Goal: Task Accomplishment & Management: Manage account settings

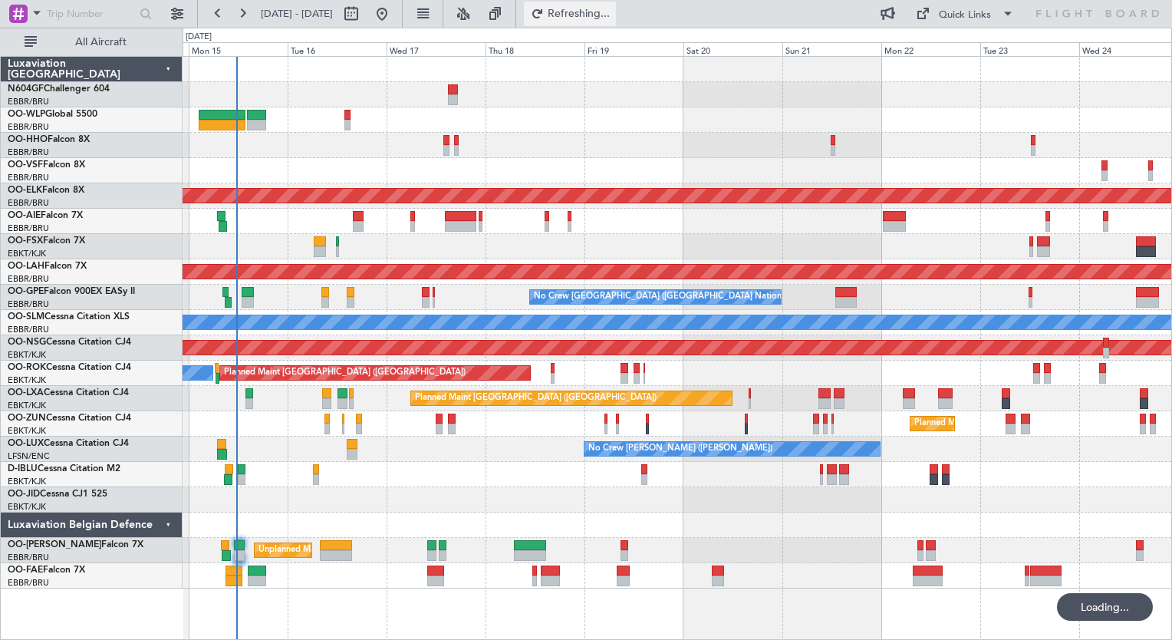
click at [605, 15] on span "Refreshing..." at bounding box center [579, 13] width 64 height 11
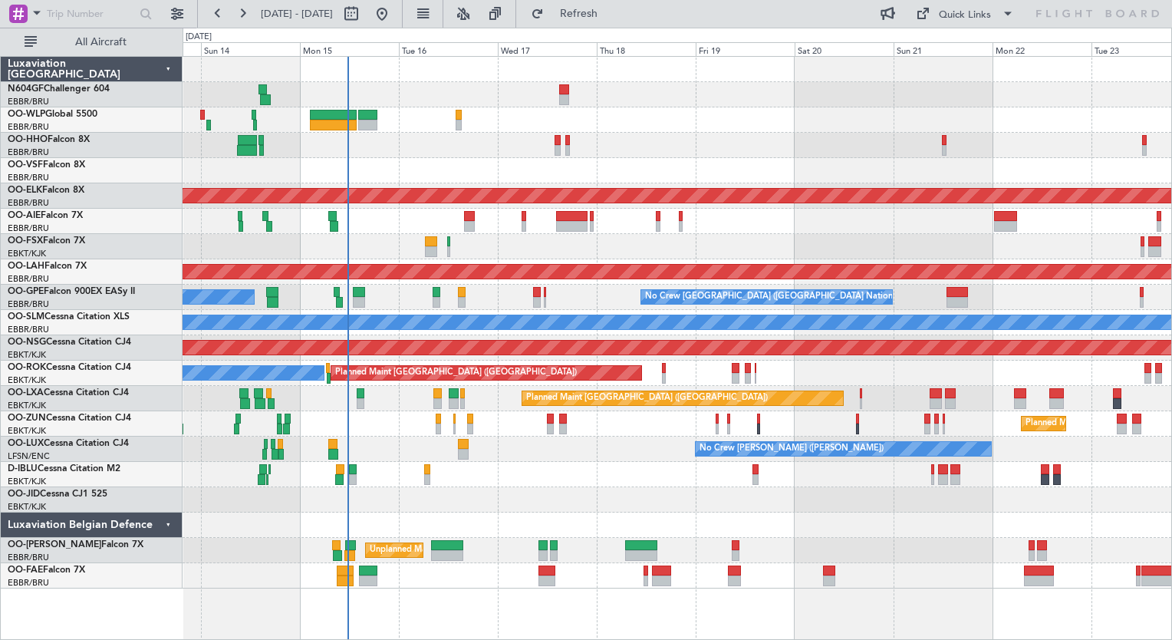
click at [515, 162] on div at bounding box center [677, 170] width 989 height 25
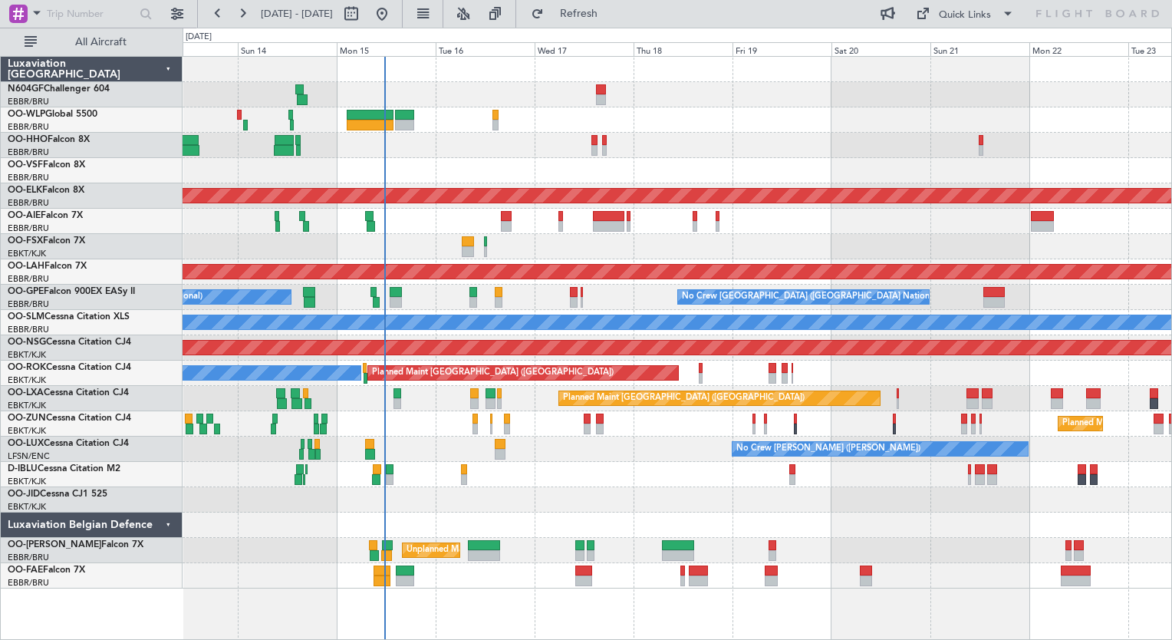
click at [451, 176] on div at bounding box center [677, 170] width 989 height 25
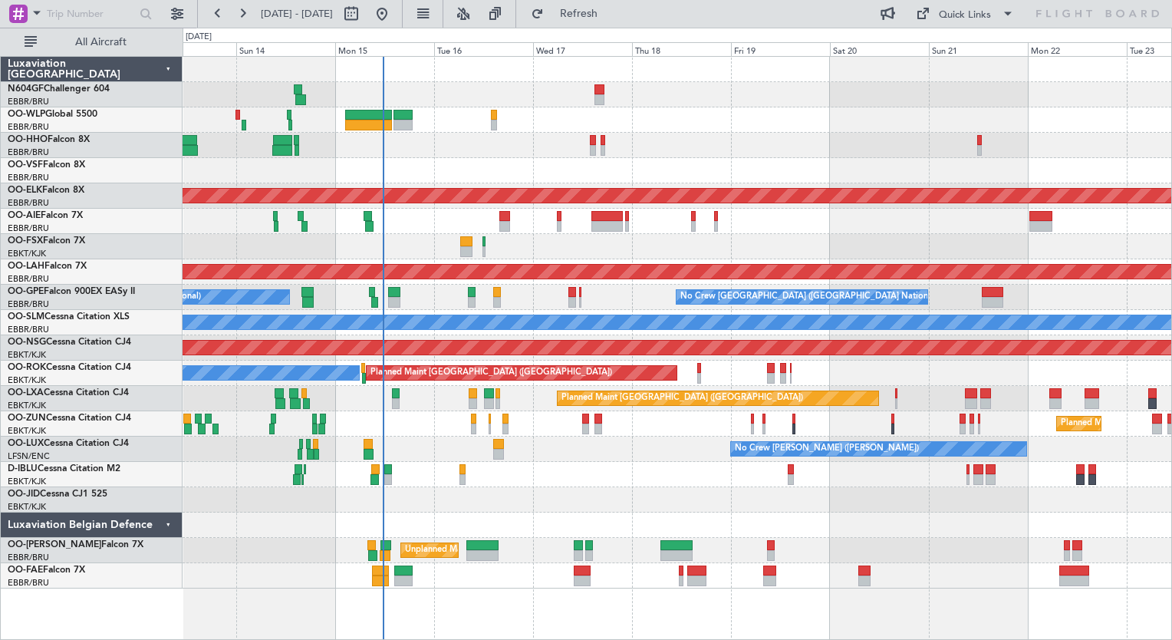
click at [678, 167] on div at bounding box center [677, 170] width 989 height 25
click at [603, 133] on div "Planned Maint Geneva (Cointrin)" at bounding box center [677, 145] width 989 height 25
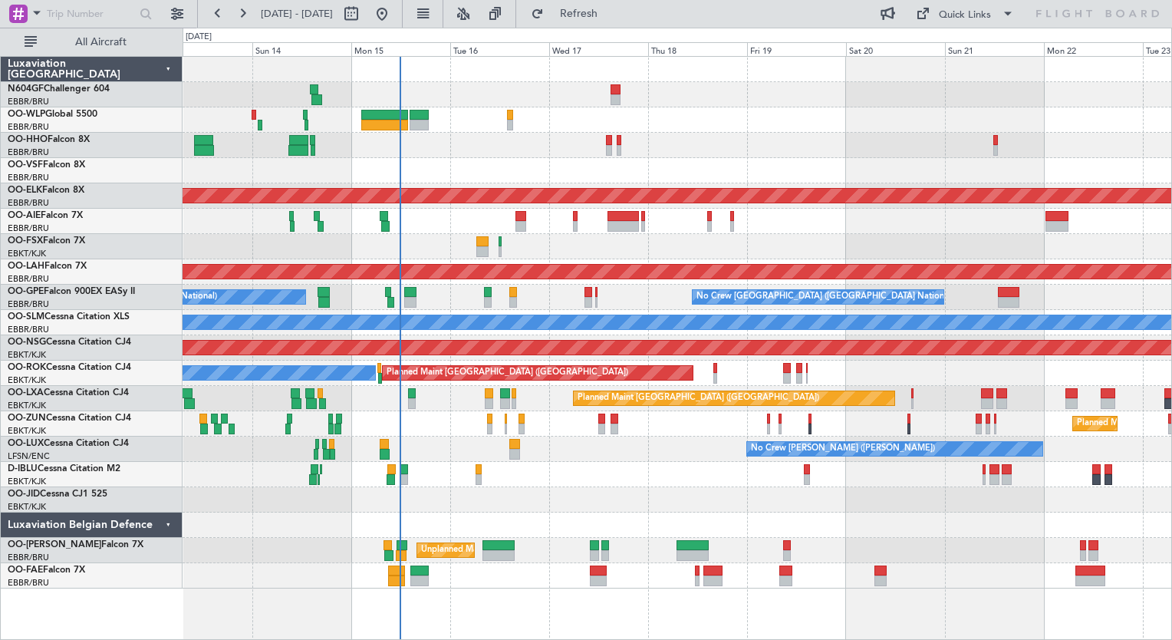
click at [462, 158] on div at bounding box center [677, 170] width 989 height 25
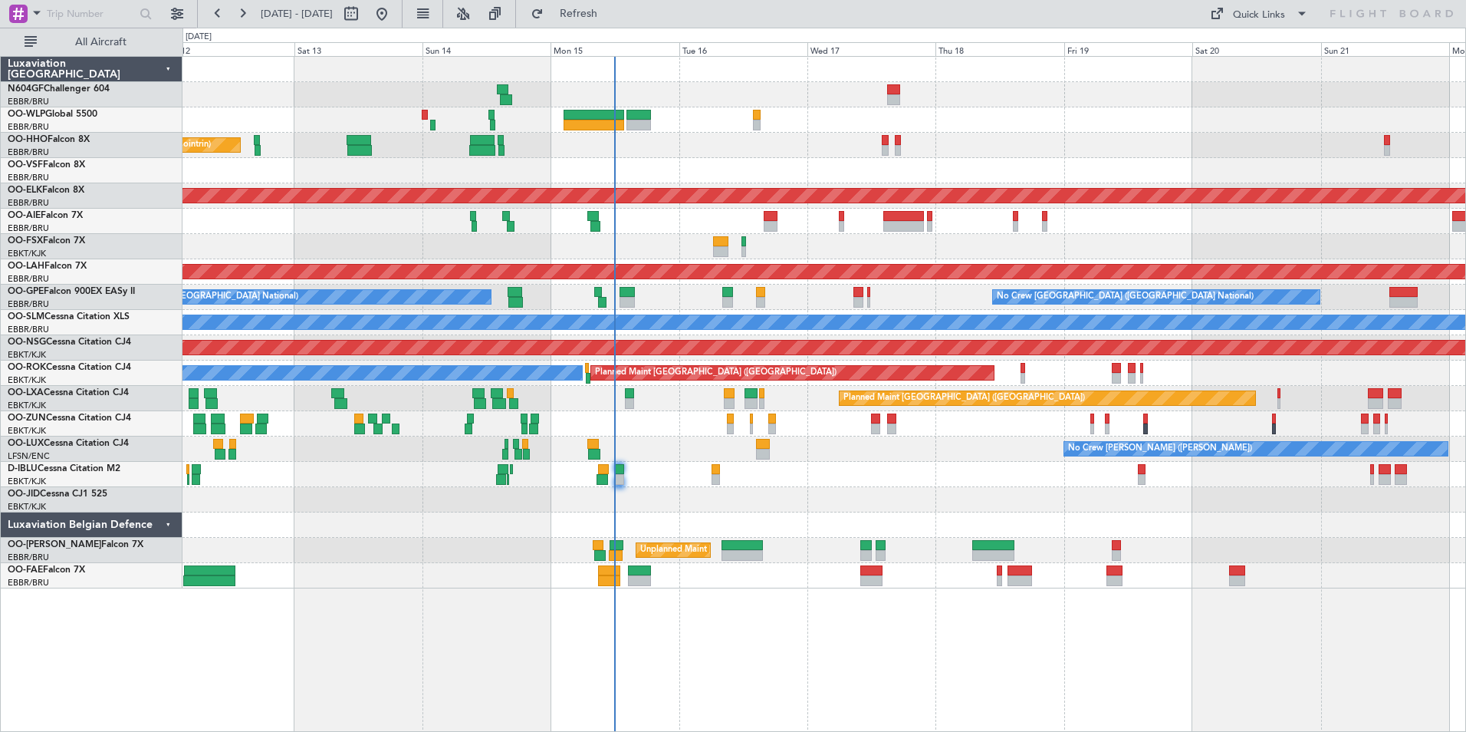
click at [856, 477] on div "Planned Maint Liege Planned Maint Geneva ([GEOGRAPHIC_DATA]) AOG Maint [US_STAT…" at bounding box center [824, 322] width 1283 height 531
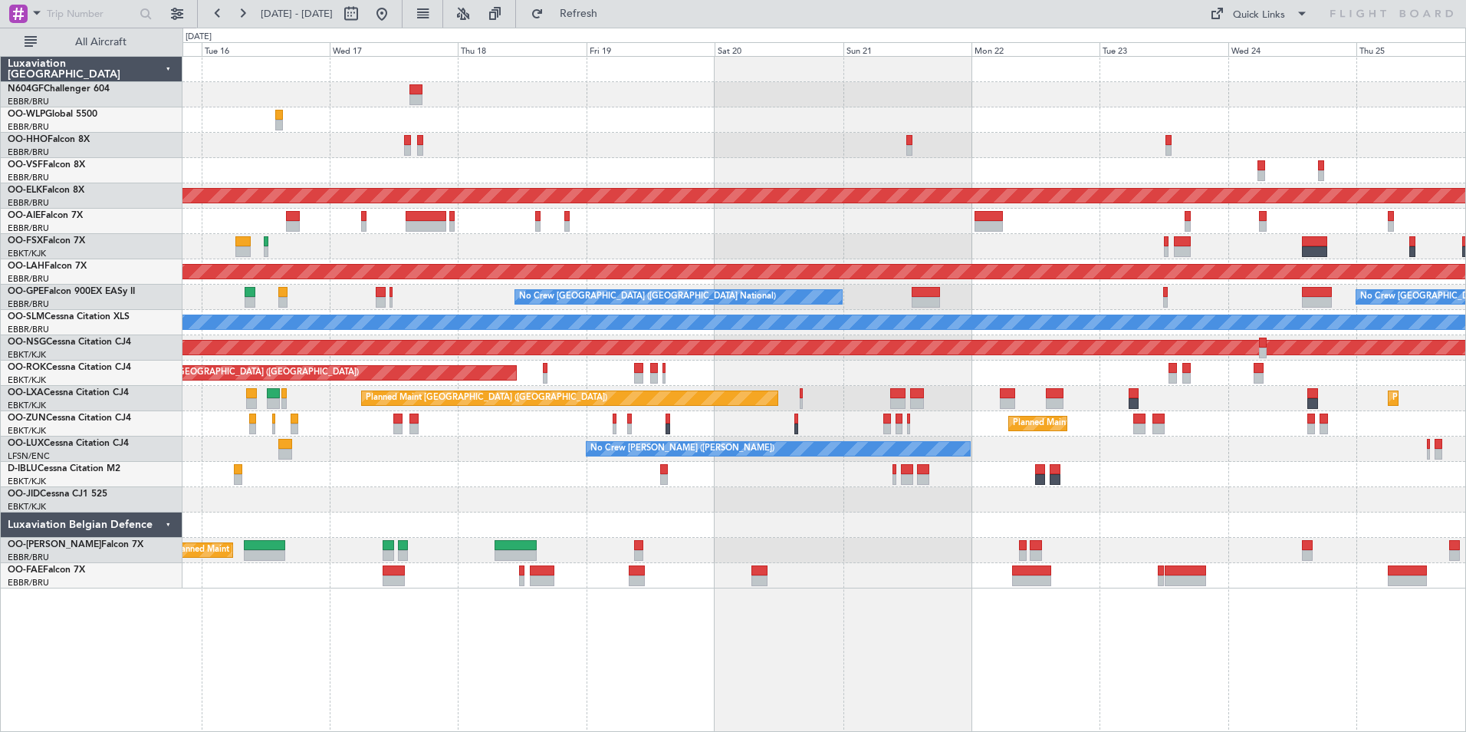
click at [526, 408] on div "Planned Maint Kortrijk-[GEOGRAPHIC_DATA] Planned Maint [GEOGRAPHIC_DATA] ([GEOG…" at bounding box center [824, 322] width 1283 height 531
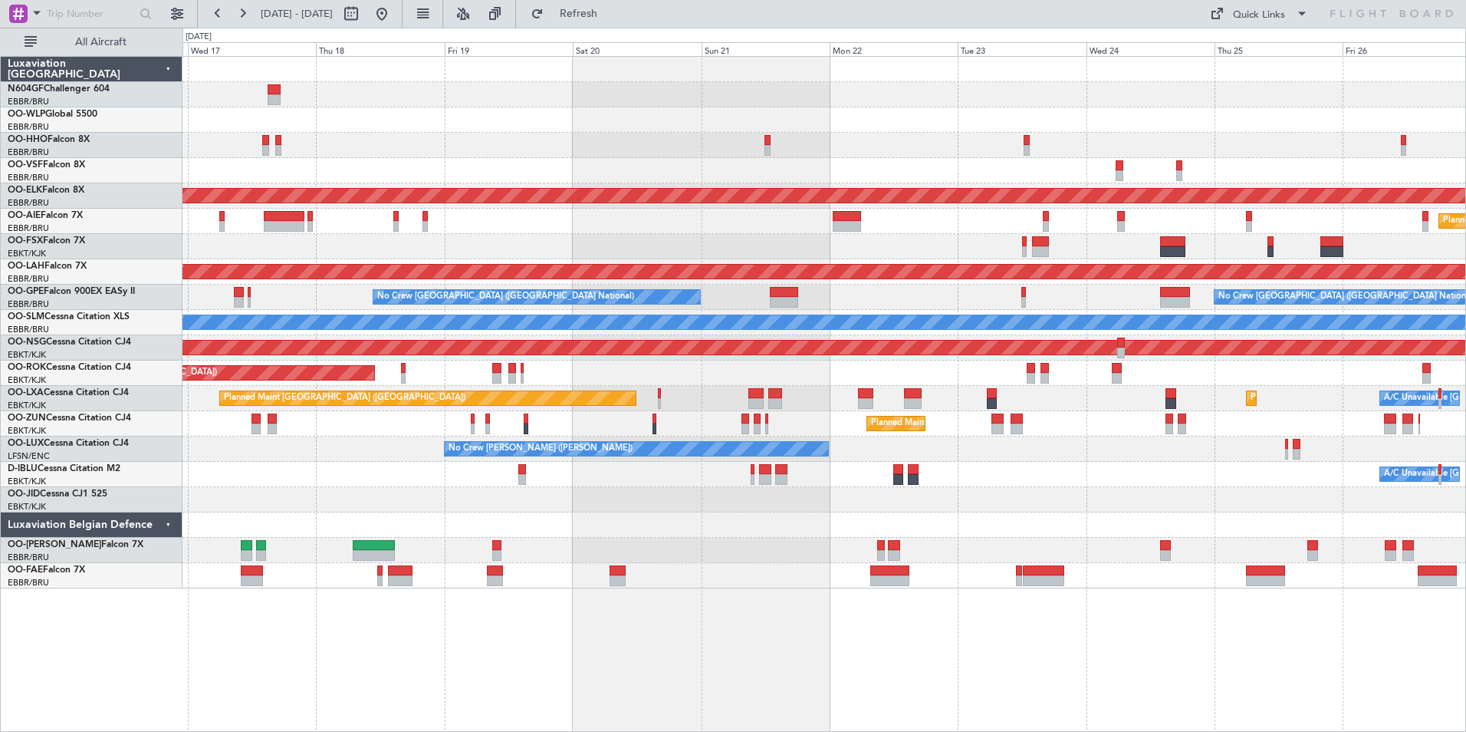
click at [656, 546] on div "Unplanned Maint [GEOGRAPHIC_DATA] ([GEOGRAPHIC_DATA] National)" at bounding box center [824, 550] width 1283 height 25
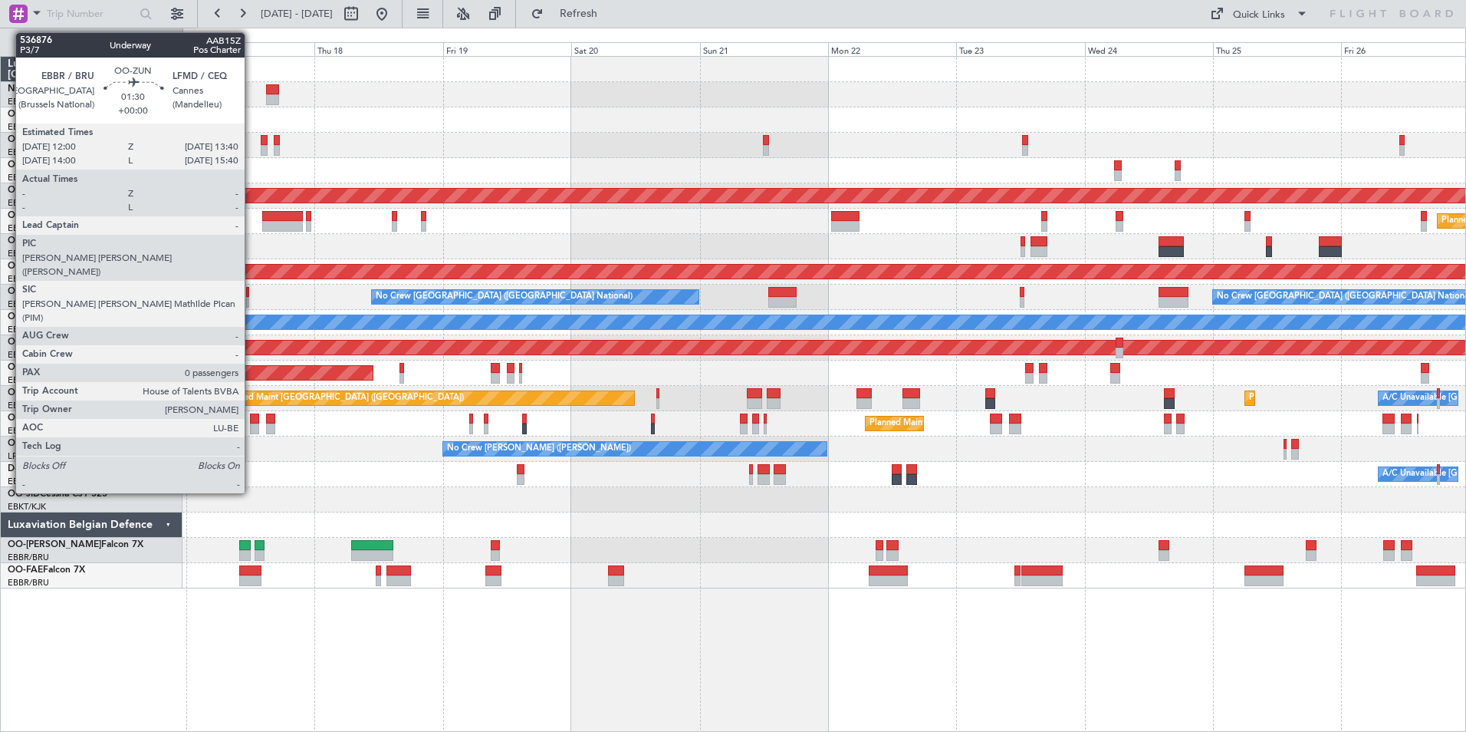
click at [252, 418] on div at bounding box center [254, 418] width 9 height 11
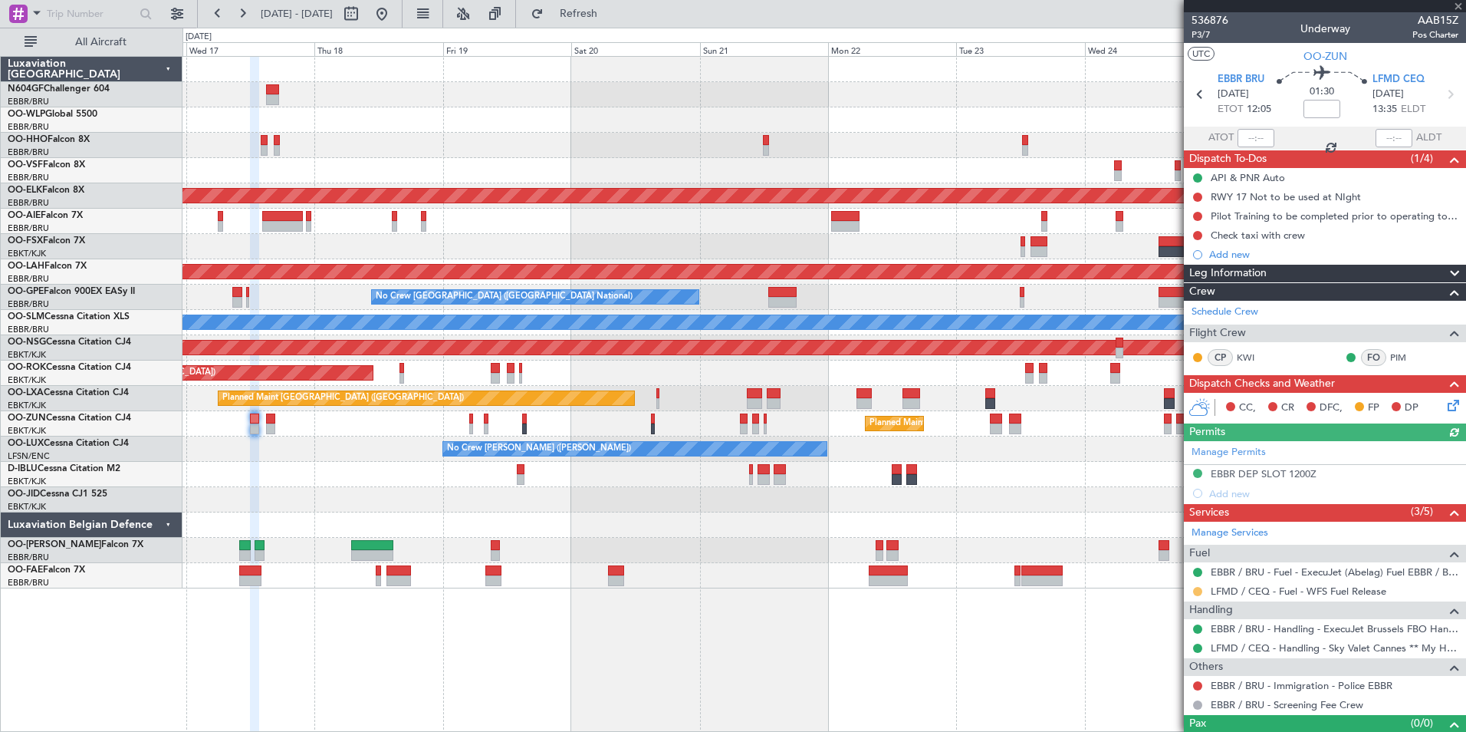
click at [1197, 591] on button at bounding box center [1197, 591] width 9 height 9
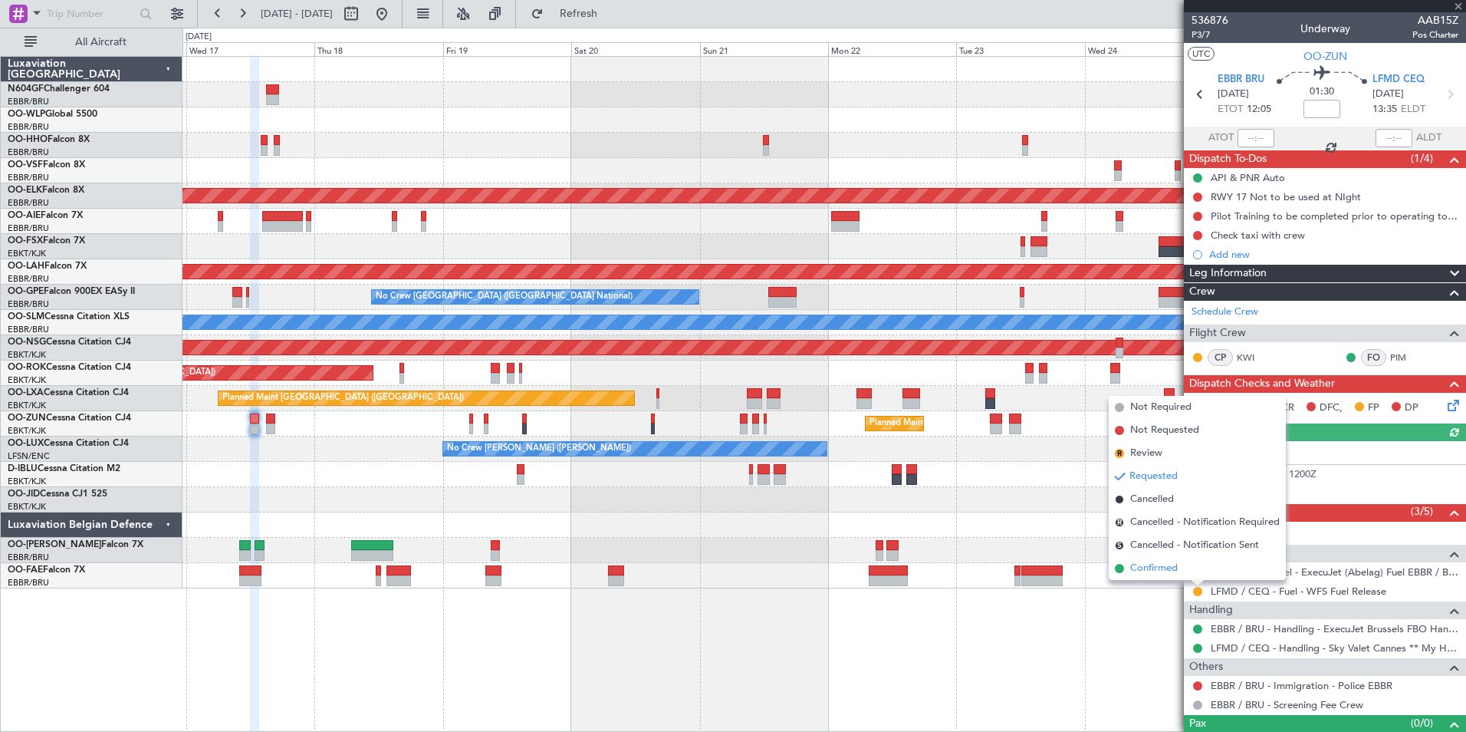
click at [1160, 562] on span "Confirmed" at bounding box center [1154, 568] width 48 height 15
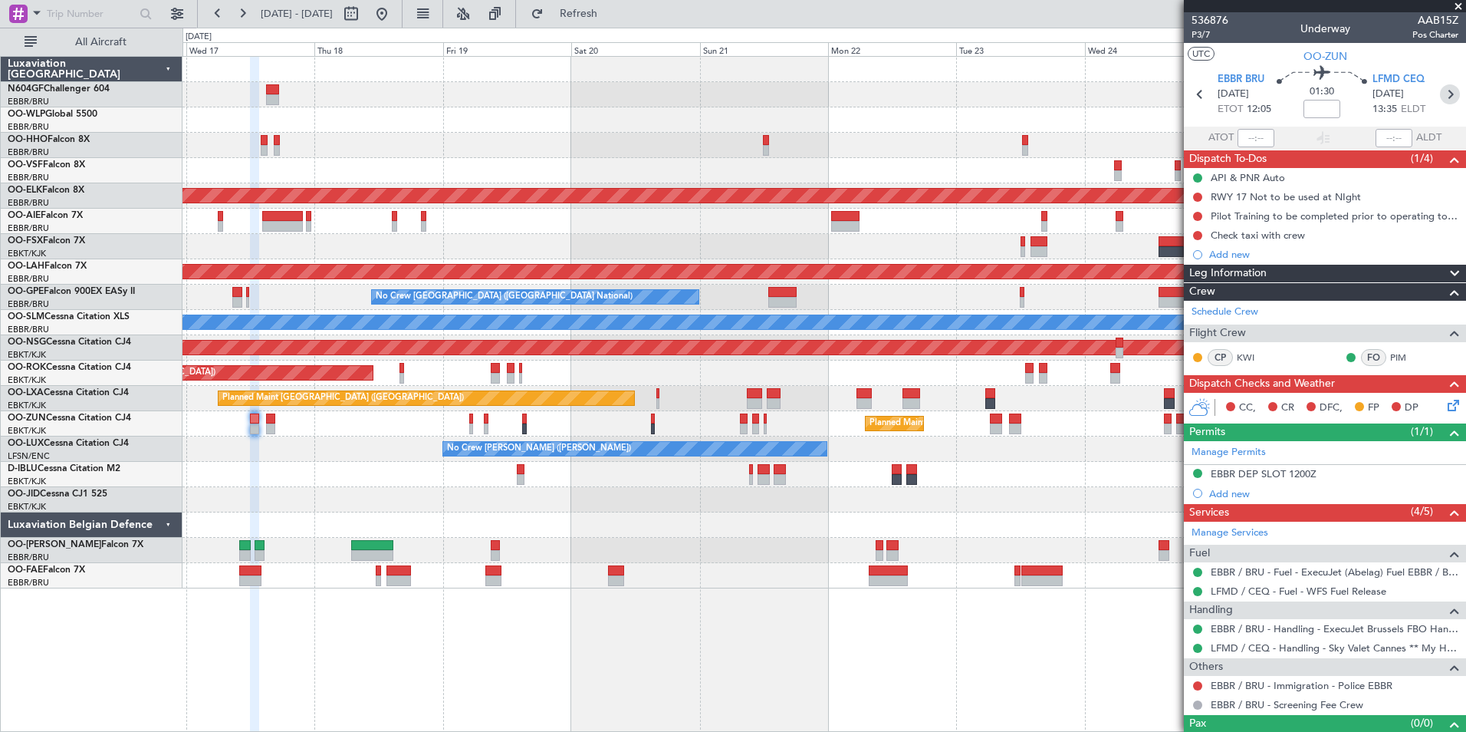
click at [1440, 95] on icon at bounding box center [1450, 94] width 20 height 20
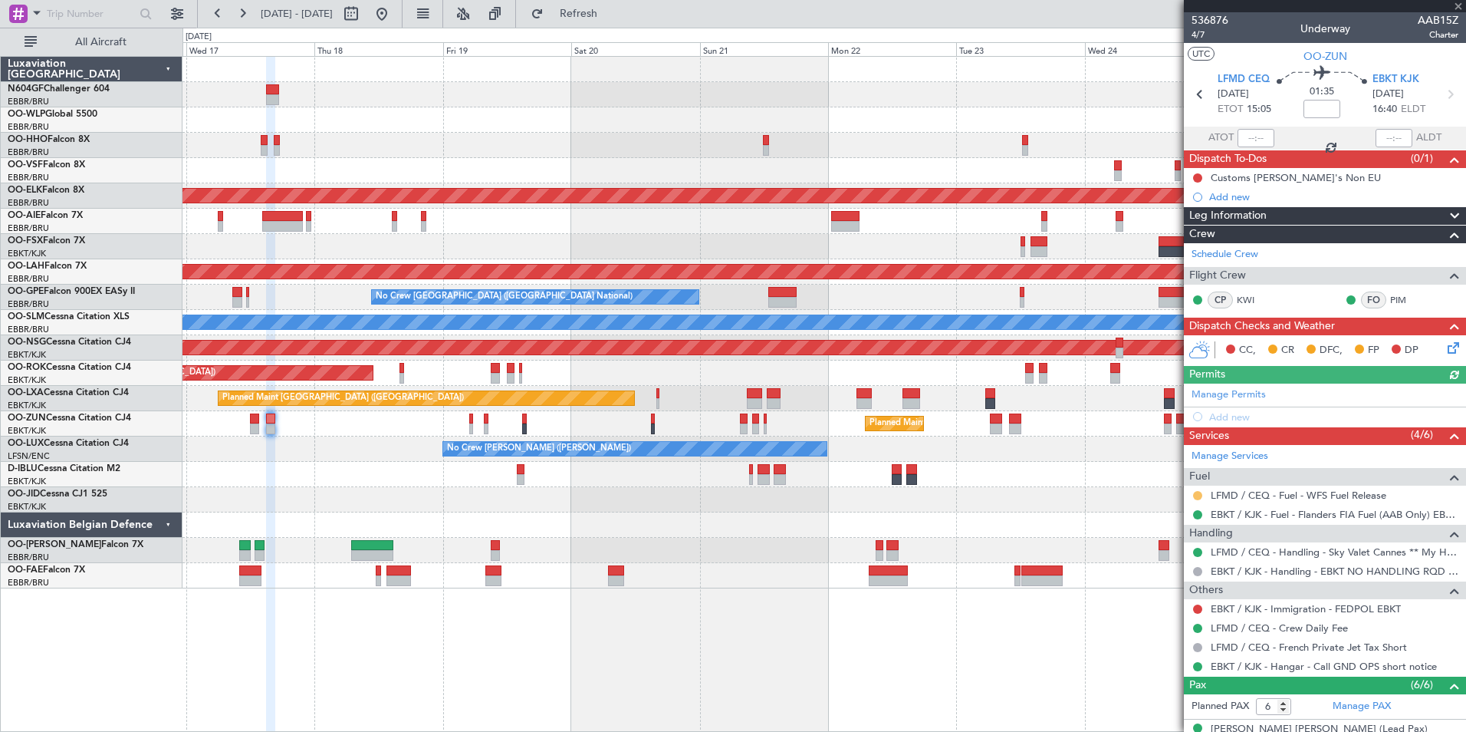
click at [1196, 495] on button at bounding box center [1197, 495] width 9 height 9
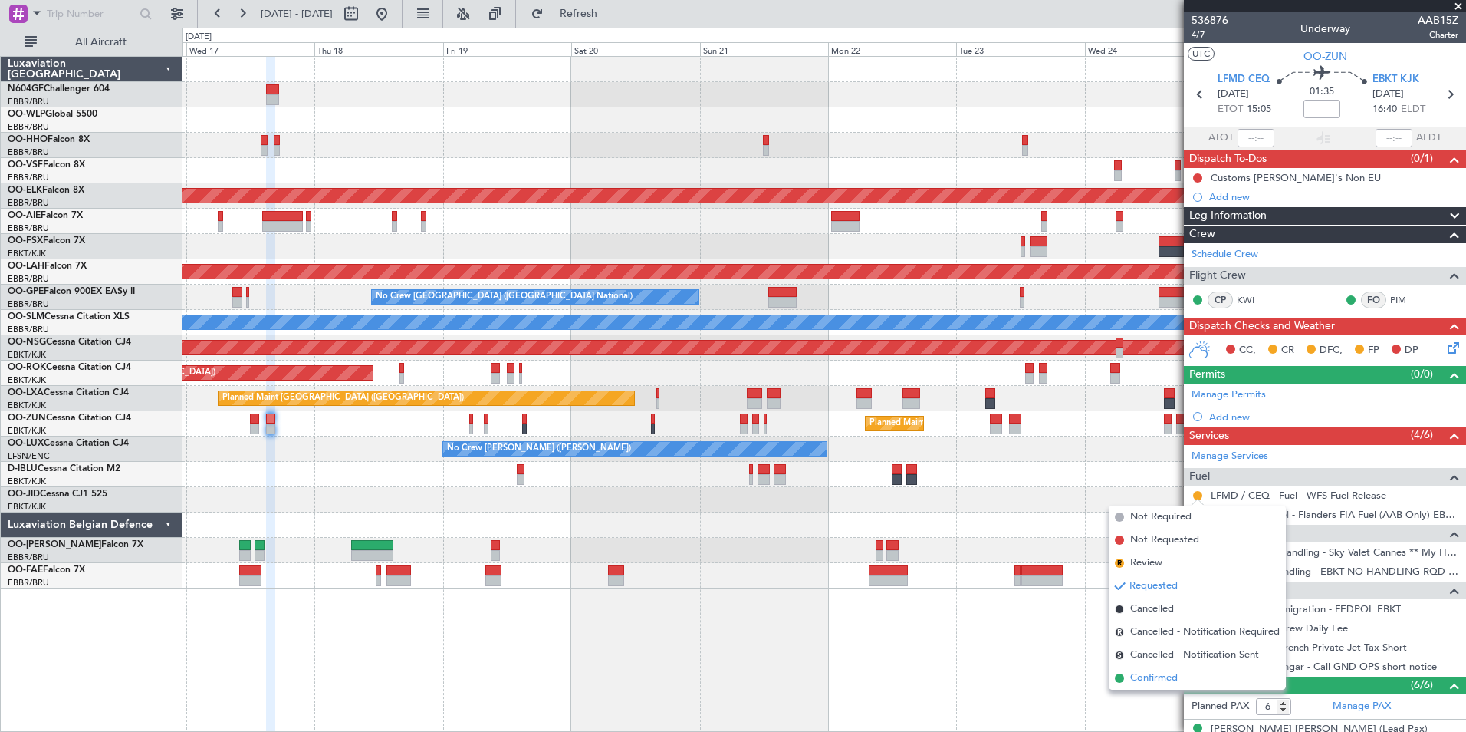
click at [1143, 681] on span "Confirmed" at bounding box center [1154, 677] width 48 height 15
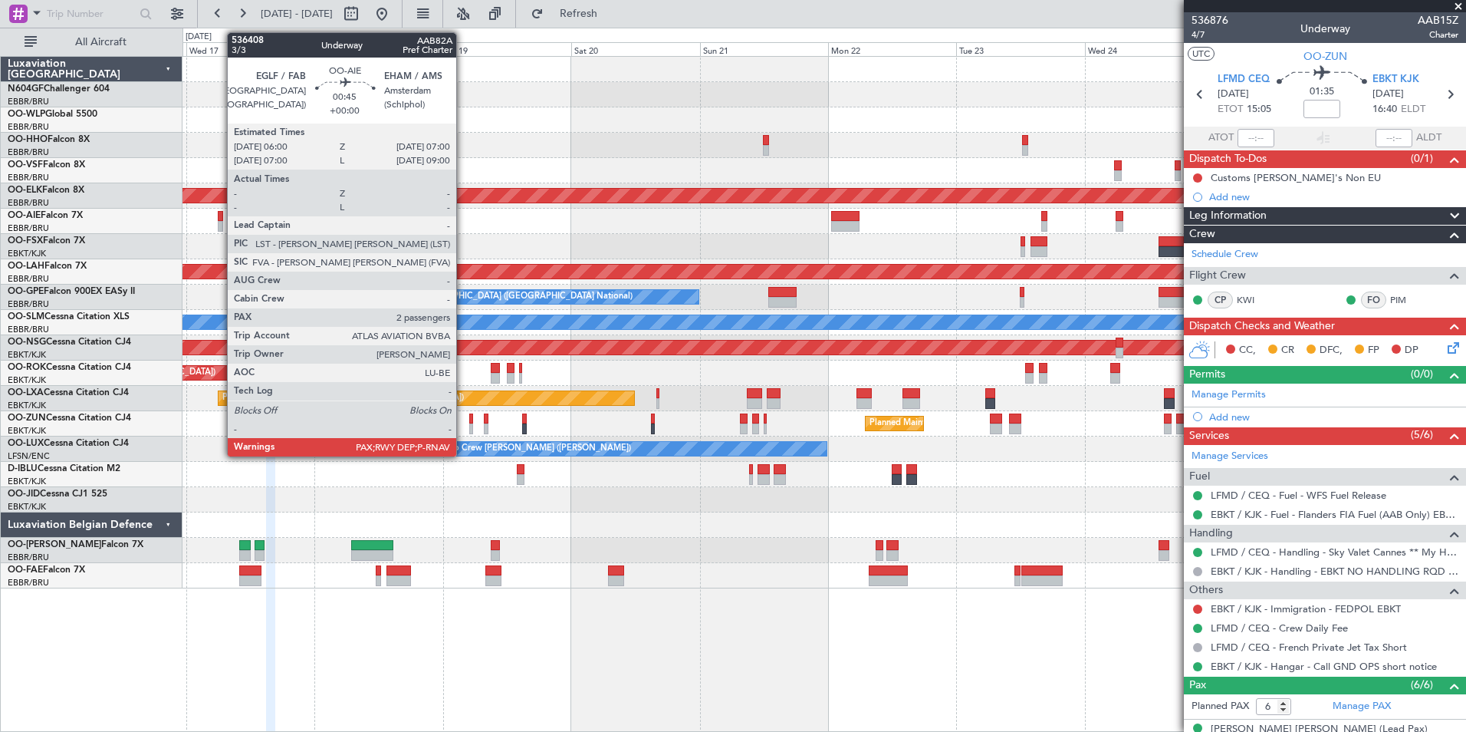
click at [219, 225] on div at bounding box center [220, 226] width 5 height 11
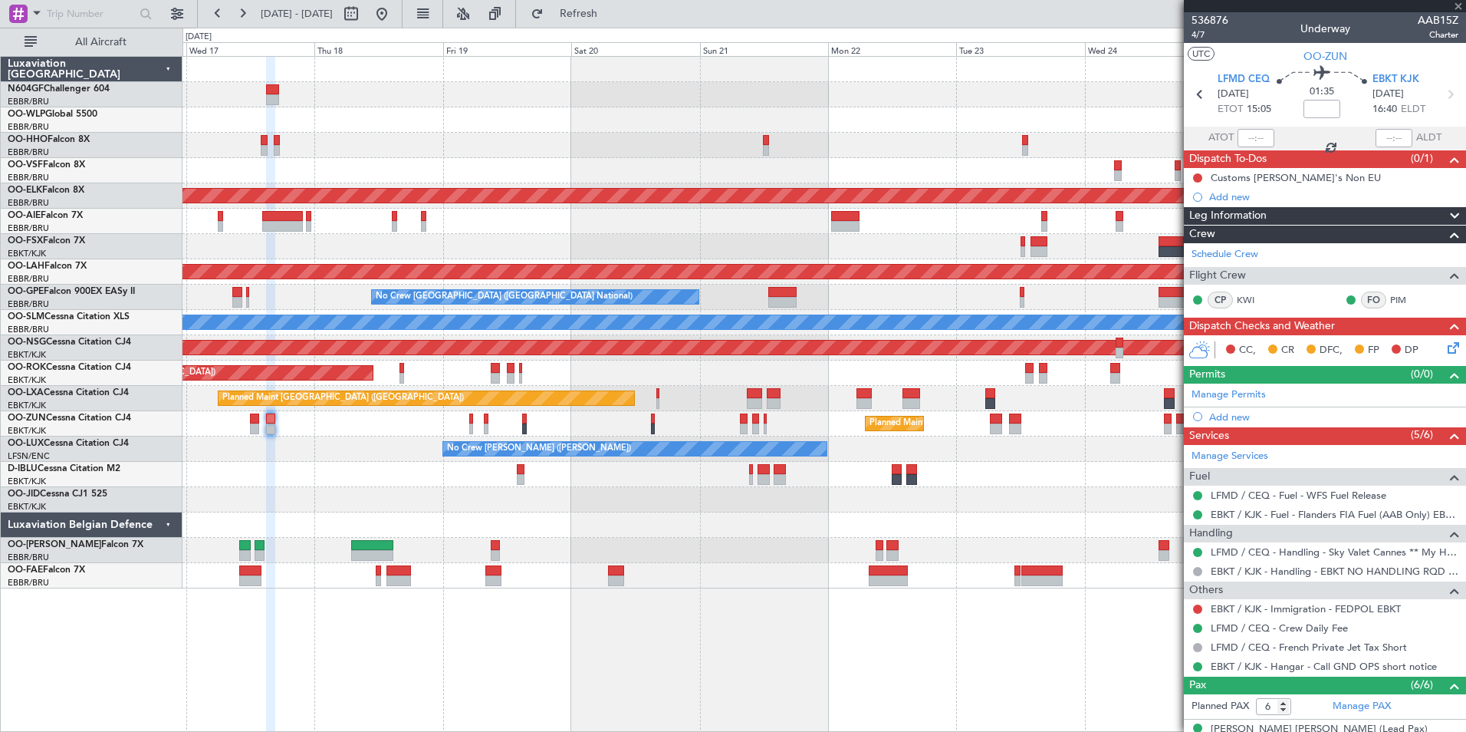
type input "2"
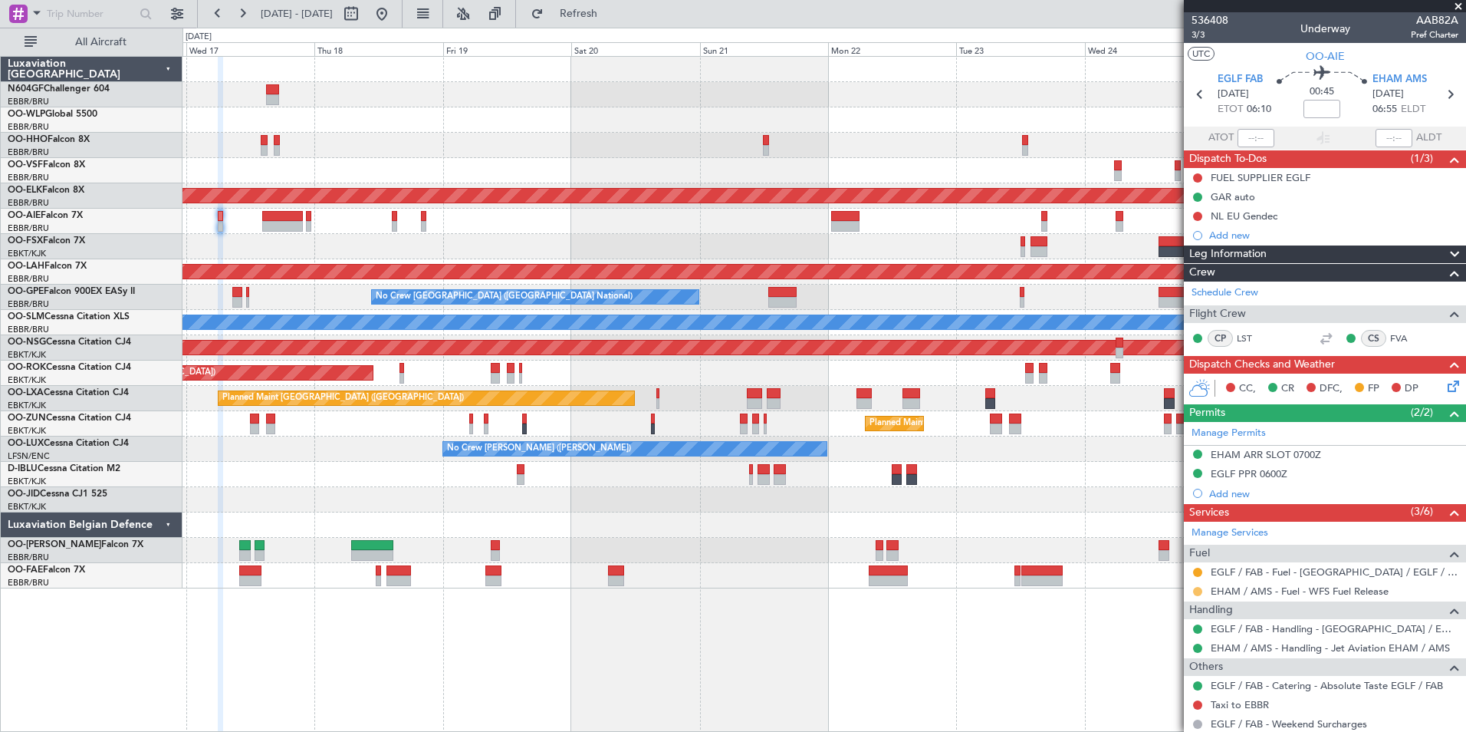
click at [1196, 591] on button at bounding box center [1197, 591] width 9 height 9
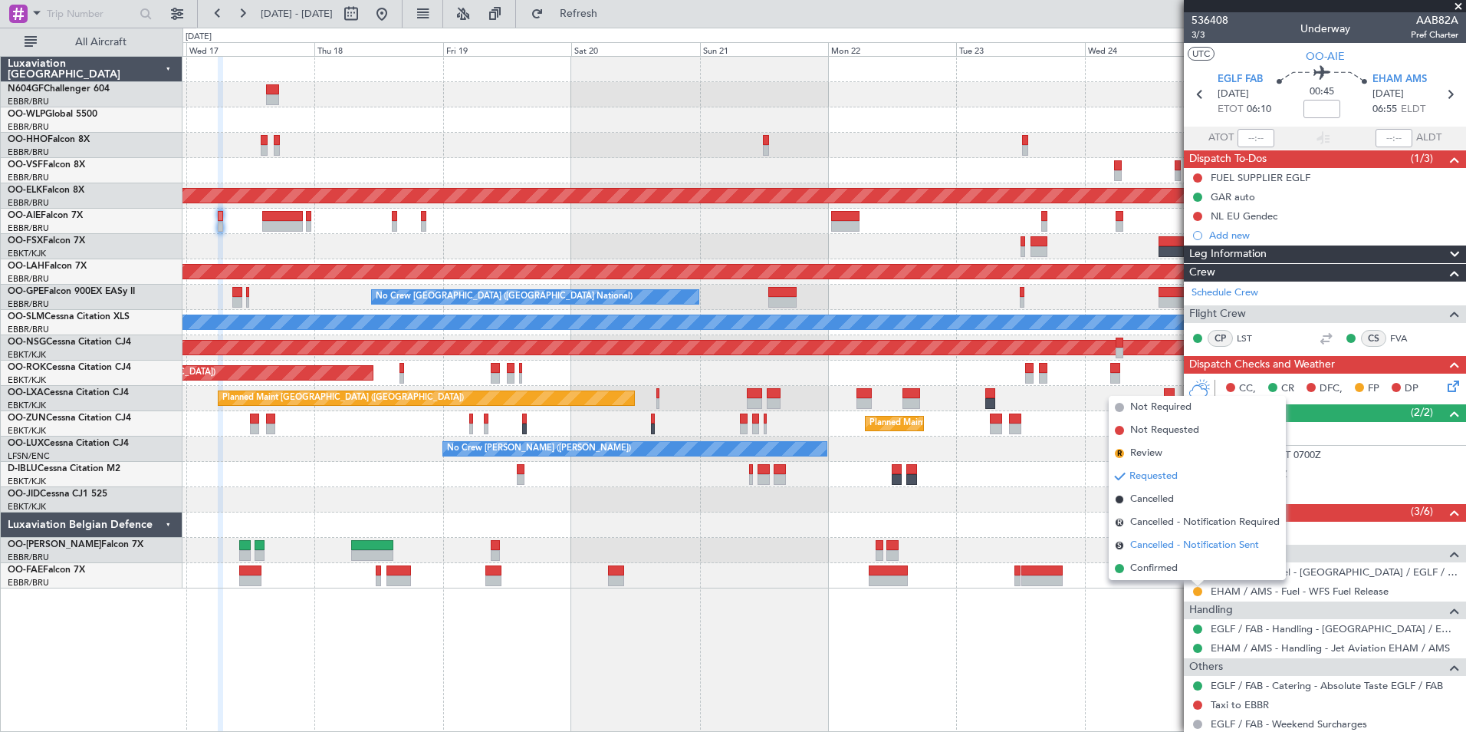
click at [1179, 555] on li "S Cancelled - Notification Sent" at bounding box center [1197, 545] width 177 height 23
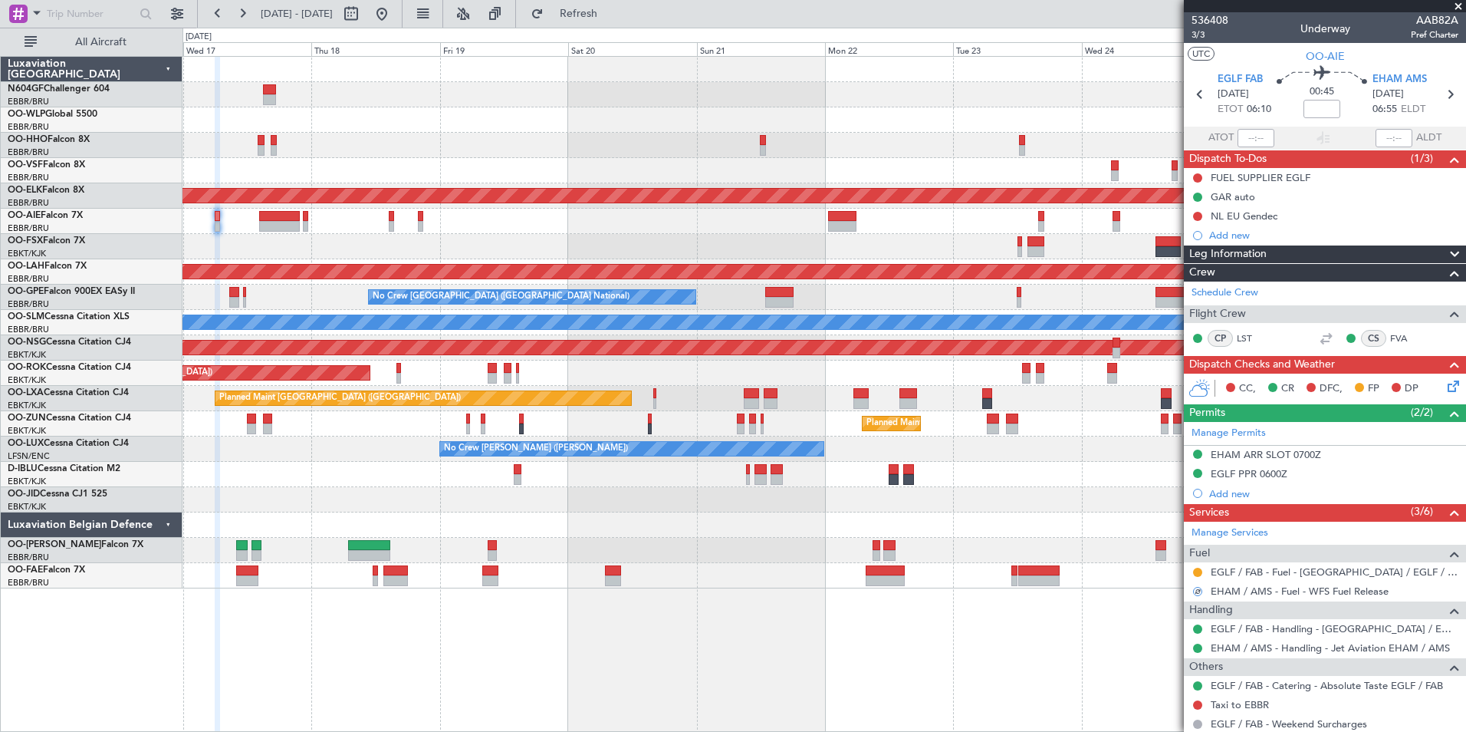
click at [1176, 595] on div "Planned Maint Kortrijk-Wevelgem Planned Maint London (Farnborough) Planned Main…" at bounding box center [825, 394] width 1284 height 676
click at [1196, 590] on button "S" at bounding box center [1197, 591] width 9 height 9
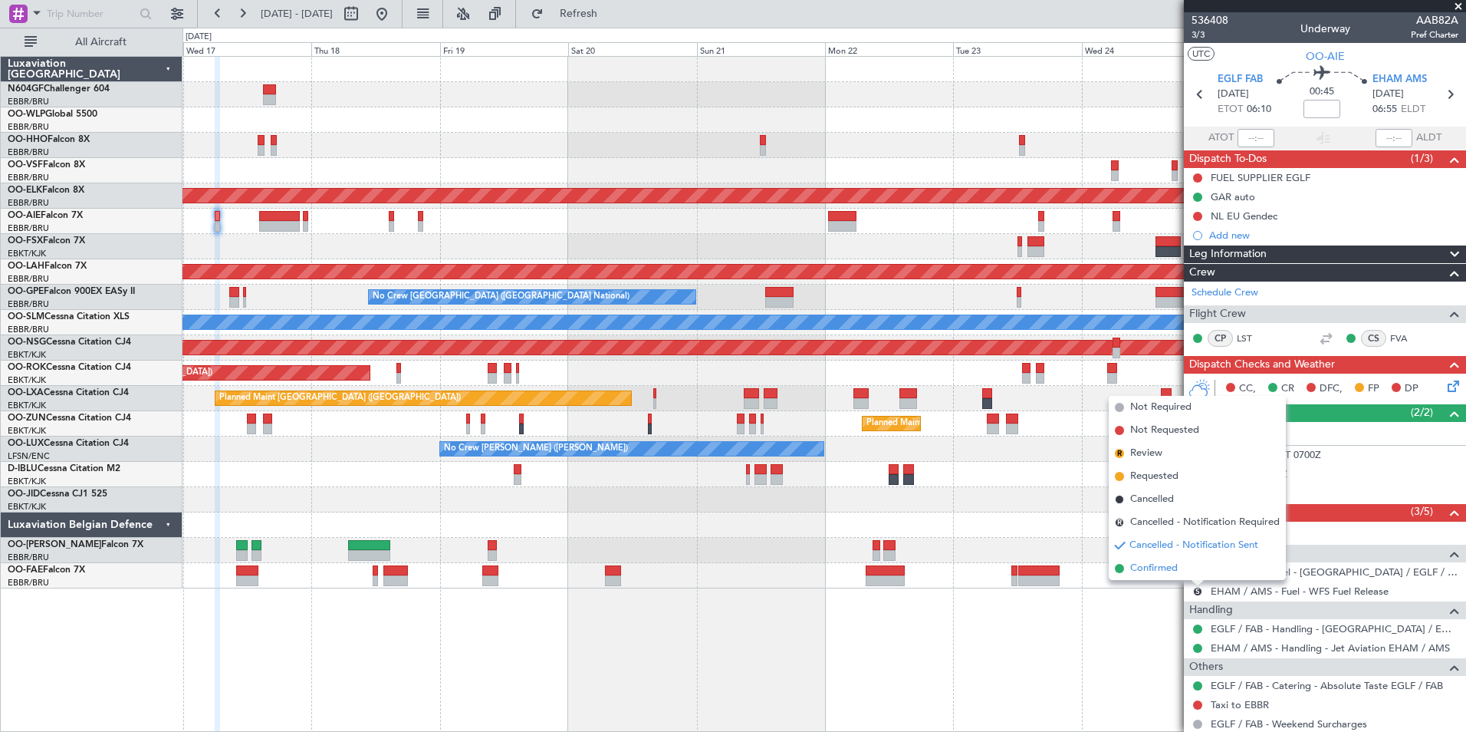
click at [1184, 571] on li "Confirmed" at bounding box center [1197, 568] width 177 height 23
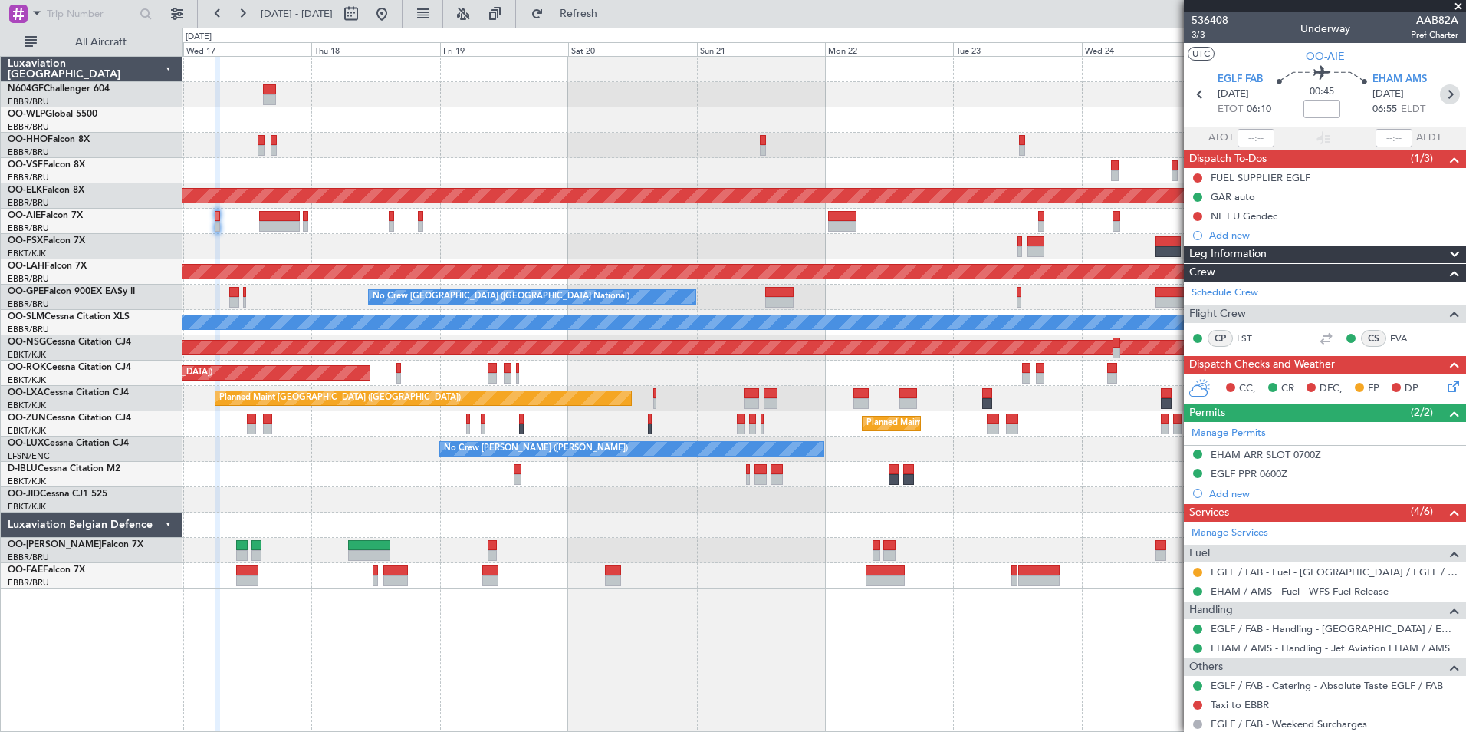
click at [1446, 97] on icon at bounding box center [1450, 94] width 20 height 20
type input "+00:25"
type input "1"
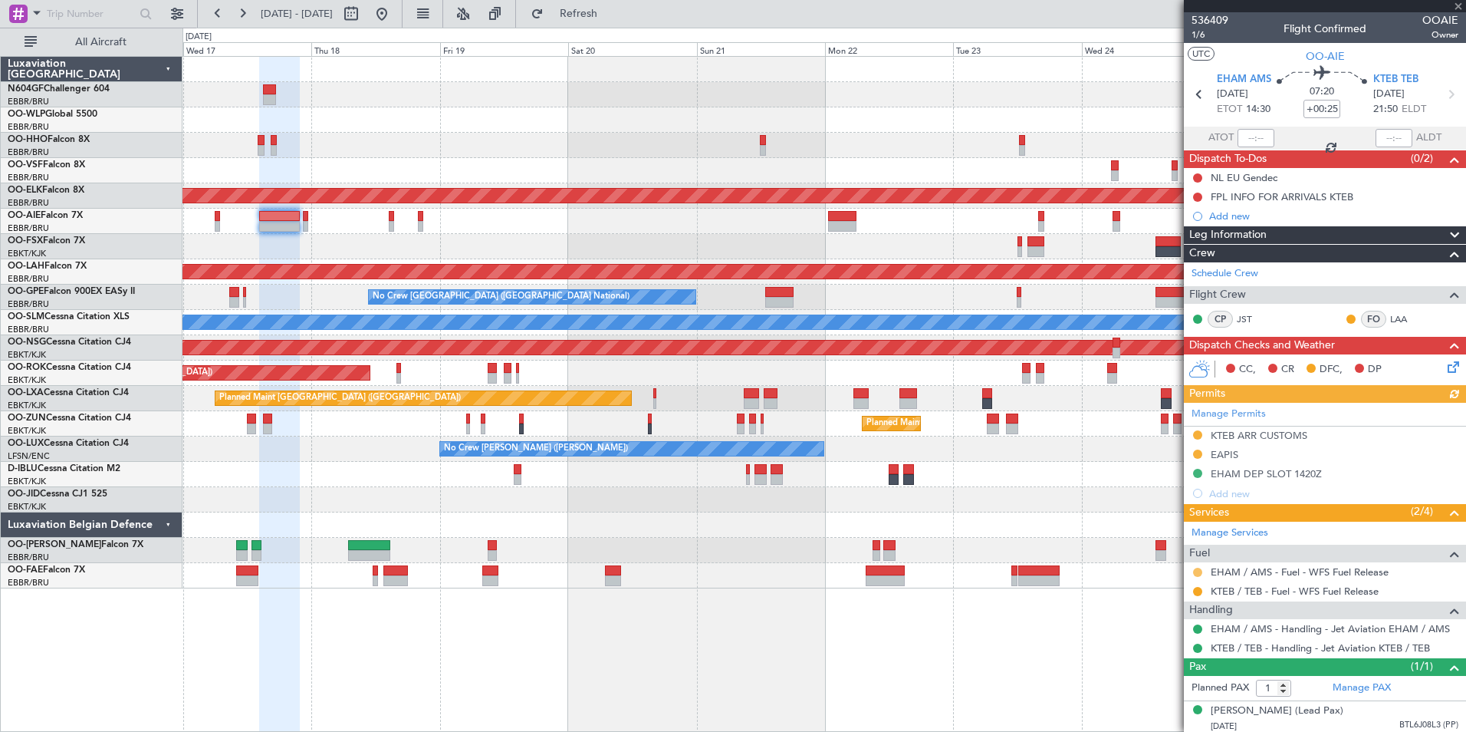
click at [1196, 573] on button at bounding box center [1197, 572] width 9 height 9
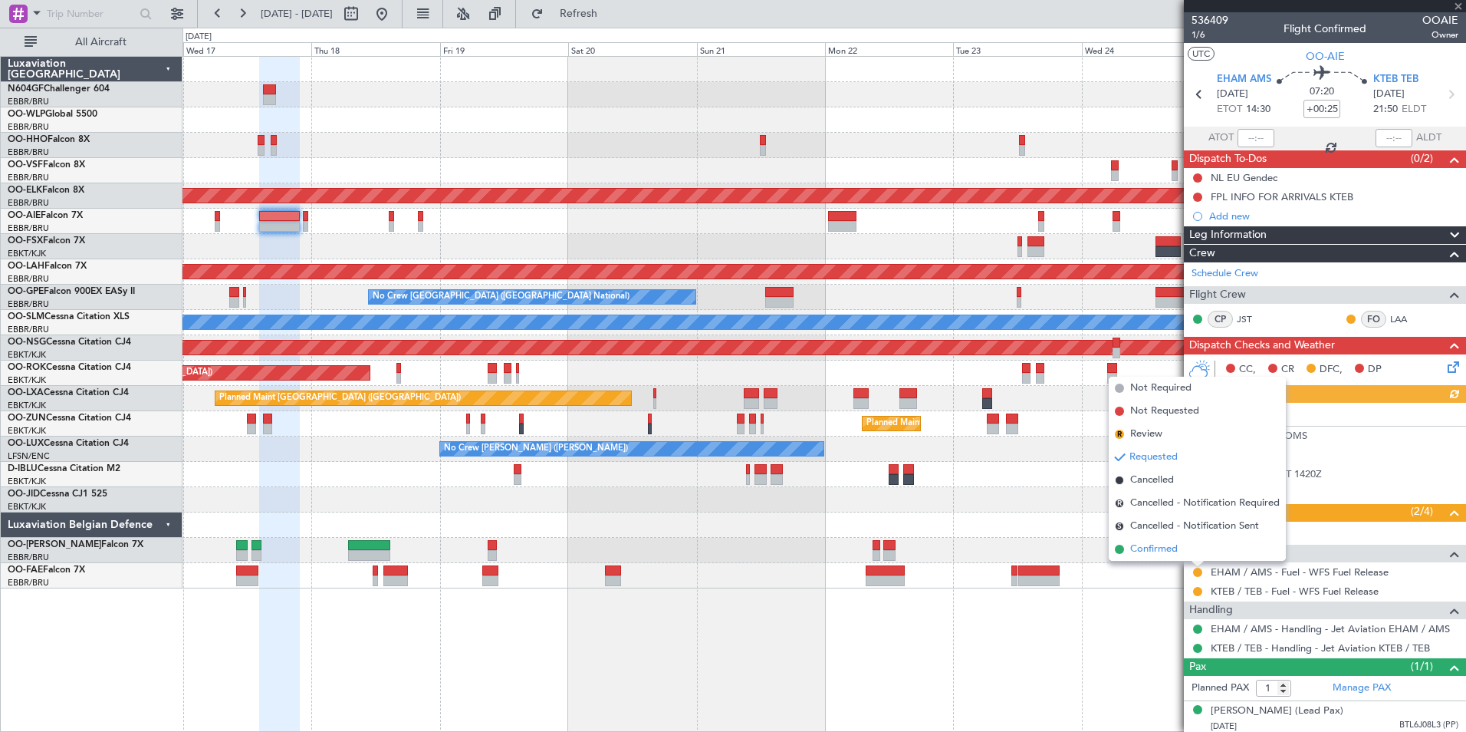
click at [1147, 547] on span "Confirmed" at bounding box center [1154, 548] width 48 height 15
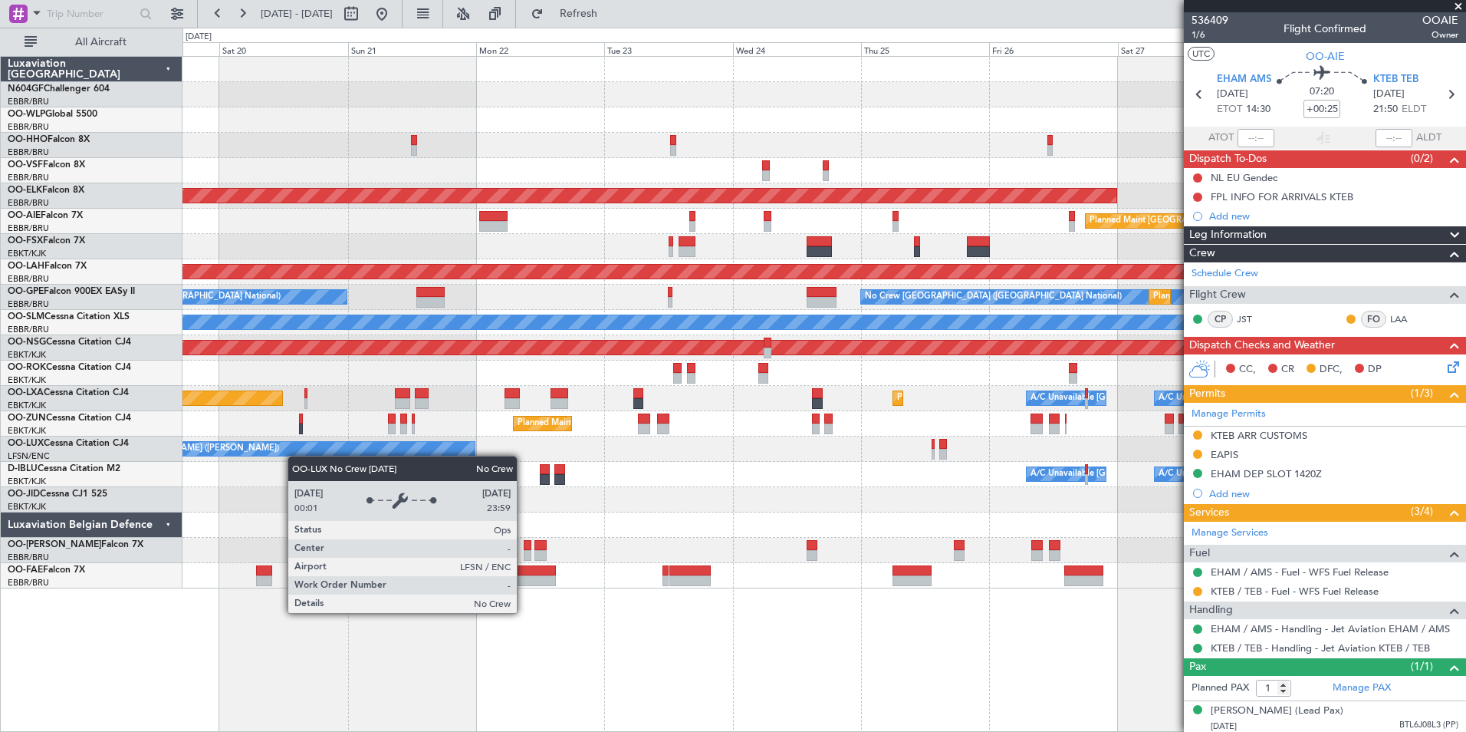
click at [232, 452] on div "Planned Maint Kortrijk-Wevelgem Planned Maint London (Farnborough) Planned Main…" at bounding box center [824, 322] width 1283 height 531
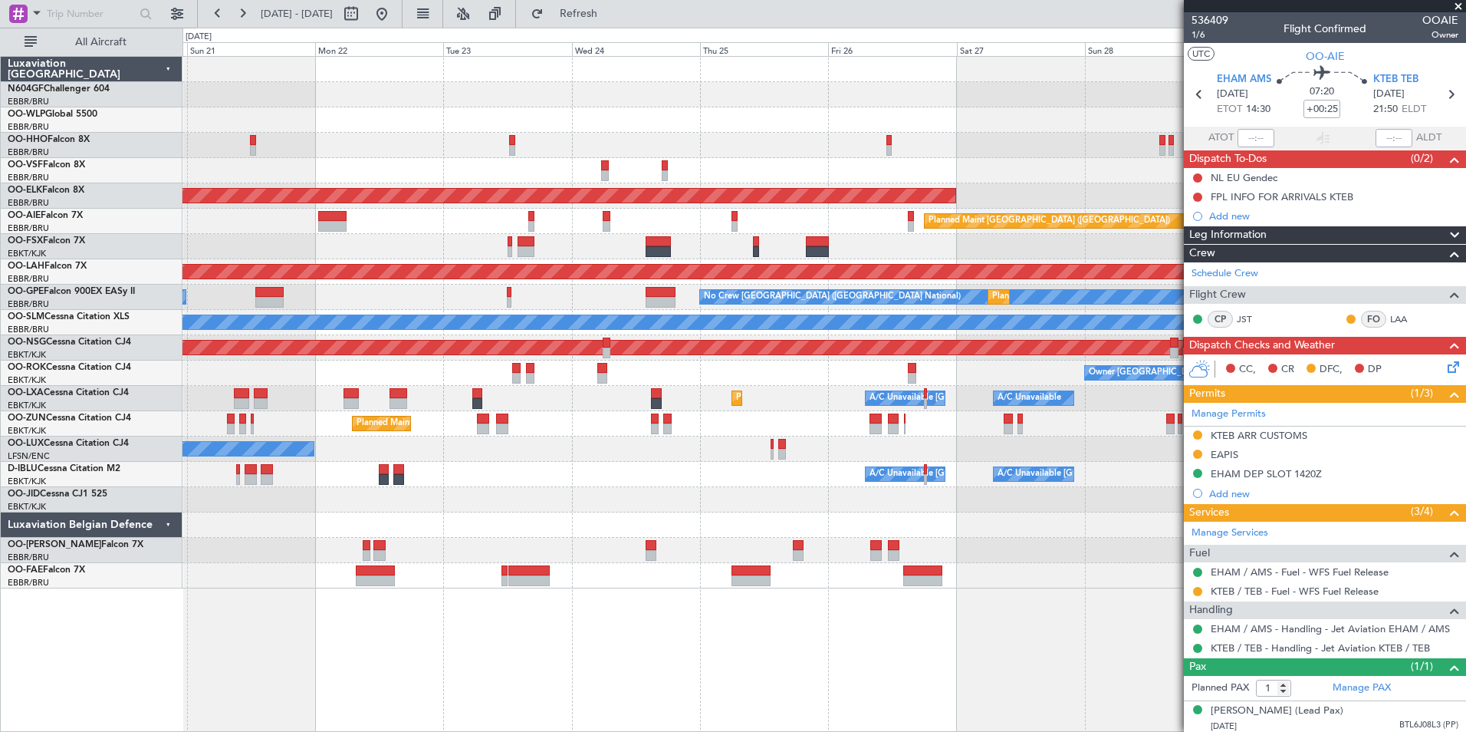
click at [320, 508] on div "Planned Maint Kortrijk-Wevelgem Planned Maint London (Farnborough) Planned Main…" at bounding box center [824, 322] width 1283 height 531
click at [831, 281] on div "Planned Maint Kortrijk-Wevelgem Planned Maint London (Farnborough) Planned Main…" at bounding box center [824, 322] width 1283 height 531
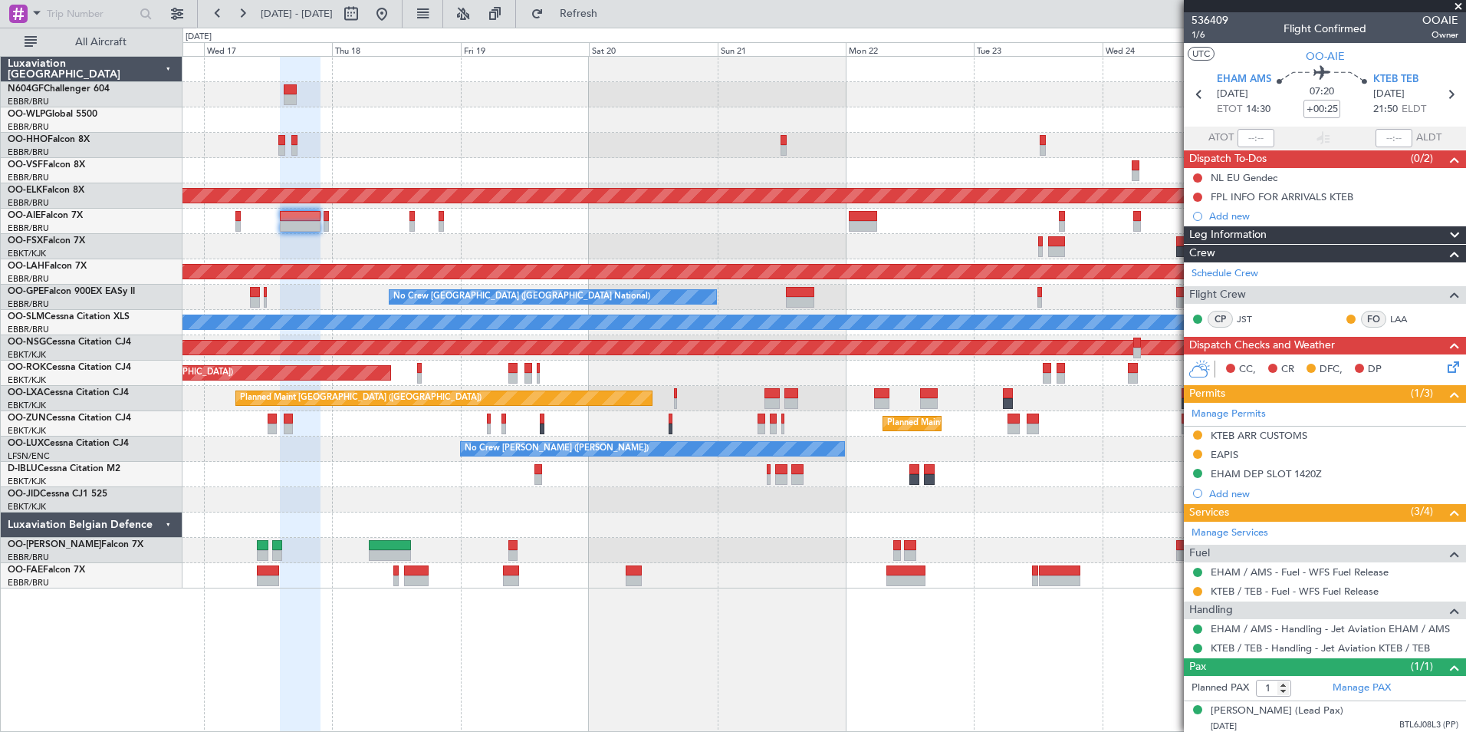
click at [837, 255] on div "Planned Maint Kortrijk-Wevelgem Planned Maint London (Farnborough) Planned Main…" at bounding box center [824, 322] width 1283 height 531
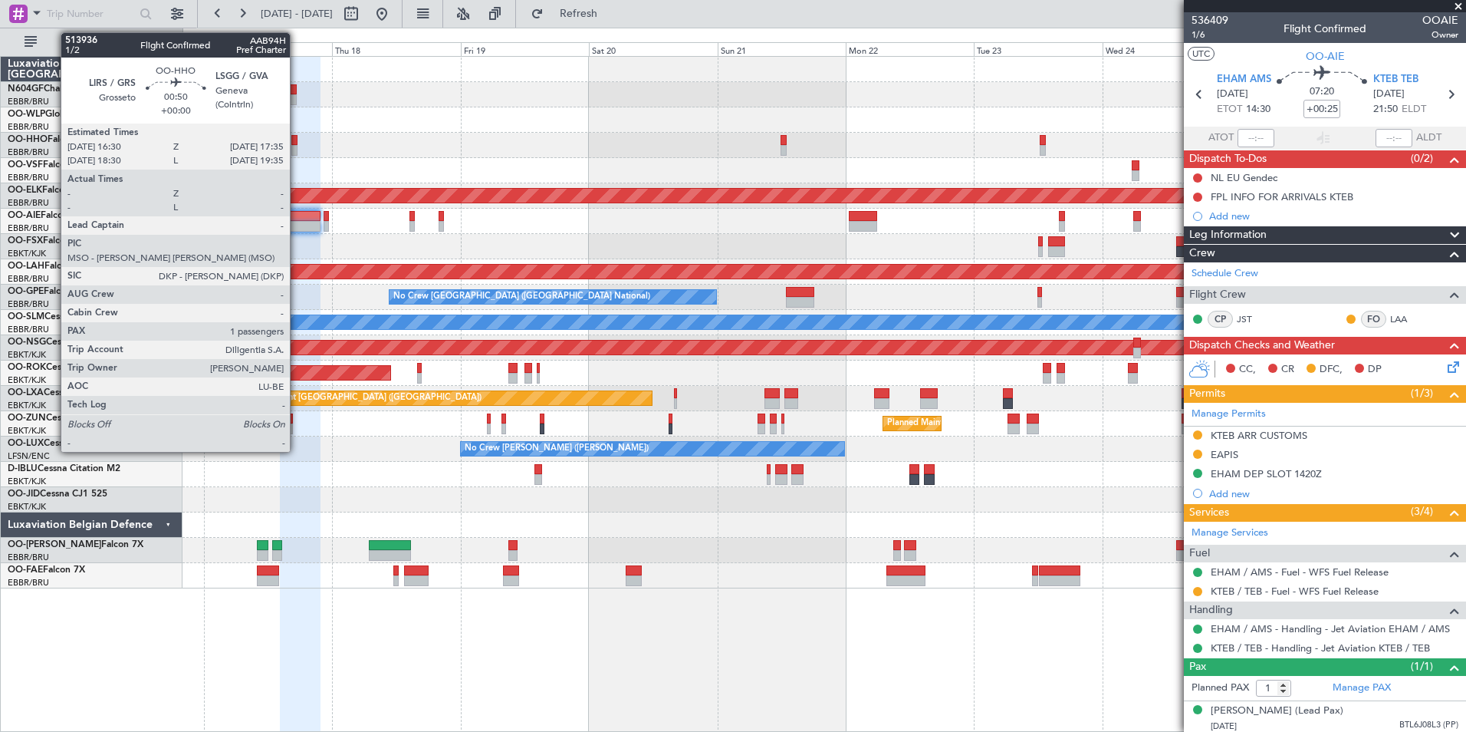
click at [297, 145] on div at bounding box center [294, 150] width 6 height 11
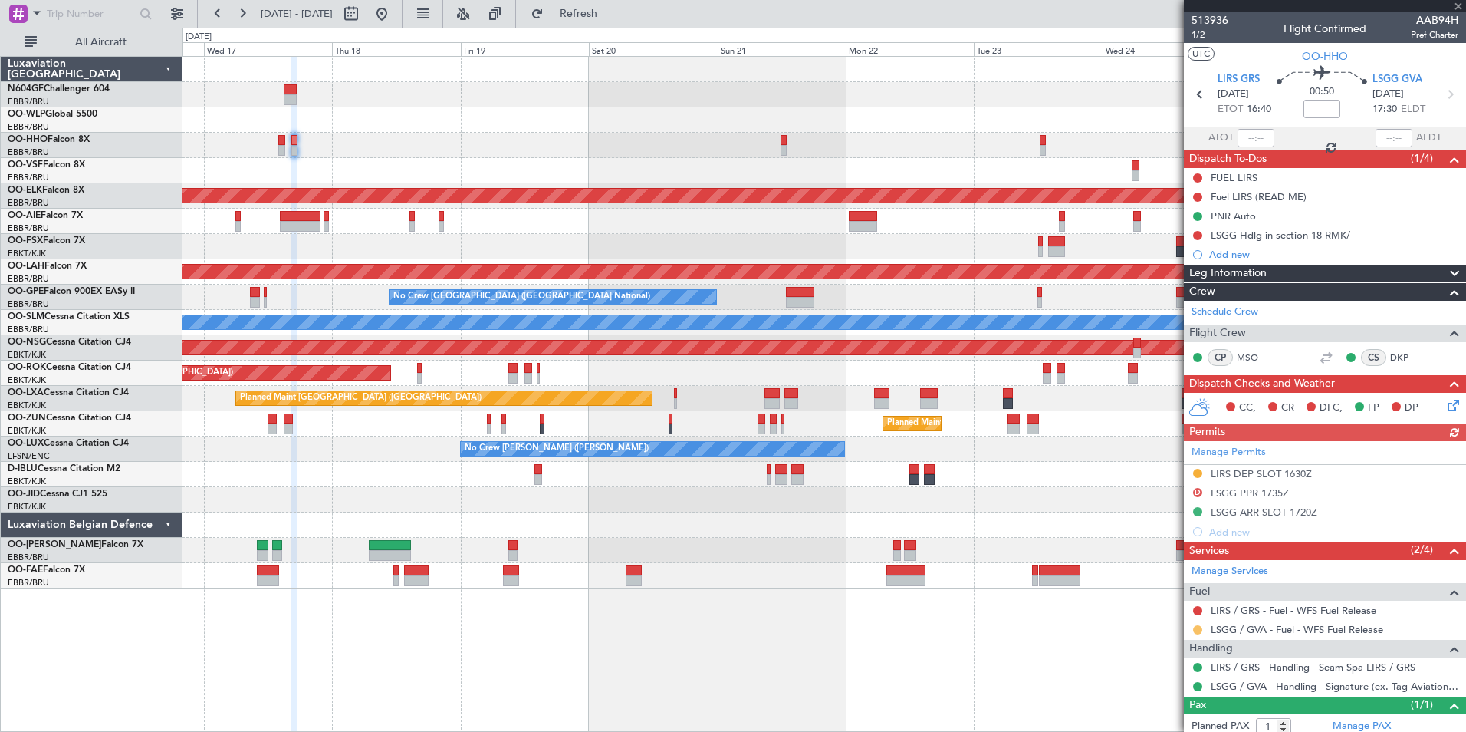
click at [1198, 628] on button at bounding box center [1197, 629] width 9 height 9
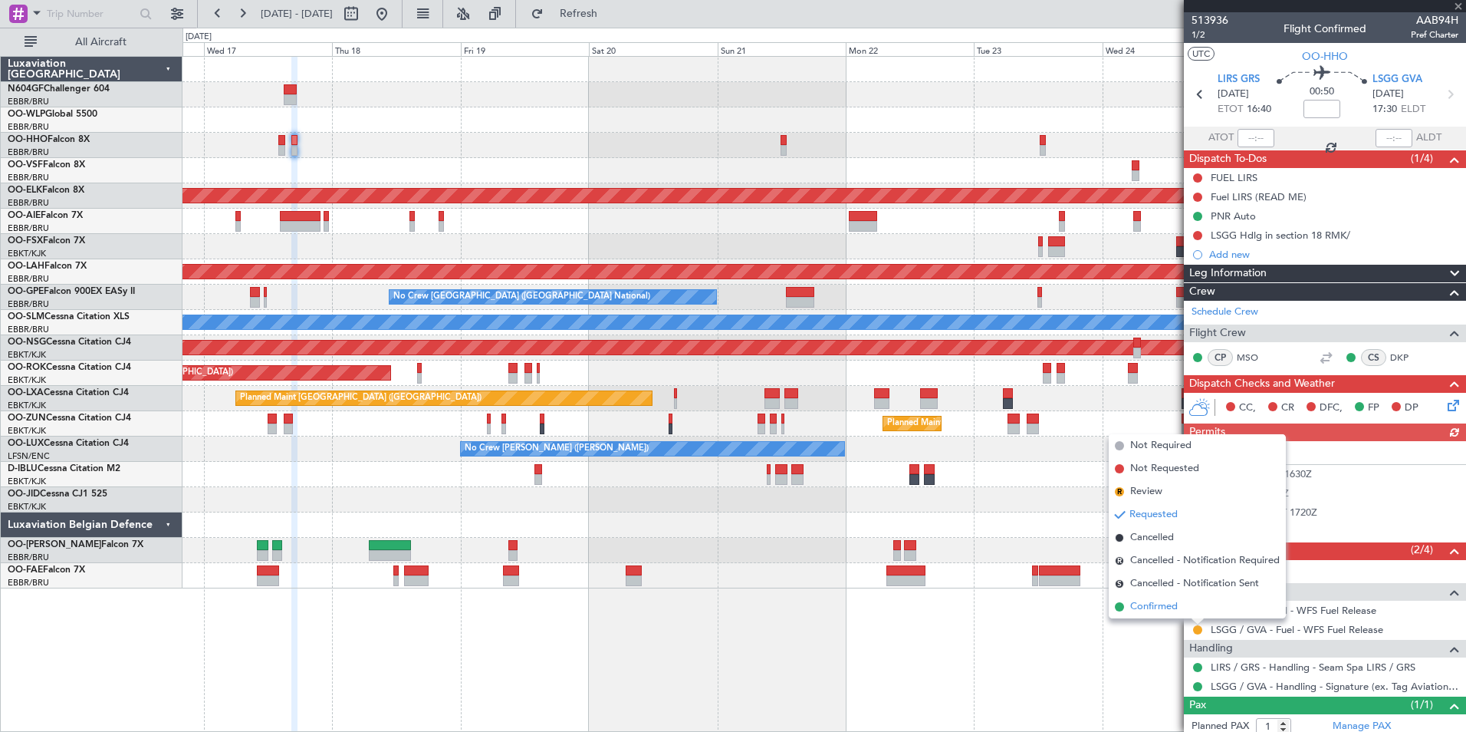
click at [1188, 604] on li "Confirmed" at bounding box center [1197, 606] width 177 height 23
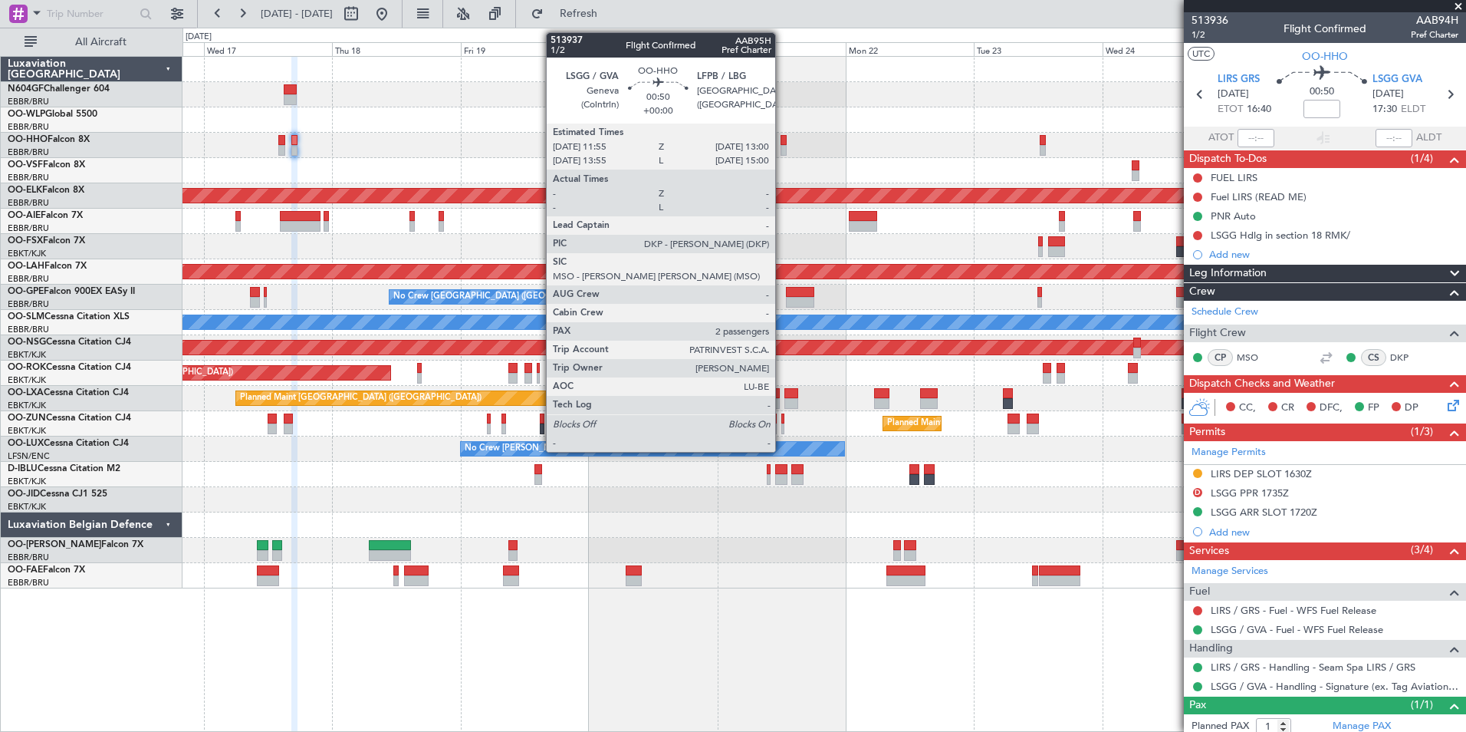
click at [782, 144] on div at bounding box center [784, 140] width 6 height 11
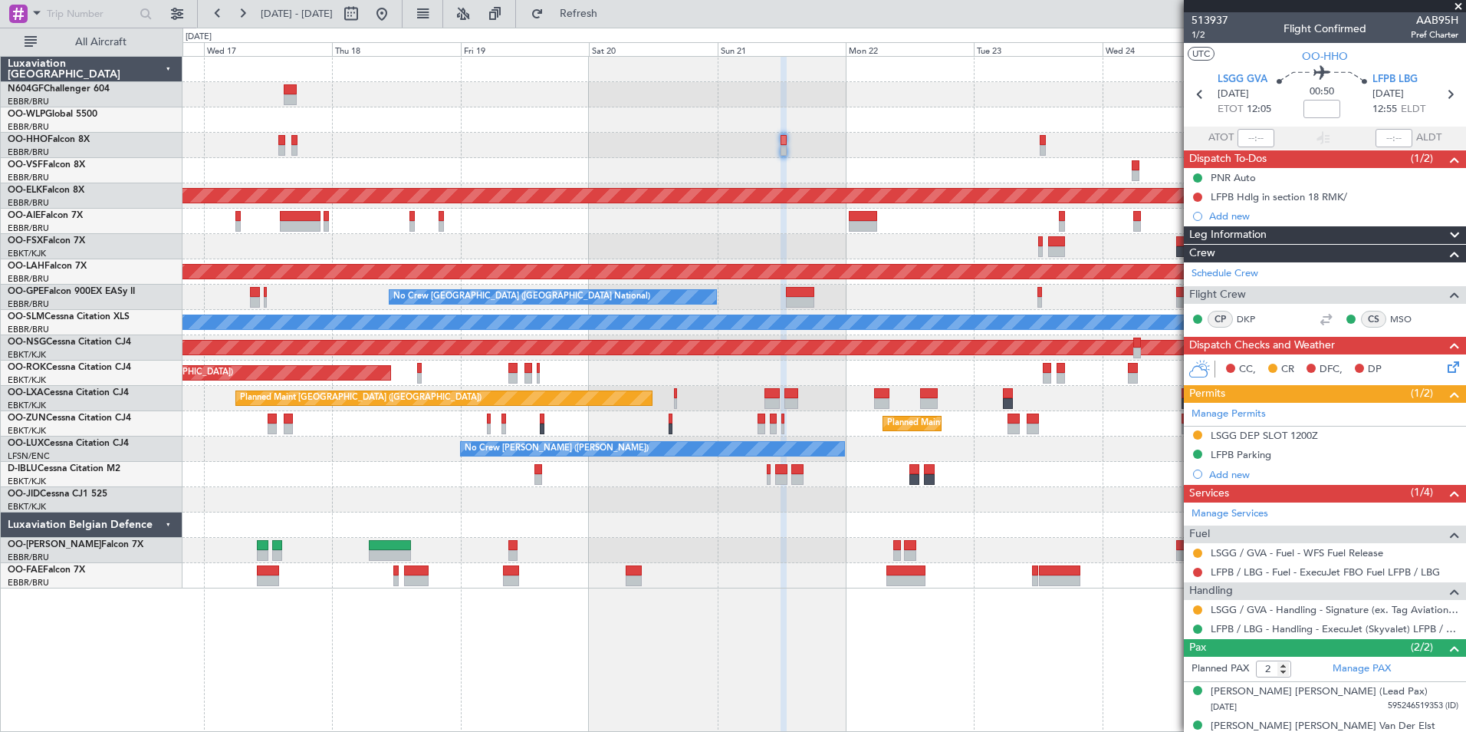
click at [1193, 550] on div at bounding box center [1198, 553] width 12 height 12
click at [1196, 550] on button at bounding box center [1197, 552] width 9 height 9
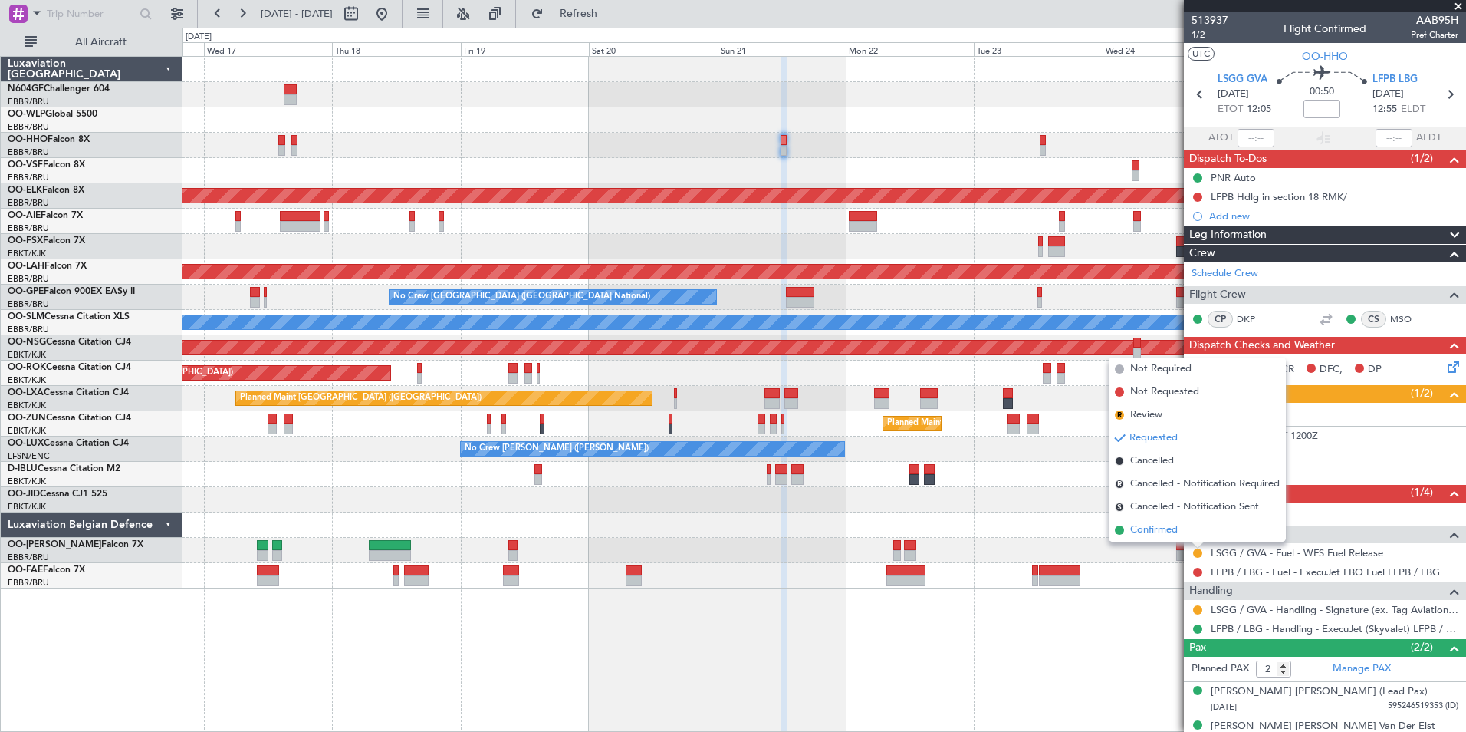
click at [1189, 538] on li "Confirmed" at bounding box center [1197, 529] width 177 height 23
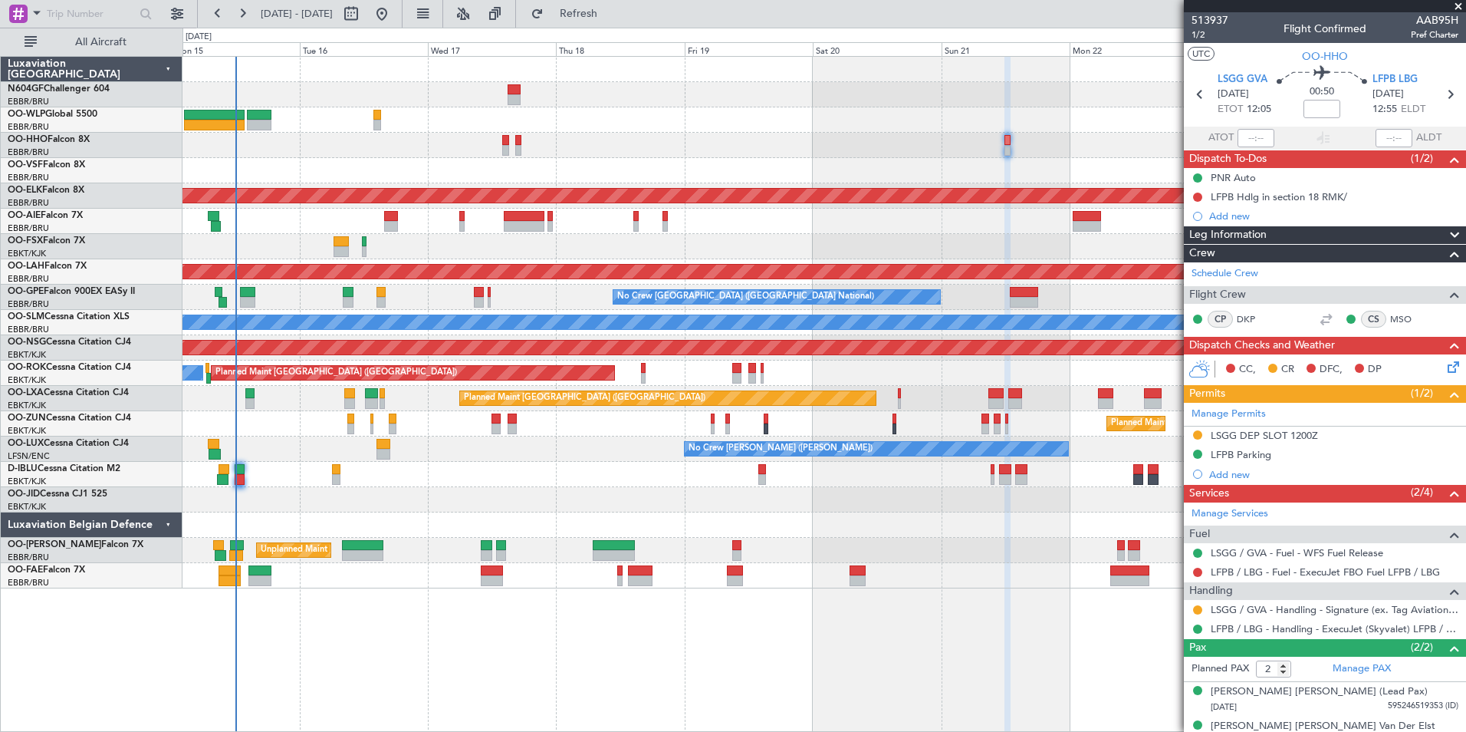
click at [799, 620] on div "Planned Maint Kortrijk-Wevelgem Planned Maint London (Farnborough) Planned Main…" at bounding box center [825, 394] width 1284 height 676
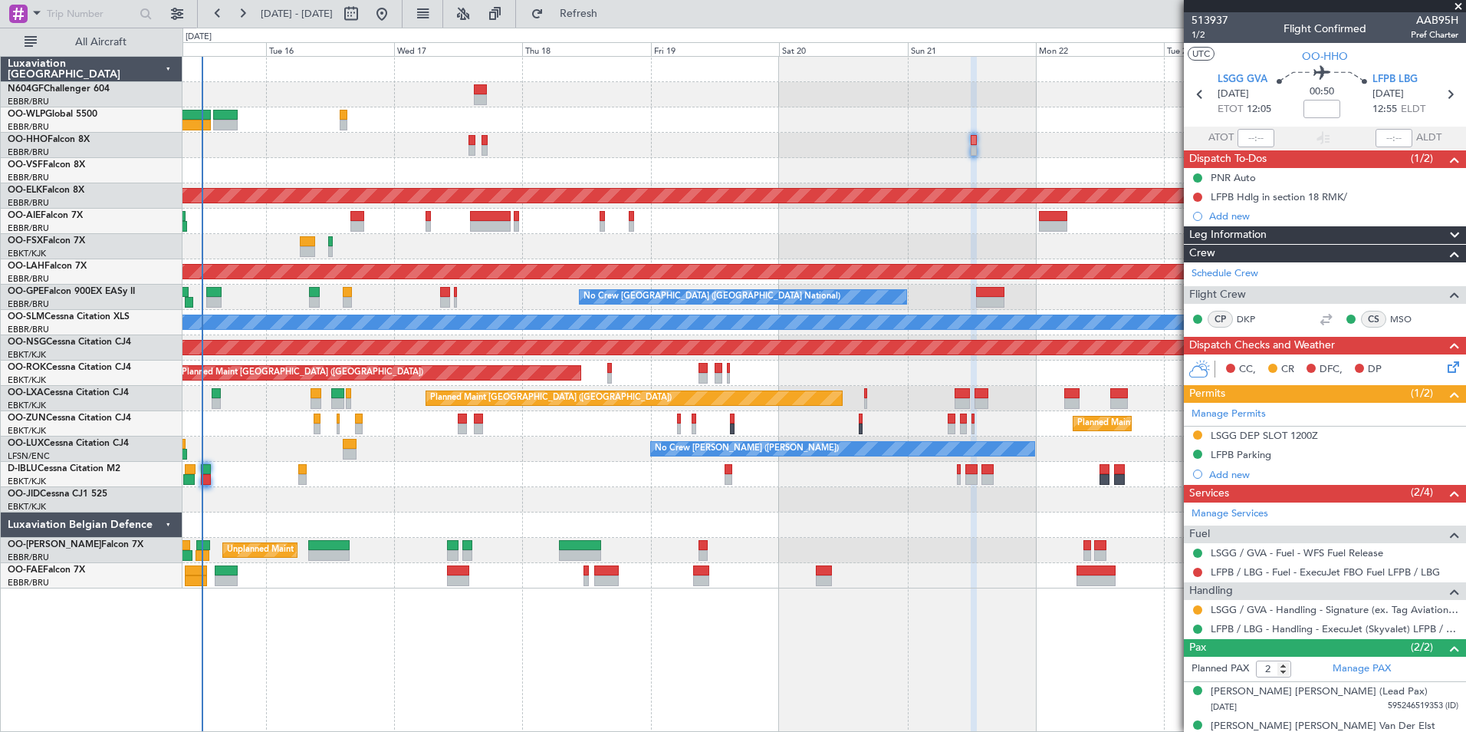
click at [670, 538] on div "Unplanned Maint [GEOGRAPHIC_DATA] ([GEOGRAPHIC_DATA] National)" at bounding box center [824, 550] width 1283 height 25
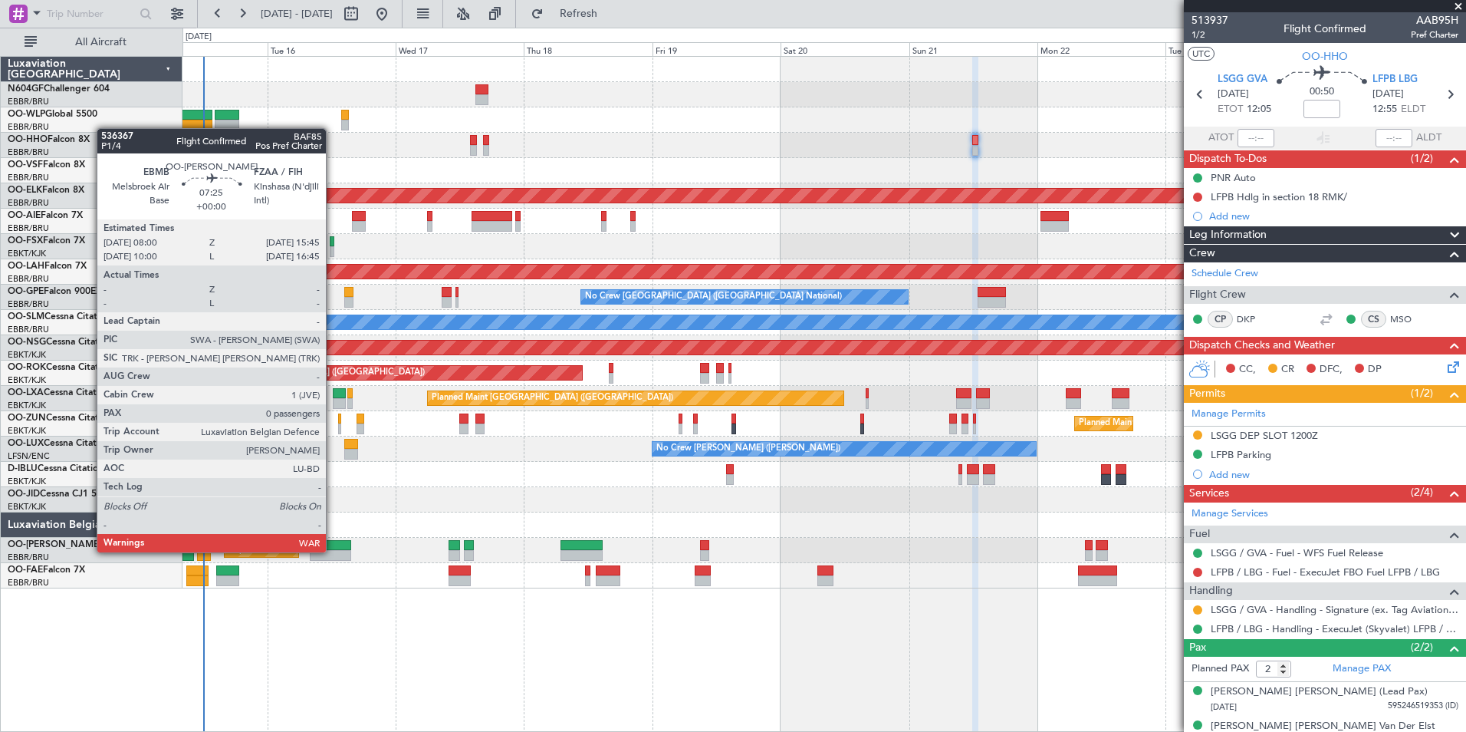
click at [333, 551] on div at bounding box center [331, 555] width 42 height 11
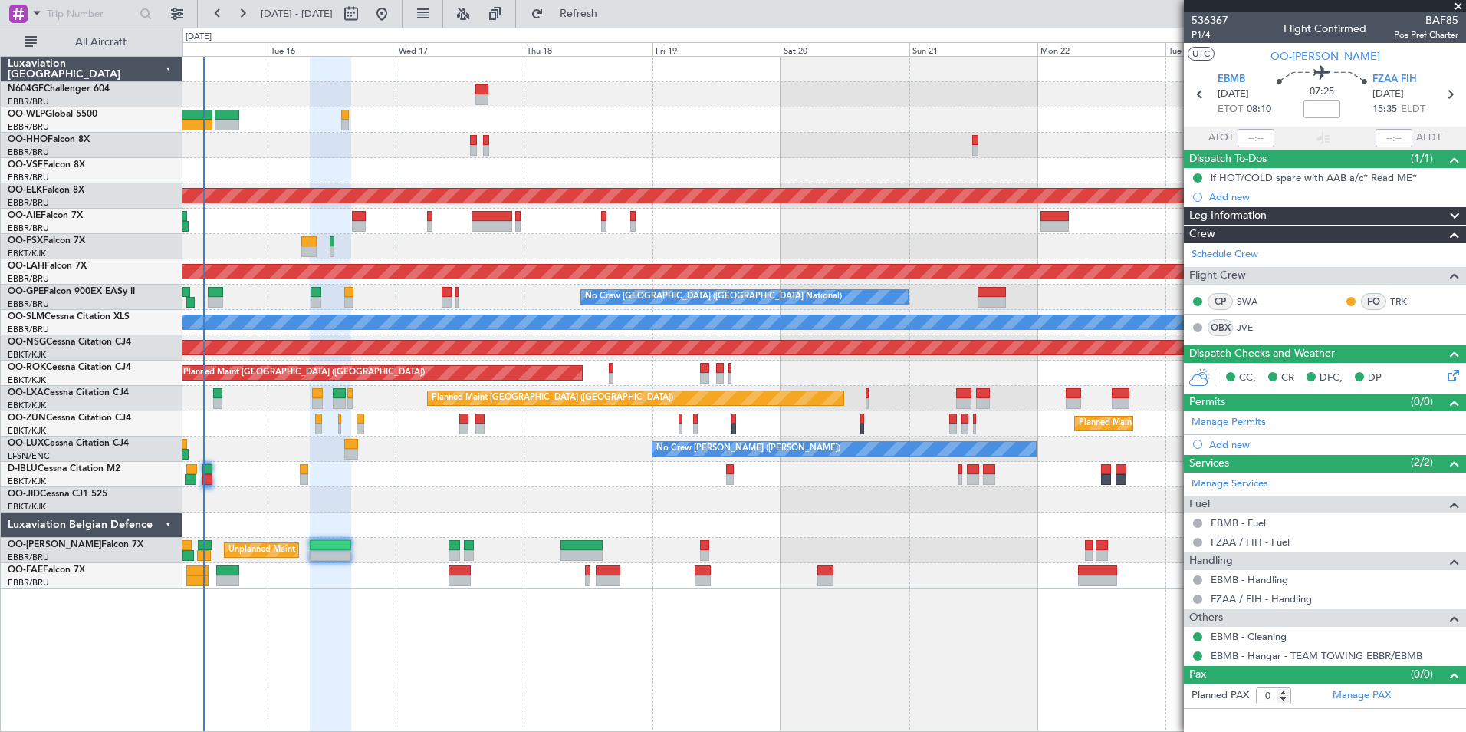
click at [485, 157] on div "Planned Maint Kortrijk-Wevelgem Planned Maint London (Farnborough) Planned Main…" at bounding box center [824, 322] width 1283 height 531
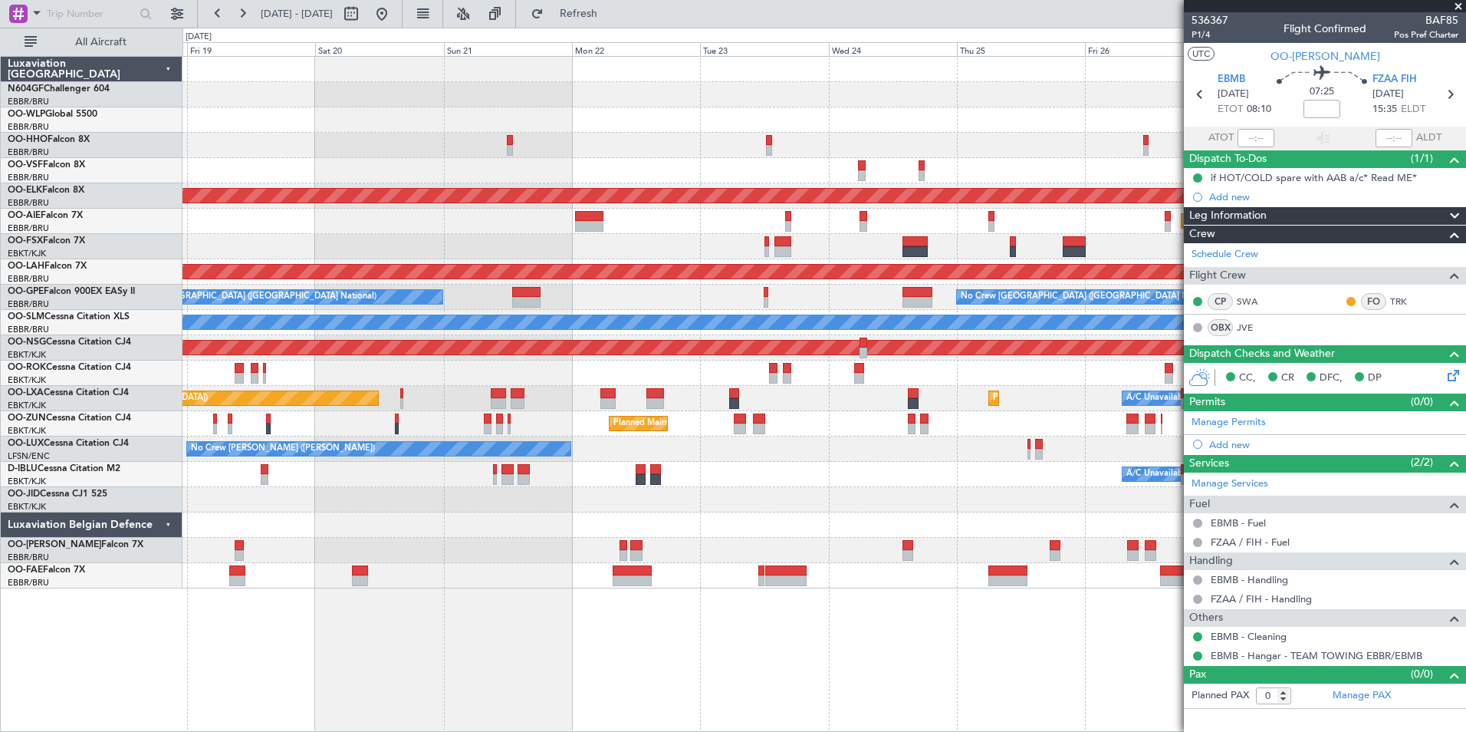
click at [494, 150] on div at bounding box center [824, 145] width 1283 height 25
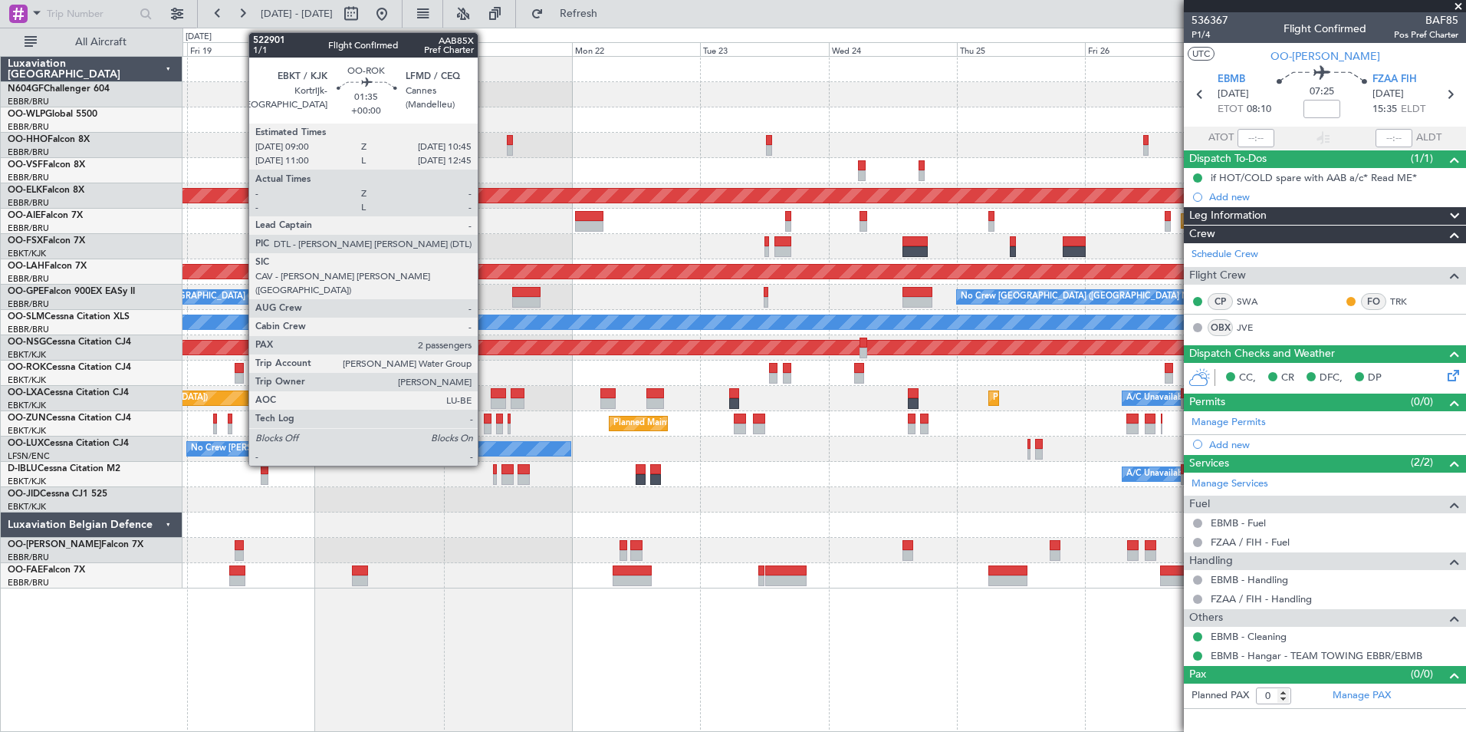
click at [241, 375] on div at bounding box center [240, 378] width 10 height 11
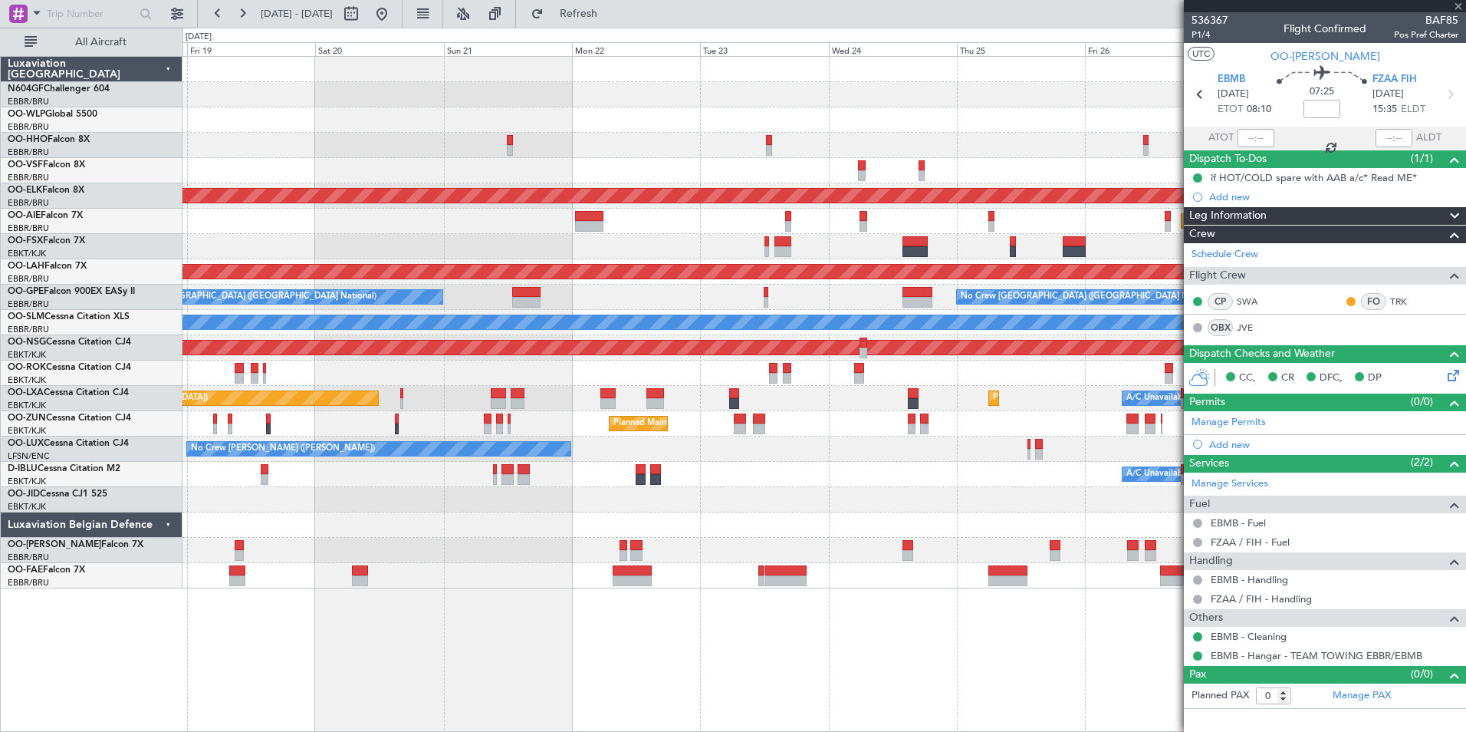
type input "2"
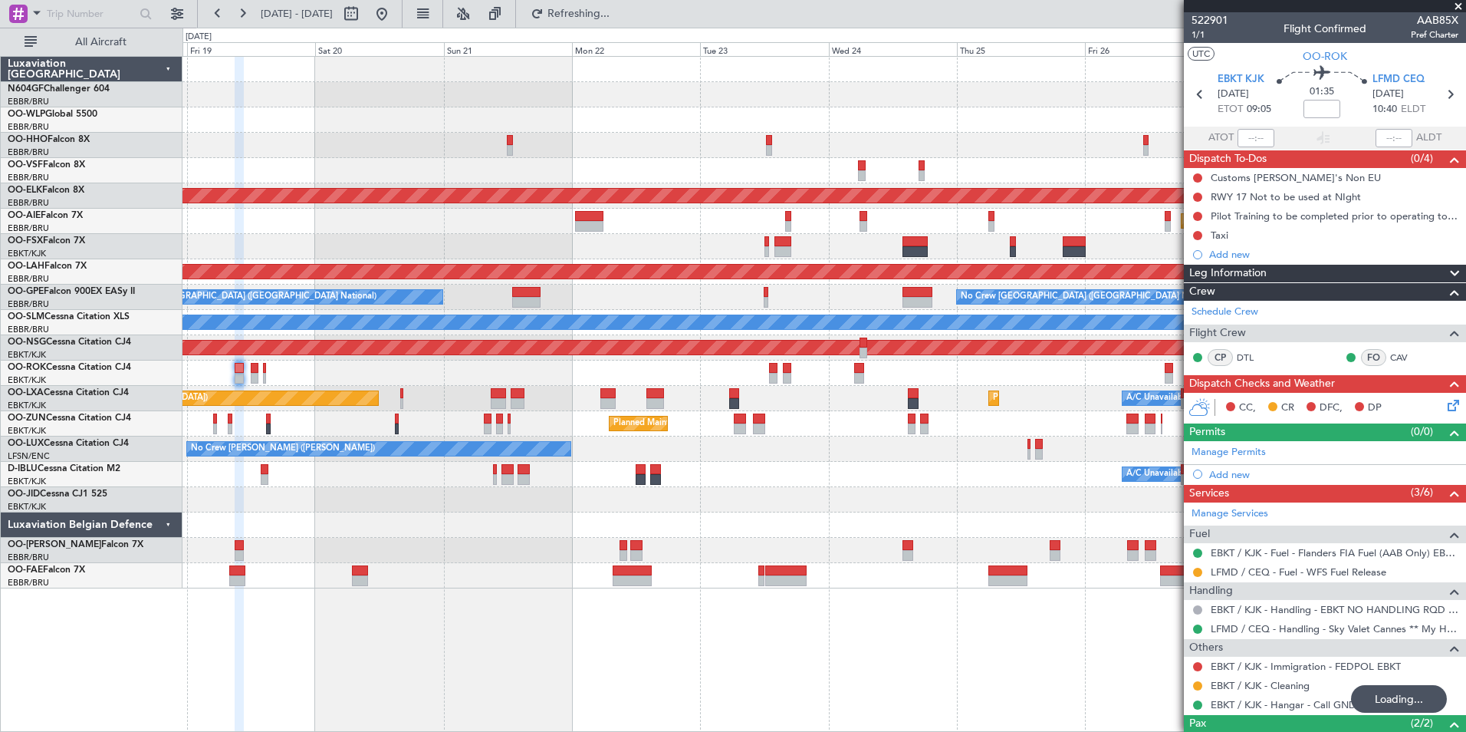
click at [1031, 235] on div "Planned Maint Kortrijk-Wevelgem Planned Maint London (Farnborough) Planned Main…" at bounding box center [824, 322] width 1283 height 531
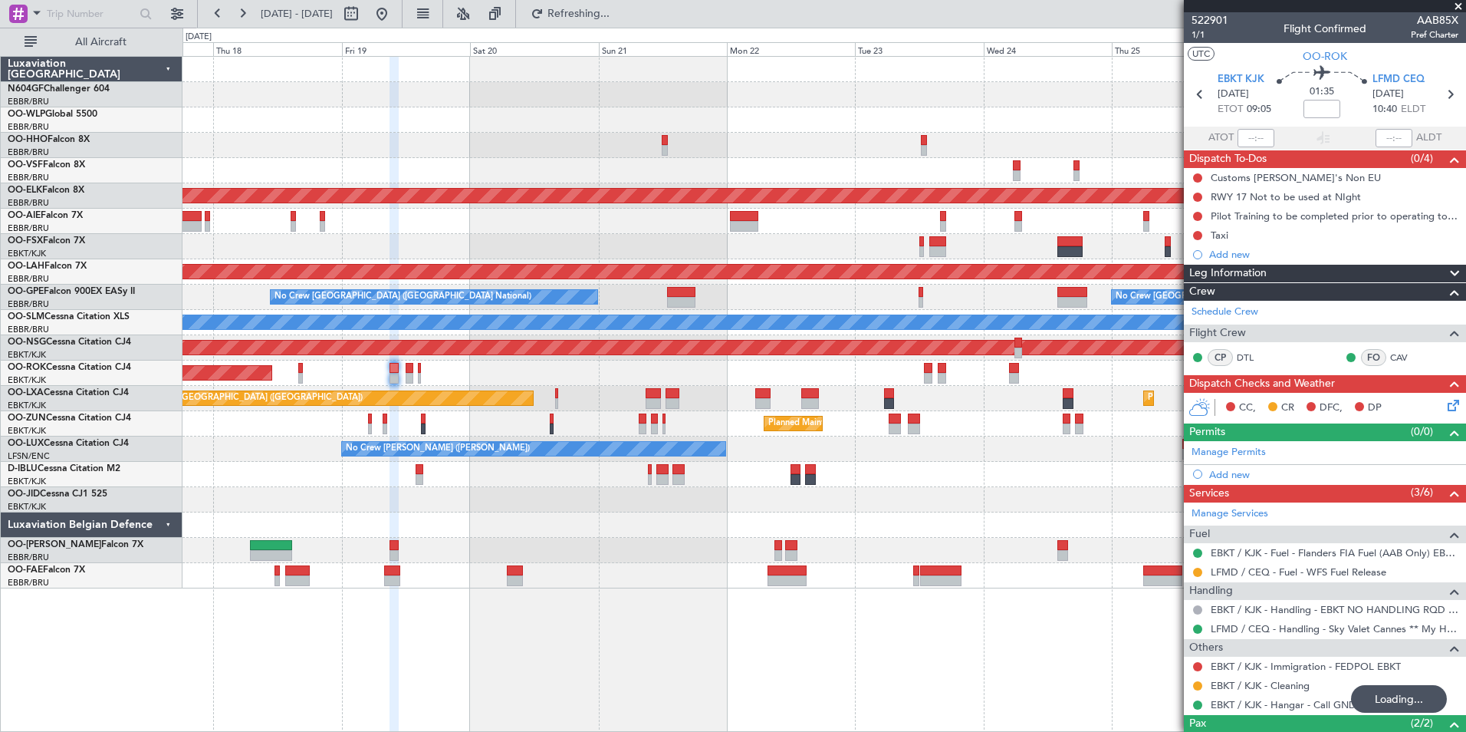
click at [790, 188] on div "Planned Maint Kortrijk-Wevelgem Planned Maint London (Farnborough) Planned Main…" at bounding box center [824, 322] width 1283 height 531
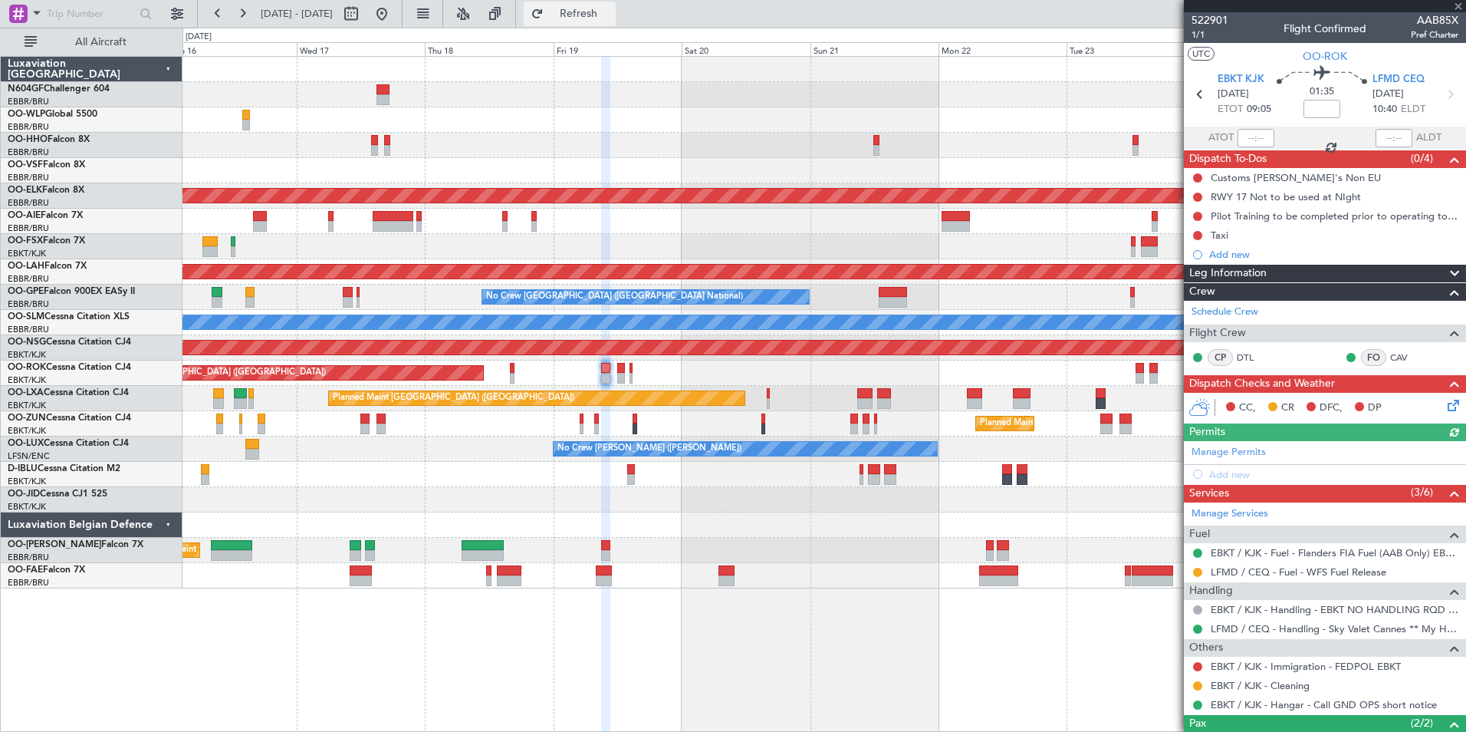
click at [604, 21] on button "Refresh" at bounding box center [570, 14] width 92 height 25
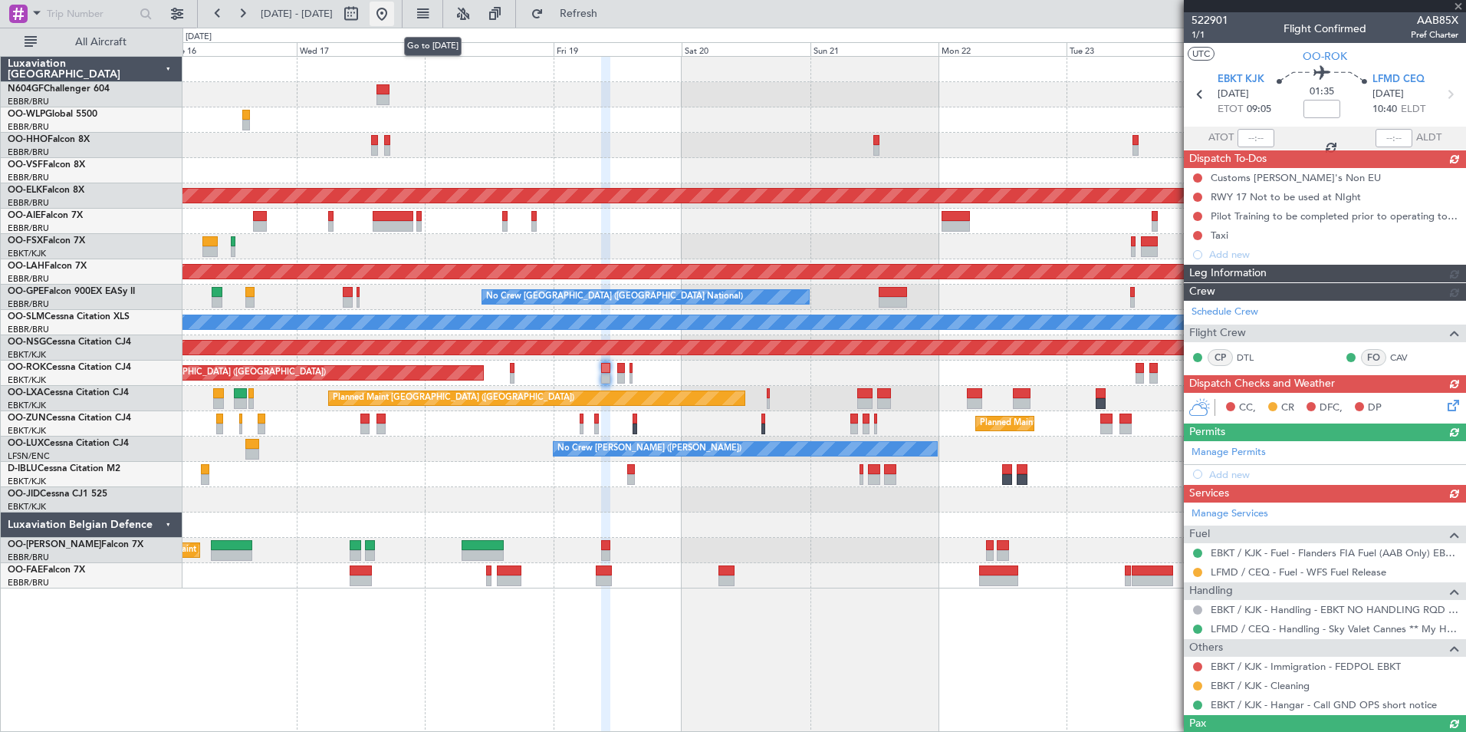
click at [394, 12] on button at bounding box center [382, 14] width 25 height 25
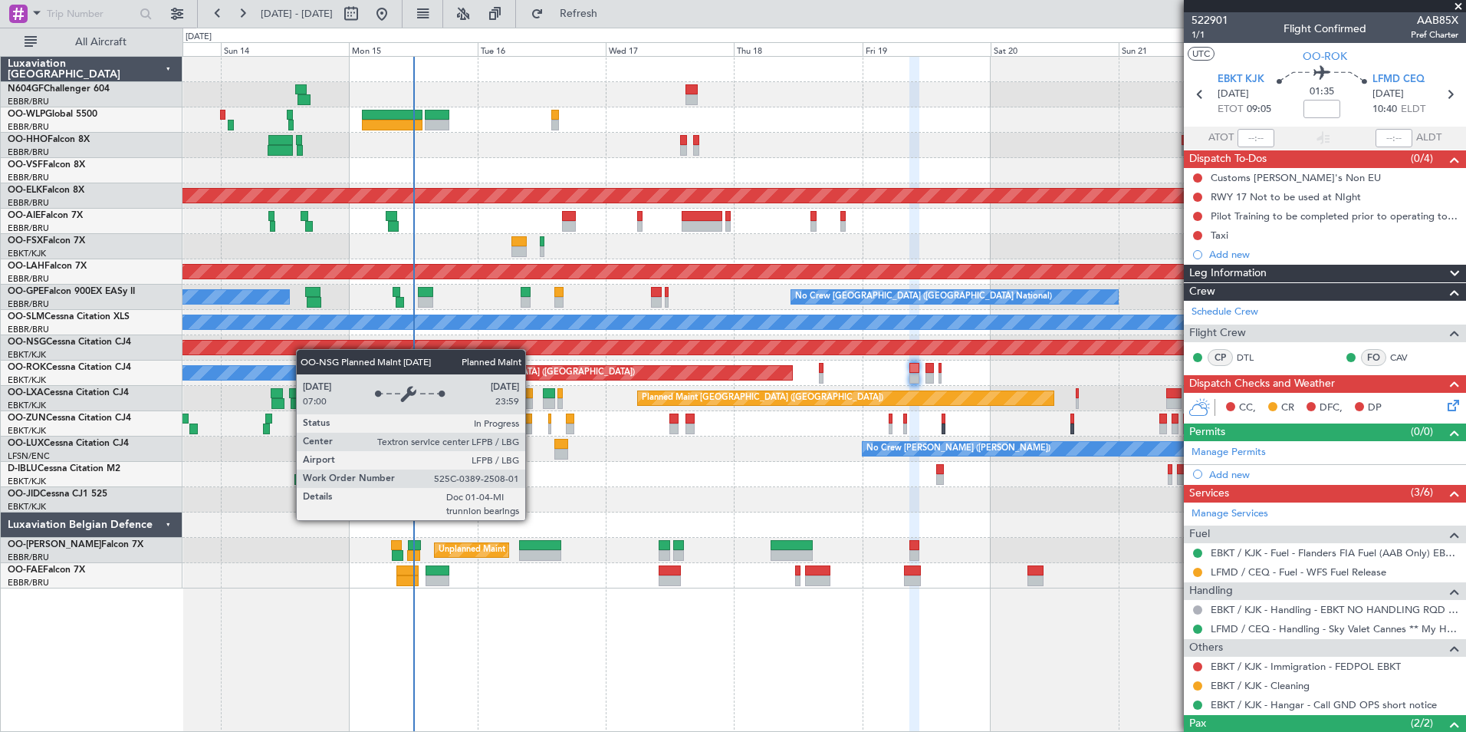
click at [303, 347] on div "Planned Maint Geneva (Cointrin) Planned Maint Kortrijk-Wevelgem Planned Maint L…" at bounding box center [824, 322] width 1283 height 531
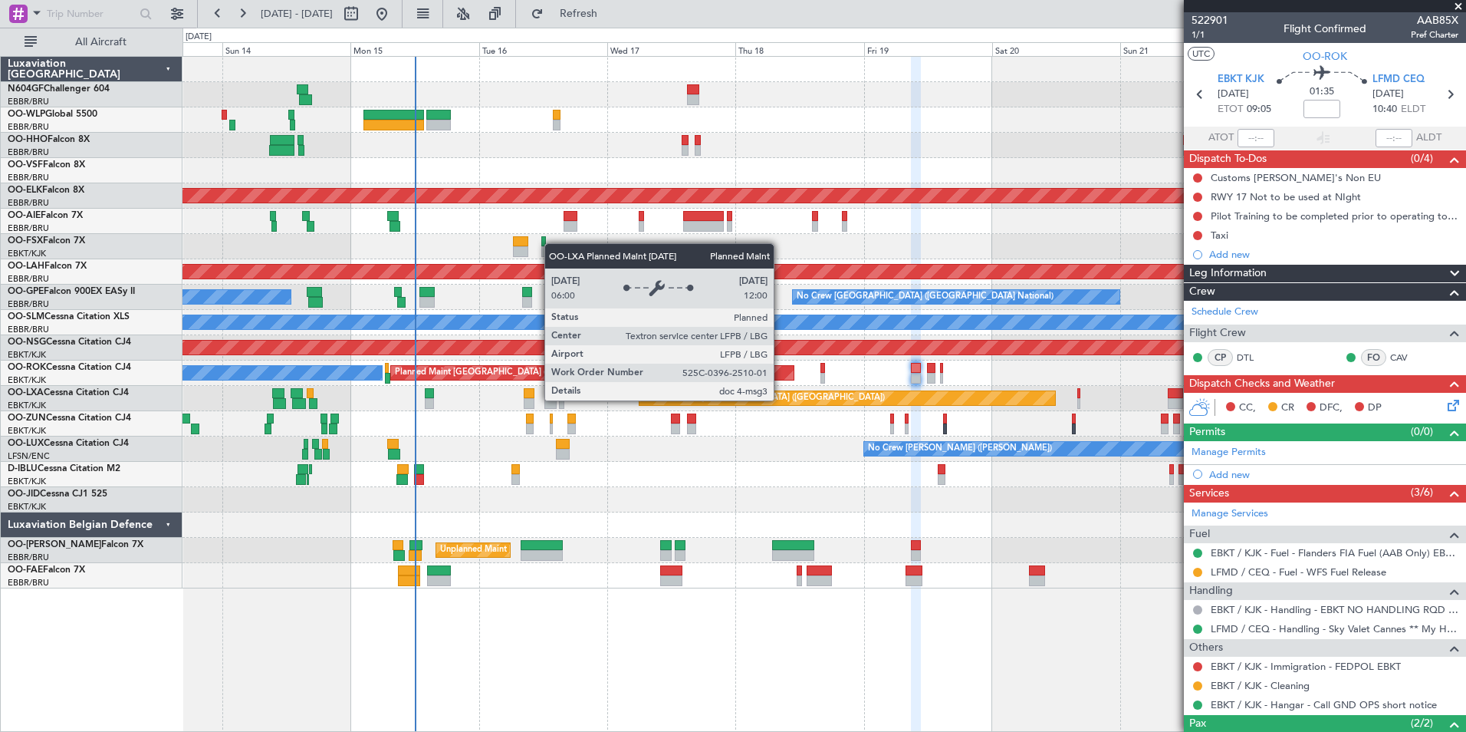
click at [390, 344] on div "Planned Maint Geneva (Cointrin) Planned Maint Kortrijk-Wevelgem Planned Maint L…" at bounding box center [824, 322] width 1283 height 531
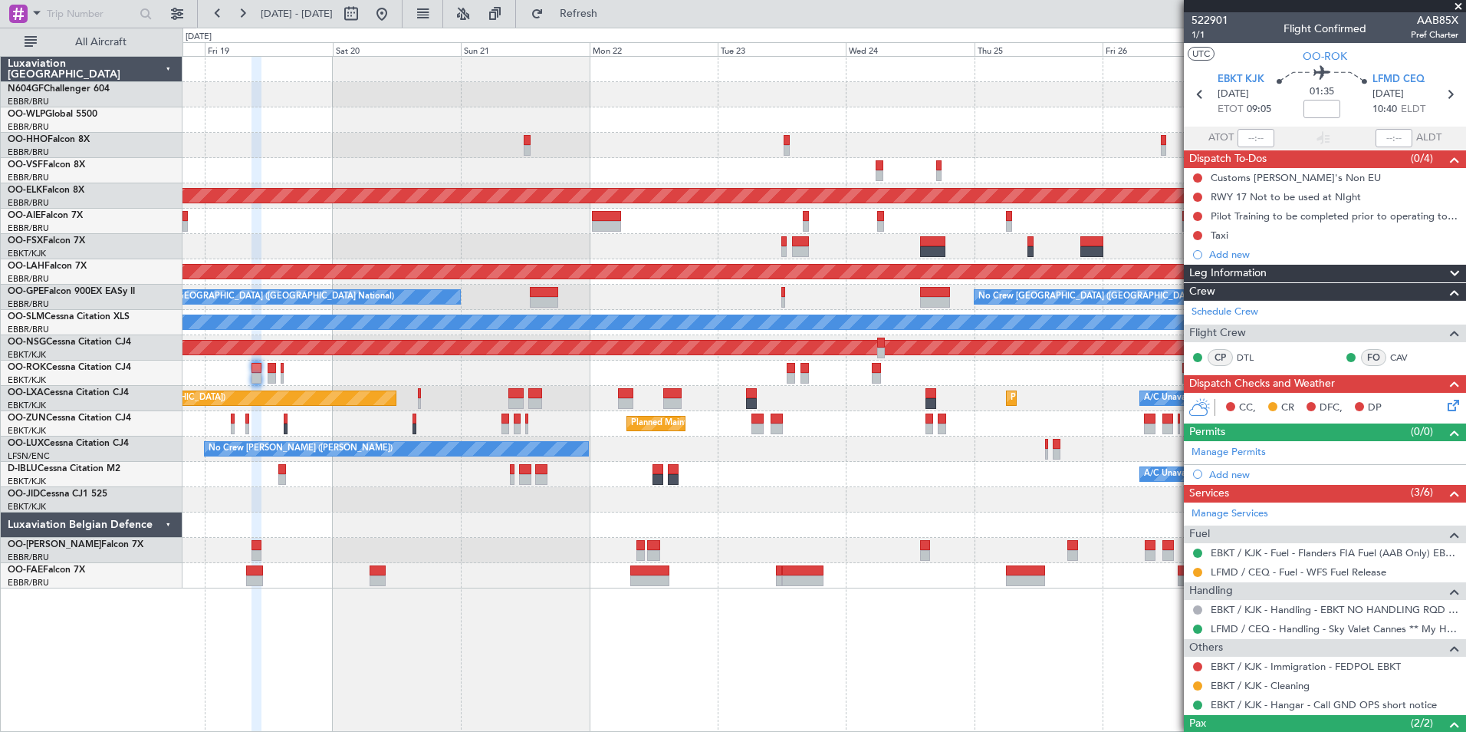
click at [417, 418] on div "Planned Maint Kortrijk-[GEOGRAPHIC_DATA]" at bounding box center [824, 423] width 1283 height 25
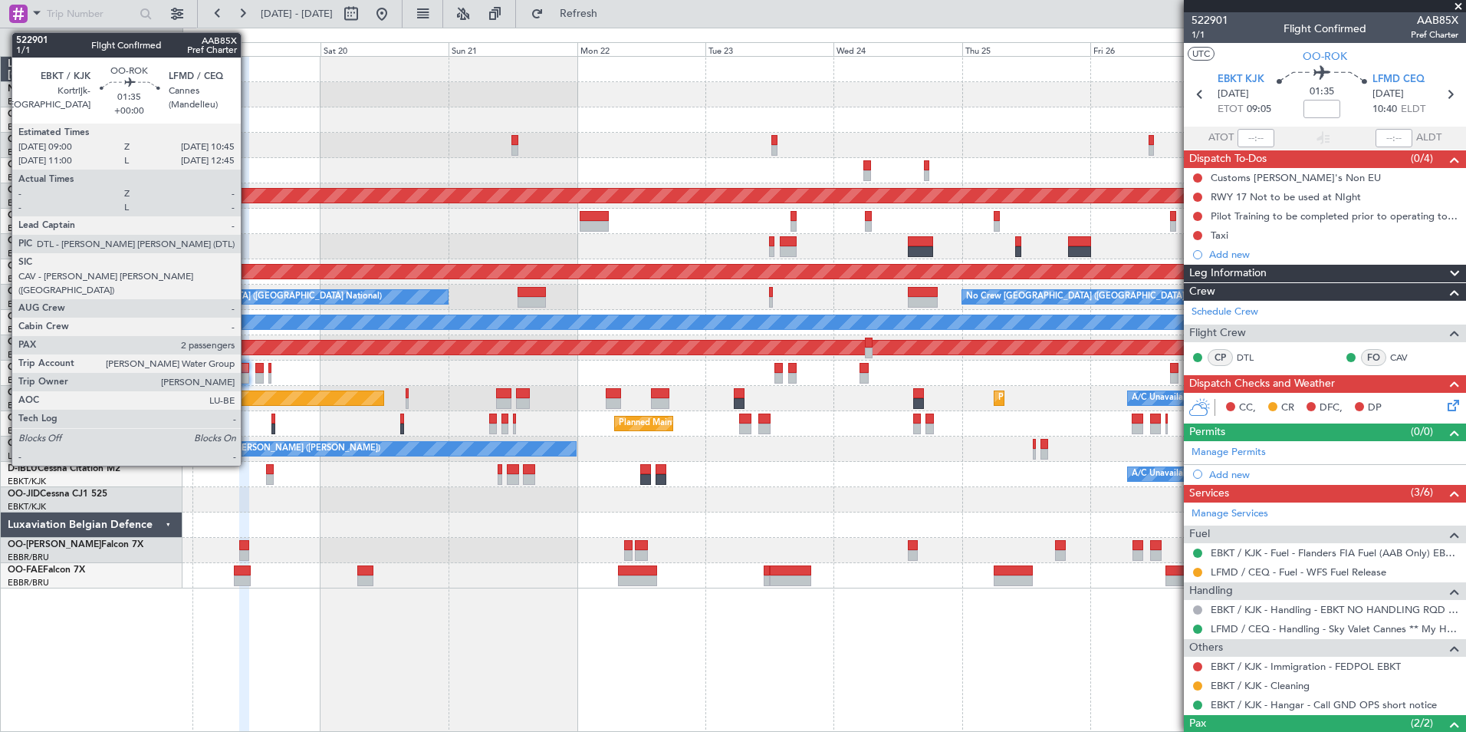
click at [248, 377] on div at bounding box center [244, 378] width 10 height 11
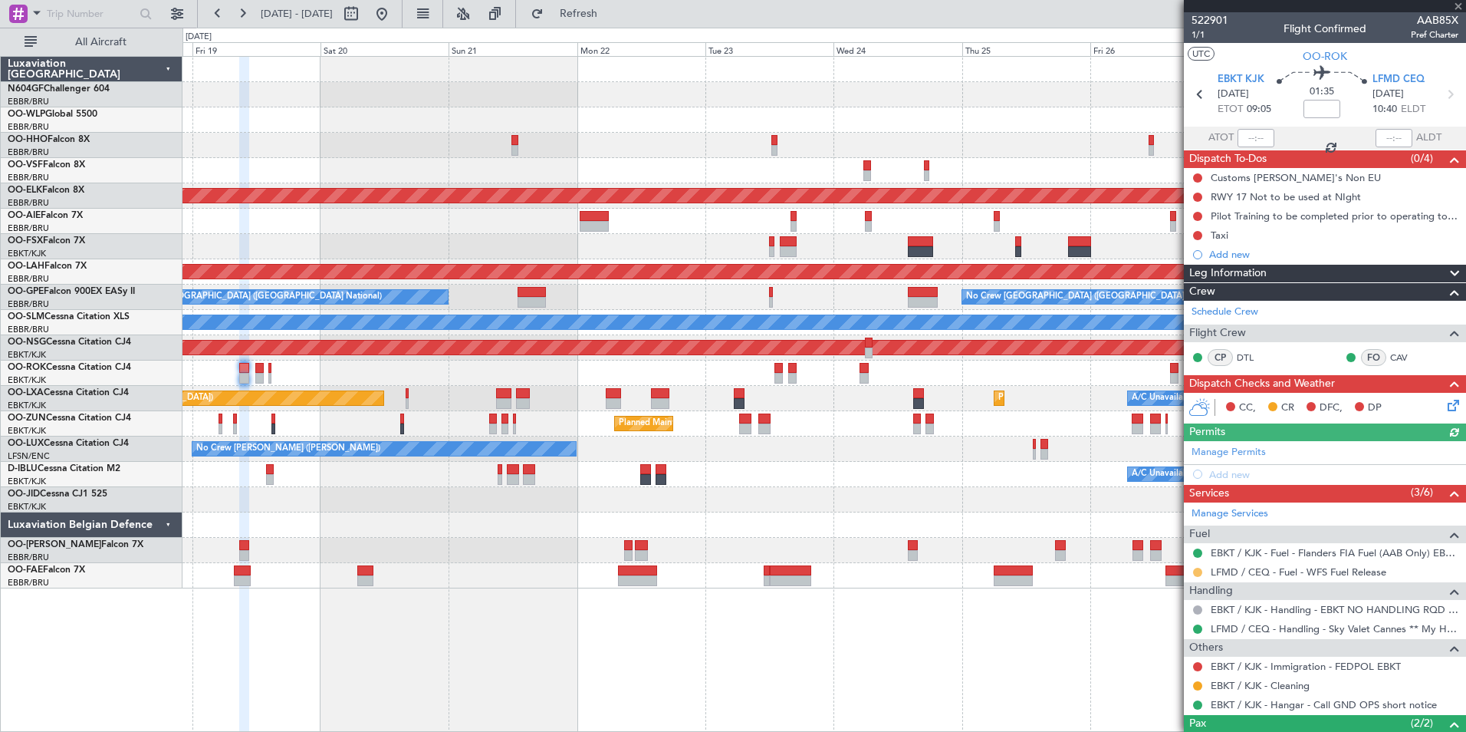
click at [1200, 573] on button at bounding box center [1197, 572] width 9 height 9
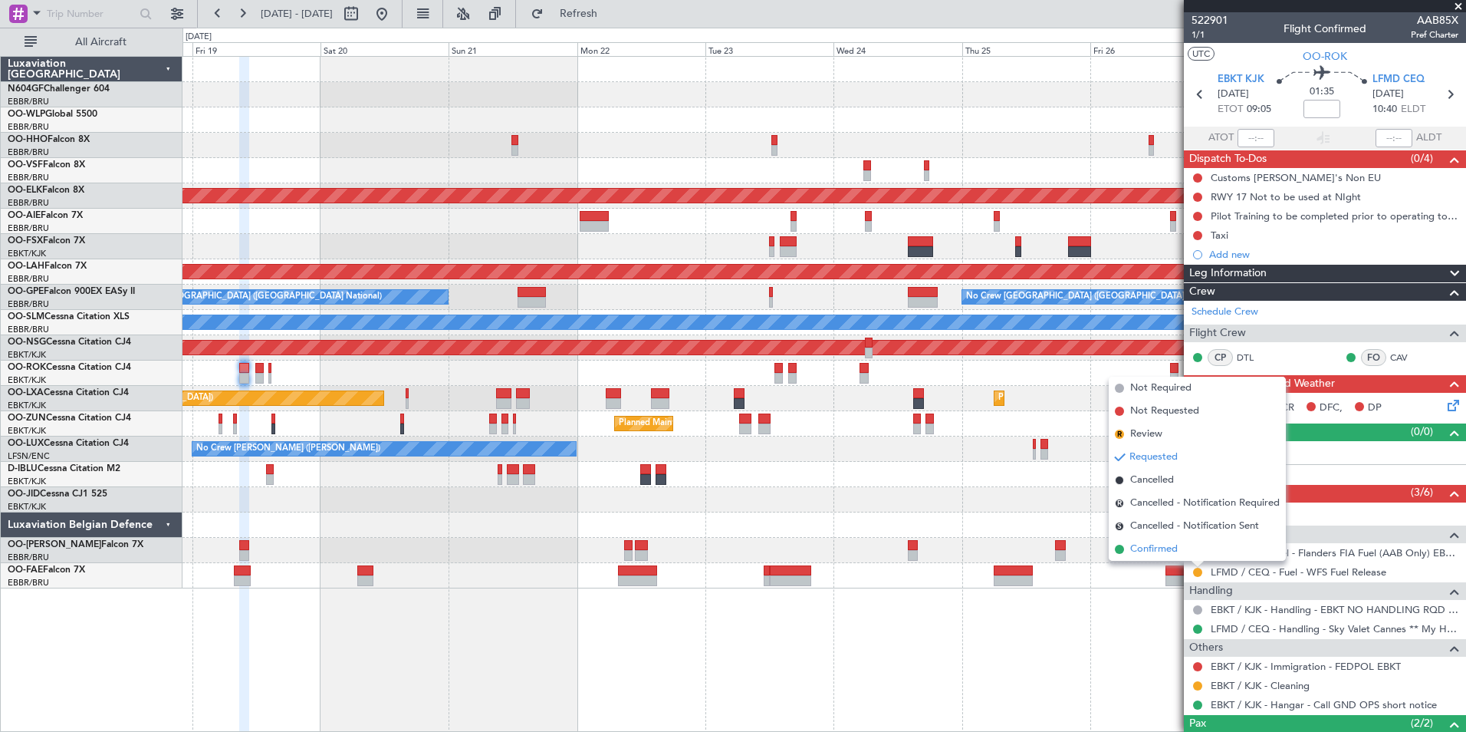
click at [1180, 550] on li "Confirmed" at bounding box center [1197, 549] width 177 height 23
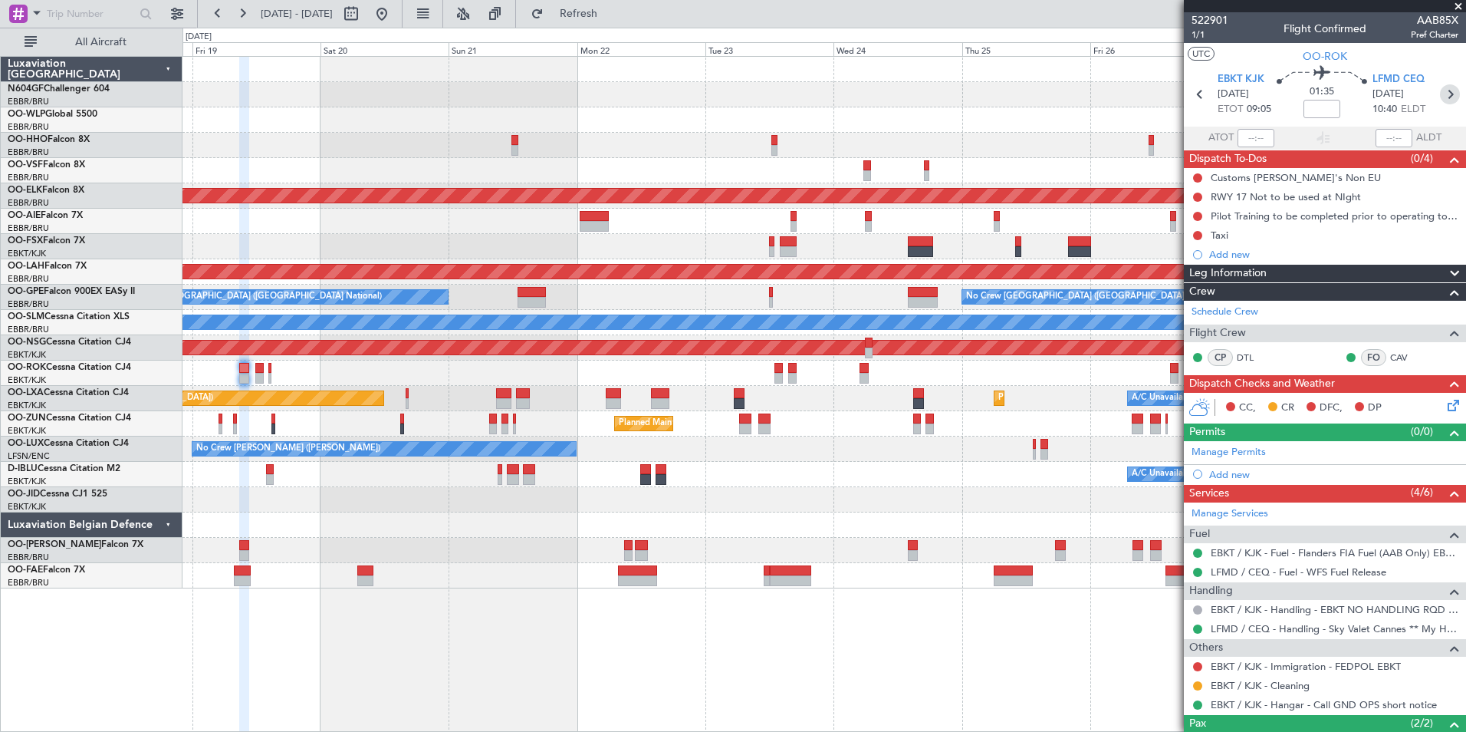
click at [1440, 97] on icon at bounding box center [1450, 94] width 20 height 20
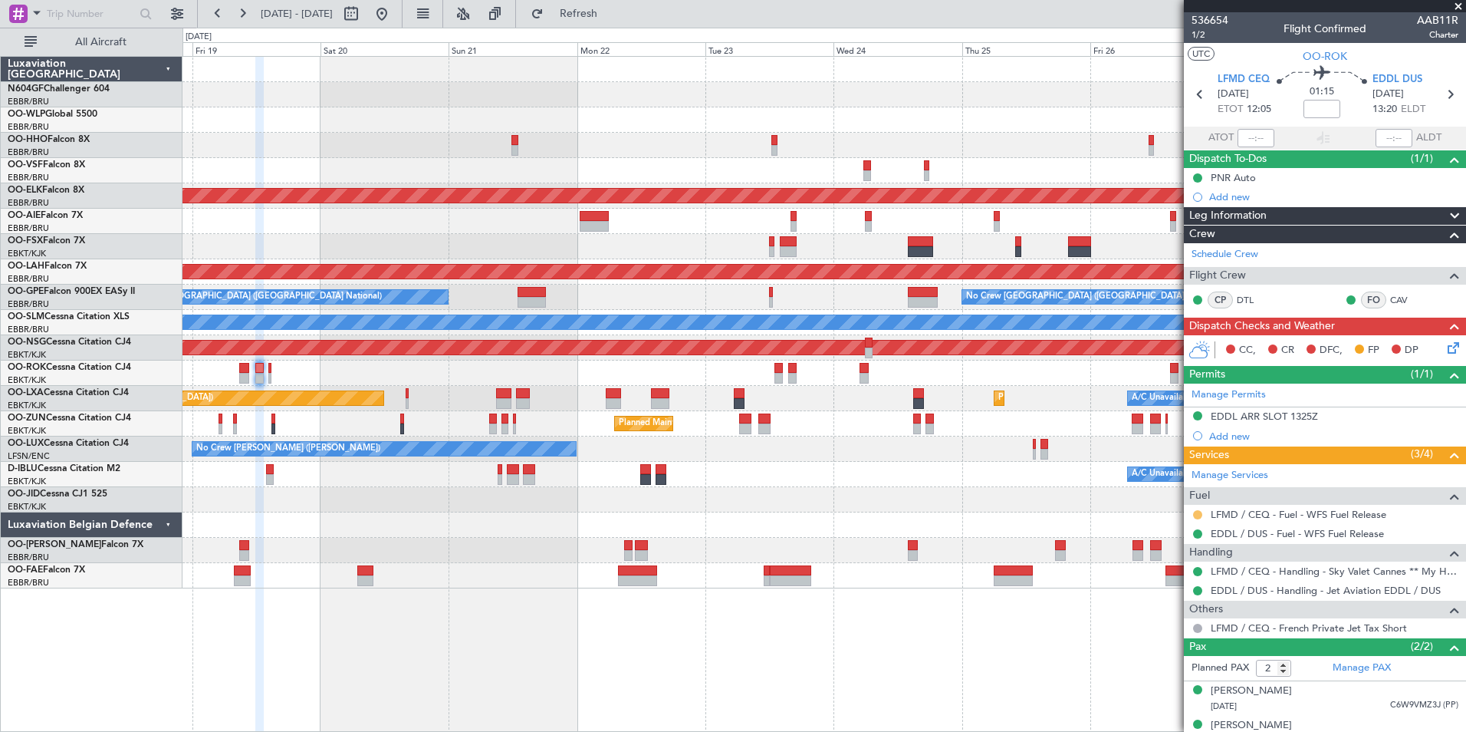
click at [1199, 515] on button at bounding box center [1197, 514] width 9 height 9
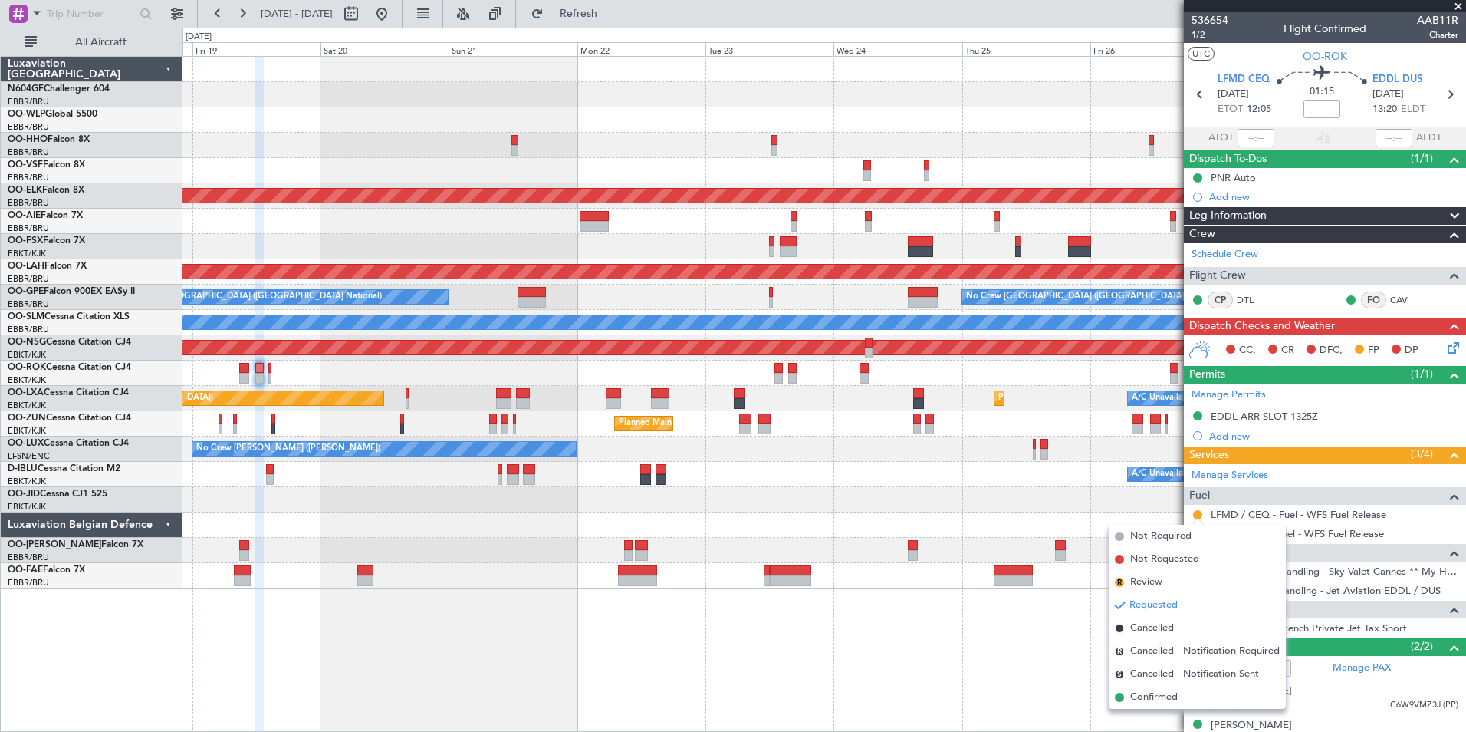
click at [1161, 709] on div "Planned Maint Kortrijk-Wevelgem Planned Maint London (Farnborough) Planned Main…" at bounding box center [825, 394] width 1284 height 676
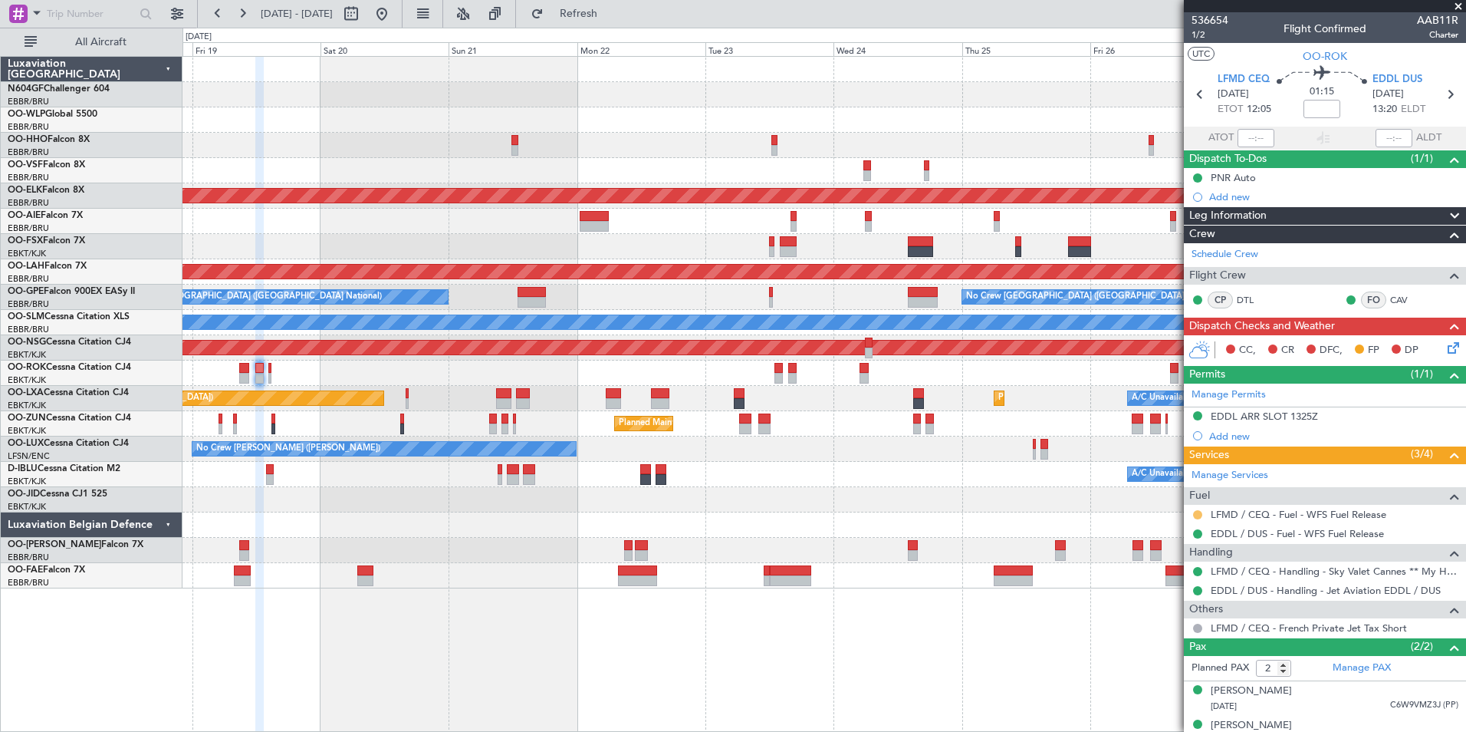
click at [1198, 515] on button at bounding box center [1197, 514] width 9 height 9
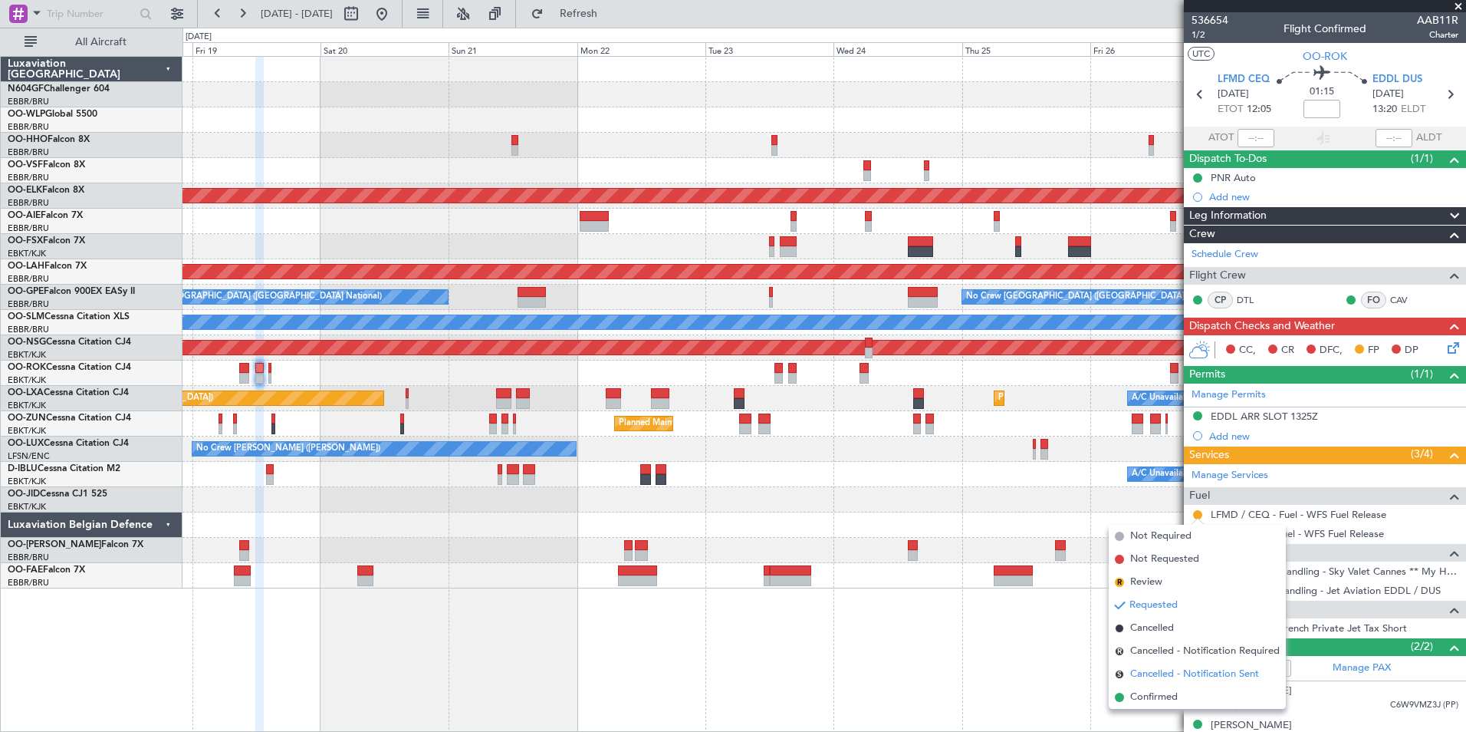
click at [1161, 685] on li "S Cancelled - Notification Sent" at bounding box center [1197, 674] width 177 height 23
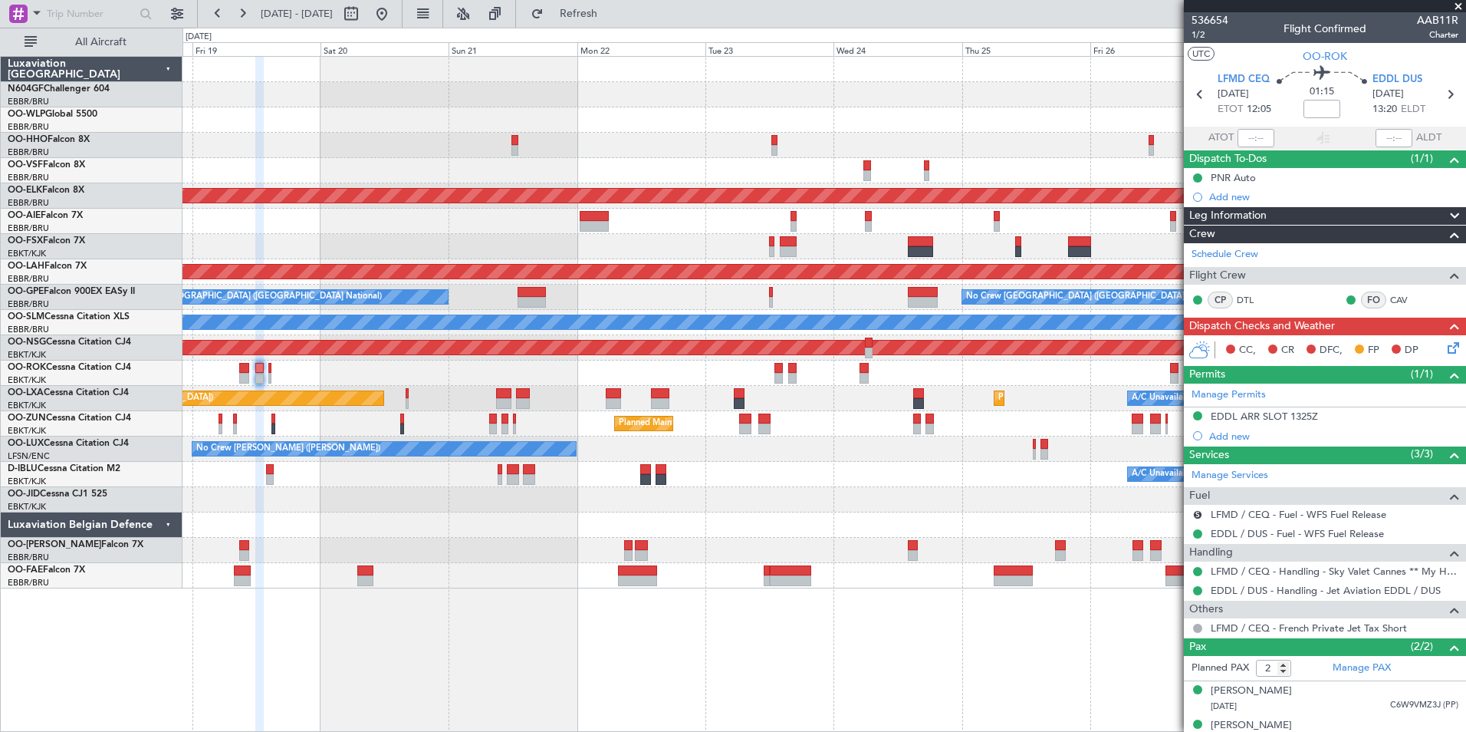
click at [1199, 517] on button "S" at bounding box center [1197, 514] width 9 height 9
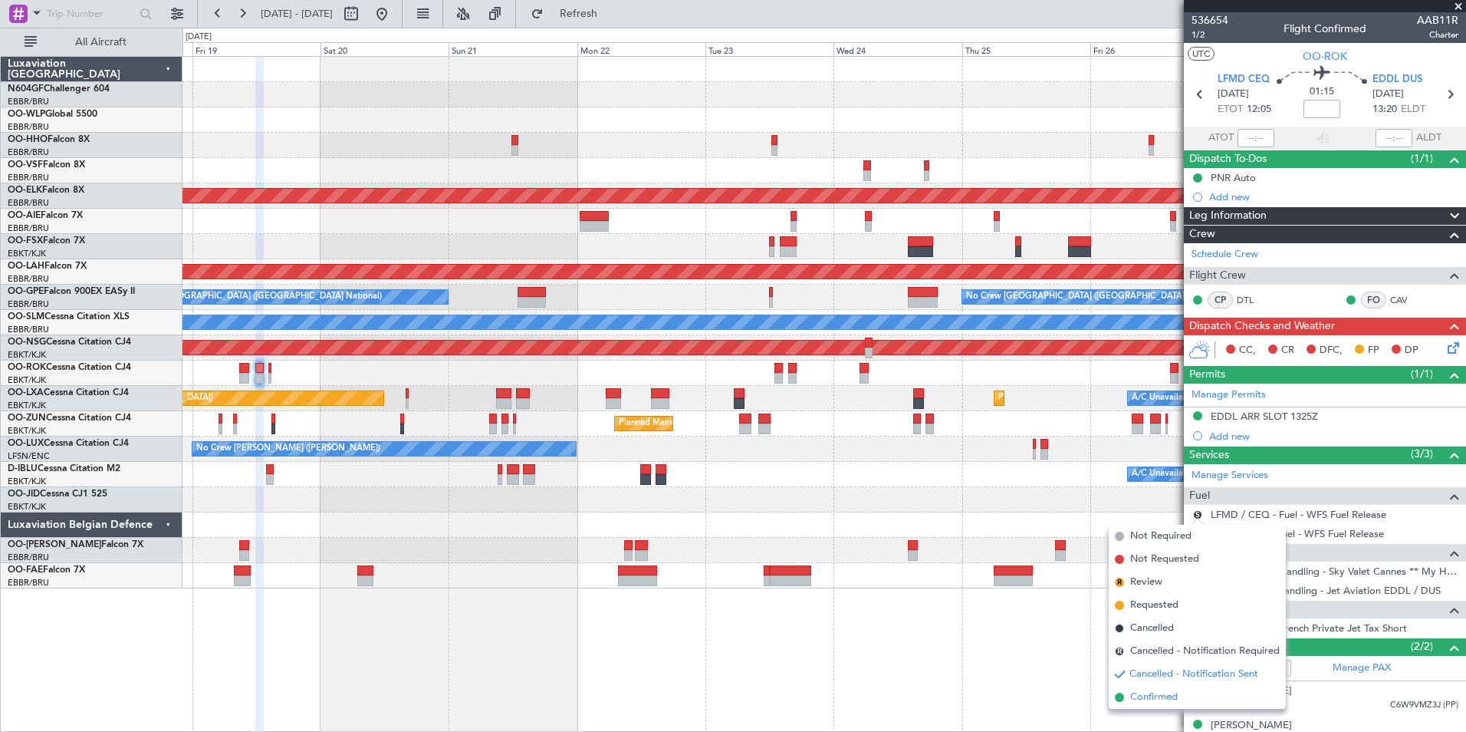
click at [1177, 692] on span "Confirmed" at bounding box center [1154, 696] width 48 height 15
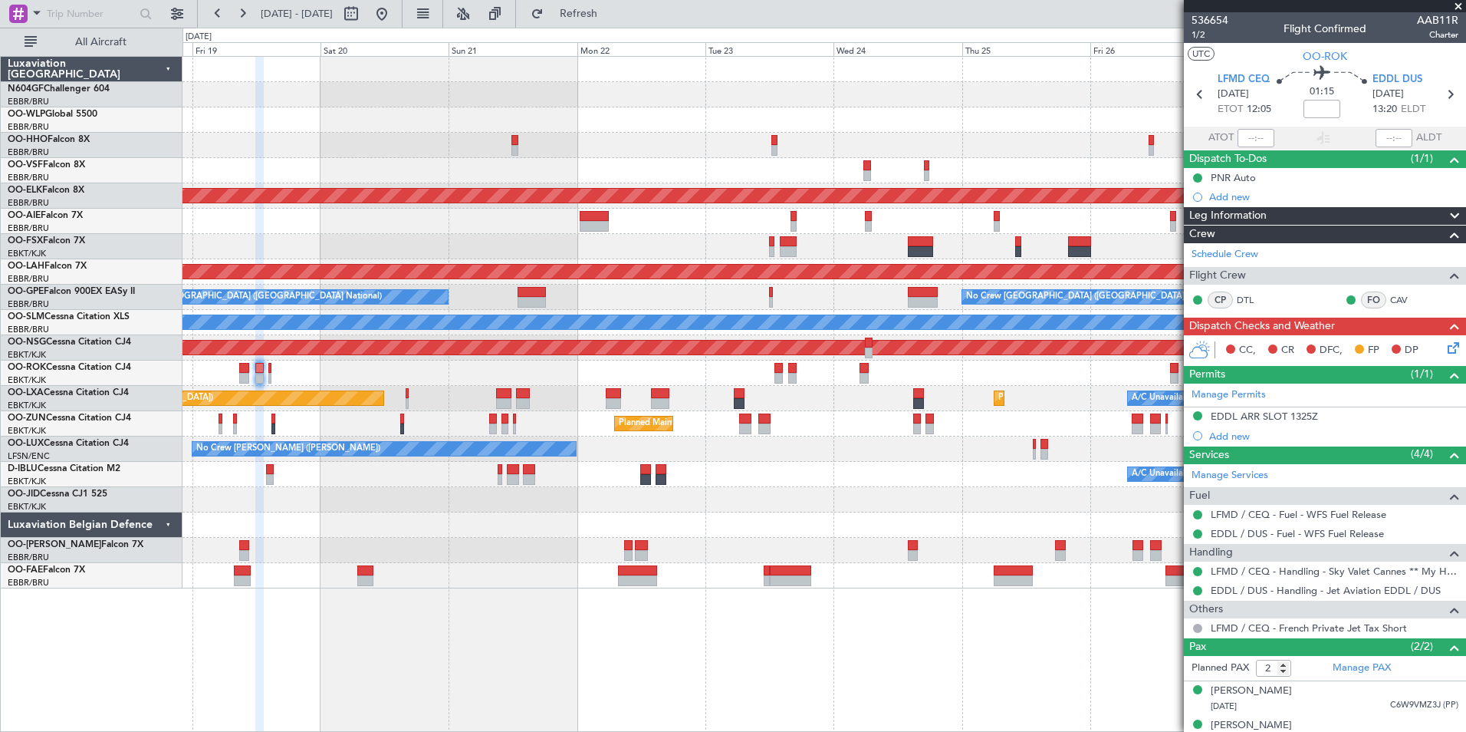
click at [729, 377] on div "Owner Kortrijk-Wevelgem Planned Maint Paris (Le Bourget)" at bounding box center [824, 372] width 1283 height 25
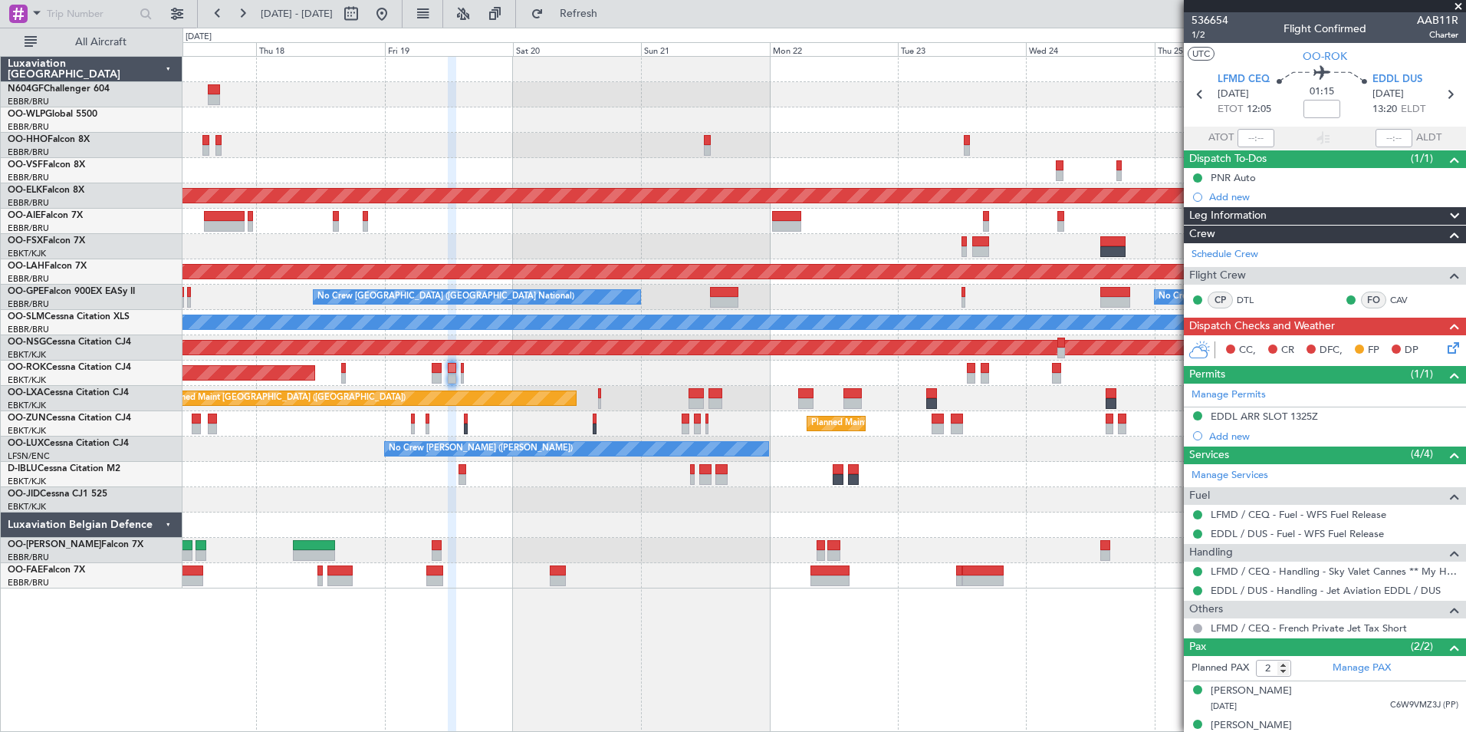
click at [824, 391] on div "Planned Maint Kortrijk-Wevelgem Planned Maint London (Farnborough) Planned Main…" at bounding box center [824, 322] width 1283 height 531
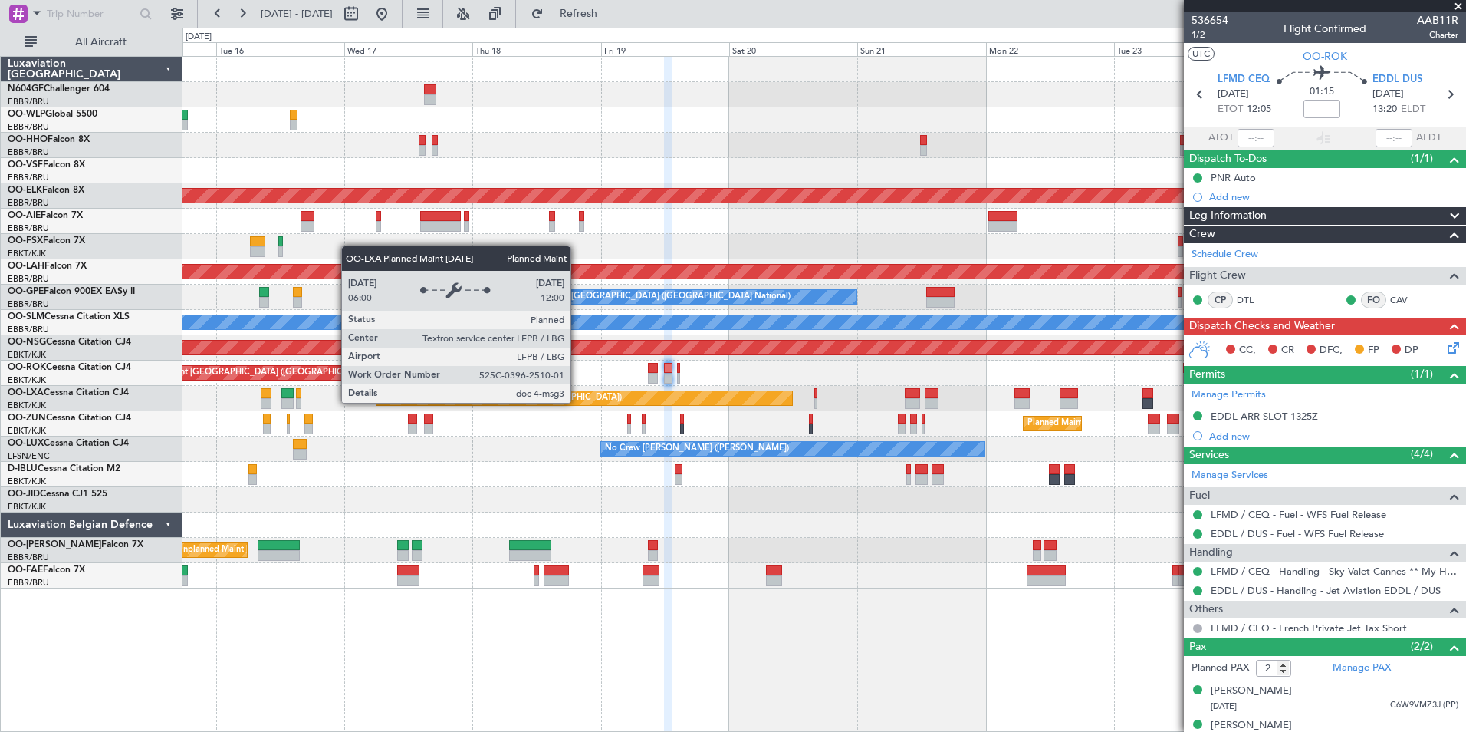
click at [753, 412] on div "Planned Maint Kortrijk-Wevelgem Planned Maint London (Farnborough) Planned Main…" at bounding box center [824, 322] width 1283 height 531
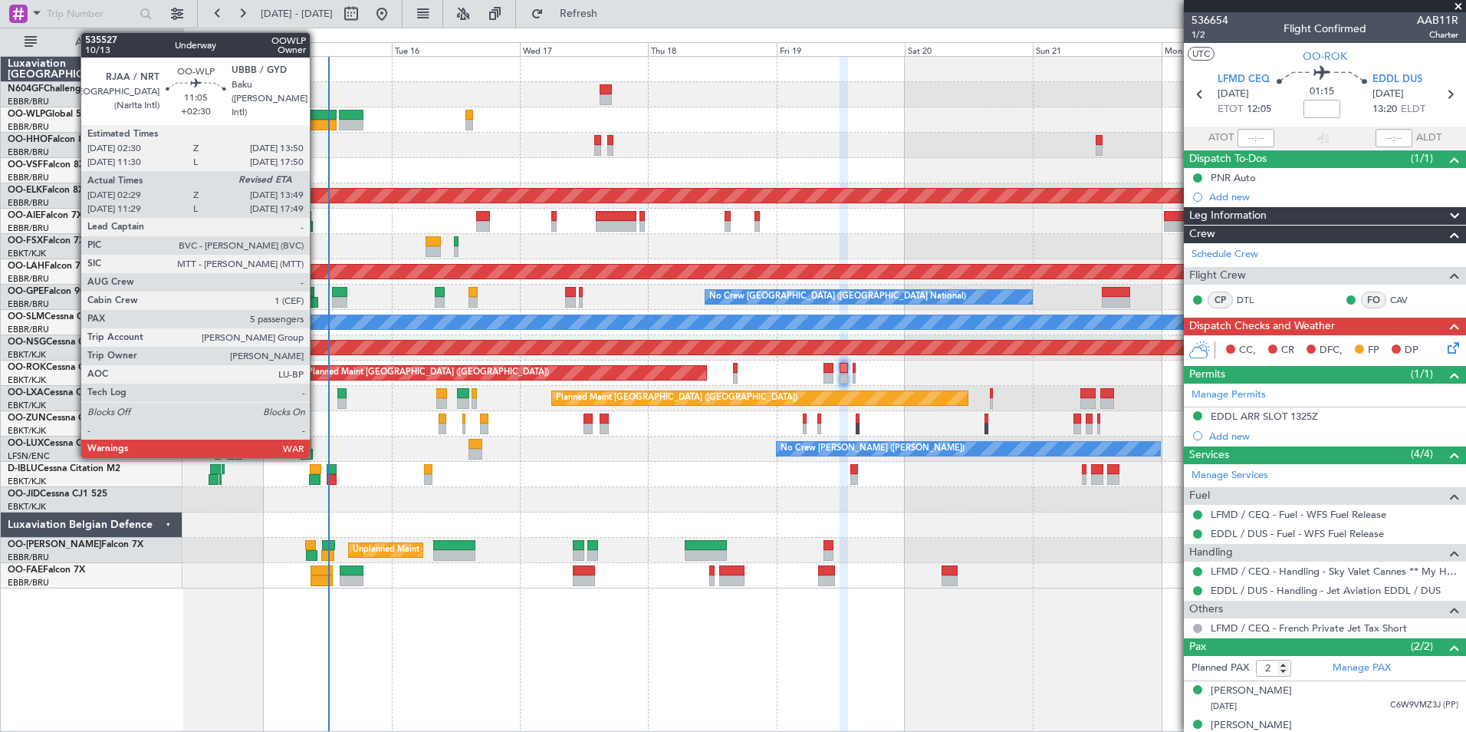
click at [316, 125] on div at bounding box center [306, 125] width 61 height 11
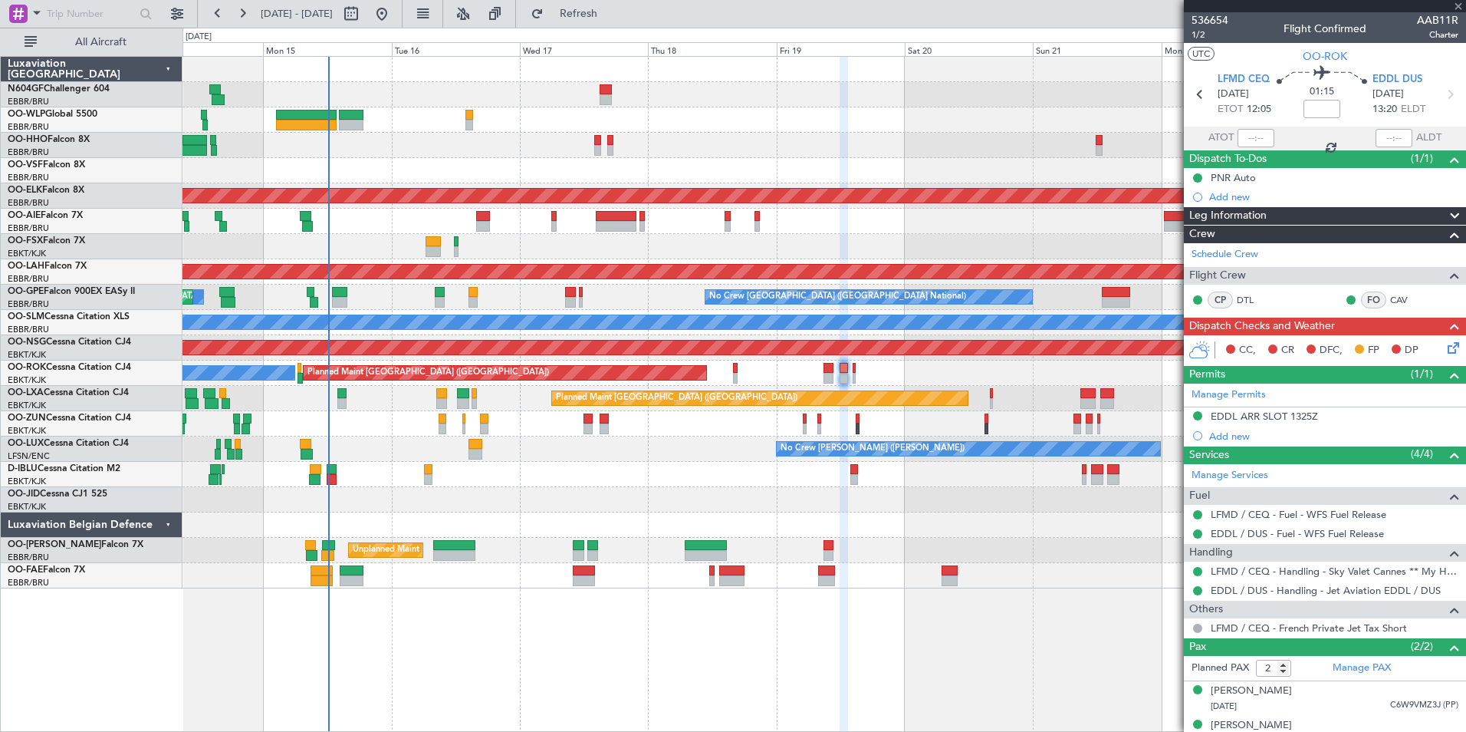
type input "+02:30"
type input "02:39"
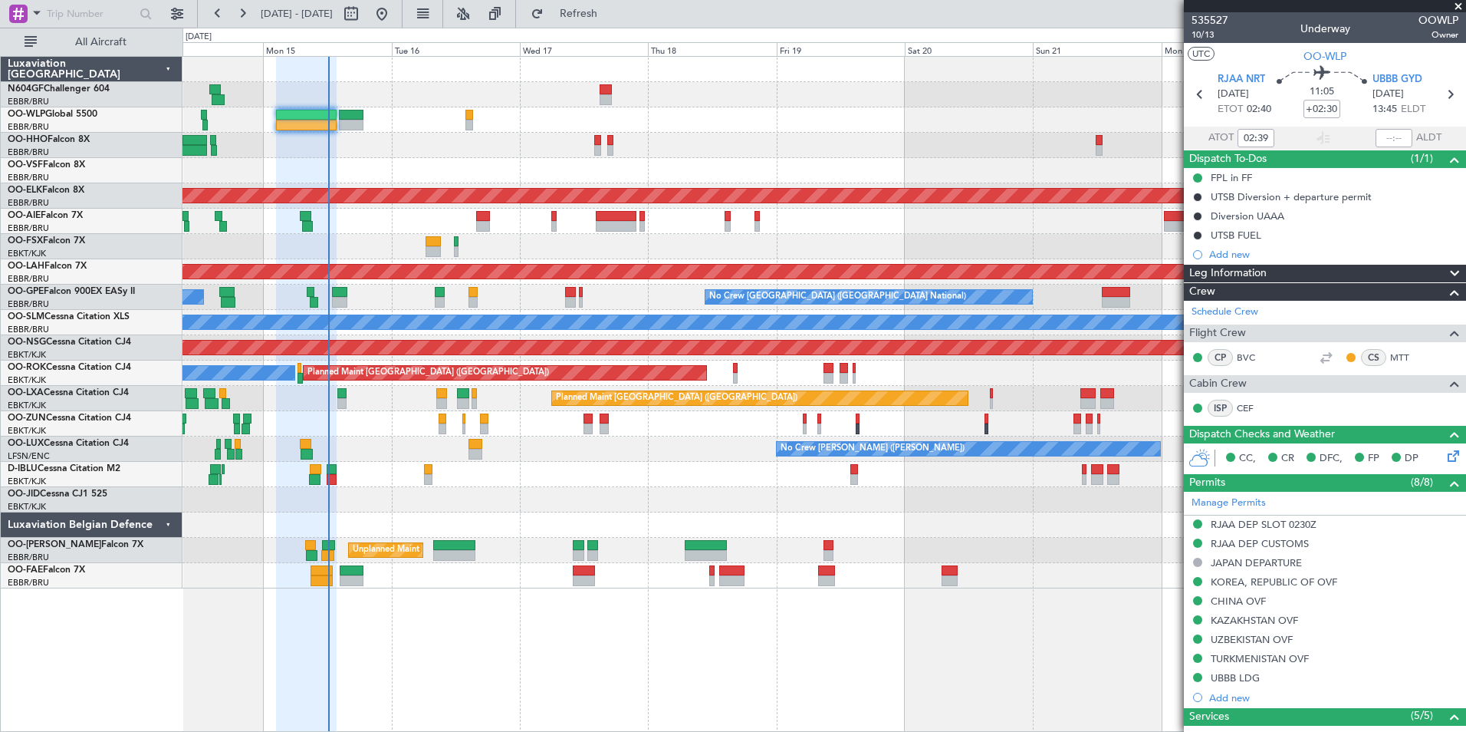
click at [1114, 554] on div "Unplanned Maint [GEOGRAPHIC_DATA] ([GEOGRAPHIC_DATA] National)" at bounding box center [824, 550] width 1283 height 25
click at [1459, 5] on span at bounding box center [1458, 7] width 15 height 14
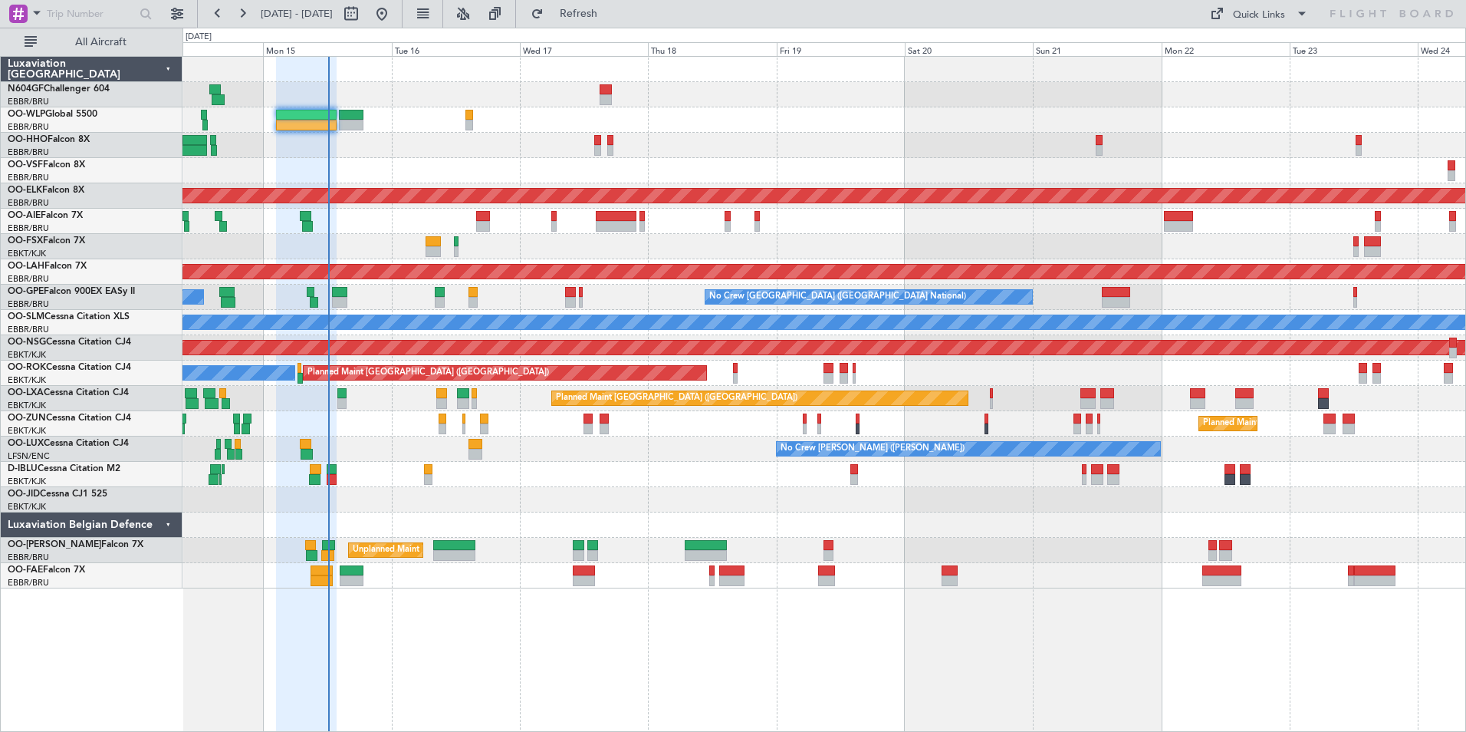
type input "0"
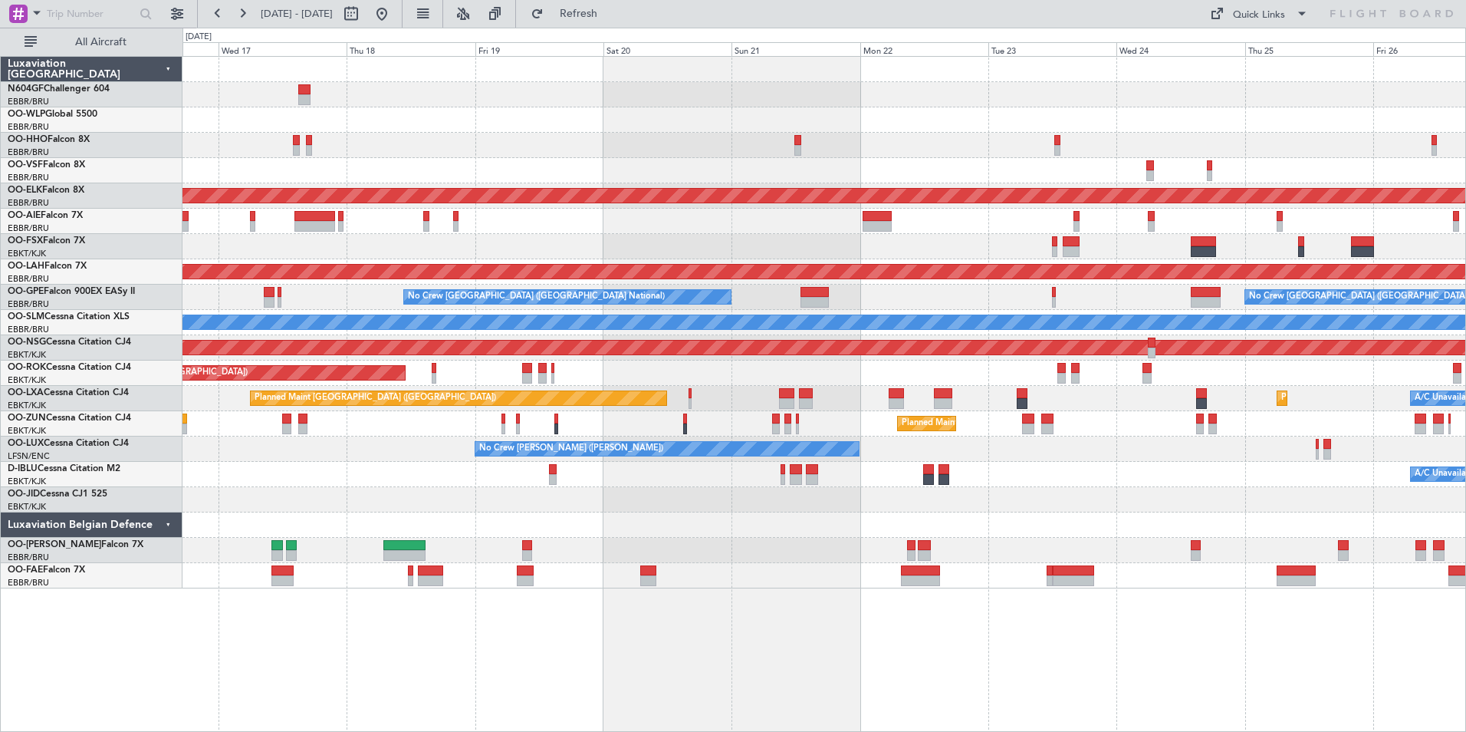
click at [288, 234] on div "Planned Maint Kortrijk-Wevelgem Planned Maint London (Farnborough) Planned Main…" at bounding box center [824, 322] width 1283 height 531
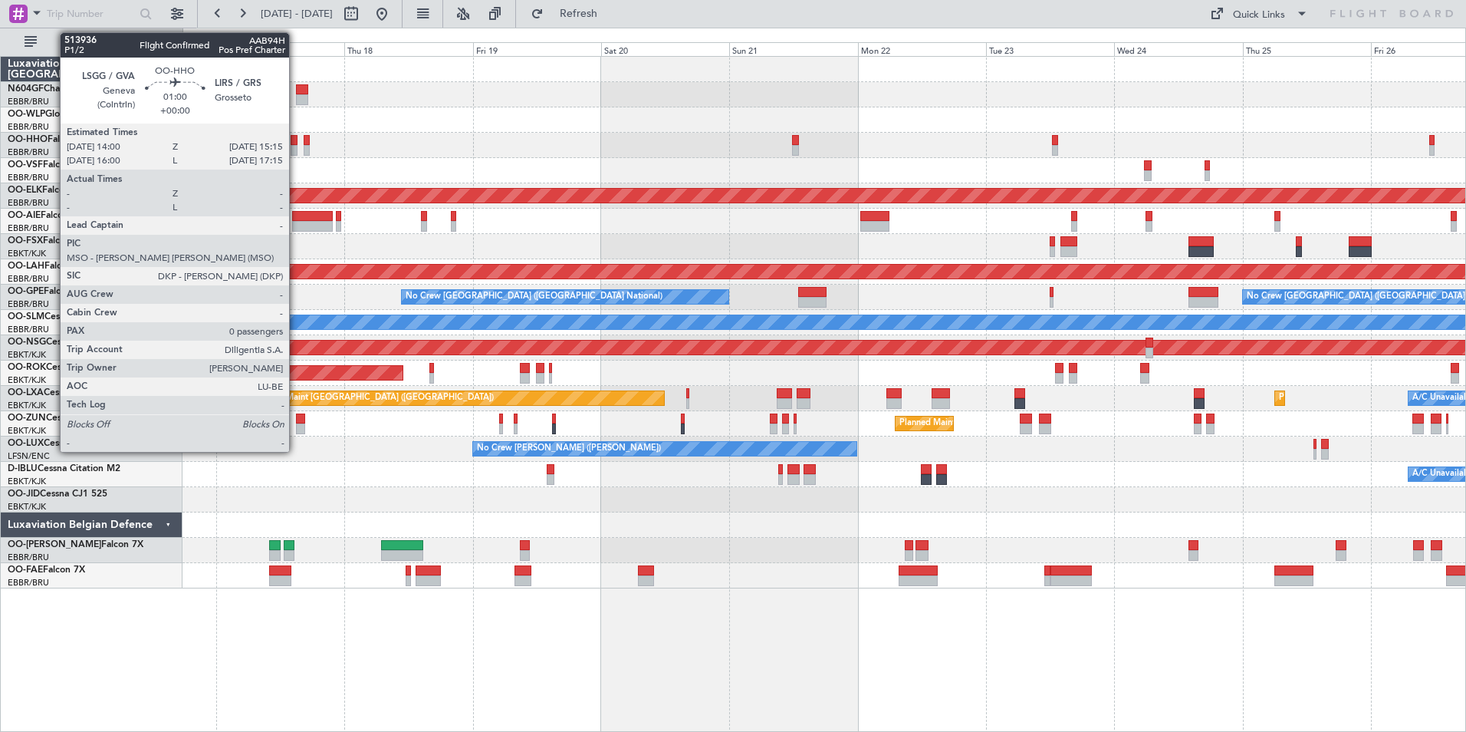
click at [296, 151] on div at bounding box center [294, 150] width 7 height 11
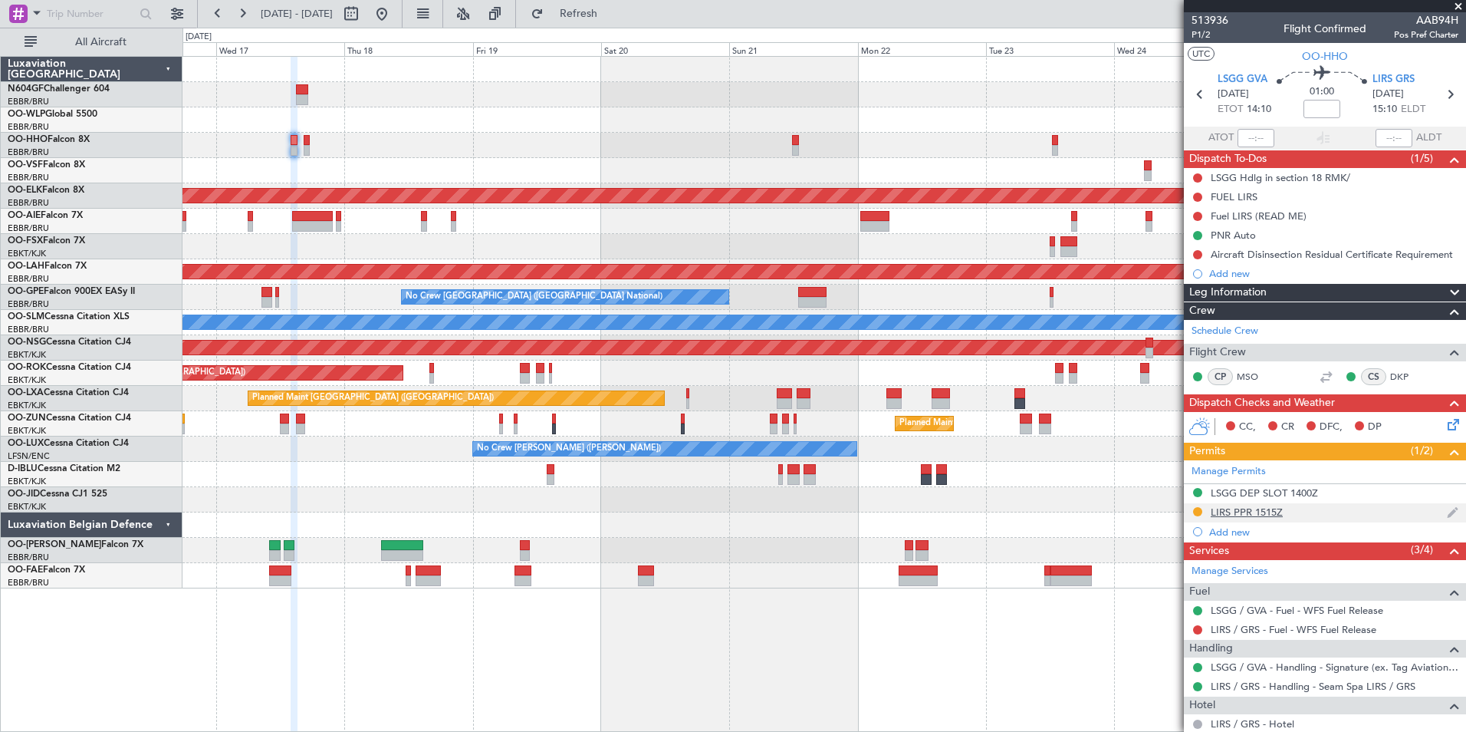
click at [1239, 512] on div "LIRS PPR 1515Z" at bounding box center [1247, 511] width 72 height 13
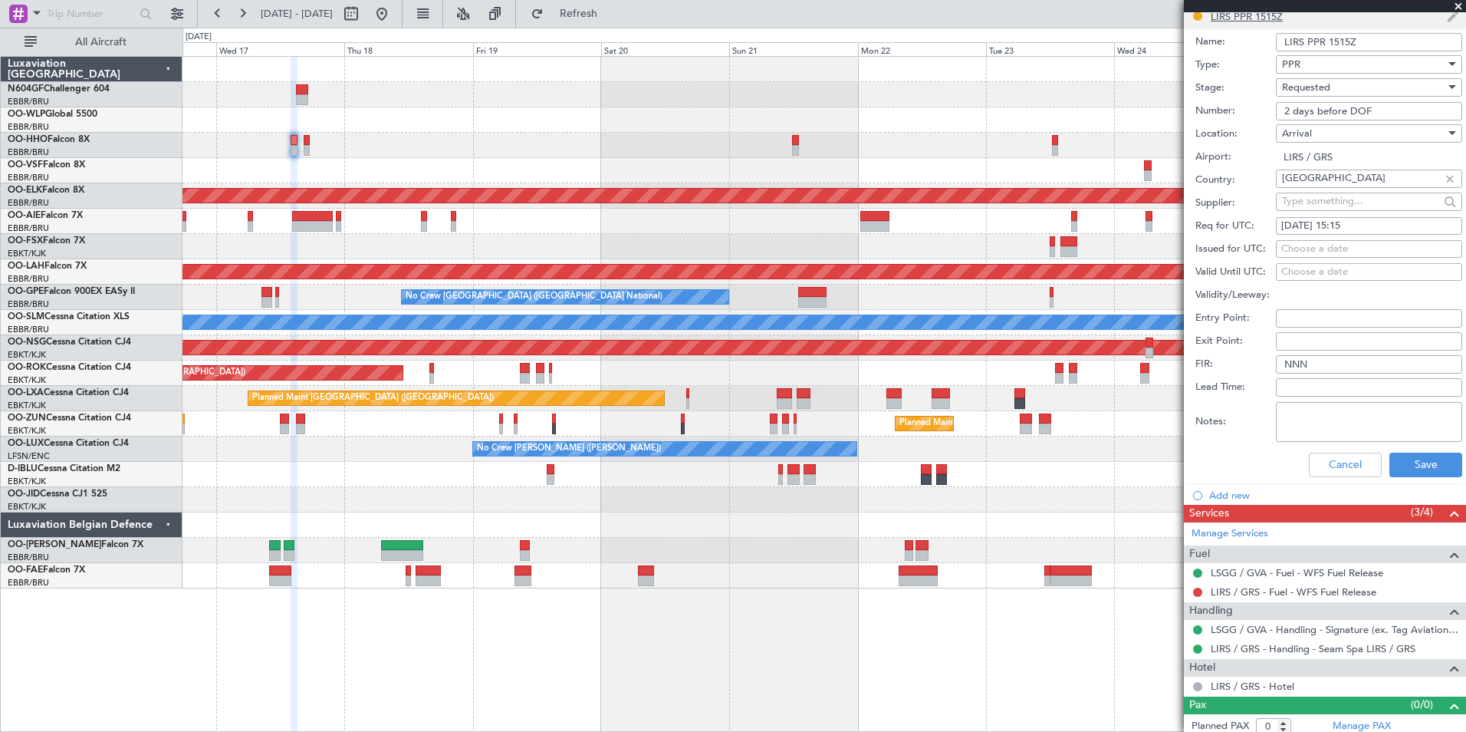
scroll to position [502, 0]
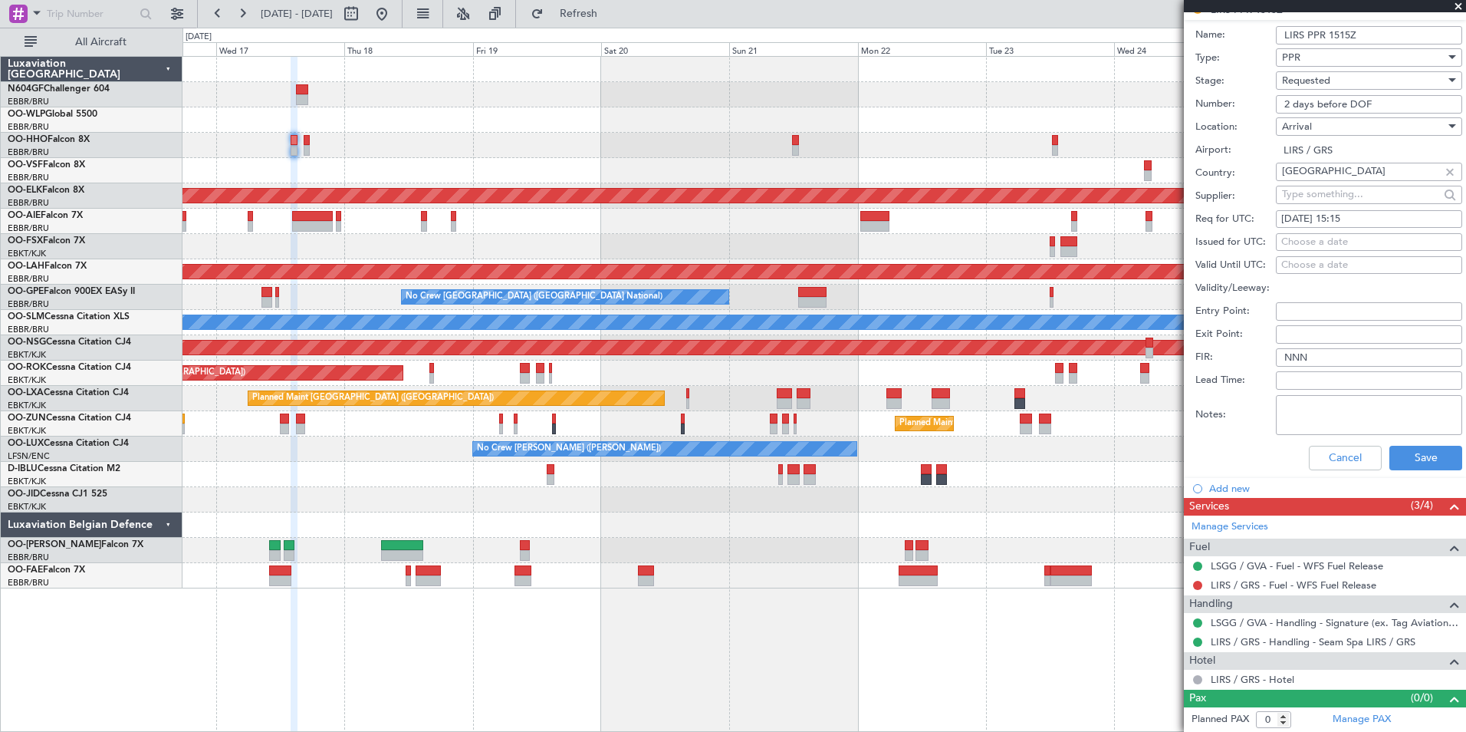
click at [1398, 107] on input "2 days before DOF" at bounding box center [1369, 104] width 186 height 18
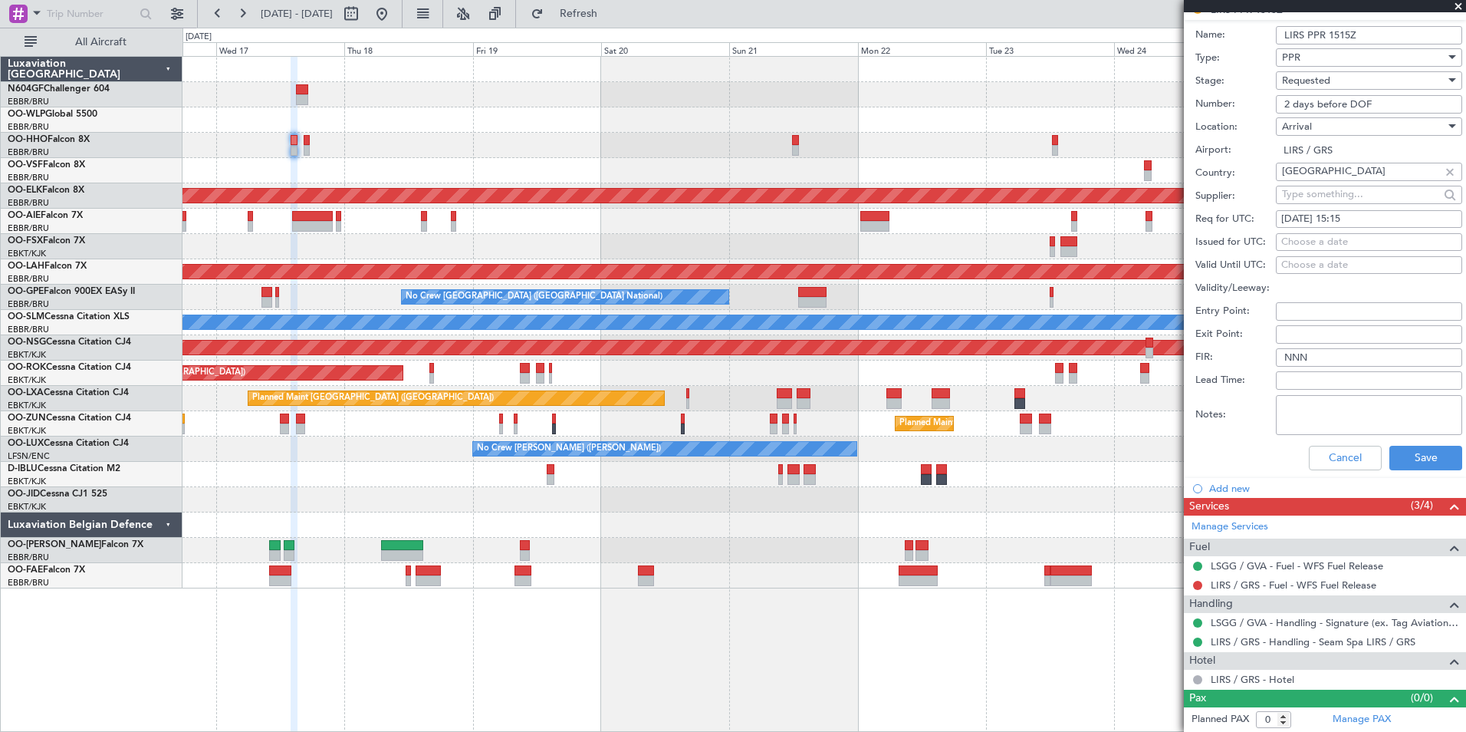
paste input "SEAM25ST17/05"
type input "SEAM25ST17/05"
click at [1373, 84] on div "Requested" at bounding box center [1363, 80] width 163 height 23
click at [1334, 192] on span "Received OK" at bounding box center [1363, 196] width 161 height 23
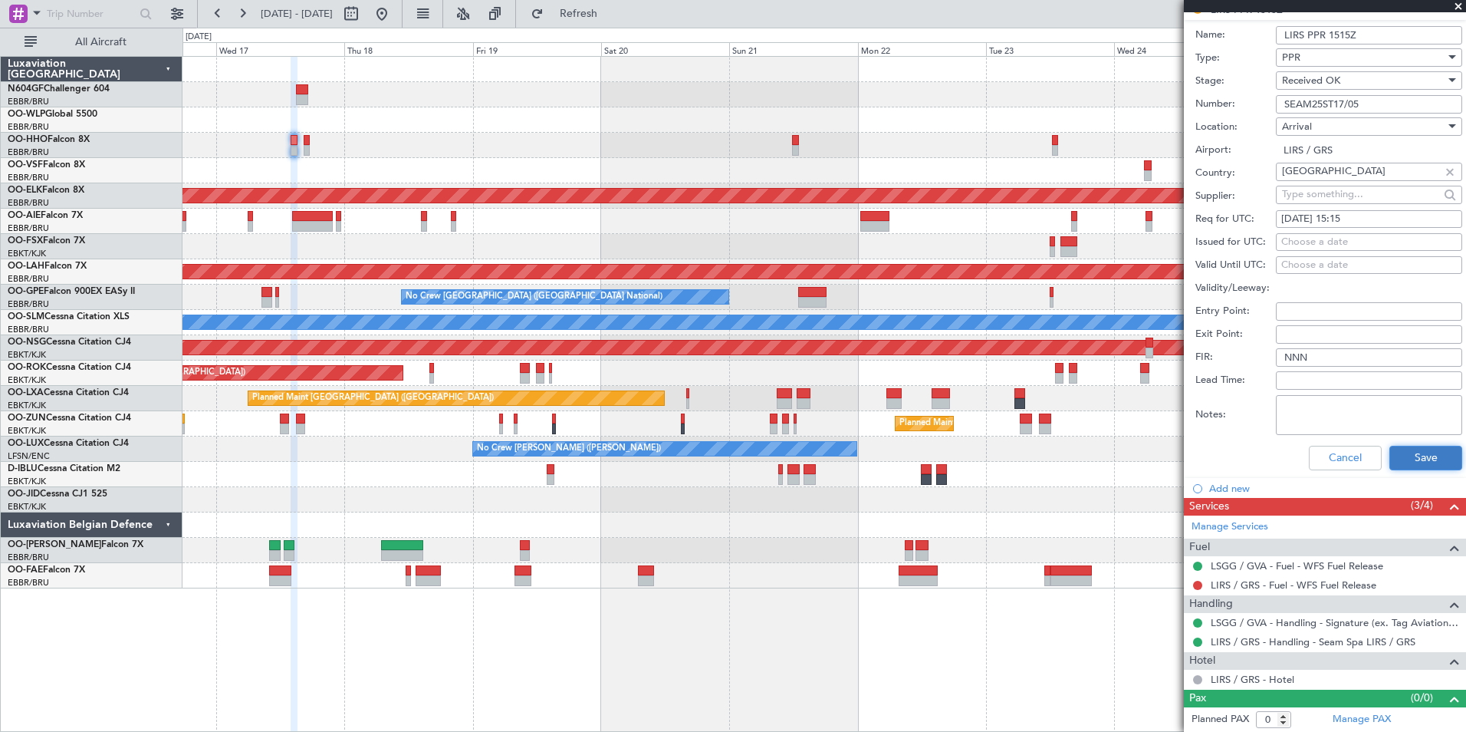
click at [1403, 451] on button "Save" at bounding box center [1426, 458] width 73 height 25
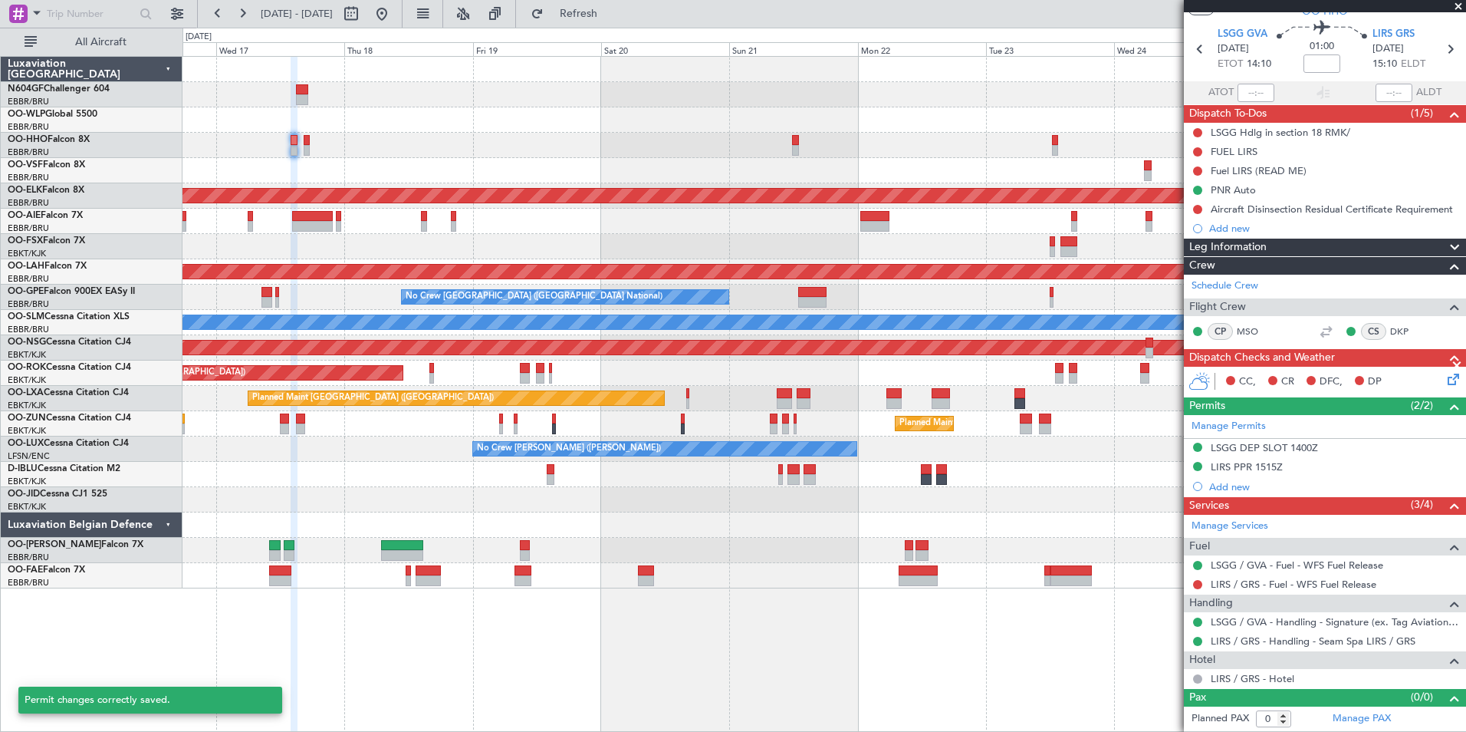
scroll to position [44, 0]
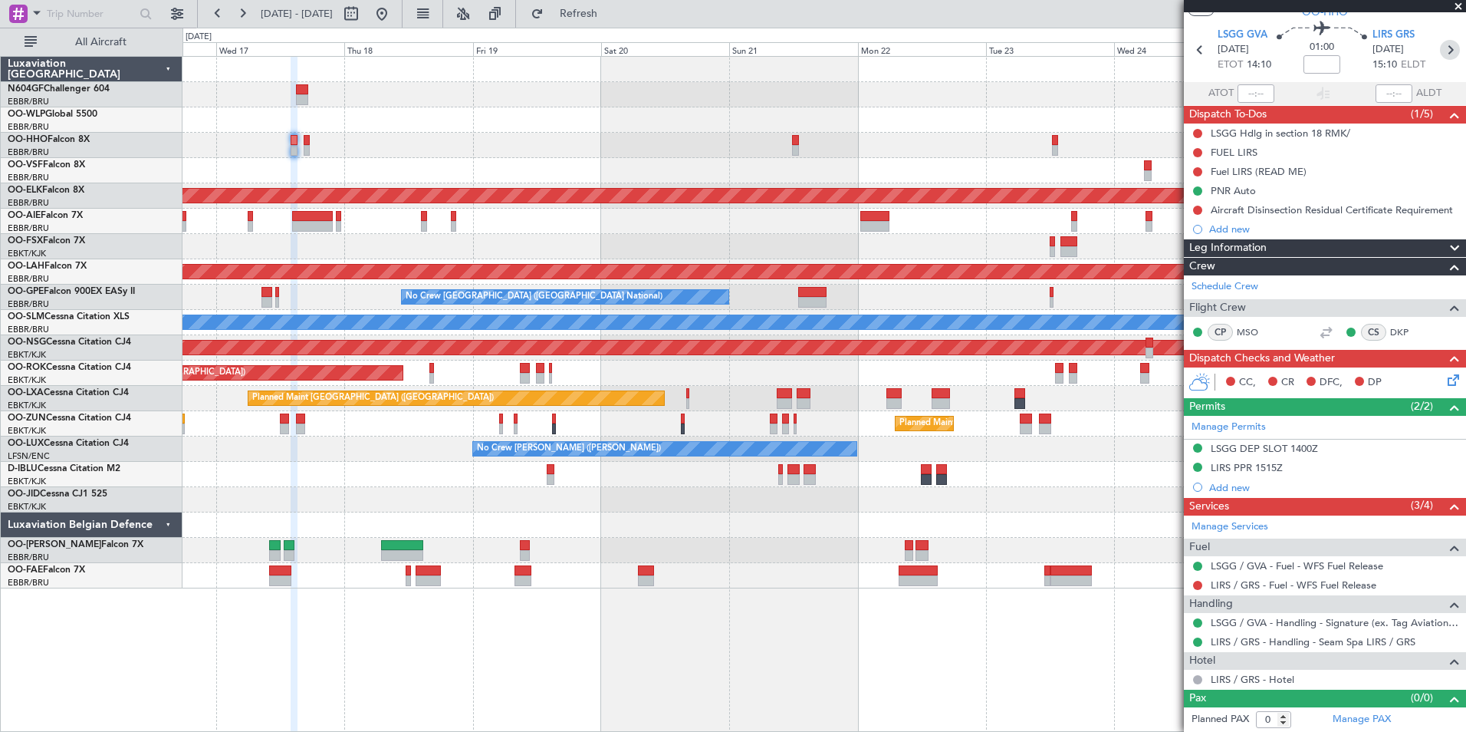
click at [1442, 51] on icon at bounding box center [1450, 50] width 20 height 20
type input "1"
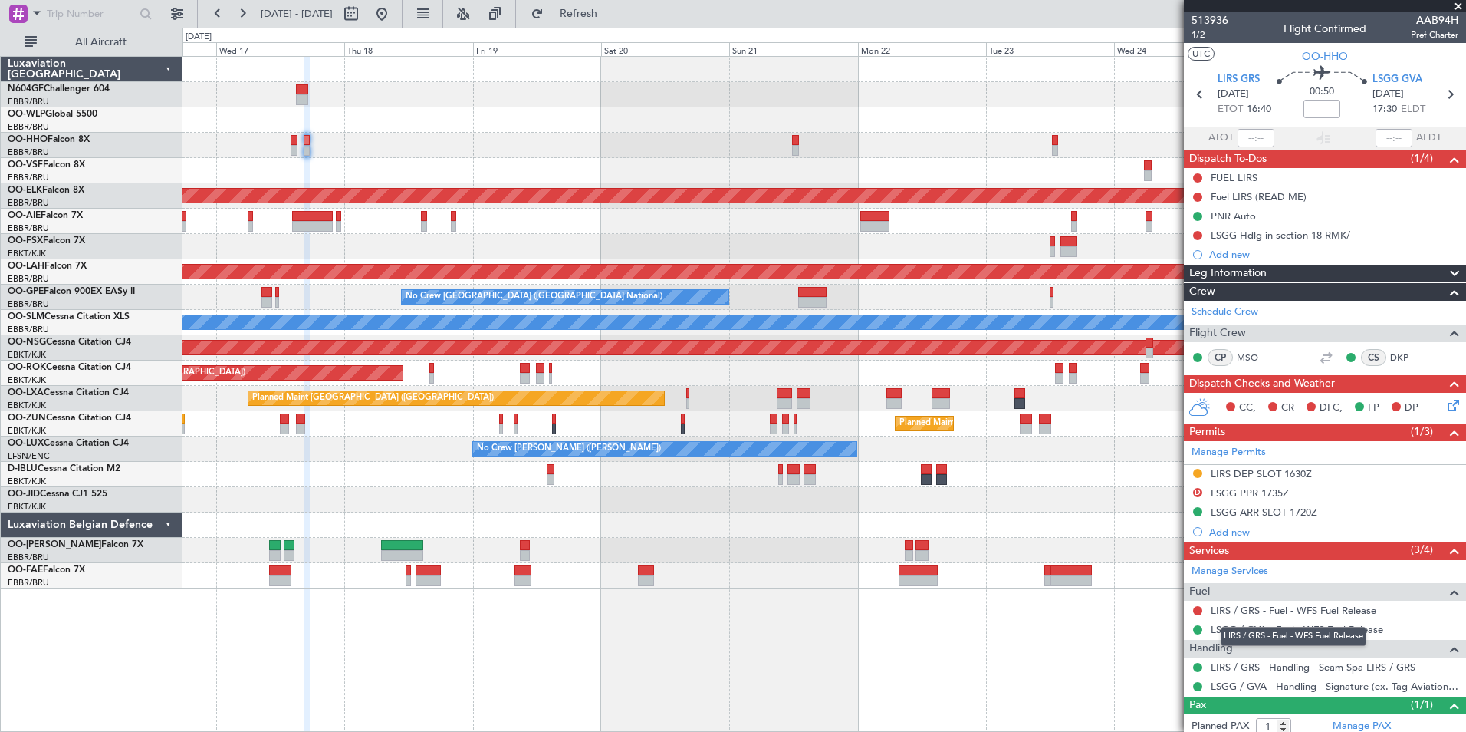
scroll to position [41, 0]
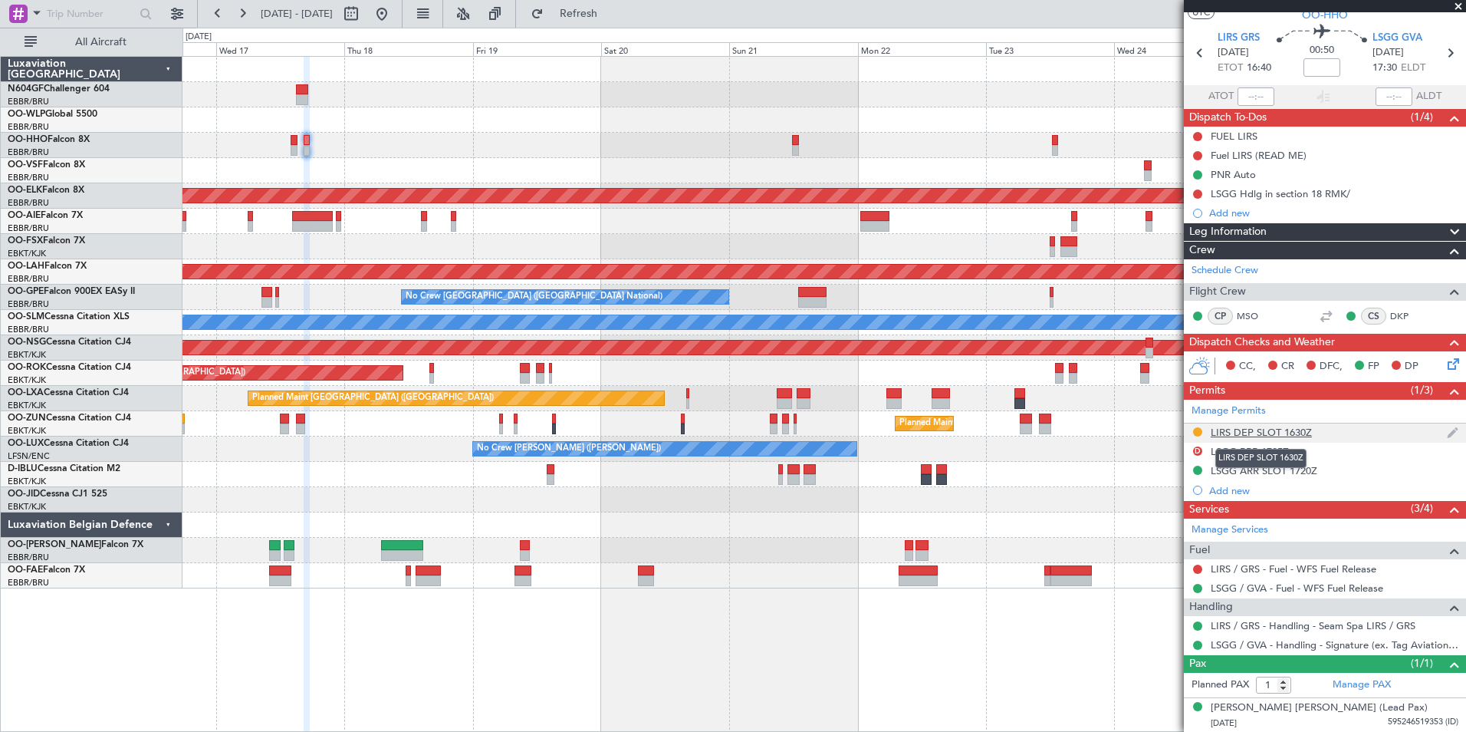
click at [1278, 426] on div "LIRS DEP SLOT 1630Z" at bounding box center [1261, 432] width 101 height 13
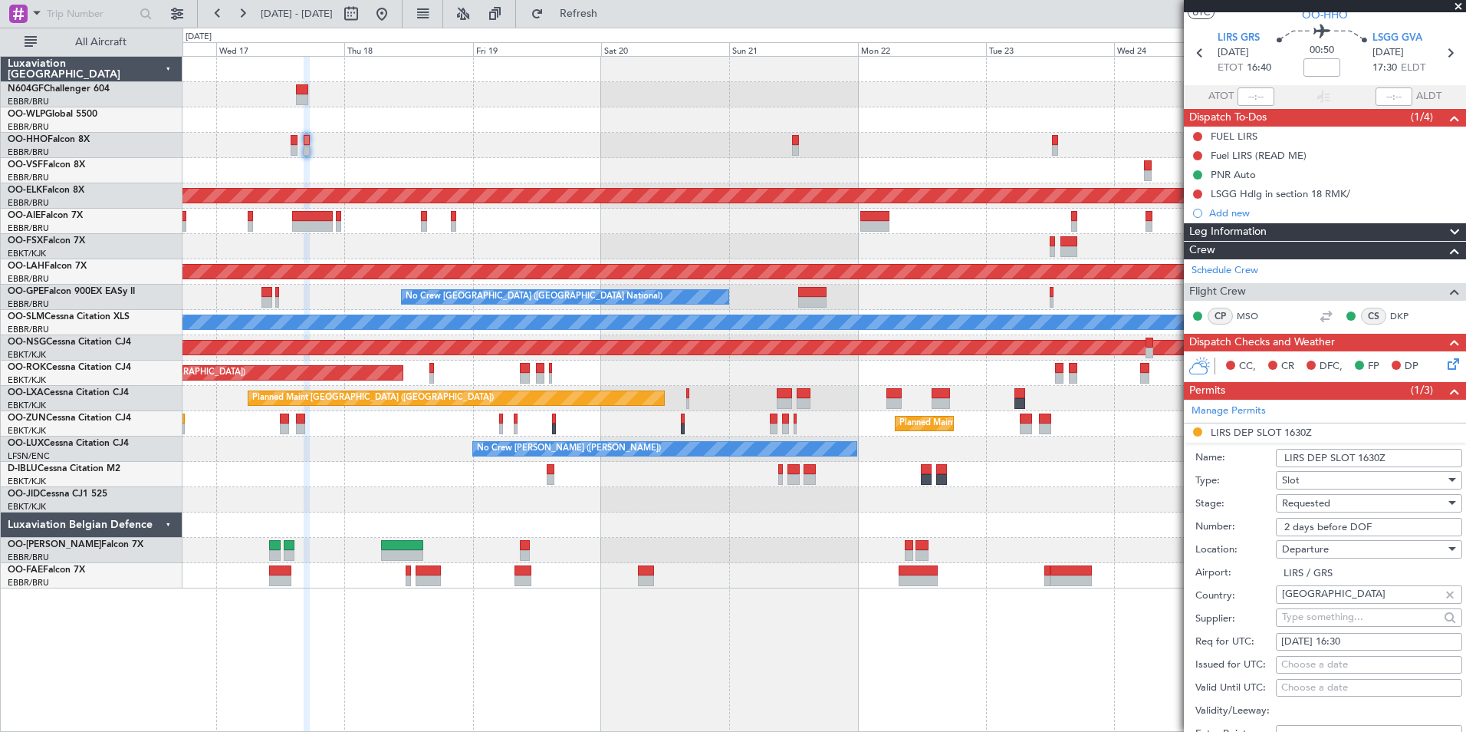
click at [1338, 525] on input "2 days before DOF" at bounding box center [1369, 527] width 186 height 18
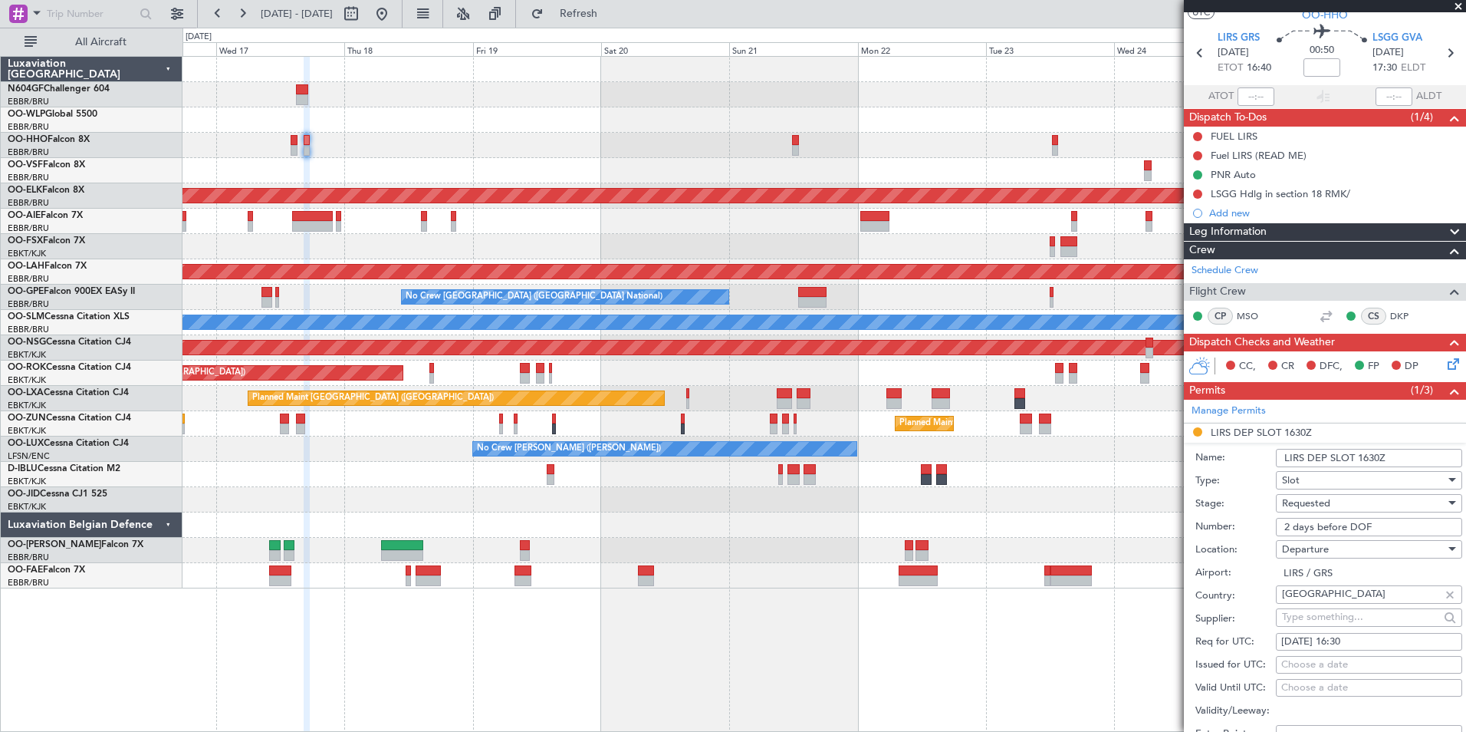
paste input "SEAM25ST17/05"
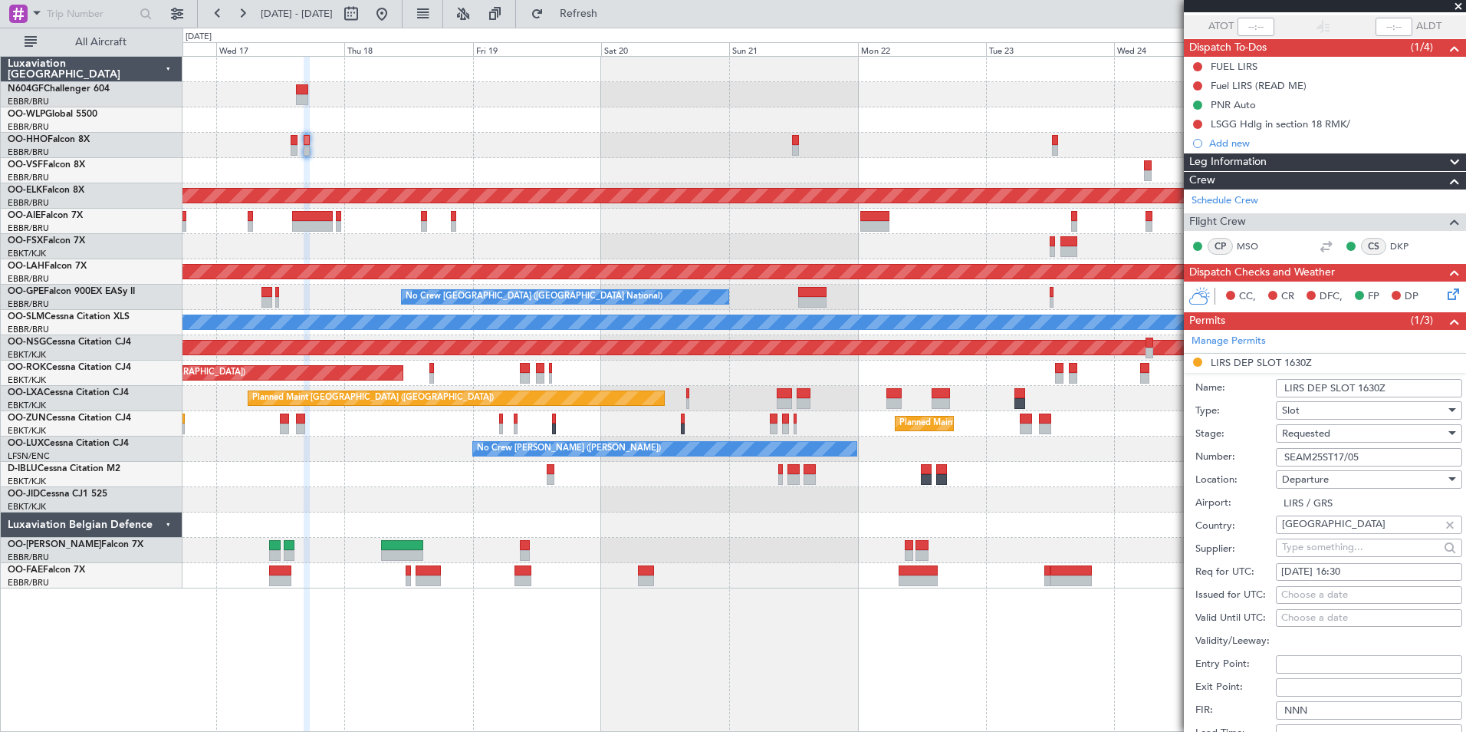
scroll to position [112, 0]
type input "SEAM25ST17/05"
click at [1344, 435] on div "Requested" at bounding box center [1363, 432] width 163 height 23
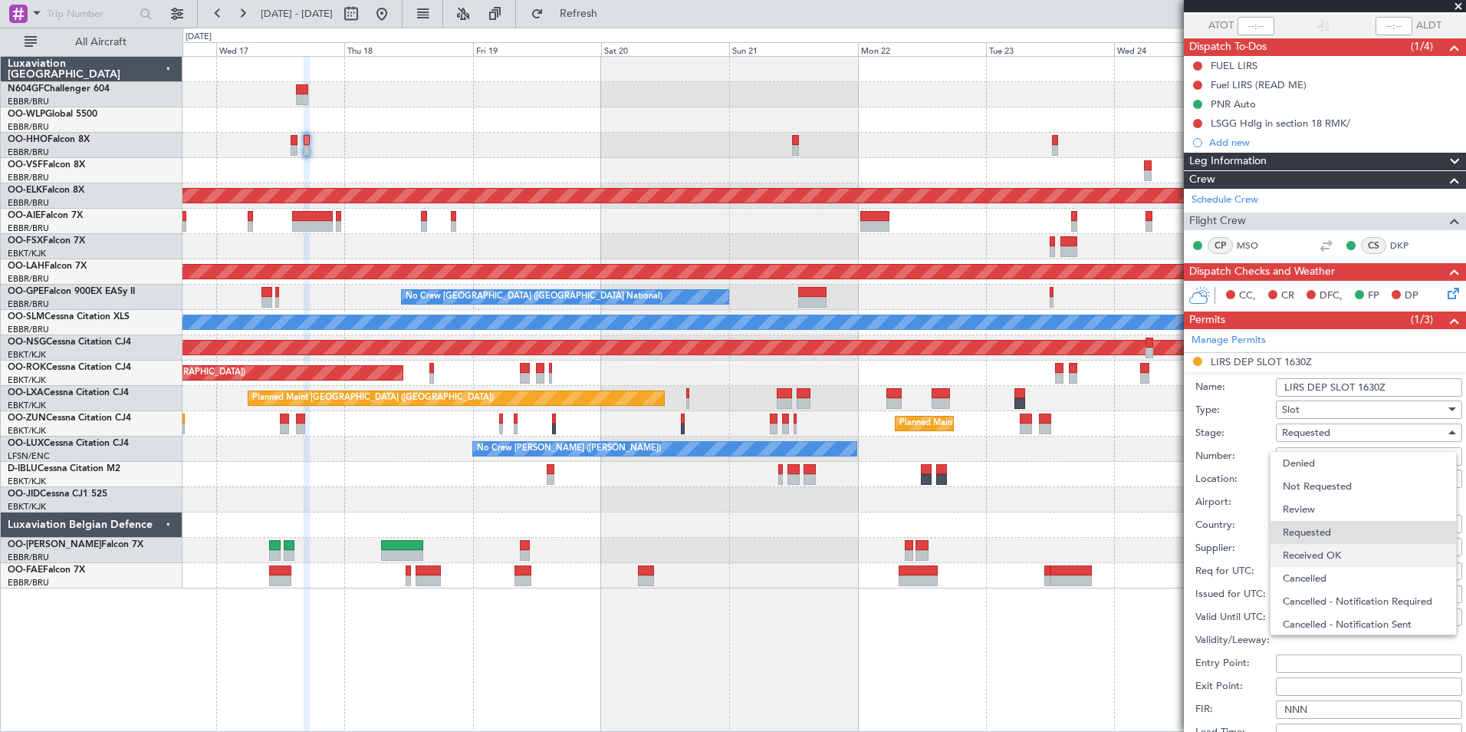
scroll to position [7, 0]
click at [1323, 552] on span "Received OK" at bounding box center [1363, 548] width 161 height 23
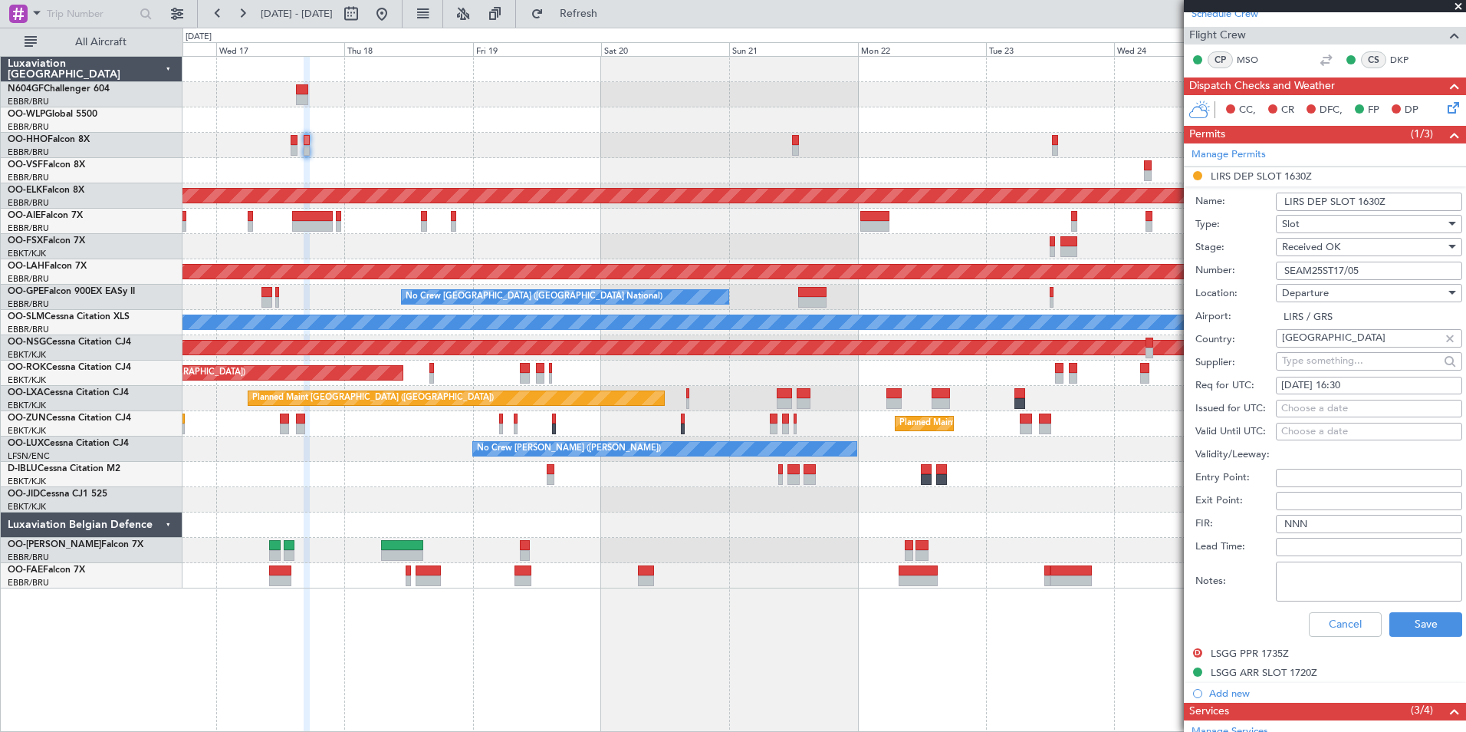
scroll to position [298, 0]
click at [1424, 620] on button "Save" at bounding box center [1426, 623] width 73 height 25
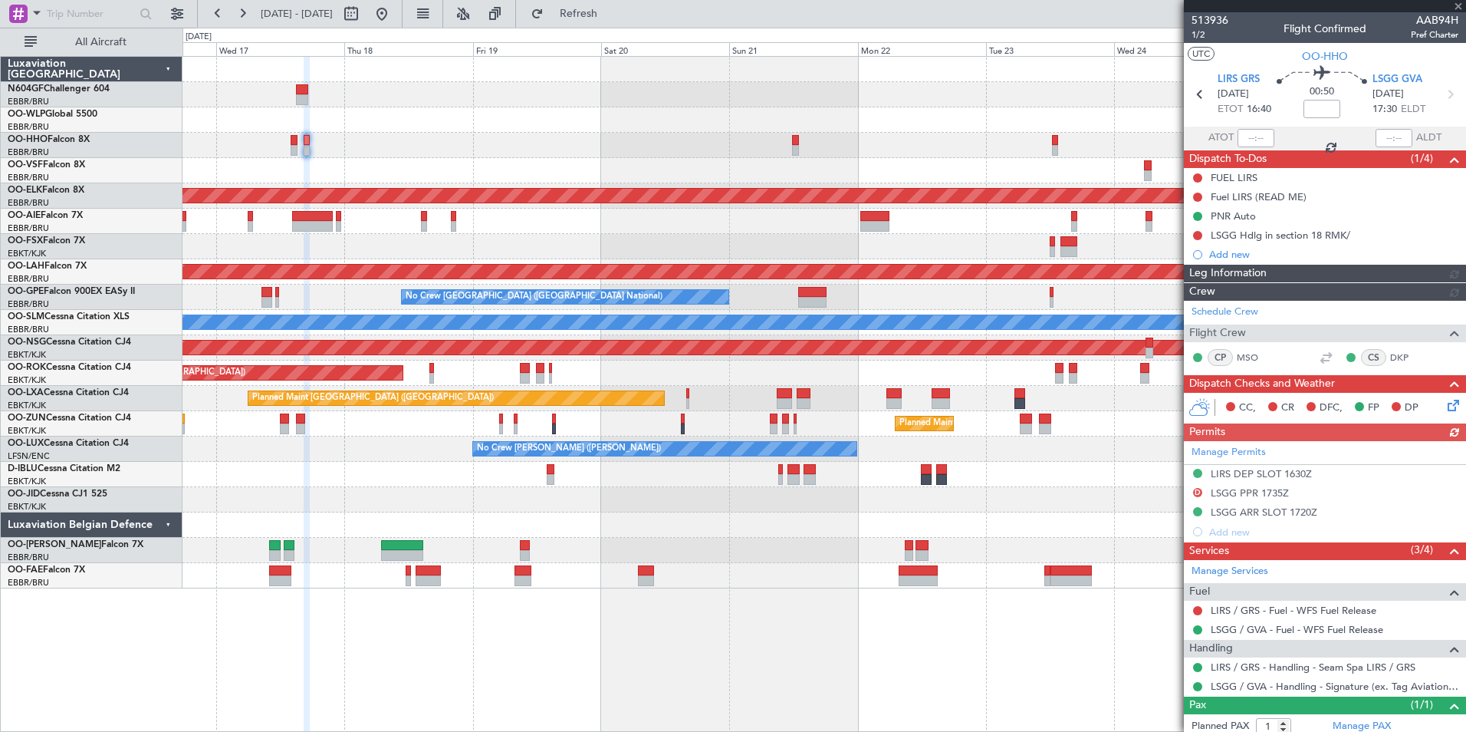
scroll to position [41, 0]
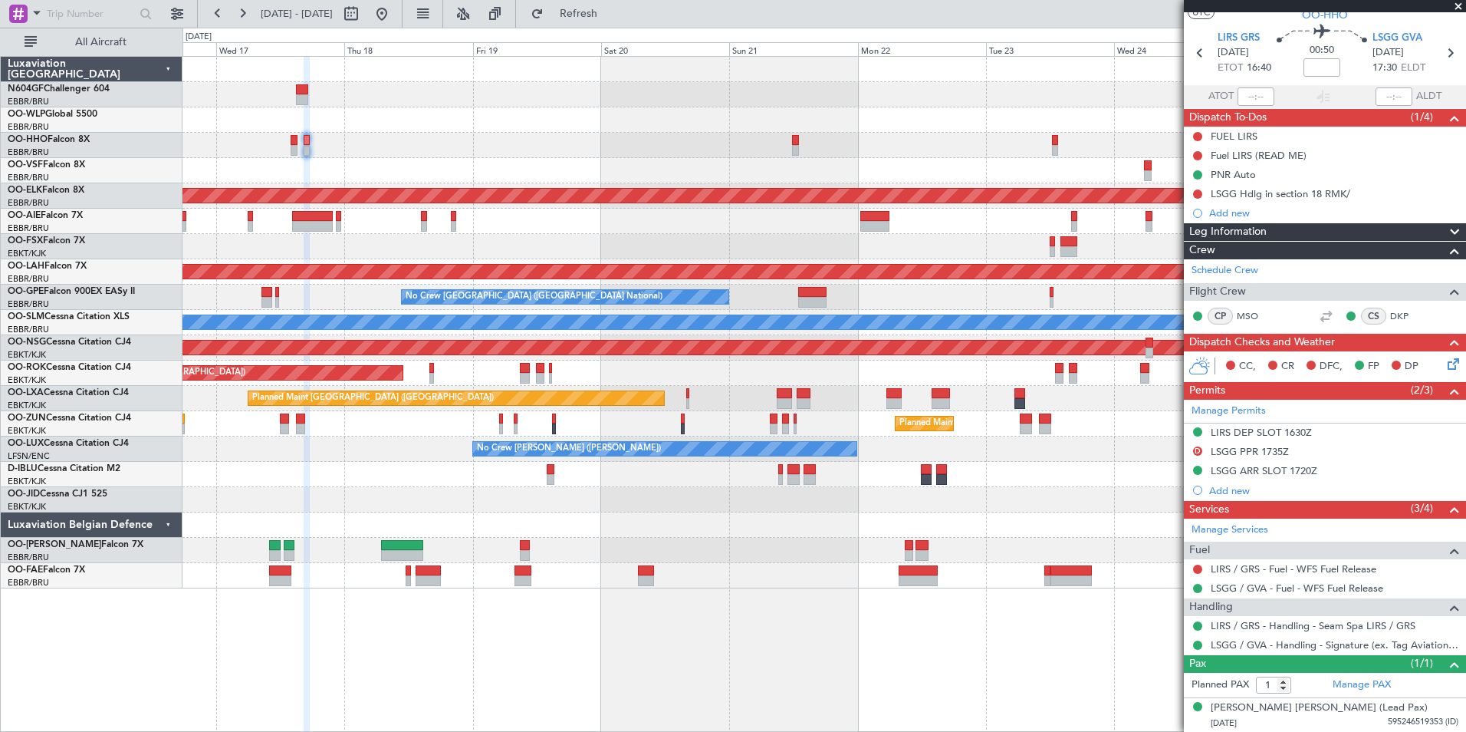
click at [741, 453] on div "Planned Maint Kortrijk-Wevelgem Planned Maint London (Farnborough) Planned Main…" at bounding box center [824, 322] width 1283 height 531
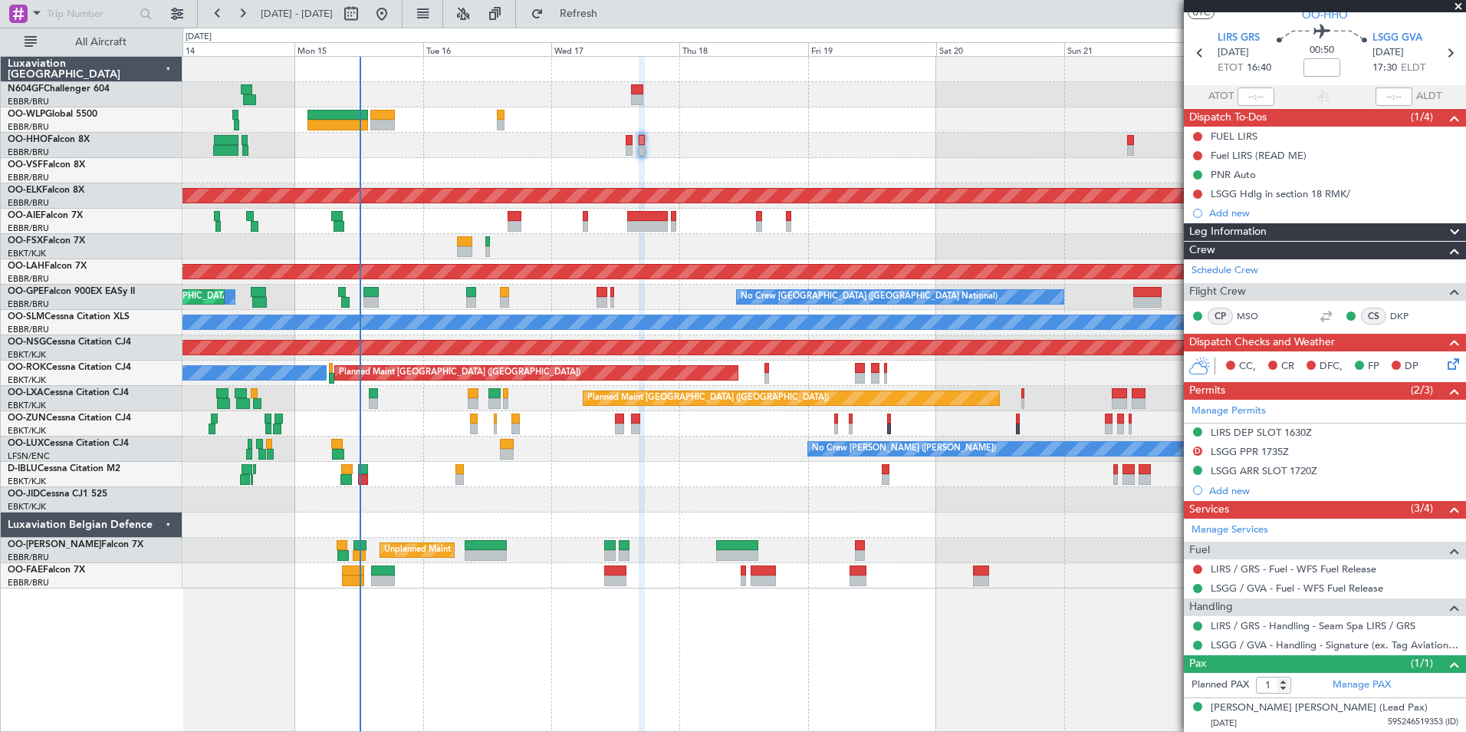
click at [633, 448] on div "No Crew [PERSON_NAME] ([PERSON_NAME])" at bounding box center [824, 448] width 1283 height 25
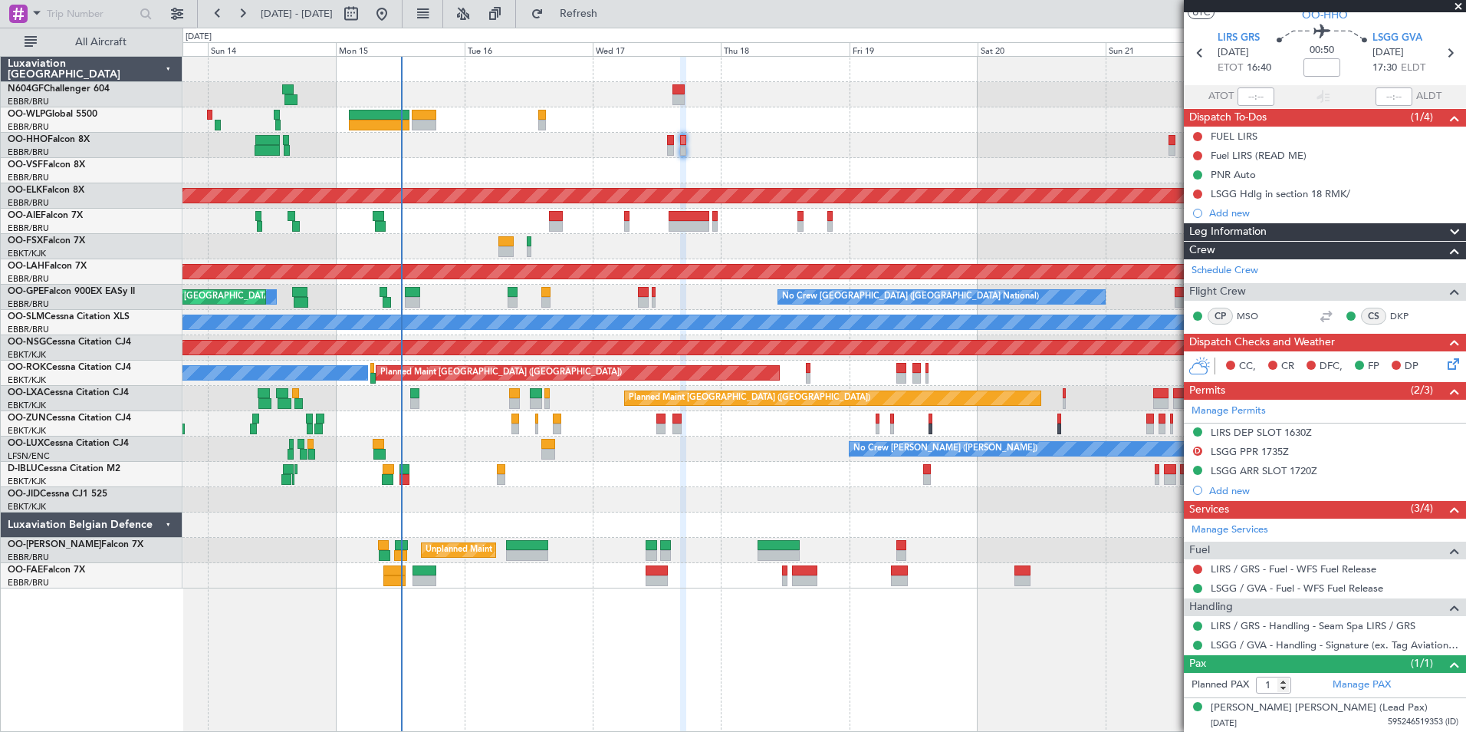
click at [524, 454] on div "Planned Maint Geneva (Cointrin) Planned Maint Kortrijk-Wevelgem Planned Maint L…" at bounding box center [824, 322] width 1283 height 531
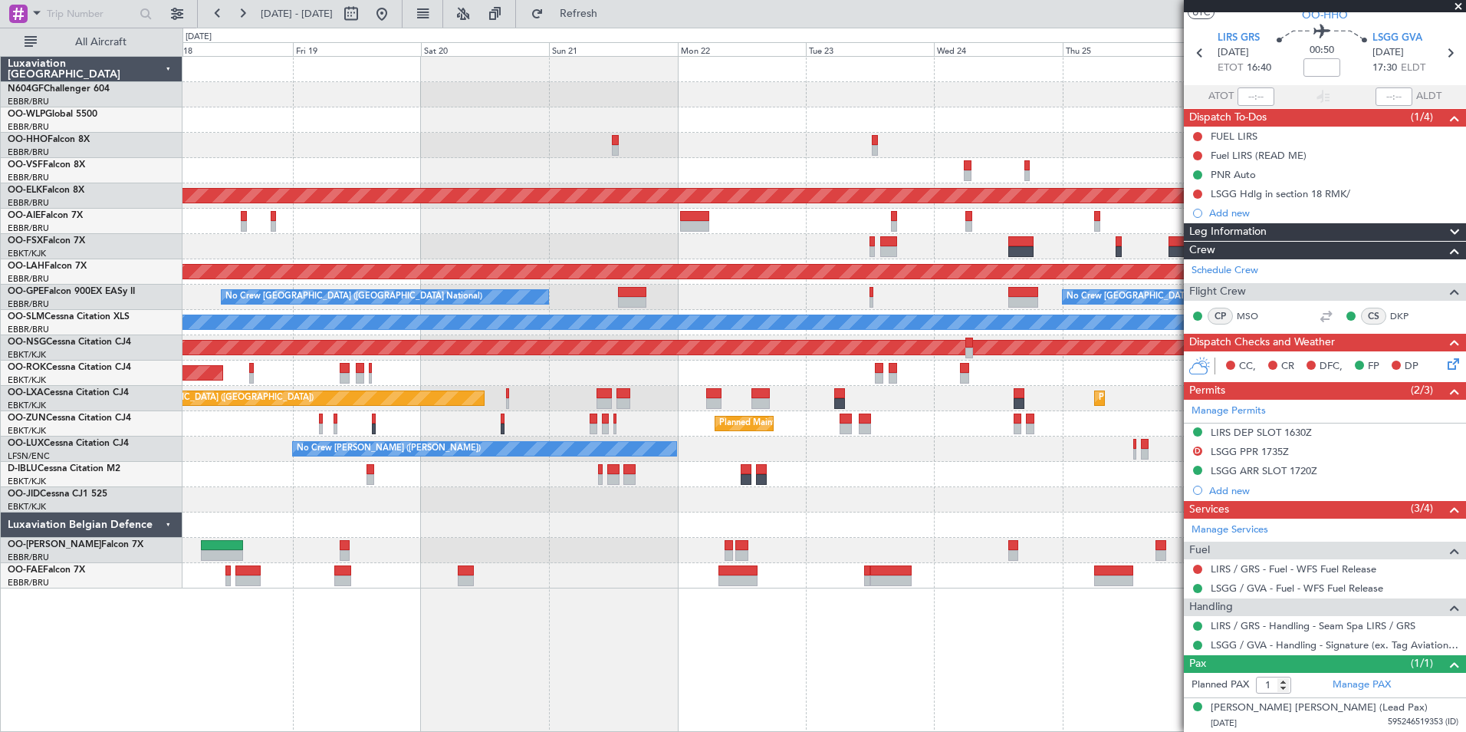
click at [627, 458] on div "Planned Maint Kortrijk-Wevelgem Planned Maint London (Farnborough) Planned Main…" at bounding box center [824, 322] width 1283 height 531
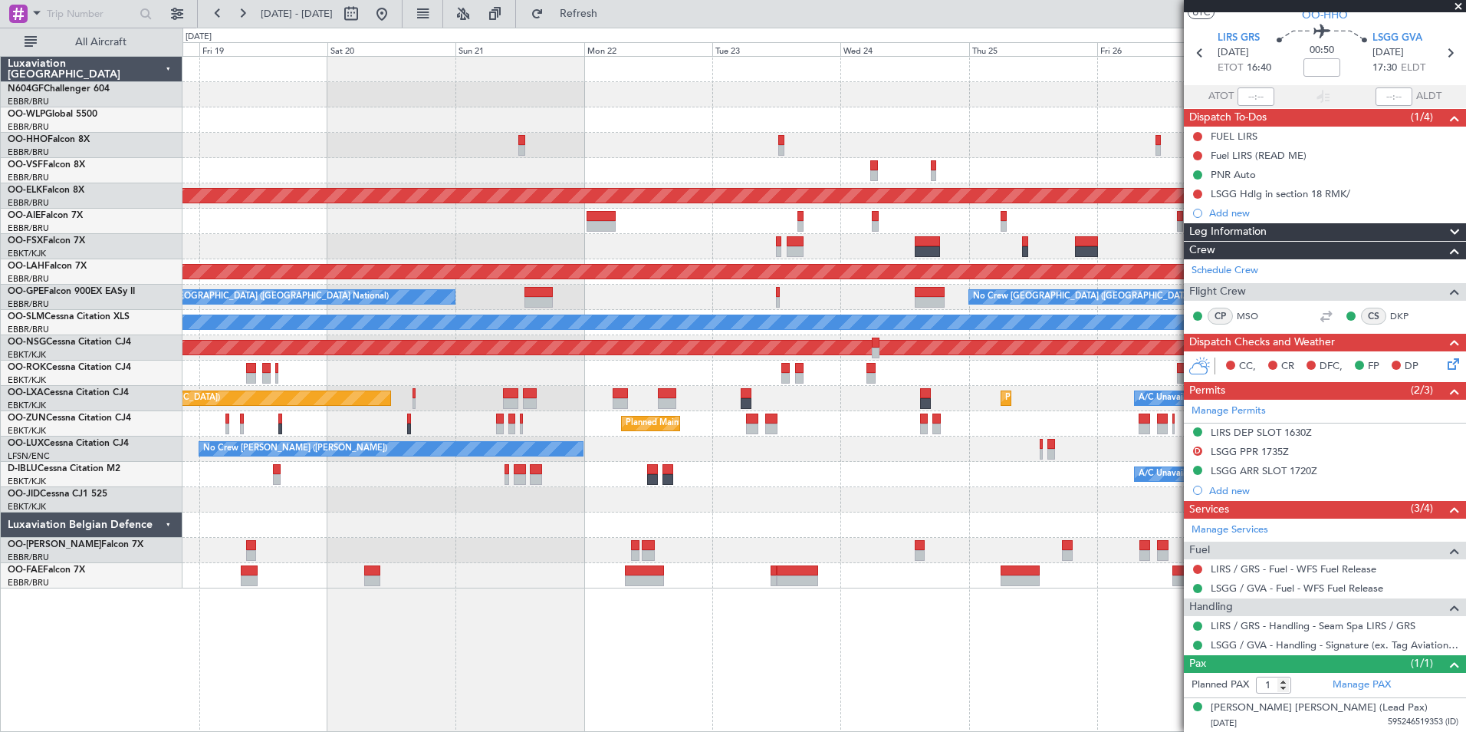
click at [590, 468] on div "Planned Maint Kortrijk-Wevelgem Planned Maint London (Farnborough) Planned Main…" at bounding box center [824, 322] width 1283 height 531
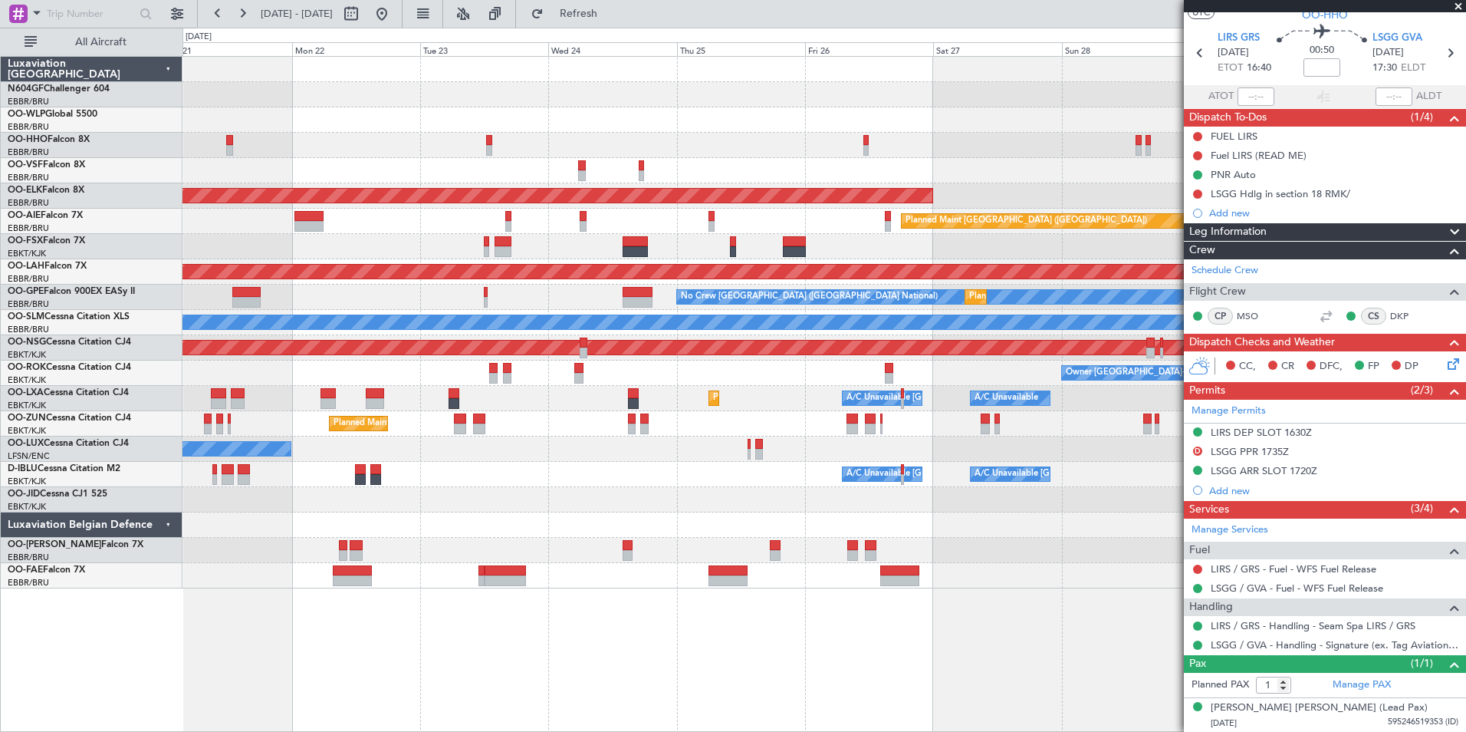
click at [698, 465] on div "A/C Unavailable Brussels (Brussels National) A/C Unavailable Kortrijk-Wevelgem" at bounding box center [824, 474] width 1283 height 25
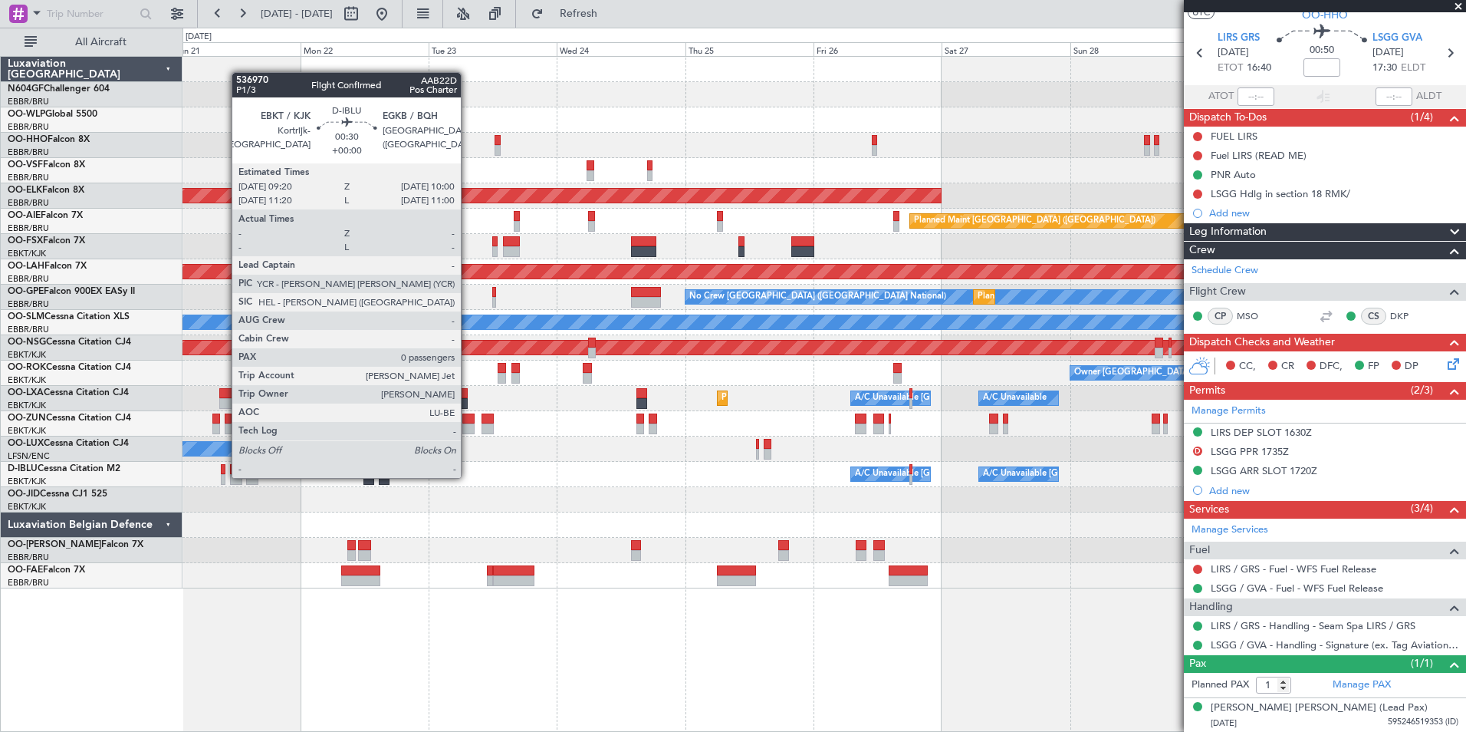
click at [224, 476] on div at bounding box center [223, 479] width 4 height 11
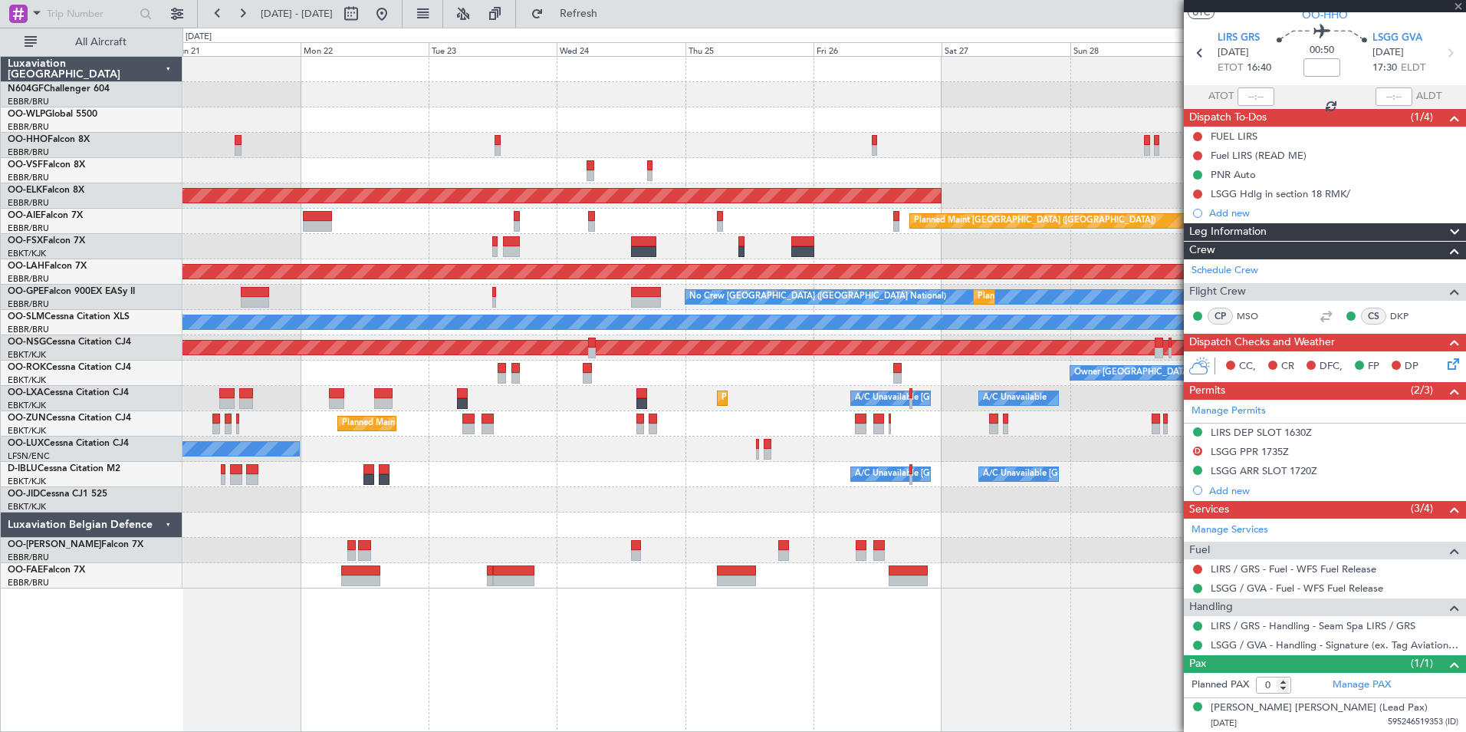
scroll to position [0, 0]
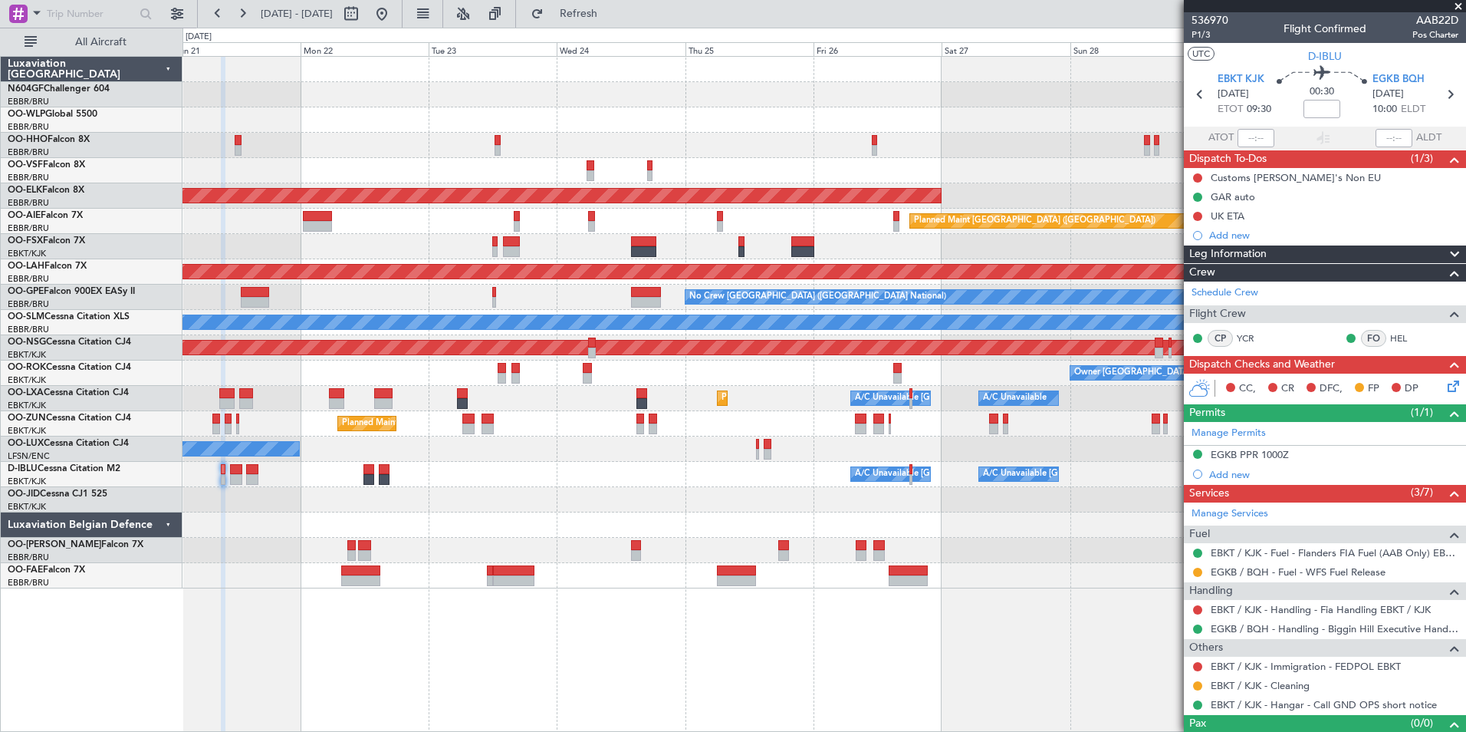
click at [1201, 576] on div at bounding box center [1198, 572] width 12 height 12
click at [1198, 573] on button at bounding box center [1197, 572] width 9 height 9
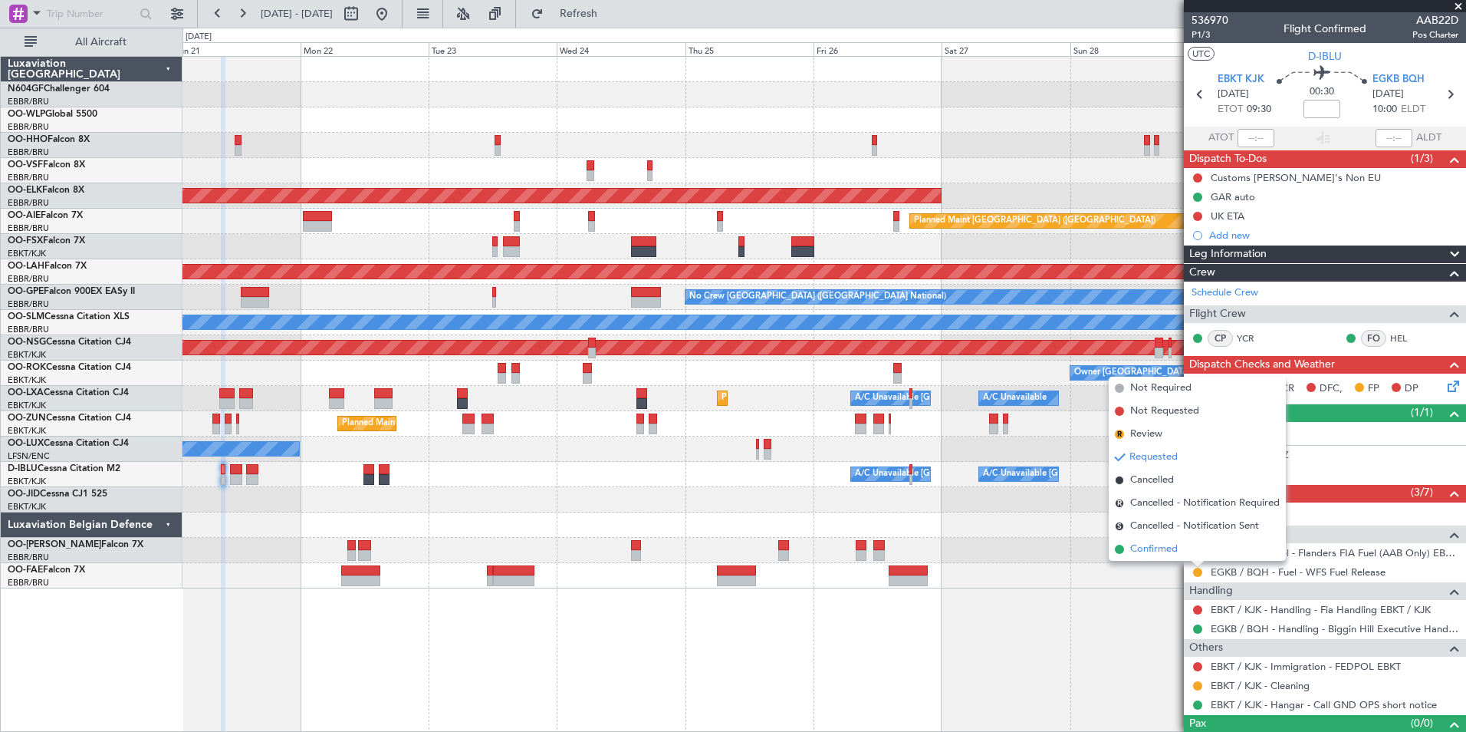
click at [1195, 557] on li "Confirmed" at bounding box center [1197, 549] width 177 height 23
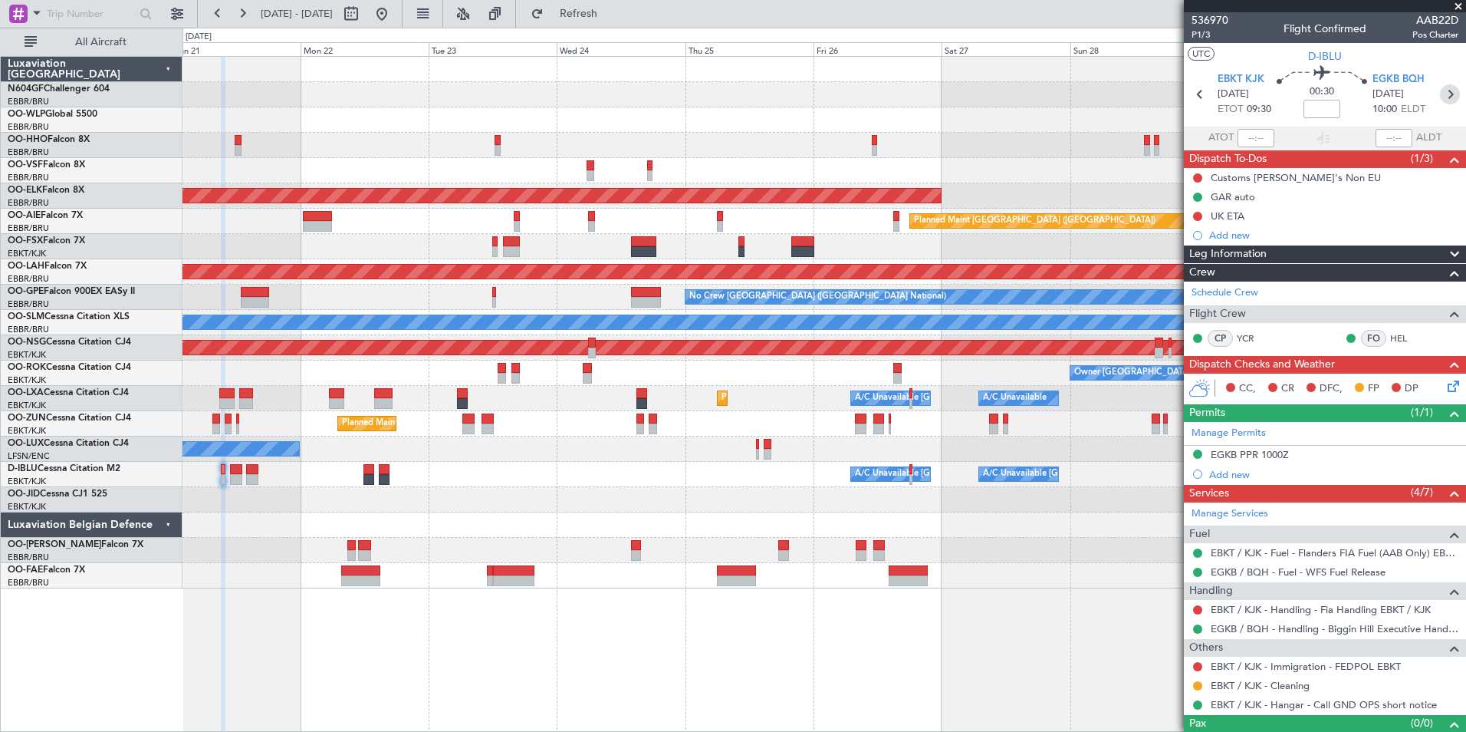
click at [1444, 93] on icon at bounding box center [1450, 94] width 20 height 20
type input "2"
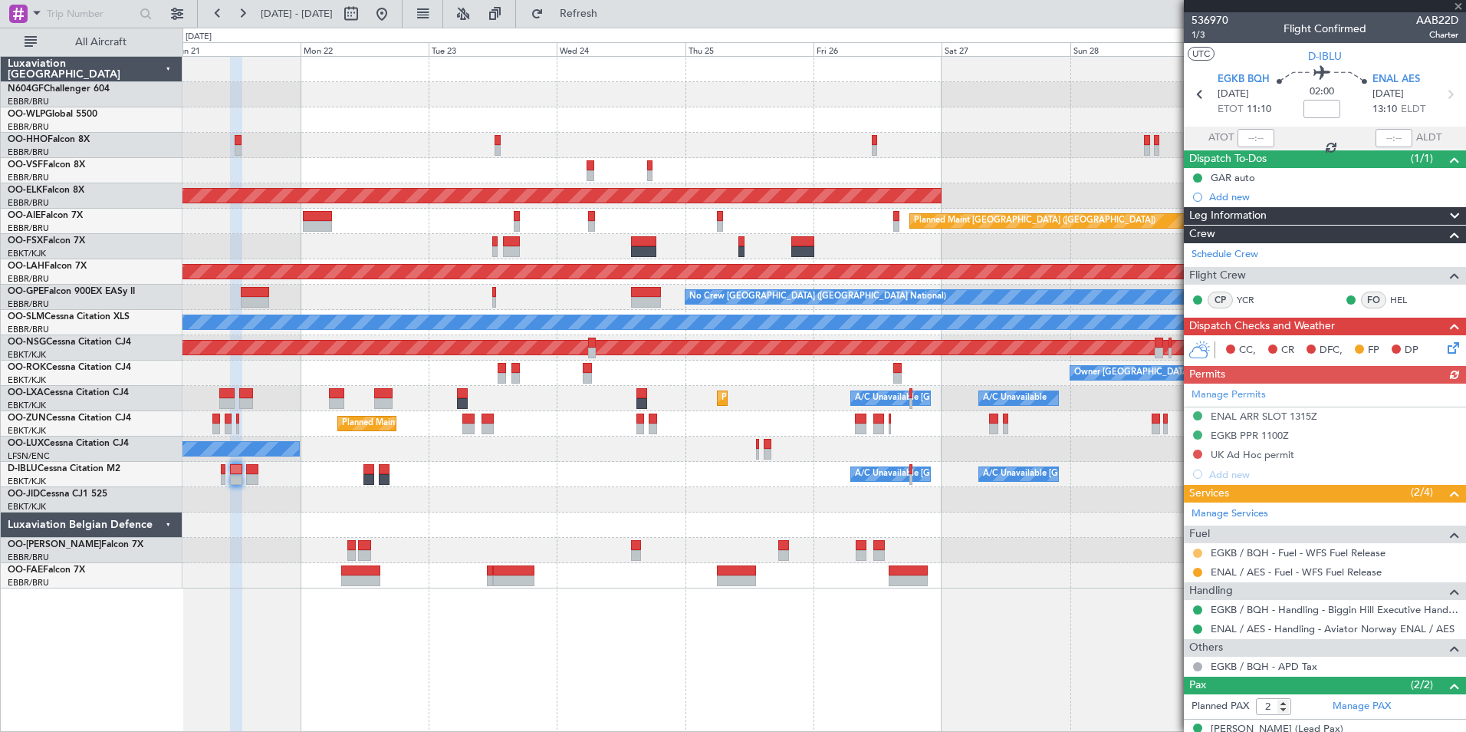
click at [1198, 552] on button at bounding box center [1197, 552] width 9 height 9
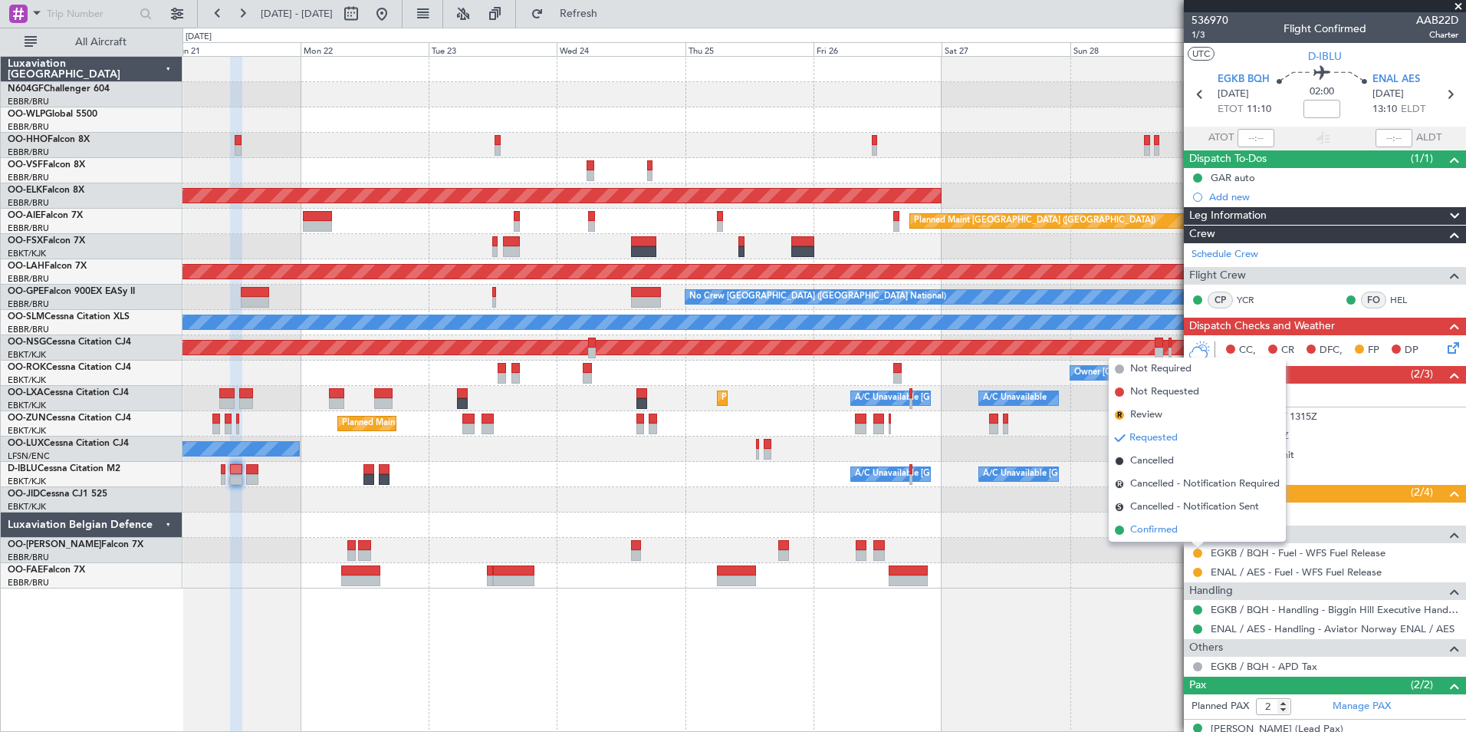
click at [1190, 536] on li "Confirmed" at bounding box center [1197, 529] width 177 height 23
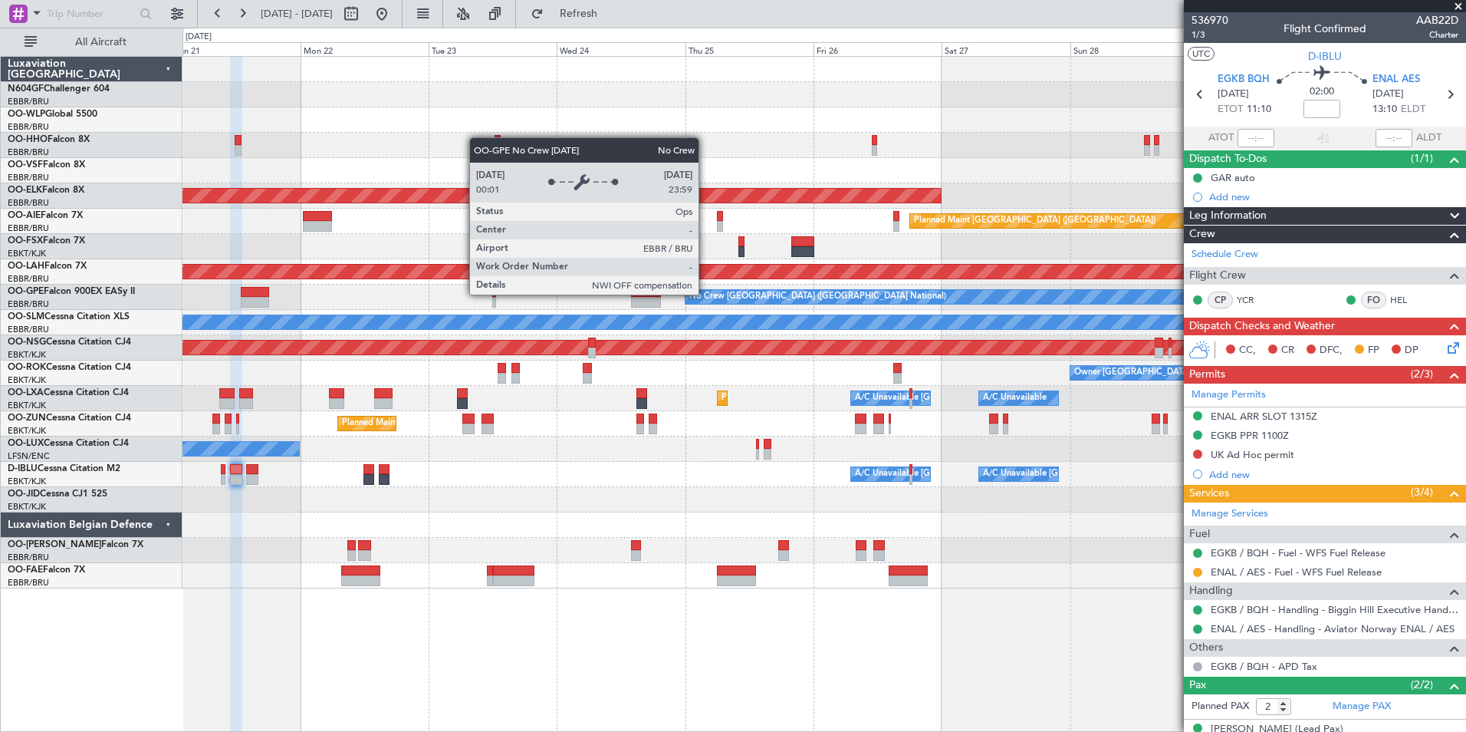
click at [1092, 325] on div "Planned Maint Kortrijk-Wevelgem Planned Maint London (Farnborough) Planned Main…" at bounding box center [824, 322] width 1283 height 531
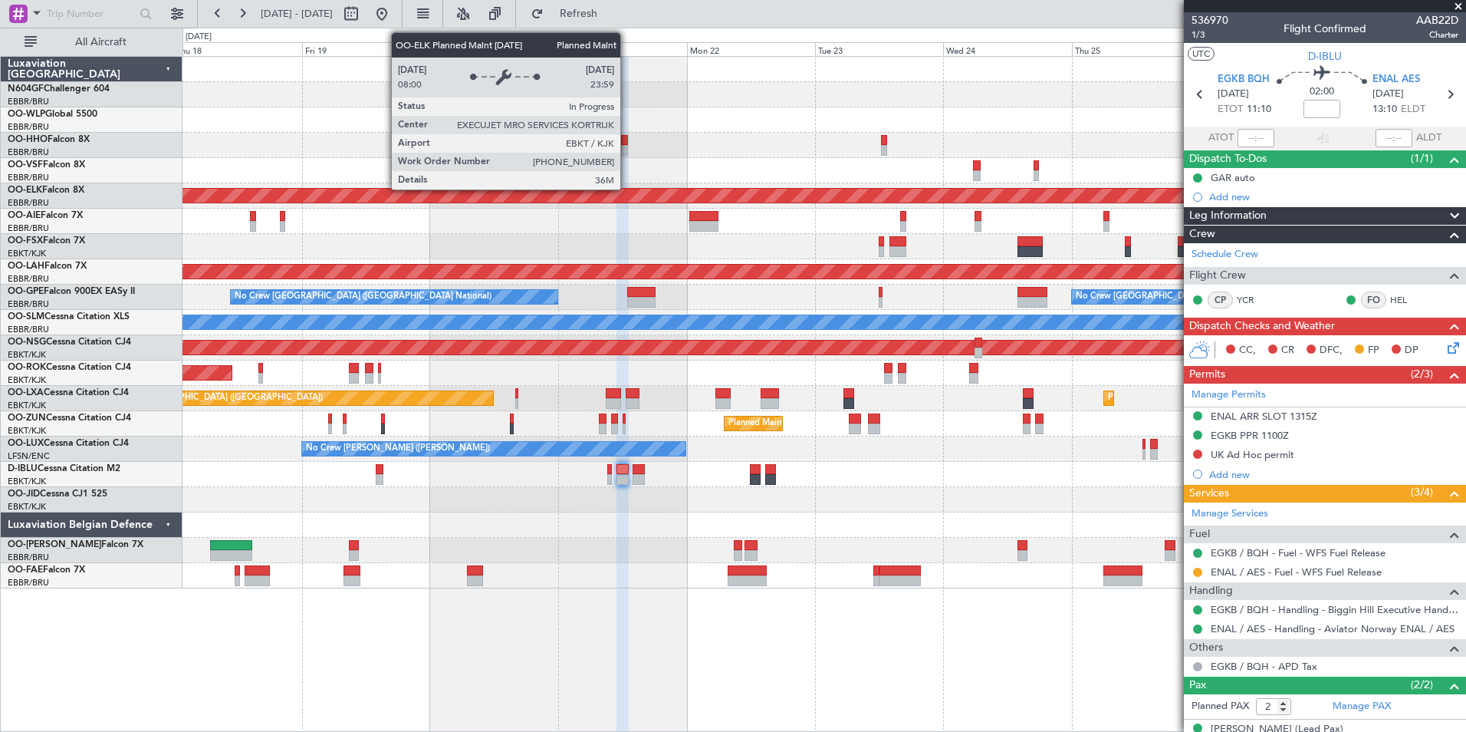
click at [878, 213] on div "Planned Maint Kortrijk-Wevelgem Planned Maint London (Farnborough) Planned Main…" at bounding box center [824, 322] width 1283 height 531
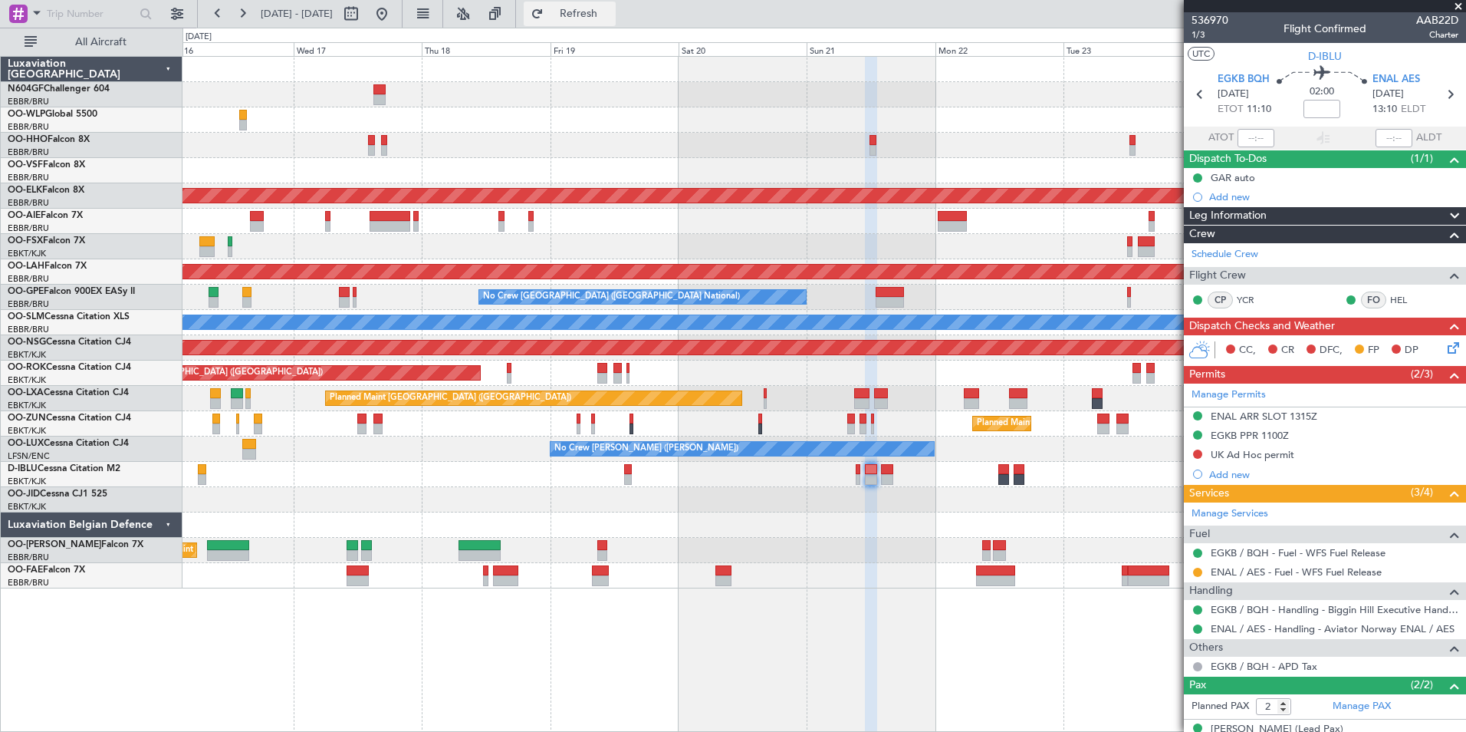
click at [606, 15] on span "Refresh" at bounding box center [579, 13] width 64 height 11
click at [394, 18] on button at bounding box center [382, 14] width 25 height 25
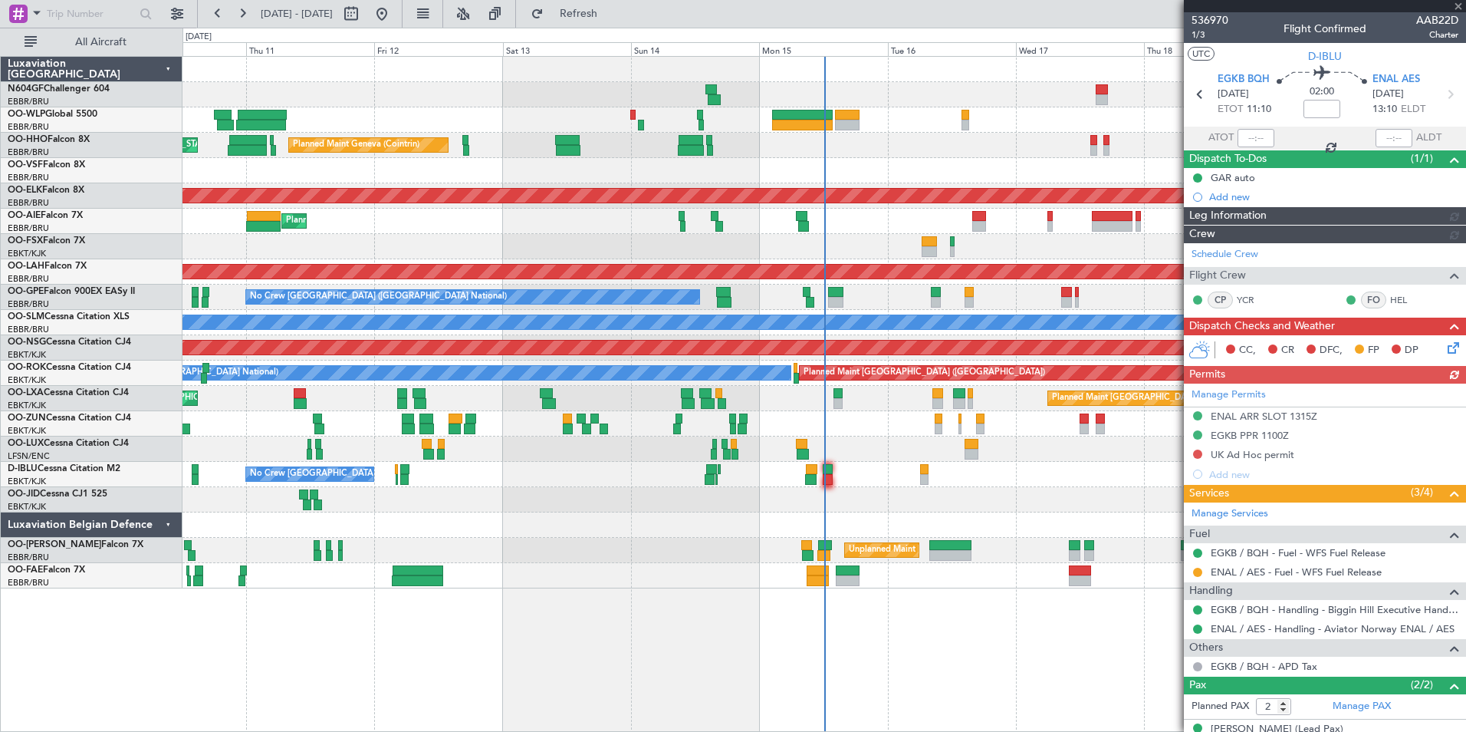
click at [594, 217] on div "Planned Maint Liege Planned Maint Geneva (Cointrin) AOG Maint New York (Teterbo…" at bounding box center [824, 322] width 1283 height 531
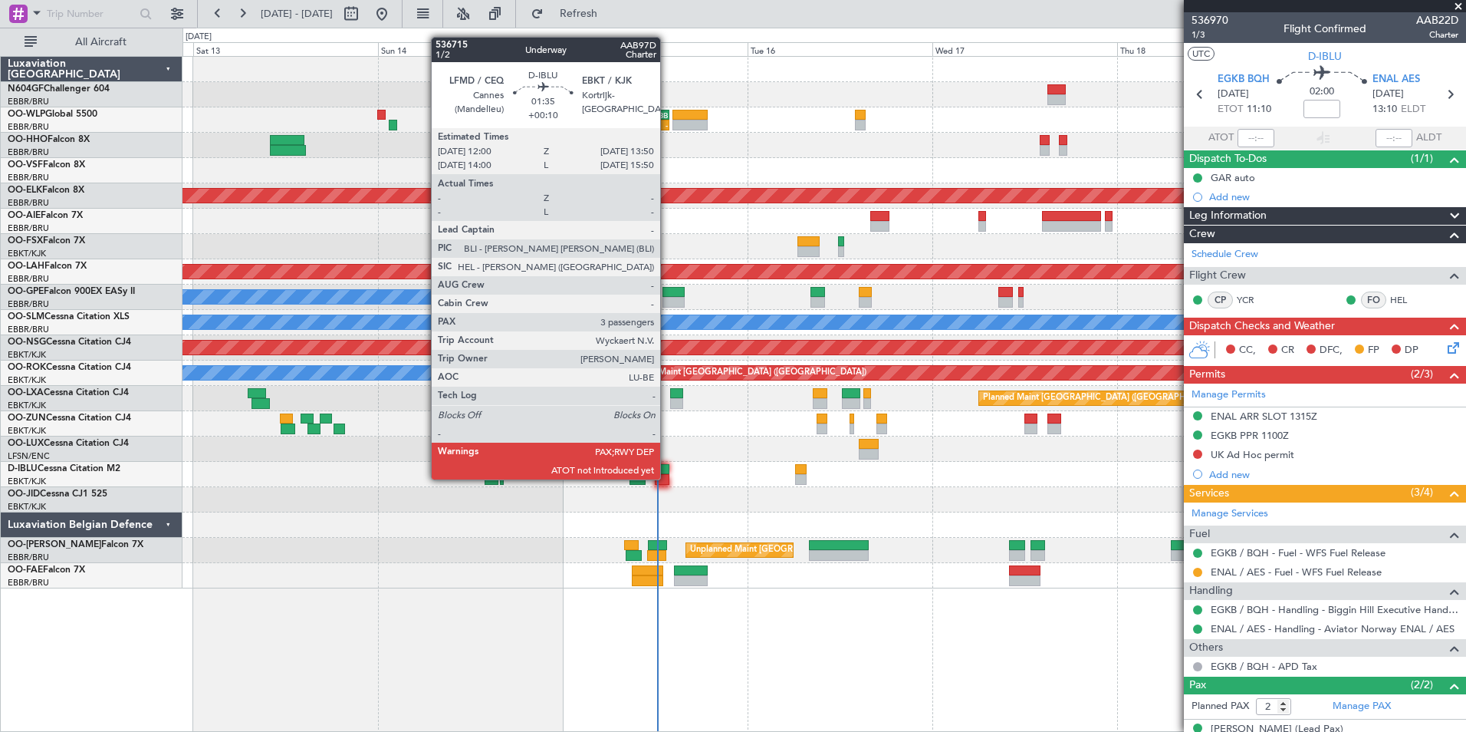
click at [667, 478] on div at bounding box center [662, 479] width 15 height 11
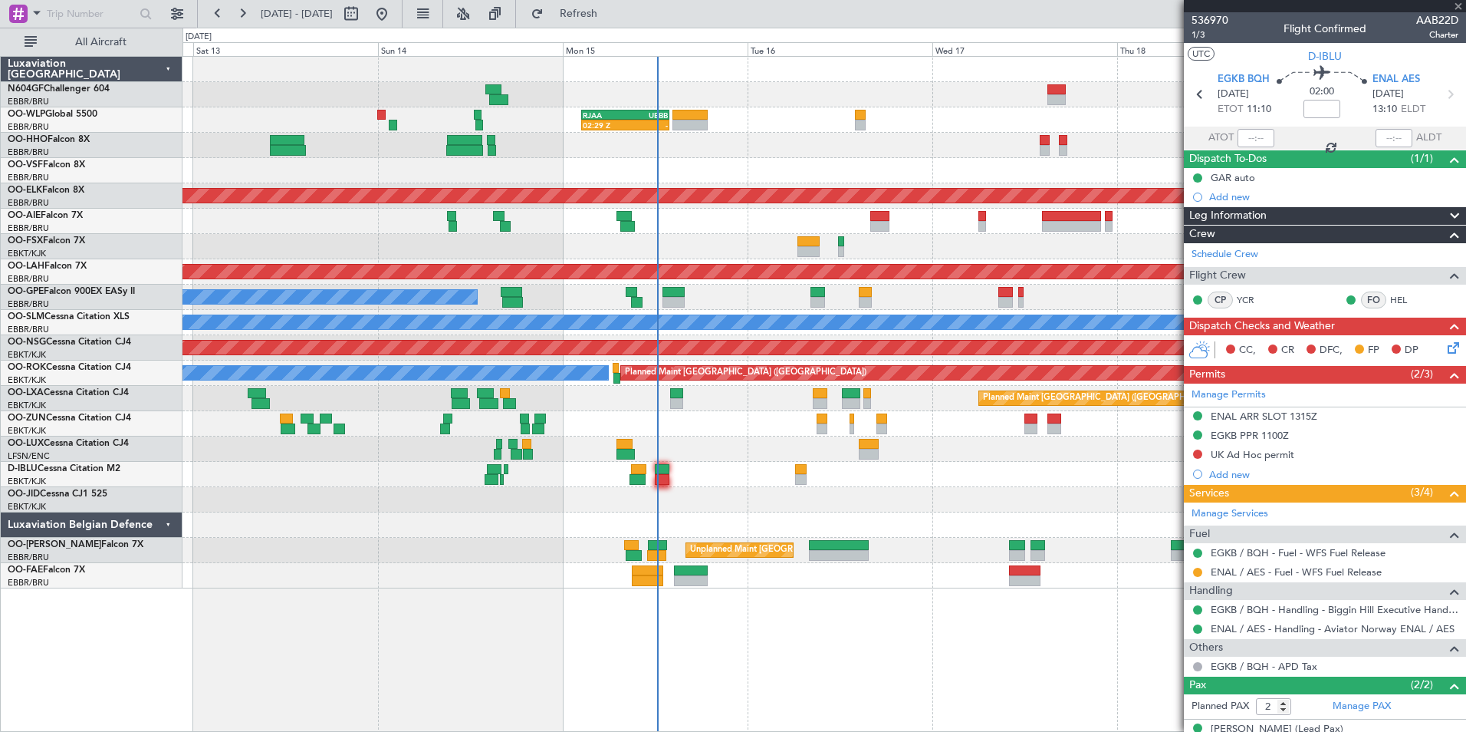
type input "+00:10"
type input "3"
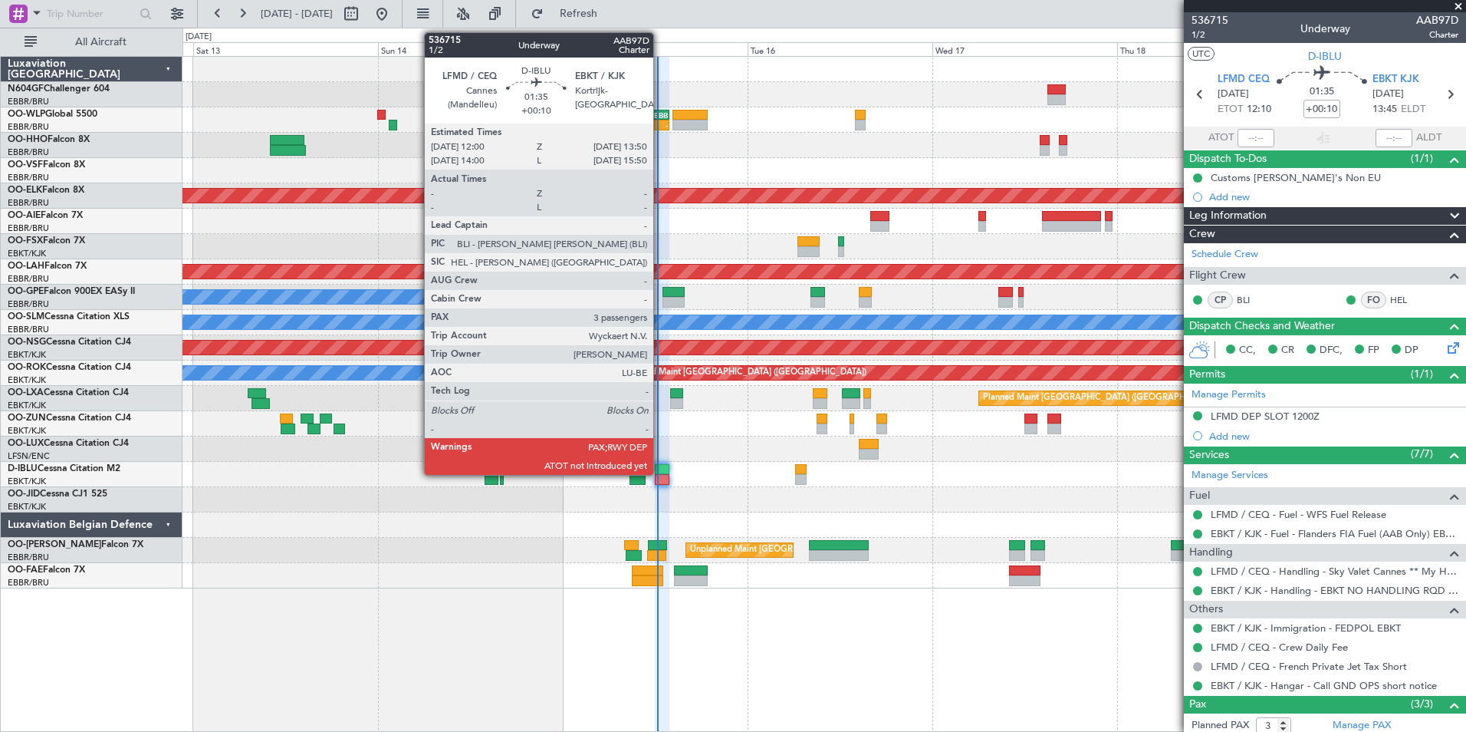
click at [660, 474] on div at bounding box center [662, 479] width 15 height 11
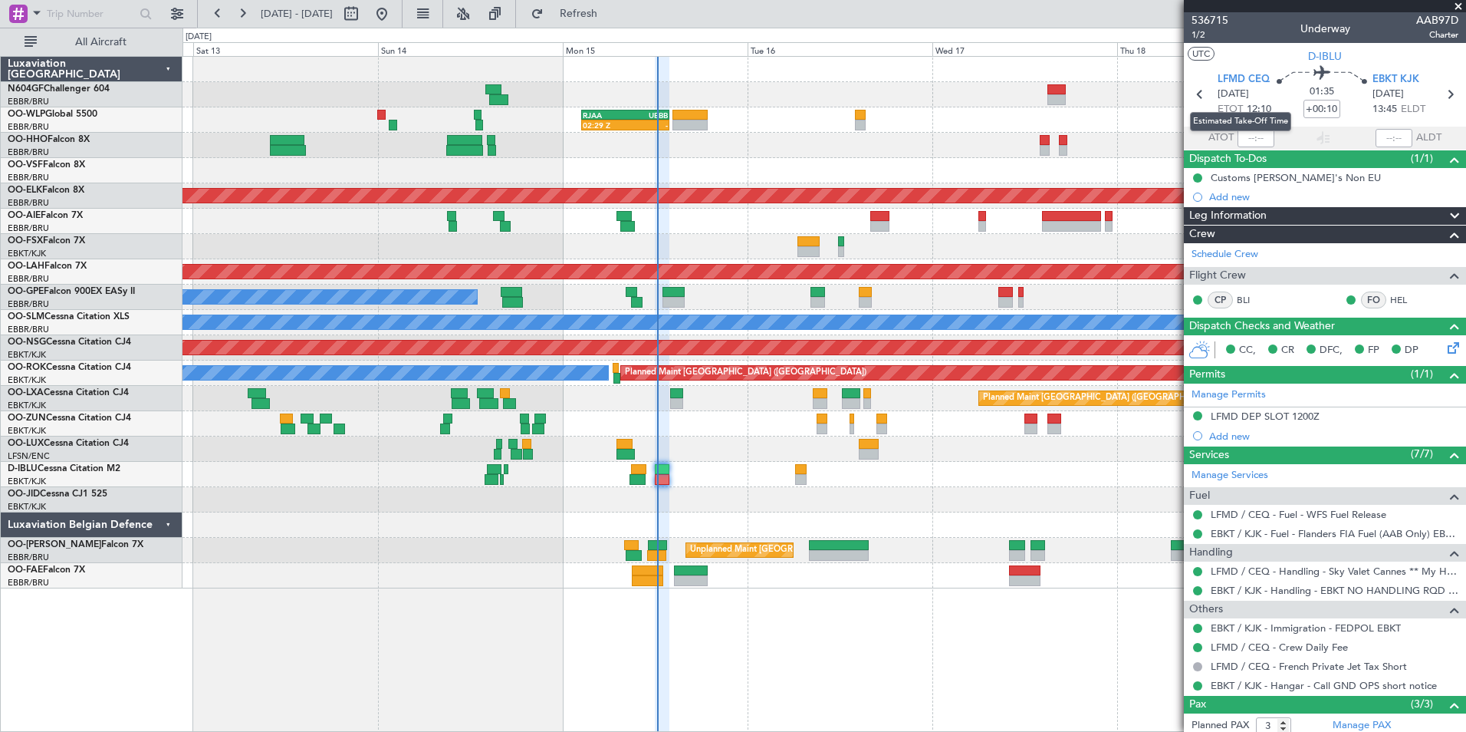
click at [1245, 140] on mat-tooltip-component "Estimated Take-Off Time" at bounding box center [1241, 121] width 123 height 41
click at [1245, 134] on input "text" at bounding box center [1256, 138] width 37 height 18
click at [1140, 137] on div "Planned Maint Geneva (Cointrin)" at bounding box center [824, 145] width 1283 height 25
type input "12:11"
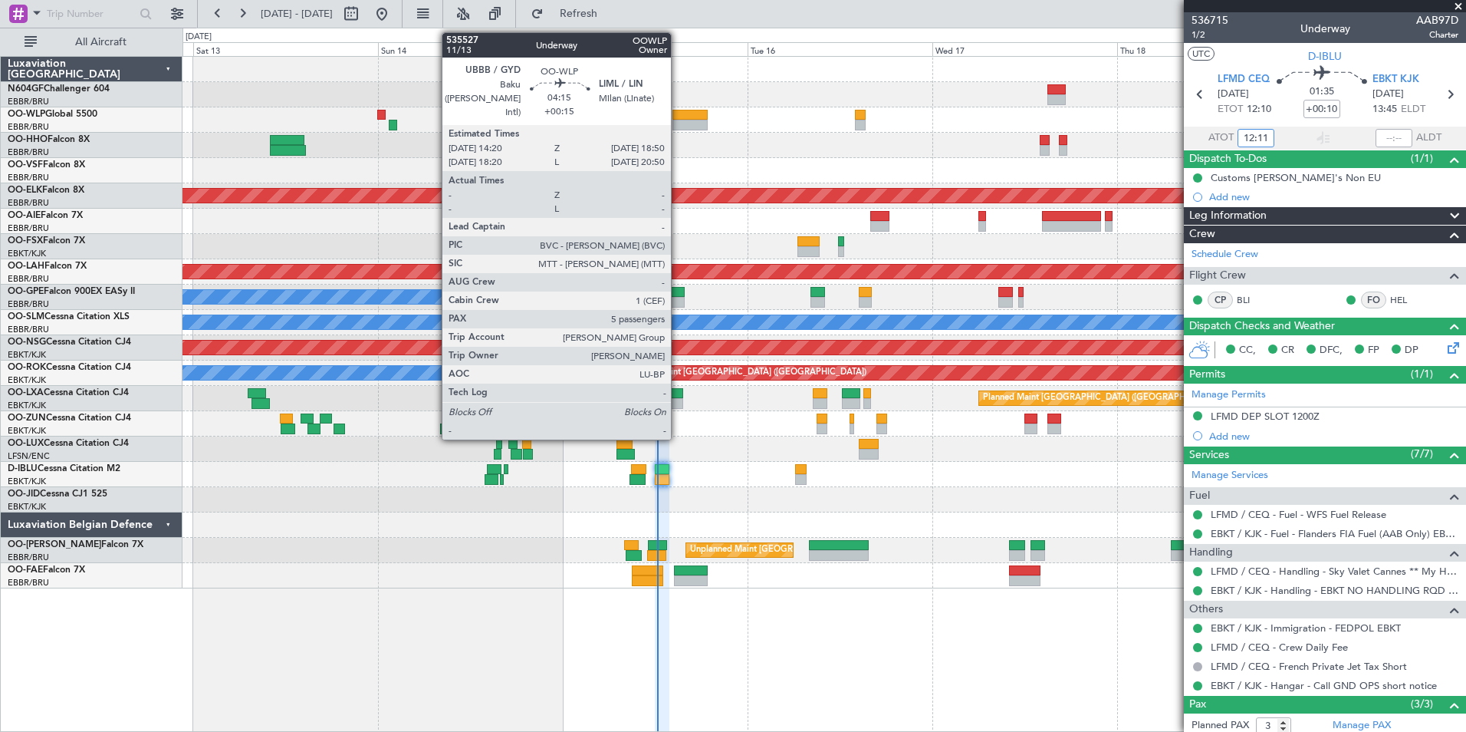
click at [678, 115] on div at bounding box center [690, 115] width 35 height 11
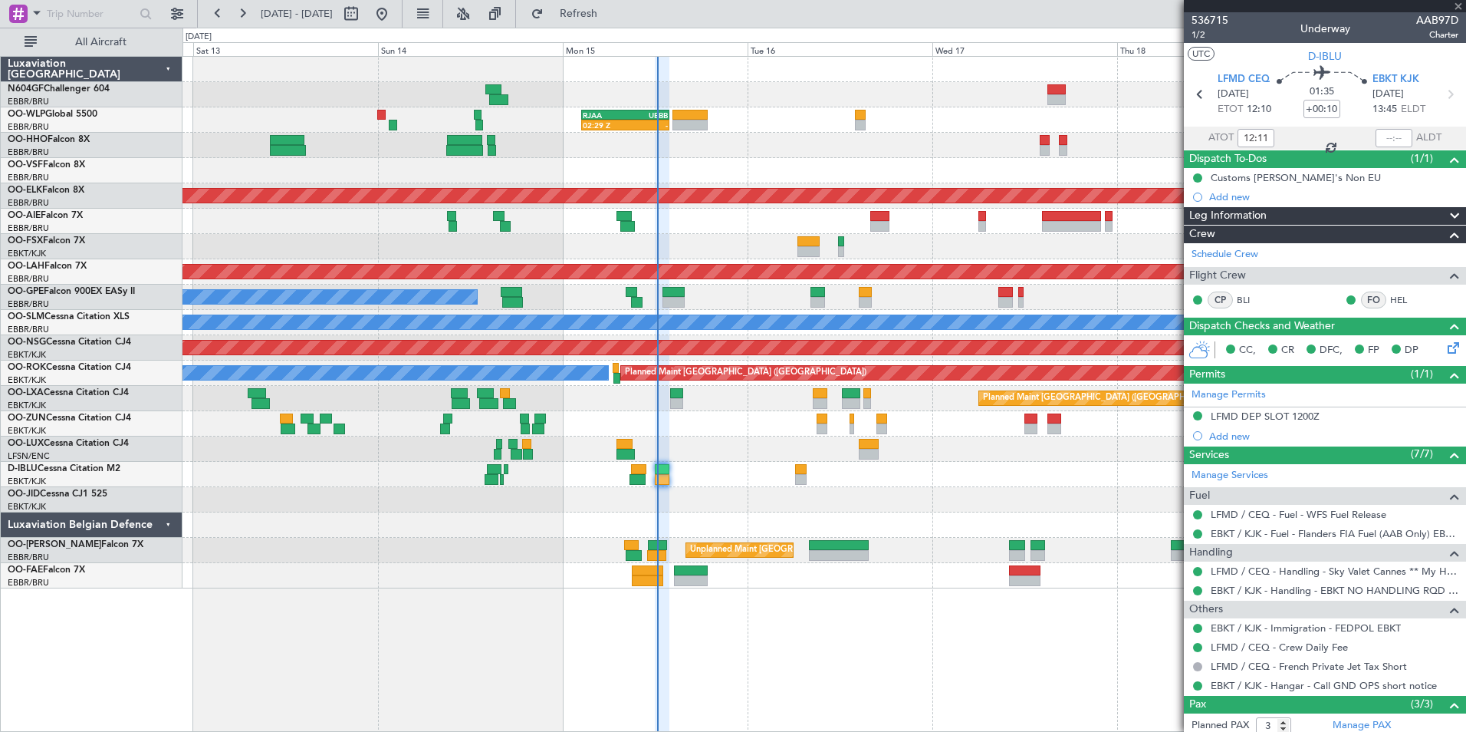
type input "+00:15"
type input "5"
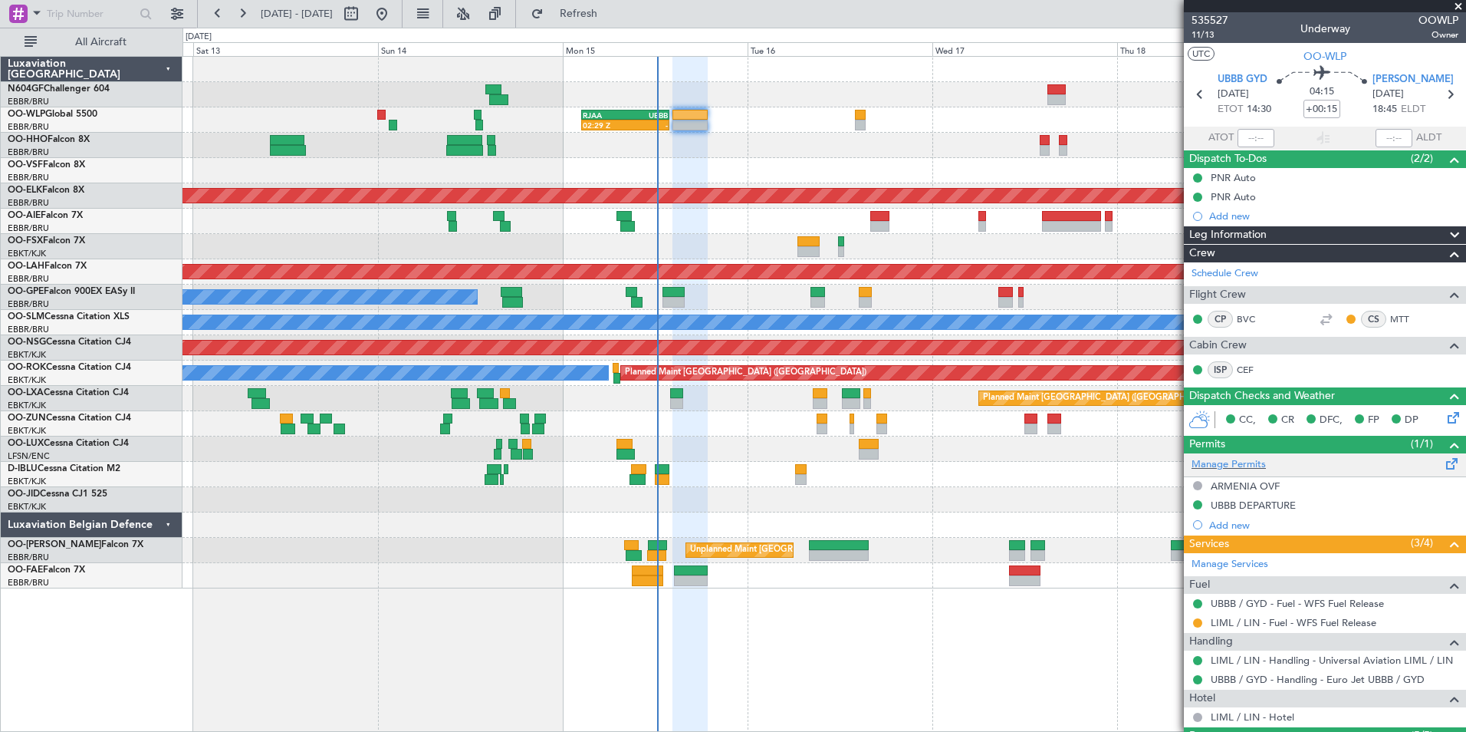
scroll to position [210, 0]
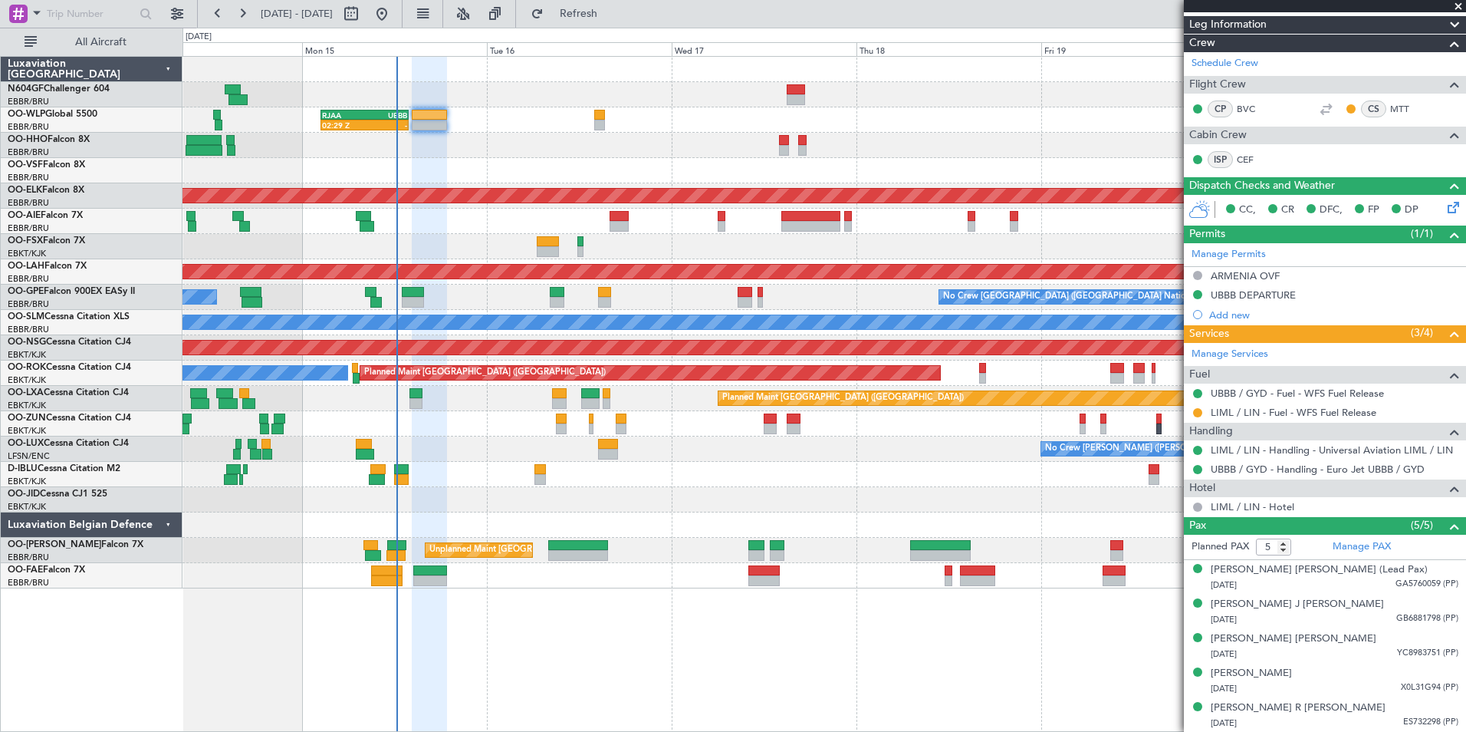
click at [440, 419] on div "Planned Maint Kortrijk-[GEOGRAPHIC_DATA]" at bounding box center [824, 423] width 1283 height 25
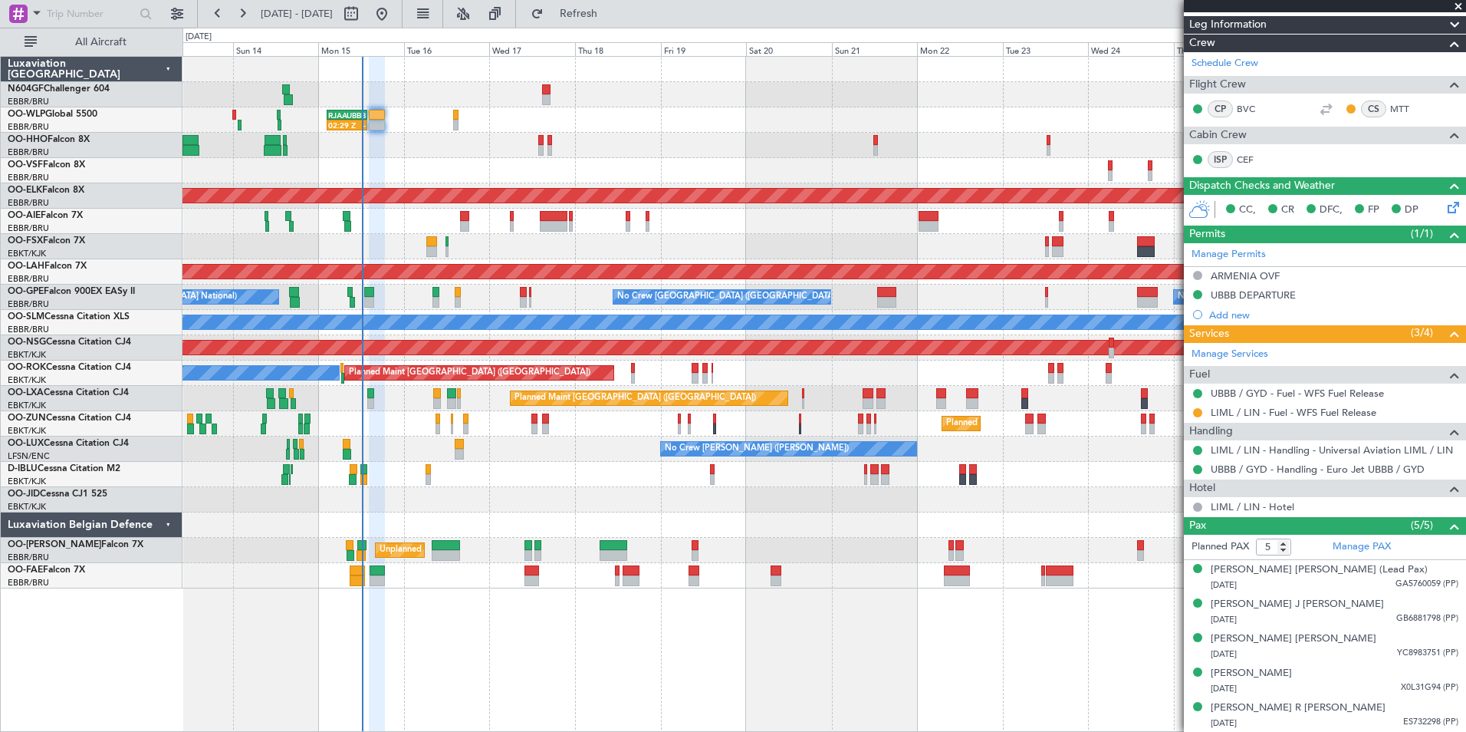
click at [555, 466] on div "02:29 Z - RJAA 02:30 Z UBBB 13:50 Z Planned Maint Geneva (Cointrin) AOG Maint N…" at bounding box center [824, 322] width 1283 height 531
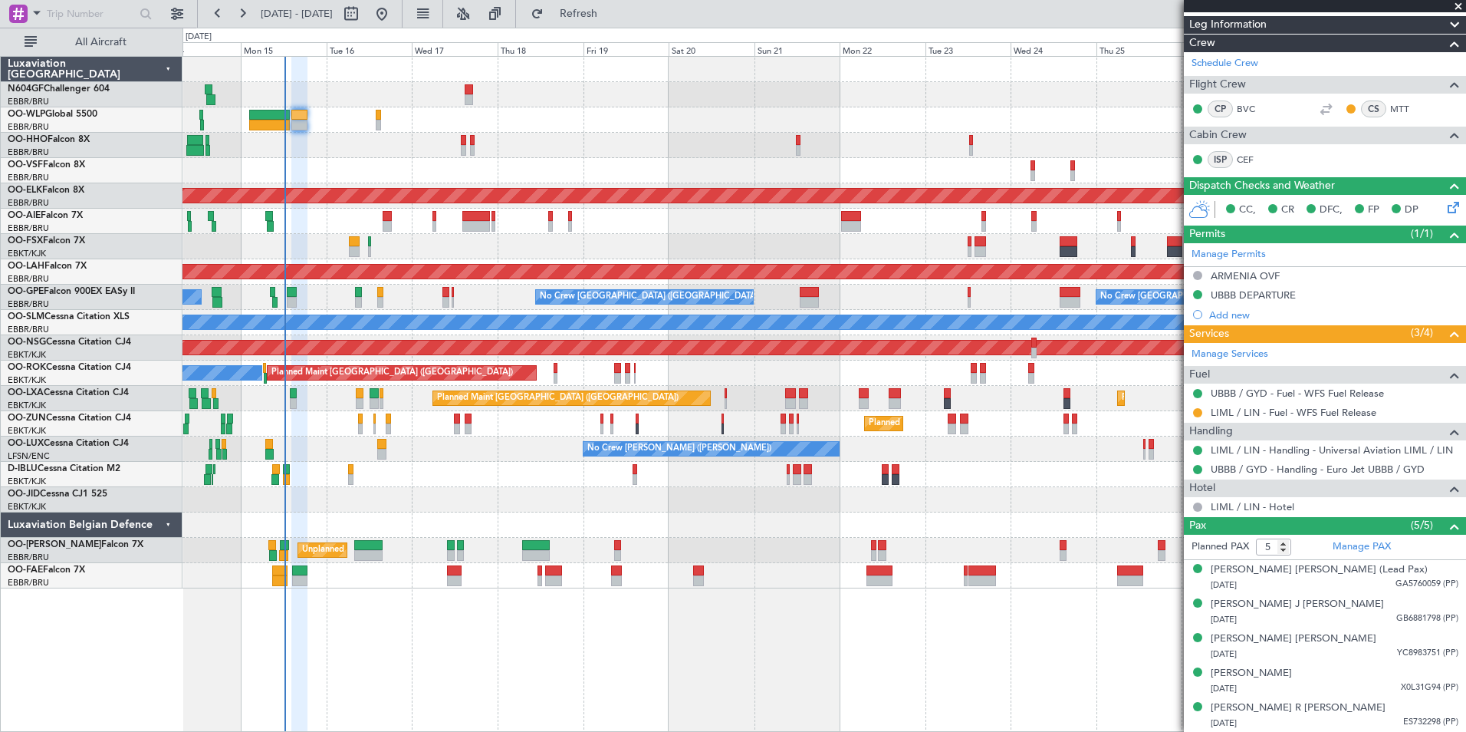
click at [443, 447] on div "No Crew [PERSON_NAME] ([PERSON_NAME])" at bounding box center [824, 448] width 1283 height 25
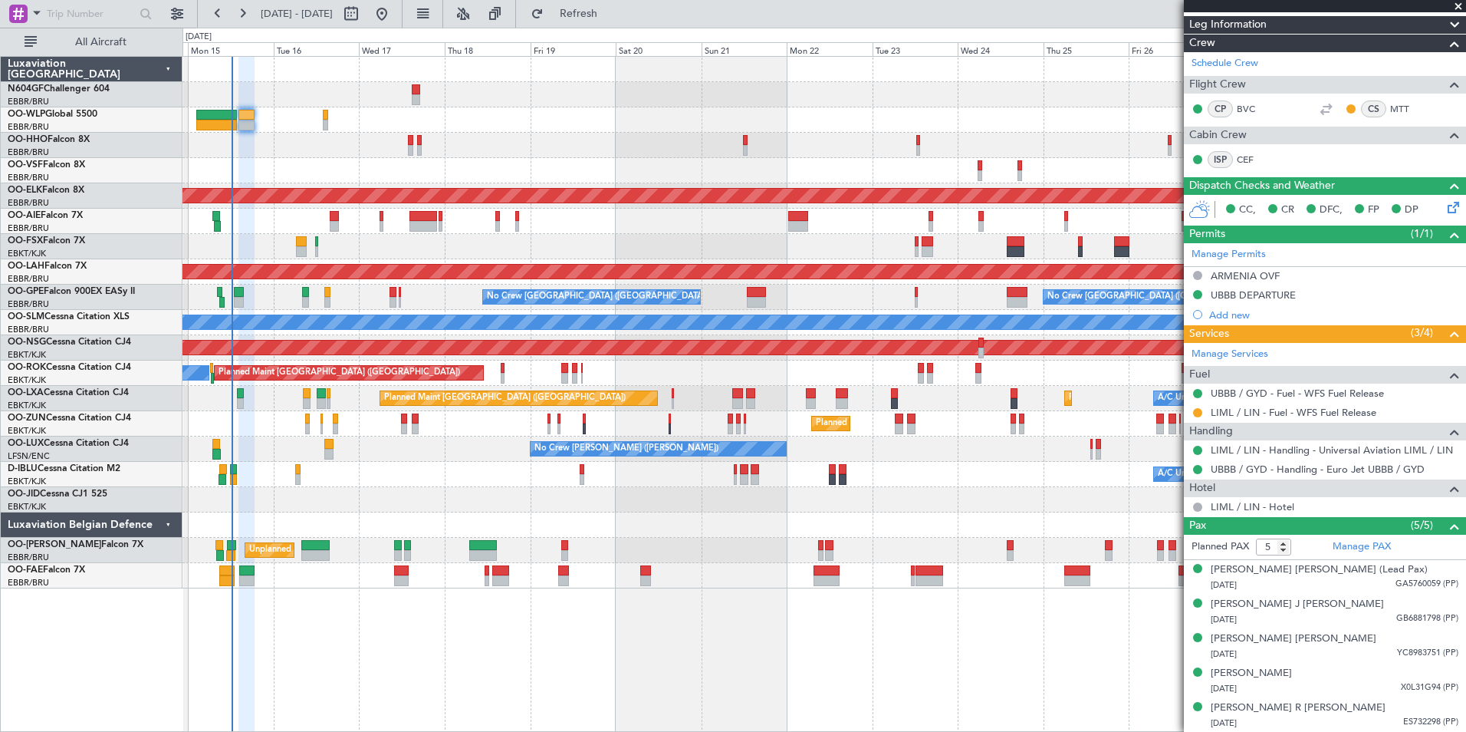
click at [562, 494] on div "Planned Maint Kortrijk-[GEOGRAPHIC_DATA]" at bounding box center [824, 499] width 1283 height 25
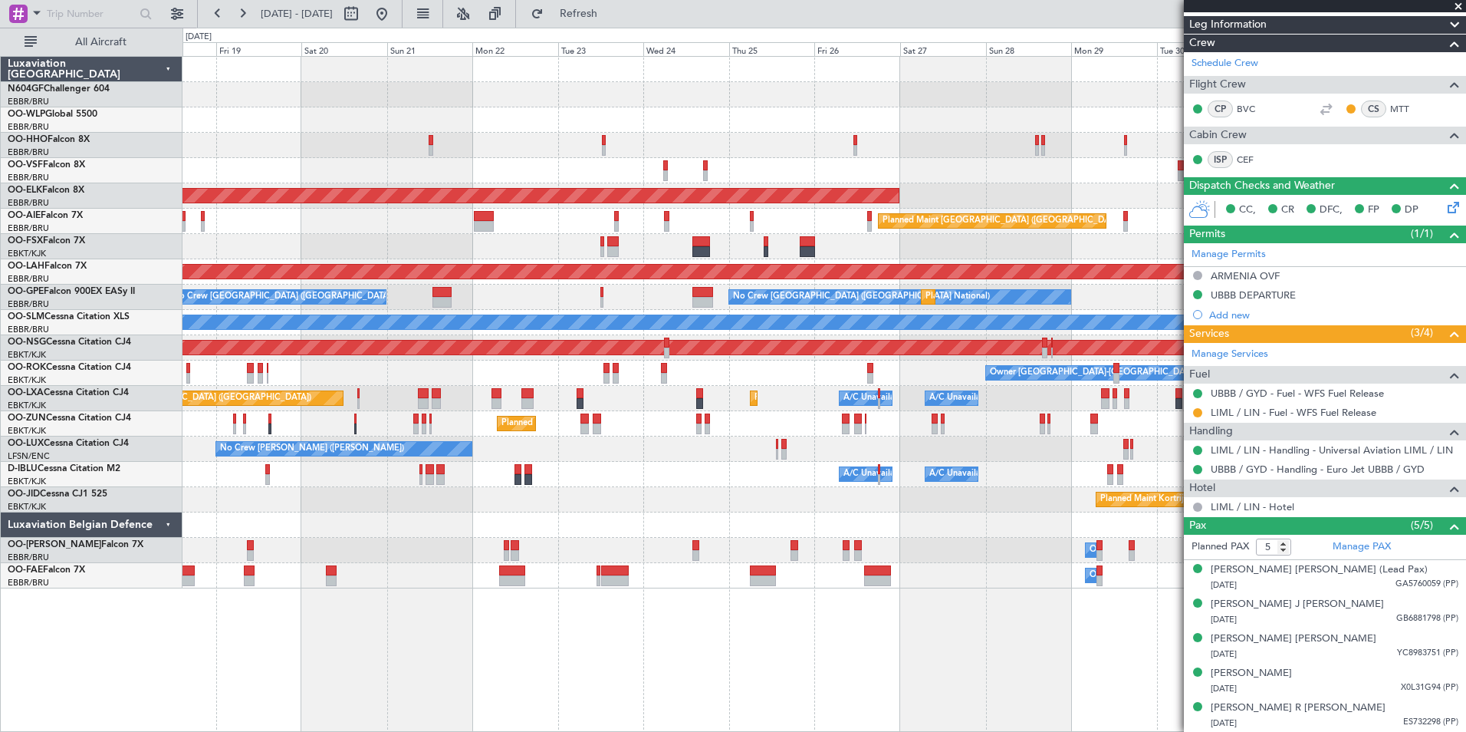
click at [349, 537] on div "Planned Maint Kortrijk-Wevelgem Planned Maint London (Farnborough) Planned Main…" at bounding box center [824, 322] width 1283 height 531
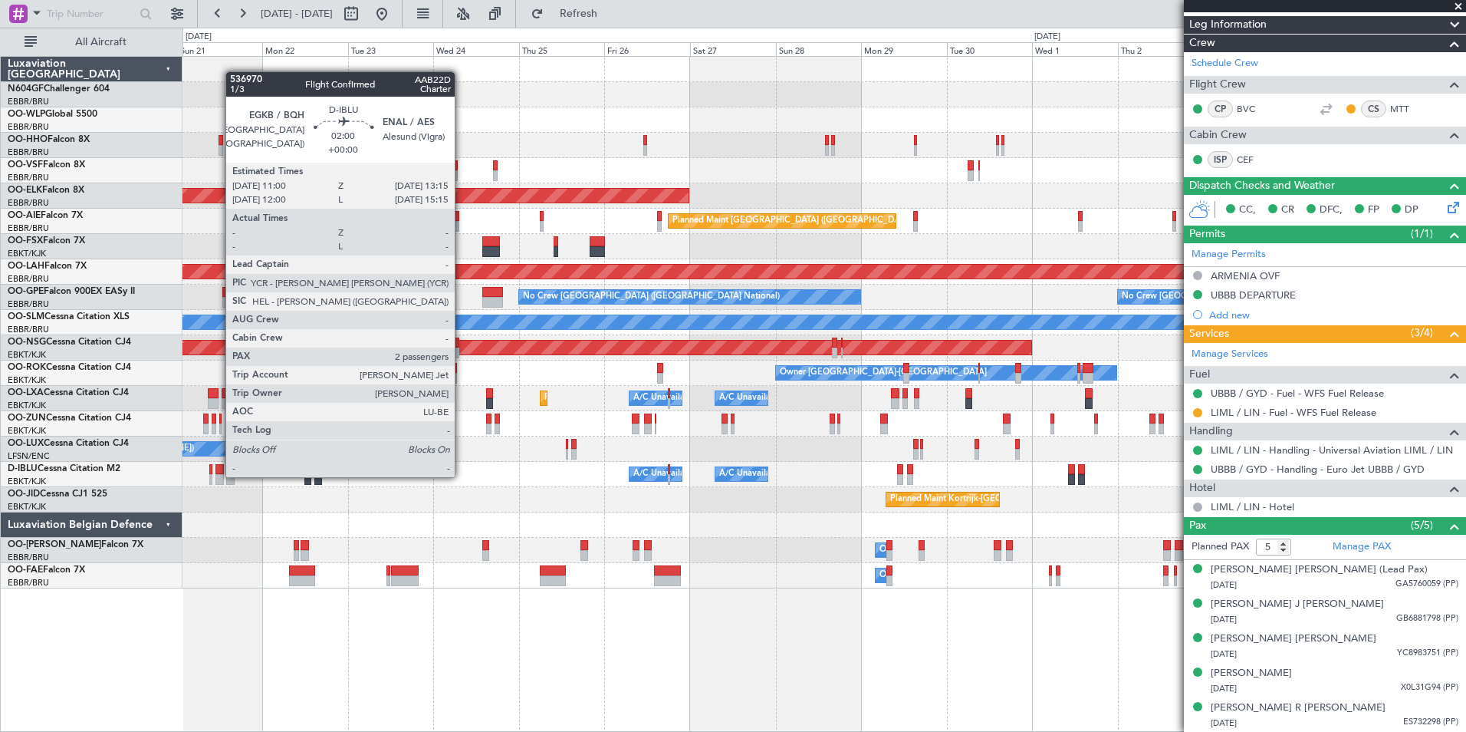
click at [218, 475] on div at bounding box center [220, 479] width 8 height 11
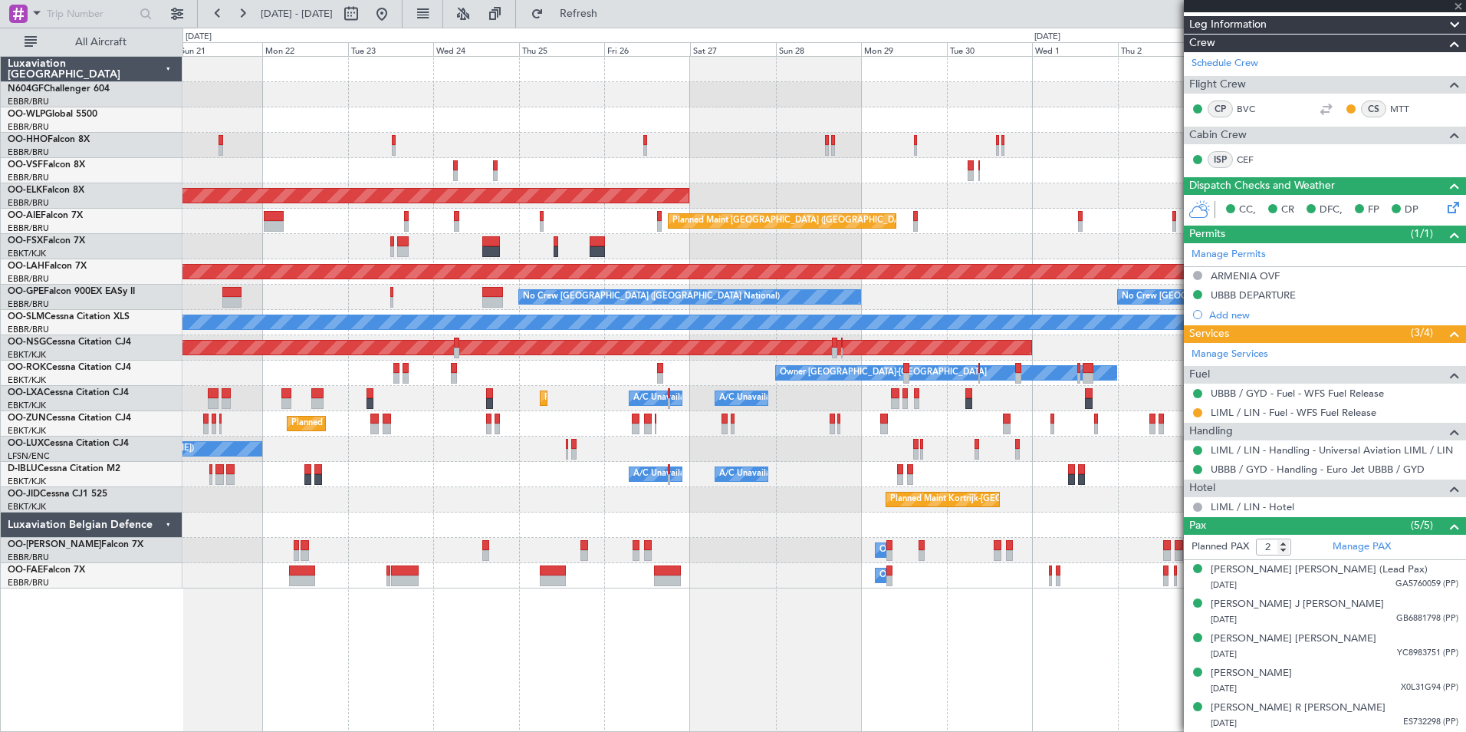
scroll to position [0, 0]
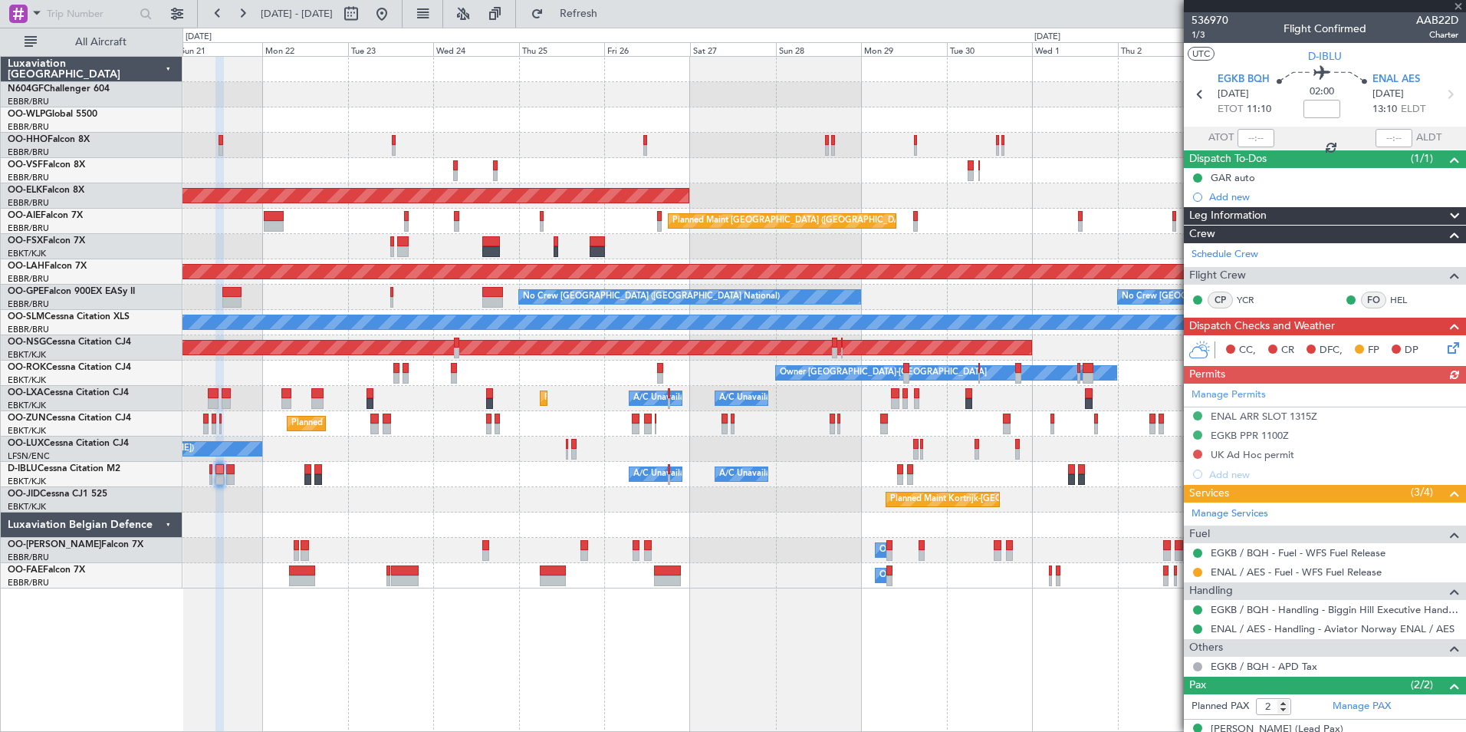
click at [1449, 341] on icon at bounding box center [1451, 345] width 12 height 12
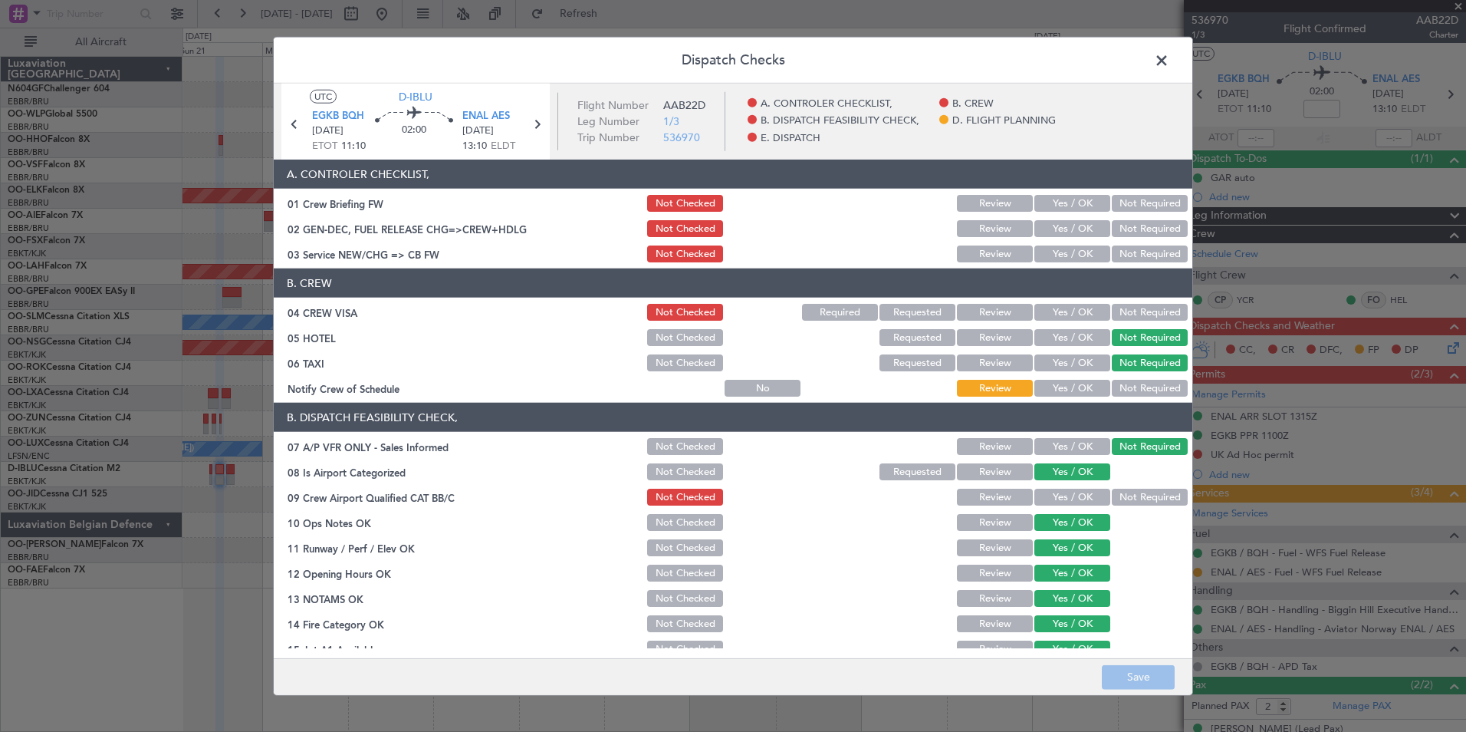
scroll to position [284, 0]
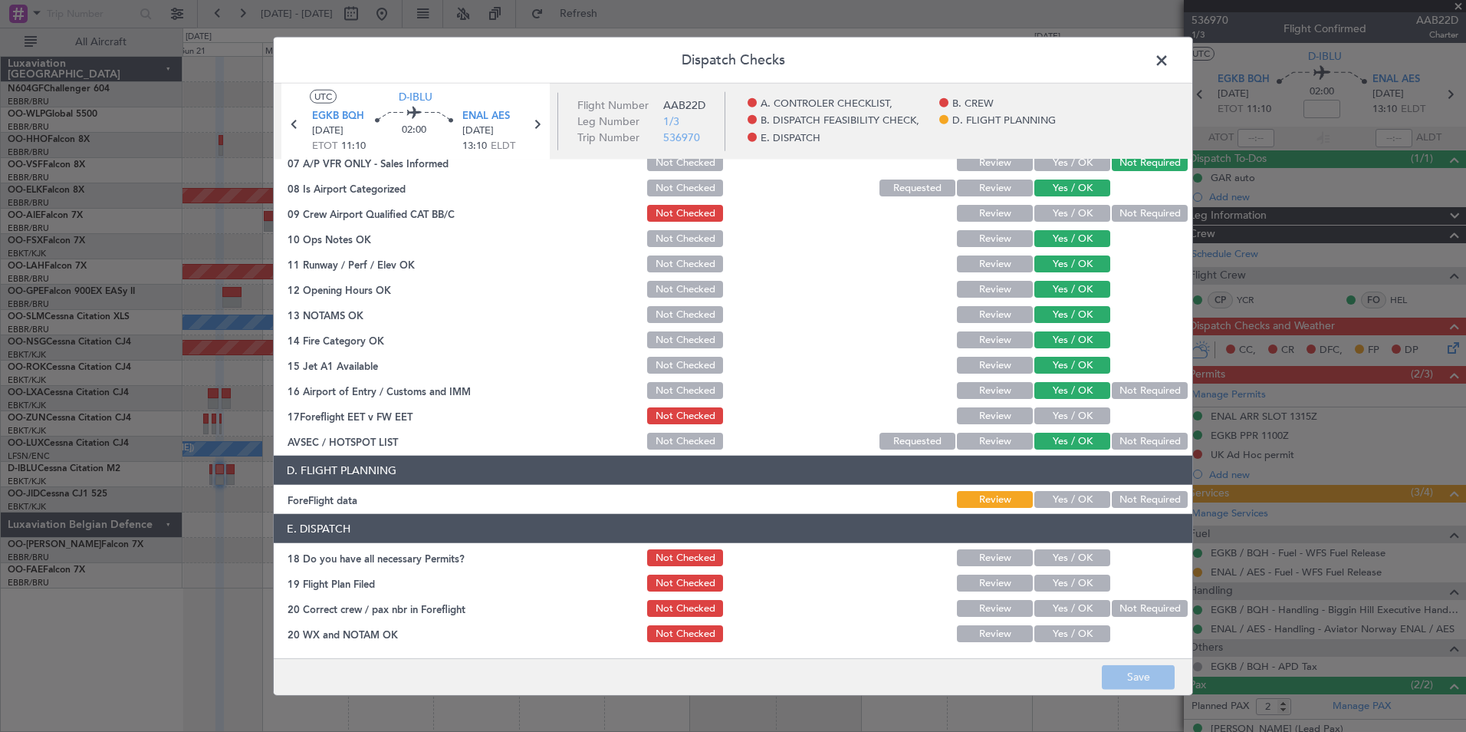
click at [1170, 59] on span at bounding box center [1170, 64] width 0 height 31
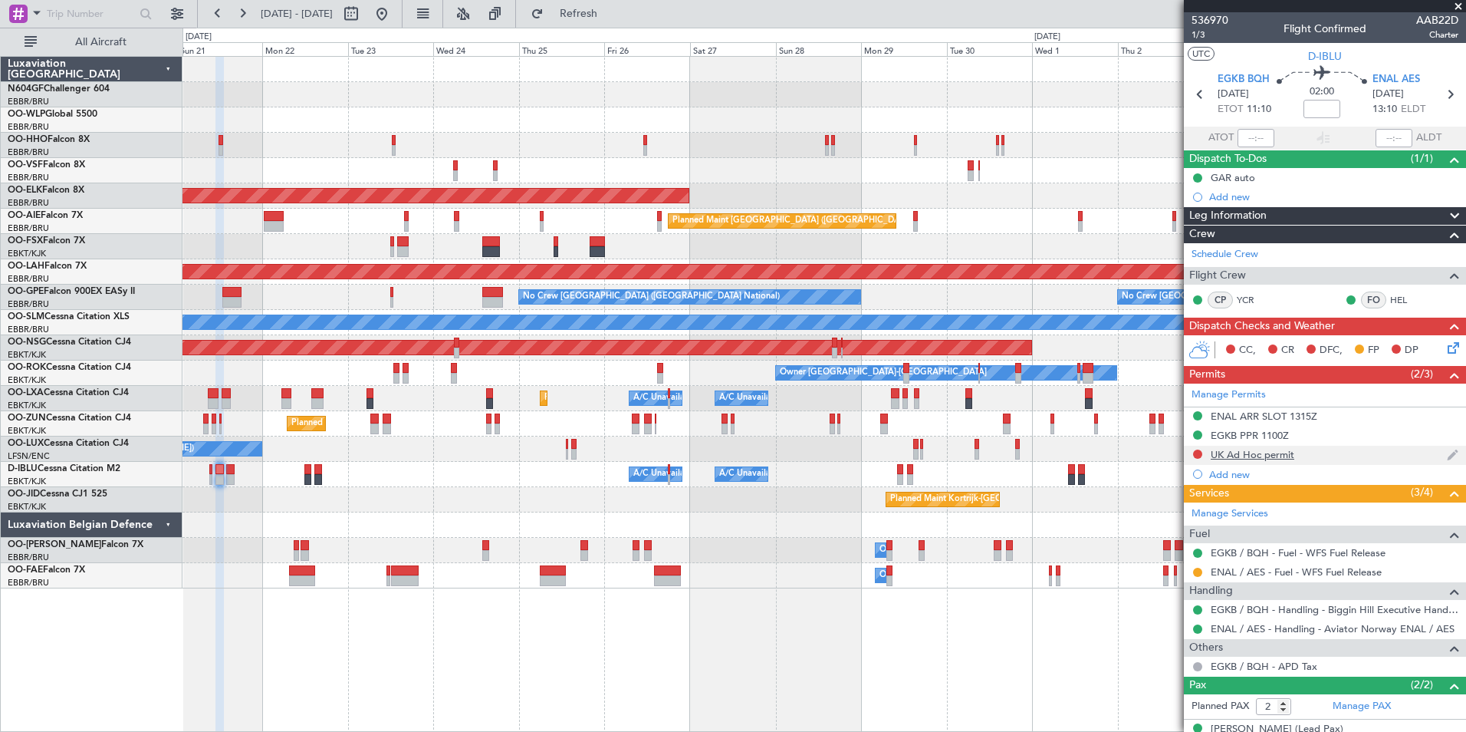
scroll to position [56, 0]
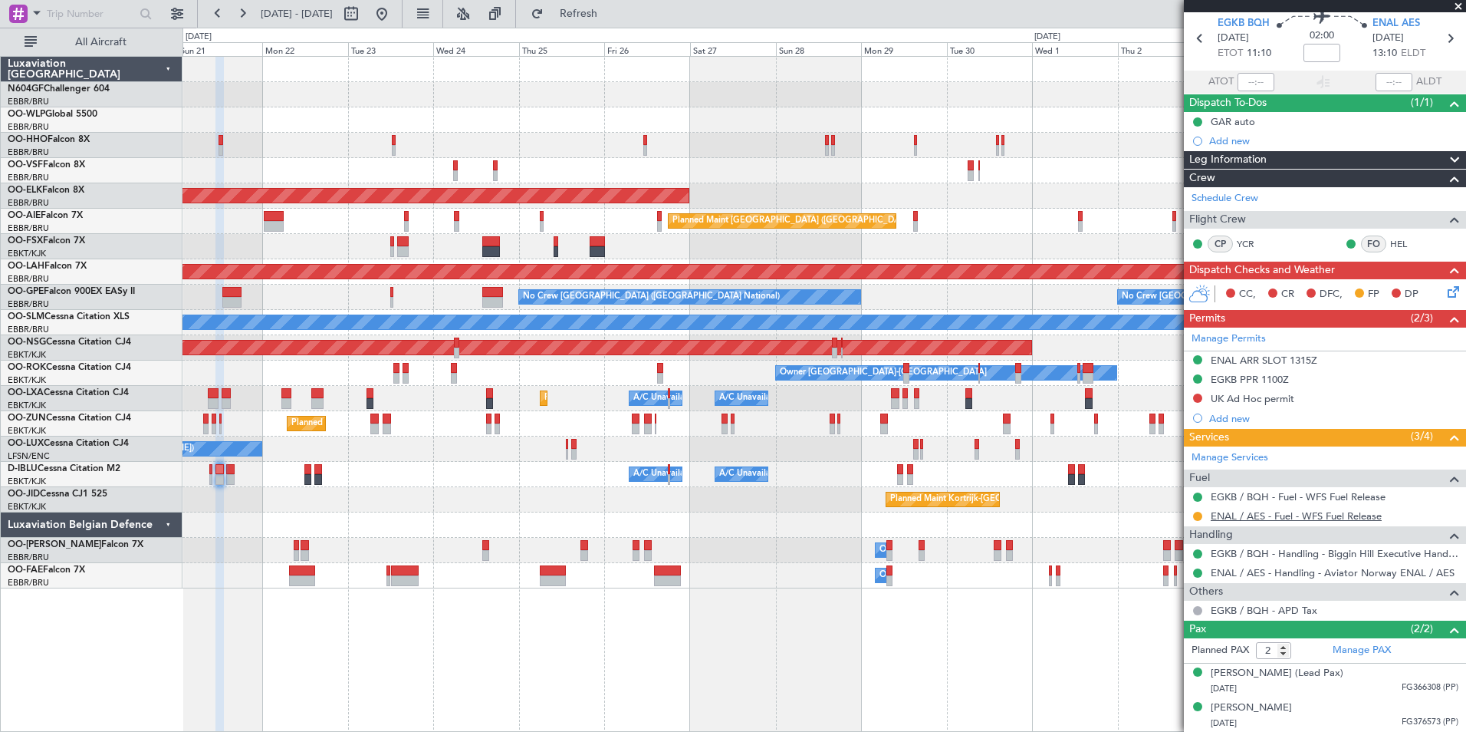
click at [1295, 517] on link "ENAL / AES - Fuel - WFS Fuel Release" at bounding box center [1296, 515] width 171 height 13
click at [1443, 40] on icon at bounding box center [1450, 38] width 20 height 20
type input "0"
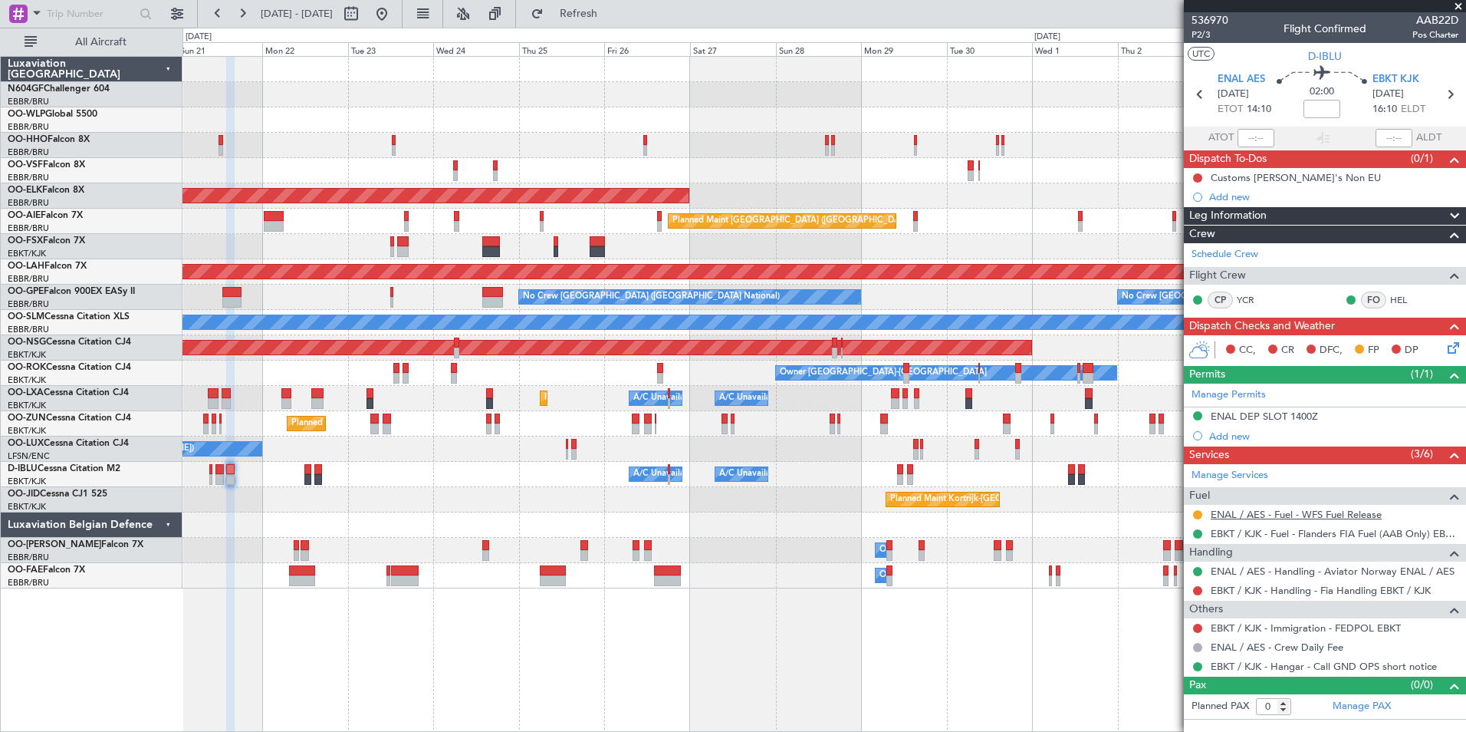
click at [1304, 518] on link "ENAL / AES - Fuel - WFS Fuel Release" at bounding box center [1296, 514] width 171 height 13
click at [699, 376] on div "Owner [GEOGRAPHIC_DATA]-[GEOGRAPHIC_DATA] Planned Maint [GEOGRAPHIC_DATA] ([GEO…" at bounding box center [824, 372] width 1283 height 25
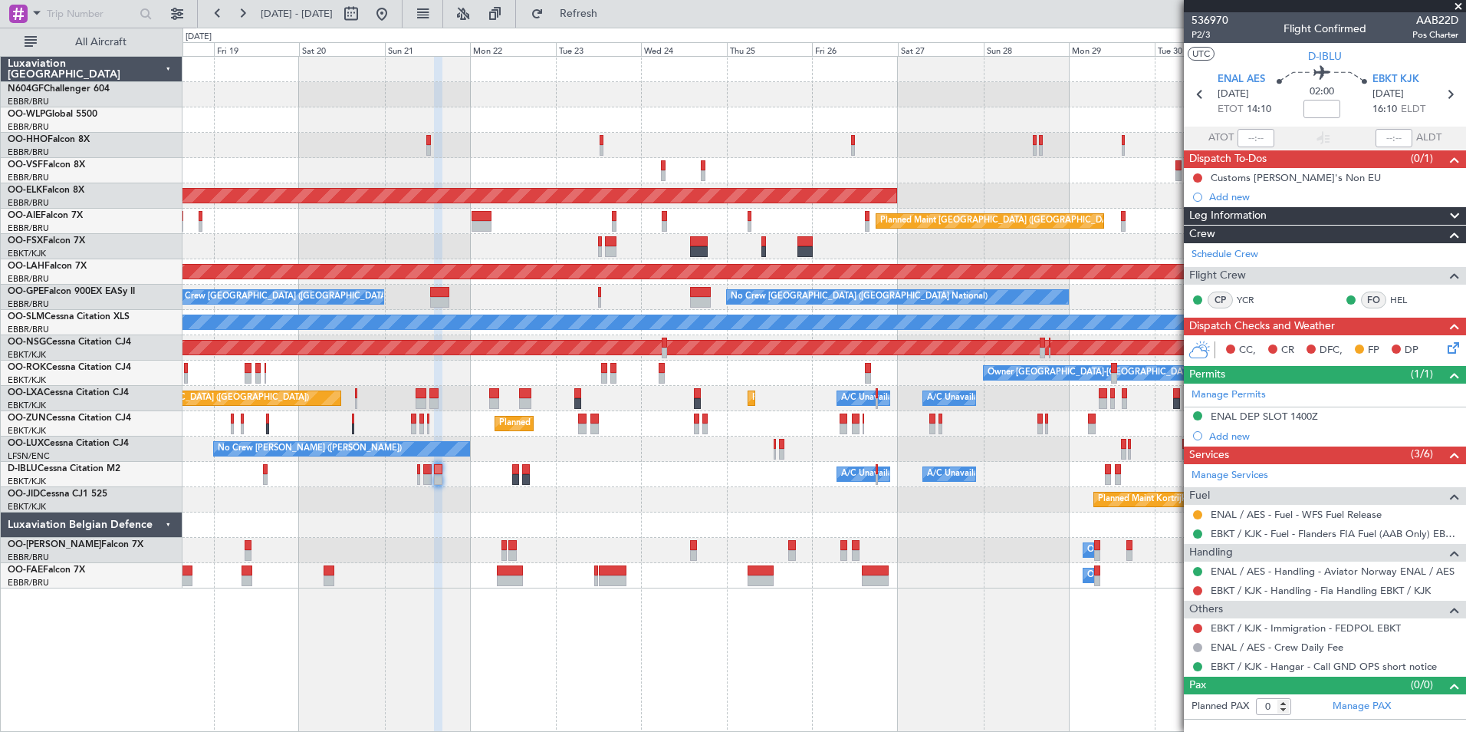
click at [688, 406] on div "Planned Maint Kortrijk-Wevelgem Planned Maint London (Farnborough) Planned Main…" at bounding box center [824, 322] width 1283 height 531
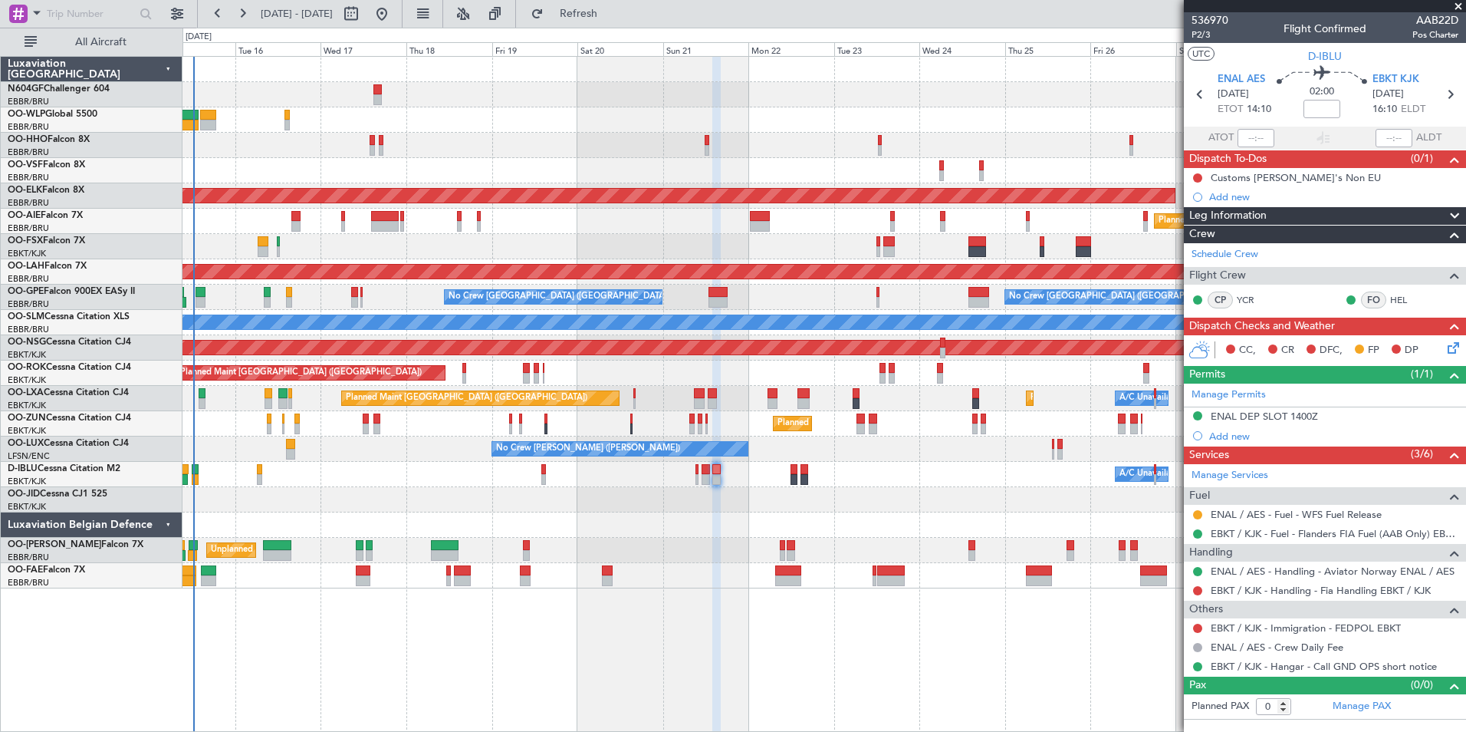
click at [789, 422] on div "Planned Maint Geneva (Cointrin) Planned Maint Kortrijk-Wevelgem Planned Maint L…" at bounding box center [824, 322] width 1283 height 531
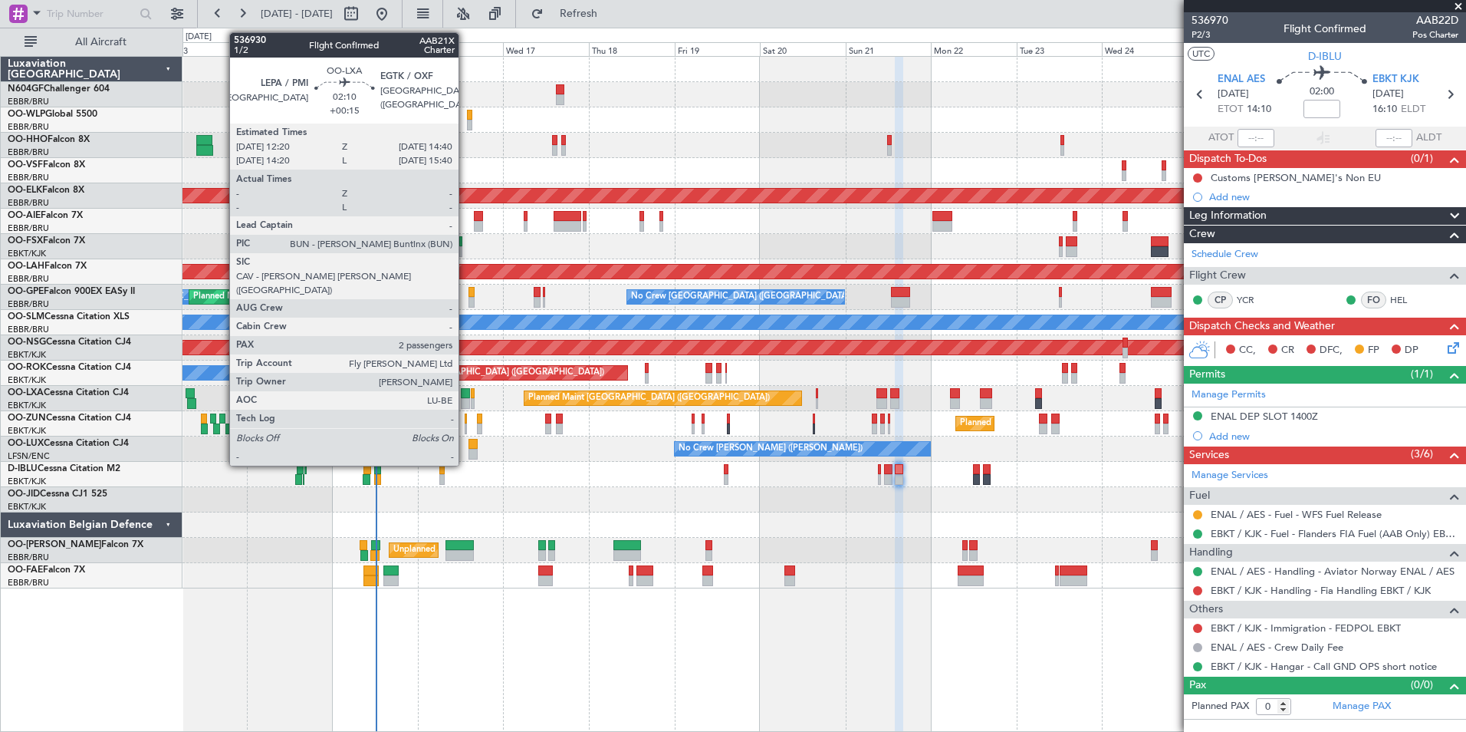
click at [466, 405] on div at bounding box center [465, 403] width 8 height 11
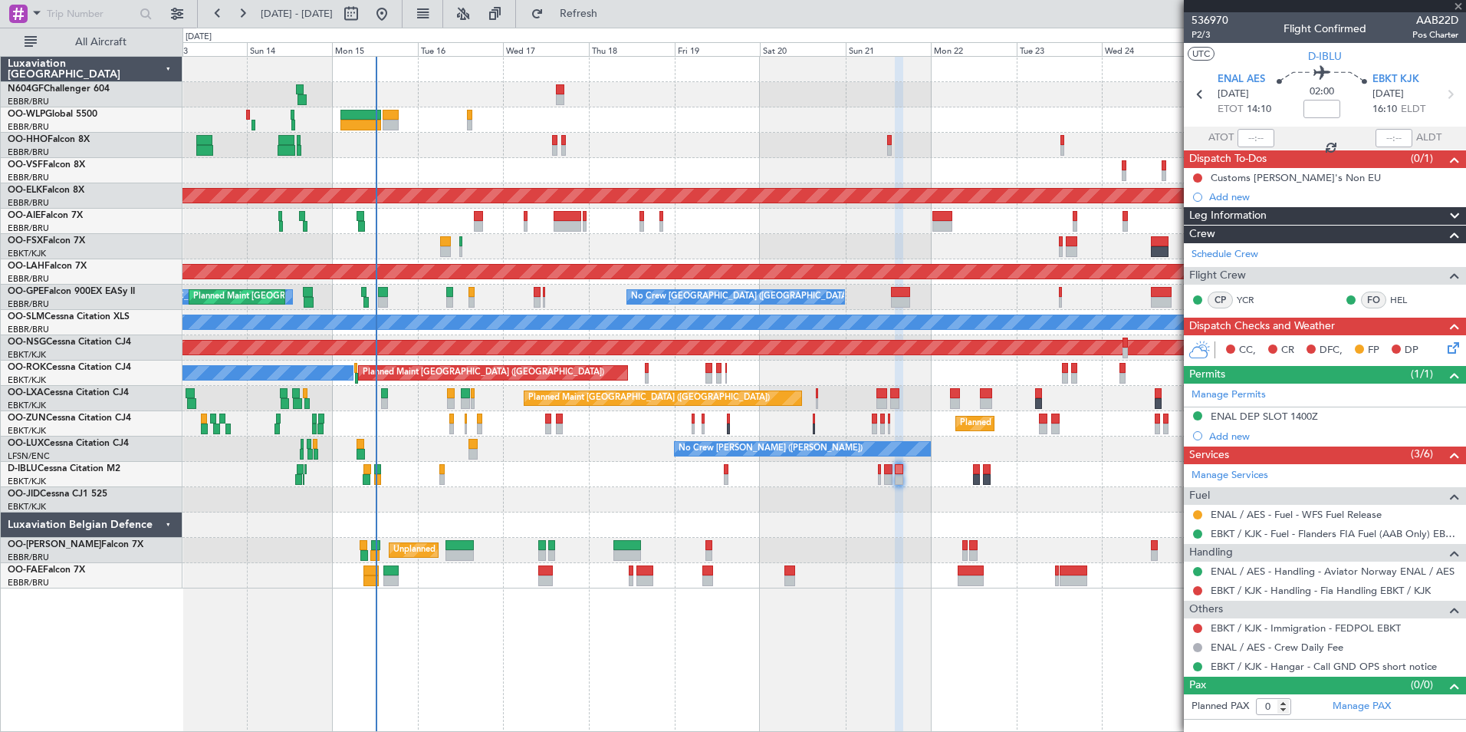
type input "+00:15"
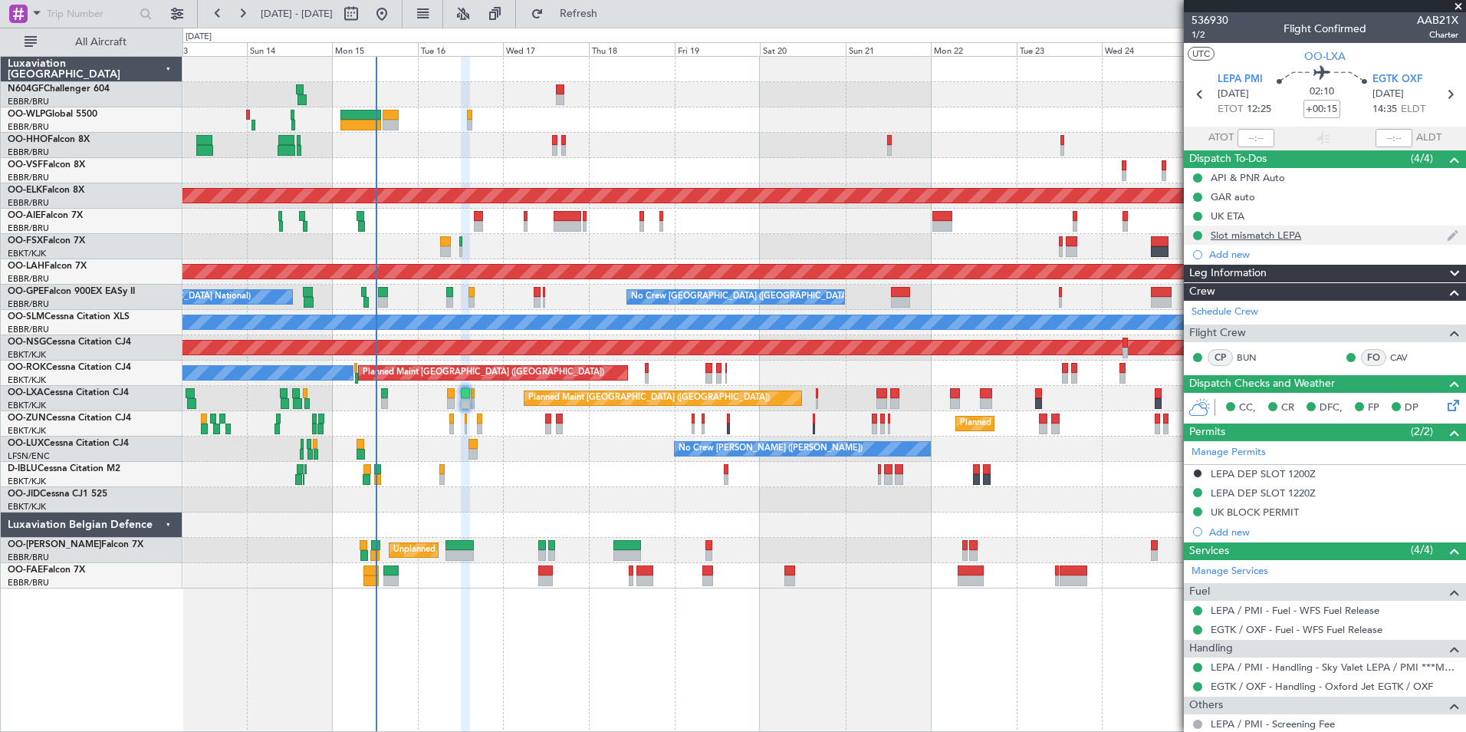
click at [1272, 236] on div "Slot mismatch LEPA" at bounding box center [1256, 235] width 90 height 13
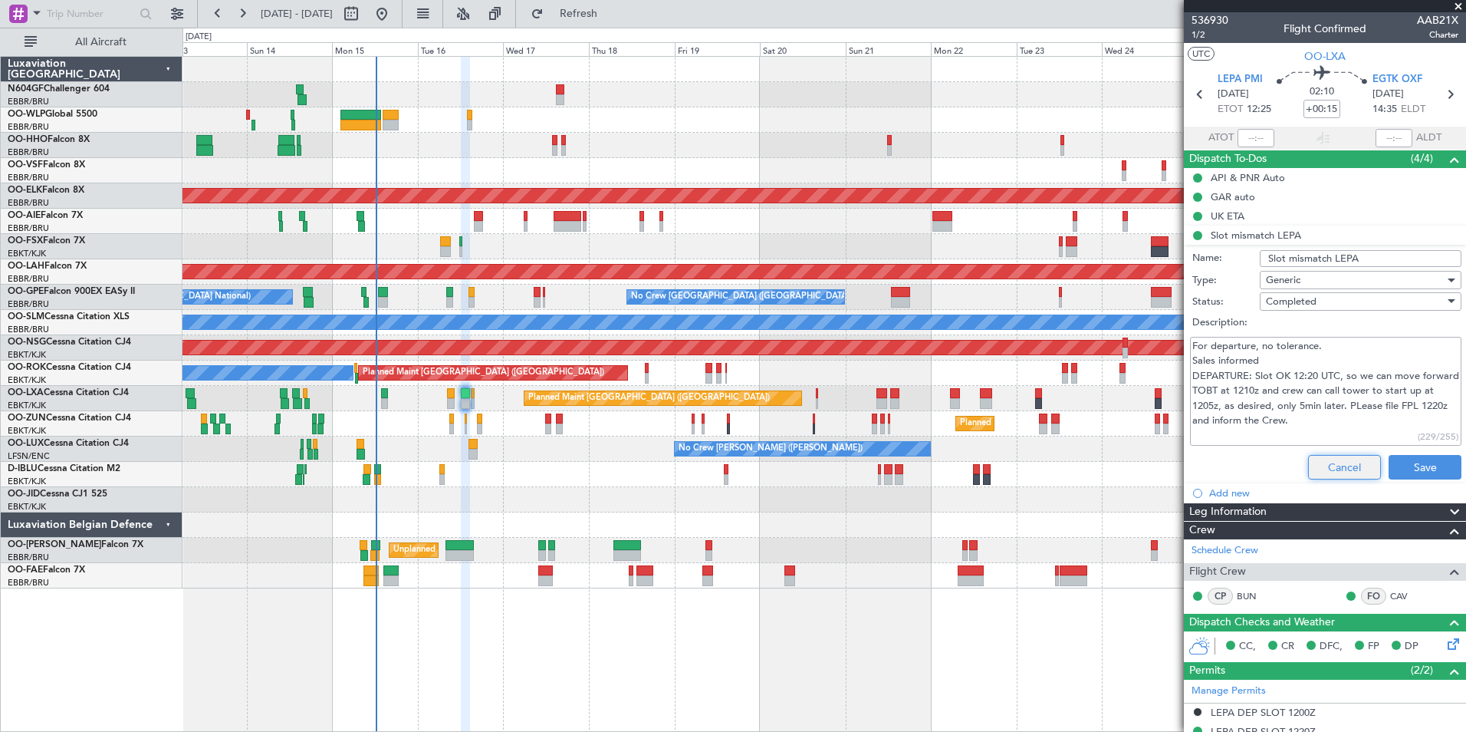
click at [1327, 465] on button "Cancel" at bounding box center [1344, 467] width 73 height 25
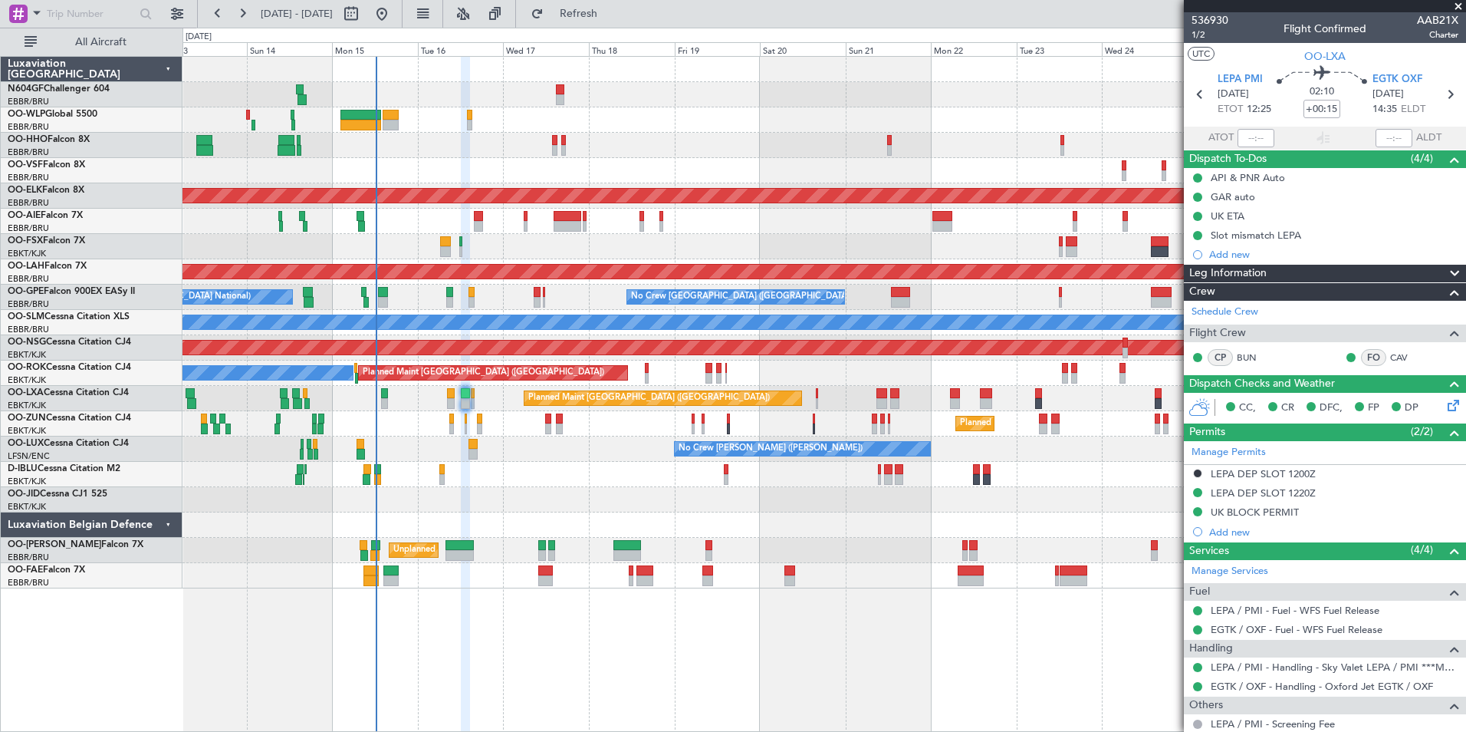
click at [1088, 509] on div "Planned Maint Kortrijk-[GEOGRAPHIC_DATA]" at bounding box center [824, 499] width 1283 height 25
click at [1455, 8] on span at bounding box center [1458, 7] width 15 height 14
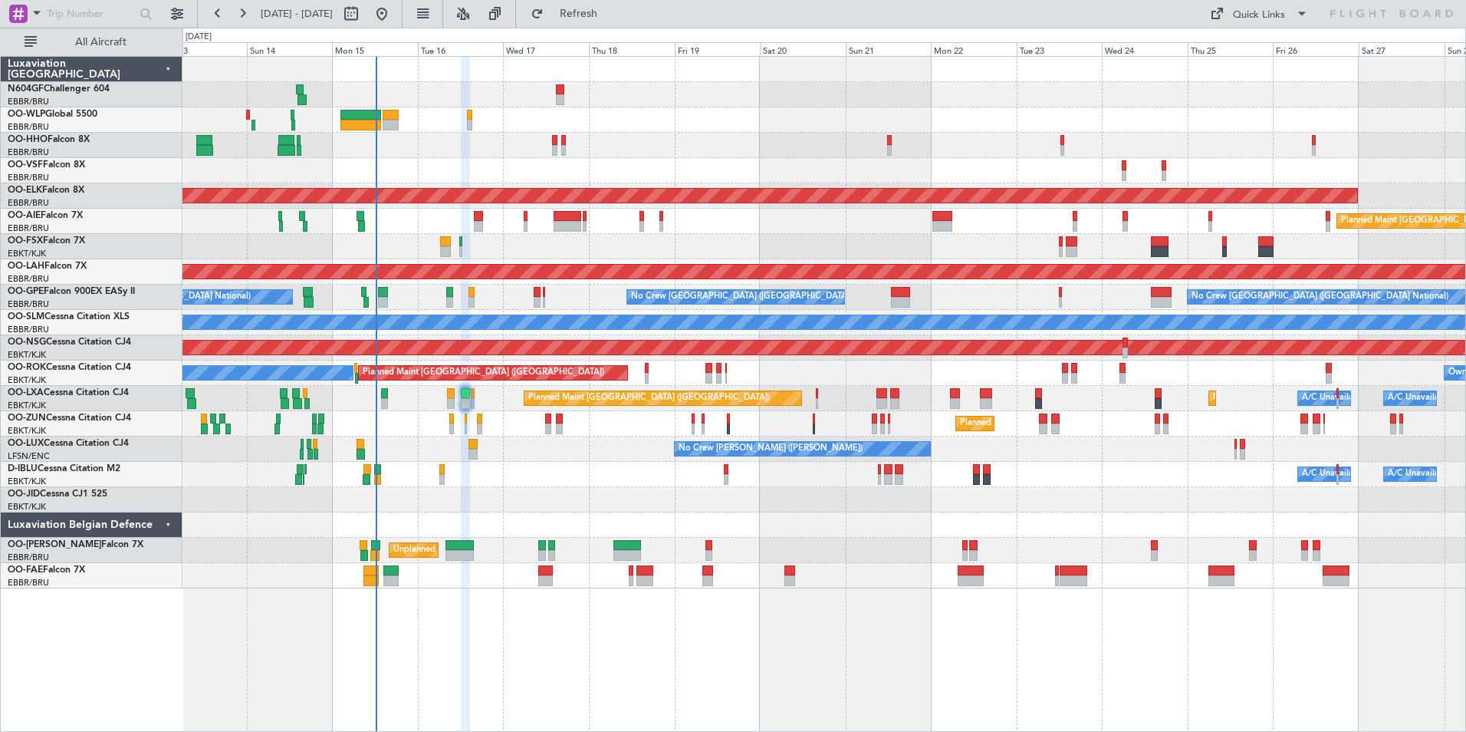
type input "0"
click at [874, 245] on div "Planned Maint Liege Planned Maint Geneva (Cointrin) AOG Maint New York (Teterbo…" at bounding box center [824, 322] width 1283 height 531
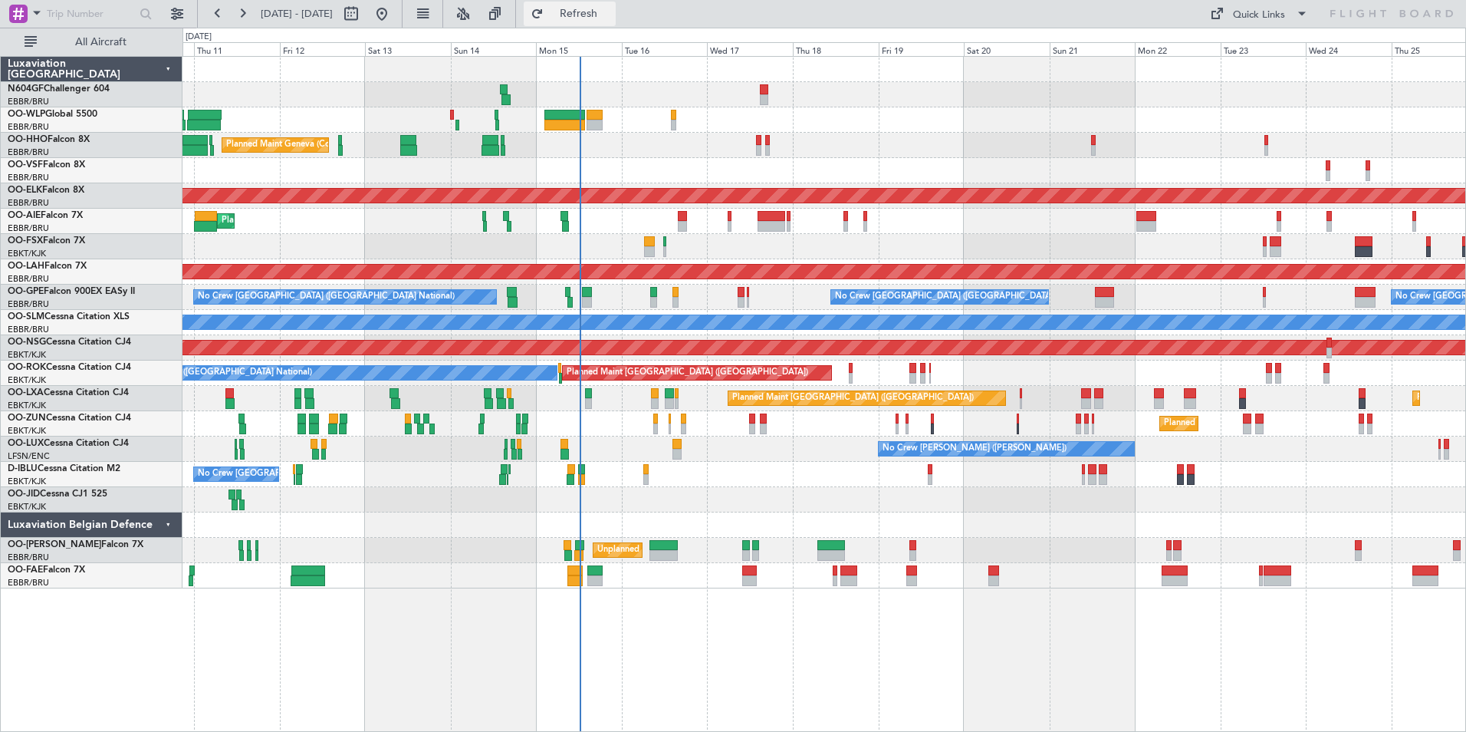
click at [616, 25] on button "Refresh" at bounding box center [570, 14] width 92 height 25
click at [594, 31] on div "0 0 Wed 10 Thu 11 Fri 12 Sat 13 Sun 14 Mon 15 Tue 16 Sep 2025 Wed 17 Thu 18 Fri…" at bounding box center [824, 42] width 1282 height 28
click at [603, 21] on button "Refresh" at bounding box center [570, 14] width 92 height 25
click at [656, 321] on div "A/C Unavailable [GEOGRAPHIC_DATA]" at bounding box center [824, 322] width 1283 height 25
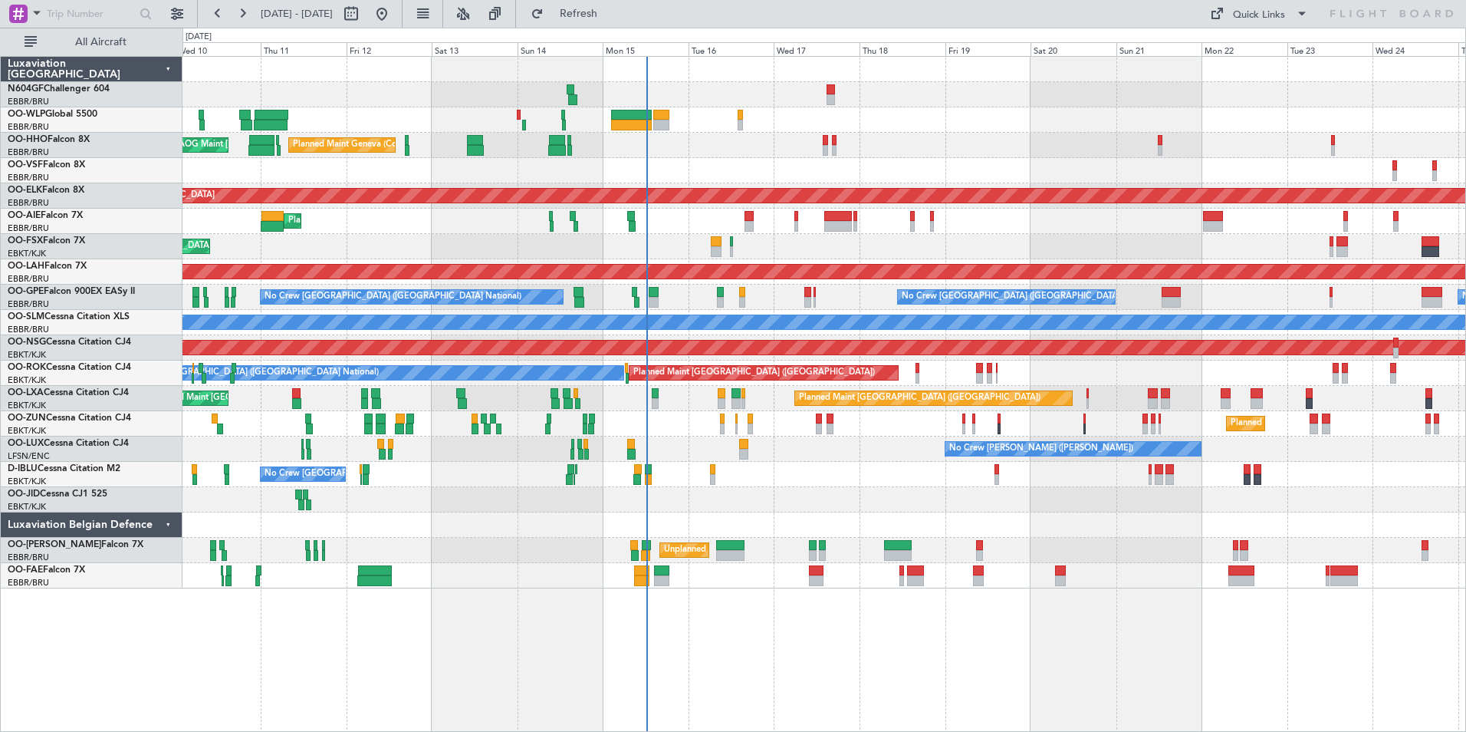
click at [697, 483] on div "No Crew Brussels (Brussels National) A/C Unavailable Brussels (Brussels Nationa…" at bounding box center [824, 474] width 1283 height 25
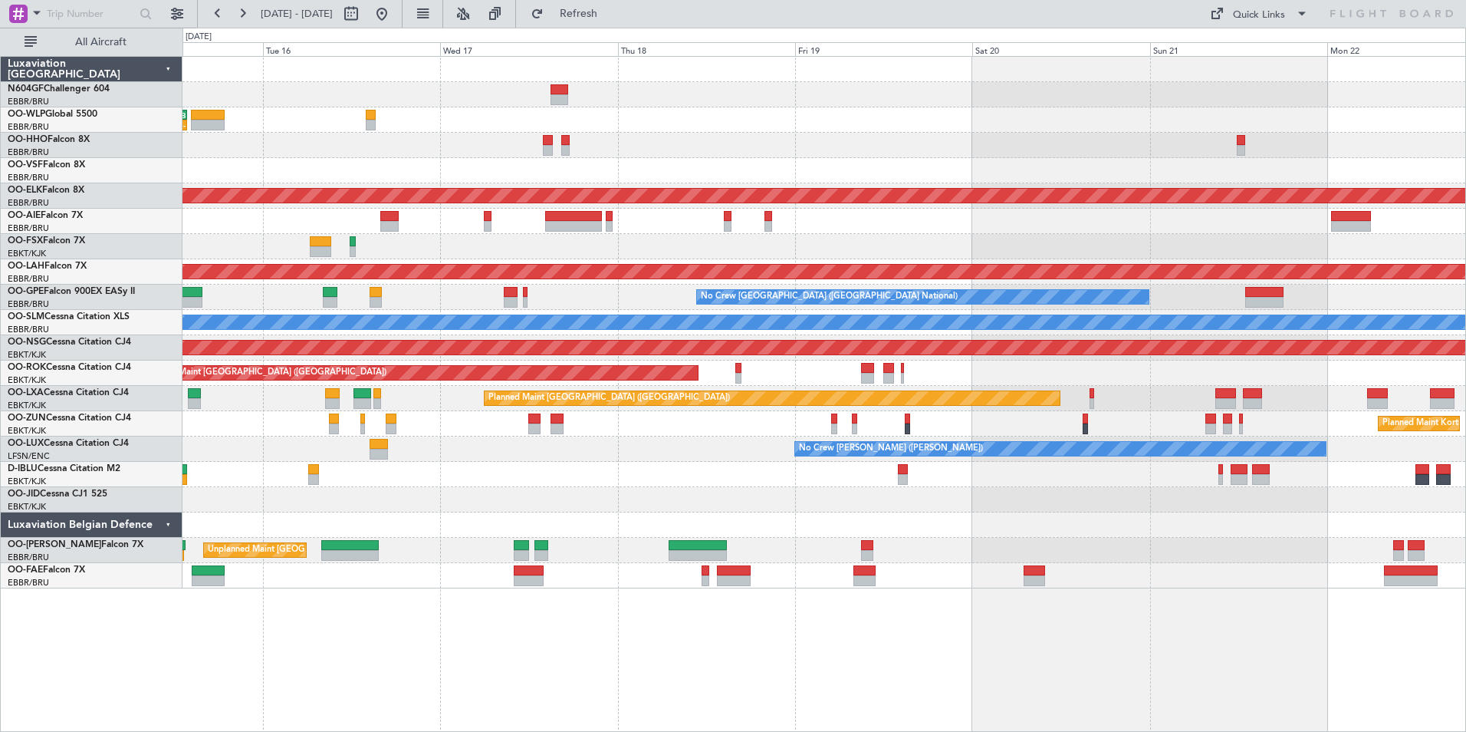
click at [577, 299] on div "02:29 Z - RJAA 02:30 Z UBBB 13:50 Z Planned Maint Kortrijk-Wevelgem Planned Mai…" at bounding box center [824, 322] width 1283 height 531
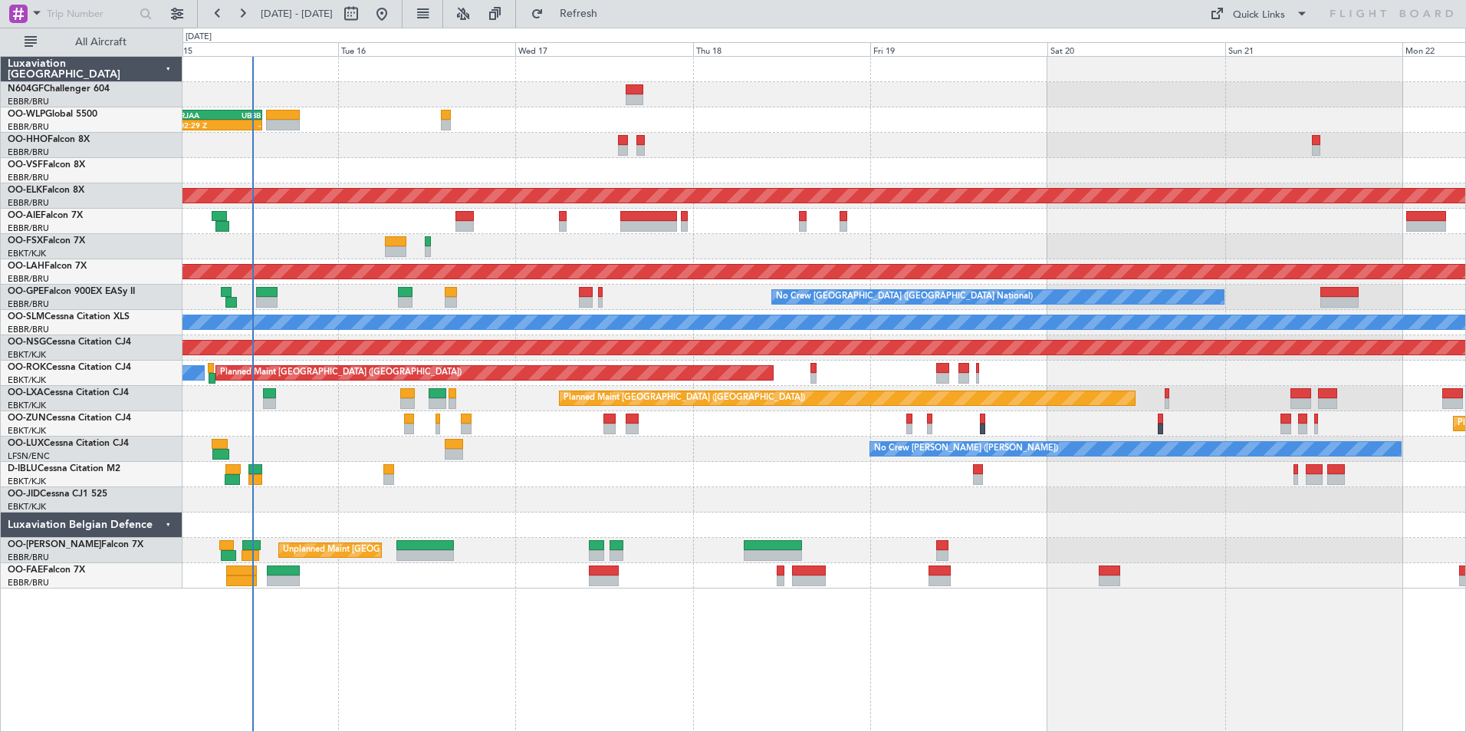
click at [435, 321] on div "02:29 Z - RJAA 02:30 Z UBBB 13:50 Z Planned Maint Kortrijk-Wevelgem Planned Mai…" at bounding box center [824, 322] width 1283 height 531
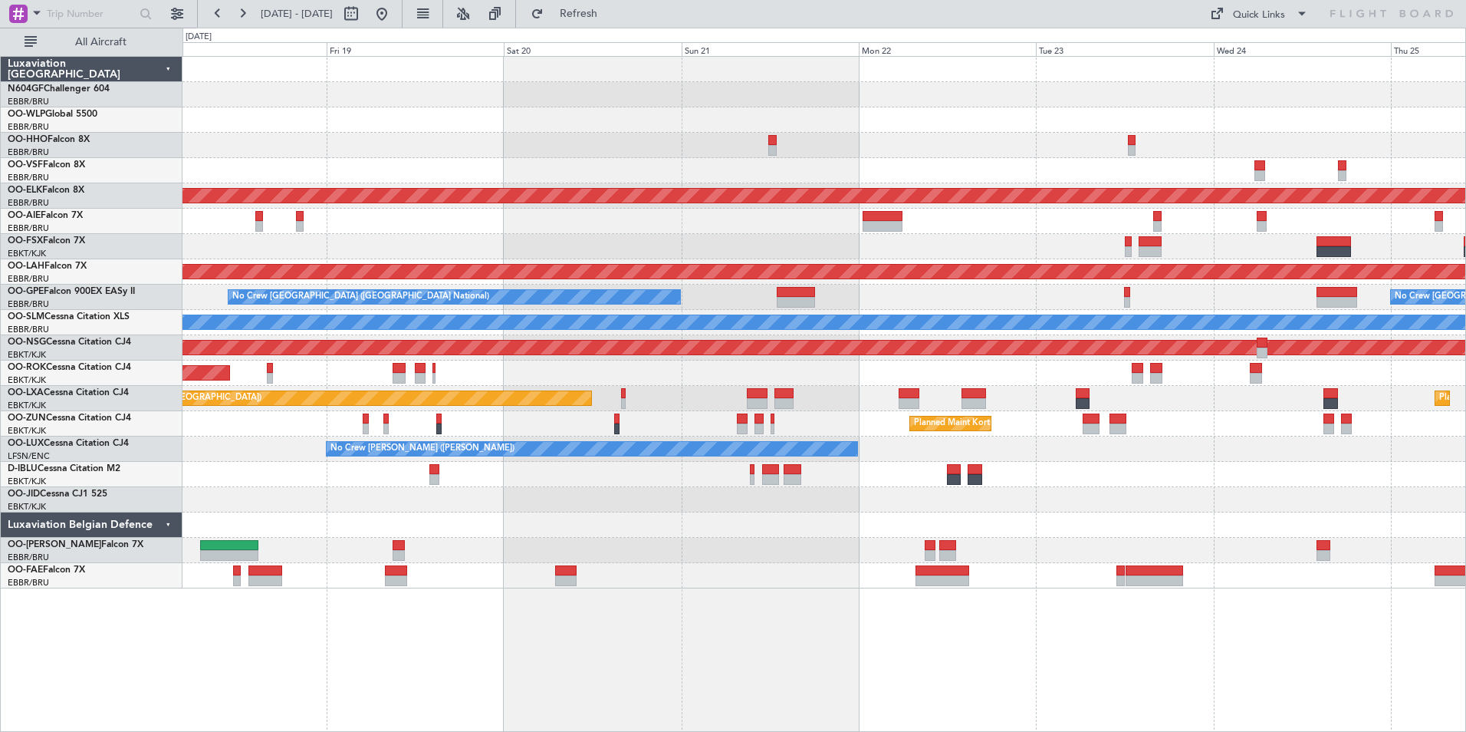
click at [683, 377] on div "Planned Maint Kortrijk-Wevelgem Planned Maint London (Farnborough) Planned Main…" at bounding box center [824, 322] width 1283 height 531
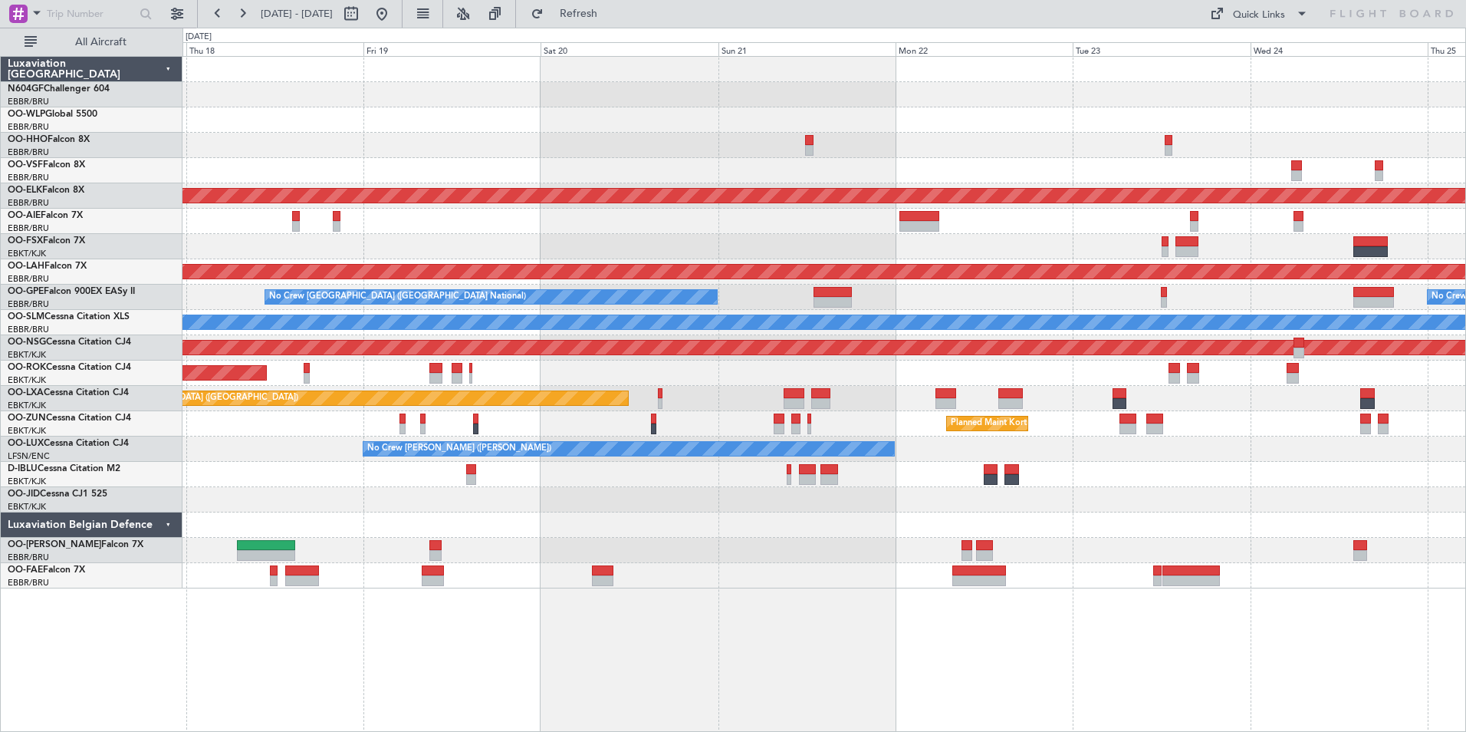
click at [673, 369] on div "Planned Maint [GEOGRAPHIC_DATA] ([GEOGRAPHIC_DATA])" at bounding box center [824, 372] width 1283 height 25
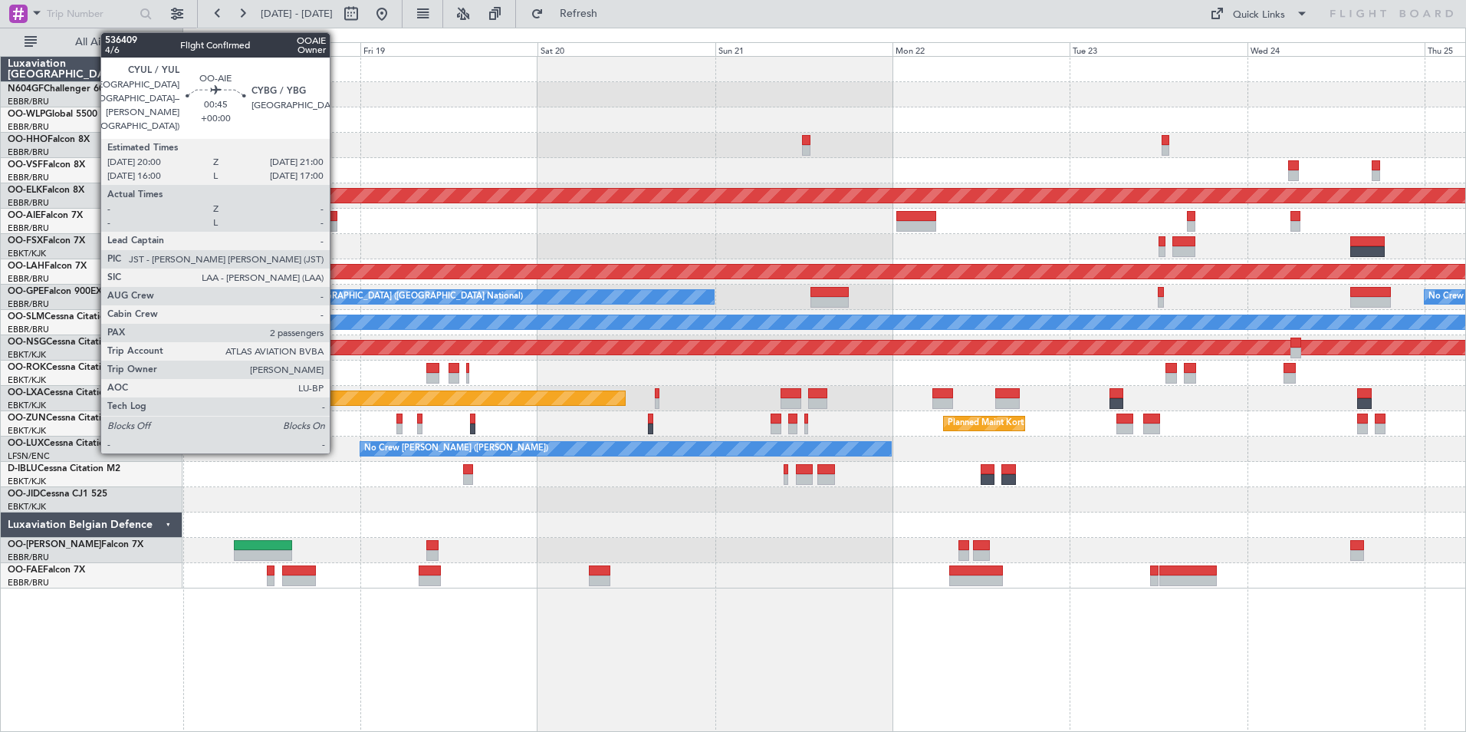
click at [337, 220] on div at bounding box center [334, 216] width 8 height 11
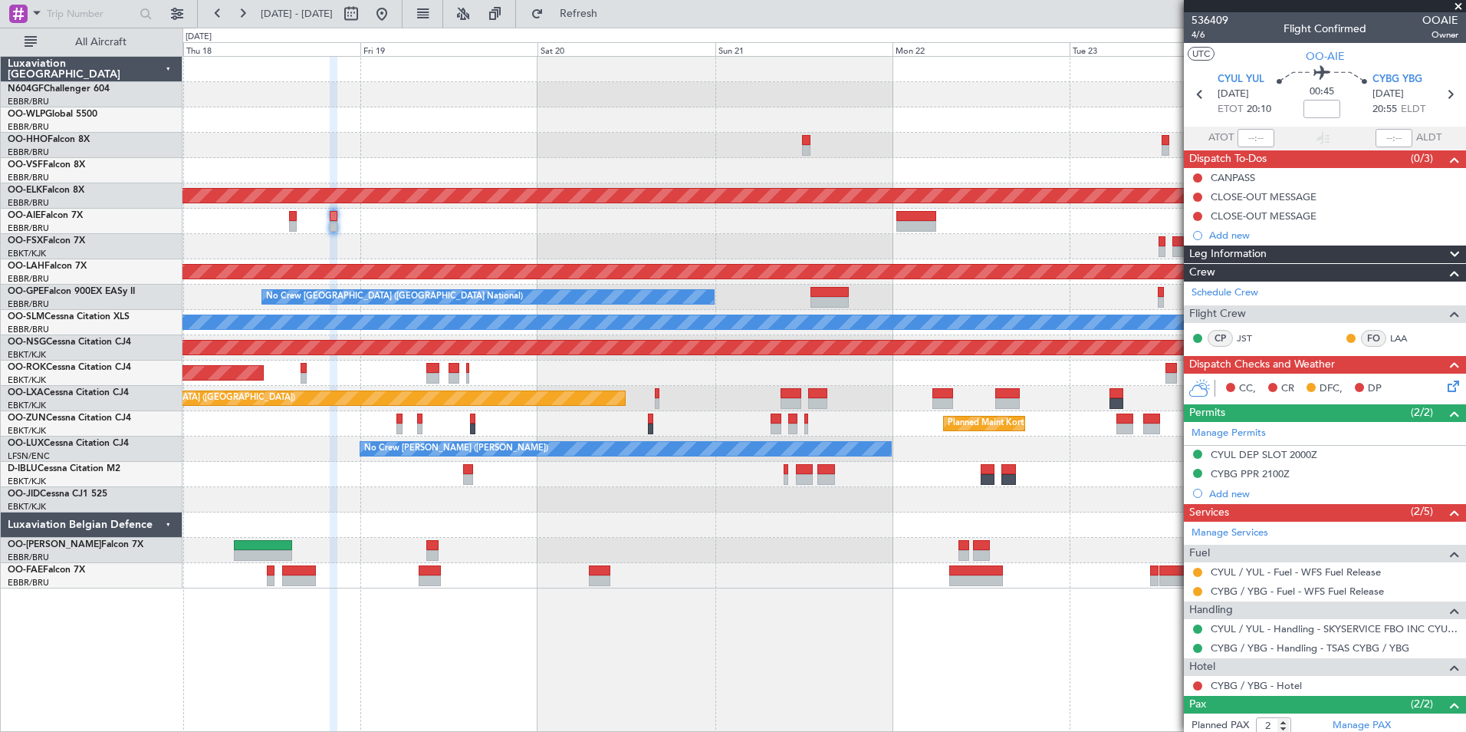
scroll to position [90, 0]
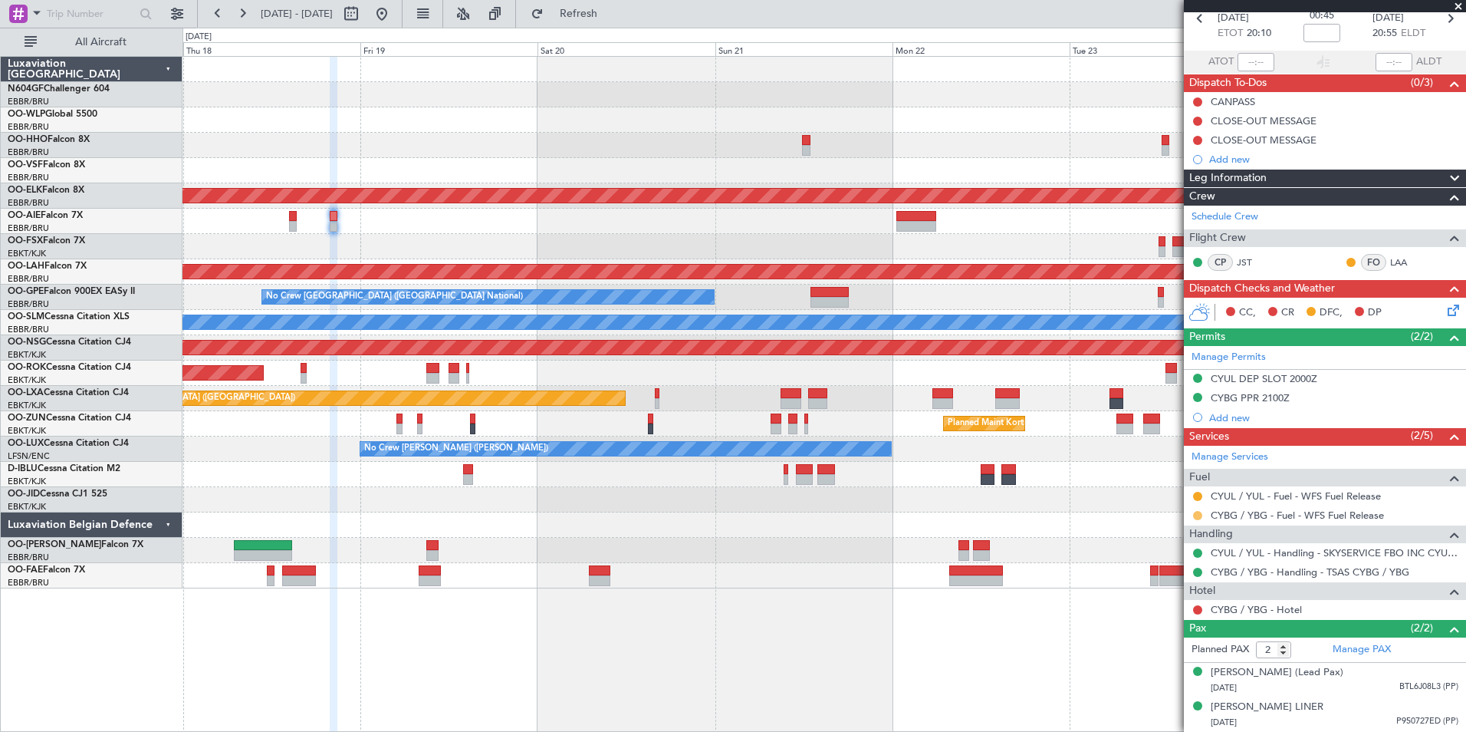
click at [1200, 511] on button at bounding box center [1197, 515] width 9 height 9
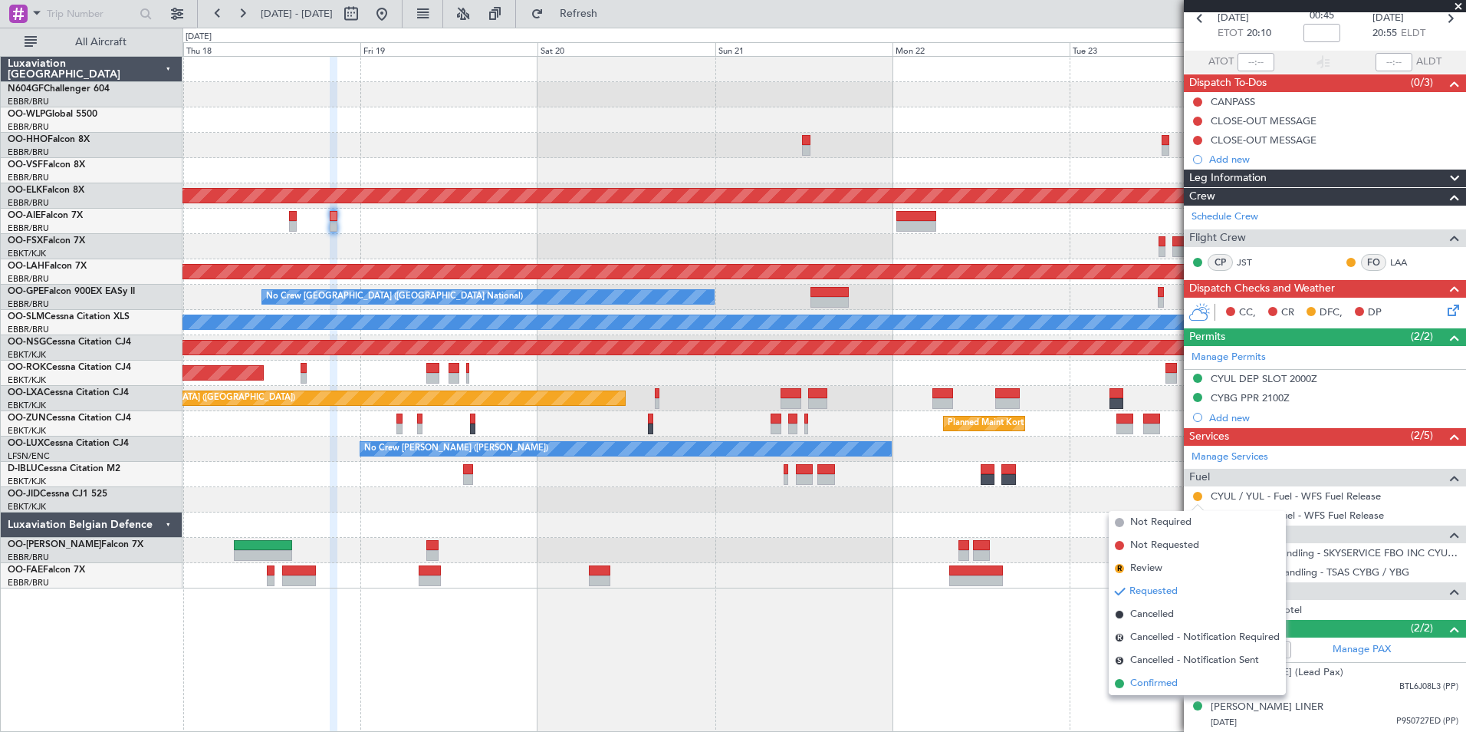
click at [1154, 681] on span "Confirmed" at bounding box center [1154, 683] width 48 height 15
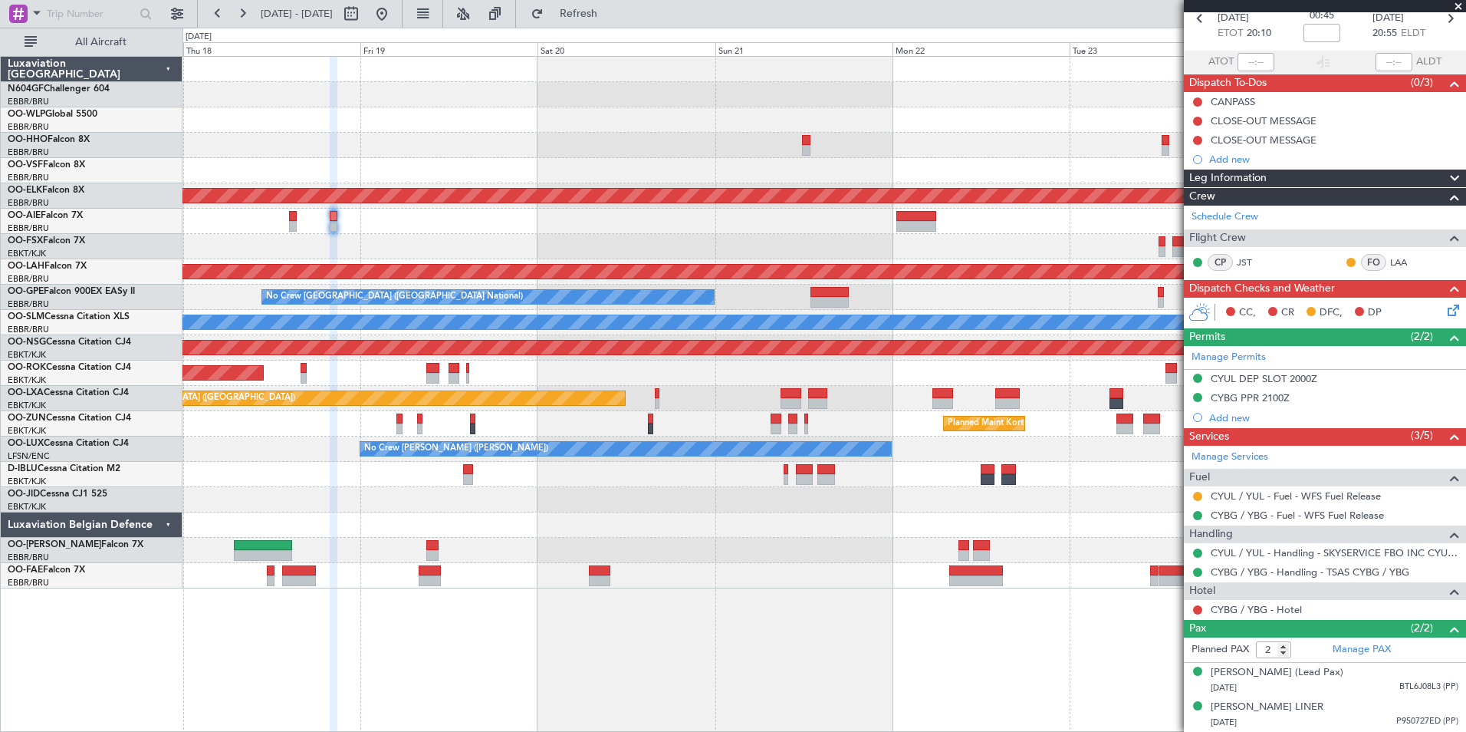
scroll to position [0, 0]
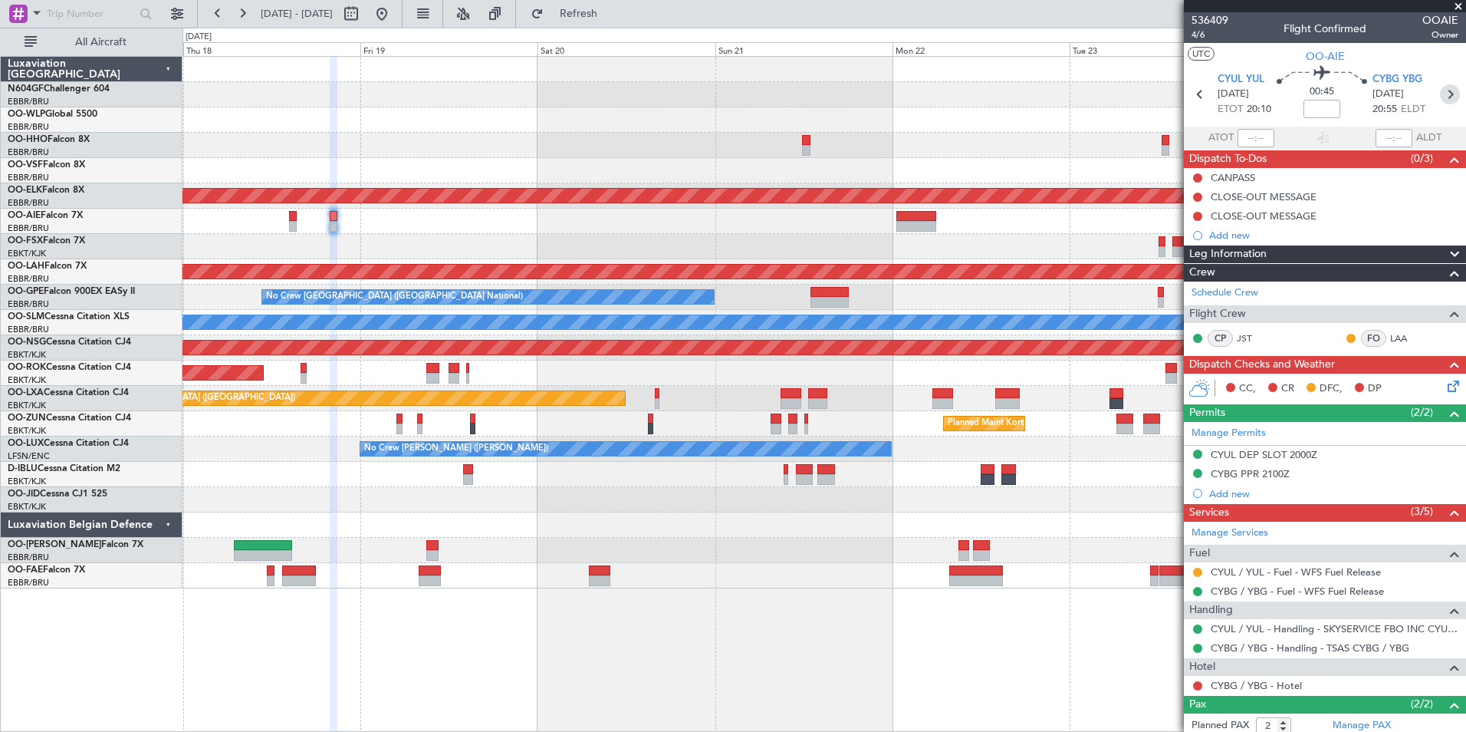
click at [1440, 101] on icon at bounding box center [1450, 94] width 20 height 20
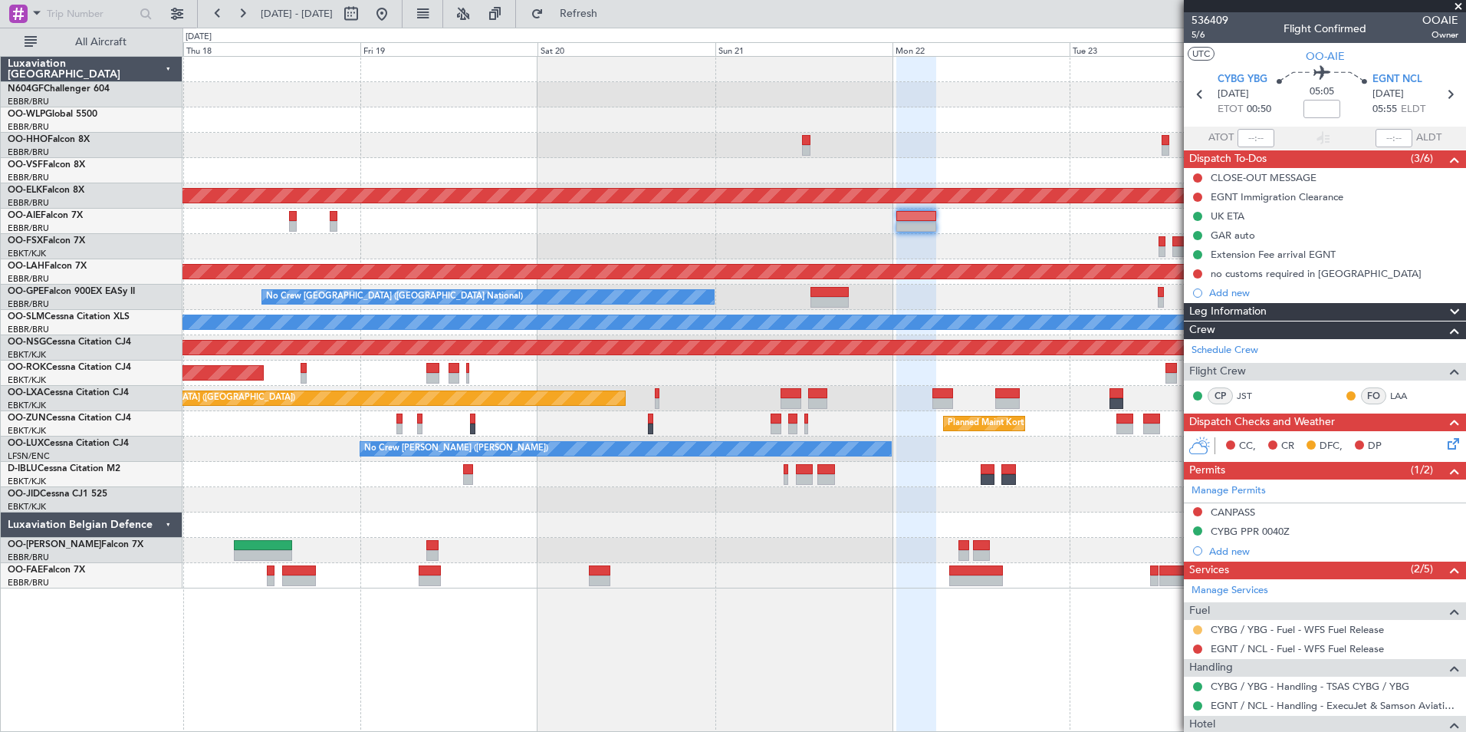
click at [1199, 627] on button at bounding box center [1197, 629] width 9 height 9
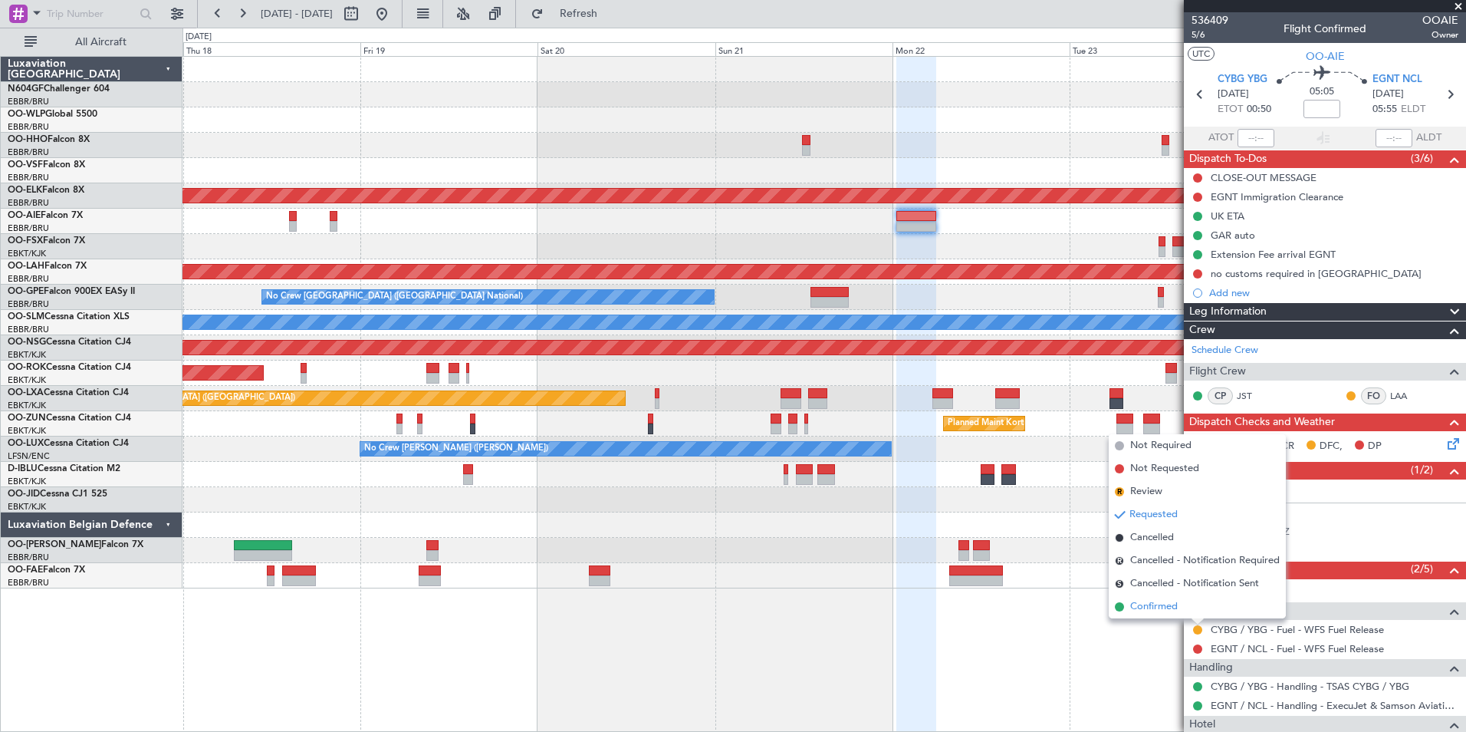
click at [1140, 605] on span "Confirmed" at bounding box center [1154, 606] width 48 height 15
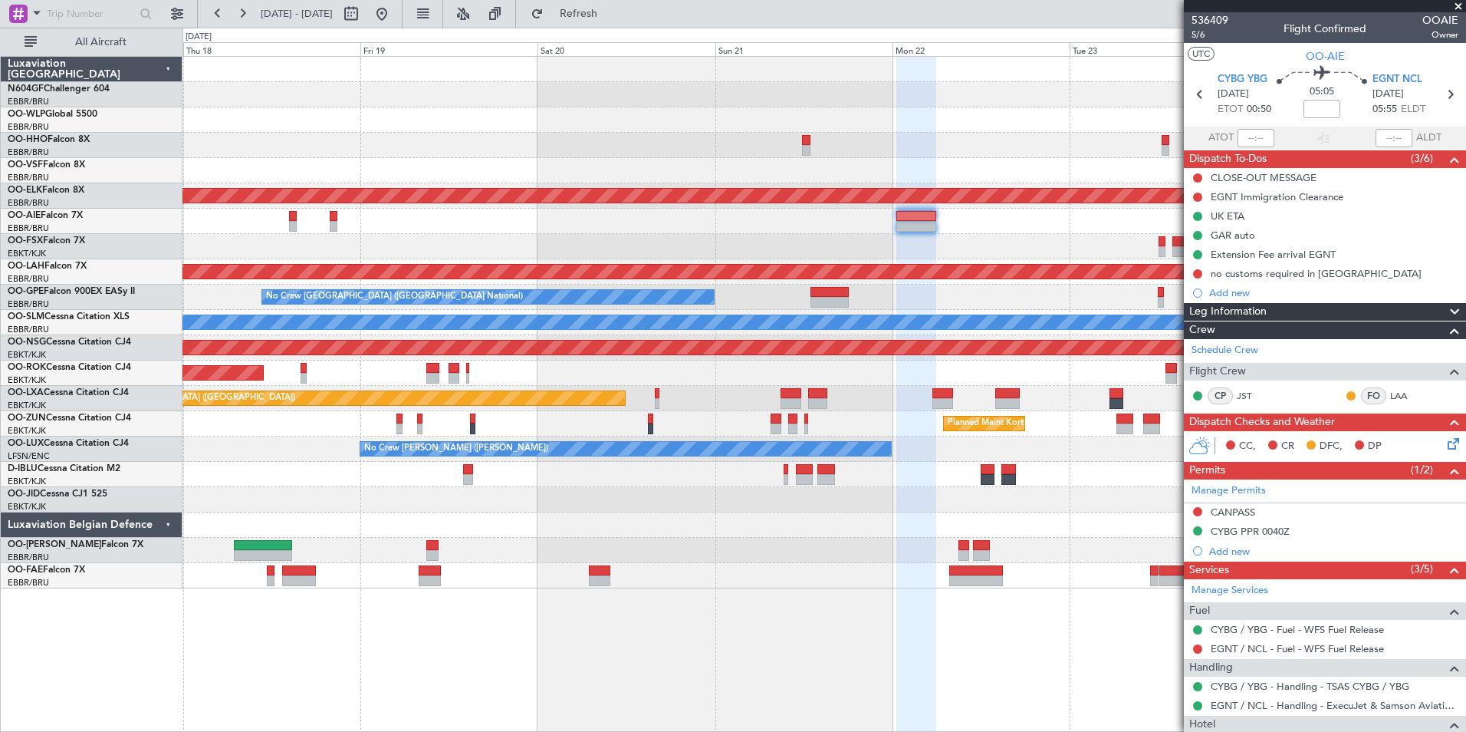
click at [423, 168] on div at bounding box center [824, 170] width 1283 height 25
click at [394, 25] on button at bounding box center [382, 14] width 25 height 25
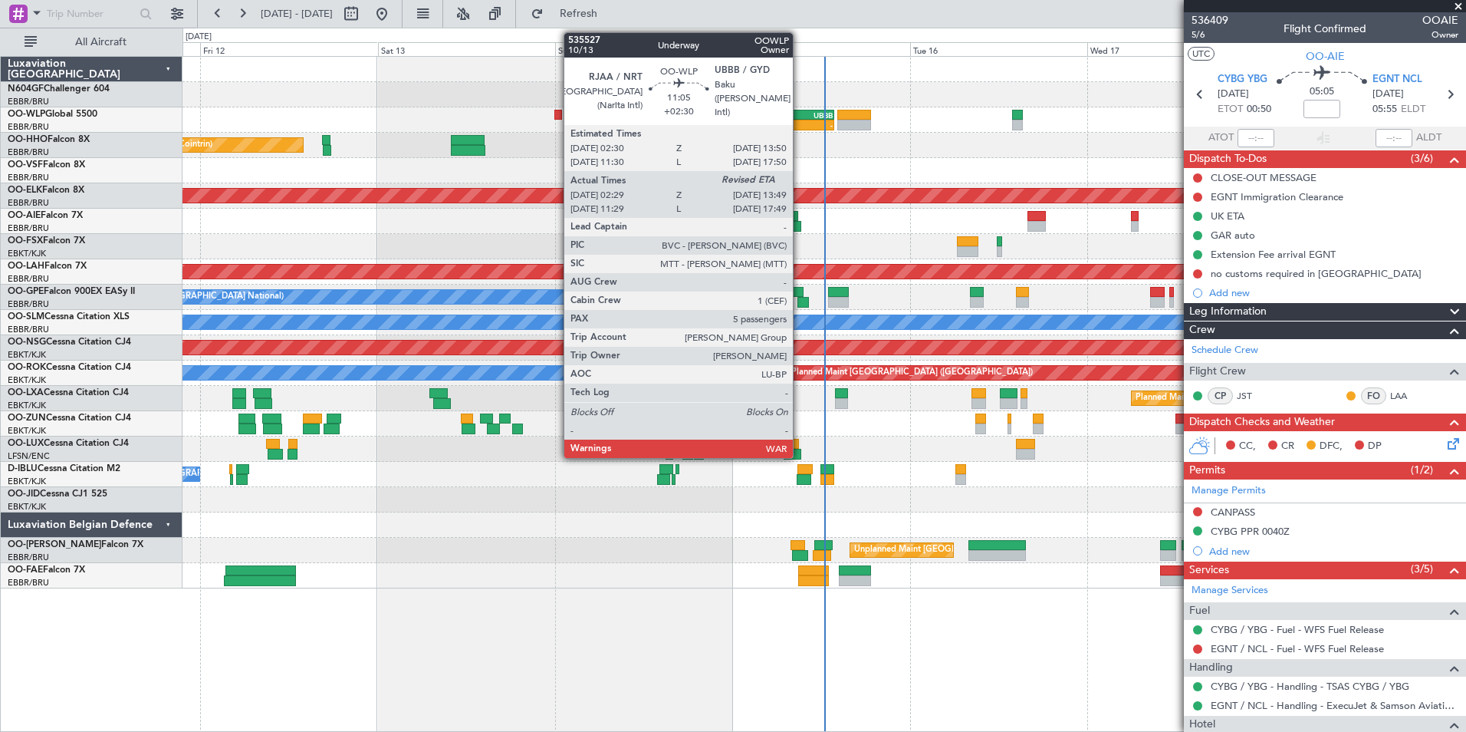
click at [833, 123] on div "-" at bounding box center [812, 124] width 41 height 9
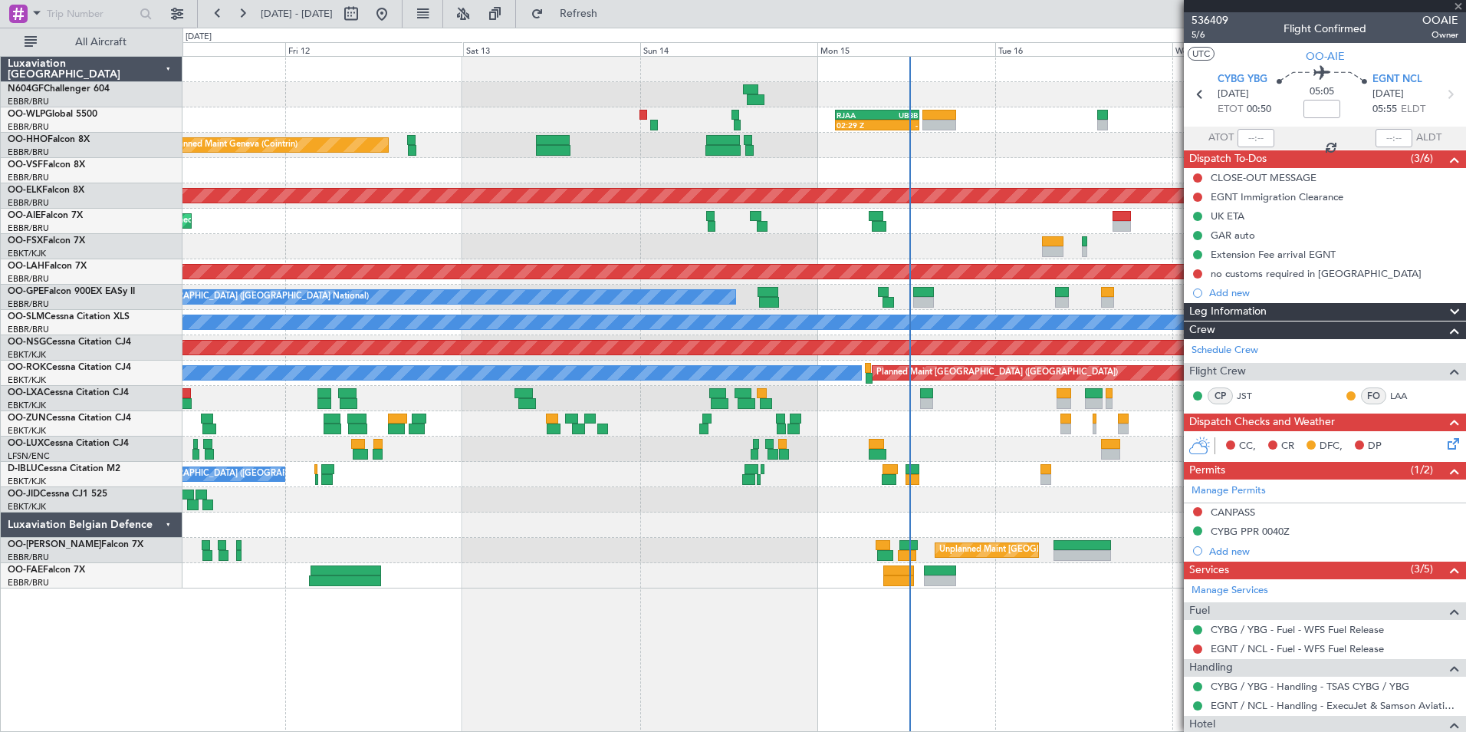
click at [869, 163] on div at bounding box center [824, 170] width 1283 height 25
type input "+02:30"
type input "02:39"
type input "5"
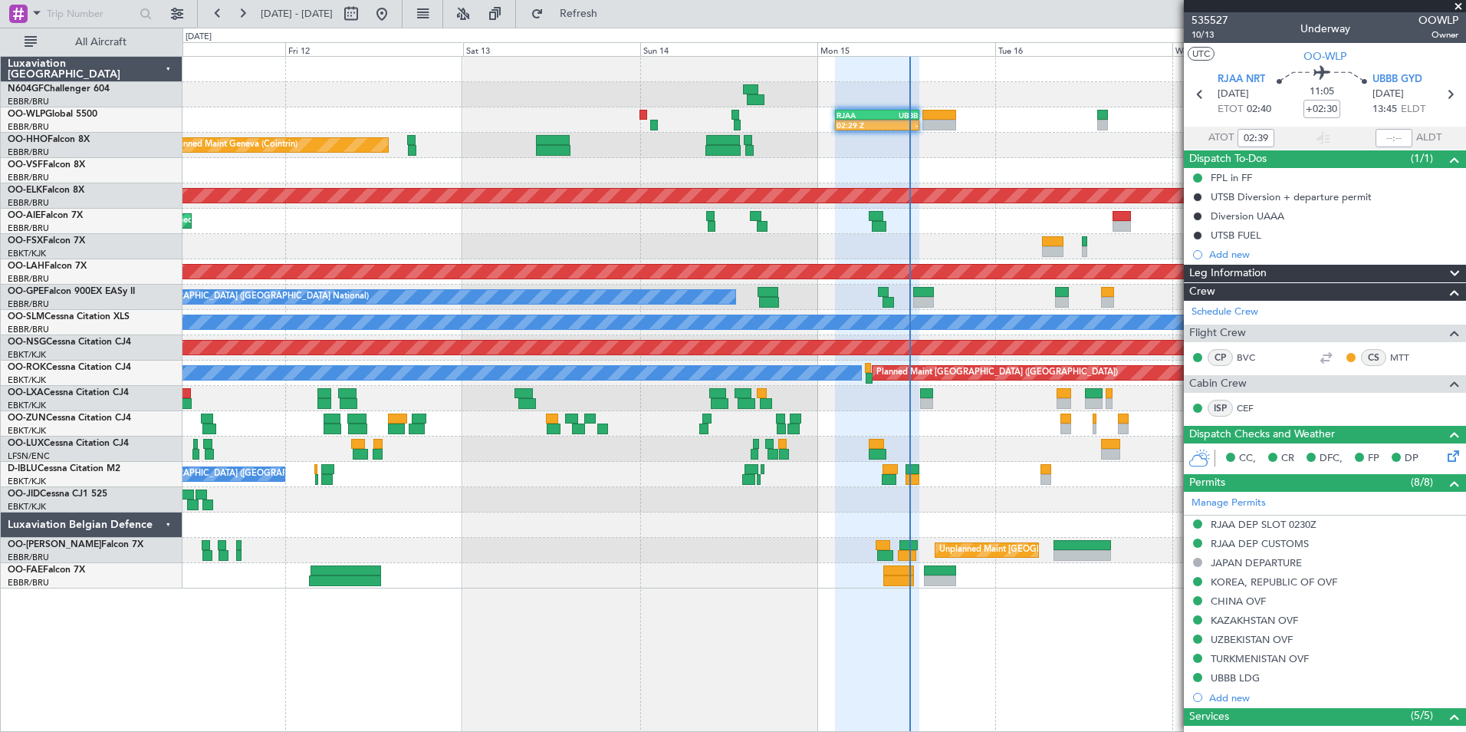
click at [634, 462] on div "02:29 Z - RJAA 02:30 Z UBBB 13:50 Z Planned Maint Liege Planned Maint Geneva (C…" at bounding box center [824, 322] width 1283 height 531
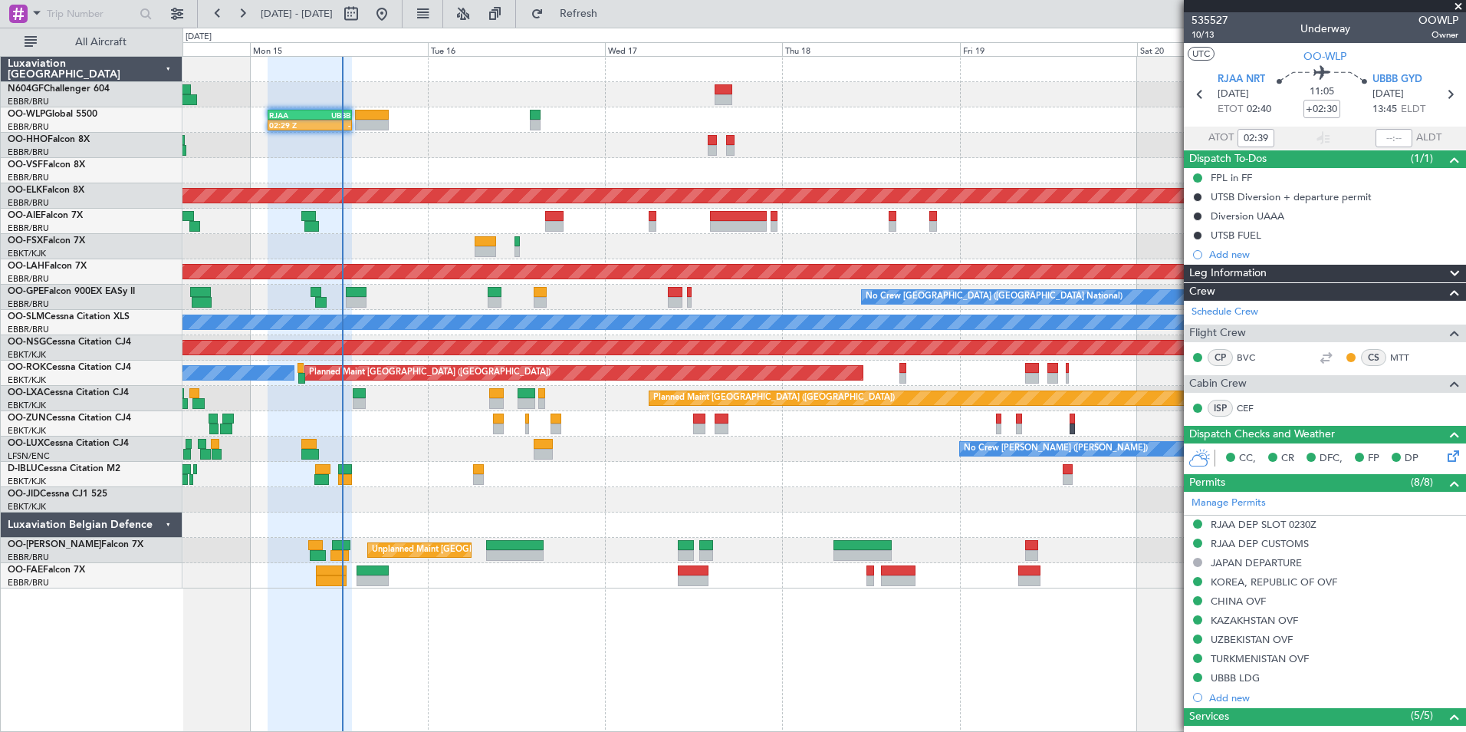
click at [611, 475] on div "02:29 Z - RJAA 02:30 Z UBBB 13:50 Z Planned Maint Kortrijk-Wevelgem Planned Mai…" at bounding box center [824, 322] width 1283 height 531
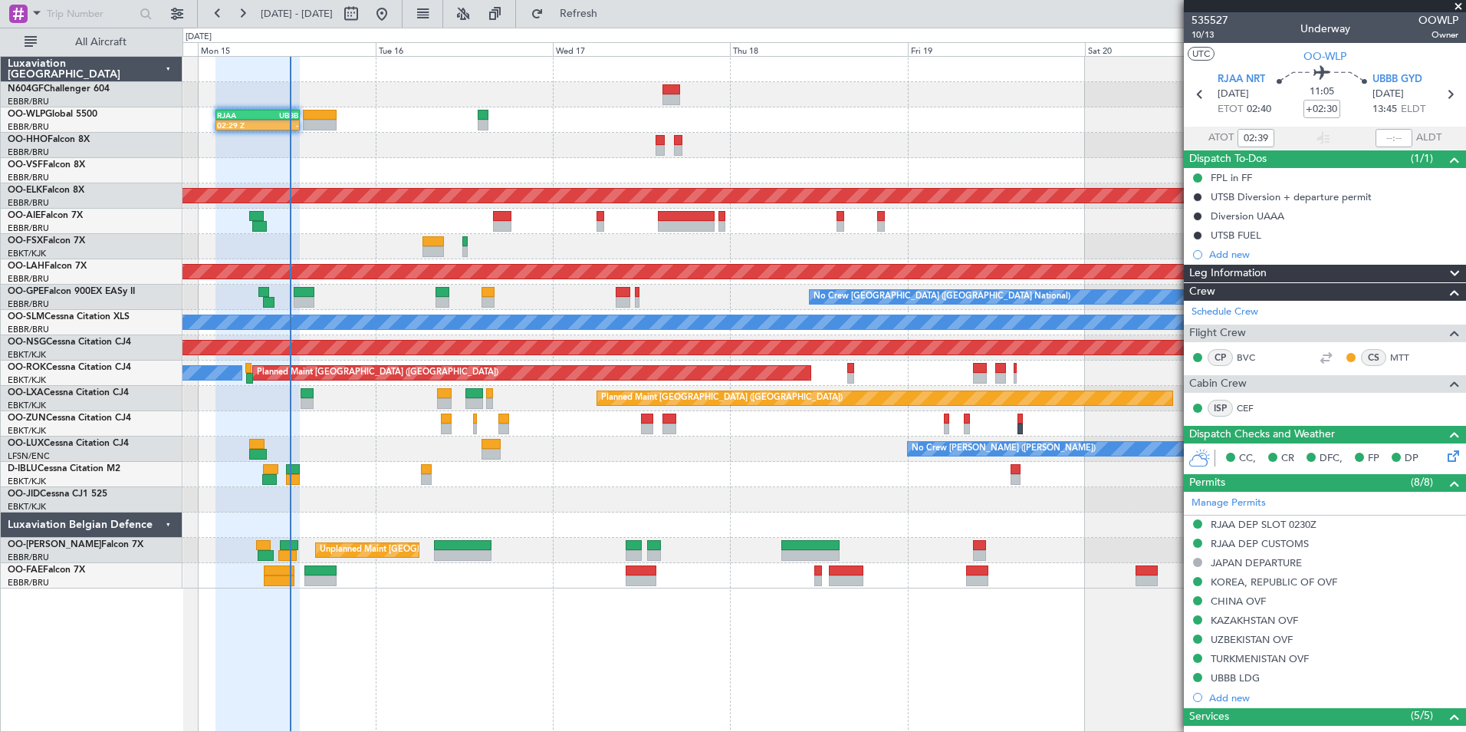
click at [571, 438] on div "02:29 Z - RJAA 02:30 Z UBBB 13:50 Z Planned Maint Kortrijk-Wevelgem Planned Mai…" at bounding box center [824, 322] width 1283 height 531
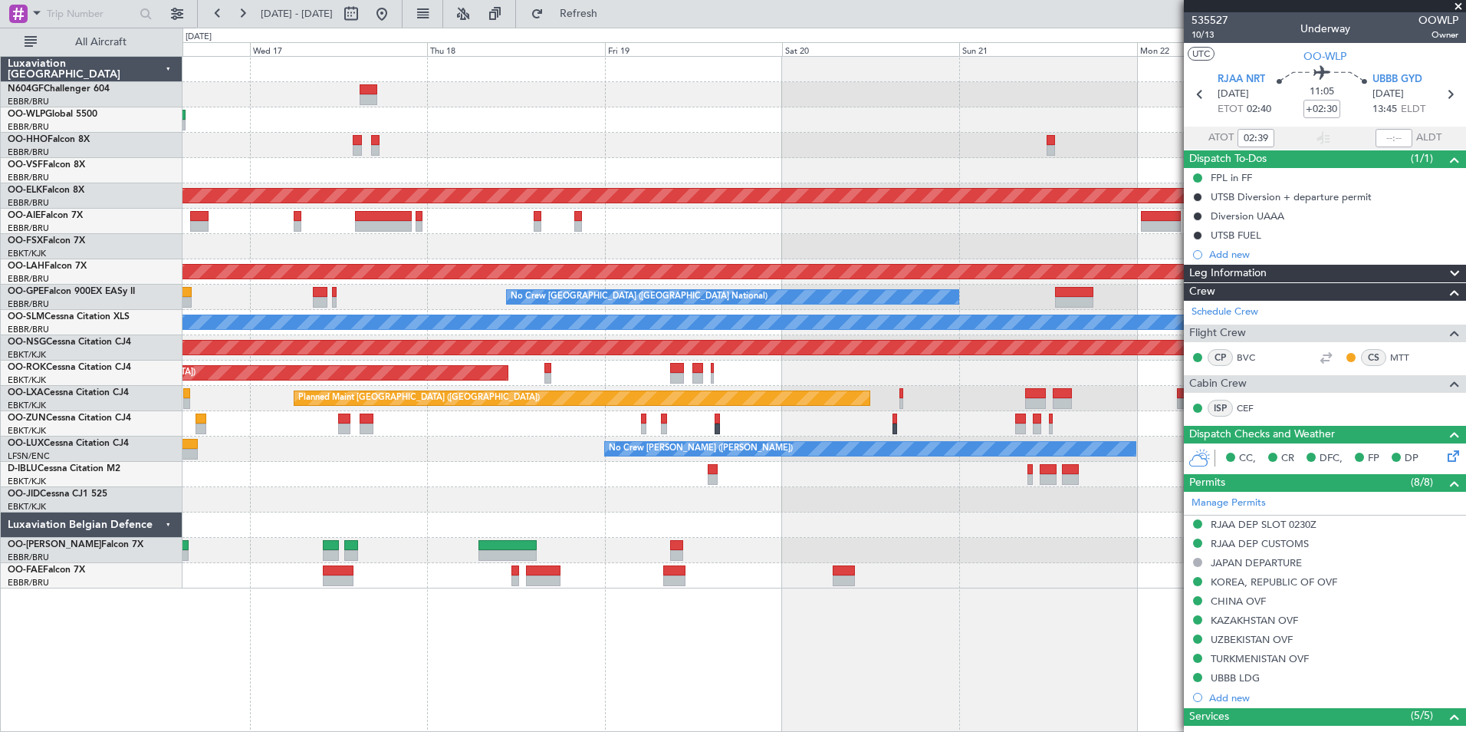
click at [571, 455] on div "RJAA 02:30 Z UBBB 13:50 Z 02:29 Z - Planned Maint Kortrijk-Wevelgem Planned Mai…" at bounding box center [824, 322] width 1283 height 531
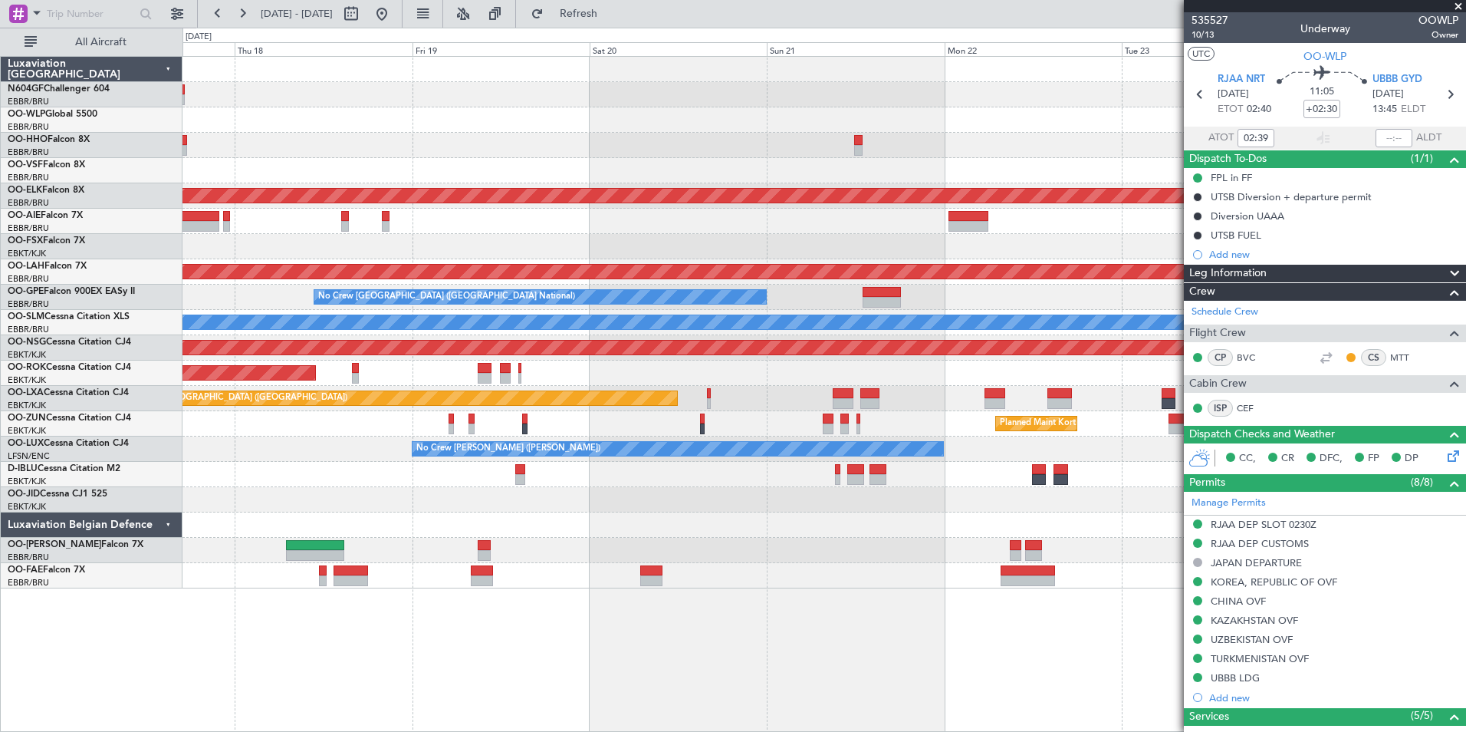
click at [525, 452] on div "Planned Maint Kortrijk-Wevelgem Planned Maint London (Farnborough) Planned Main…" at bounding box center [824, 322] width 1283 height 531
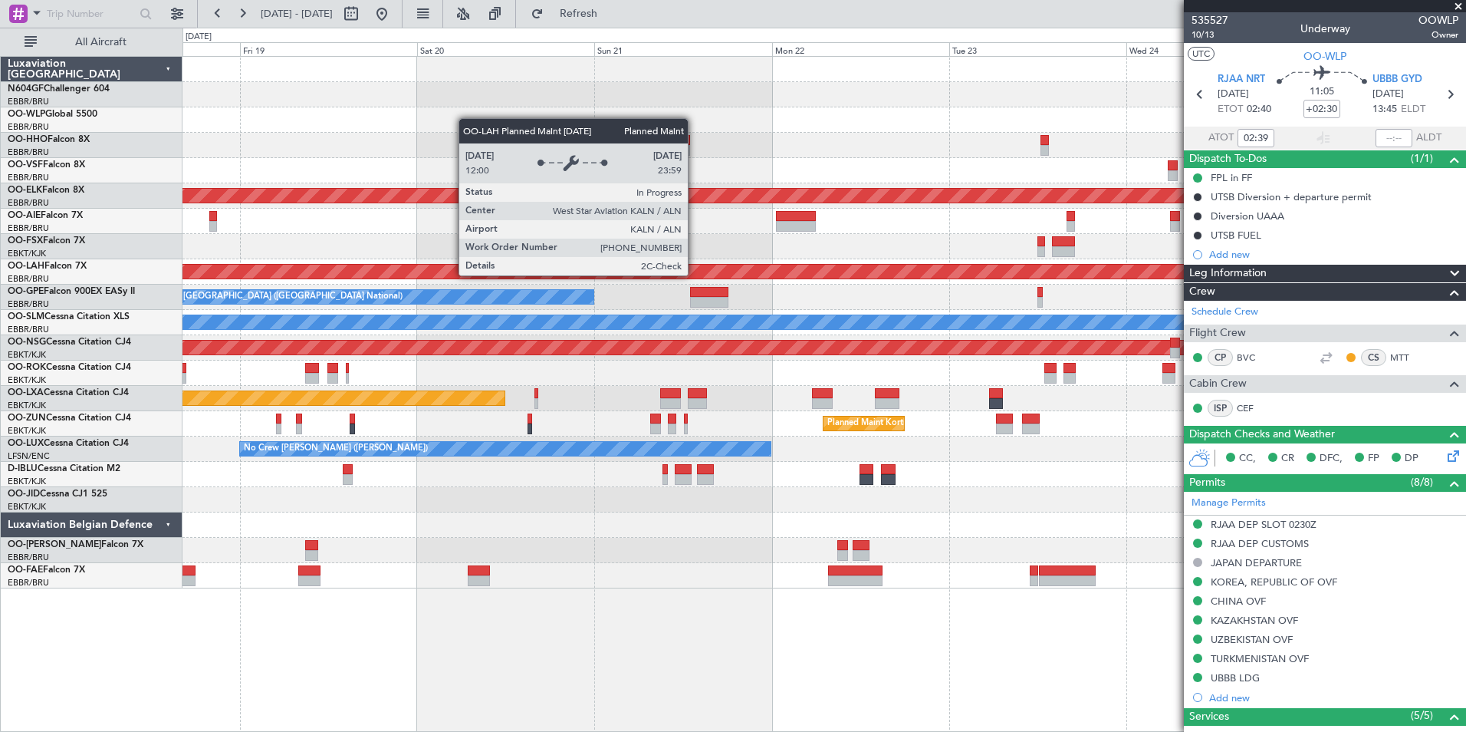
click at [955, 296] on div "Planned Maint Kortrijk-Wevelgem Planned Maint London (Farnborough) Planned Main…" at bounding box center [824, 322] width 1283 height 531
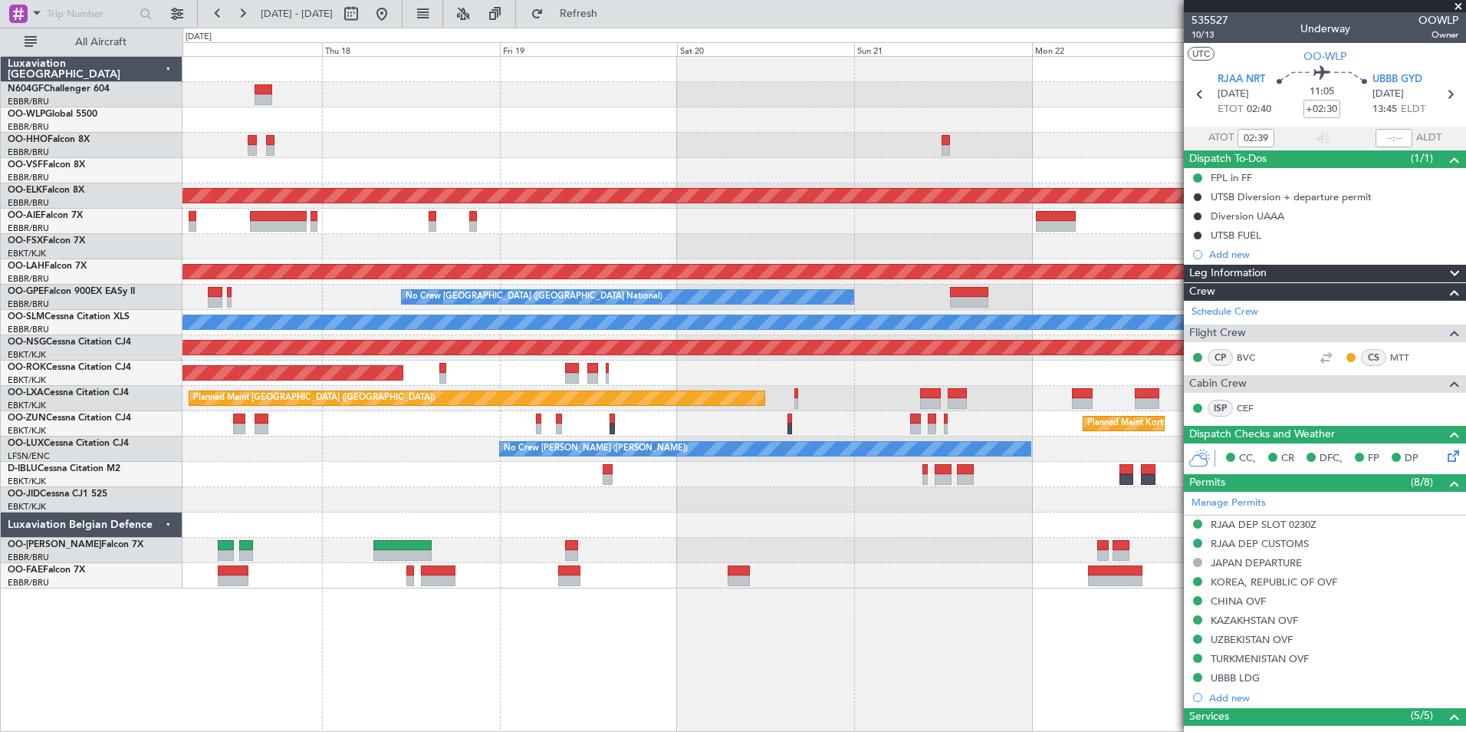
click at [845, 192] on div "RJAA 02:30 Z UBBB 13:50 Z 02:29 Z - Planned Maint Kortrijk-Wevelgem Planned Mai…" at bounding box center [824, 322] width 1283 height 531
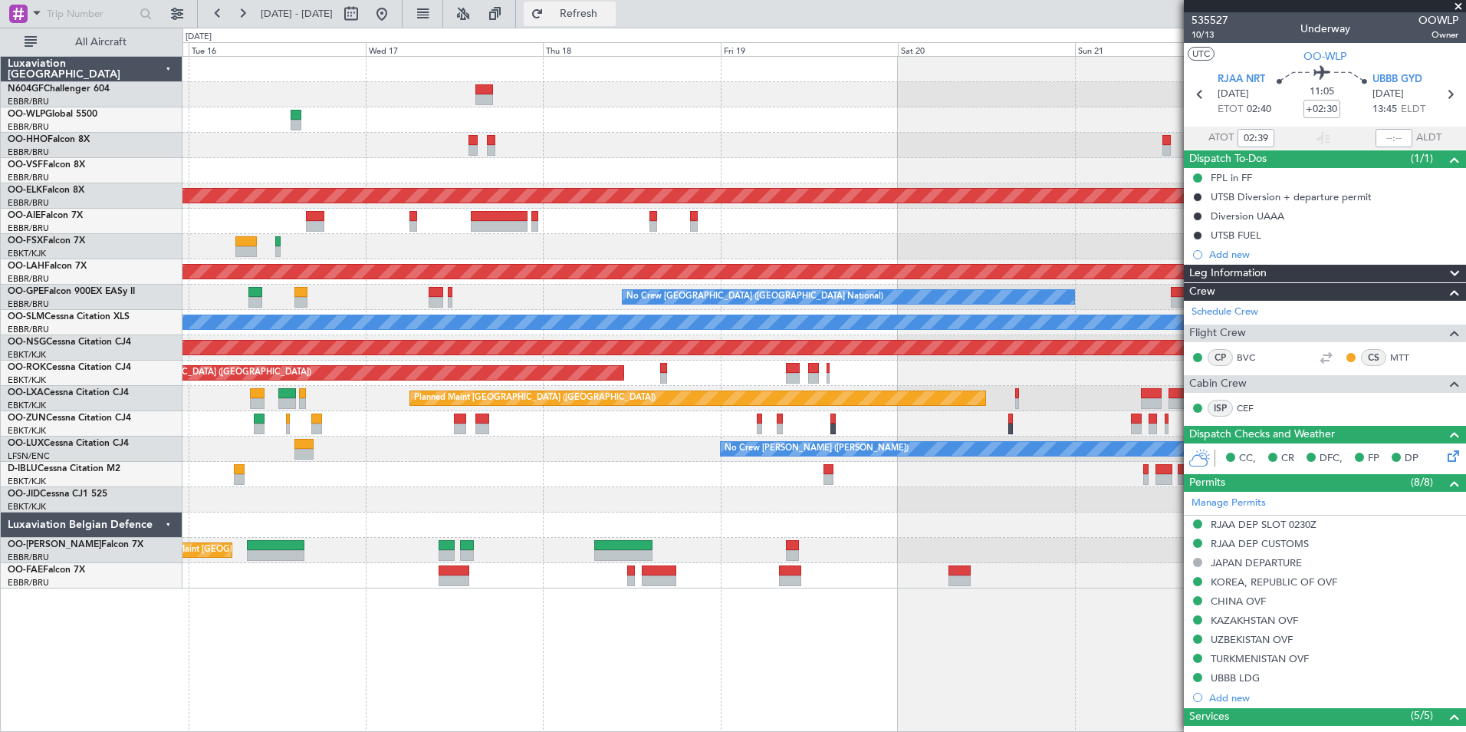
click at [611, 12] on span "Refresh" at bounding box center [579, 13] width 64 height 11
click at [403, 12] on fb-range-datepicker "15 Sep 2025 - 23 Sep 2025" at bounding box center [300, 14] width 206 height 28
click at [394, 11] on button at bounding box center [382, 14] width 25 height 25
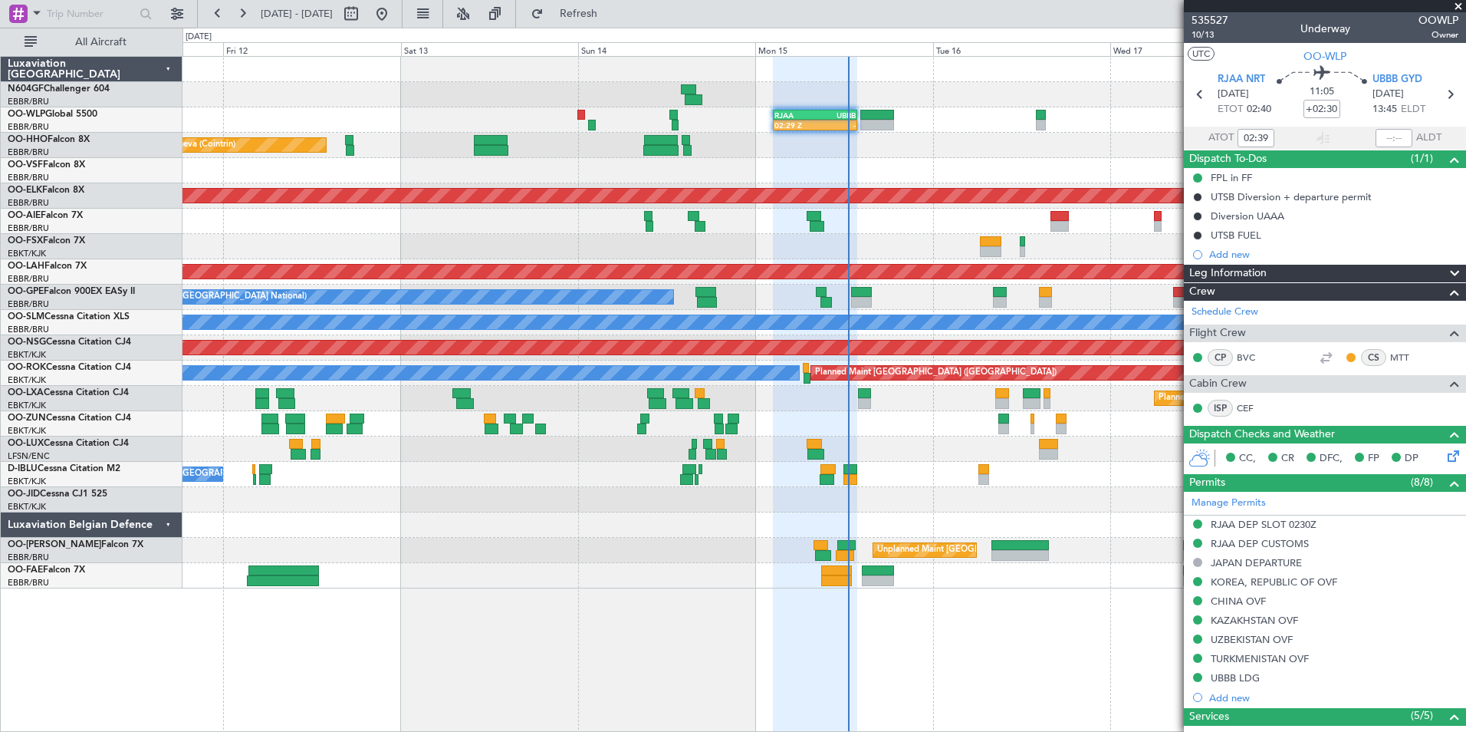
click at [882, 400] on div "Planned Maint Paris (Le Bourget) Planned Maint Brussels (Brussels National)" at bounding box center [824, 398] width 1283 height 25
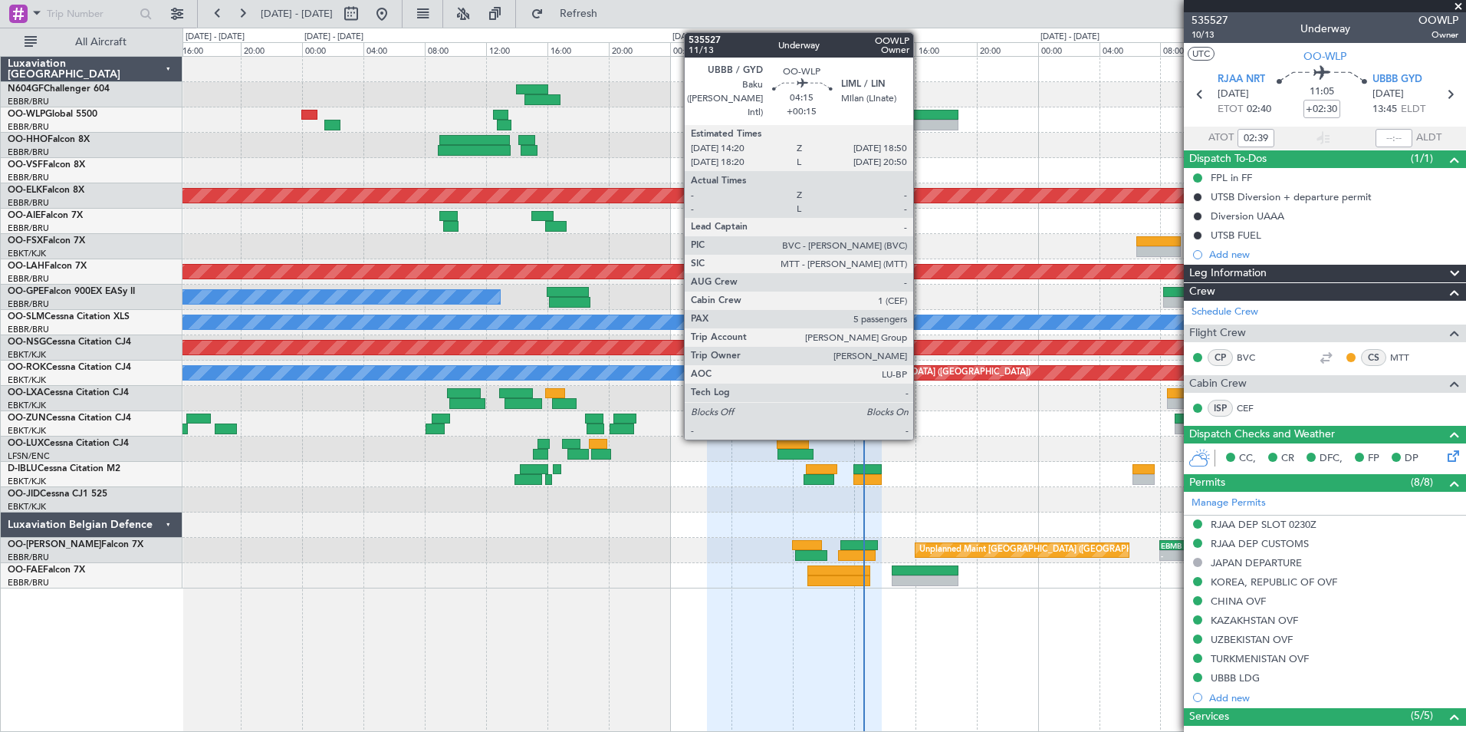
click at [920, 116] on div at bounding box center [923, 115] width 69 height 11
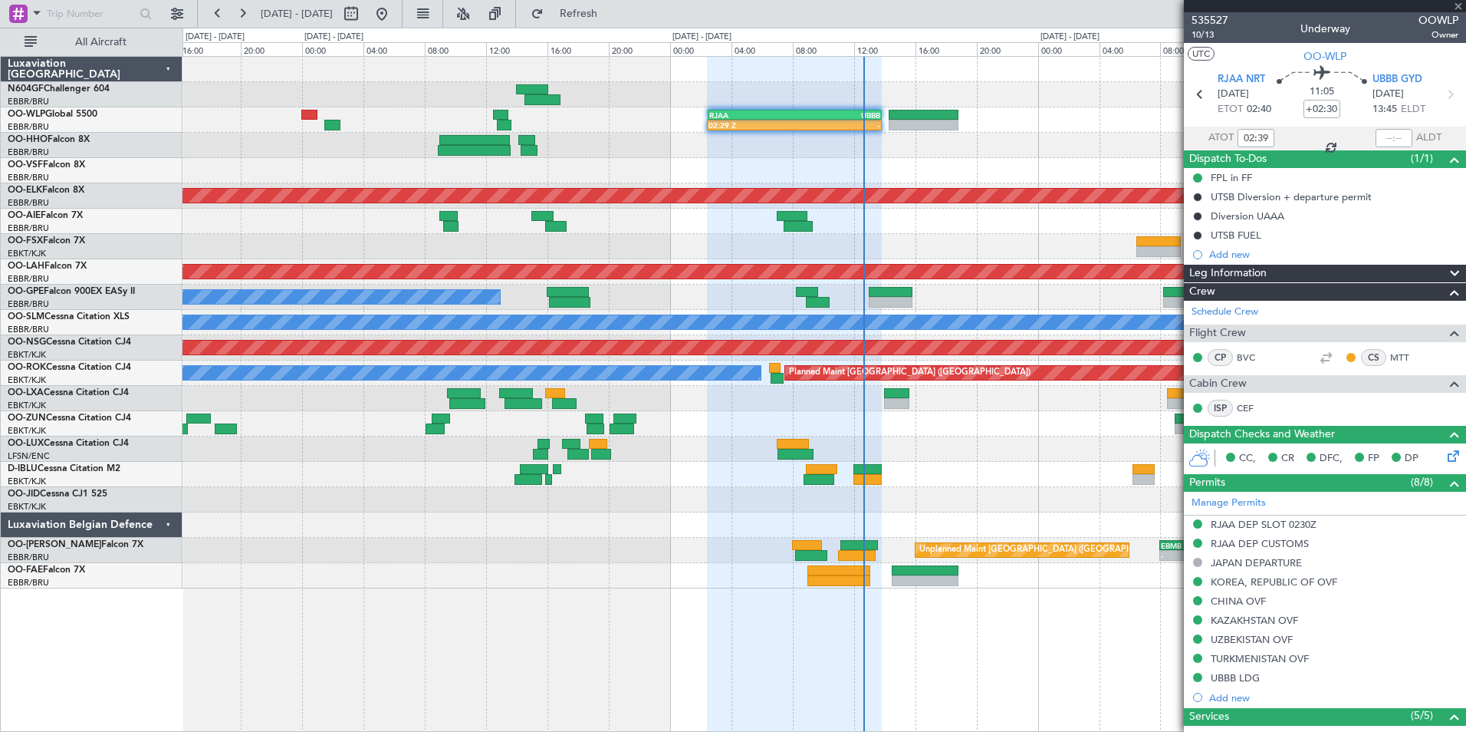
type input "+00:15"
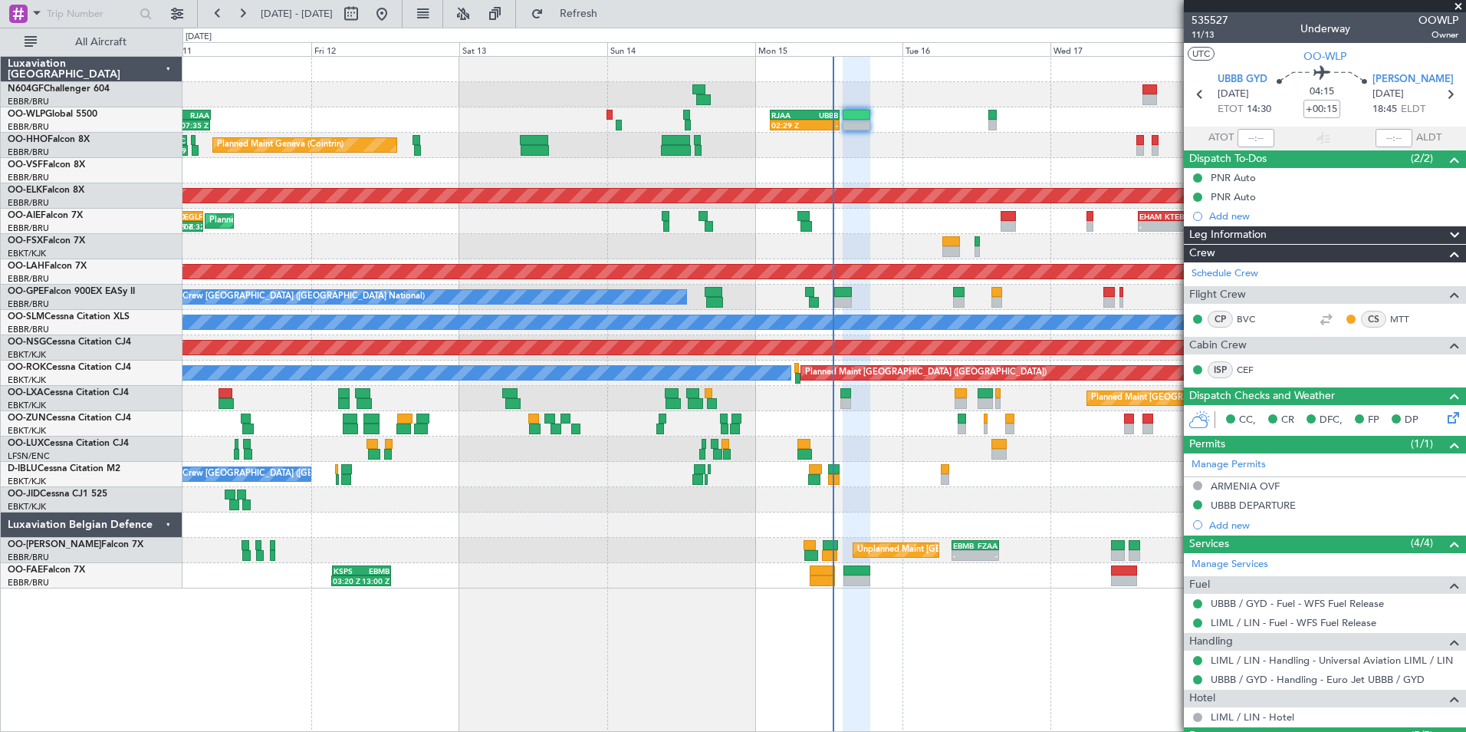
click at [768, 507] on div "02:29 Z - RJAA 02:30 Z UBBB 13:50 Z 22:15 Z 07:35 Z LTCG 22:35 Z RJAA 07:45 Z P…" at bounding box center [824, 322] width 1283 height 531
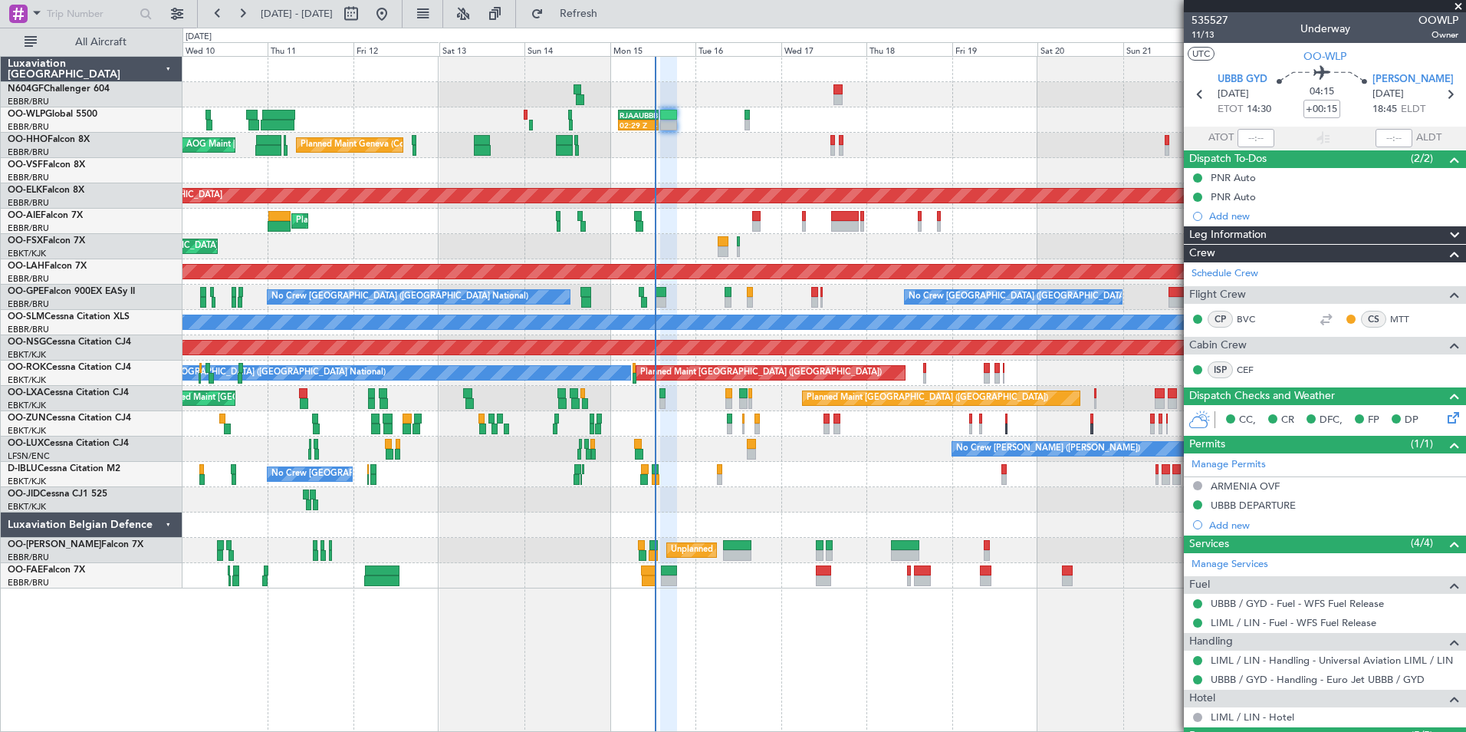
click at [795, 494] on div at bounding box center [824, 499] width 1283 height 25
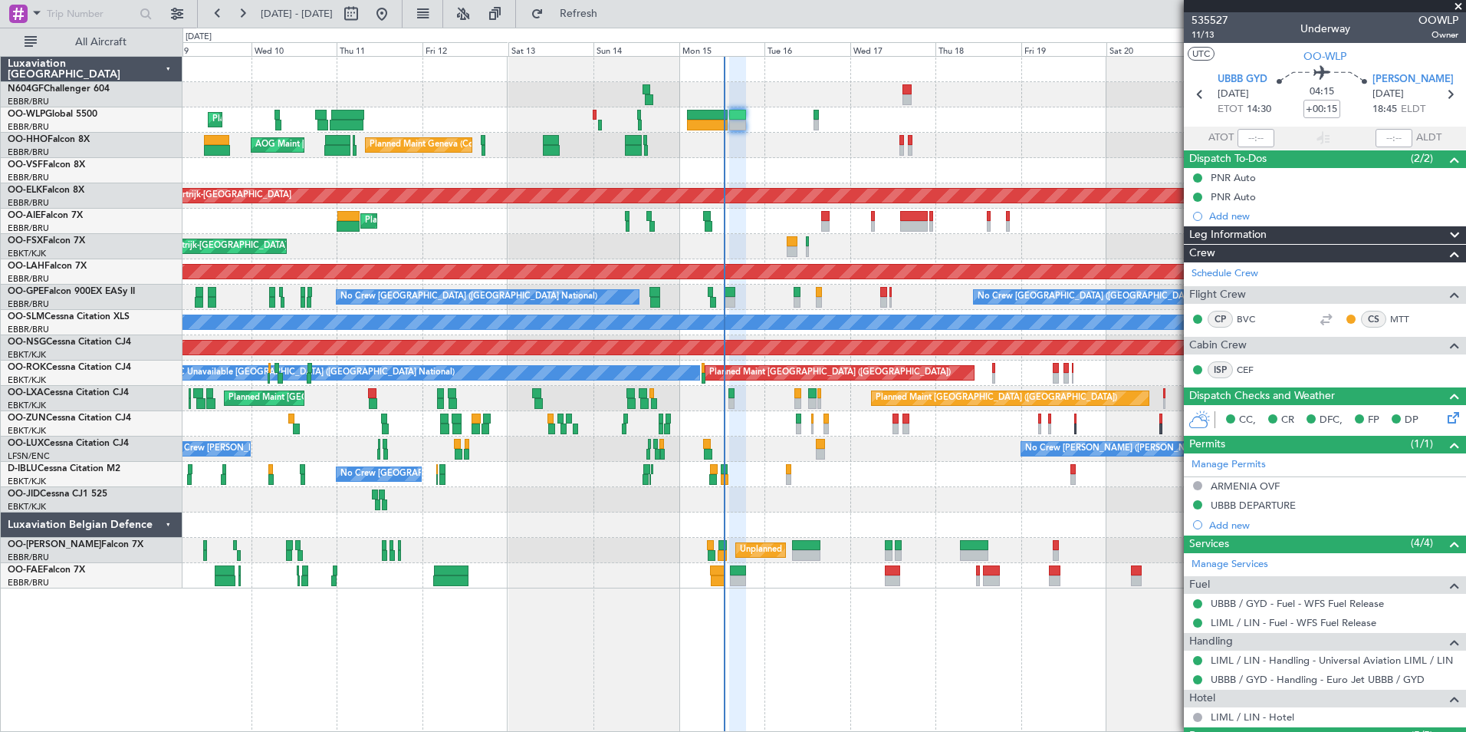
click at [619, 510] on div at bounding box center [824, 499] width 1283 height 25
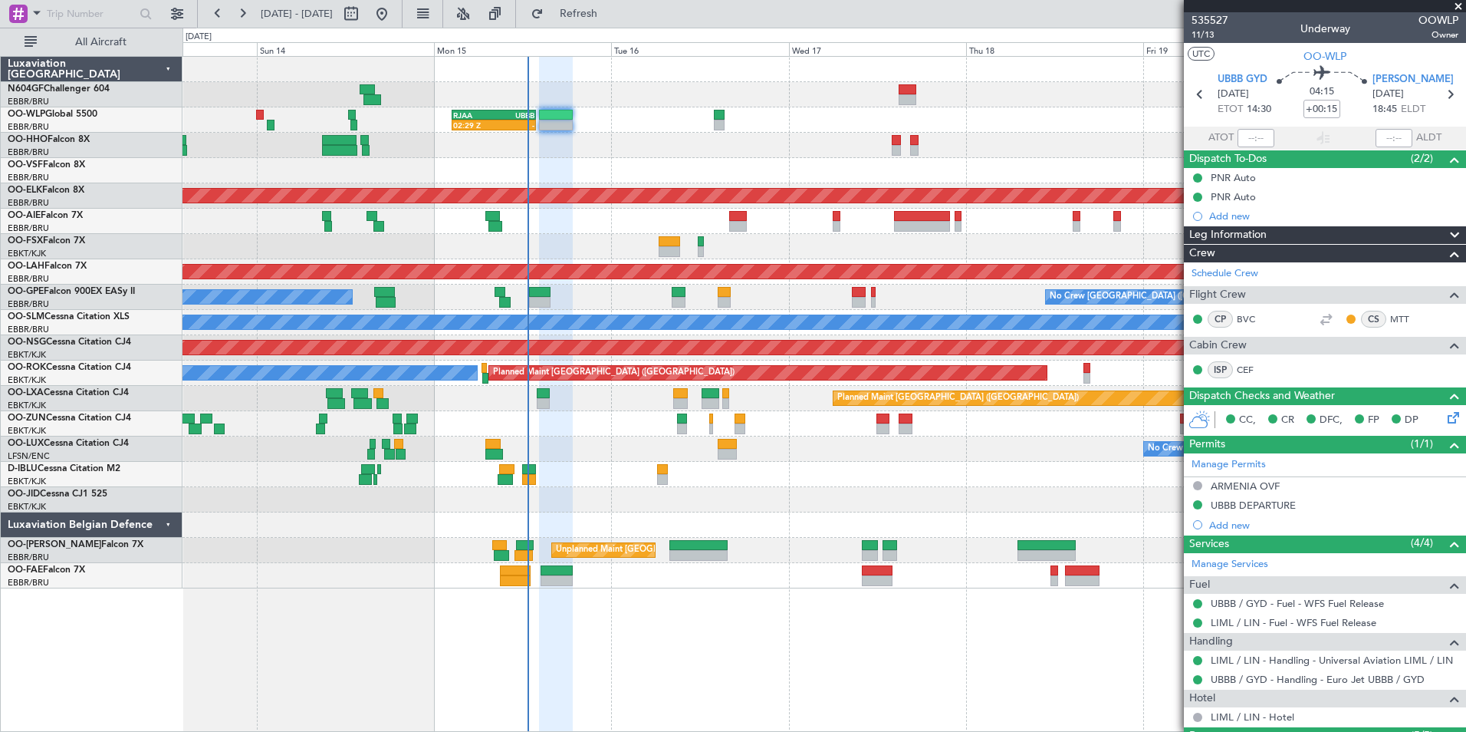
click at [772, 452] on div "02:29 Z - RJAA 02:30 Z UBBB 13:50 Z Planned Maint Geneva (Cointrin) Planned Mai…" at bounding box center [824, 322] width 1283 height 531
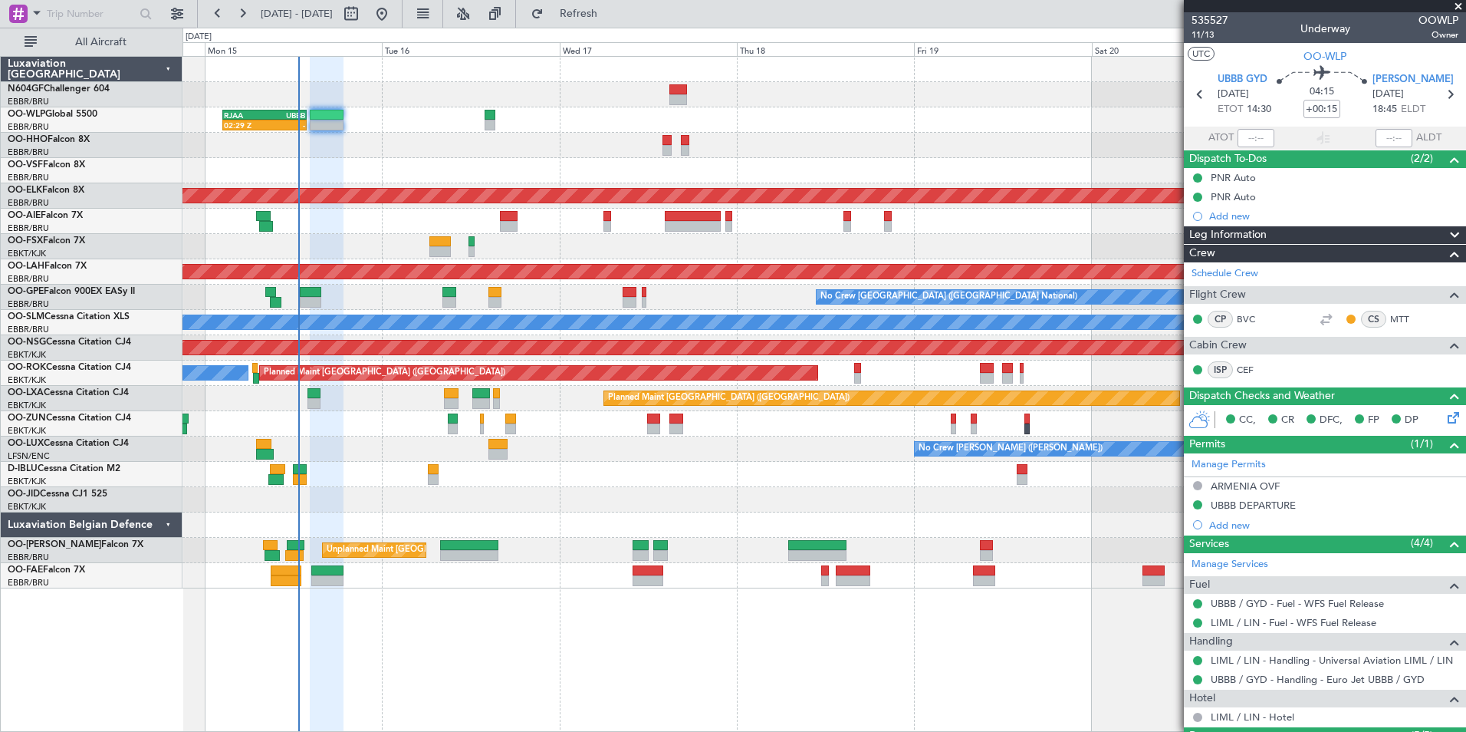
click at [664, 482] on div at bounding box center [824, 474] width 1283 height 25
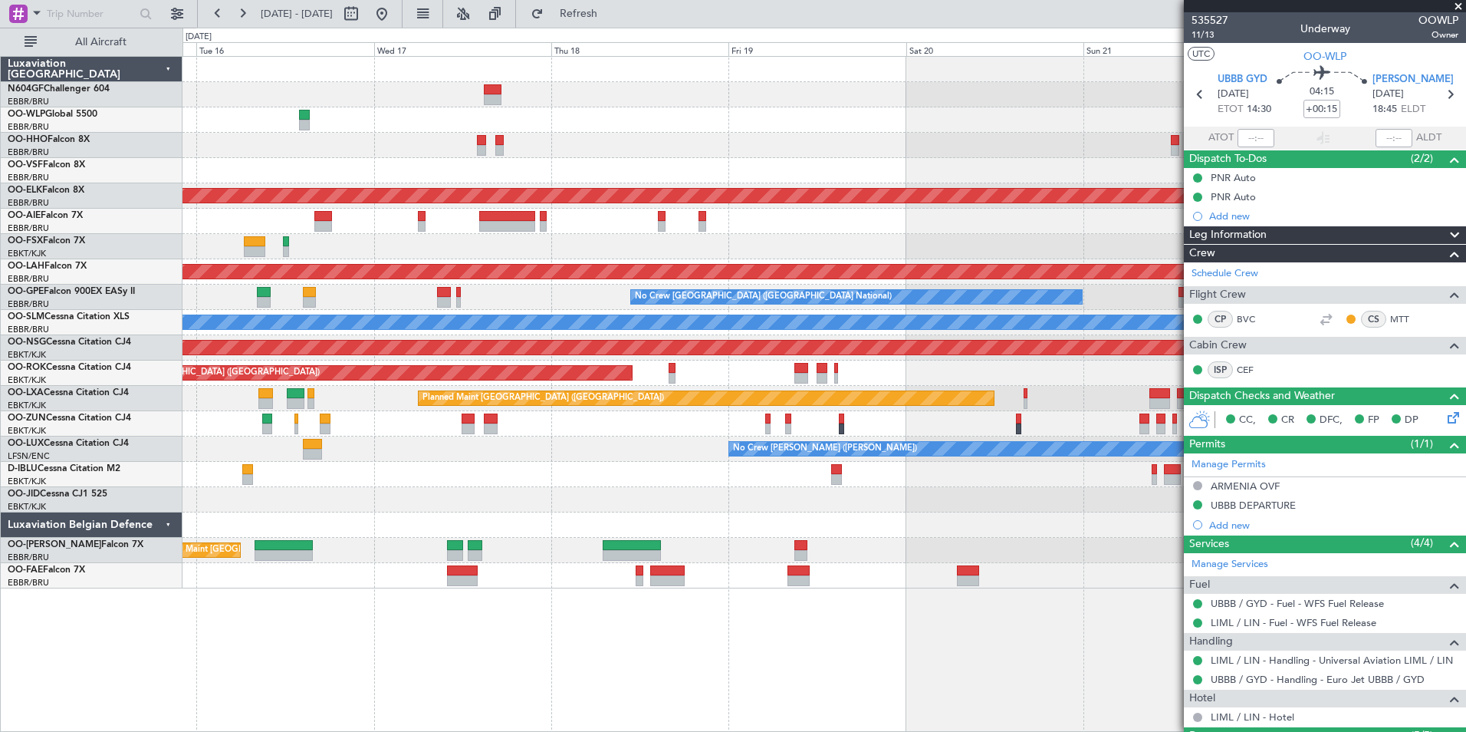
click at [579, 492] on div "02:29 Z - RJAA 02:30 Z UBBB 13:50 Z Planned Maint Kortrijk-Wevelgem Planned Mai…" at bounding box center [824, 322] width 1283 height 531
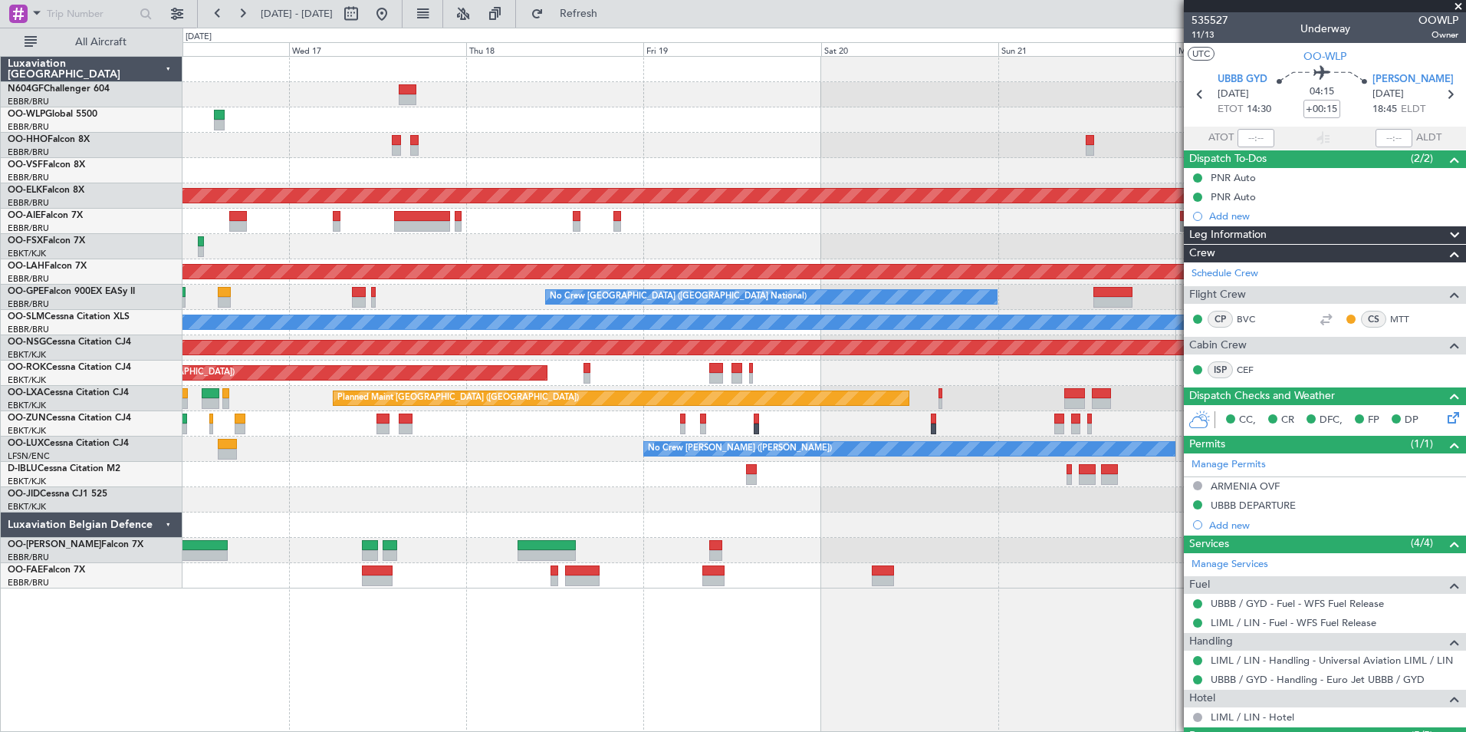
click at [537, 538] on div "RJAA 02:30 Z UBBB 13:50 Z 02:29 Z - Planned Maint Kortrijk-Wevelgem Planned Mai…" at bounding box center [824, 322] width 1283 height 531
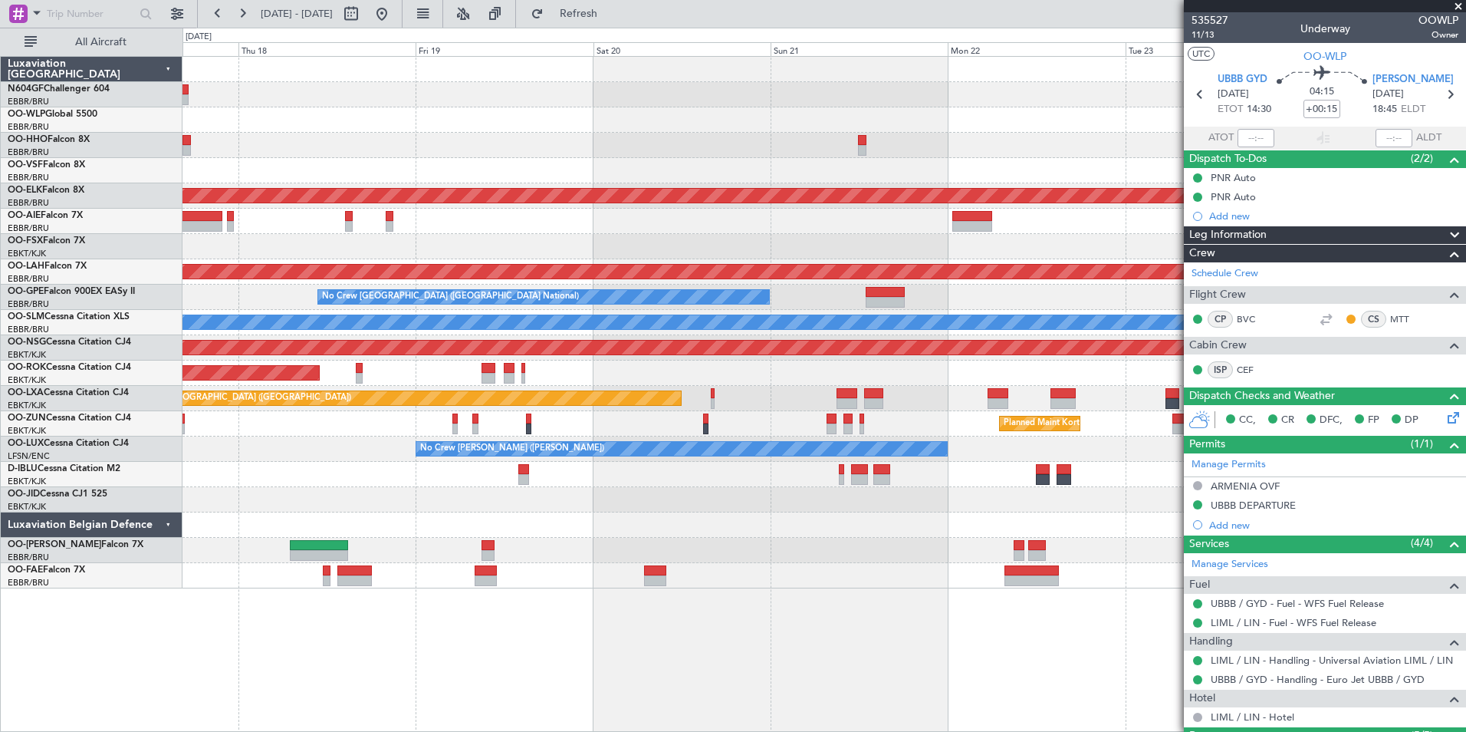
click at [580, 527] on div "Planned Maint Kortrijk-Wevelgem Planned Maint Alton-st Louis (St Louis Regl) No…" at bounding box center [824, 322] width 1283 height 531
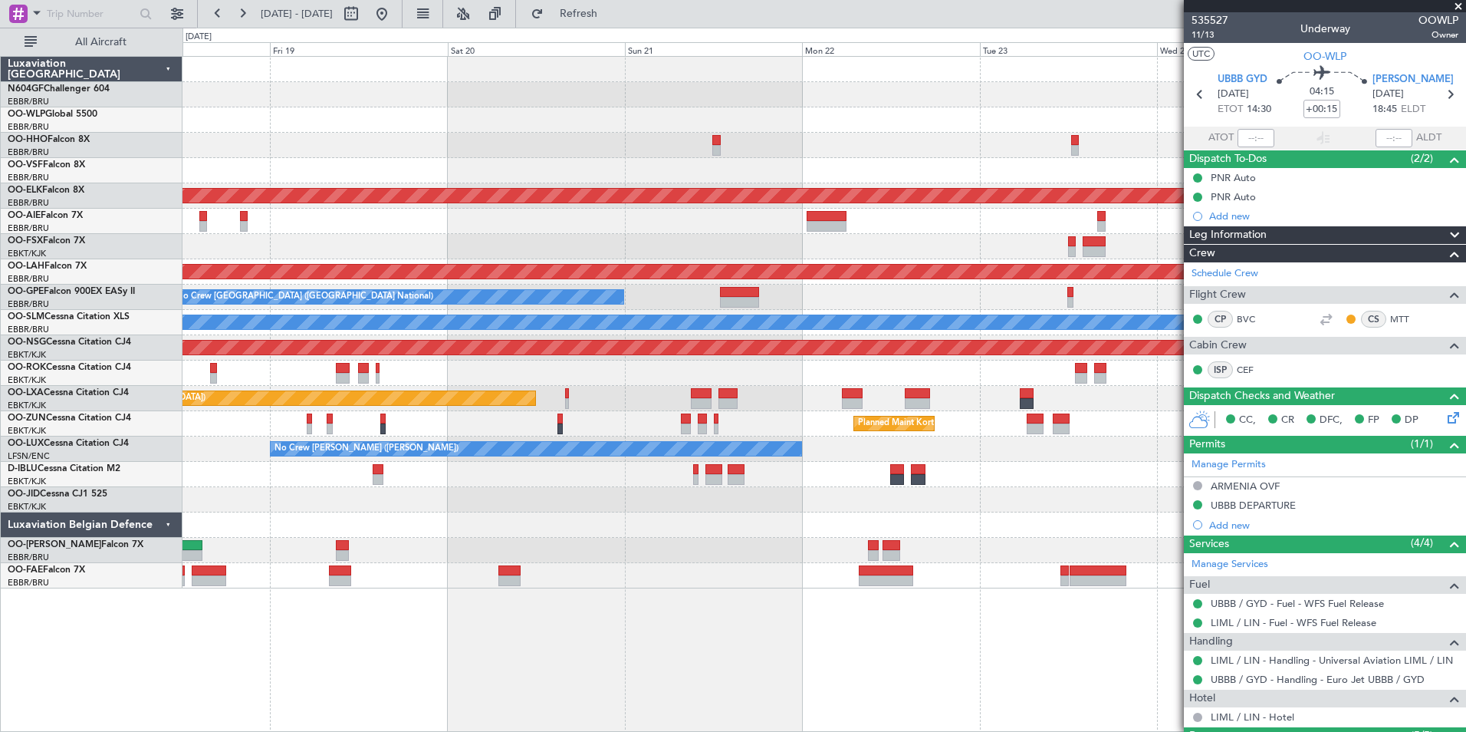
click at [542, 532] on div at bounding box center [824, 524] width 1283 height 25
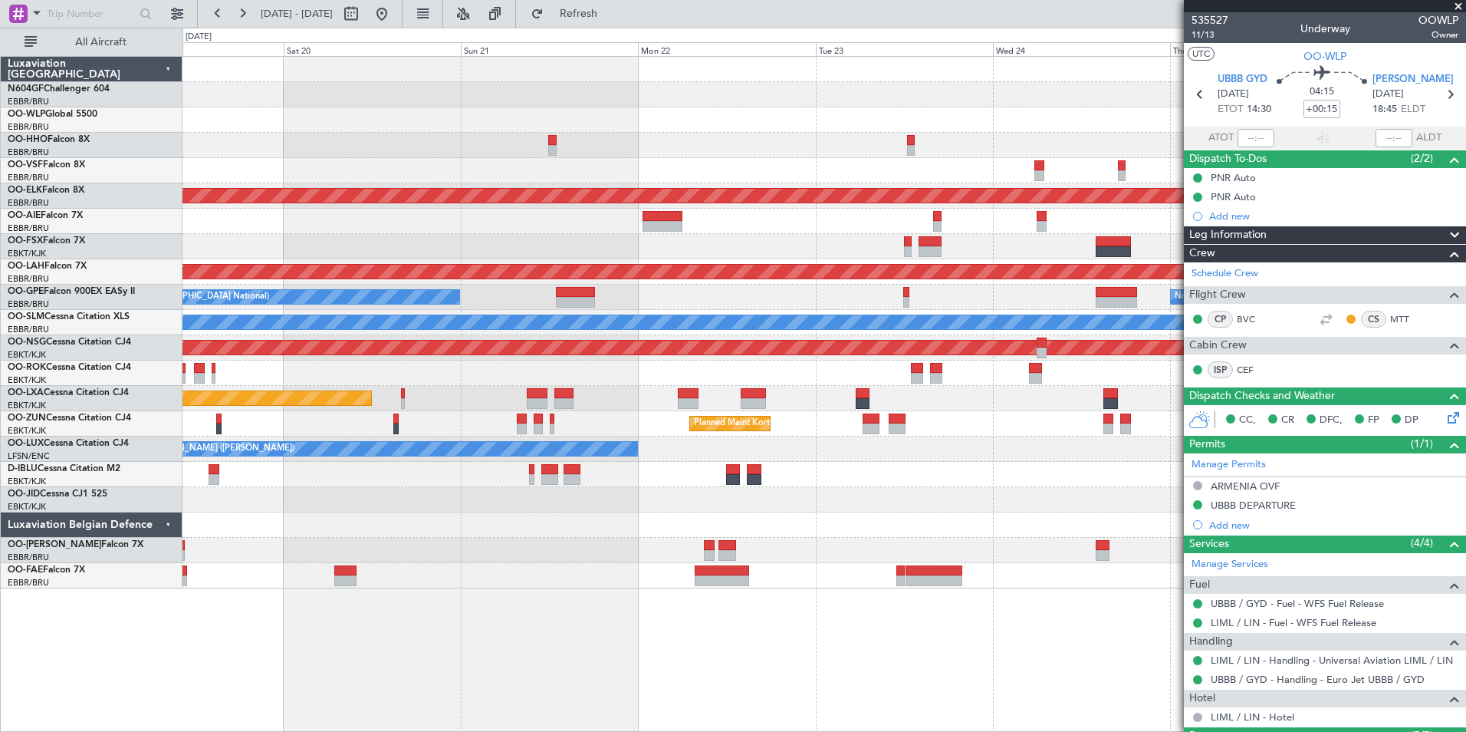
click at [535, 494] on div "Planned Maint Kortrijk-Wevelgem Planned Maint London (Farnborough) Planned Main…" at bounding box center [824, 322] width 1283 height 531
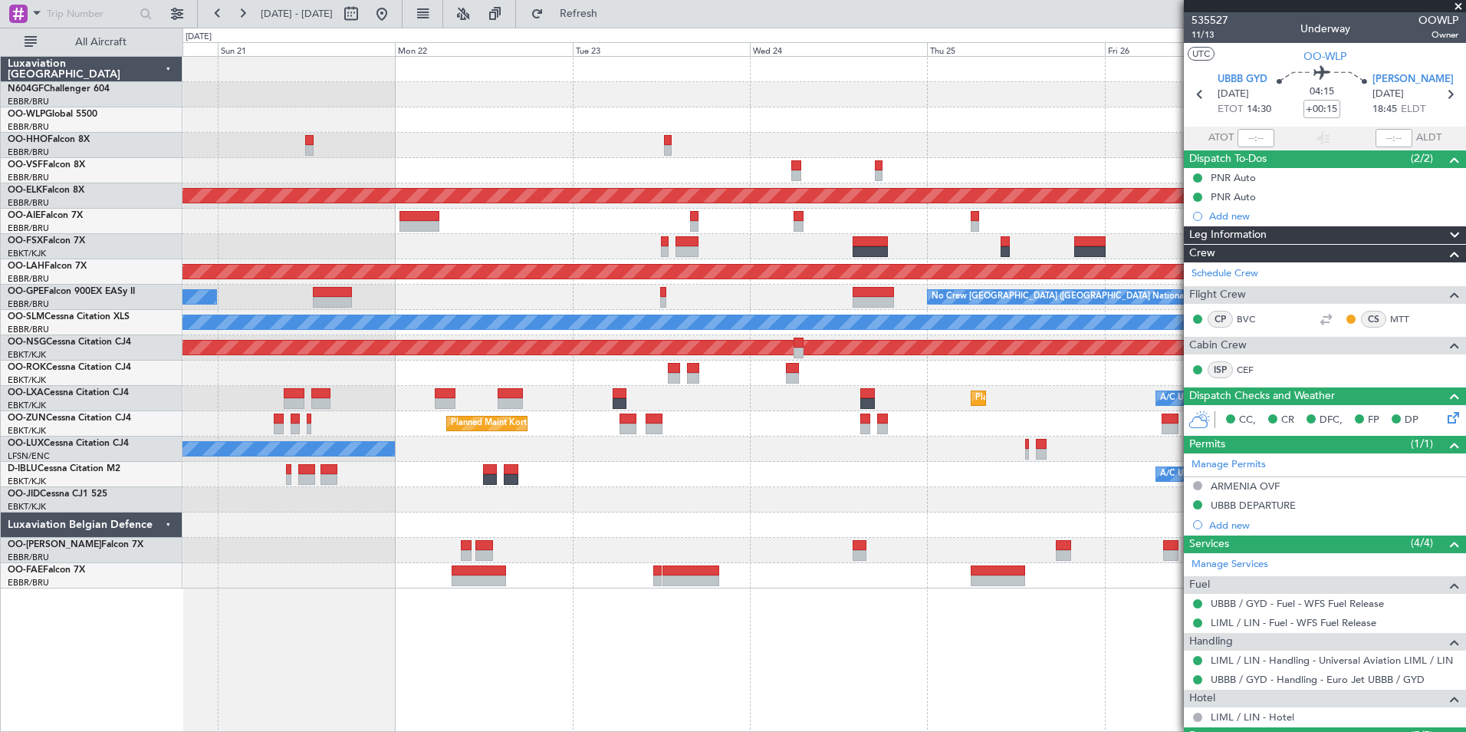
click at [531, 493] on div "Planned Maint Kortrijk-Wevelgem Planned Maint London (Farnborough) Planned Main…" at bounding box center [824, 322] width 1283 height 531
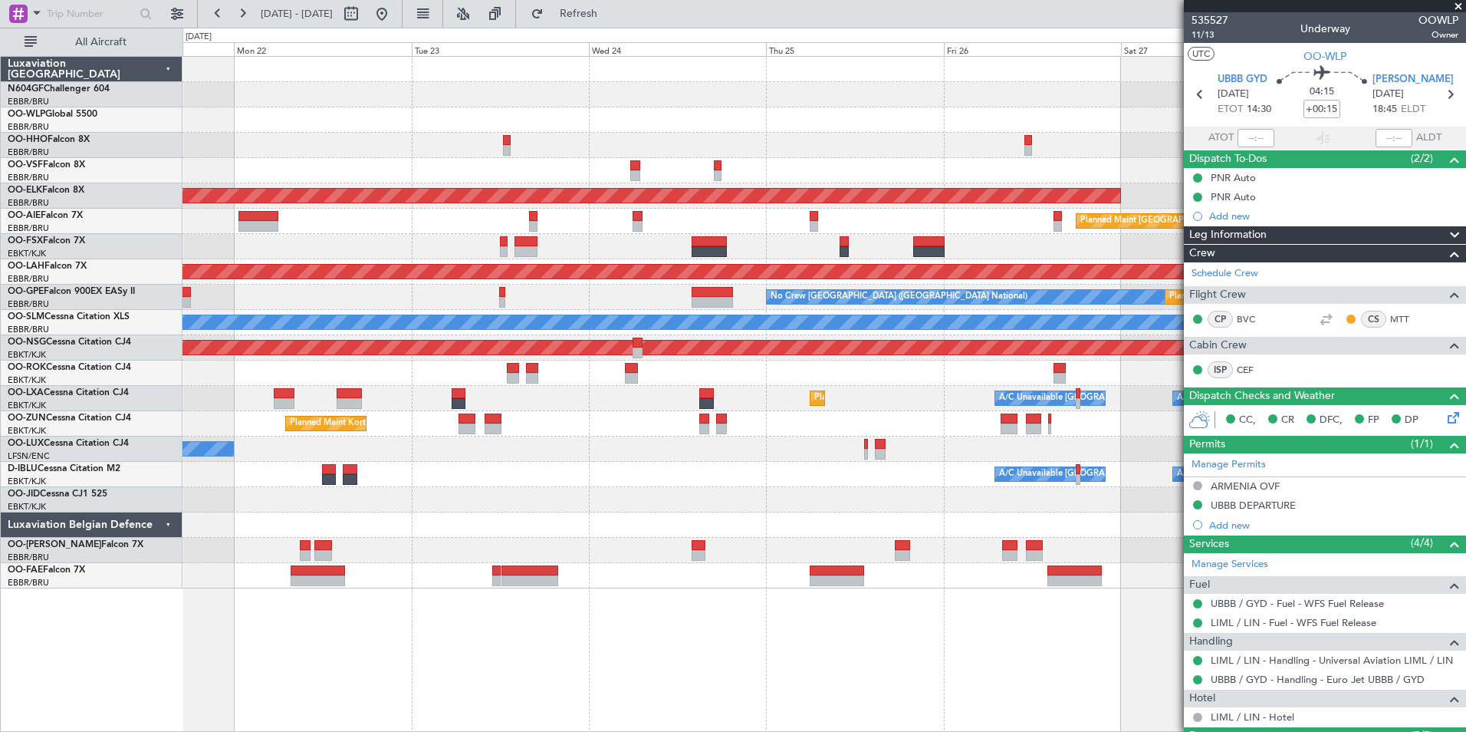
click at [512, 536] on div "Planned Maint Kortrijk-Wevelgem Planned Maint London (Farnborough) Planned Main…" at bounding box center [824, 322] width 1283 height 531
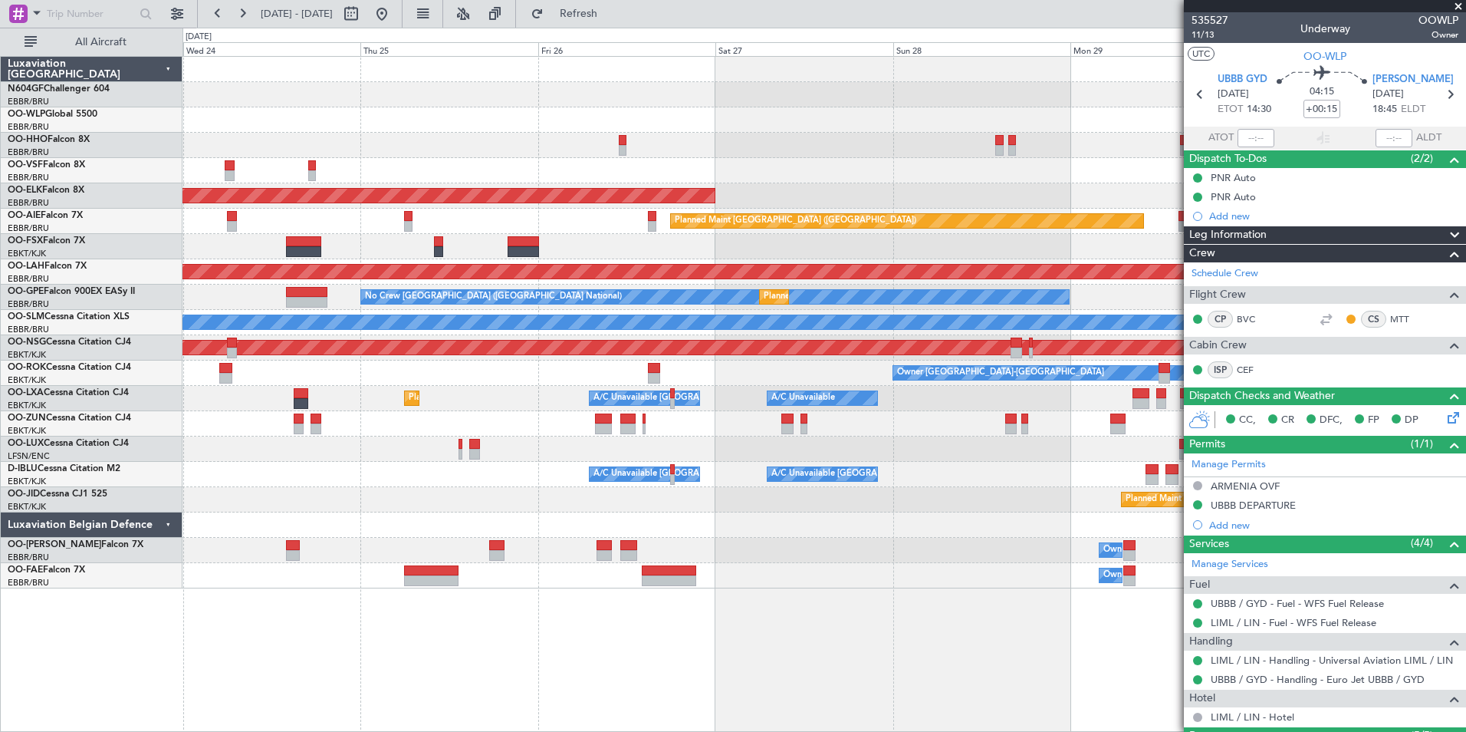
click at [515, 520] on div "Planned Maint Kortrijk-Wevelgem Planned Maint London (Farnborough) Planned Main…" at bounding box center [825, 394] width 1284 height 676
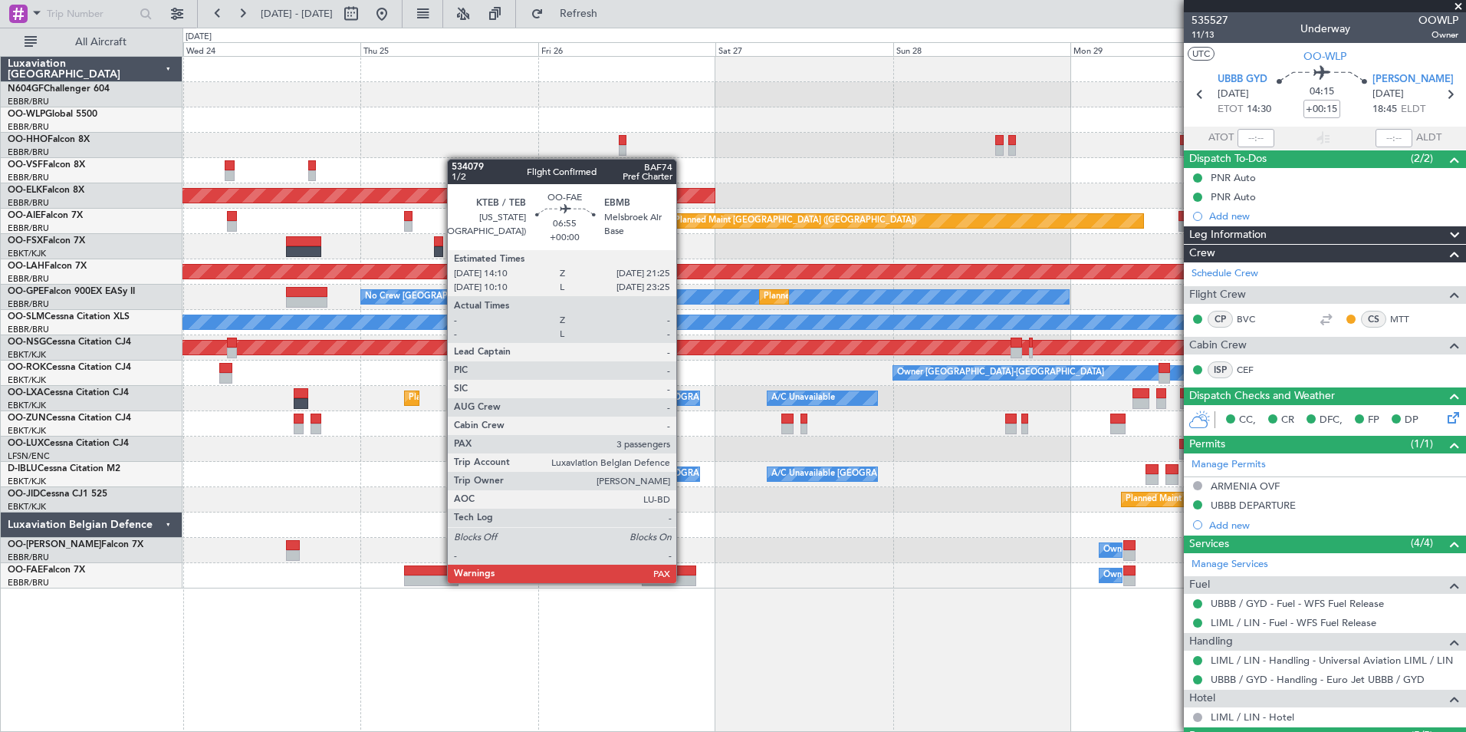
click at [548, 531] on div "Planned Maint Kortrijk-Wevelgem Planned Maint London (Farnborough) Planned Main…" at bounding box center [824, 322] width 1283 height 531
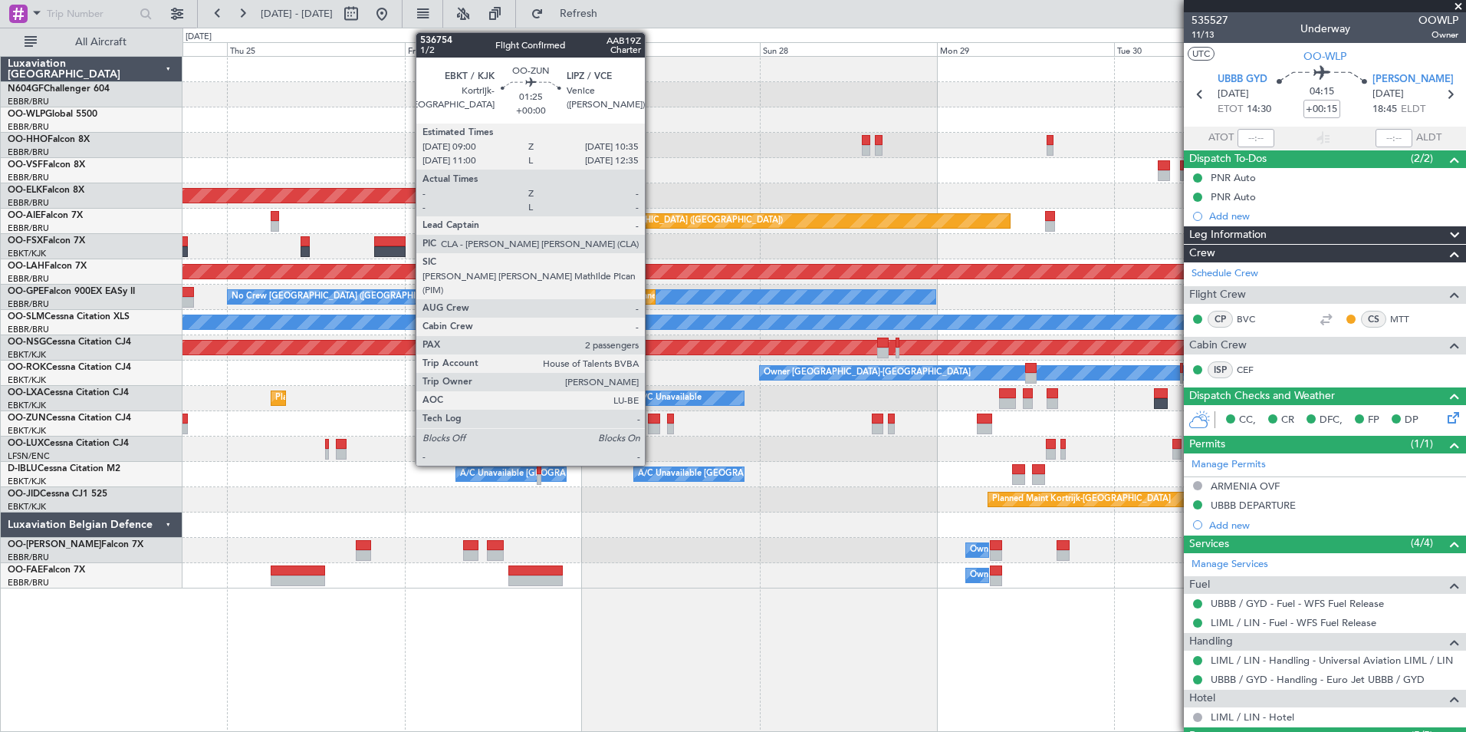
click at [652, 431] on div at bounding box center [654, 428] width 12 height 11
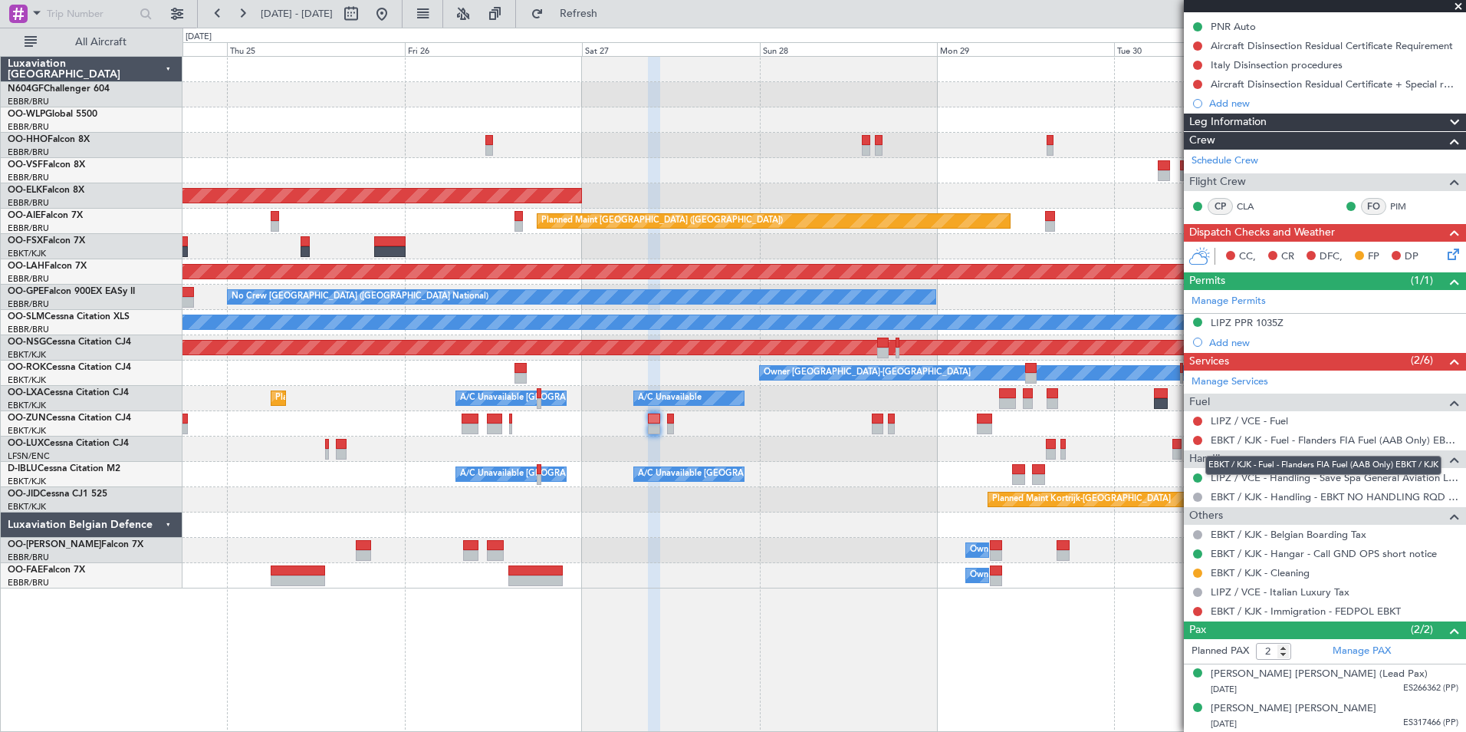
scroll to position [169, 0]
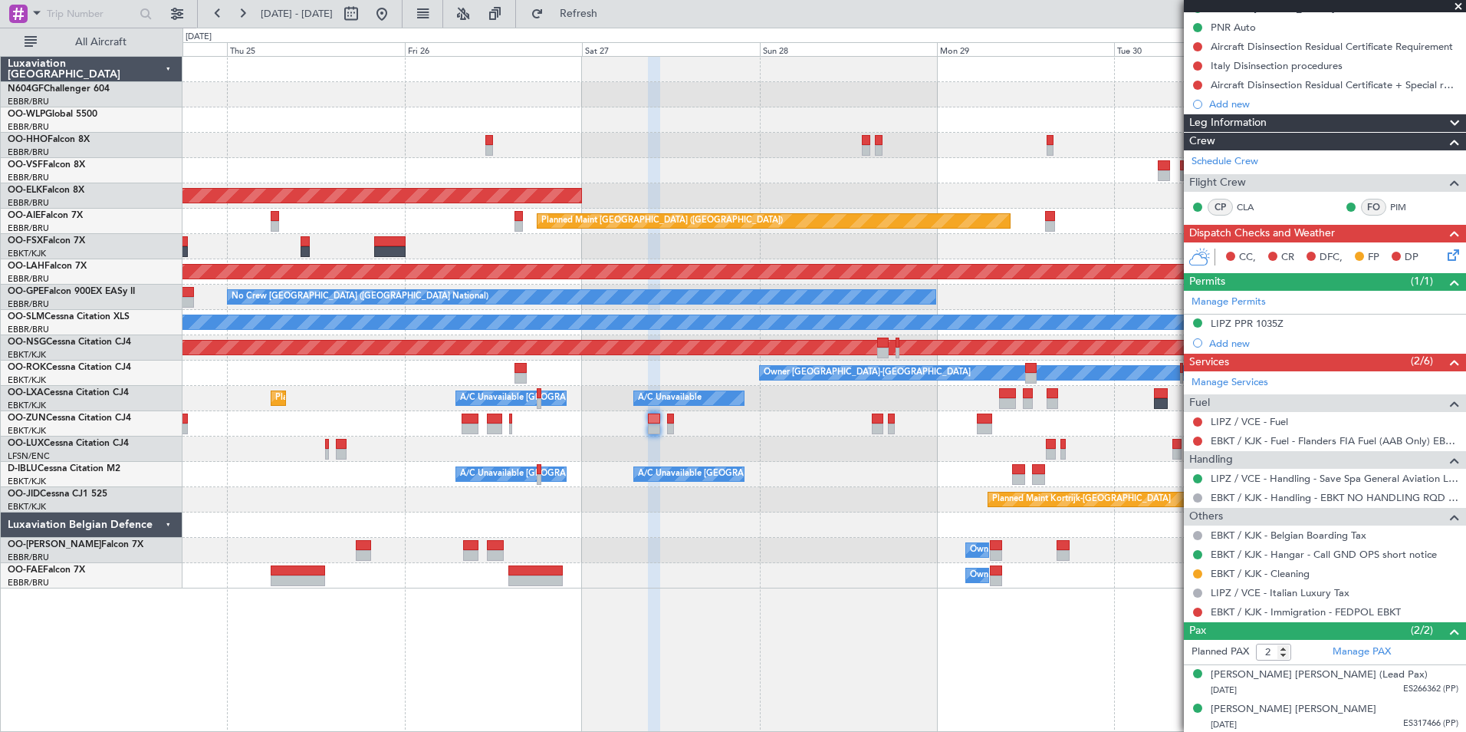
click at [748, 482] on div "A/C Unavailable Kortrijk-Wevelgem A/C Unavailable Brussels (Brussels National)" at bounding box center [824, 474] width 1283 height 25
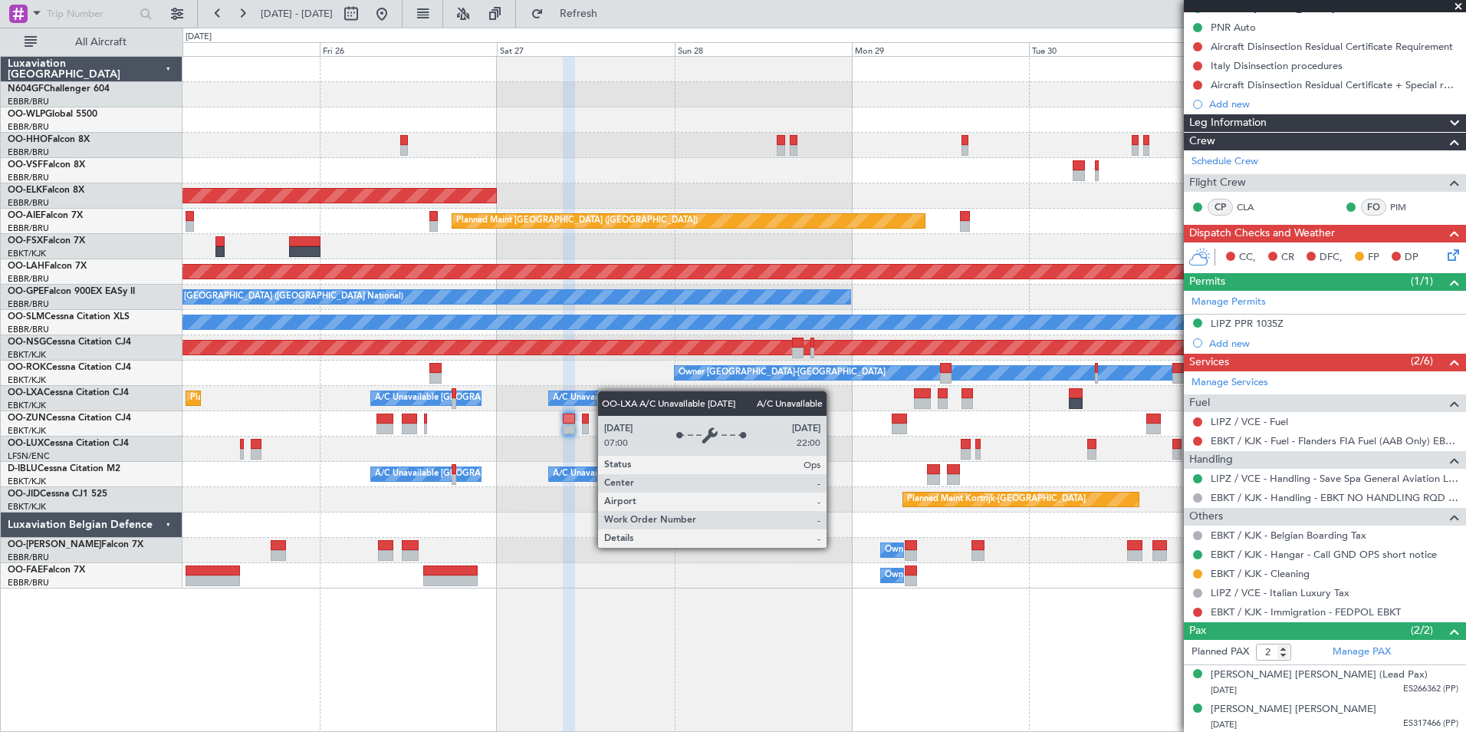
click at [605, 390] on div "Planned Maint Kortrijk-Wevelgem Planned Maint London (Farnborough) Planned Main…" at bounding box center [824, 322] width 1283 height 531
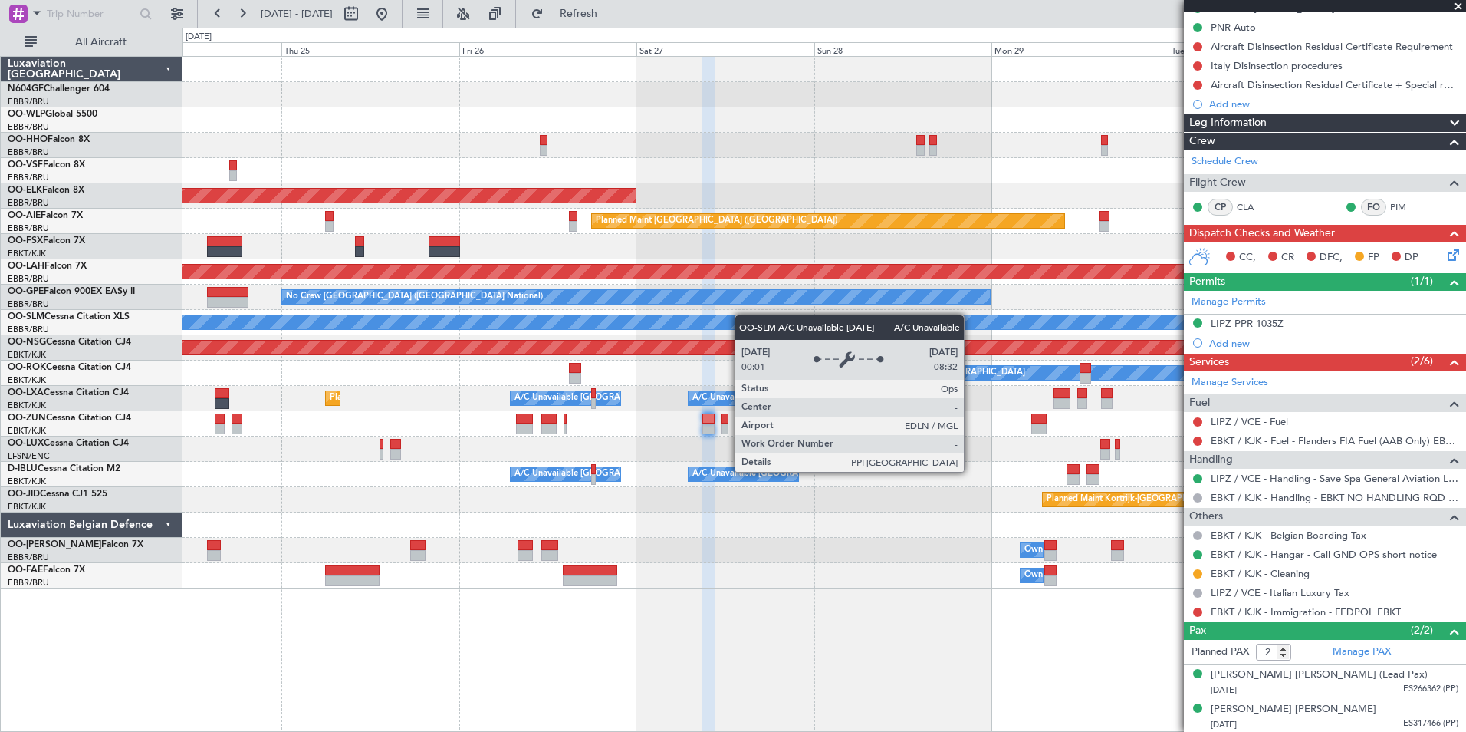
click at [754, 318] on div "Planned Maint Kortrijk-Wevelgem Planned Maint London (Farnborough) Planned Main…" at bounding box center [824, 322] width 1283 height 531
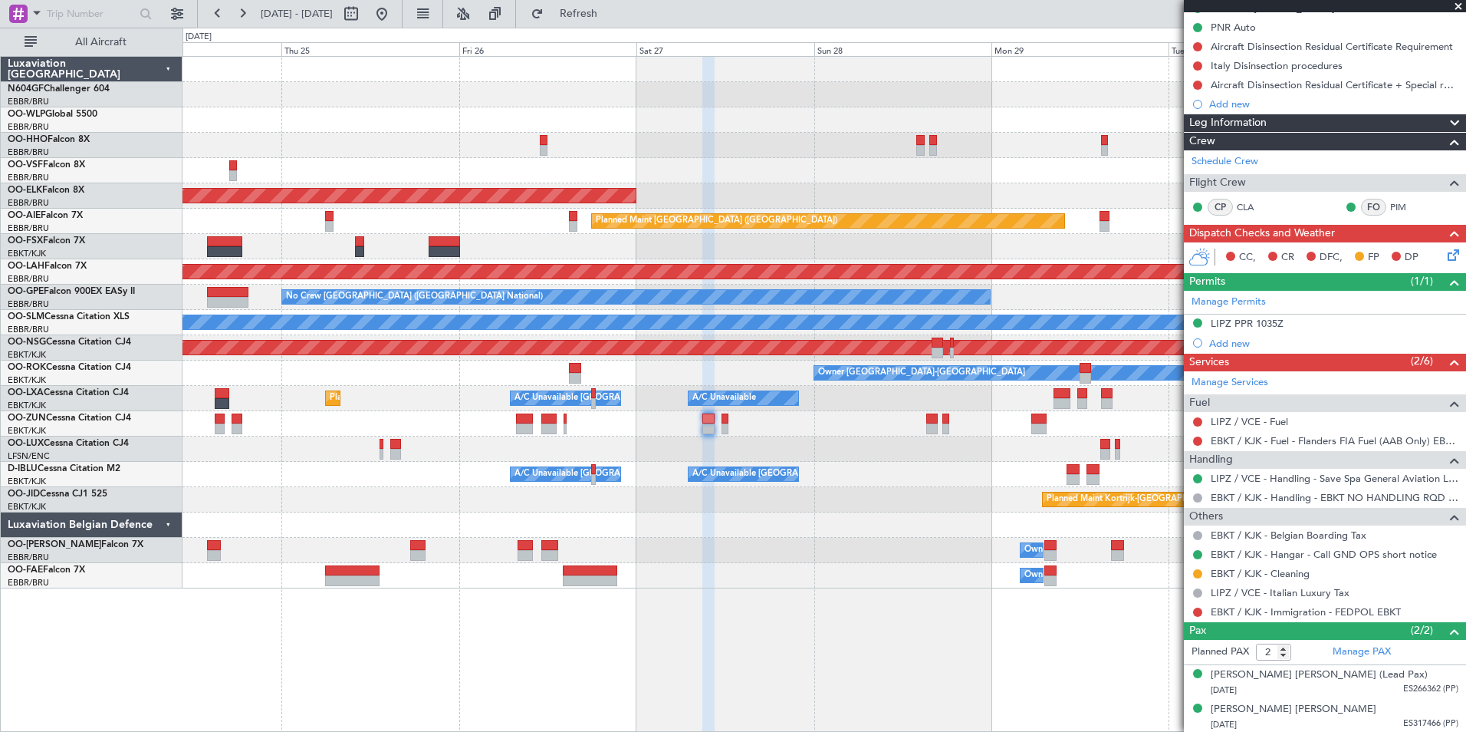
click at [616, 0] on fb-refresh-button "Refresh" at bounding box center [569, 14] width 107 height 28
click at [616, 5] on button "Refresh" at bounding box center [570, 14] width 92 height 25
click at [403, 1] on fb-range-datepicker "24 Sep 2025 - 01 Oct 2025" at bounding box center [300, 14] width 206 height 28
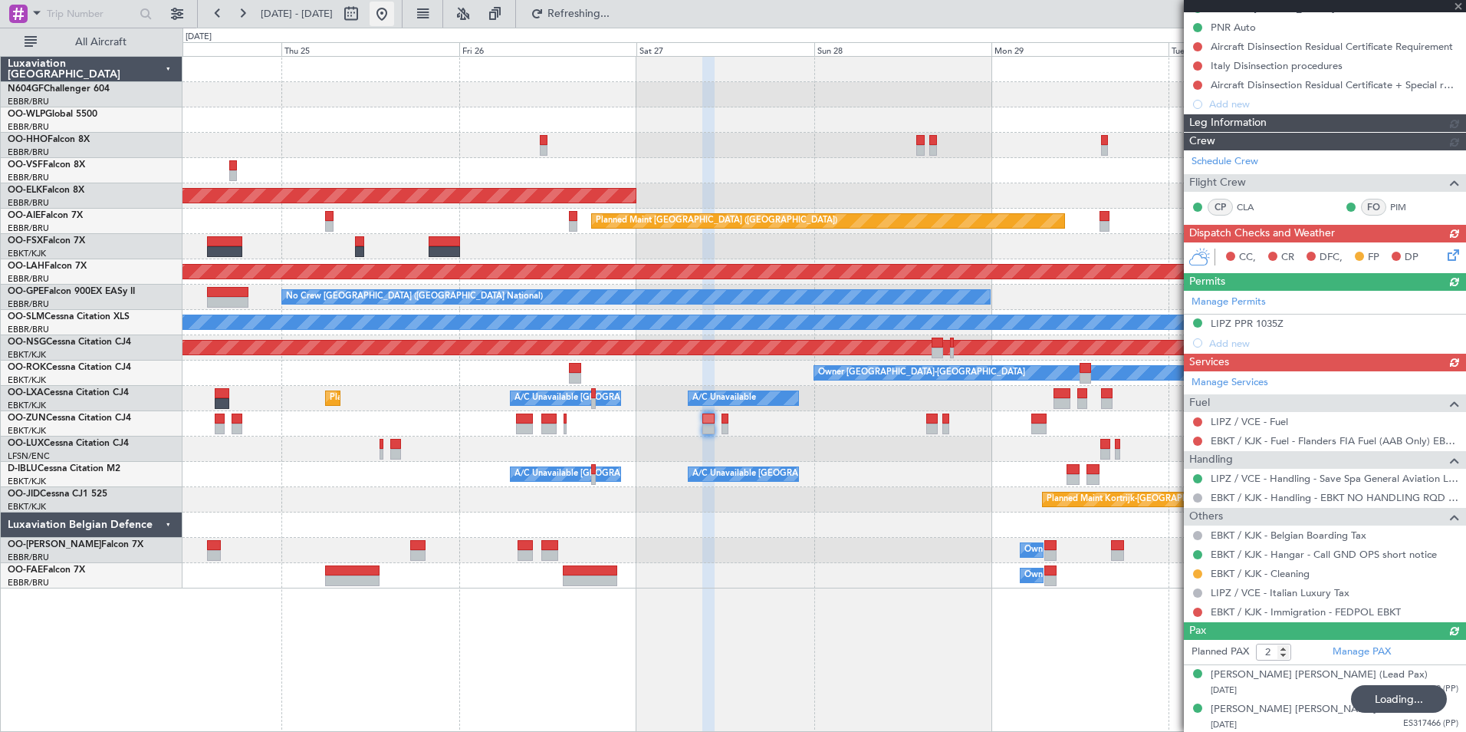
click at [394, 5] on button at bounding box center [382, 14] width 25 height 25
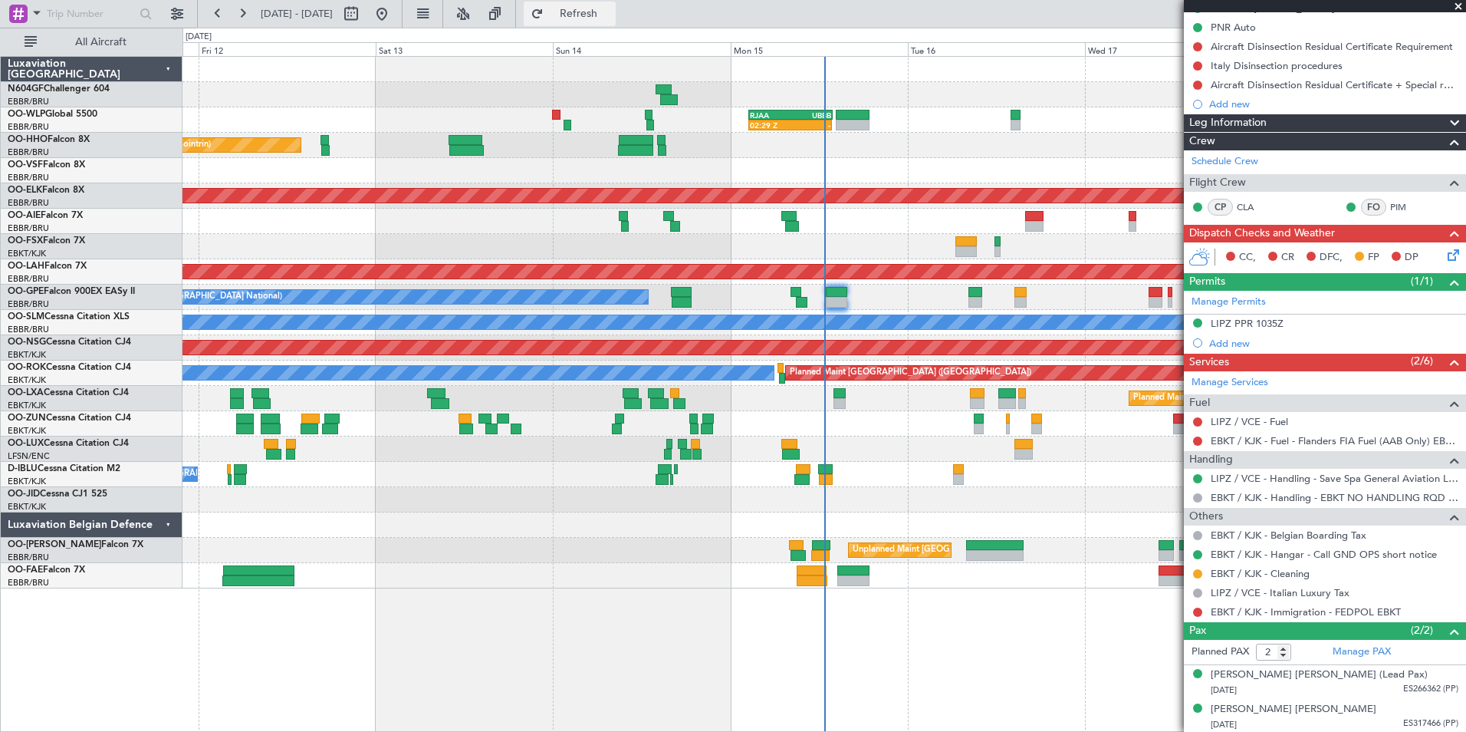
click at [611, 10] on span "Refresh" at bounding box center [579, 13] width 64 height 11
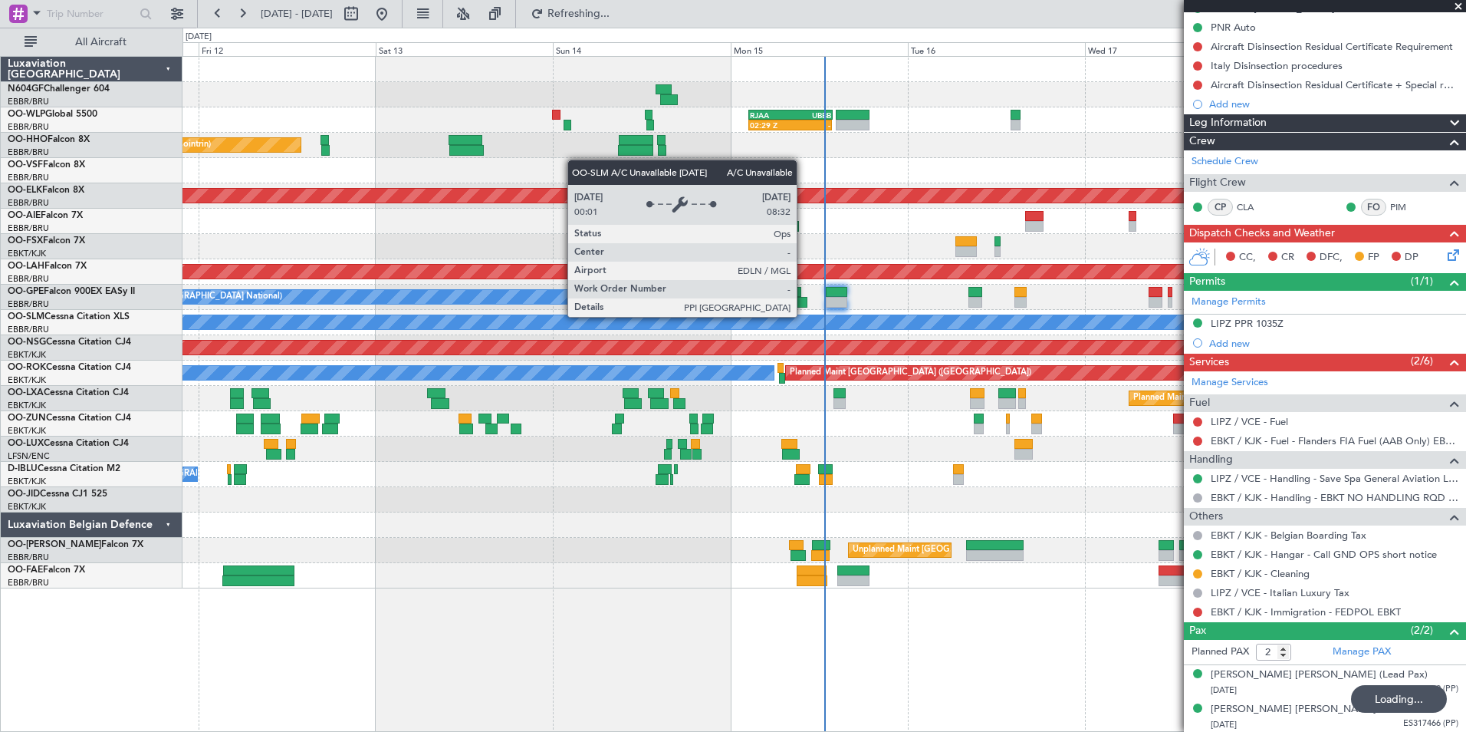
click at [532, 300] on div "02:29 Z - RJAA 02:30 Z UBBB 13:50 Z Planned Maint Geneva (Cointrin) AOG Maint N…" at bounding box center [824, 322] width 1283 height 531
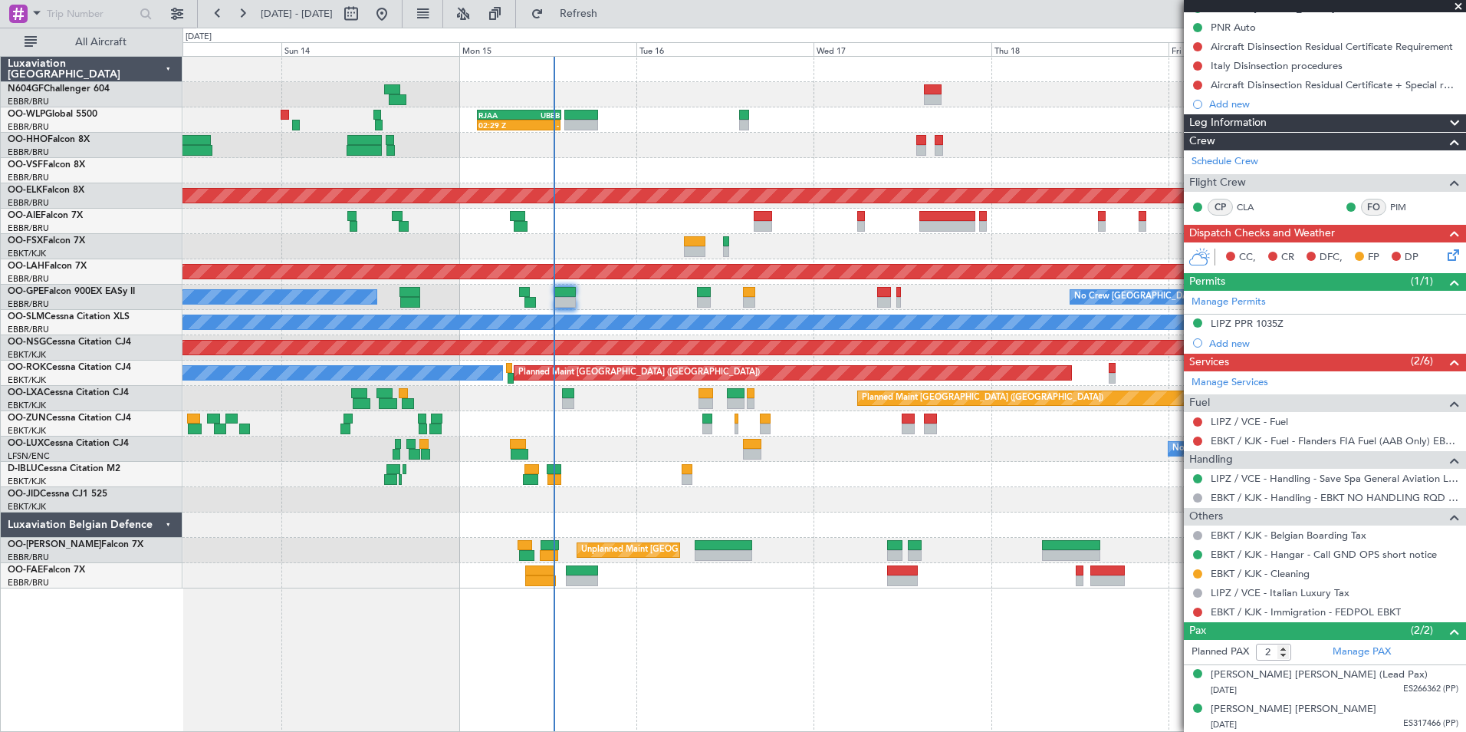
click at [818, 365] on div "A/C Unavailable Brussels (Brussels National) Planned Maint Paris (Le Bourget)" at bounding box center [824, 372] width 1283 height 25
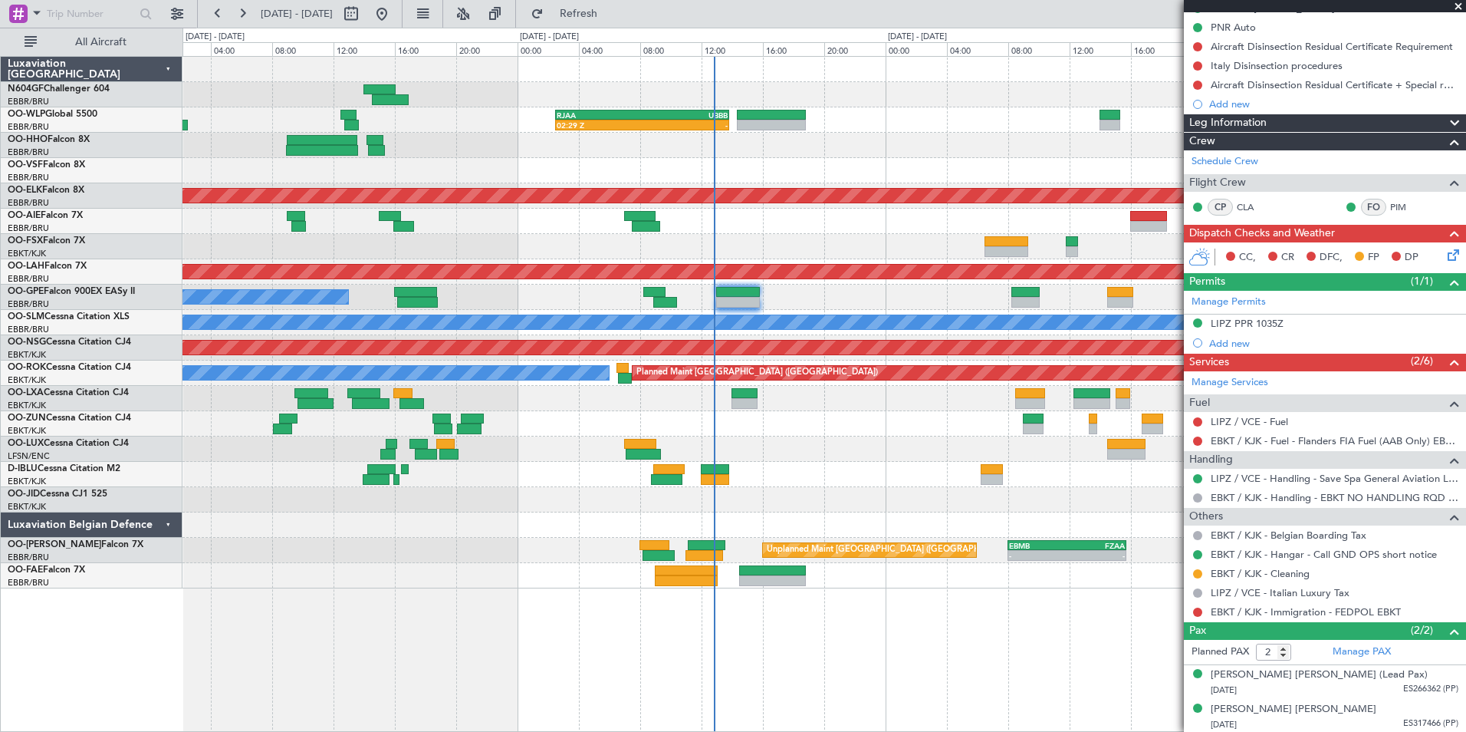
click at [753, 502] on div at bounding box center [824, 499] width 1283 height 25
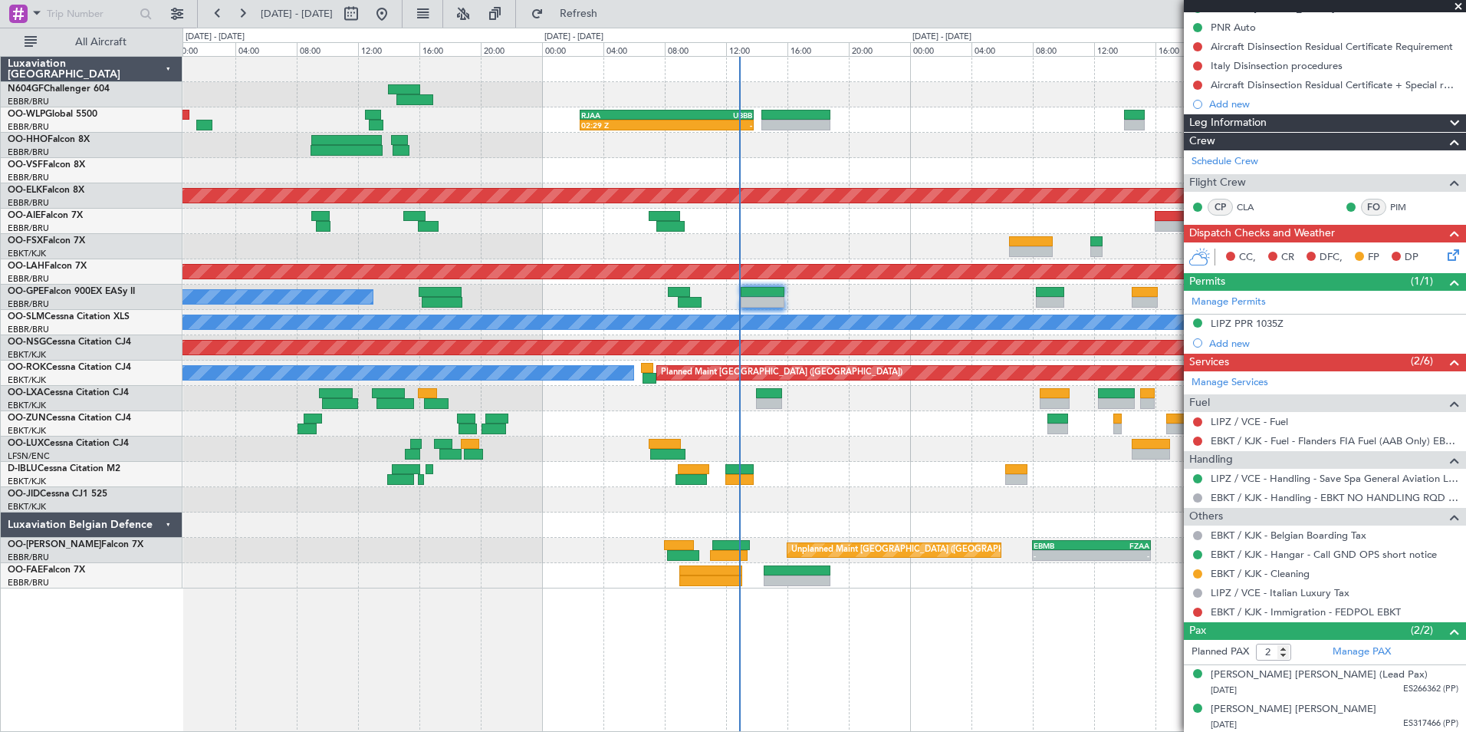
click at [809, 472] on div at bounding box center [824, 474] width 1283 height 25
click at [1461, 5] on span at bounding box center [1458, 7] width 15 height 14
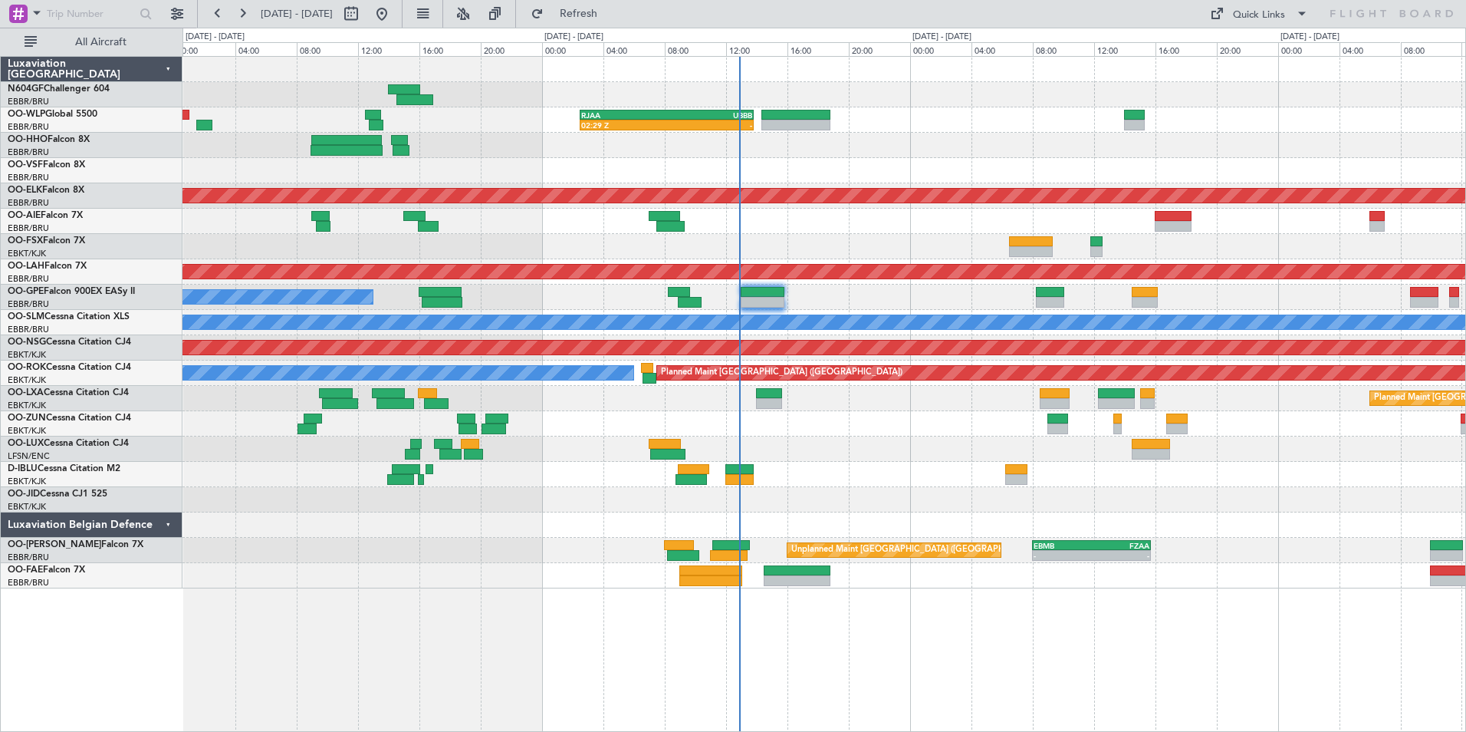
type input "0"
click at [830, 498] on div "02:29 Z - RJAA 02:30 Z UBBB 13:50 Z Planned Maint Kortrijk-Wevelgem EHAM 14:20 …" at bounding box center [824, 322] width 1283 height 531
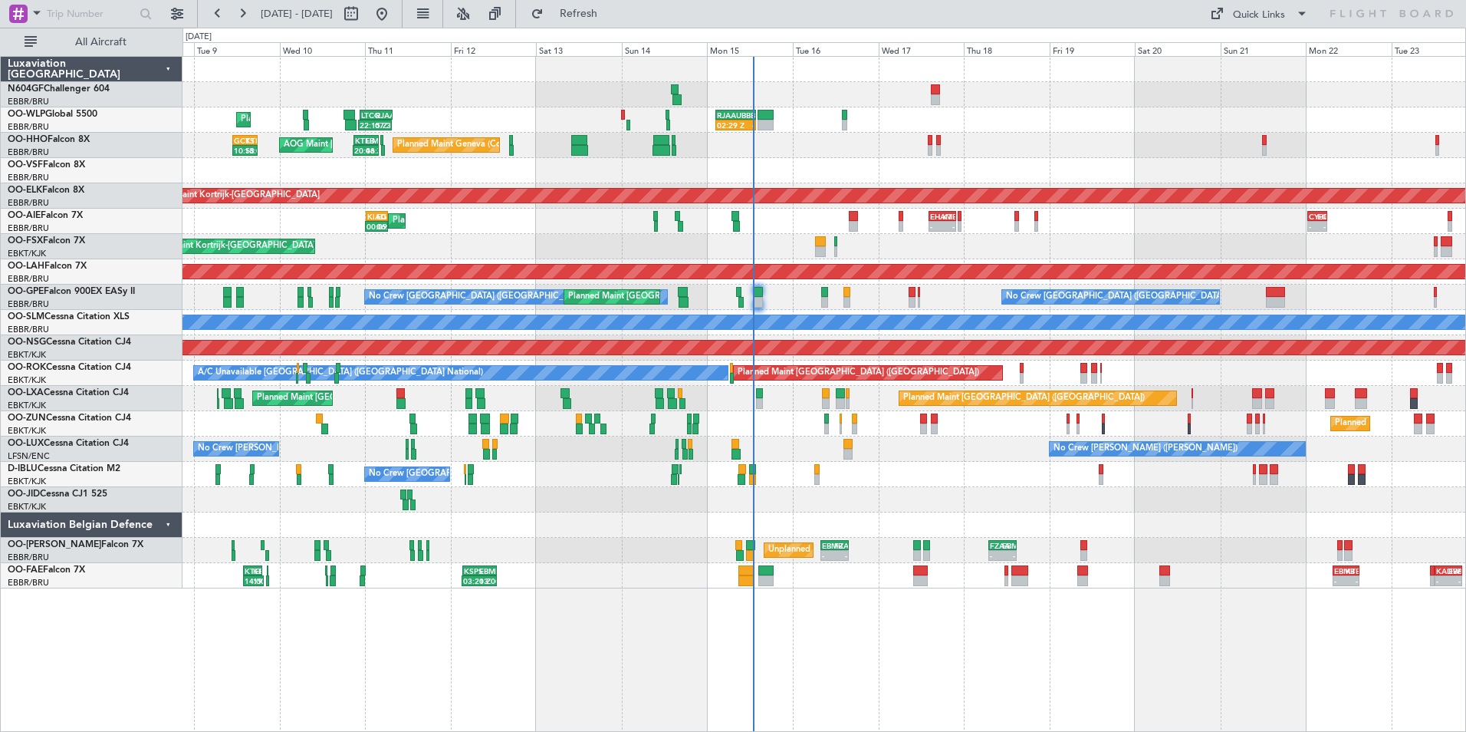
click at [742, 484] on div "02:29 Z - RJAA 02:30 Z UBBB 13:50 Z 22:15 Z 07:35 Z LTCG 22:35 Z RJAA 07:45 Z P…" at bounding box center [824, 322] width 1283 height 531
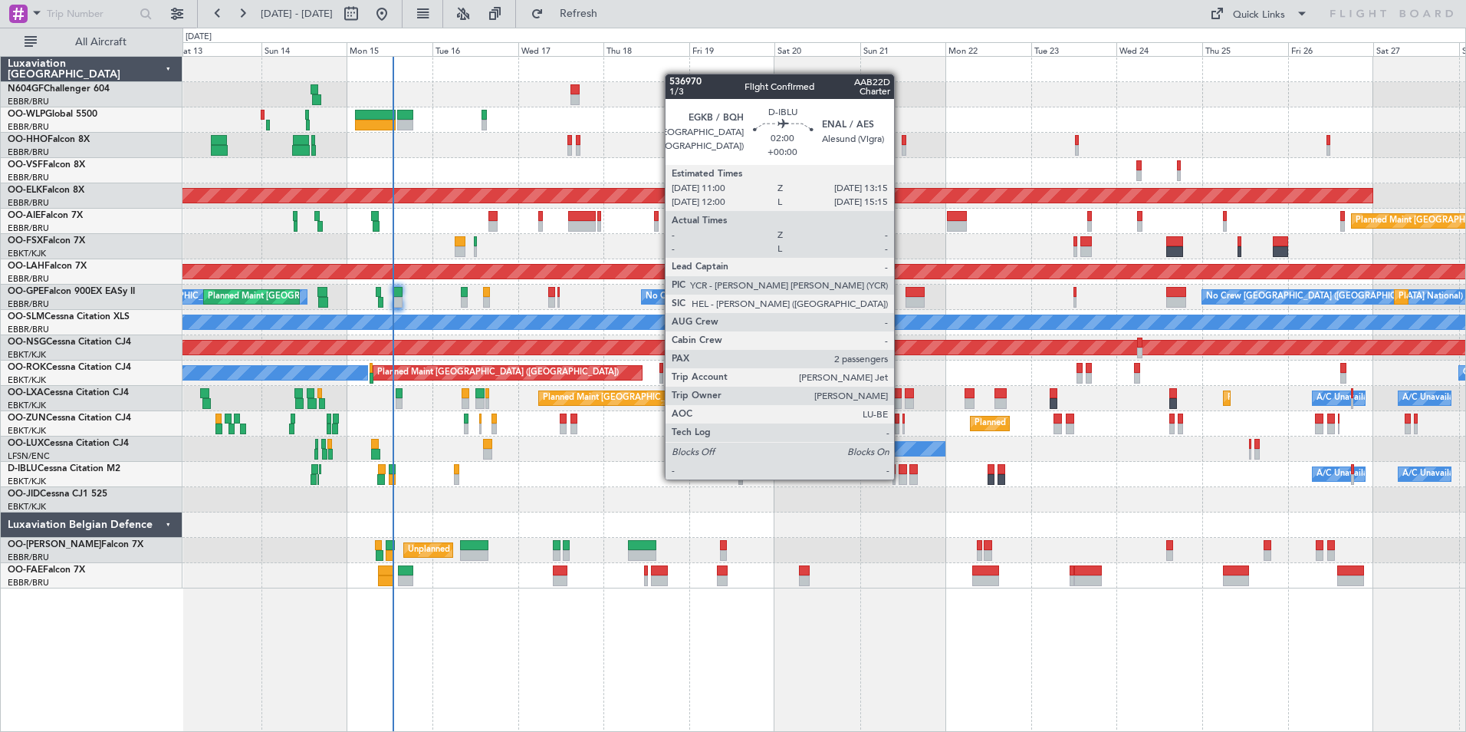
click at [901, 478] on div at bounding box center [903, 479] width 8 height 11
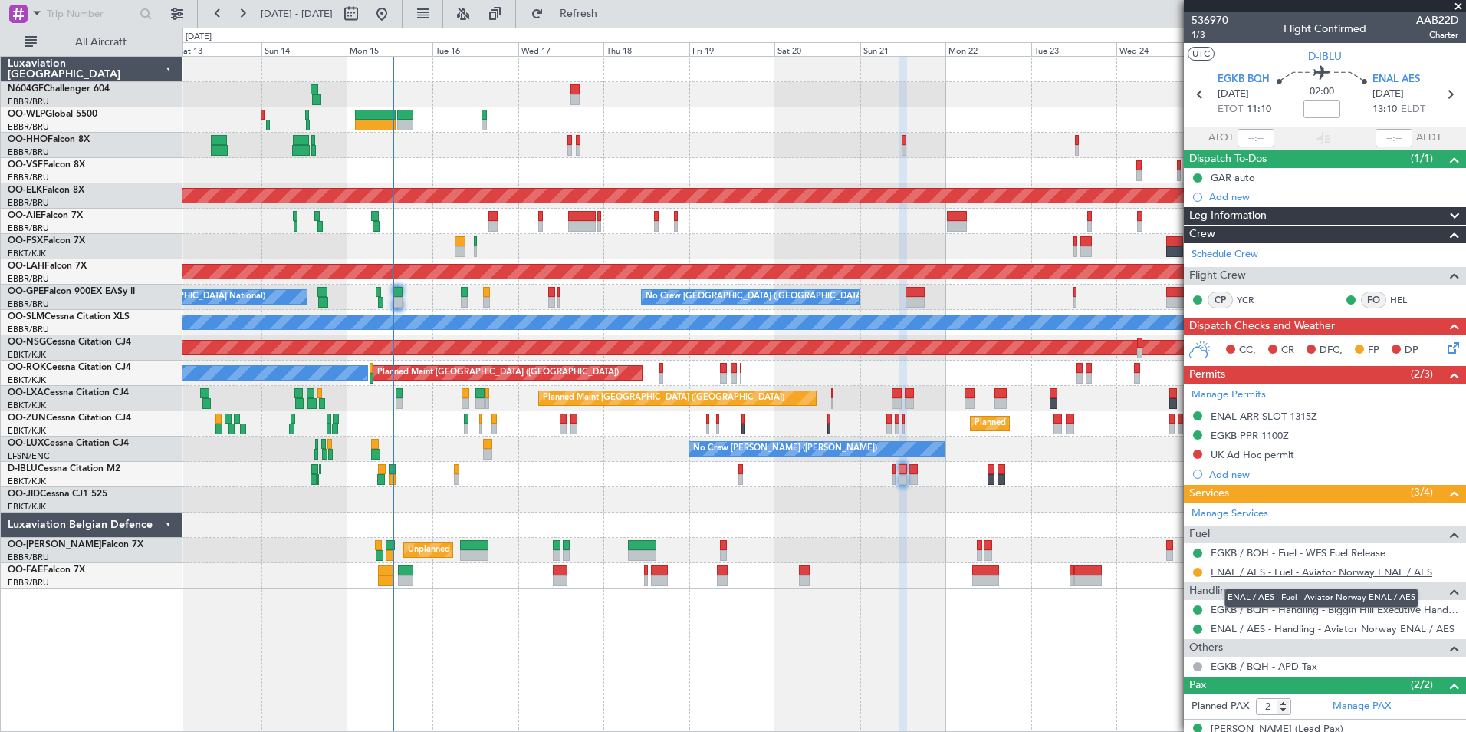
click at [1243, 570] on link "ENAL / AES - Fuel - Aviator Norway ENAL / AES" at bounding box center [1322, 571] width 222 height 13
click at [1440, 94] on icon at bounding box center [1450, 94] width 20 height 20
type input "0"
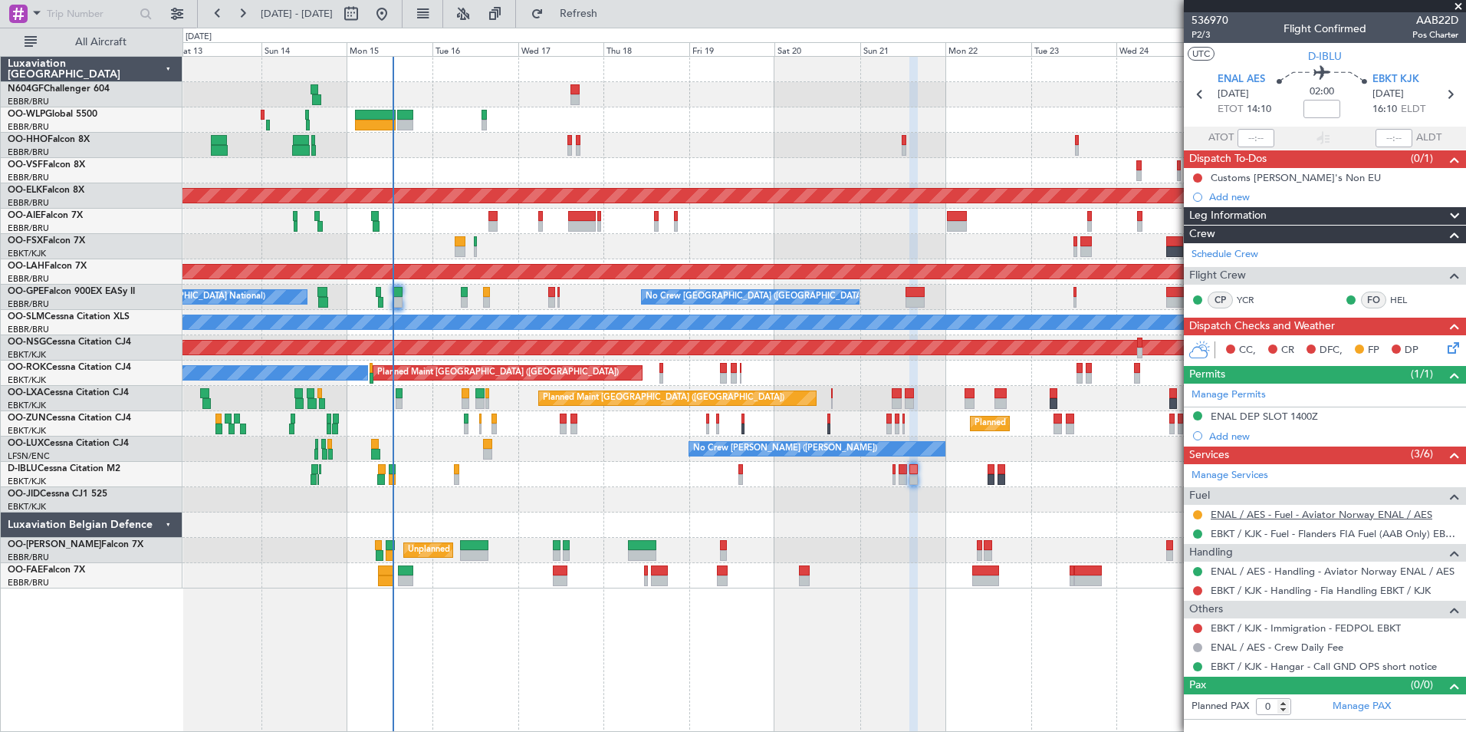
click at [1337, 518] on link "ENAL / AES - Fuel - Aviator Norway ENAL / AES" at bounding box center [1322, 514] width 222 height 13
click at [611, 15] on span "Refresh" at bounding box center [579, 13] width 64 height 11
click at [1368, 508] on link "ENAL / AES - Fuel - AEG Fuels - ENAL / AES" at bounding box center [1312, 514] width 202 height 13
click at [616, 25] on button "Refresh" at bounding box center [570, 14] width 92 height 25
click at [519, 262] on div "Planned Maint Liege Planned Maint Geneva ([GEOGRAPHIC_DATA]) AOG Maint [US_STAT…" at bounding box center [824, 322] width 1283 height 531
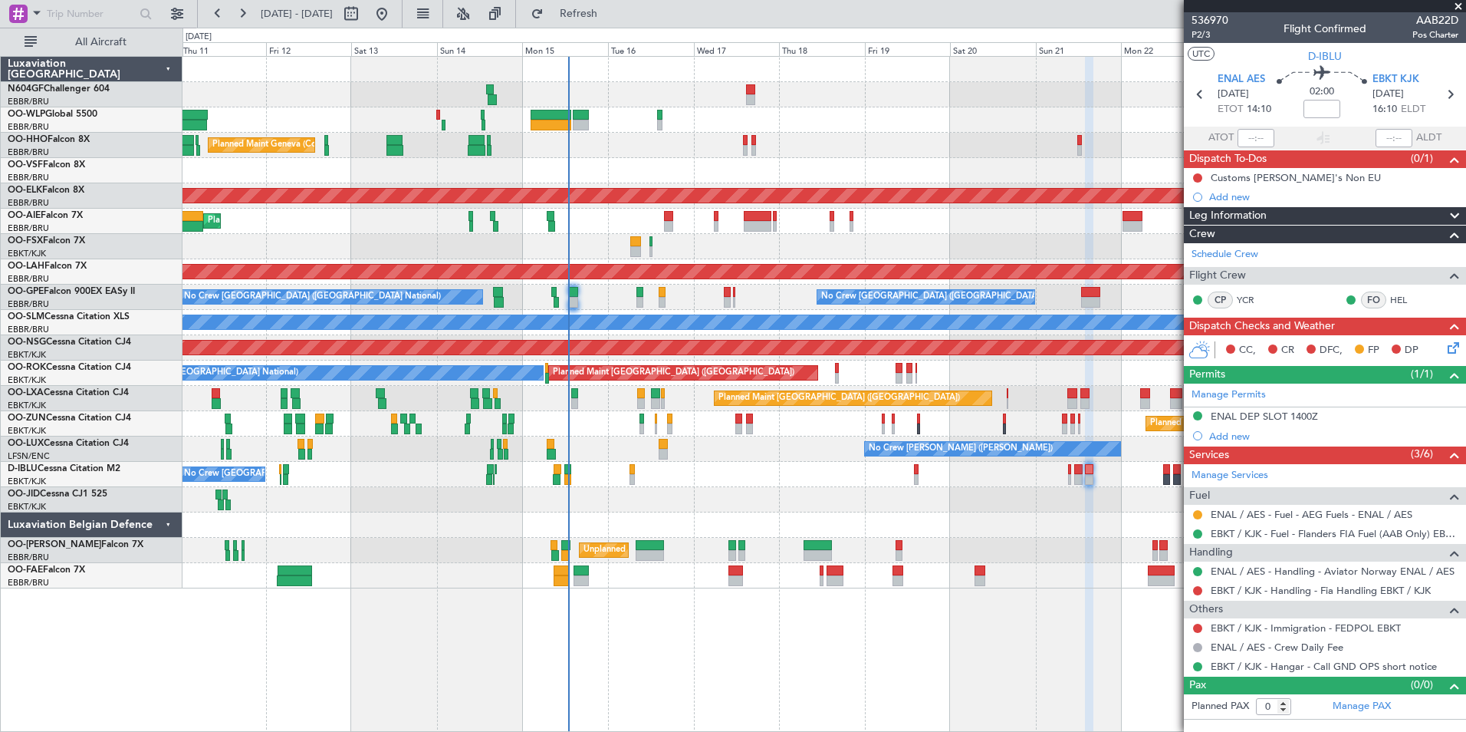
click at [573, 360] on div "Planned Maint [GEOGRAPHIC_DATA] ([GEOGRAPHIC_DATA])" at bounding box center [824, 347] width 1283 height 25
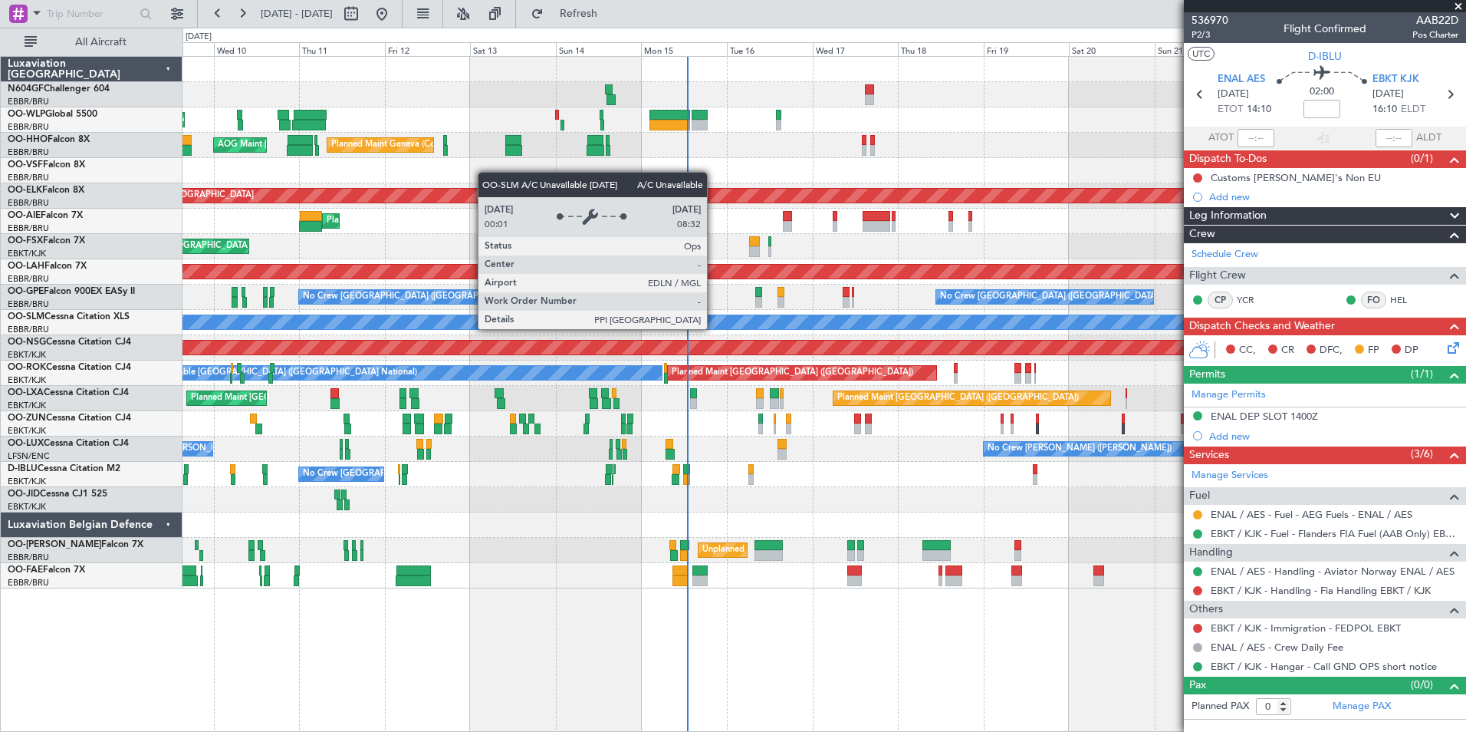
click at [824, 326] on div "A/C Unavailable [GEOGRAPHIC_DATA]" at bounding box center [824, 322] width 3848 height 14
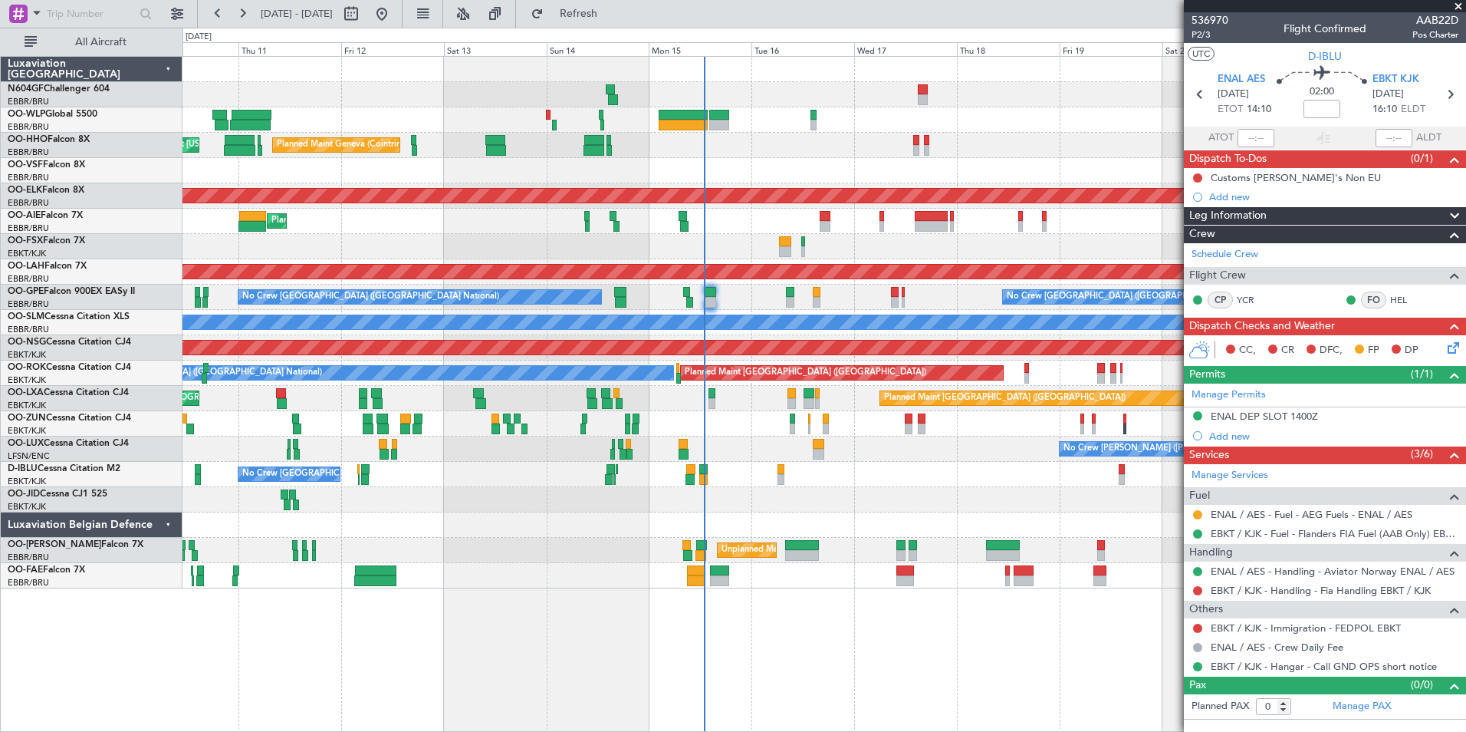
click at [735, 235] on div "Planned Maint Kortrijk-[GEOGRAPHIC_DATA]" at bounding box center [824, 246] width 1283 height 25
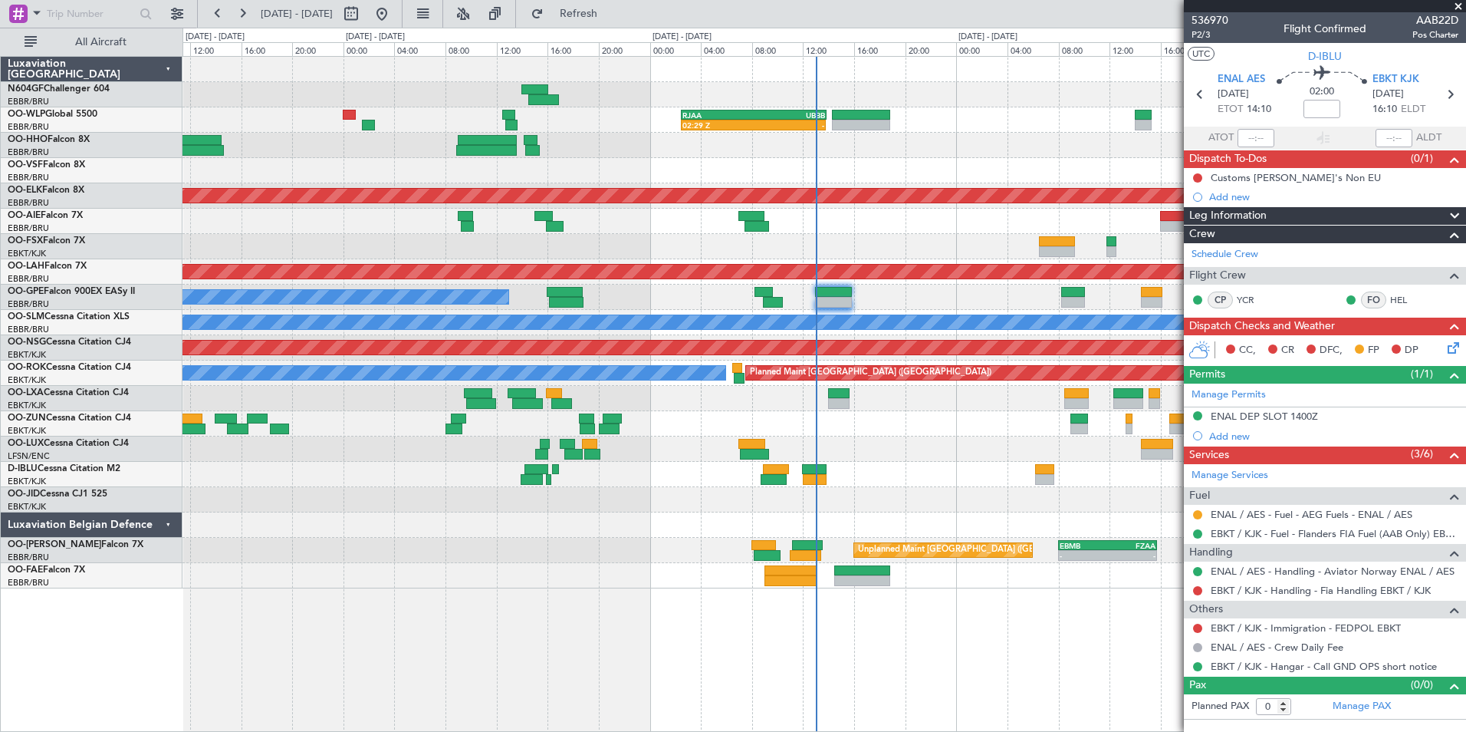
click at [656, 450] on div at bounding box center [824, 448] width 1283 height 25
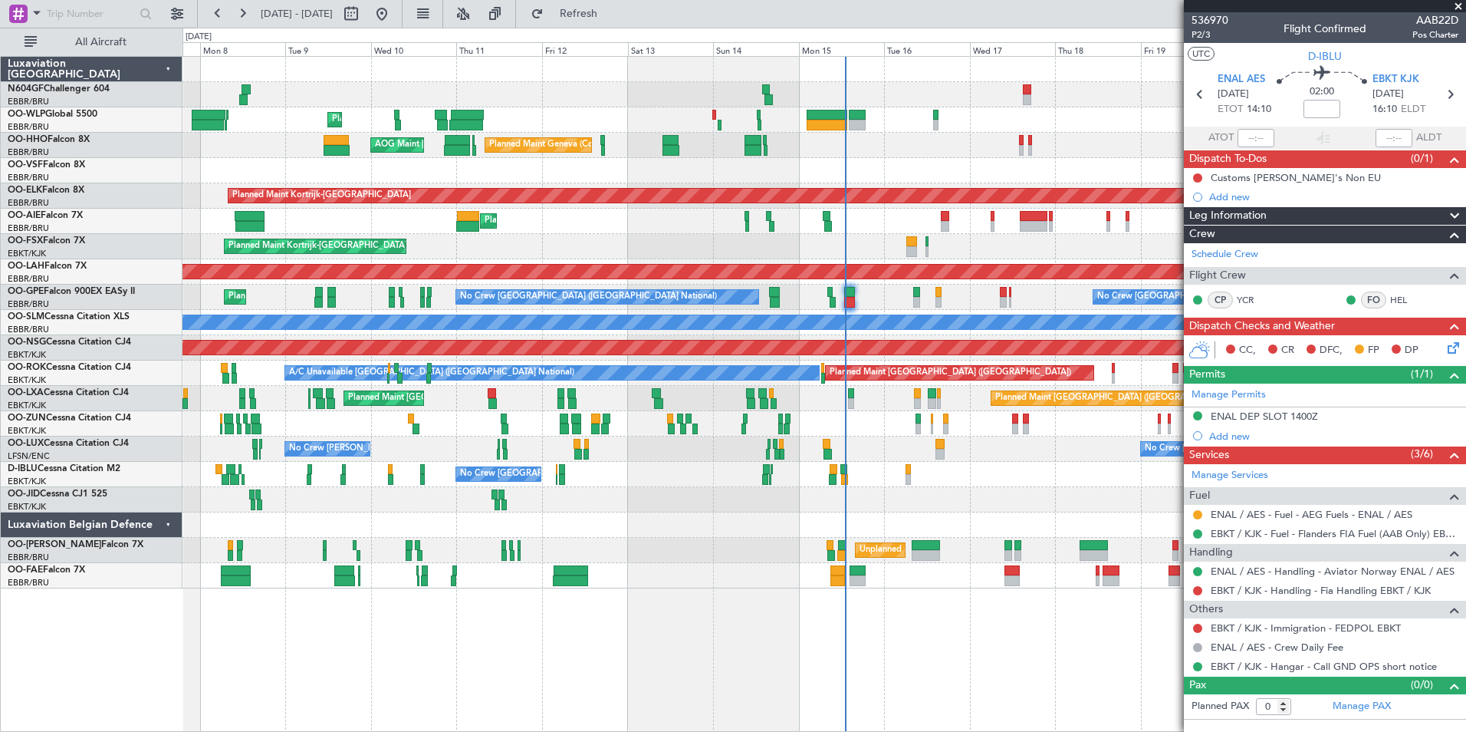
click at [774, 263] on div "Planned Maint Liege Planned Maint Geneva (Cointrin) AOG Maint New York (Teterbo…" at bounding box center [824, 322] width 1283 height 531
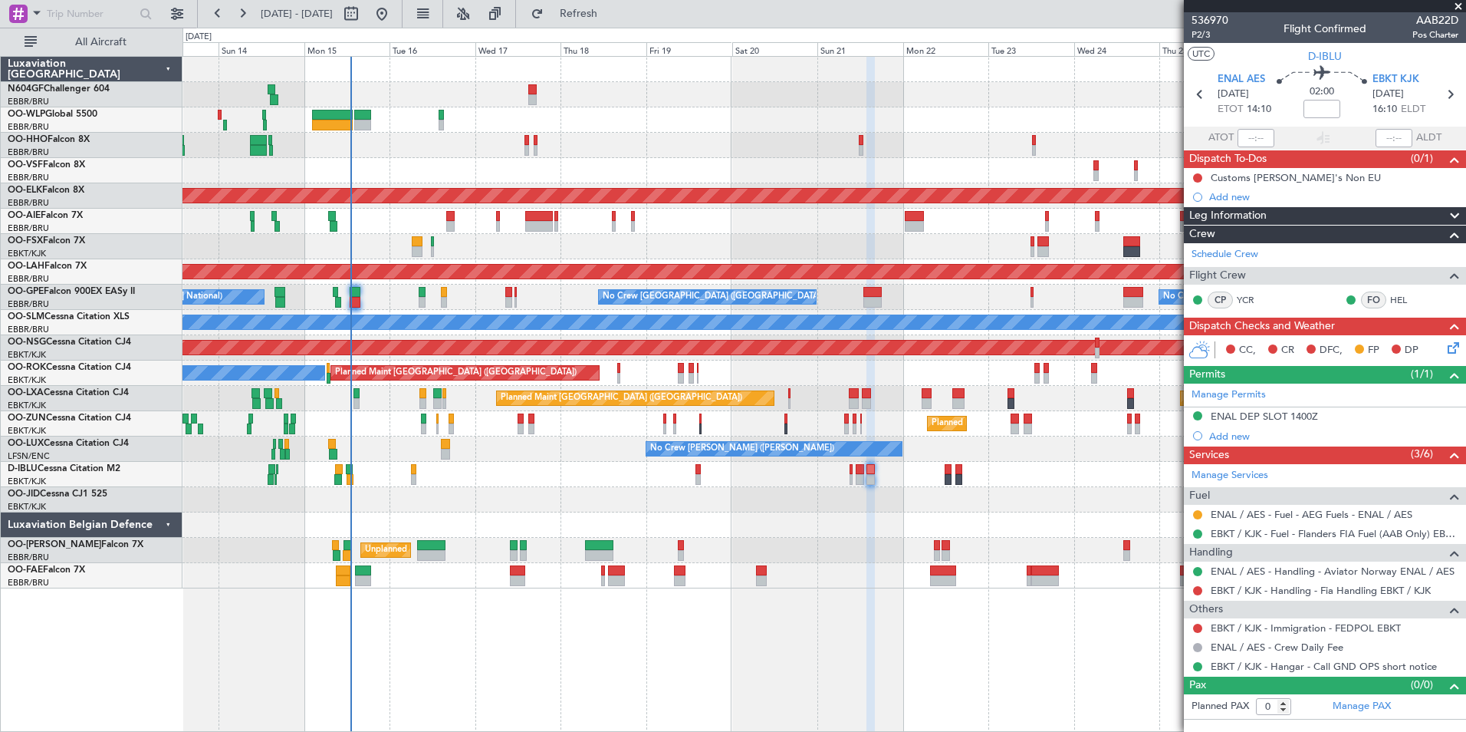
click at [716, 283] on div "Planned Maint [PERSON_NAME]-[GEOGRAPHIC_DATA][PERSON_NAME] ([GEOGRAPHIC_DATA][P…" at bounding box center [824, 271] width 1283 height 25
click at [699, 548] on div "Planned Maint Geneva (Cointrin) AOG Maint New York (Teterboro) Planned Maint Ko…" at bounding box center [824, 322] width 1283 height 531
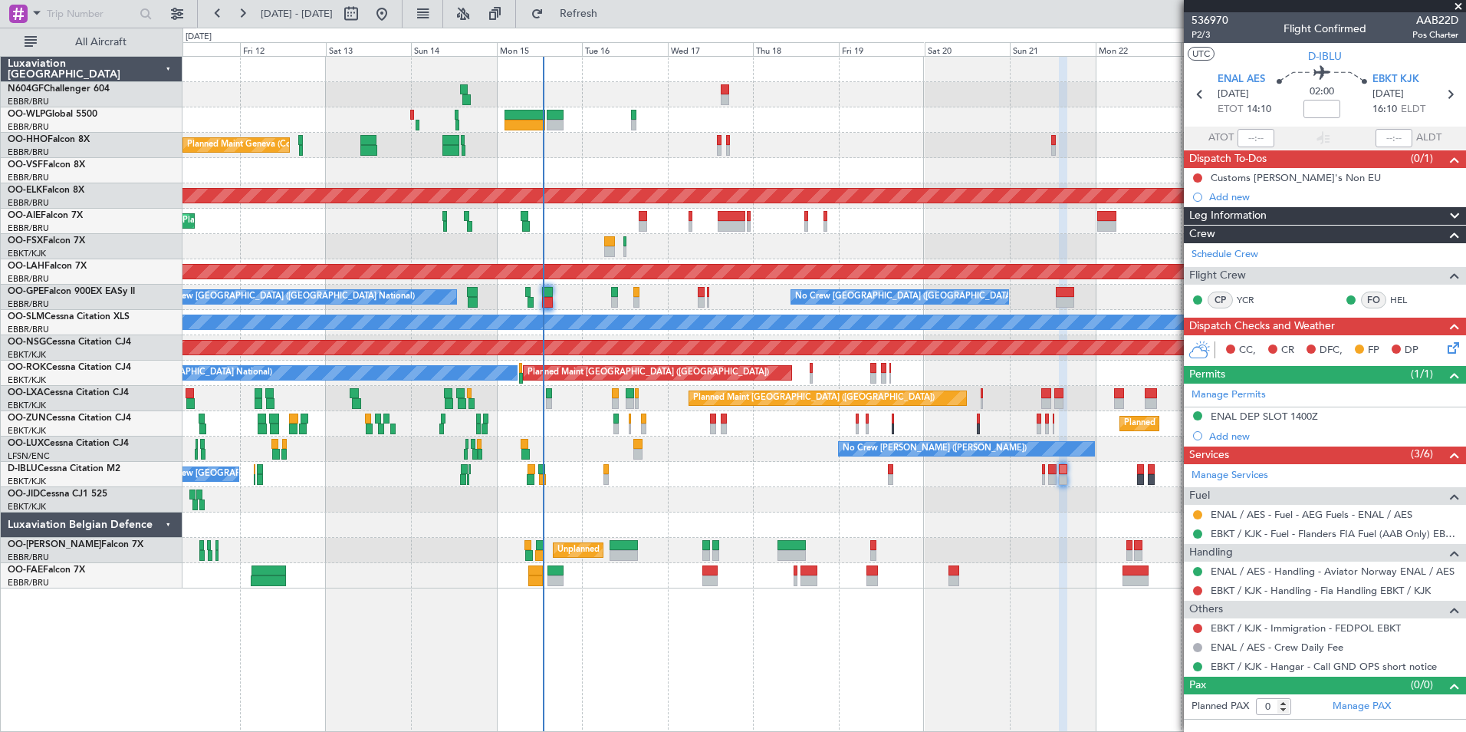
click at [624, 143] on div "Planned Maint Geneva (Cointrin) AOG Maint New York (Teterboro)" at bounding box center [824, 145] width 1283 height 25
click at [906, 556] on div "Unplanned Maint Brussels (Brussels National) Owner Melsbroek Air Base" at bounding box center [824, 550] width 1283 height 25
click at [615, 163] on div at bounding box center [824, 170] width 1283 height 25
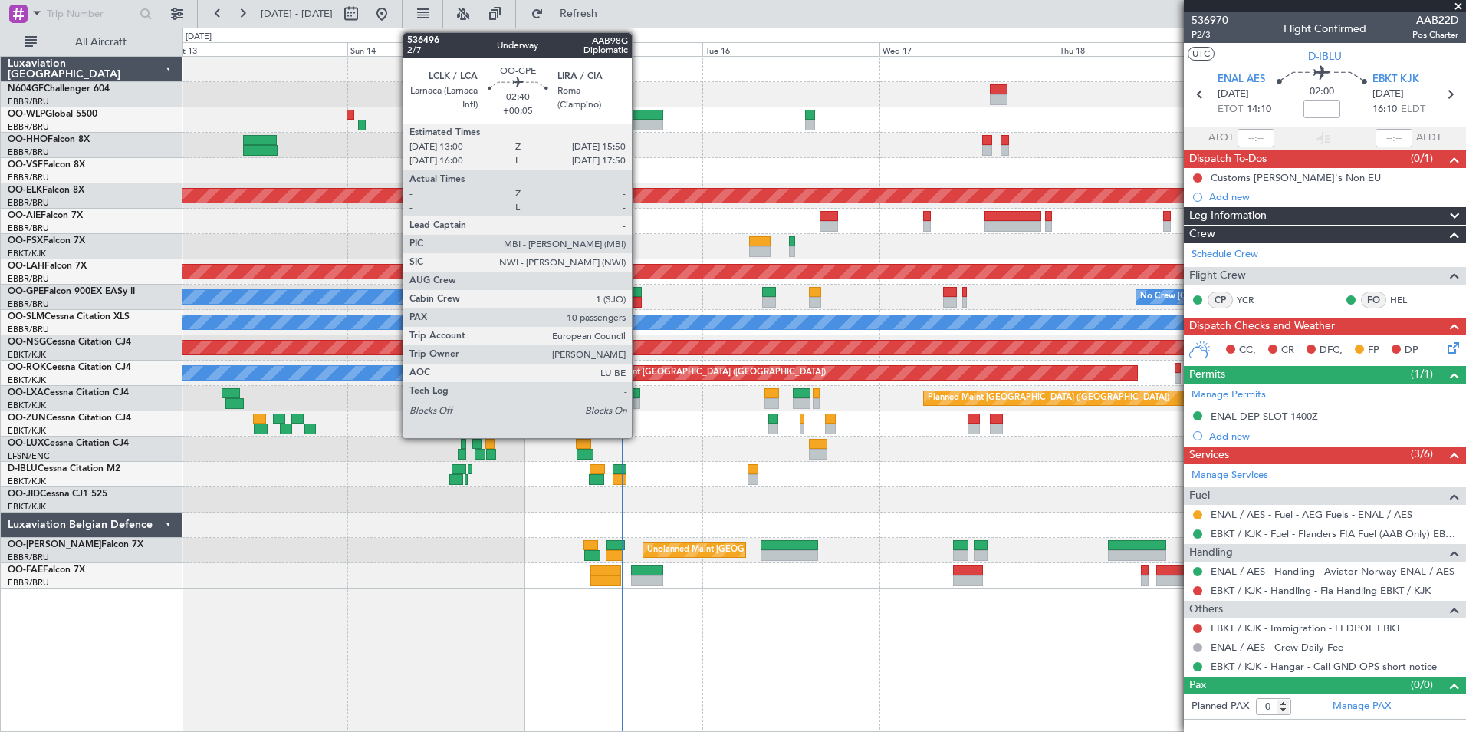
click at [639, 297] on div at bounding box center [630, 302] width 21 height 11
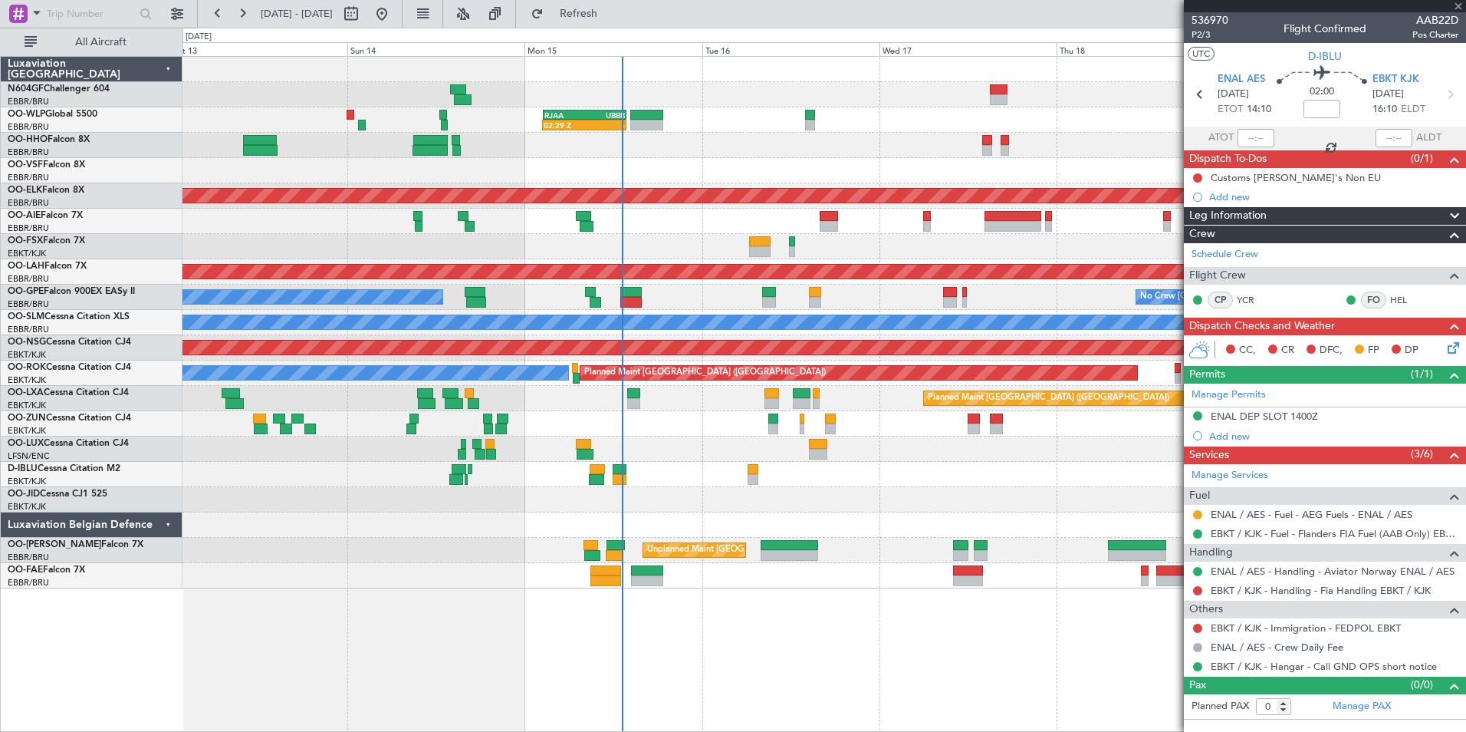
type input "+00:05"
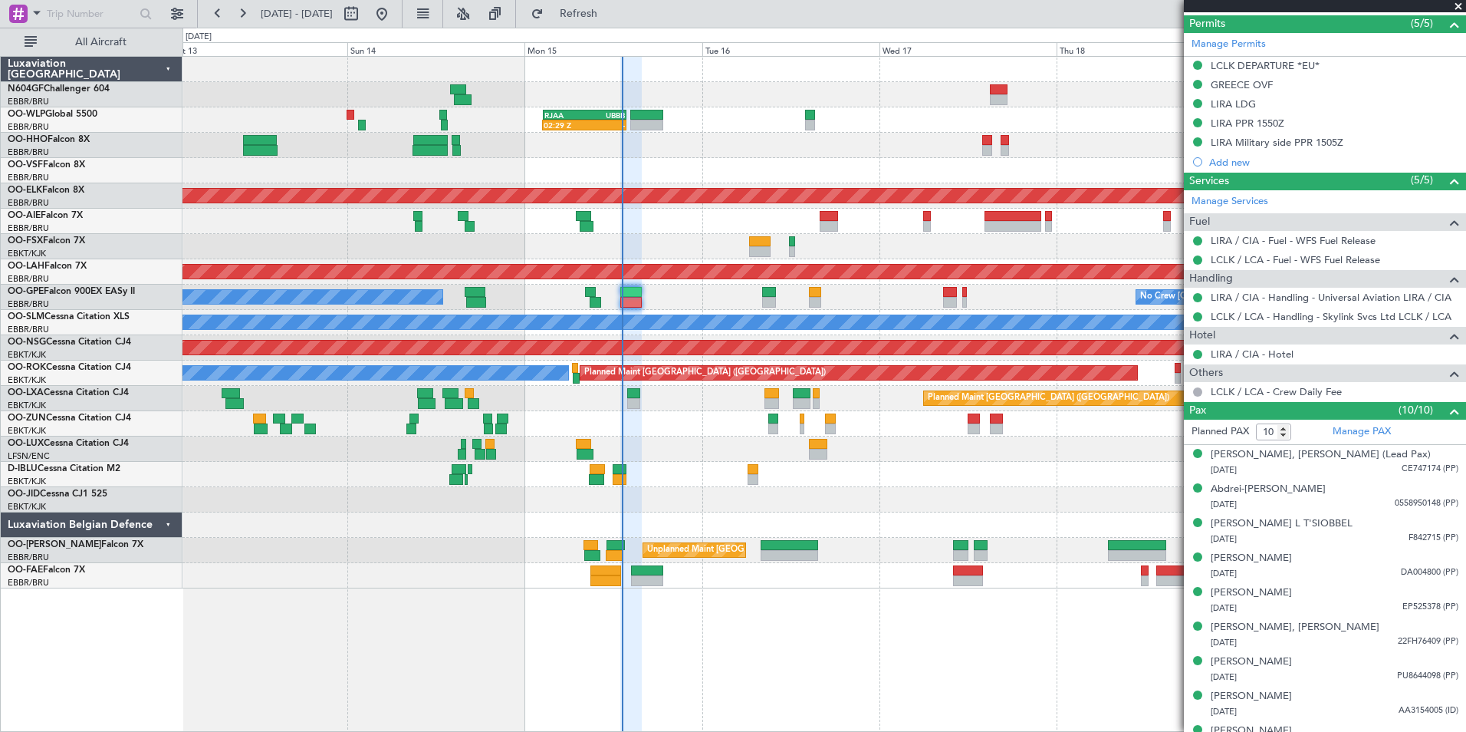
scroll to position [478, 0]
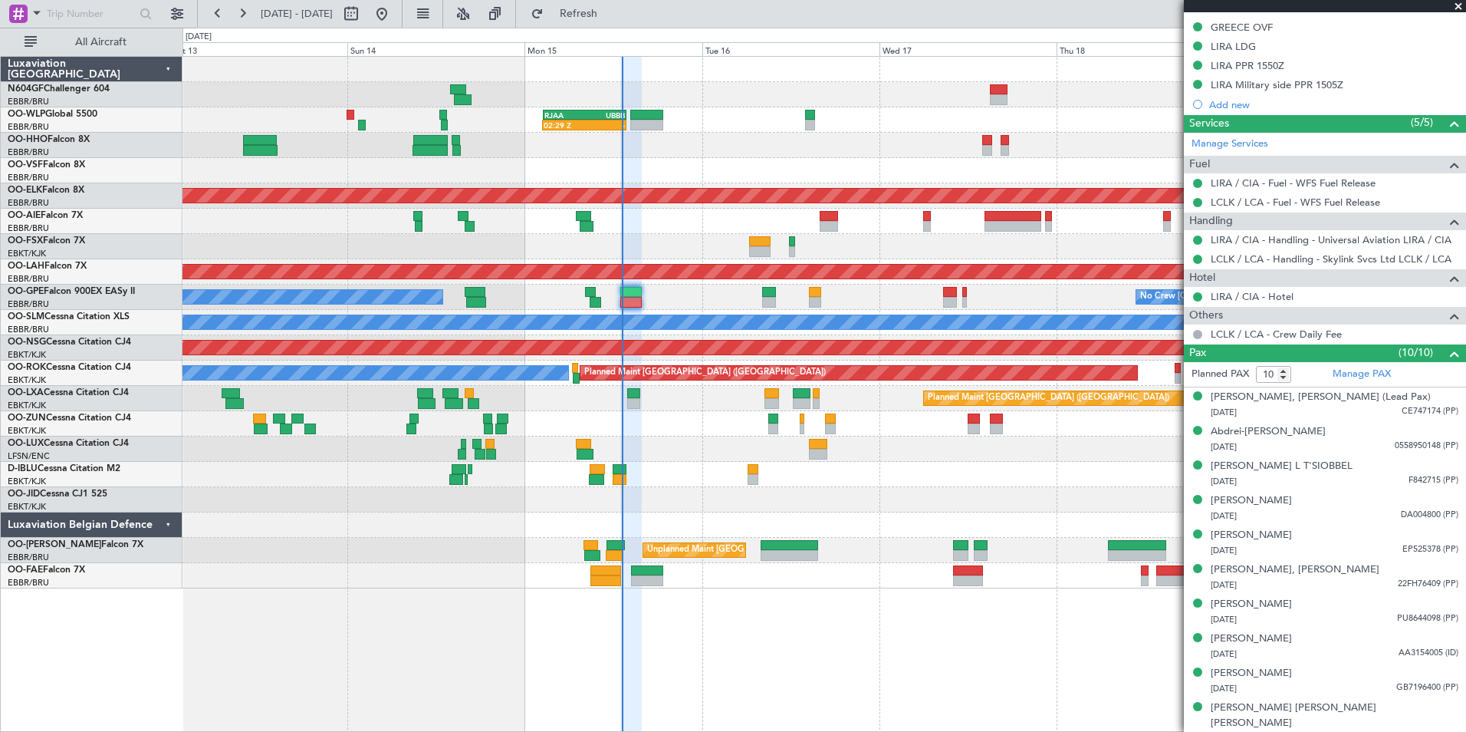
click at [937, 441] on div "No Crew [PERSON_NAME] ([PERSON_NAME])" at bounding box center [824, 448] width 1283 height 25
click at [1456, 8] on span at bounding box center [1458, 7] width 15 height 14
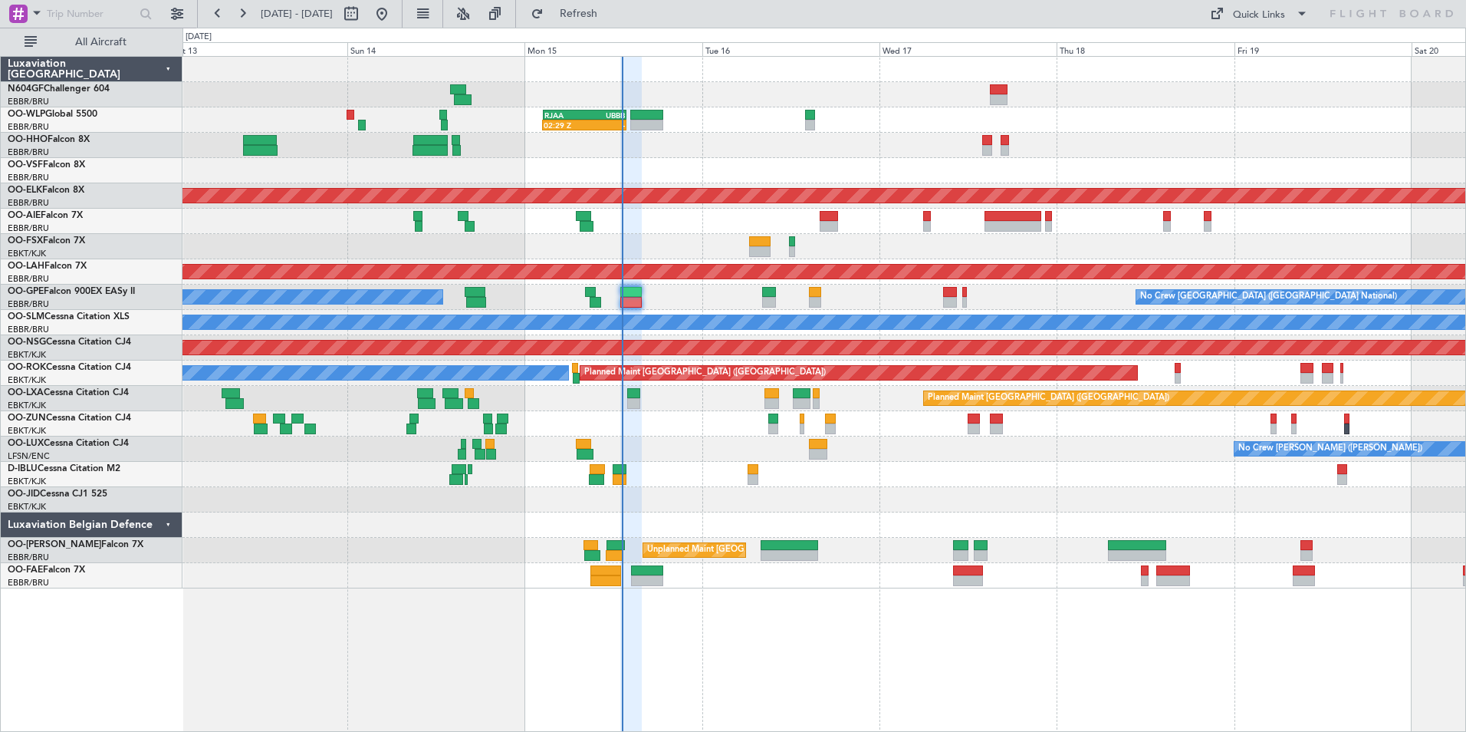
type input "0"
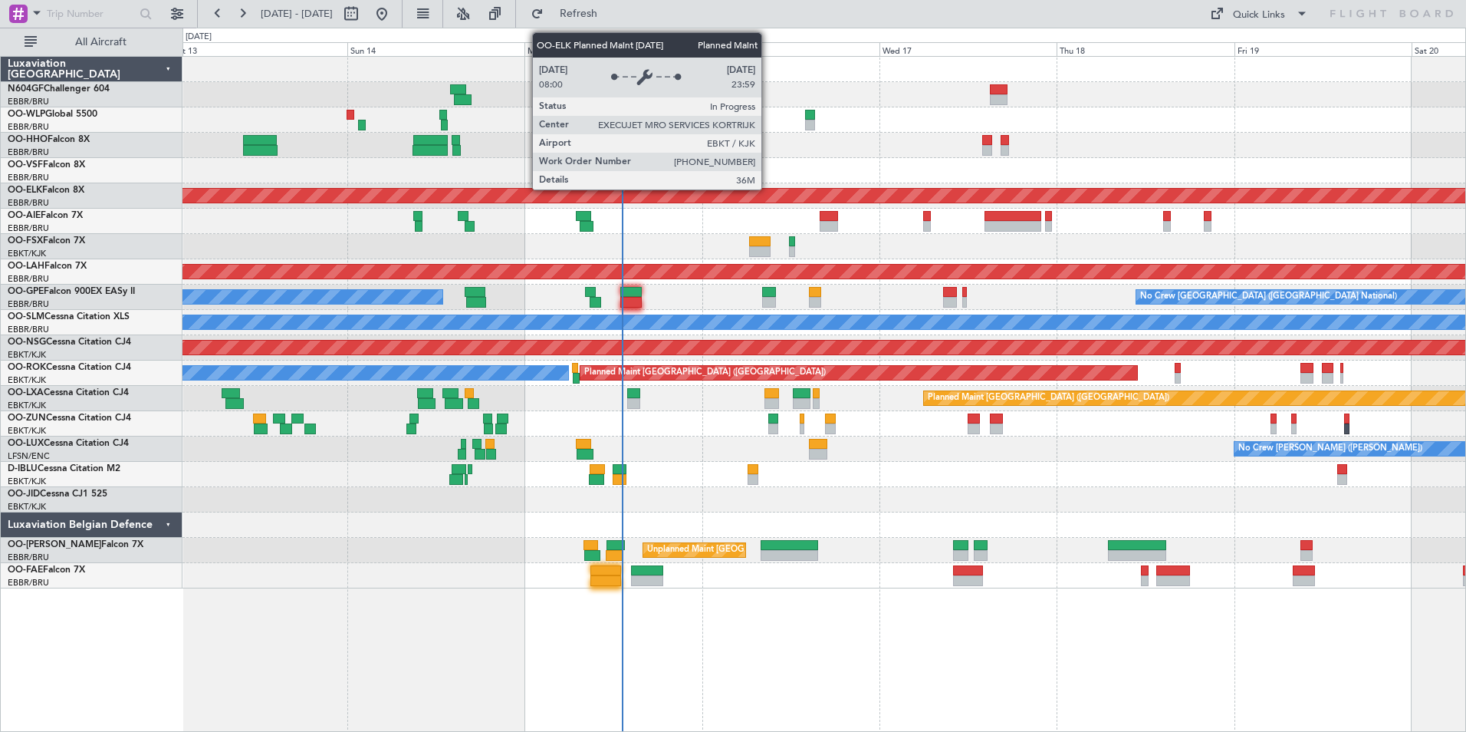
click at [822, 202] on div "Planned Maint Kortrijk-[GEOGRAPHIC_DATA]" at bounding box center [997, 196] width 3311 height 14
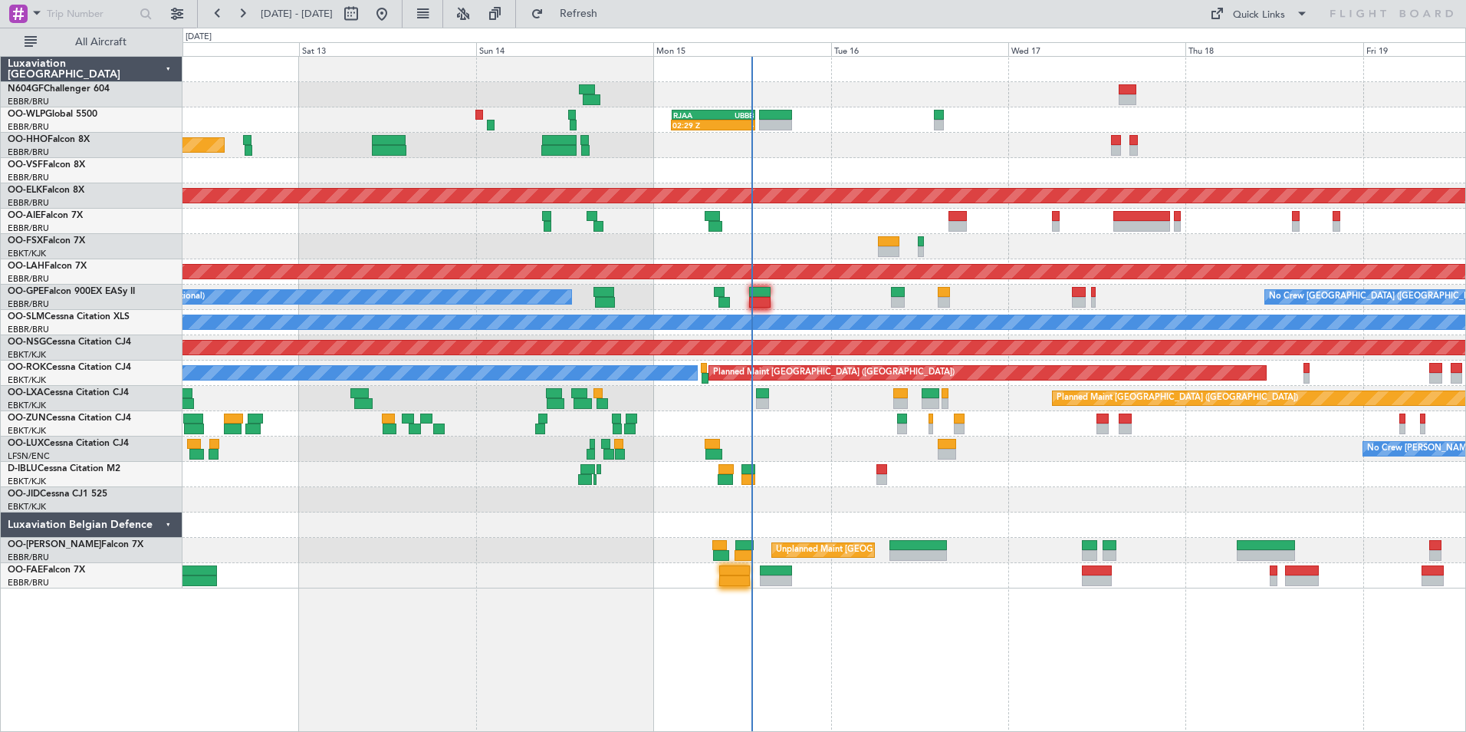
click at [841, 582] on div at bounding box center [824, 575] width 1283 height 25
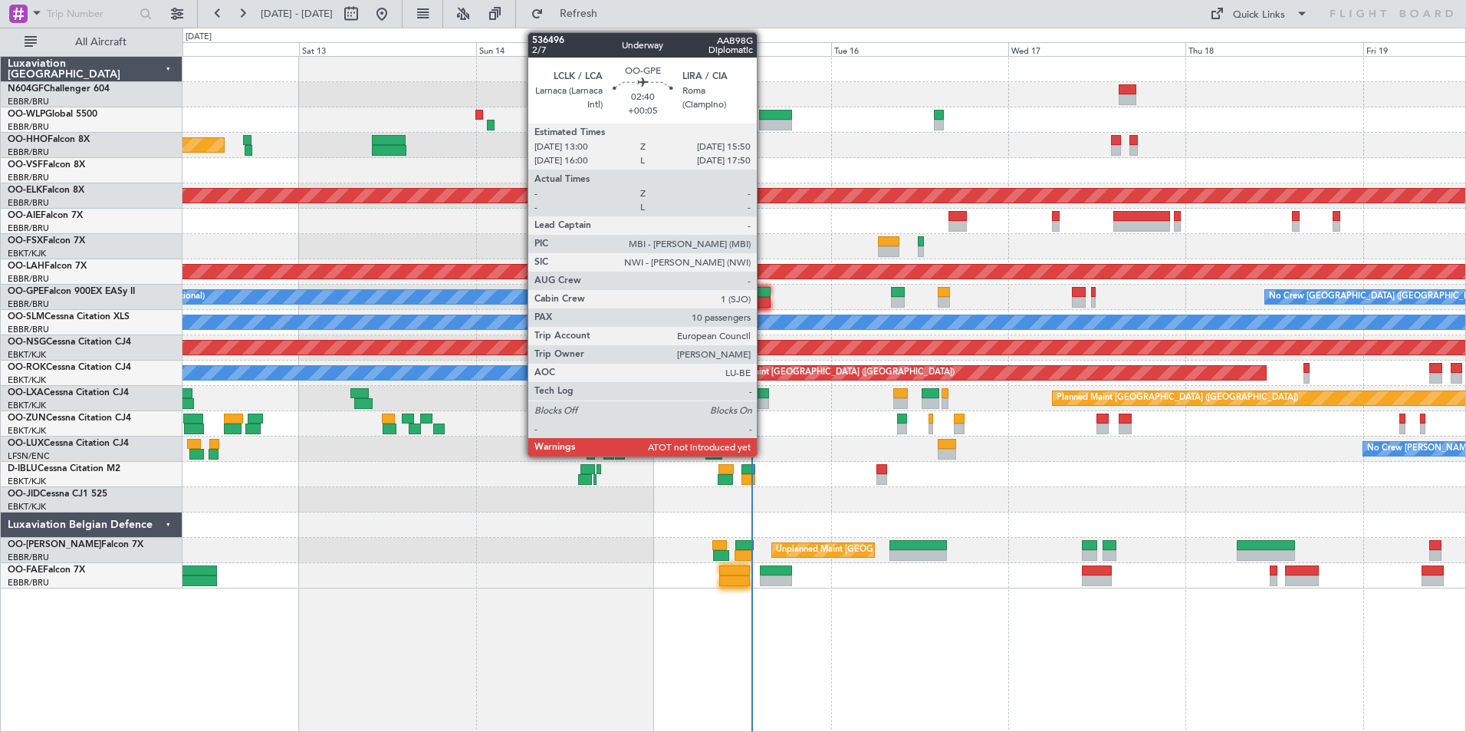
click at [764, 299] on div at bounding box center [759, 302] width 21 height 11
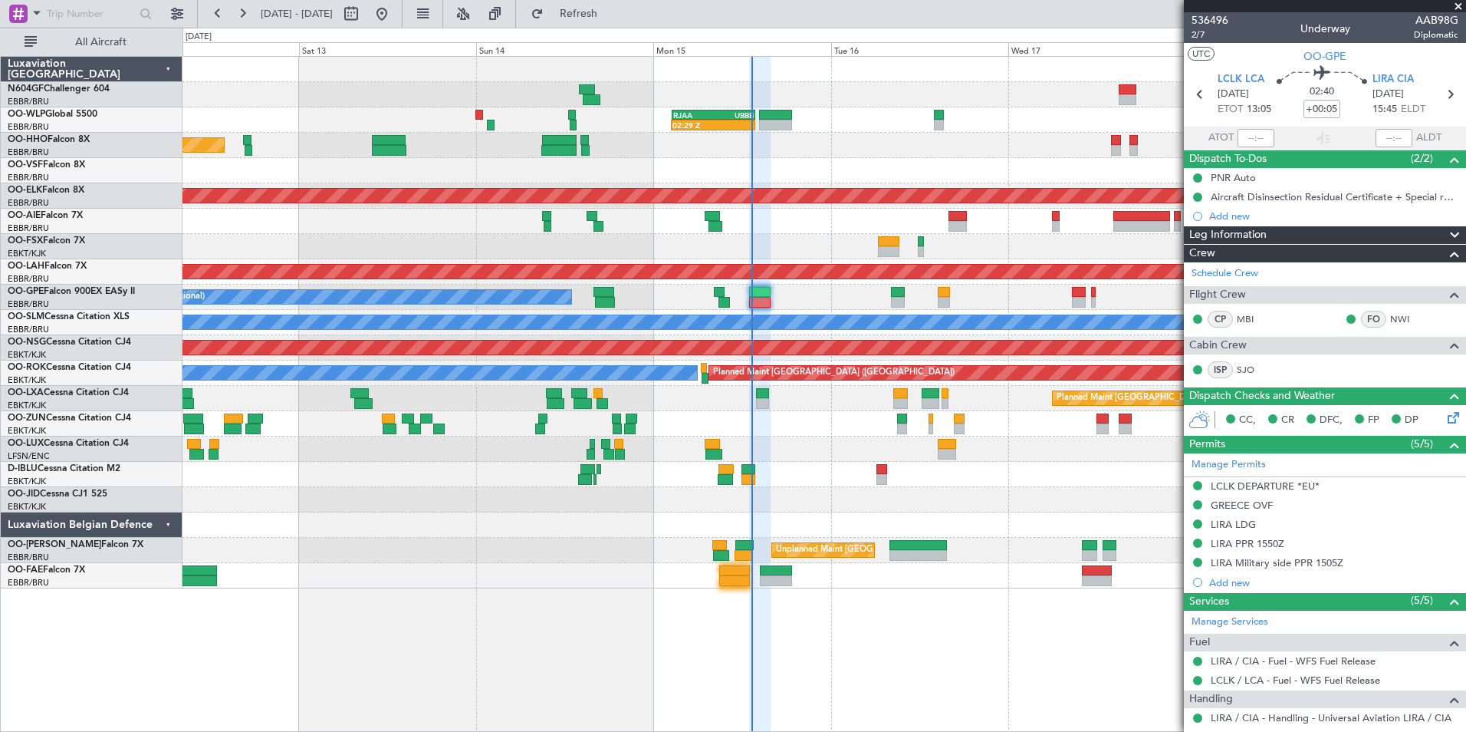
click at [791, 146] on div "Planned Maint Geneva (Cointrin) AOG Maint New York (Teterboro)" at bounding box center [824, 145] width 1283 height 25
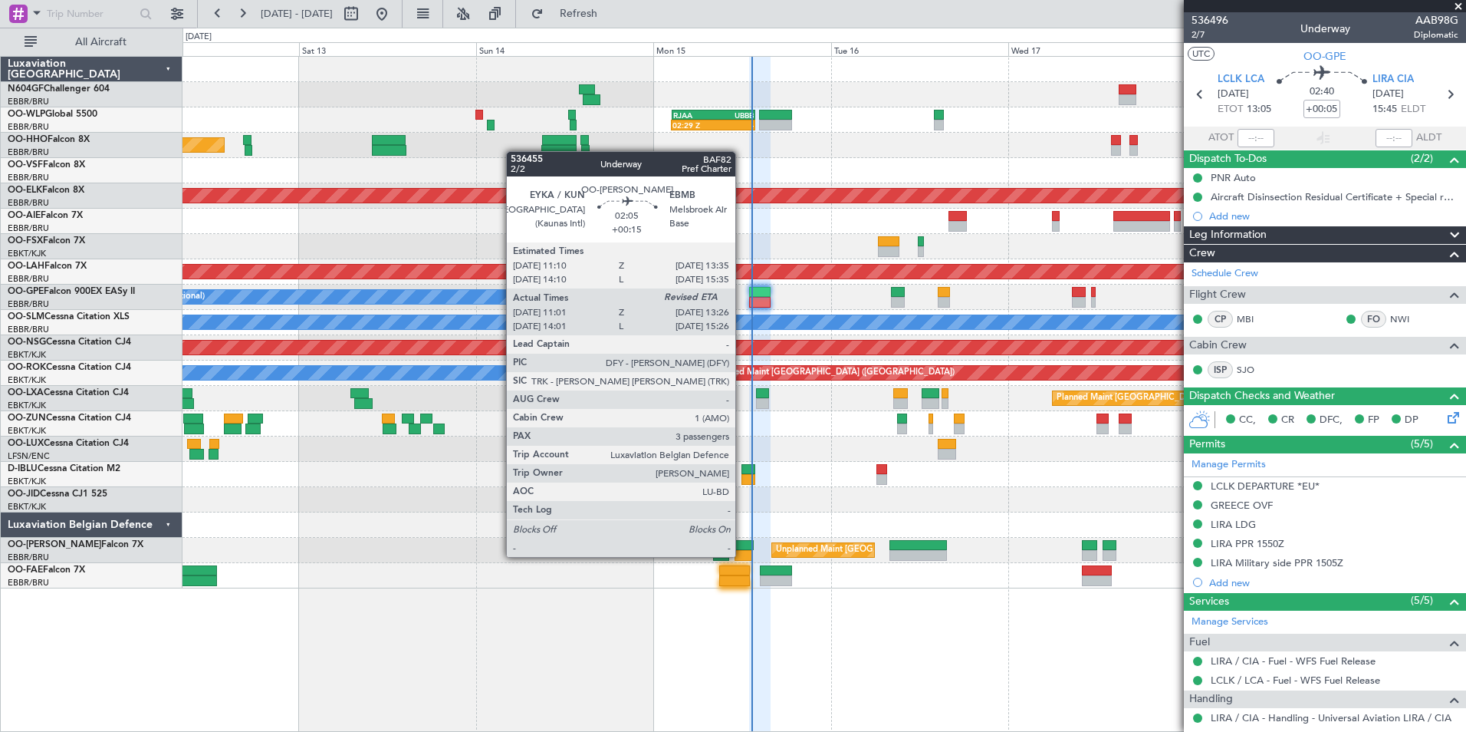
click at [742, 555] on div at bounding box center [744, 555] width 18 height 11
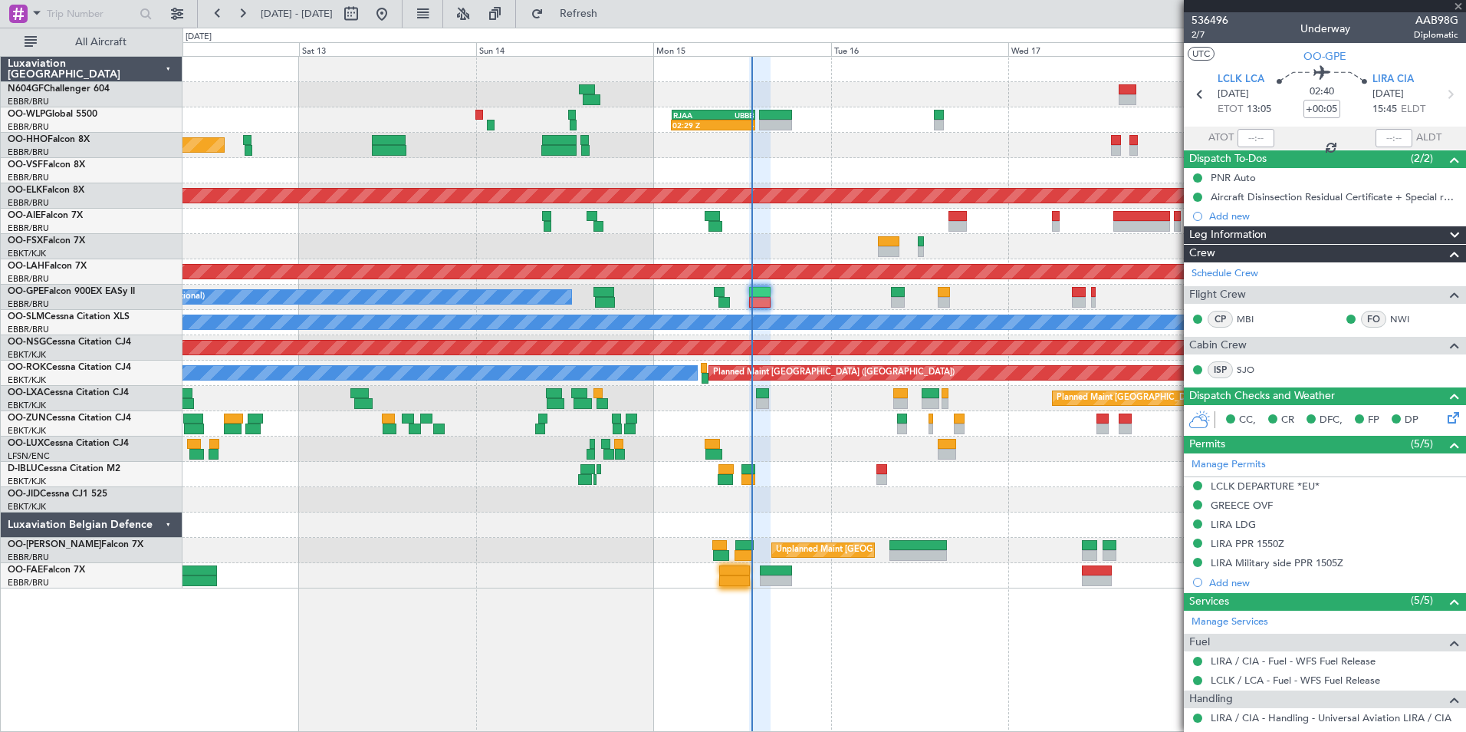
type input "+00:15"
type input "11:11"
type input "3"
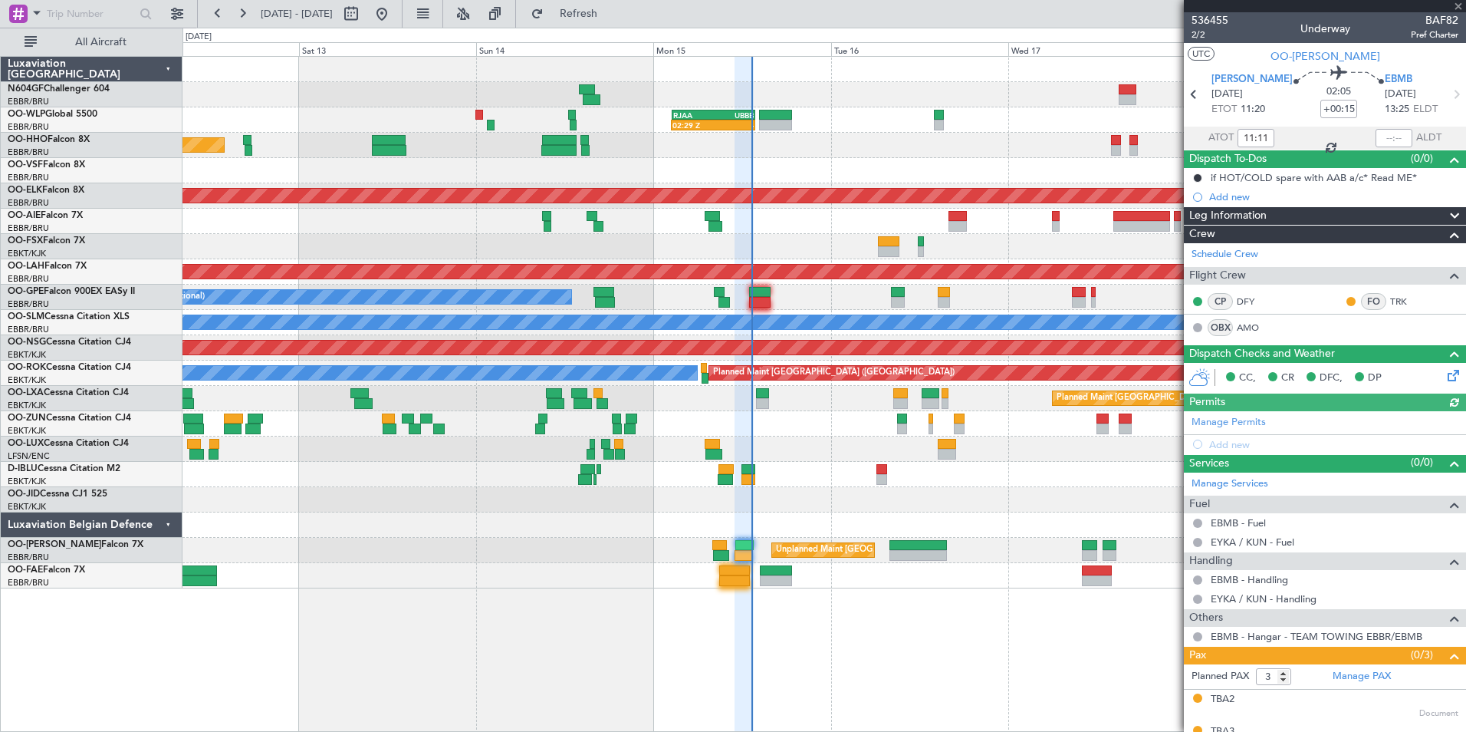
click at [1377, 142] on div at bounding box center [1394, 138] width 37 height 18
click at [1387, 140] on div at bounding box center [1394, 138] width 37 height 18
click at [1383, 139] on input "text" at bounding box center [1394, 138] width 37 height 18
click at [960, 472] on div "No Crew [GEOGRAPHIC_DATA] ([GEOGRAPHIC_DATA] National)" at bounding box center [824, 474] width 1283 height 25
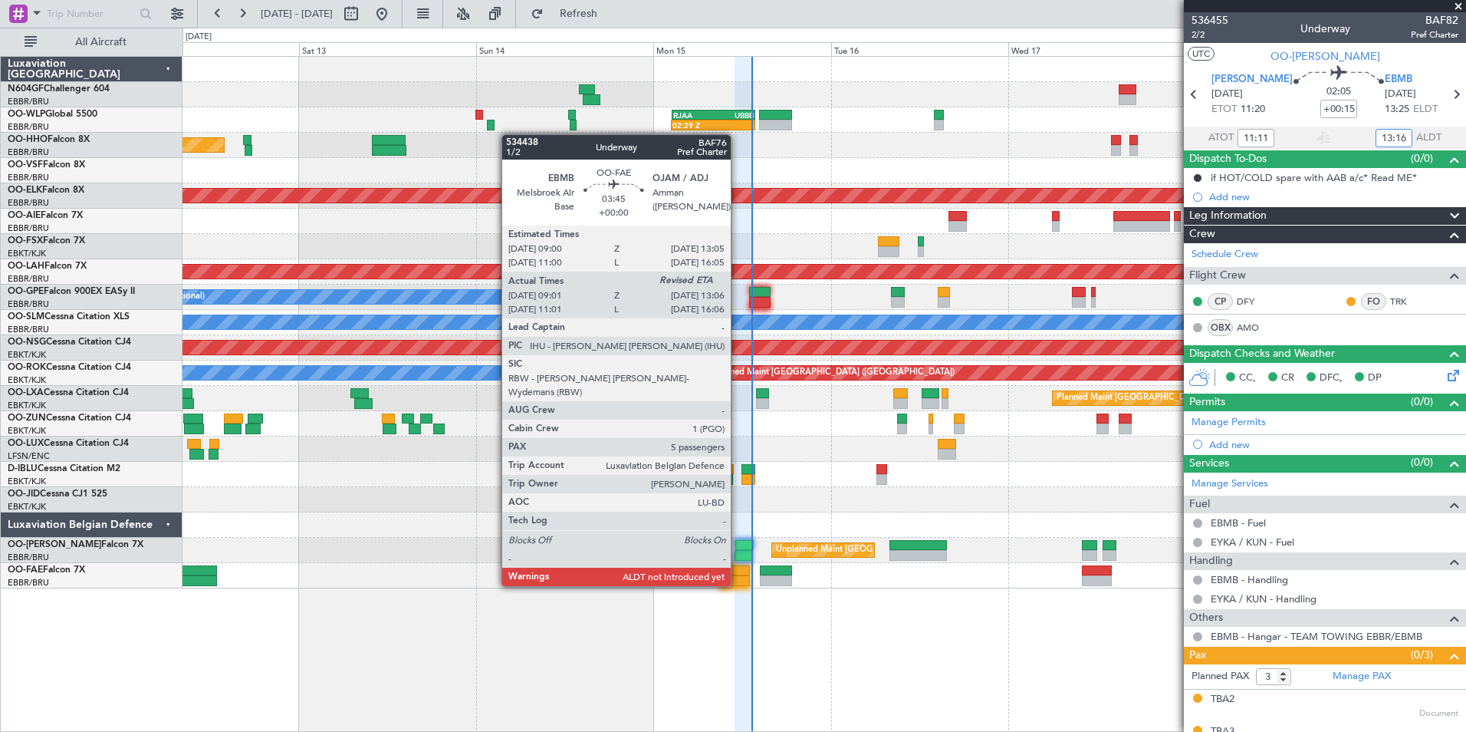
click at [738, 584] on div at bounding box center [734, 580] width 31 height 11
type input "13:16"
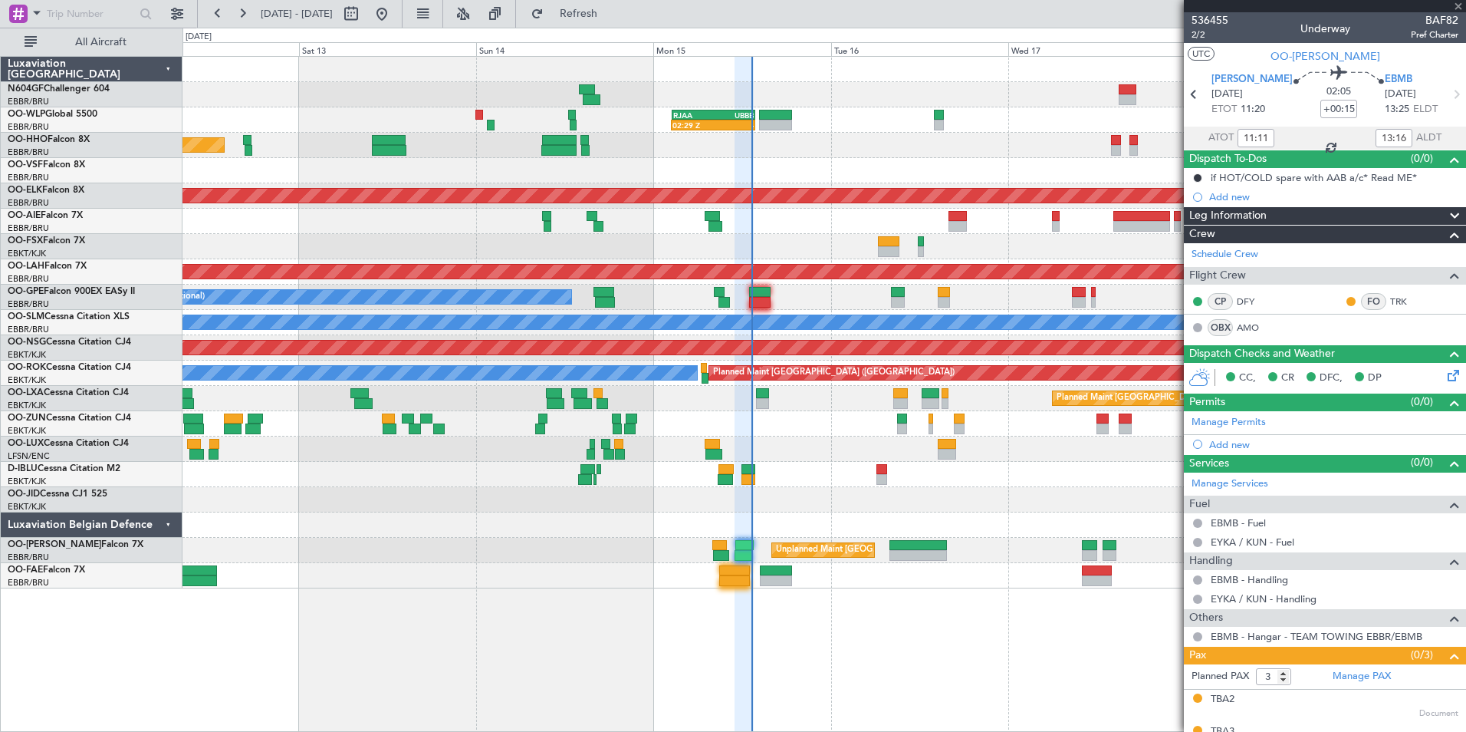
type input "09:11"
type input "5"
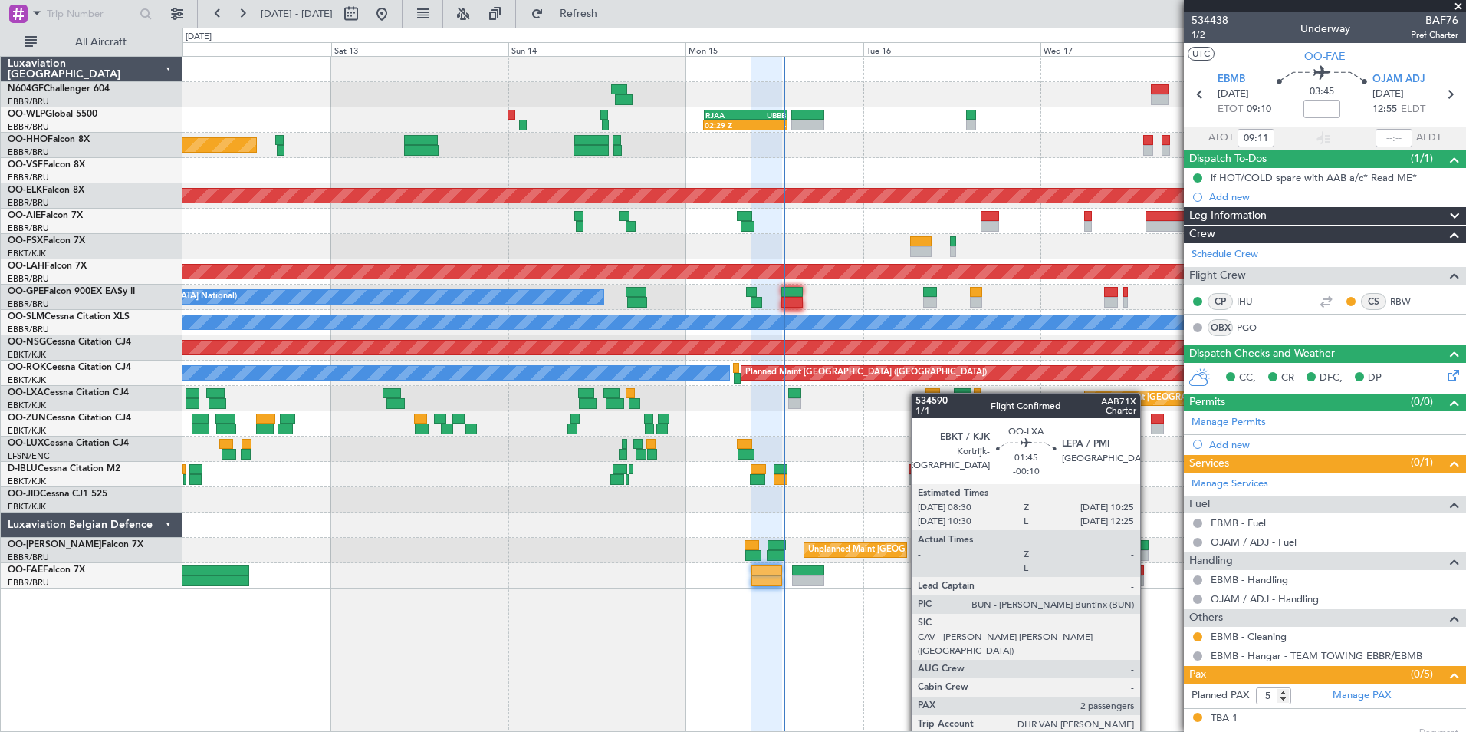
click at [926, 395] on div at bounding box center [933, 393] width 15 height 11
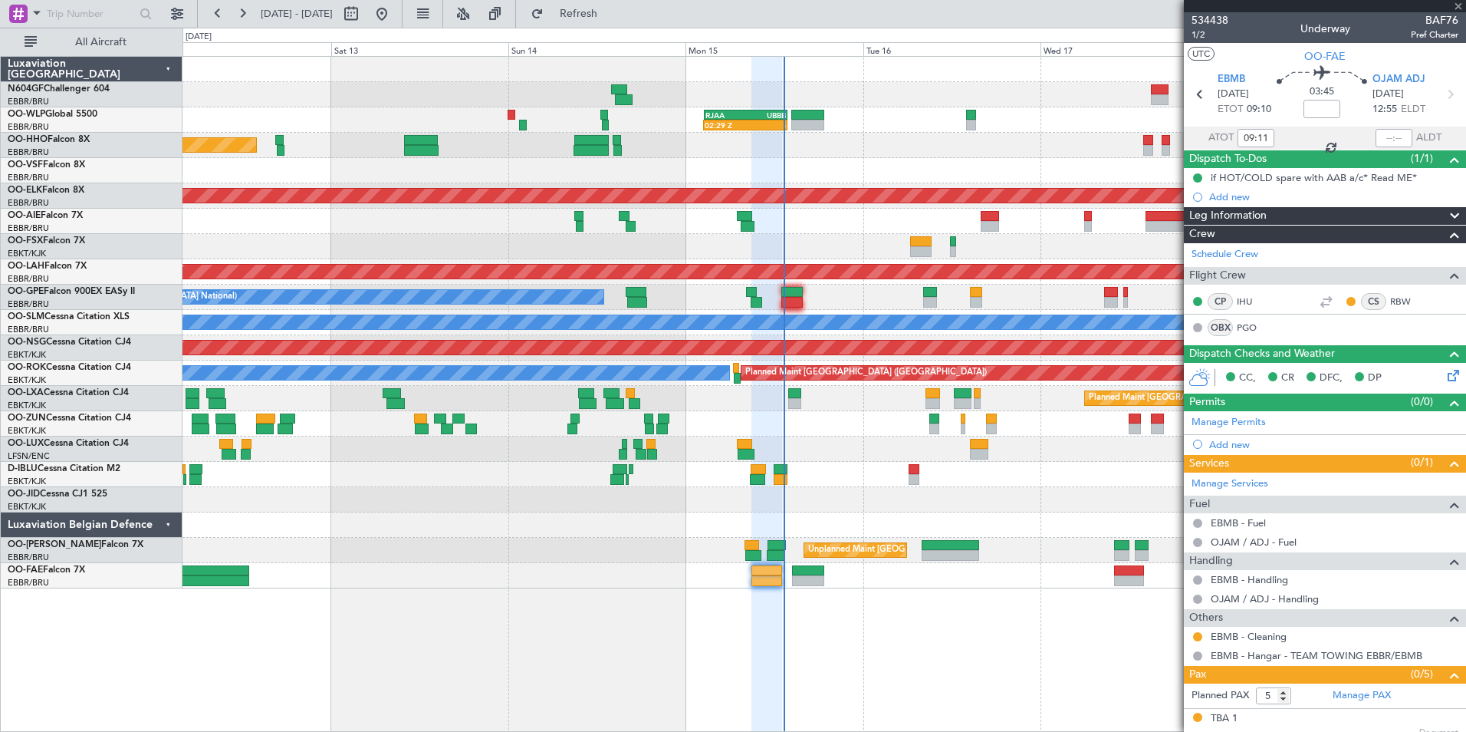
type input "-00:10"
type input "2"
click at [922, 432] on div at bounding box center [824, 423] width 1283 height 25
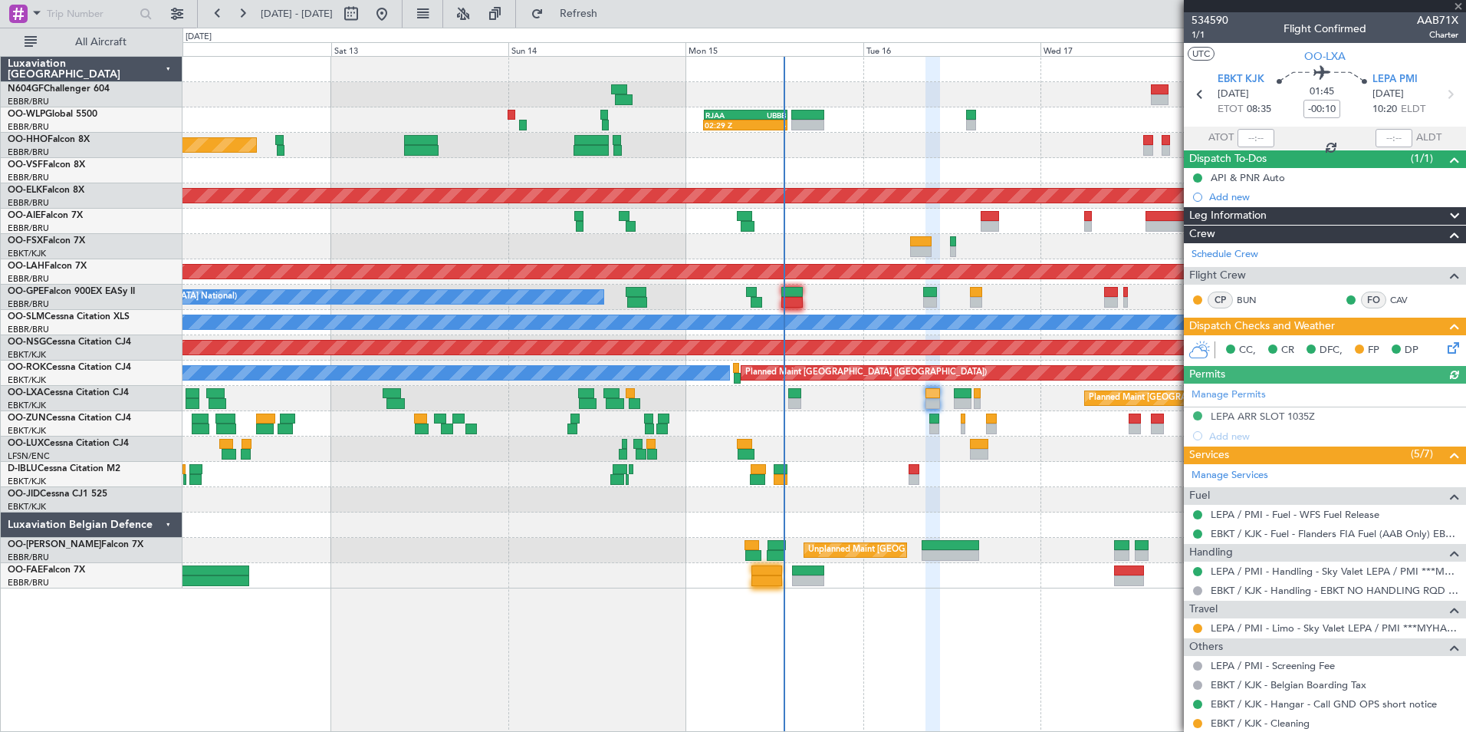
click at [894, 433] on div at bounding box center [824, 423] width 1283 height 25
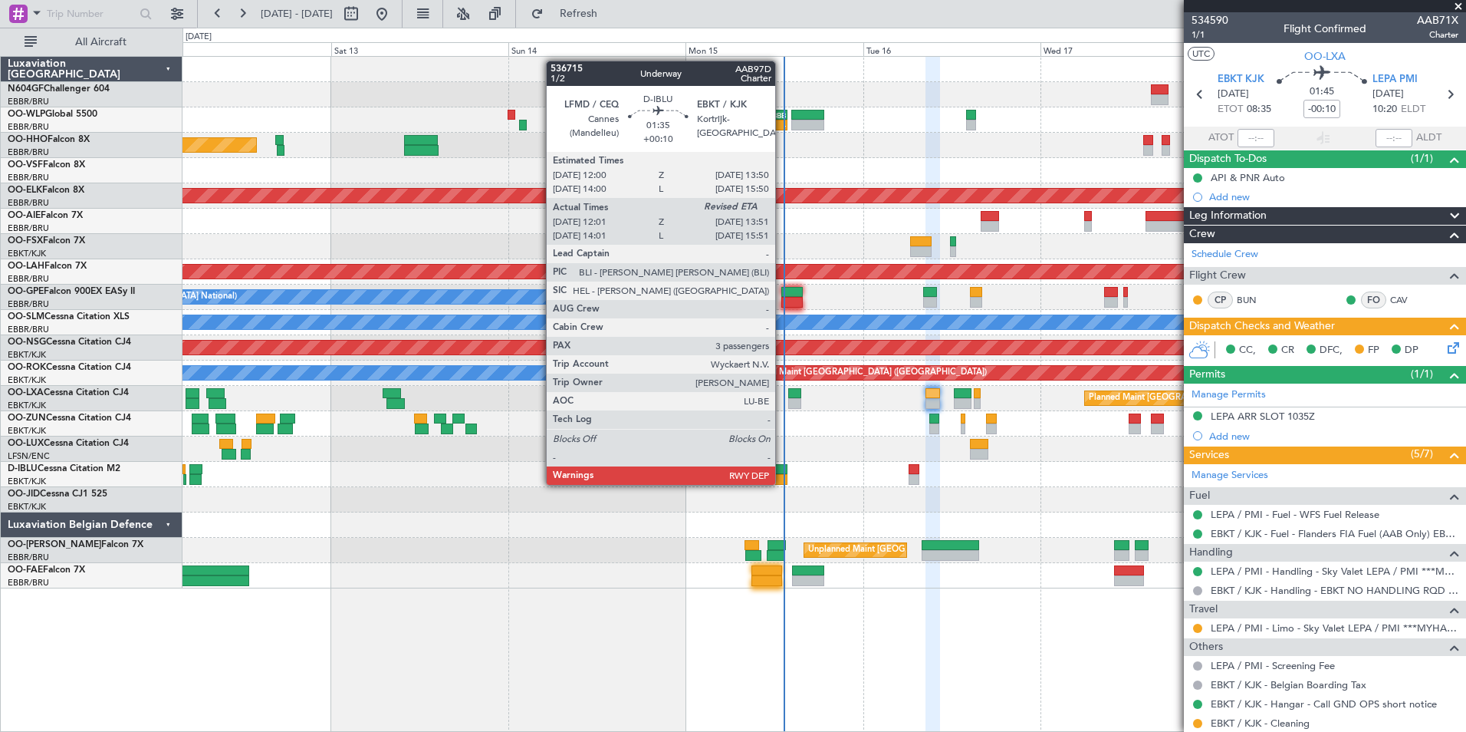
click at [782, 483] on div at bounding box center [781, 479] width 14 height 11
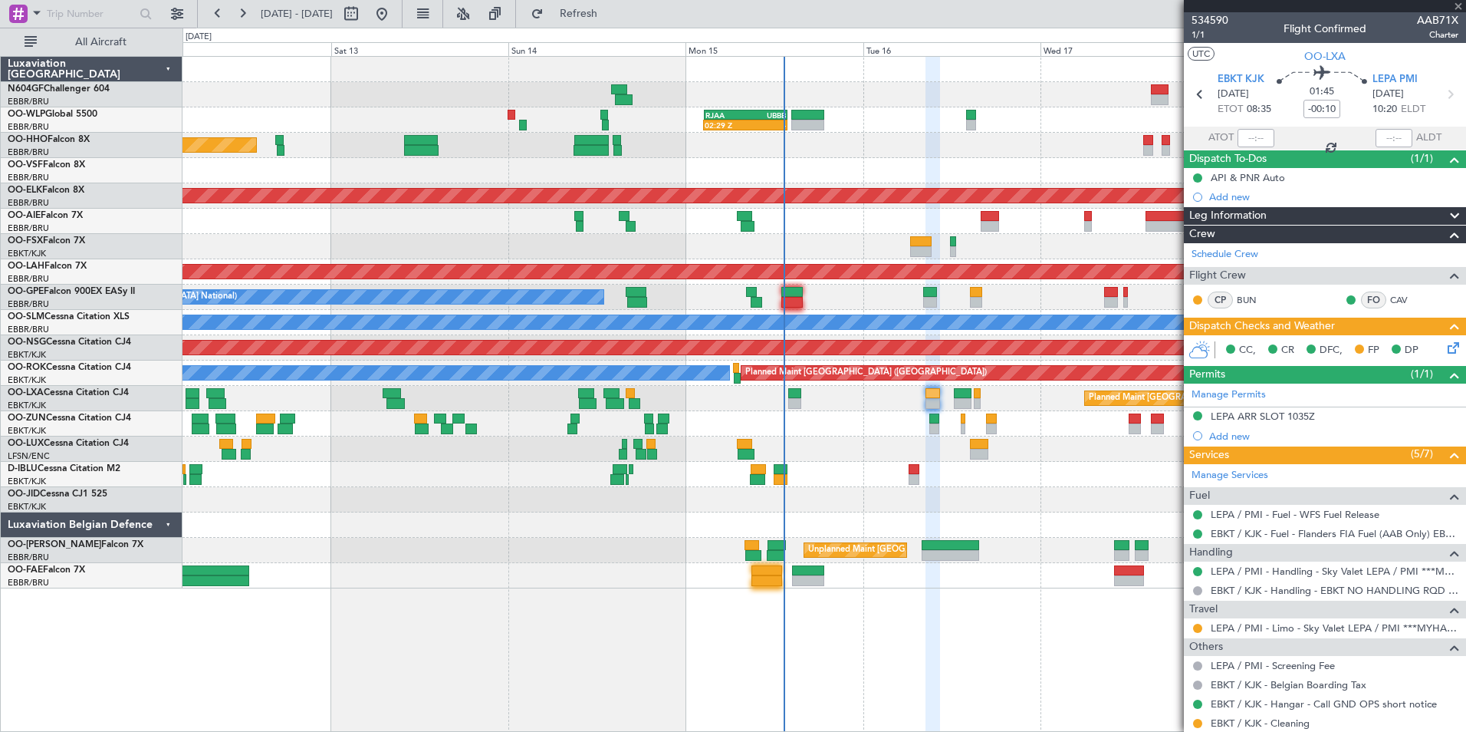
type input "+00:10"
type input "12:11"
type input "3"
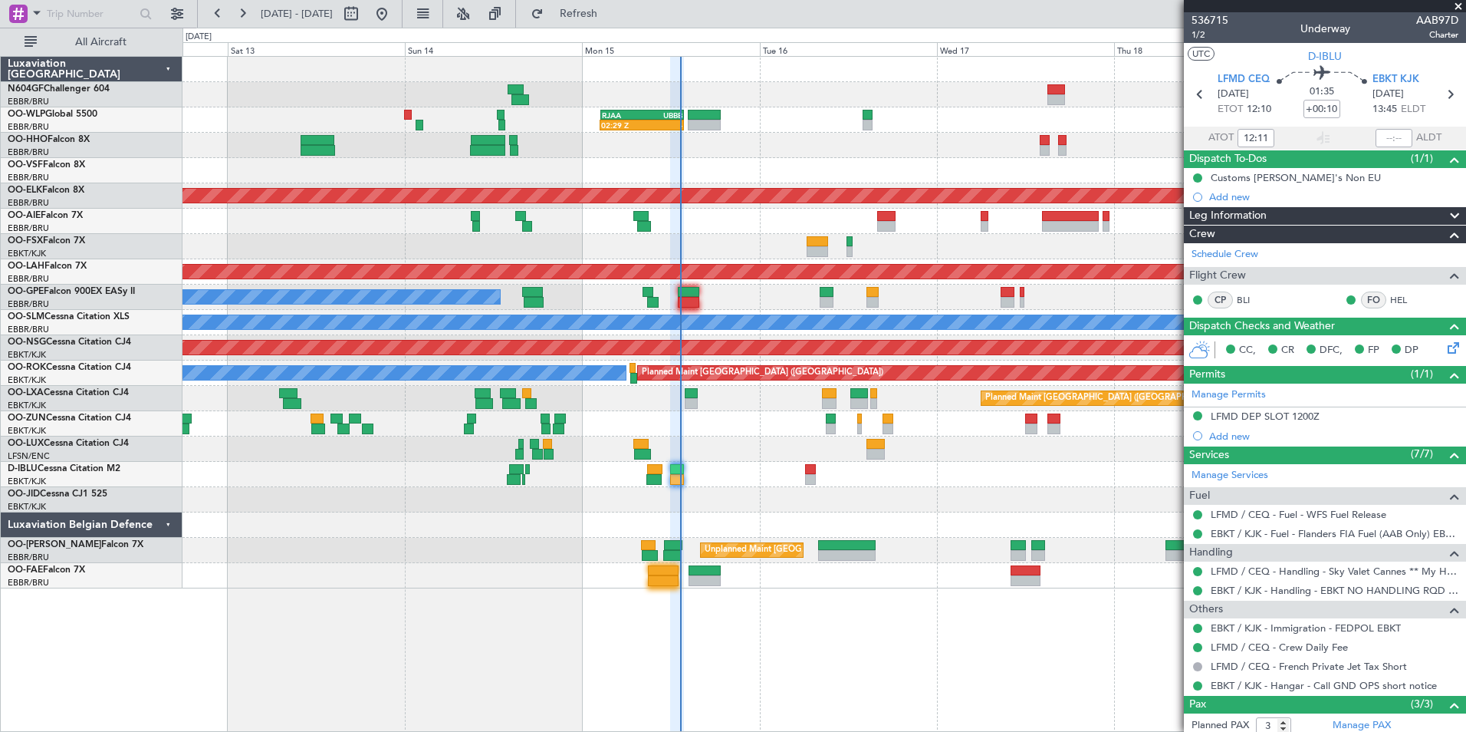
click at [859, 515] on div at bounding box center [824, 524] width 1283 height 25
click at [979, 474] on div "No Crew [GEOGRAPHIC_DATA] ([GEOGRAPHIC_DATA] National)" at bounding box center [824, 474] width 1283 height 25
click at [593, 318] on div "A/C Unavailable [GEOGRAPHIC_DATA]" at bounding box center [824, 322] width 1283 height 25
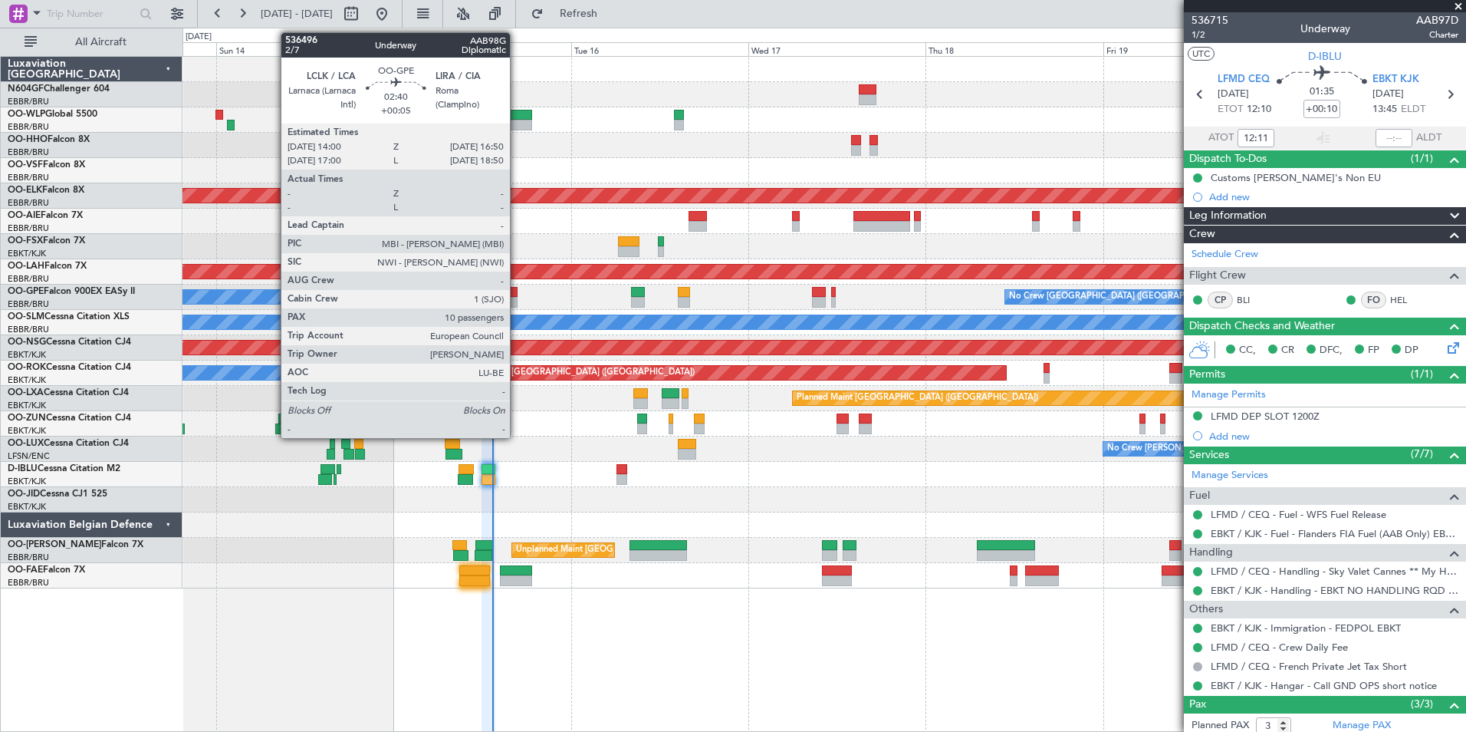
click at [517, 297] on div at bounding box center [506, 302] width 21 height 11
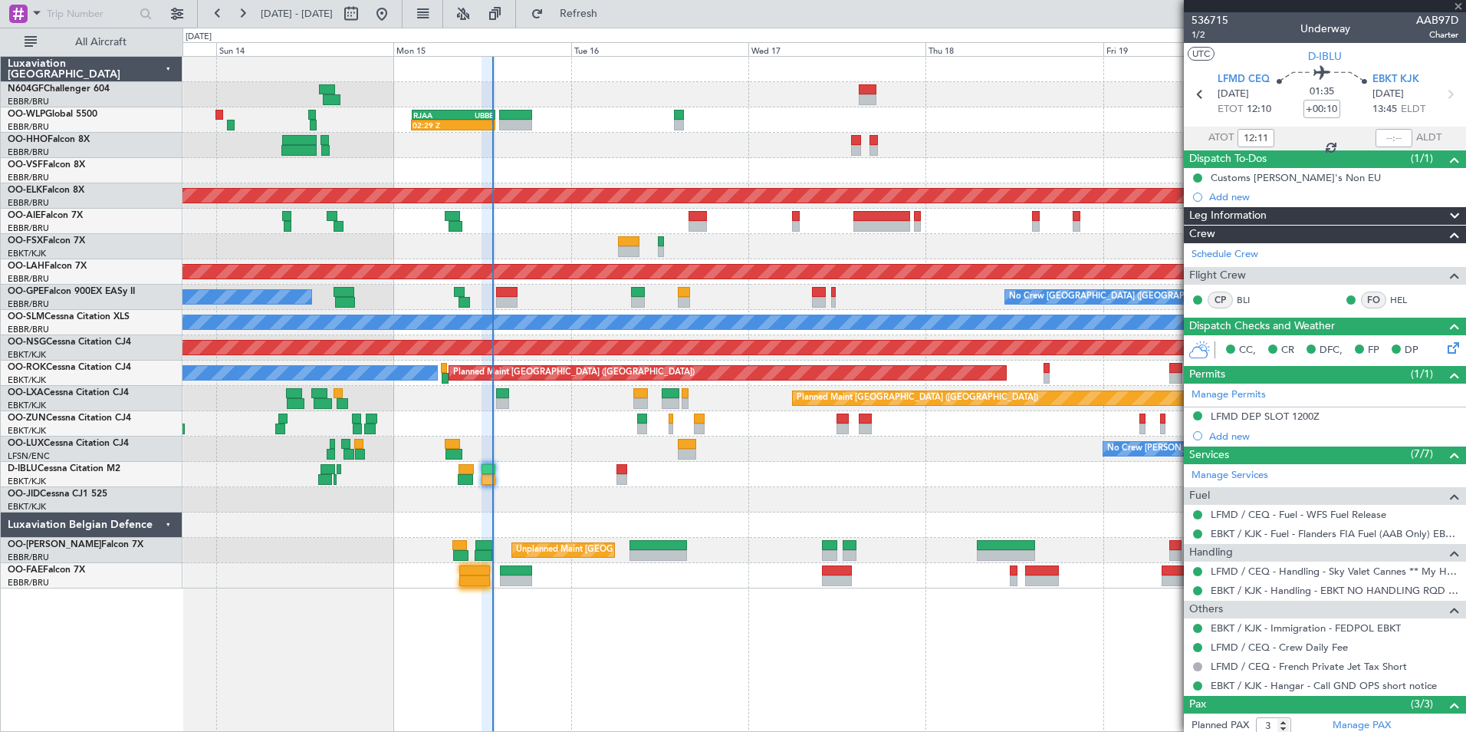
type input "+00:05"
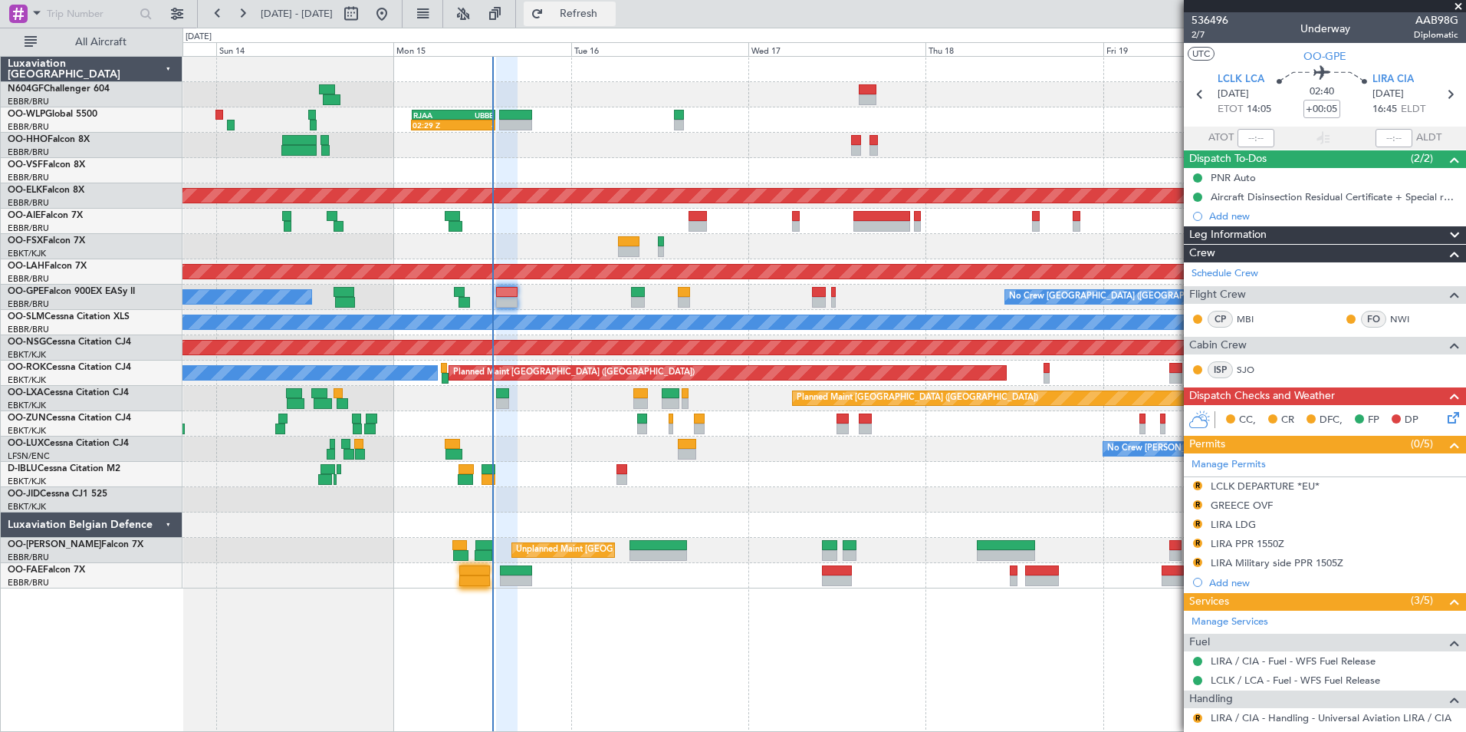
click at [601, 21] on button "Refresh" at bounding box center [570, 14] width 92 height 25
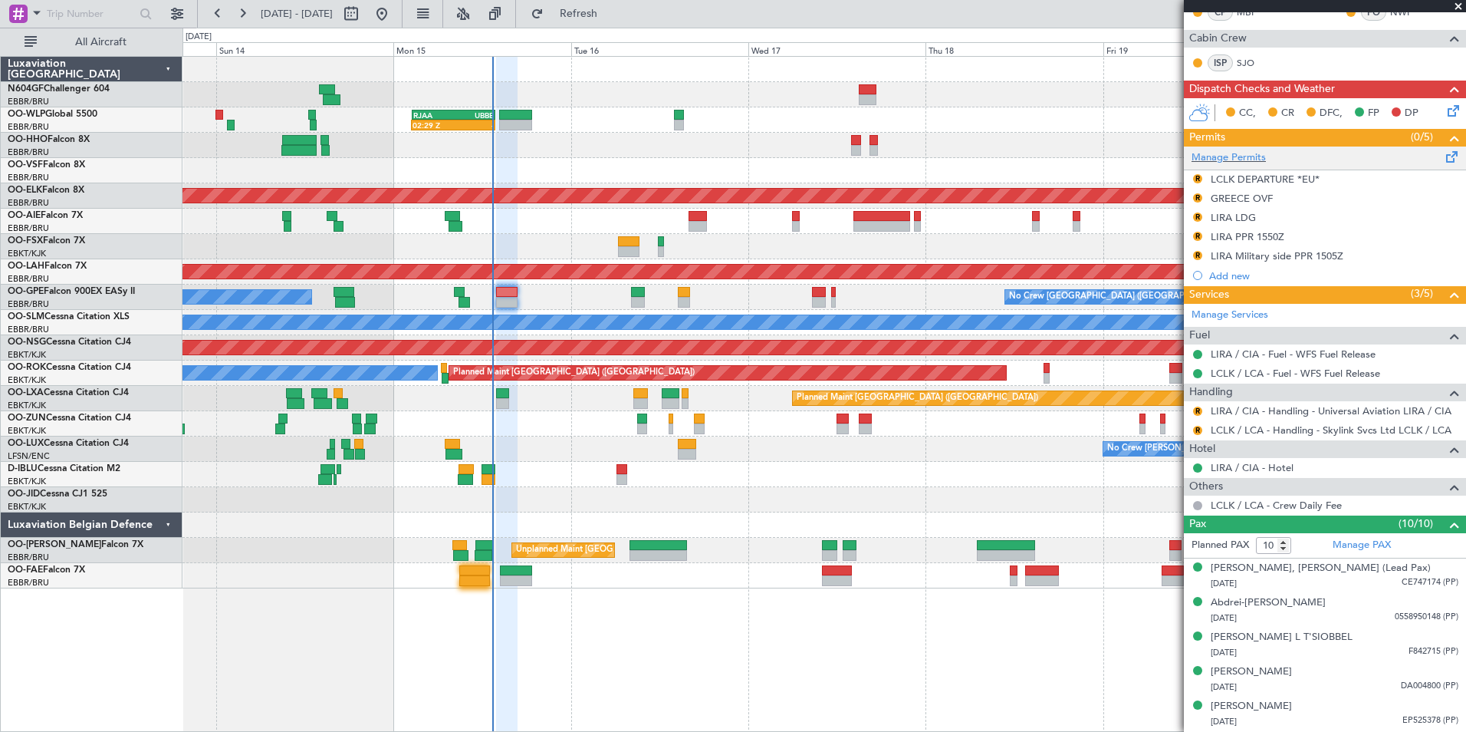
scroll to position [308, 0]
click at [1006, 479] on div at bounding box center [824, 474] width 1283 height 25
click at [1460, 8] on span at bounding box center [1458, 7] width 15 height 14
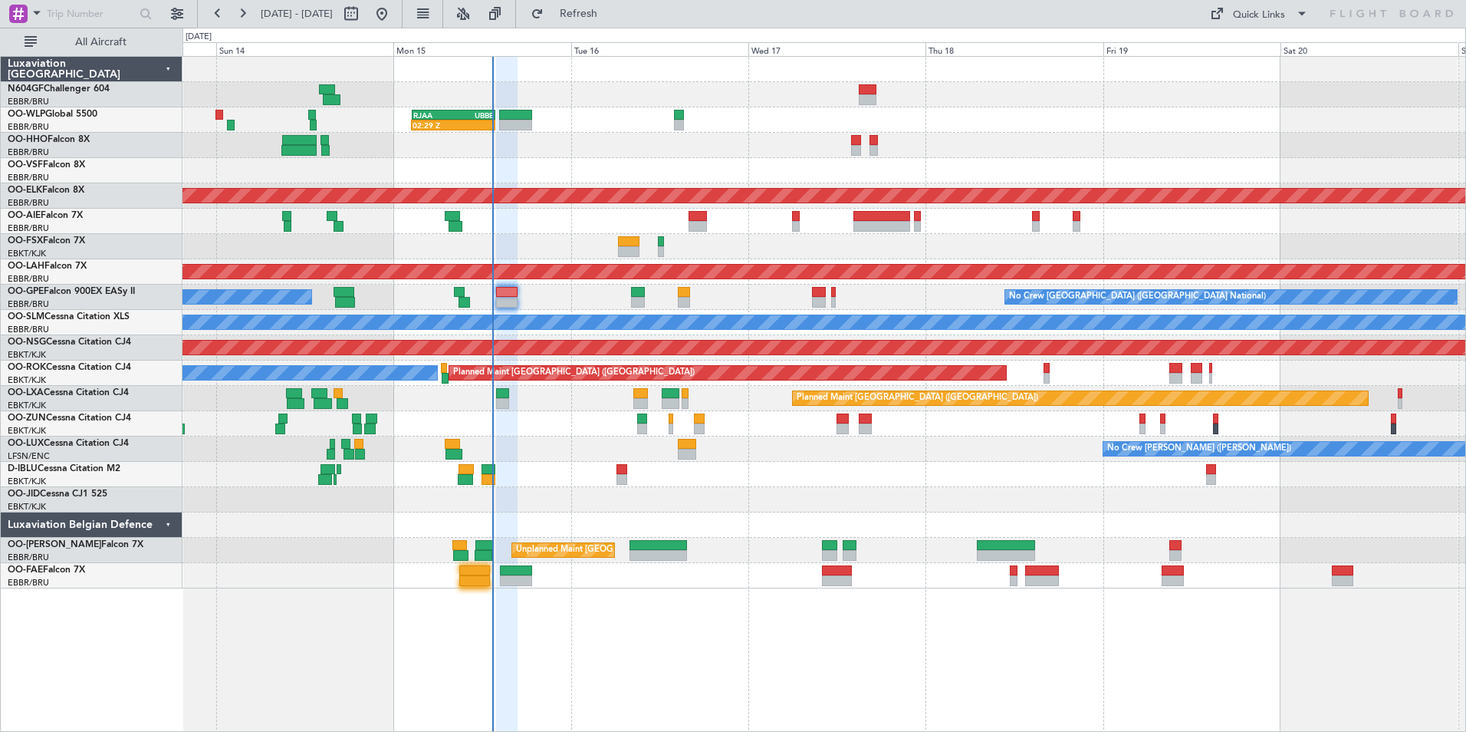
type input "0"
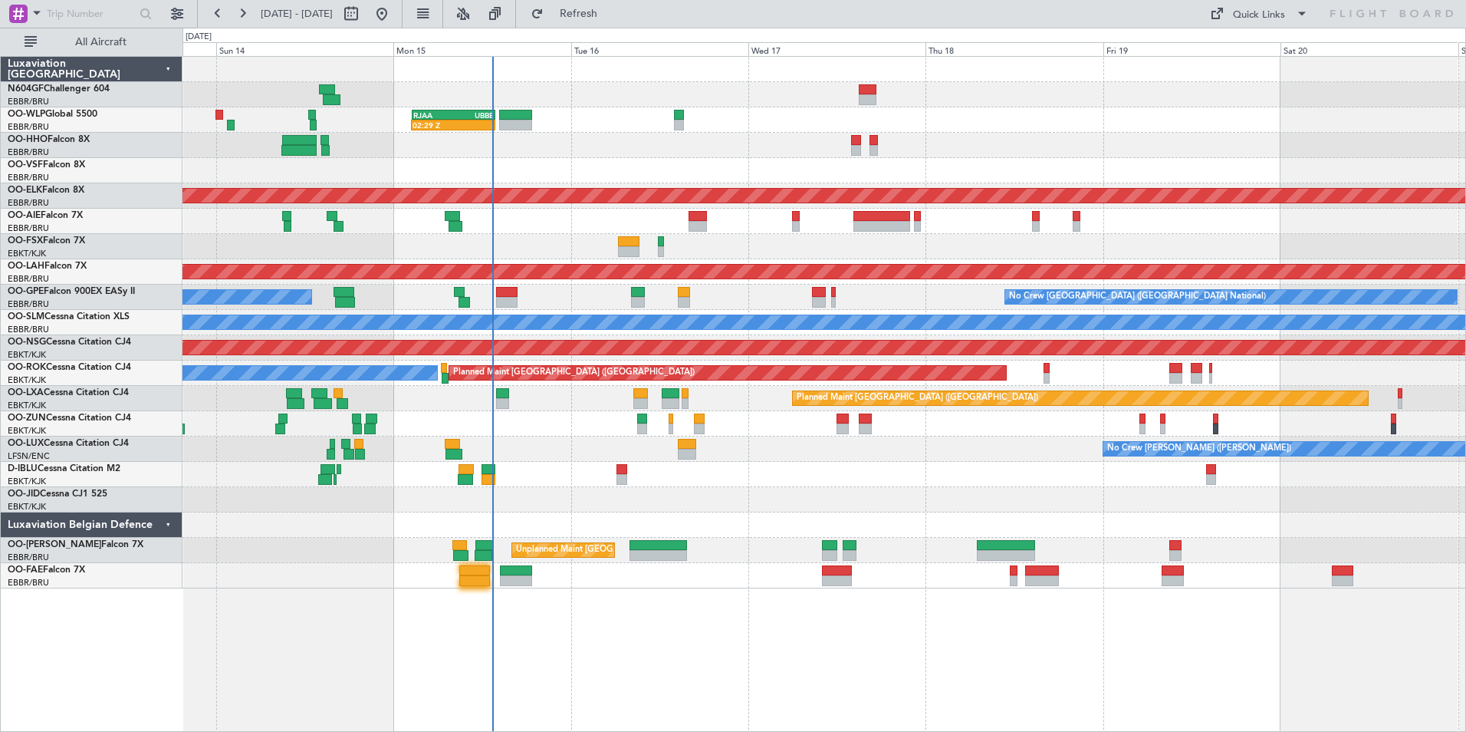
scroll to position [0, 0]
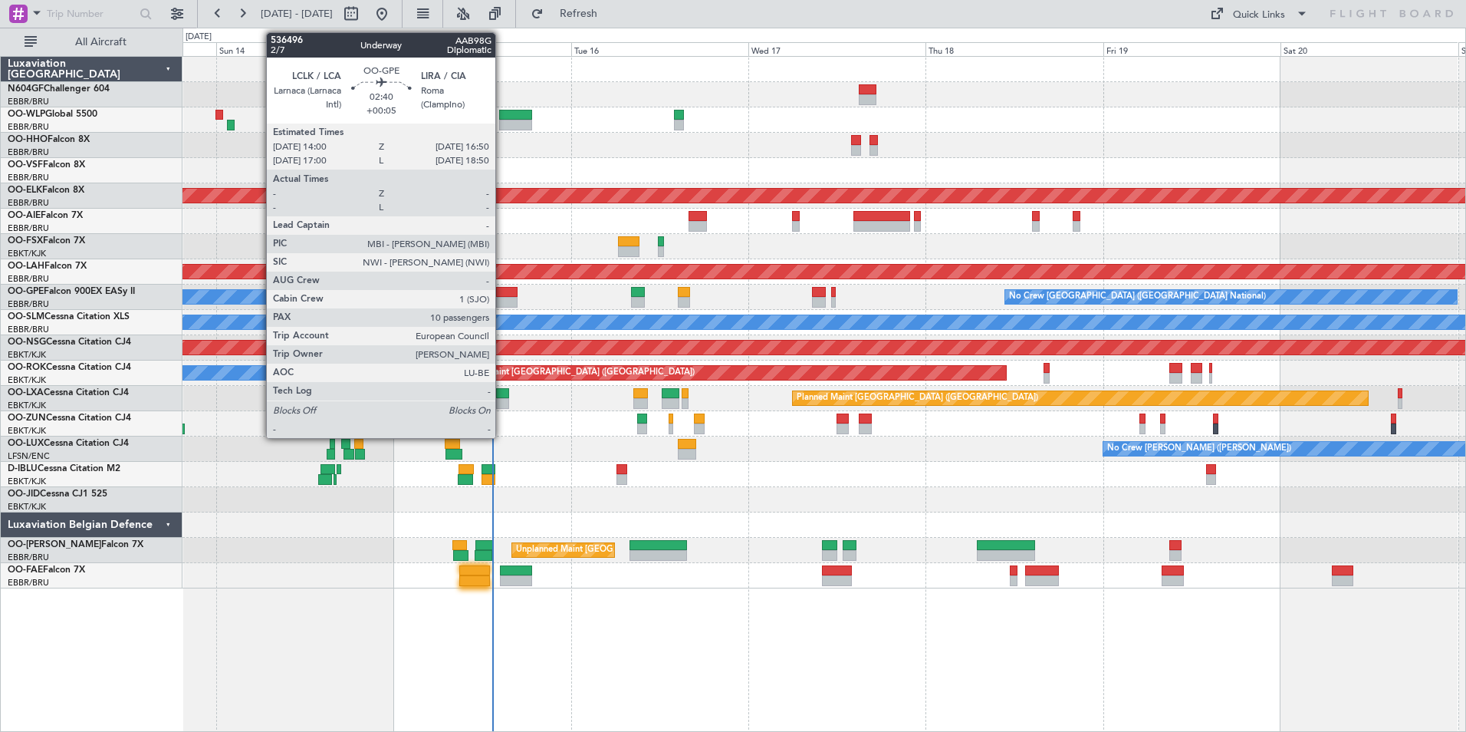
click at [502, 302] on div at bounding box center [506, 302] width 21 height 11
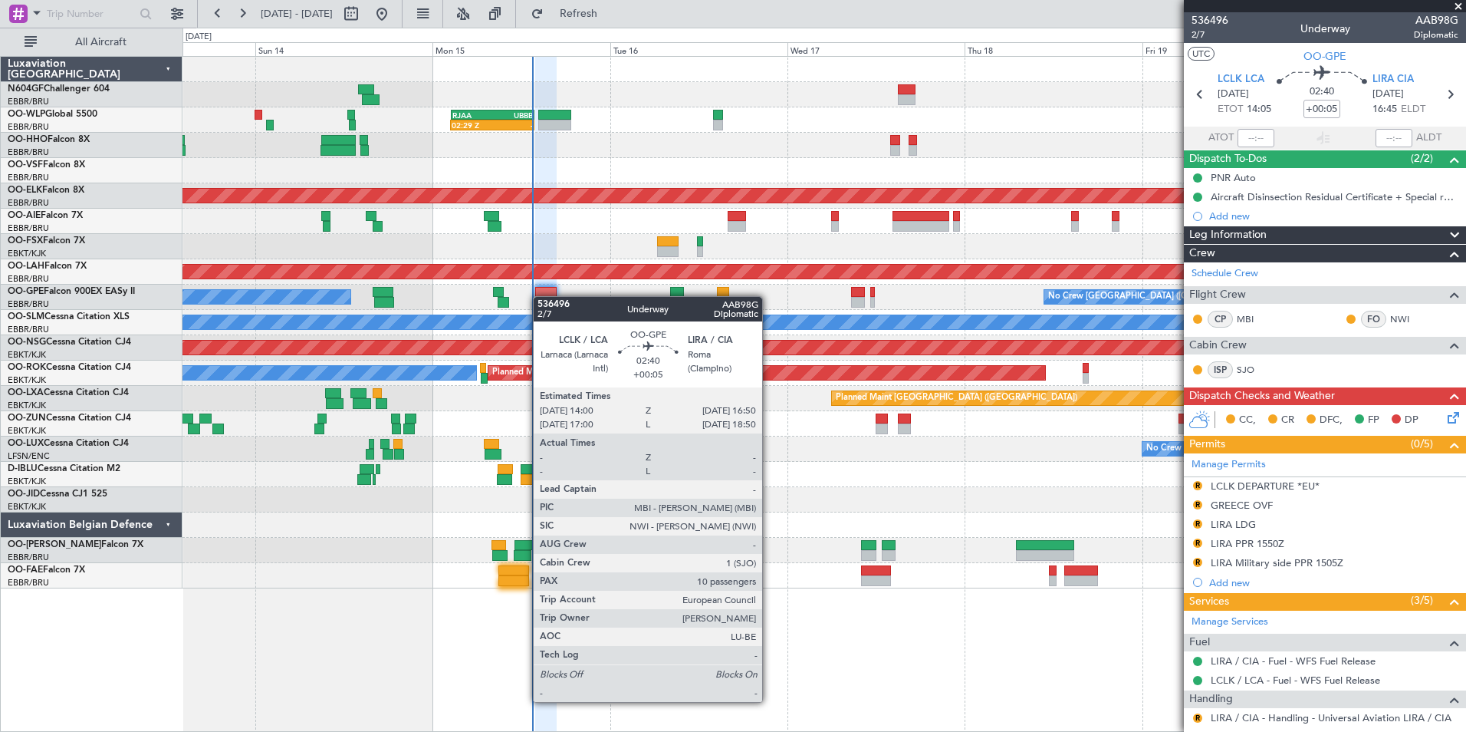
click at [548, 296] on div at bounding box center [545, 292] width 21 height 11
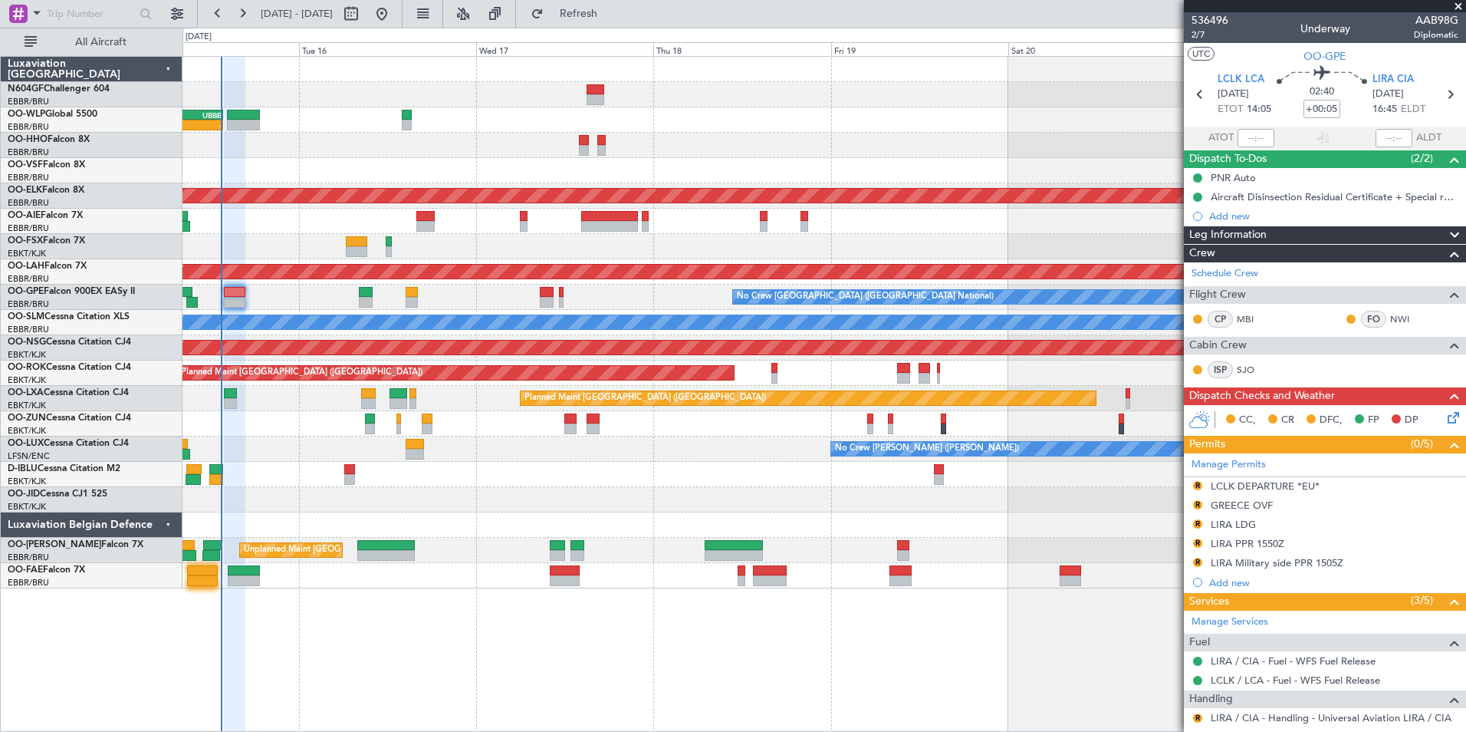
click at [620, 396] on div "02:29 Z - RJAA 02:30 Z UBBB 13:50 Z Planned Maint Kortrijk-Wevelgem Planned Mai…" at bounding box center [824, 322] width 1283 height 531
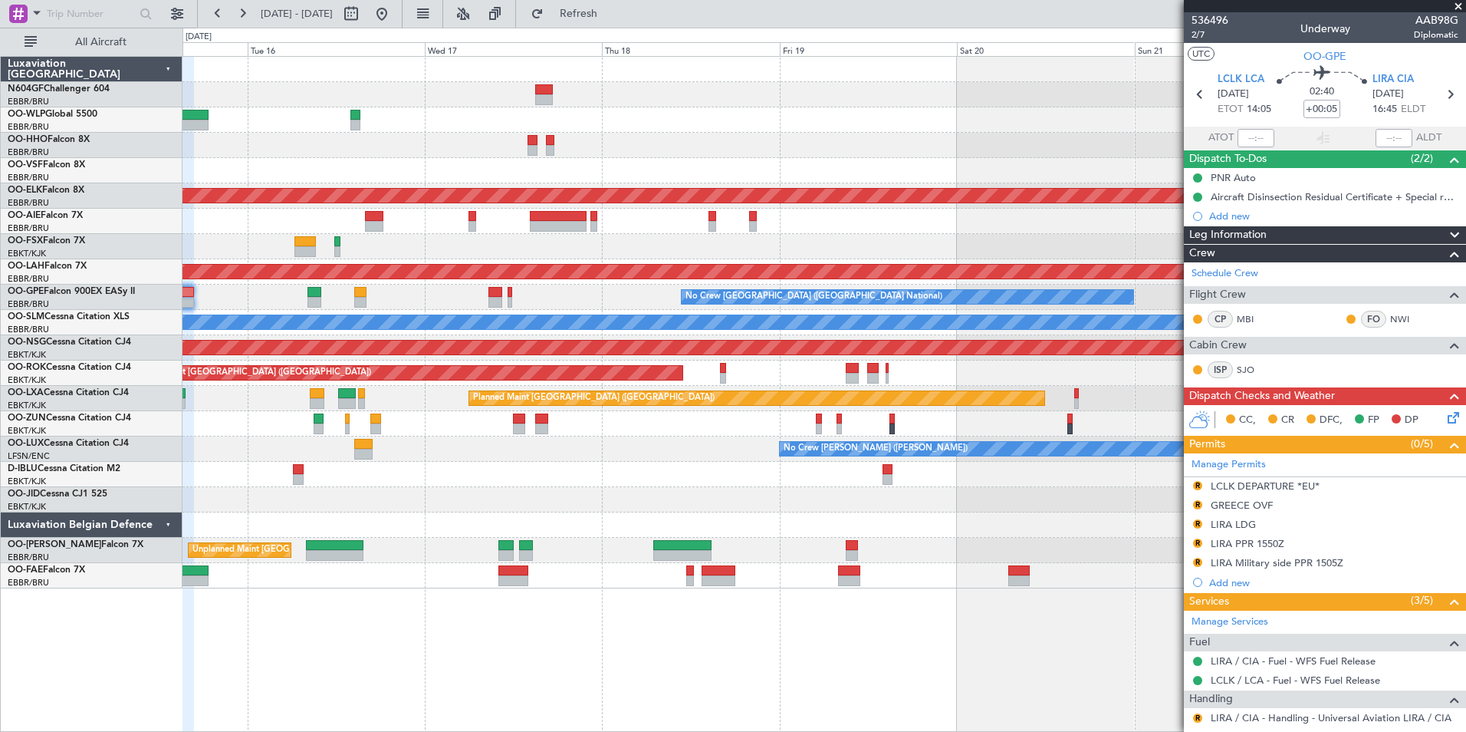
click at [537, 395] on div "02:29 Z - RJAA 02:30 Z UBBB 13:50 Z Planned Maint Kortrijk-Wevelgem Planned Mai…" at bounding box center [824, 322] width 1283 height 531
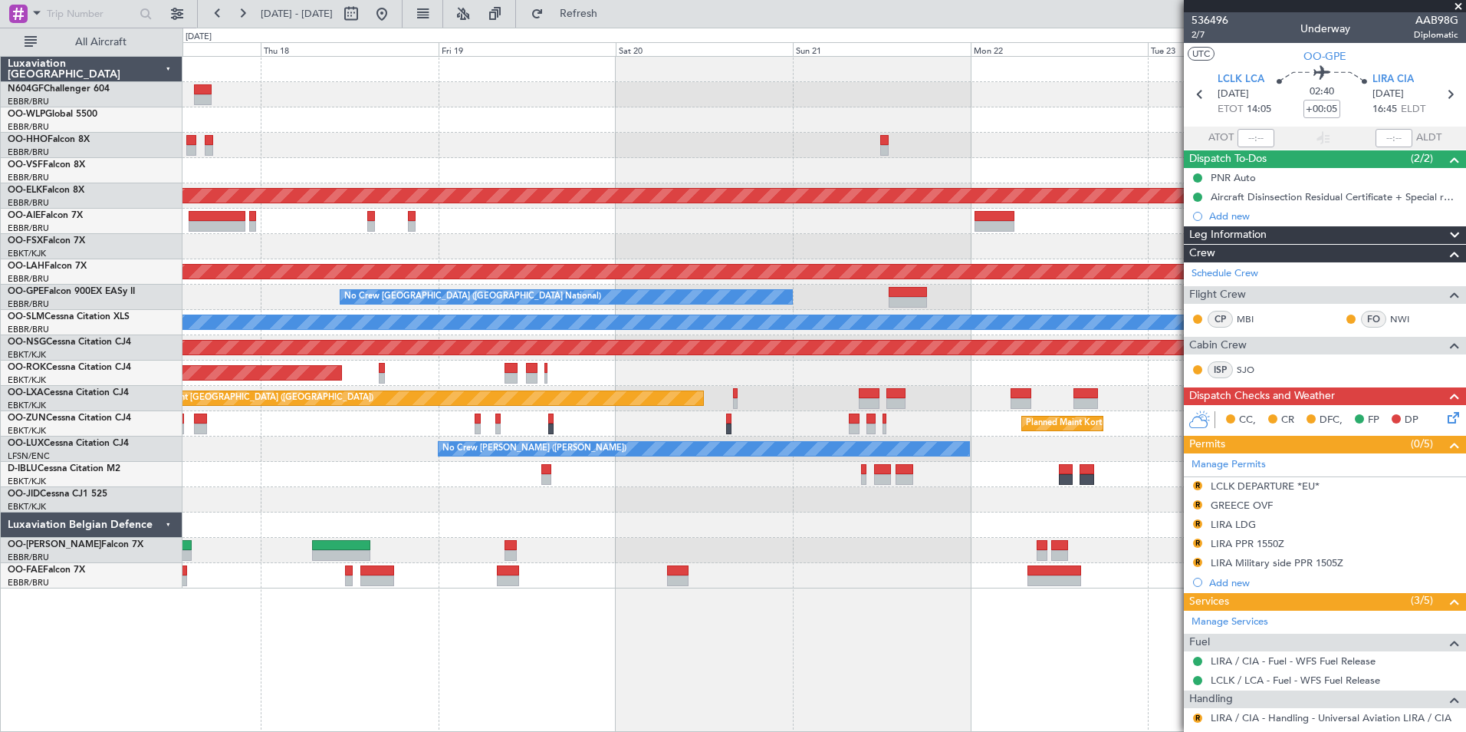
click at [490, 368] on div "Planned Maint Kortrijk-Wevelgem Planned Maint Alton-st Louis (St Louis Regl) No…" at bounding box center [824, 322] width 1283 height 531
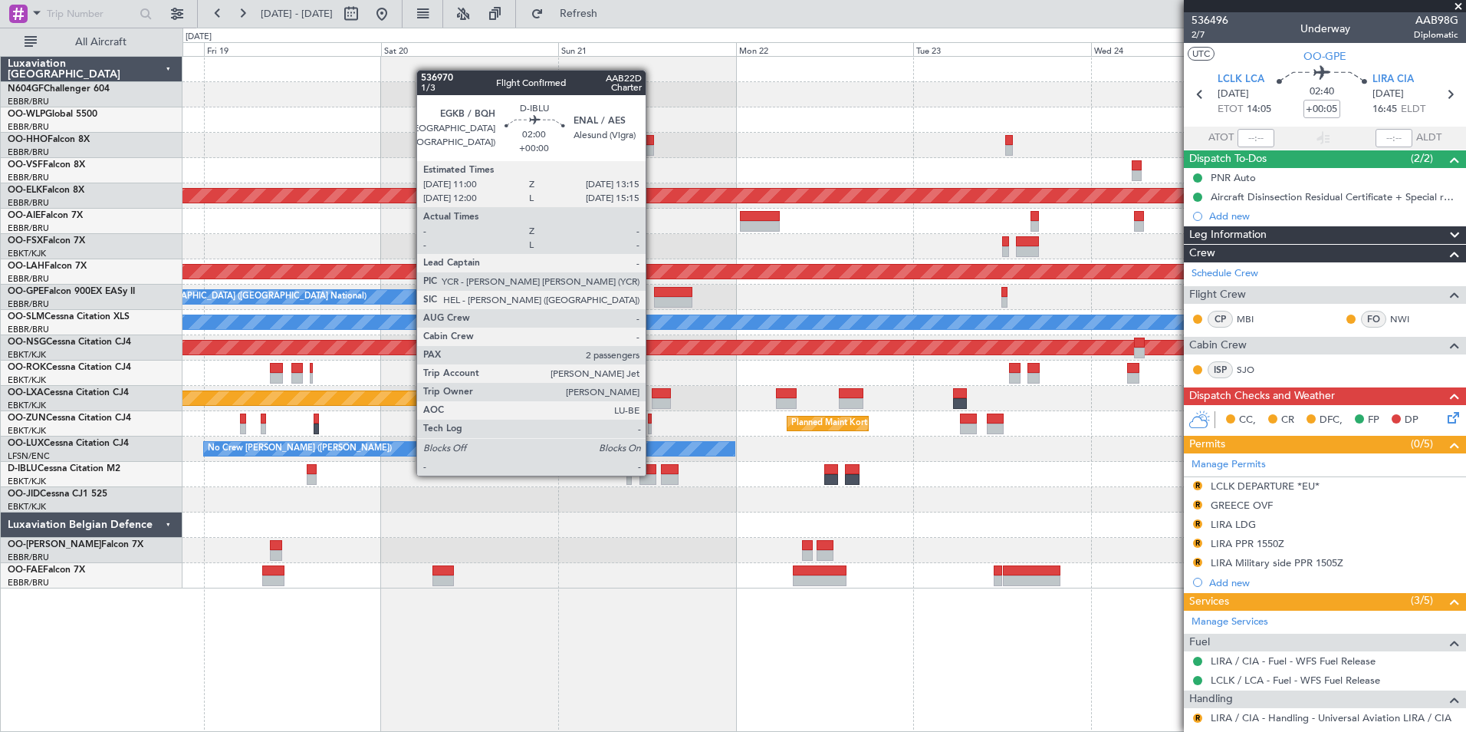
click at [653, 474] on div at bounding box center [648, 479] width 17 height 11
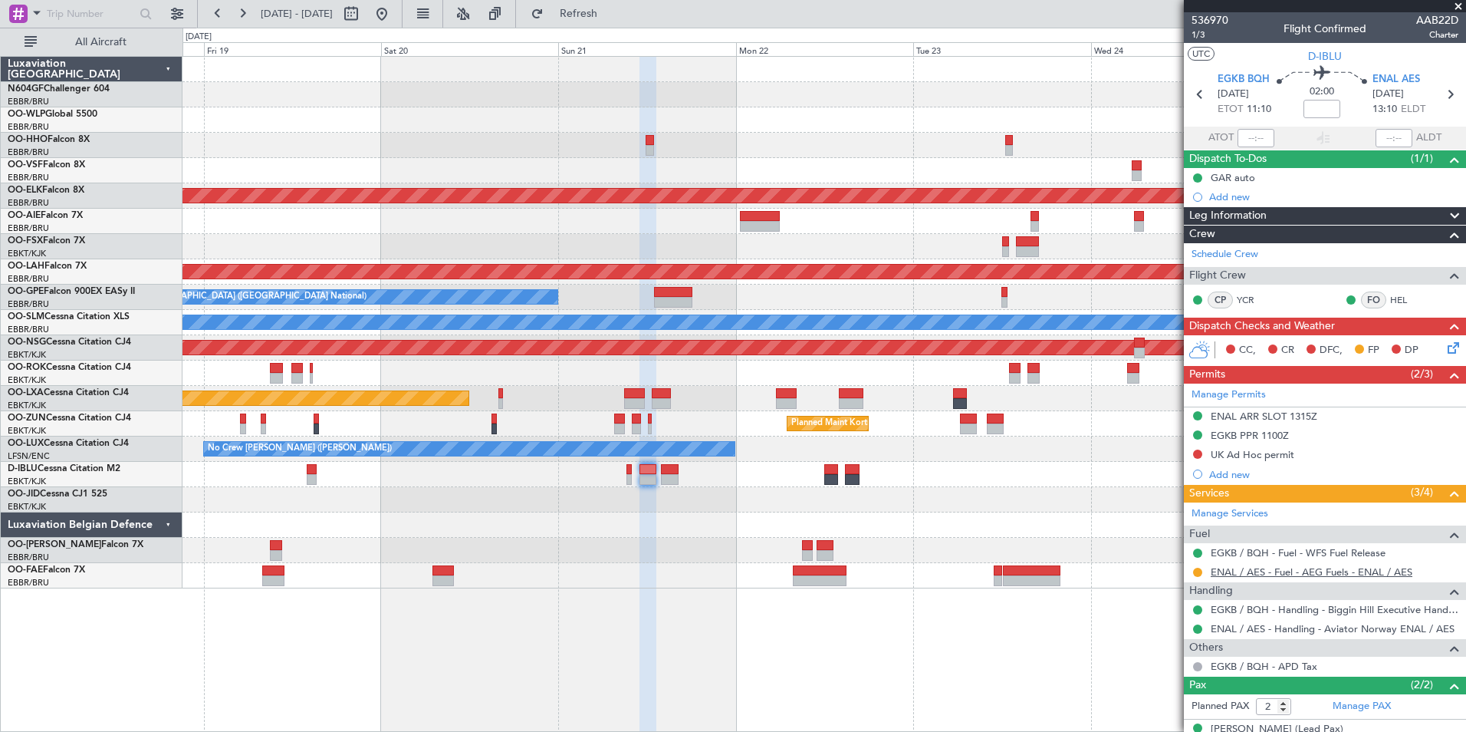
click at [1225, 568] on link "ENAL / AES - Fuel - AEG Fuels - ENAL / AES" at bounding box center [1312, 571] width 202 height 13
click at [611, 12] on span "Refresh" at bounding box center [579, 13] width 64 height 11
click at [1442, 95] on icon at bounding box center [1450, 94] width 20 height 20
type input "0"
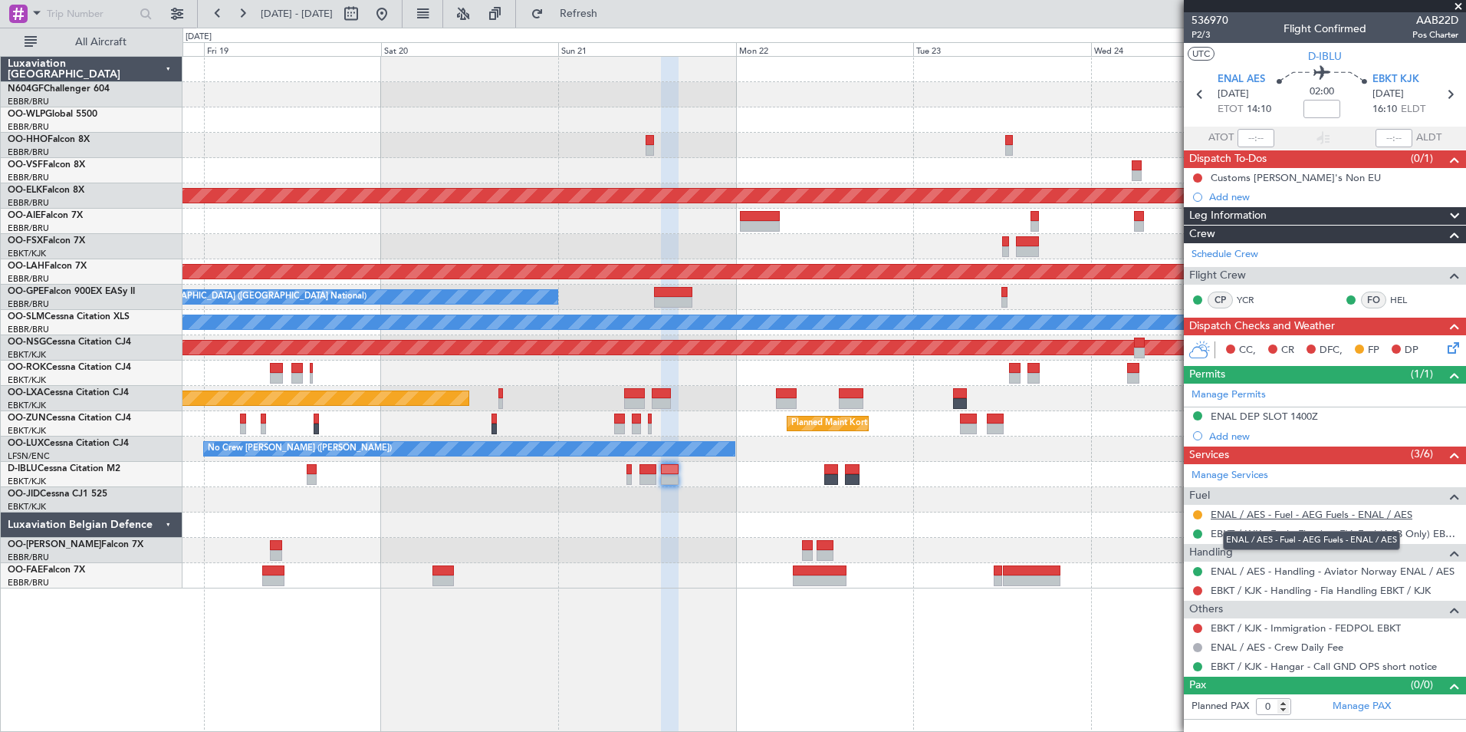
click at [1265, 508] on link "ENAL / AES - Fuel - AEG Fuels - ENAL / AES" at bounding box center [1312, 514] width 202 height 13
click at [611, 19] on span "Refresh" at bounding box center [579, 13] width 64 height 11
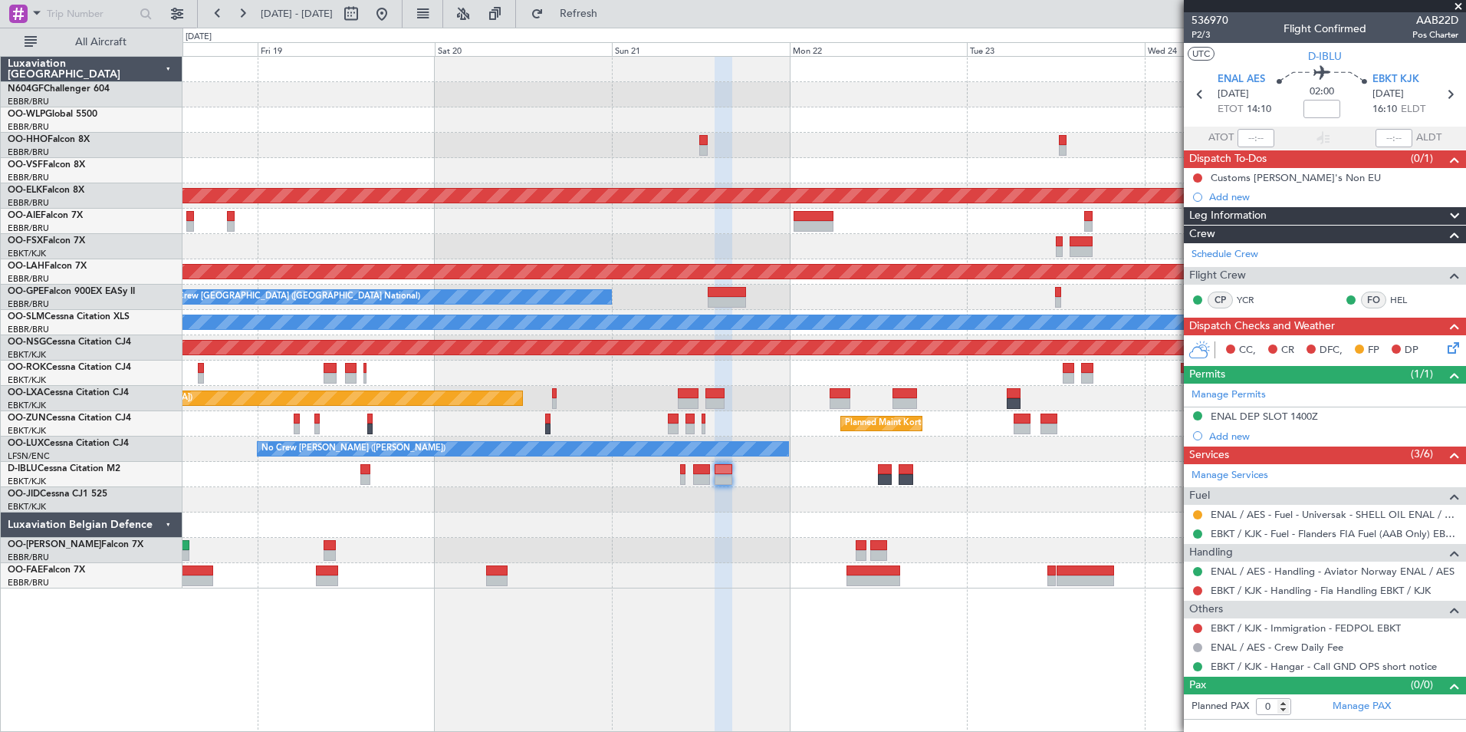
click at [863, 439] on div "No Crew [PERSON_NAME] ([PERSON_NAME])" at bounding box center [824, 448] width 1283 height 25
click at [611, 12] on span "Refresh" at bounding box center [579, 13] width 64 height 11
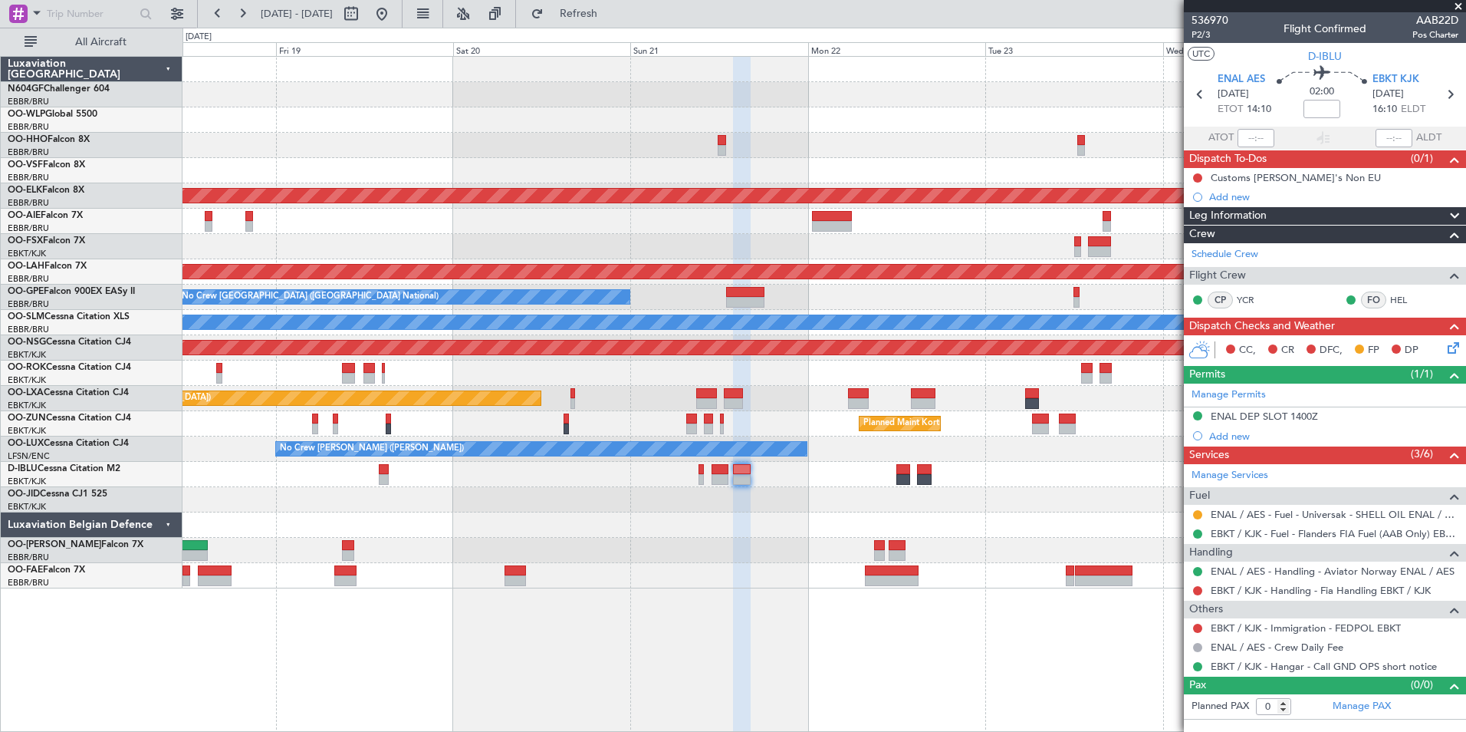
click at [984, 527] on div at bounding box center [824, 524] width 1283 height 25
click at [624, 27] on fb-refresh-button "Refresh" at bounding box center [569, 14] width 107 height 28
click at [616, 21] on button "Refresh" at bounding box center [570, 14] width 92 height 25
click at [1075, 538] on div at bounding box center [824, 550] width 1283 height 25
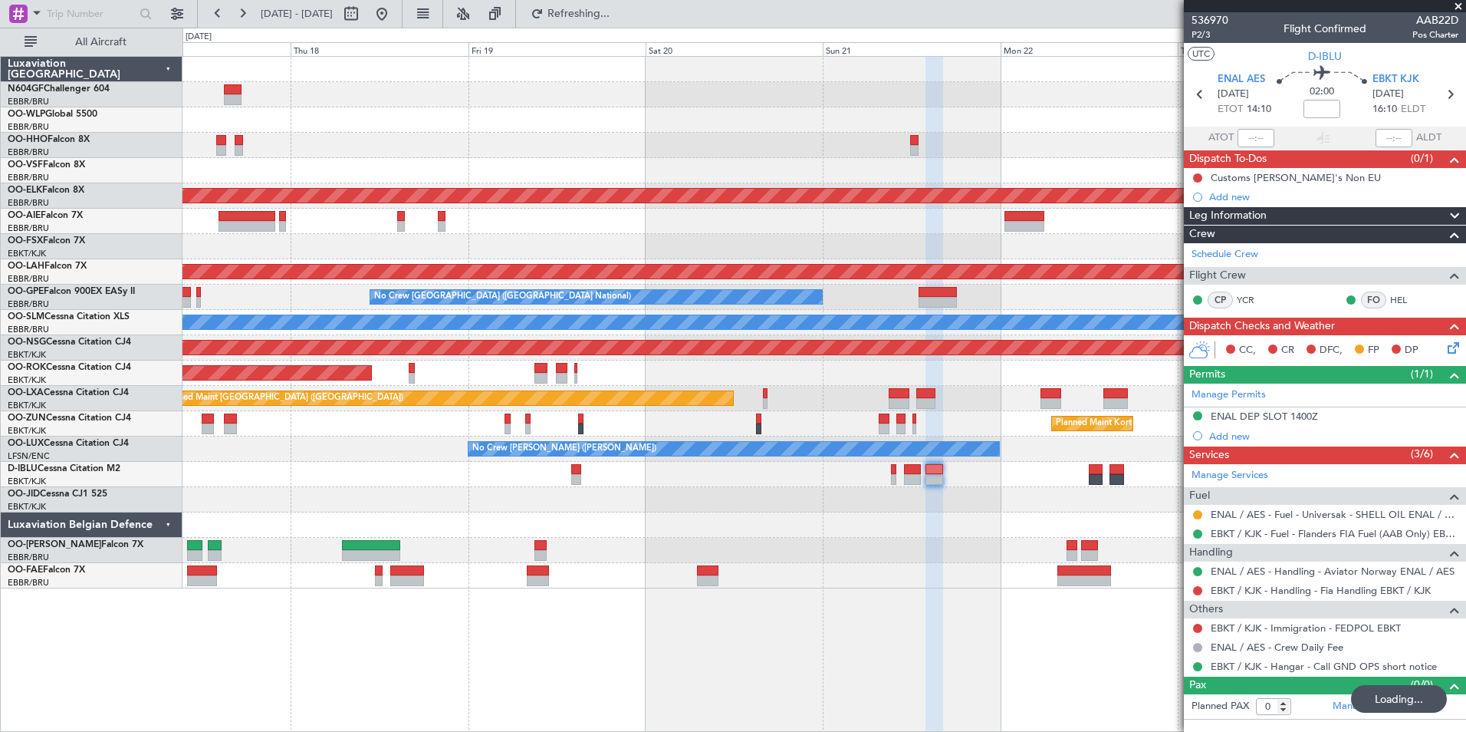
click at [1065, 518] on div "Planned Maint Kortrijk-[GEOGRAPHIC_DATA] Planned [GEOGRAPHIC_DATA][PERSON_NAME]…" at bounding box center [824, 322] width 1283 height 531
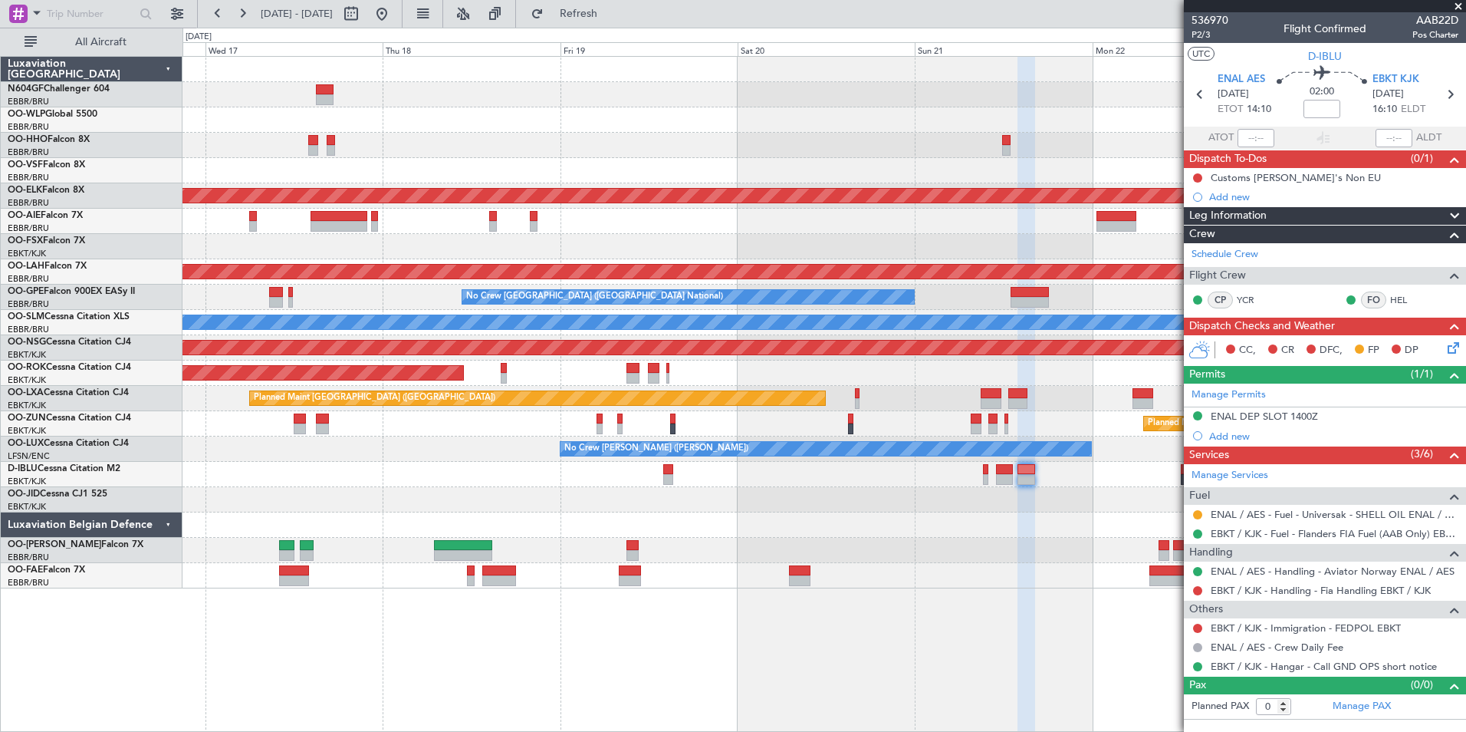
click at [969, 627] on div "RJAA 02:30 Z UBBB 13:50 Z 02:29 Z 13:43 Z Planned Maint [GEOGRAPHIC_DATA]-[GEOG…" at bounding box center [825, 394] width 1284 height 676
click at [616, 22] on button "Refresh" at bounding box center [570, 14] width 92 height 25
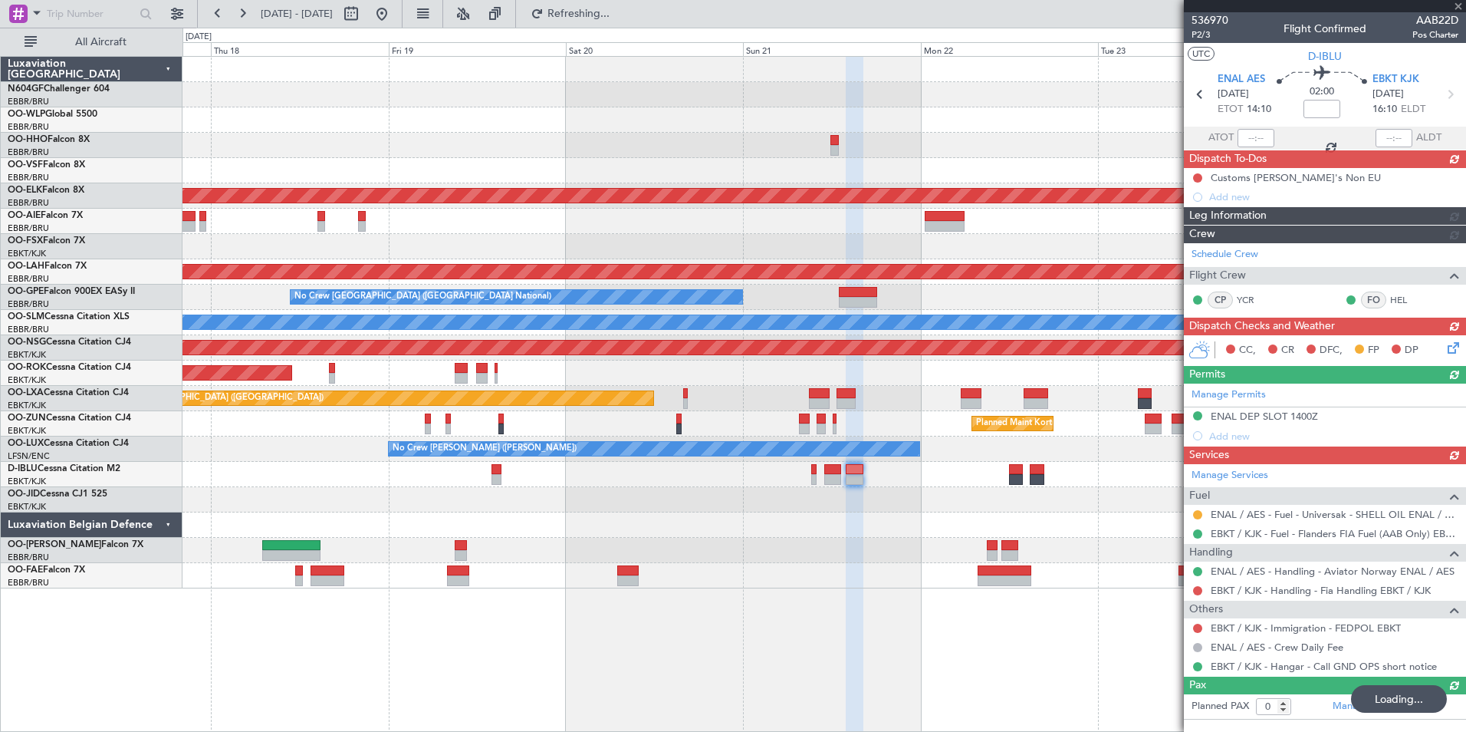
click at [813, 554] on div "Planned Maint Kortrijk-[GEOGRAPHIC_DATA] Planned Maint [GEOGRAPHIC_DATA] ([GEOG…" at bounding box center [824, 322] width 1283 height 531
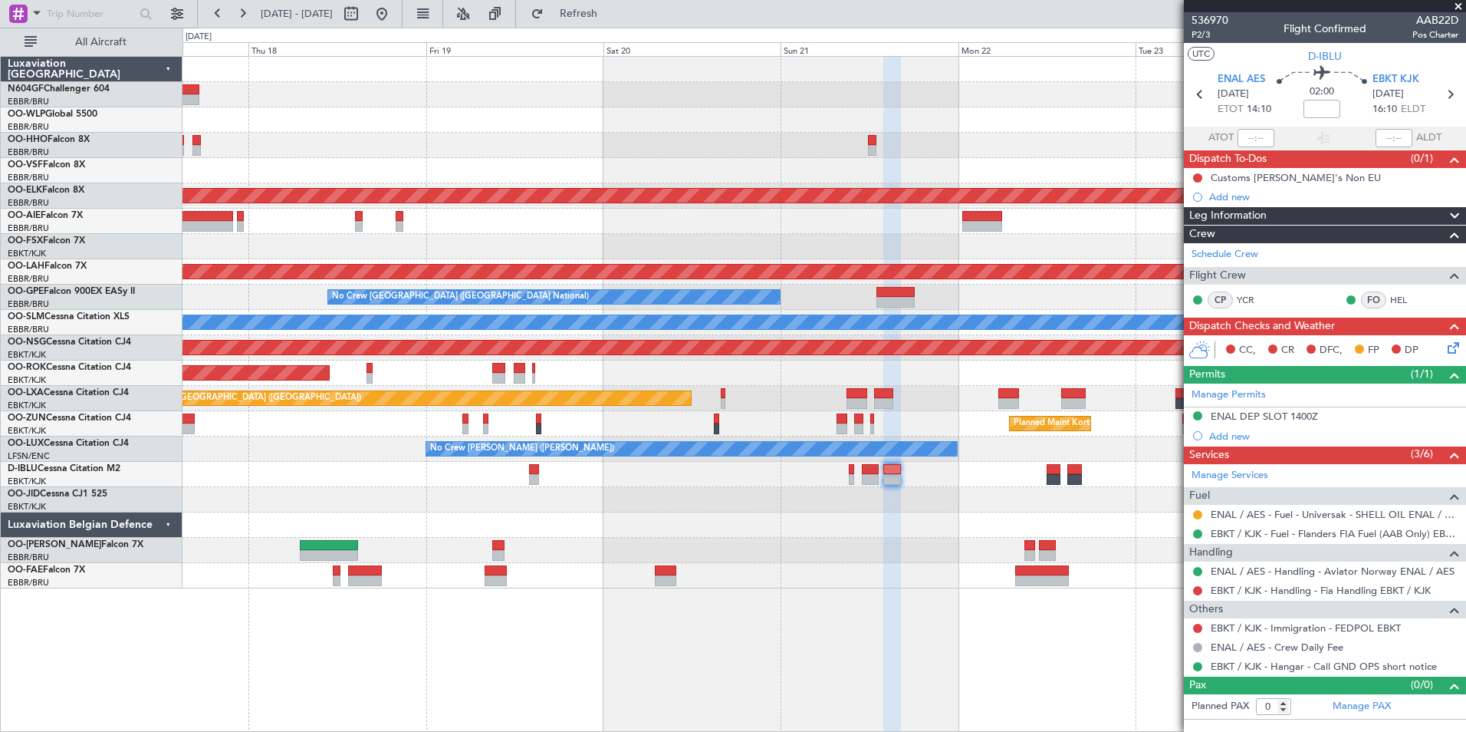
click at [976, 515] on div "Planned Maint Kortrijk-[GEOGRAPHIC_DATA] Planned [GEOGRAPHIC_DATA][PERSON_NAME]…" at bounding box center [824, 322] width 1283 height 531
click at [968, 511] on div "Planned Maint Kortrijk-[GEOGRAPHIC_DATA] Planned [GEOGRAPHIC_DATA][PERSON_NAME]…" at bounding box center [824, 322] width 1283 height 531
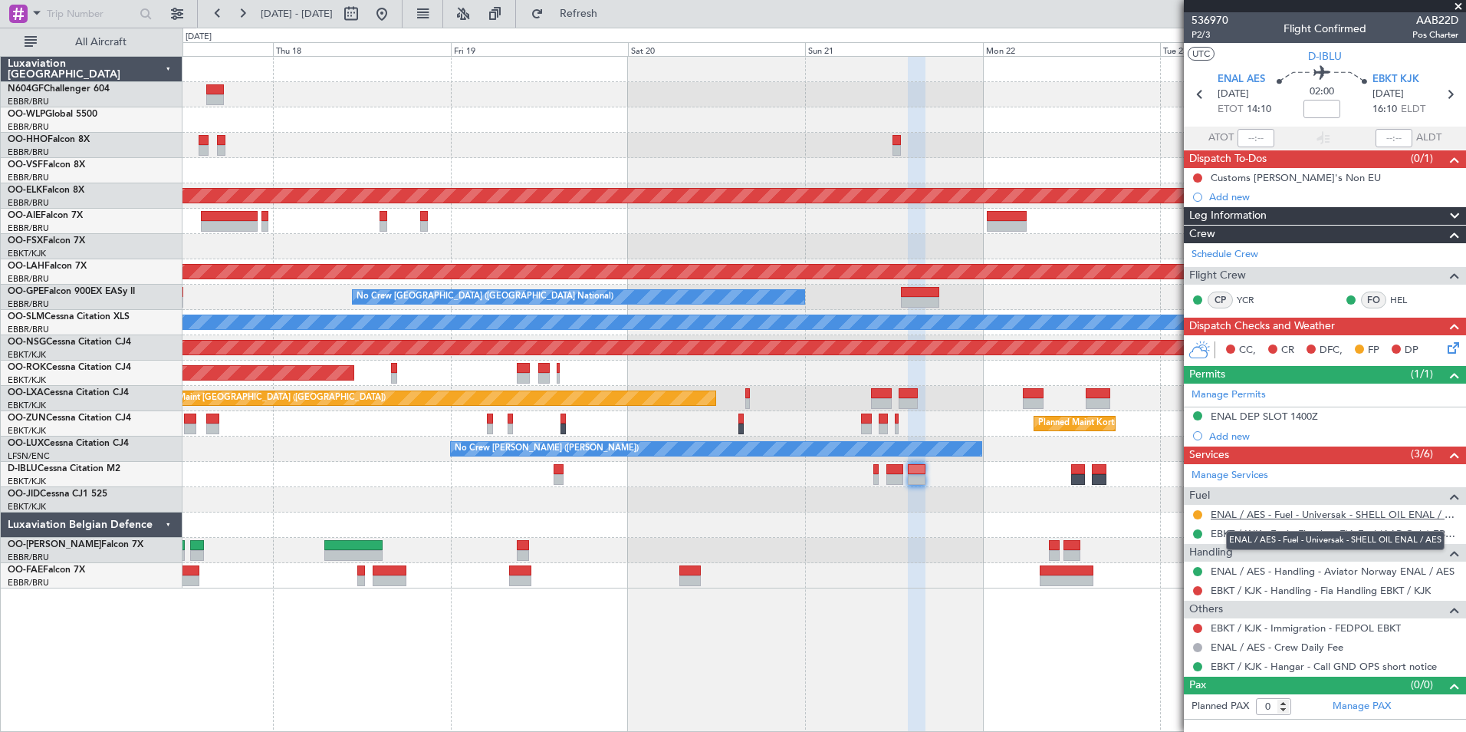
click at [1261, 515] on link "ENAL / AES - Fuel - Universak - SHELL OIL ENAL / AES" at bounding box center [1335, 514] width 248 height 13
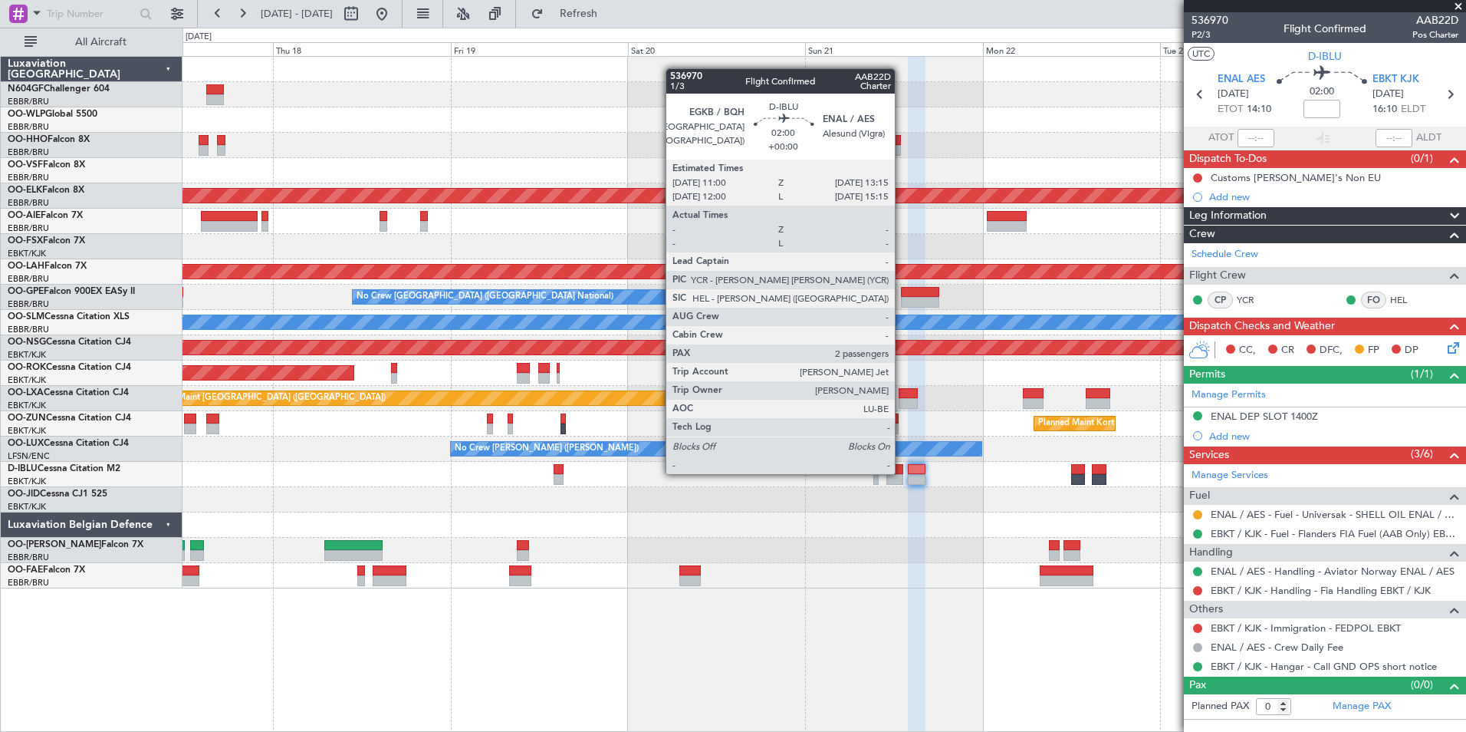
click at [902, 471] on div at bounding box center [895, 469] width 17 height 11
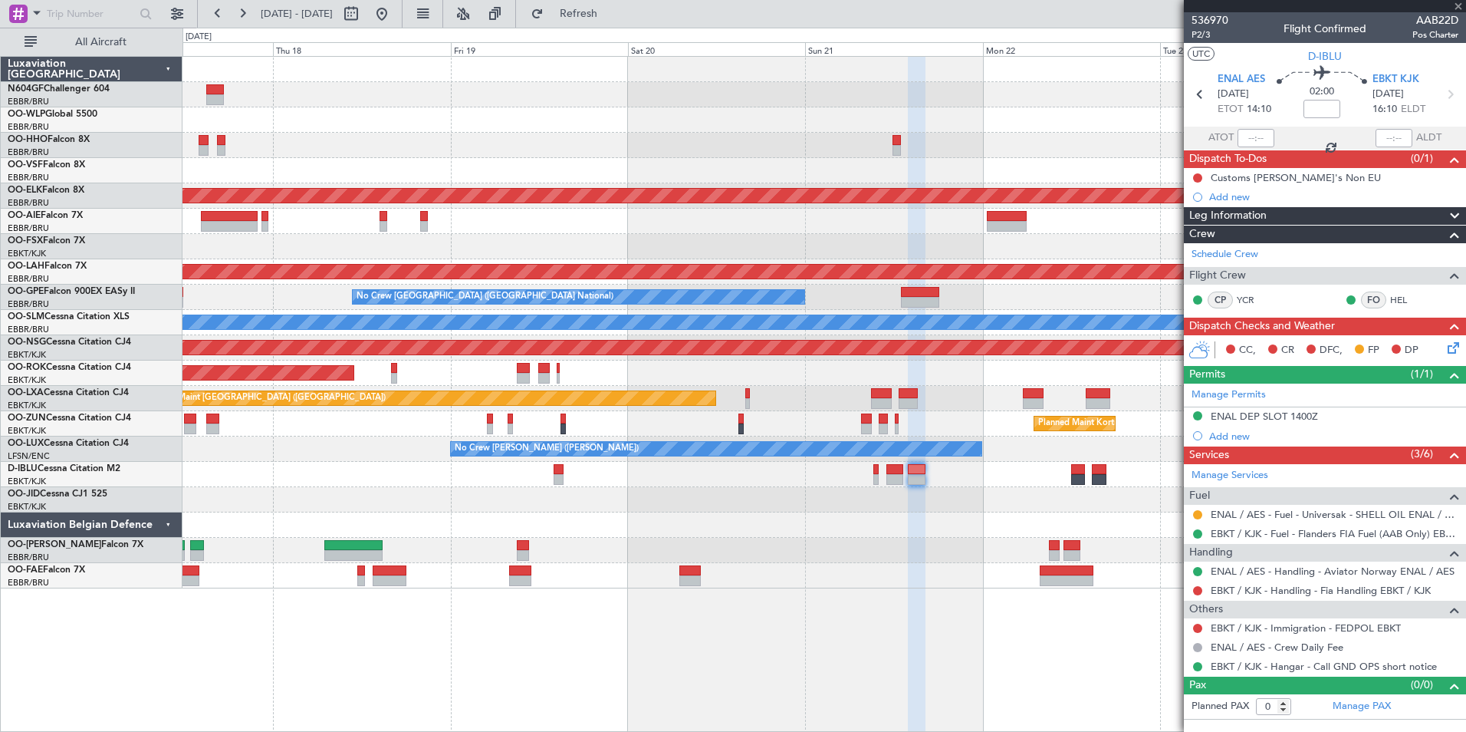
type input "2"
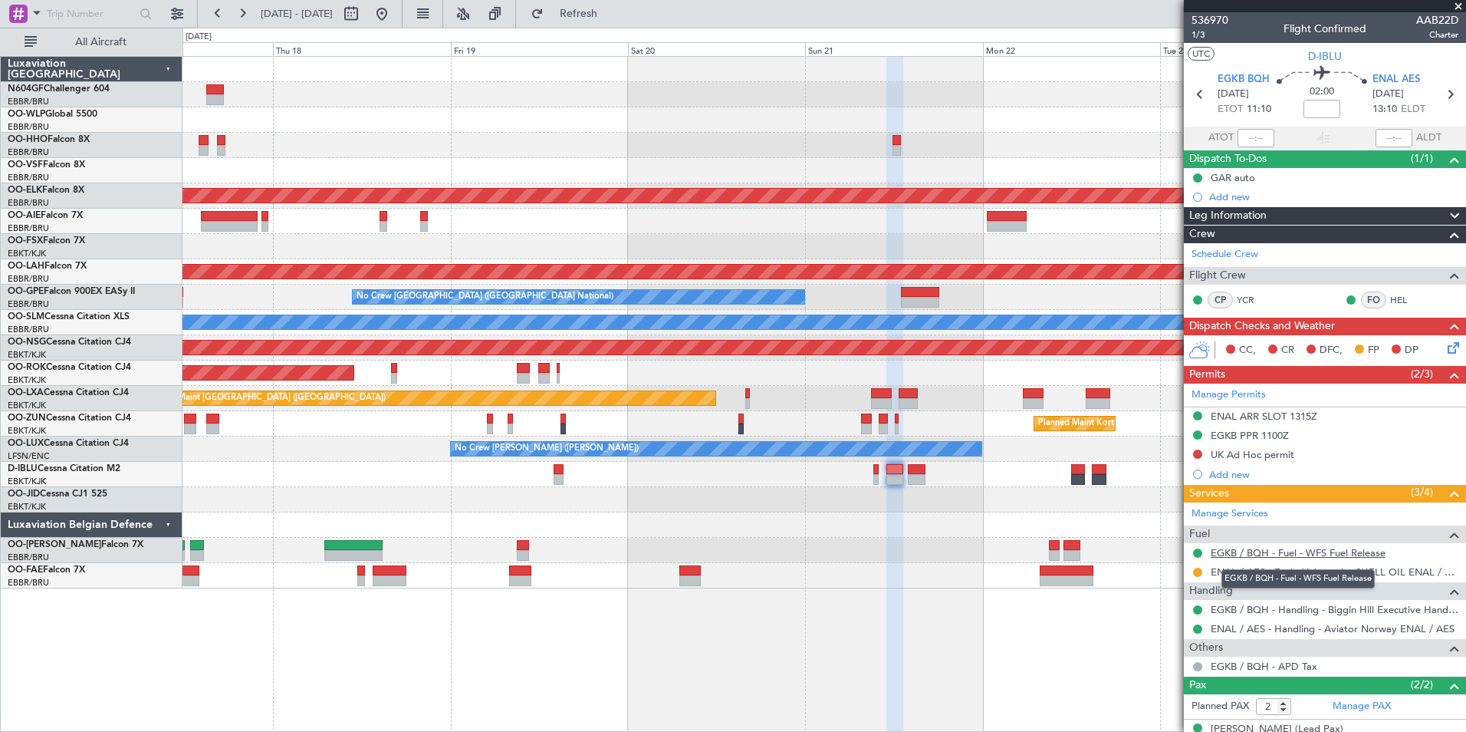
click at [1298, 548] on link "EGKB / BQH - Fuel - WFS Fuel Release" at bounding box center [1298, 552] width 175 height 13
click at [1294, 572] on div "EGKB / BQH - Fuel - WFS Fuel Release" at bounding box center [1298, 578] width 153 height 19
click at [1347, 571] on link "ENAL / AES - Fuel - Universak - SHELL OIL ENAL / AES" at bounding box center [1335, 571] width 248 height 13
click at [602, 8] on span "Refresh" at bounding box center [579, 13] width 64 height 11
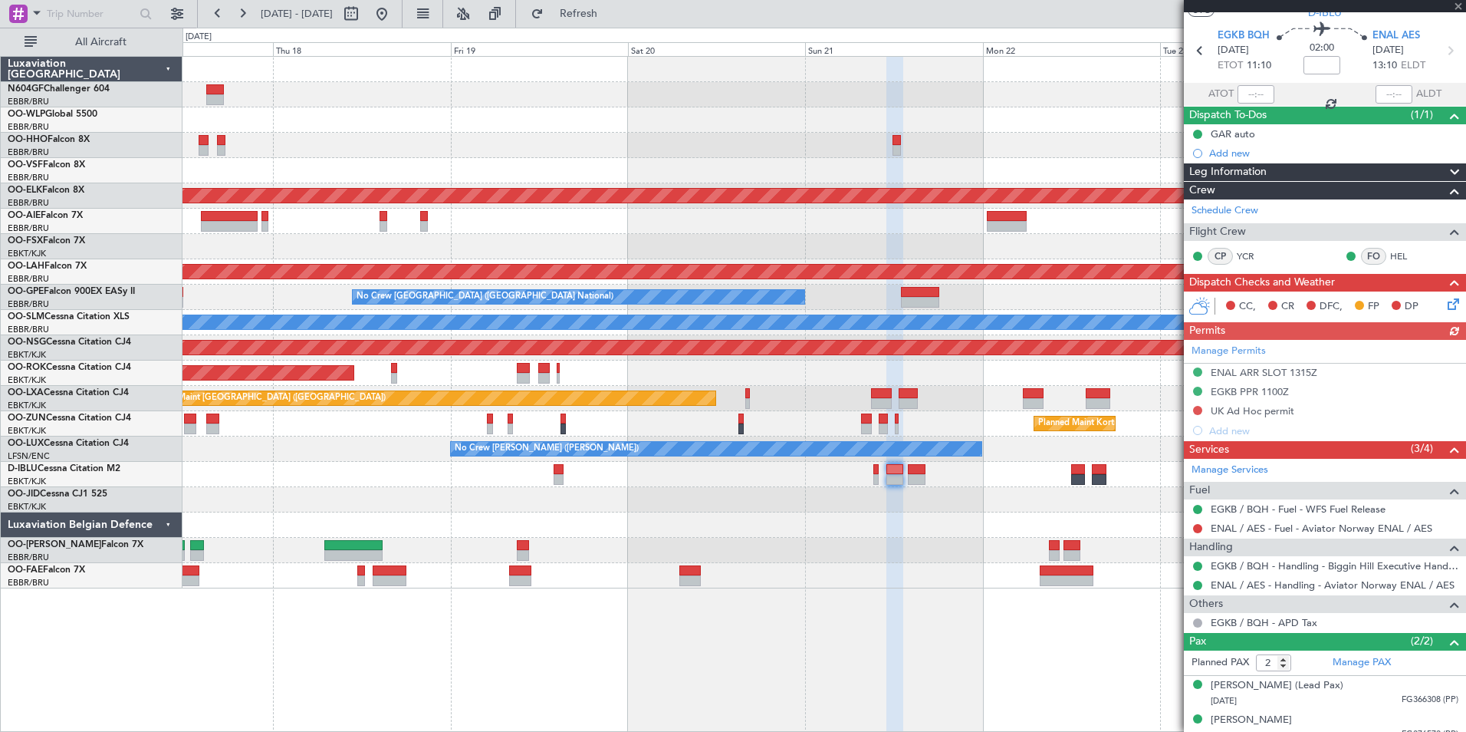
scroll to position [56, 0]
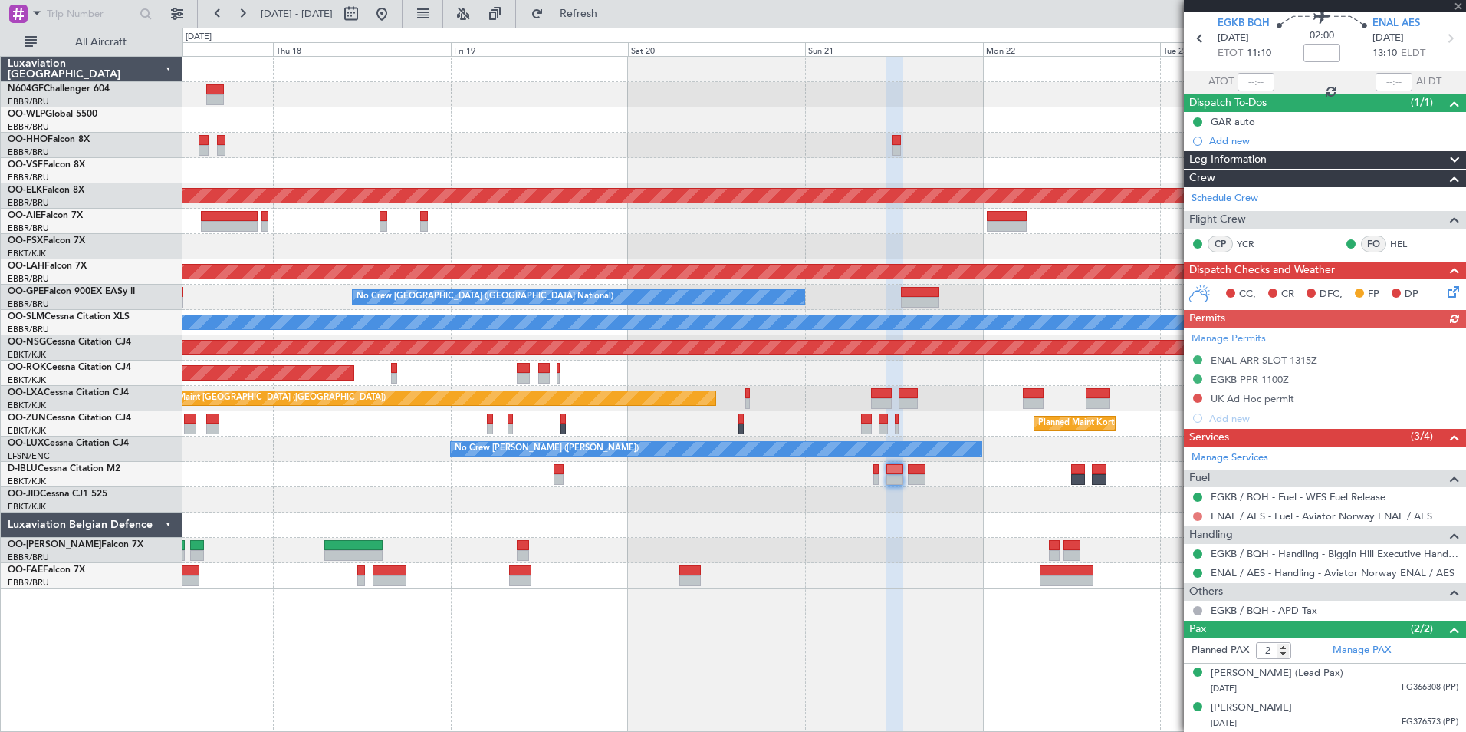
click at [1200, 515] on button at bounding box center [1197, 516] width 9 height 9
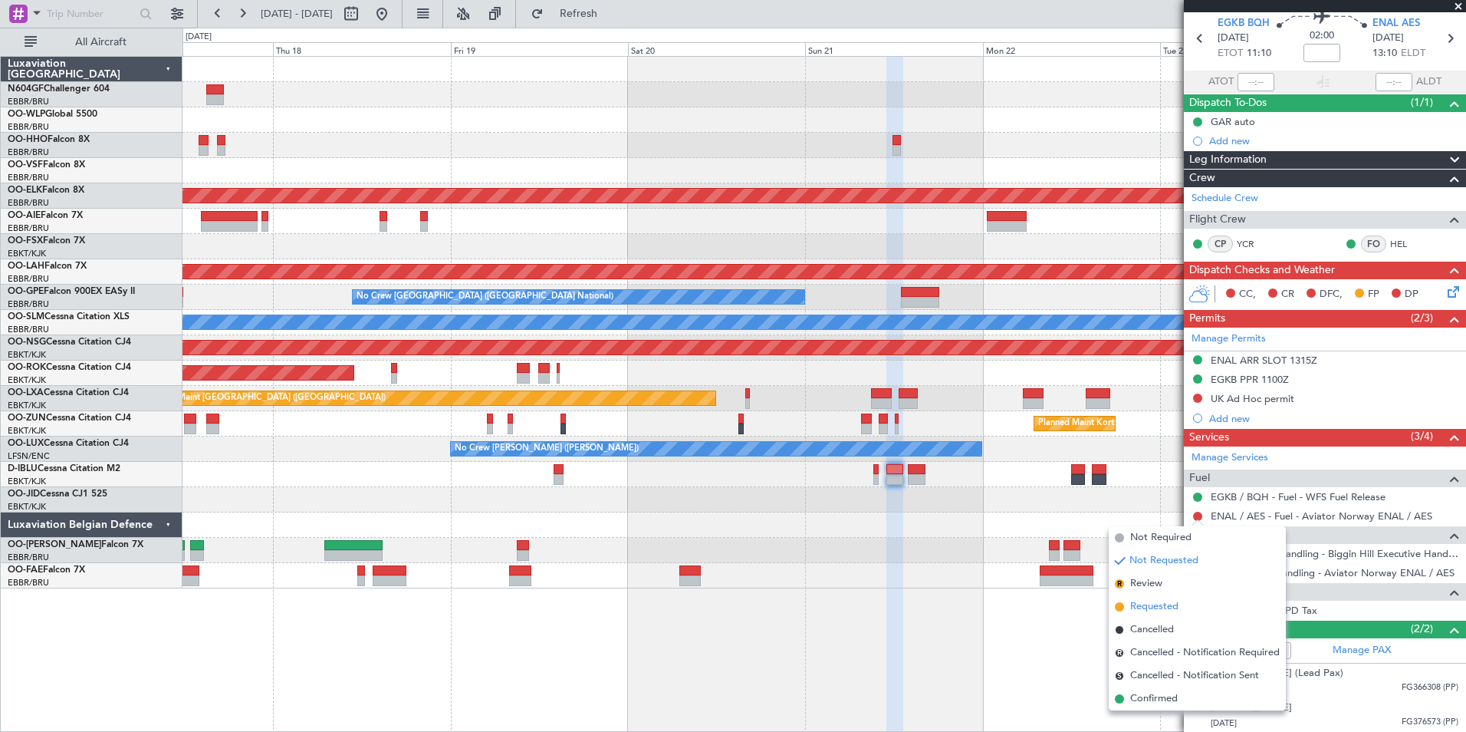
click at [1167, 602] on span "Requested" at bounding box center [1154, 606] width 48 height 15
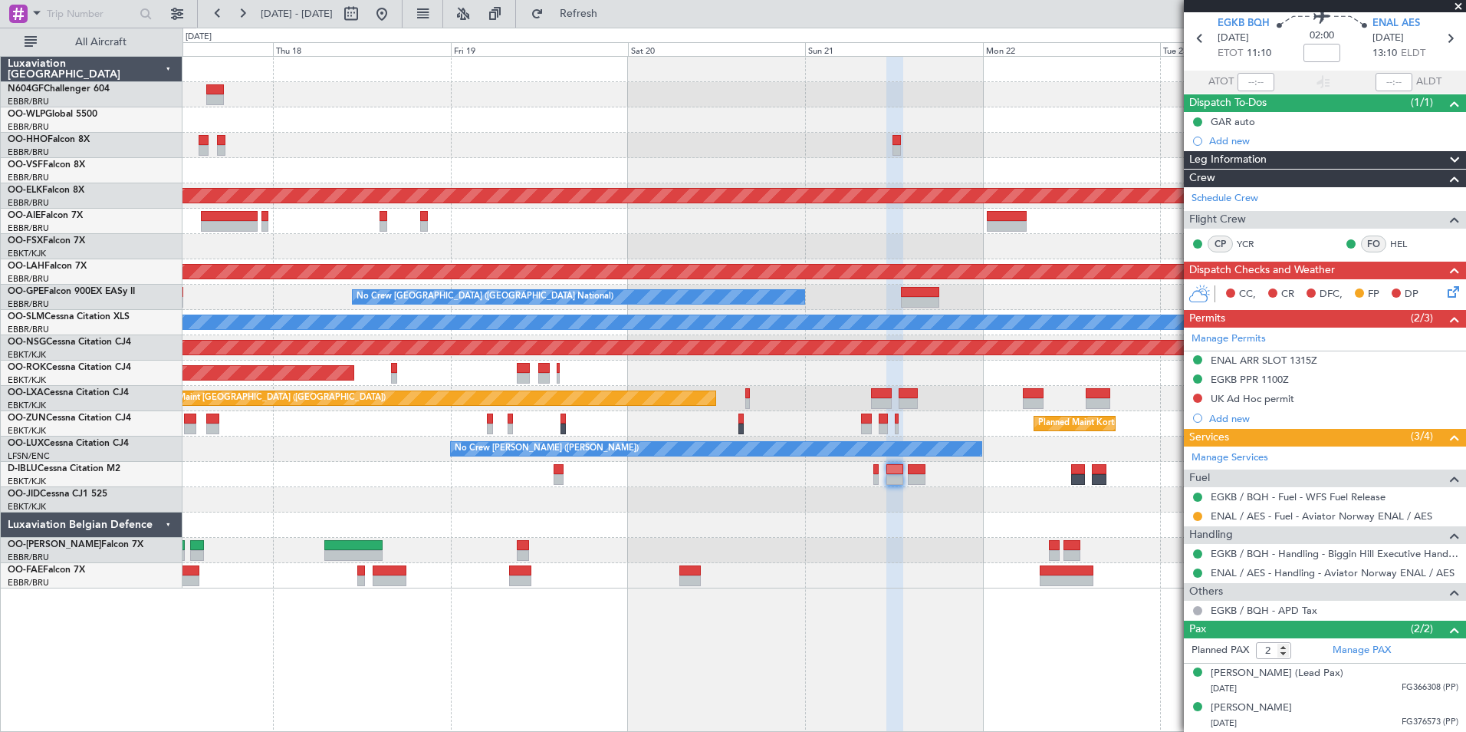
click at [897, 569] on div at bounding box center [824, 575] width 1283 height 25
click at [647, 31] on div "0 0 Wed 17 Thu 18 Fri 19 Sat 20 Sun 21 Mon 22 Tue 23 Sep 2025 Wed 24" at bounding box center [824, 42] width 1282 height 28
click at [616, 20] on button "Refresh" at bounding box center [570, 14] width 92 height 25
click at [394, 17] on button at bounding box center [382, 14] width 25 height 25
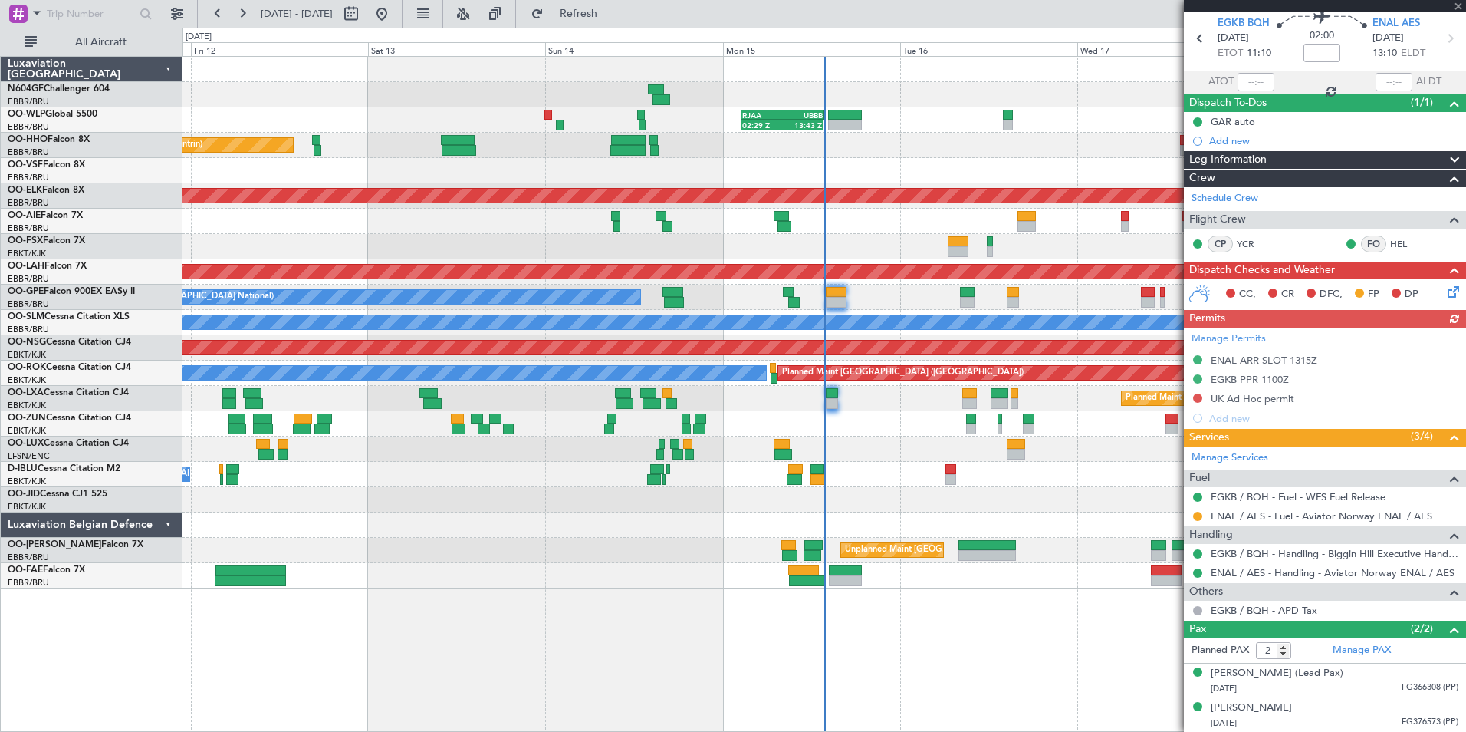
click at [876, 475] on div "No Crew [GEOGRAPHIC_DATA] ([GEOGRAPHIC_DATA] National)" at bounding box center [824, 474] width 1283 height 25
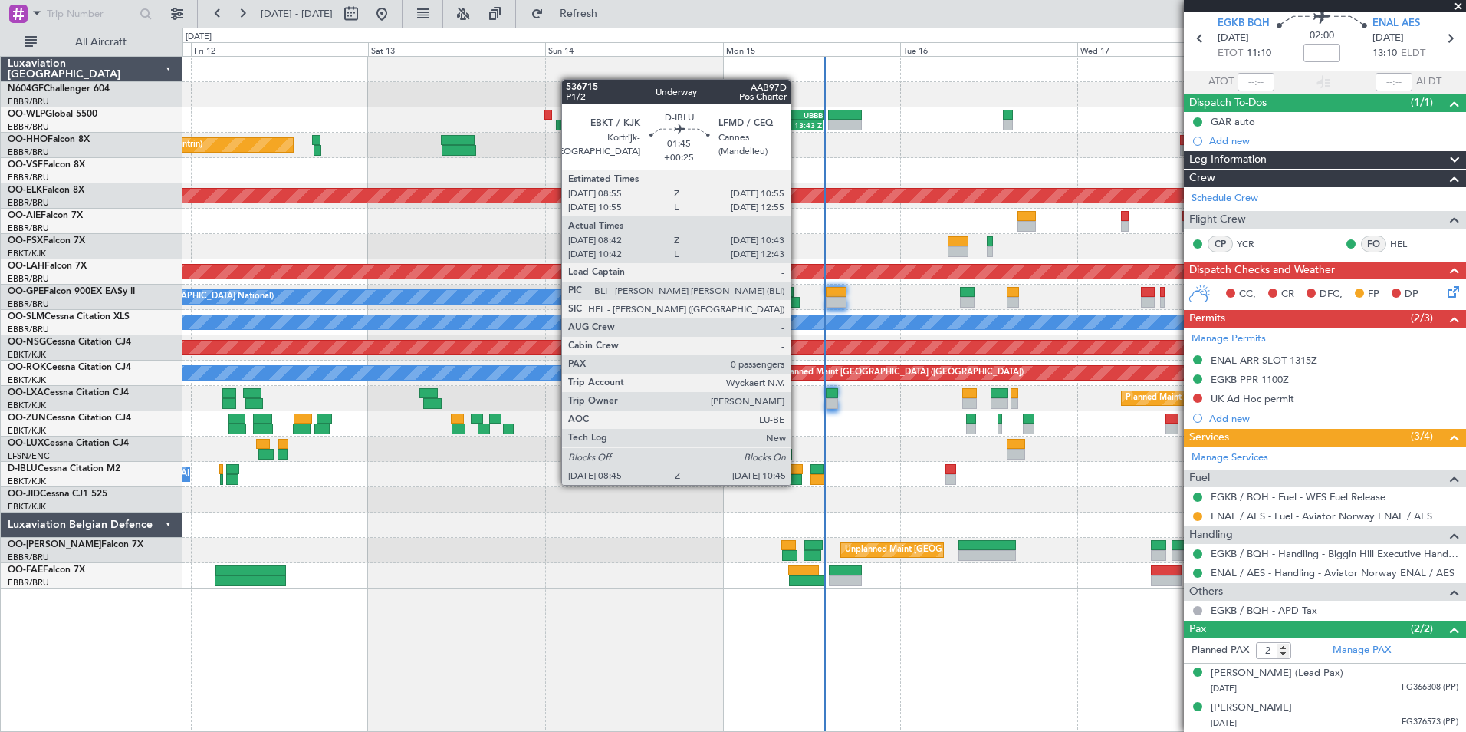
click at [787, 480] on div at bounding box center [794, 479] width 15 height 11
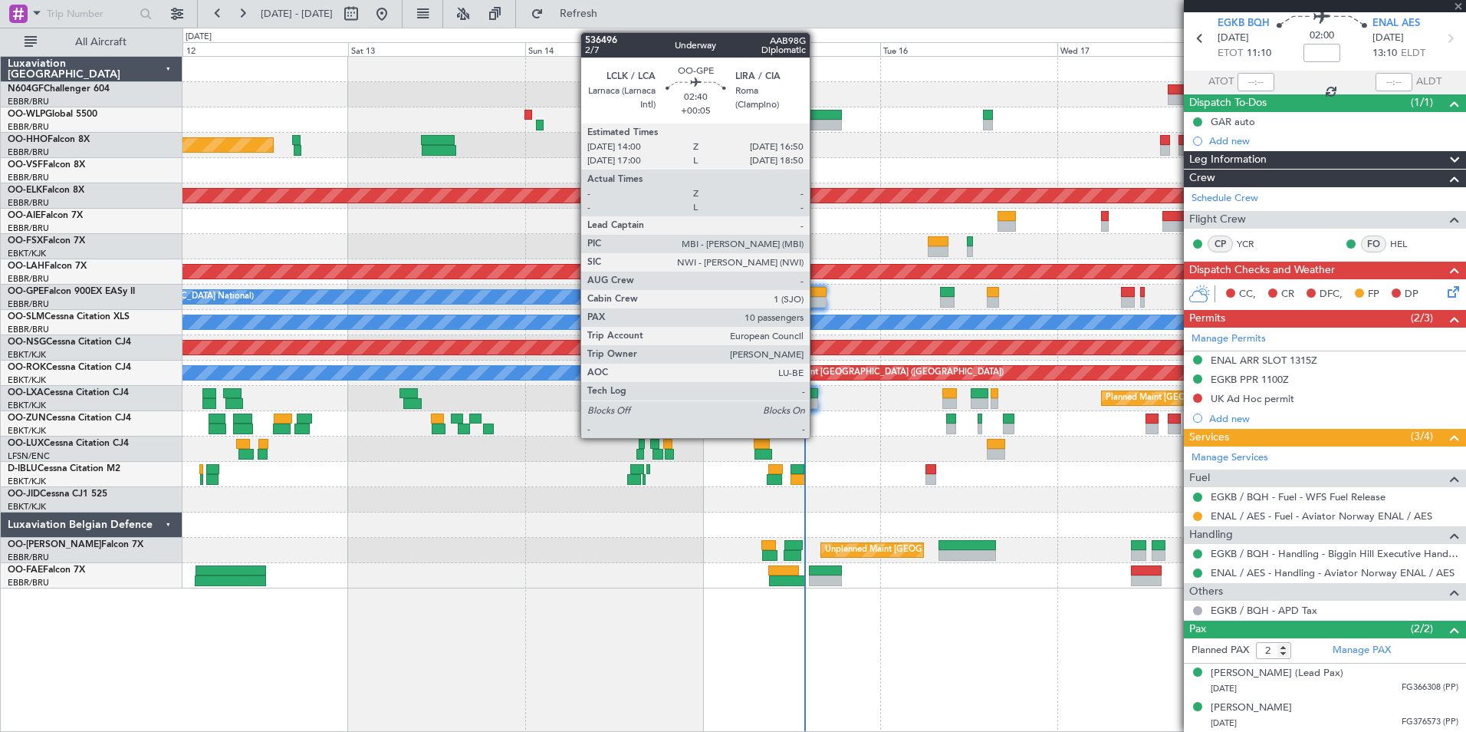
type input "+00:25"
type input "08:52"
type input "10:38"
type input "0"
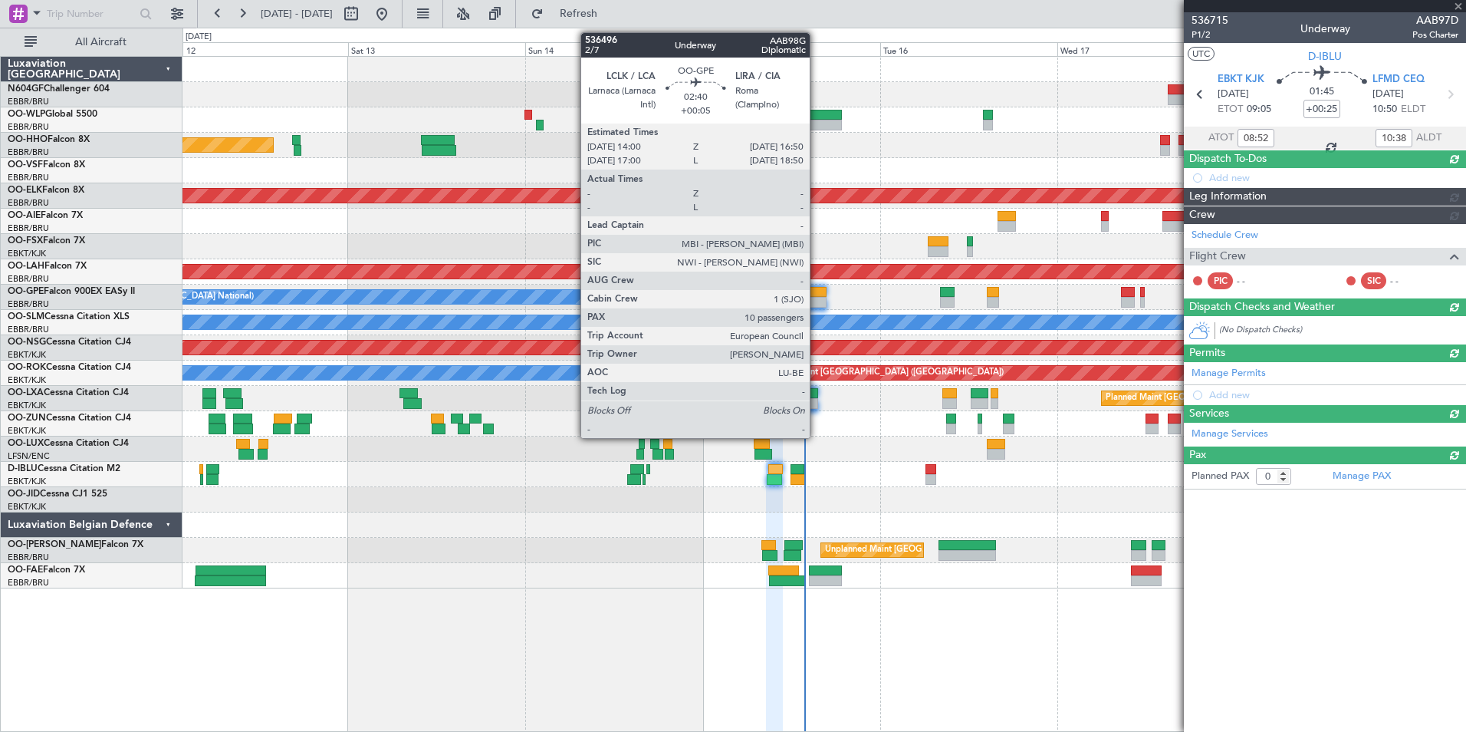
scroll to position [0, 0]
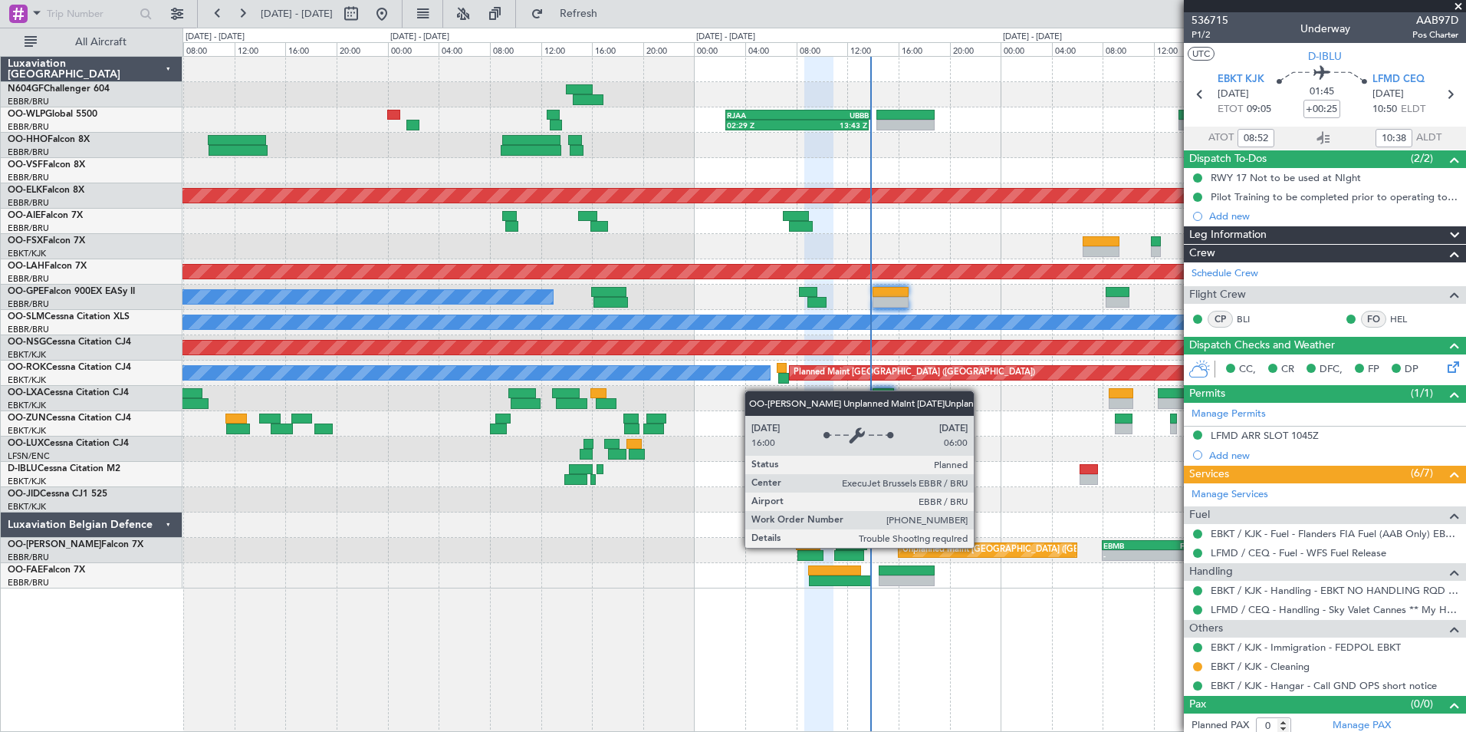
click at [981, 547] on div "Unplanned Maint [GEOGRAPHIC_DATA] ([GEOGRAPHIC_DATA] National)" at bounding box center [1047, 549] width 288 height 23
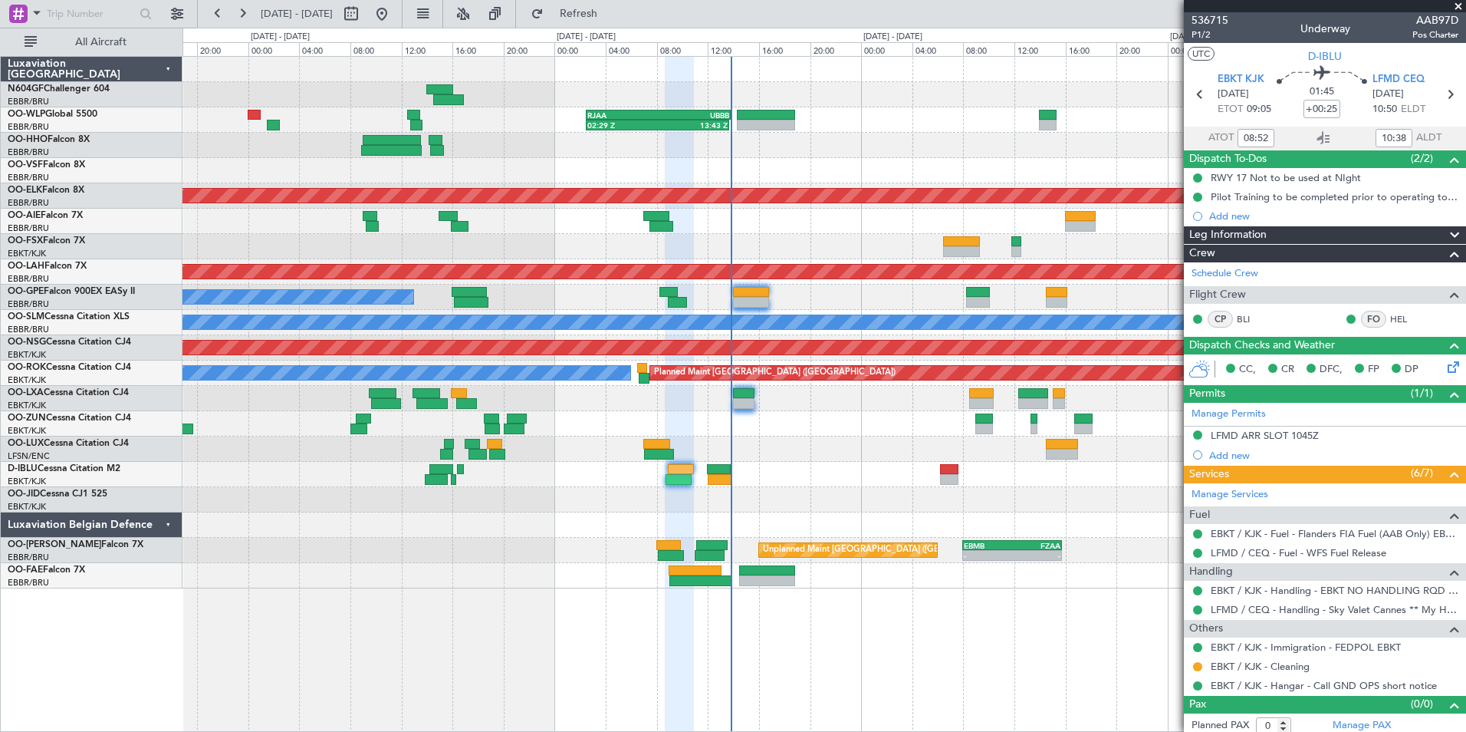
click at [849, 494] on div at bounding box center [824, 499] width 1283 height 25
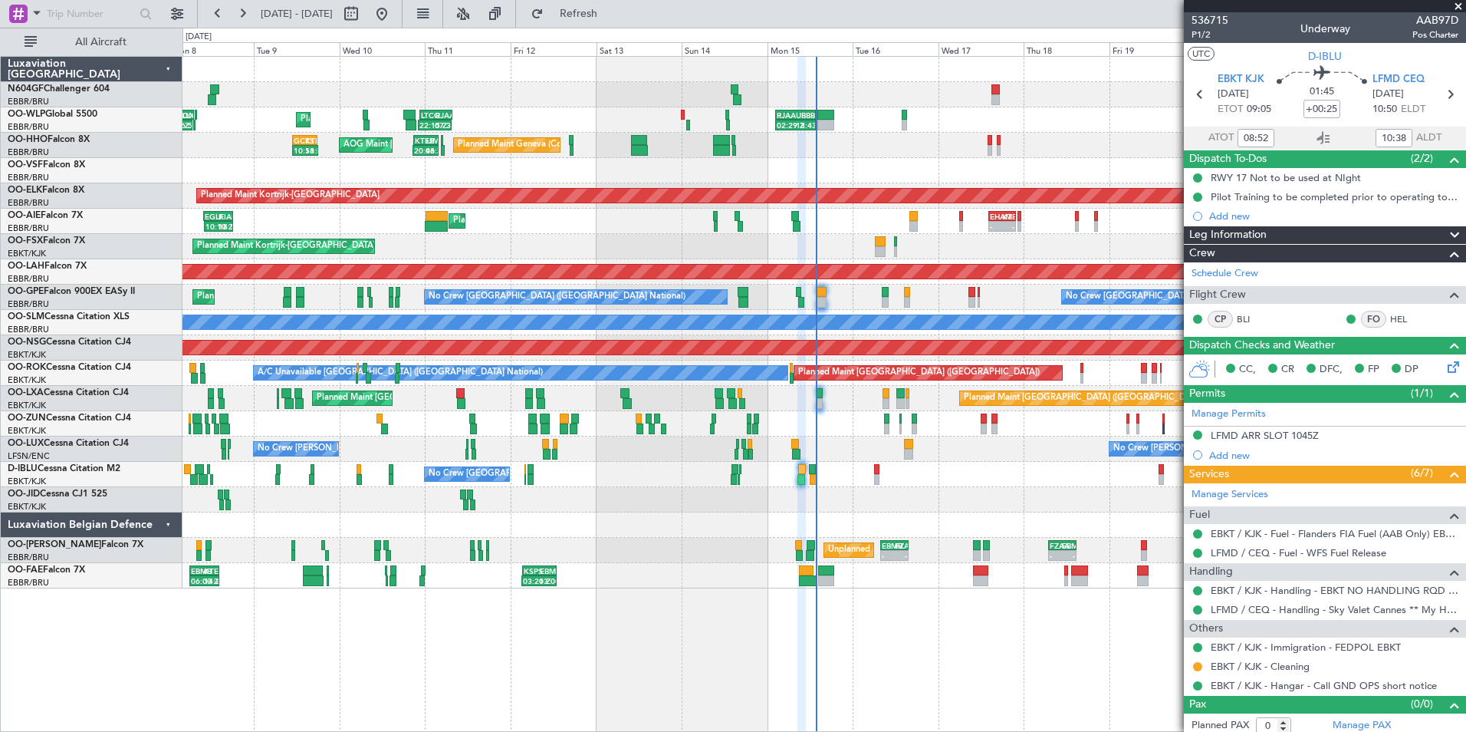
click at [795, 479] on div "02:29 Z 13:43 Z RJAA 02:30 Z UBBB 13:50 Z 22:15 Z 07:35 Z LTCG 22:35 Z RJAA 07:…" at bounding box center [824, 322] width 1283 height 531
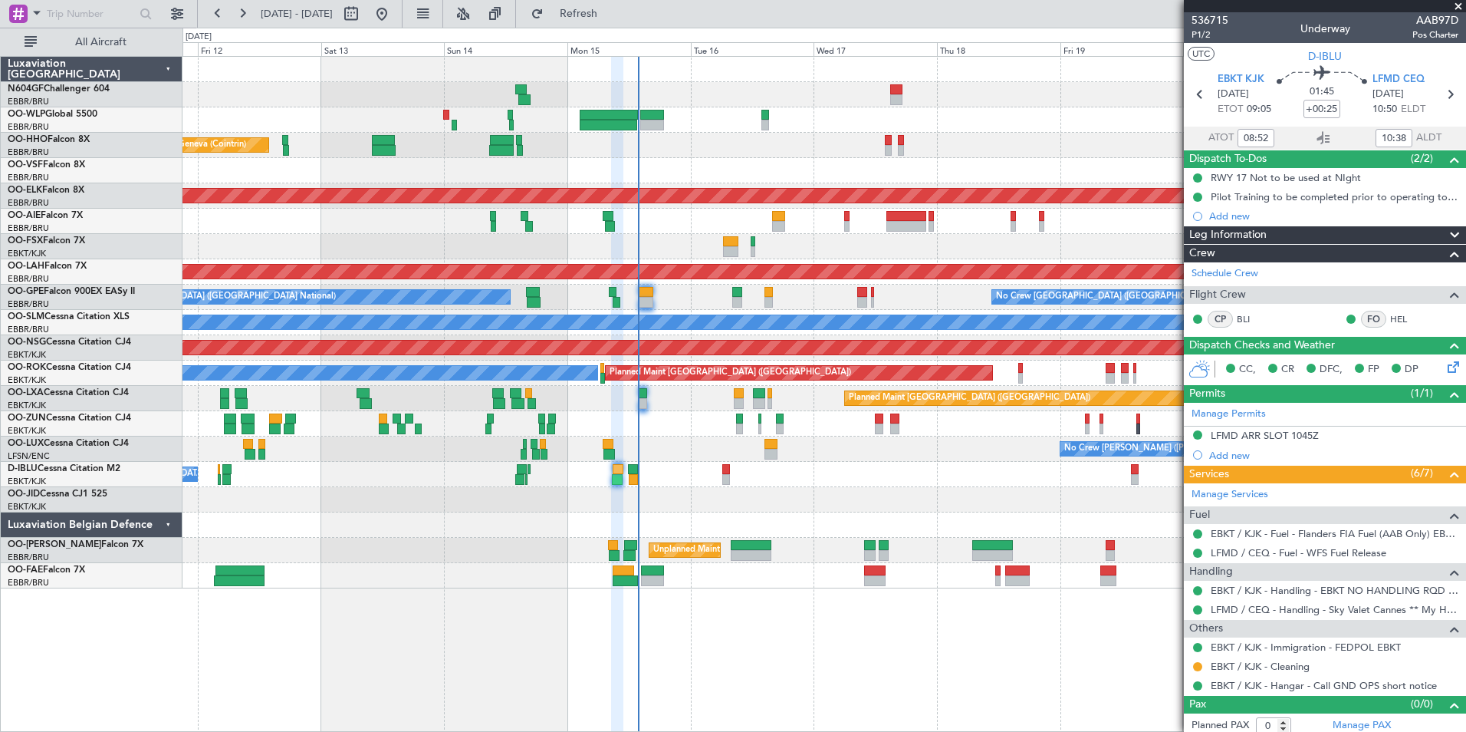
click at [680, 297] on div "Planned Maint Brussels (Brussels National) No Crew Brussels (Brussels National)…" at bounding box center [824, 297] width 1283 height 25
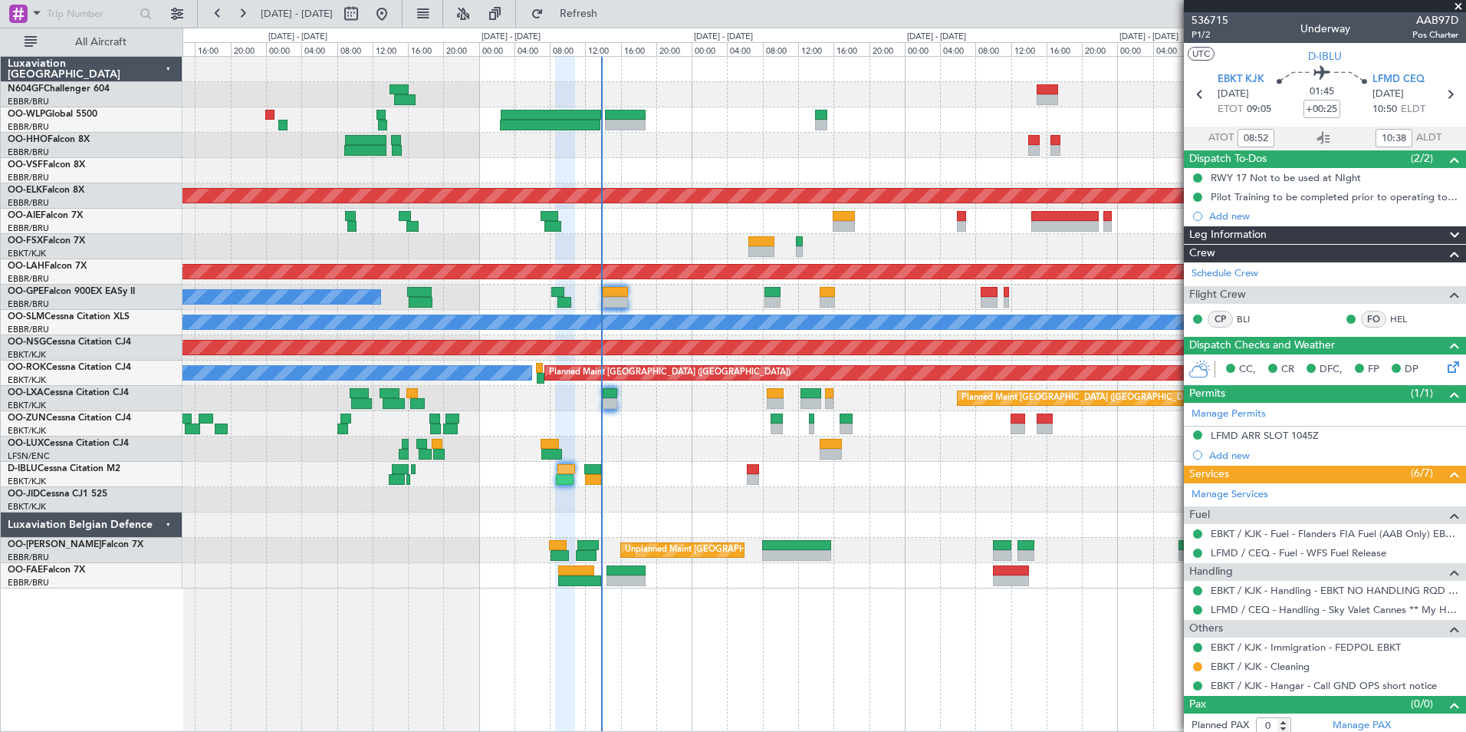
click at [687, 298] on div "Planned Maint Brussels (Brussels National) No Crew Brussels (Brussels National)…" at bounding box center [824, 297] width 1283 height 25
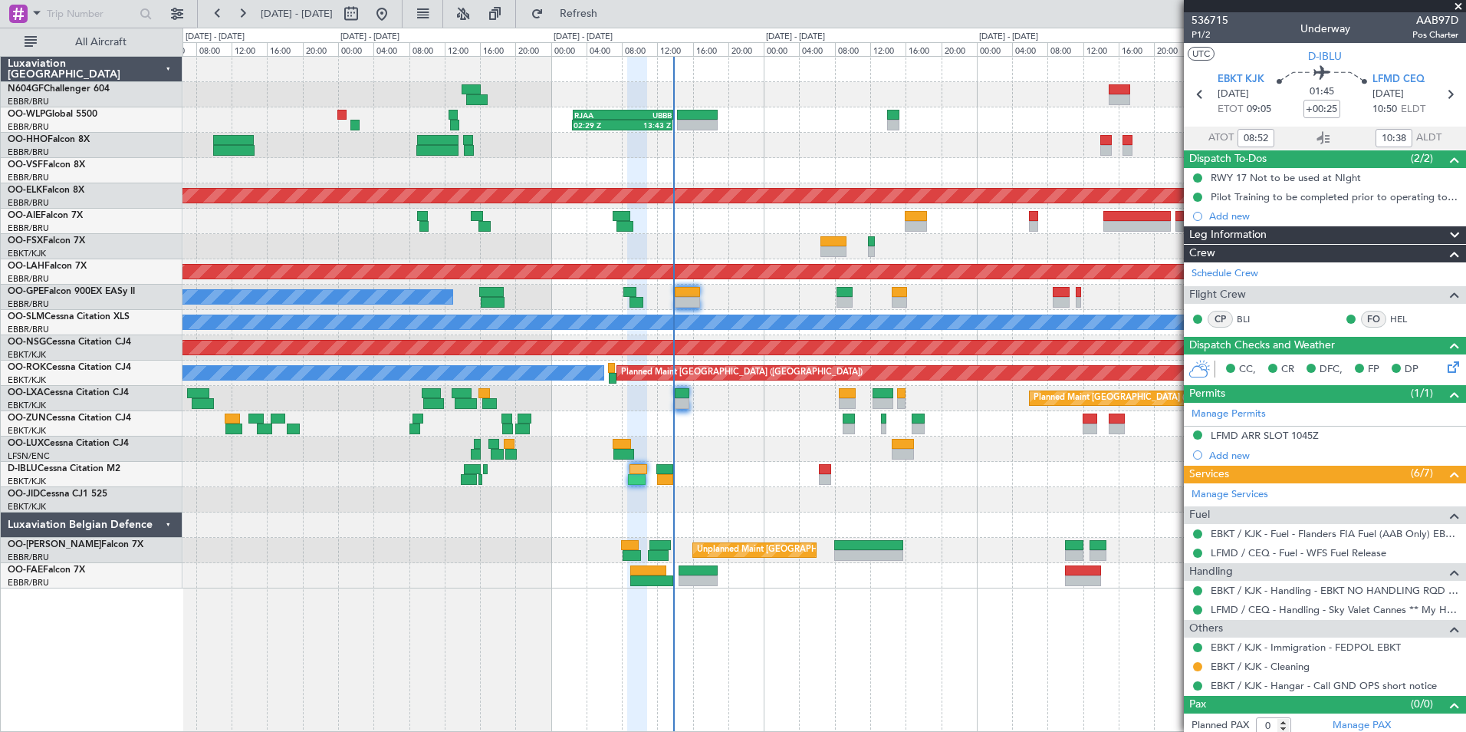
click at [730, 525] on div at bounding box center [824, 524] width 1283 height 25
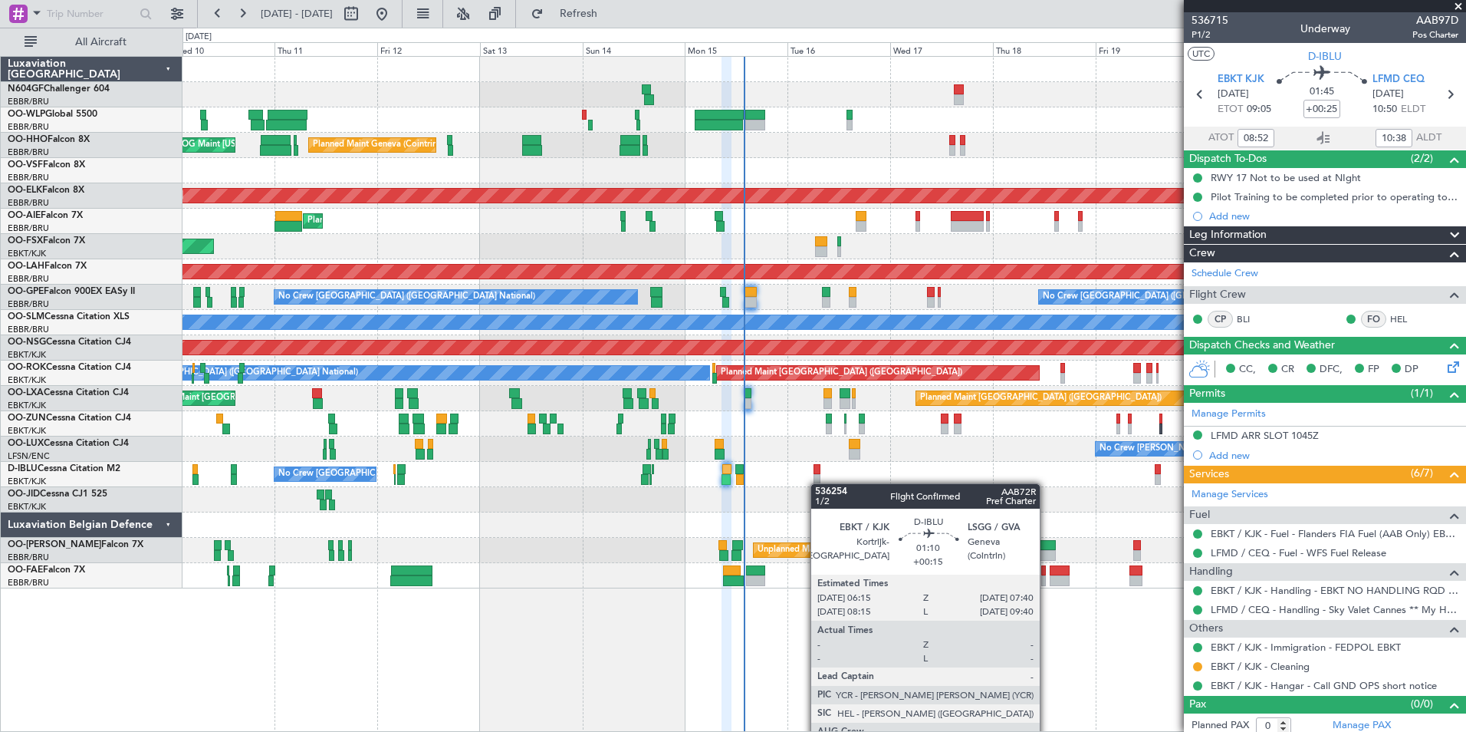
click at [818, 482] on div "No Crew [GEOGRAPHIC_DATA] ([GEOGRAPHIC_DATA] National)" at bounding box center [824, 474] width 1283 height 25
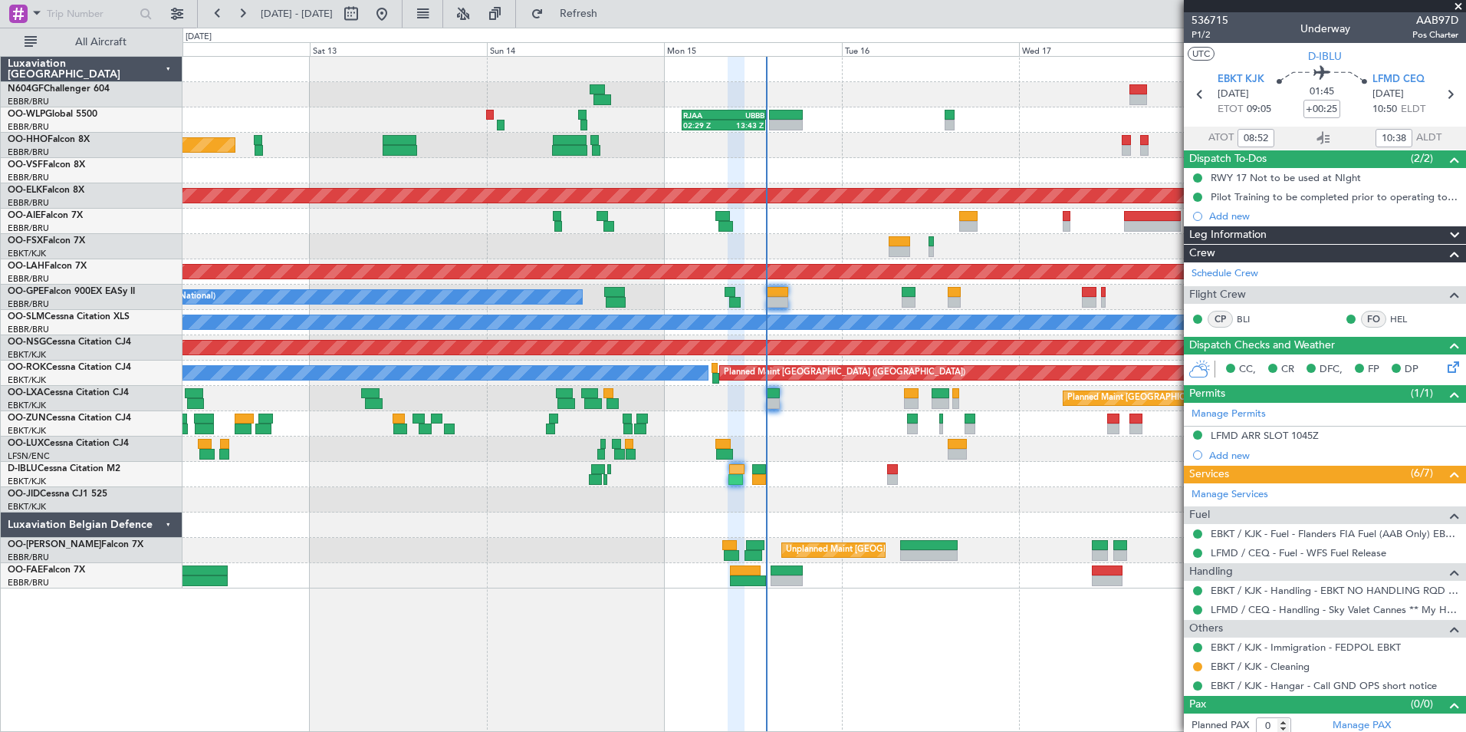
click at [834, 425] on div at bounding box center [824, 423] width 1283 height 25
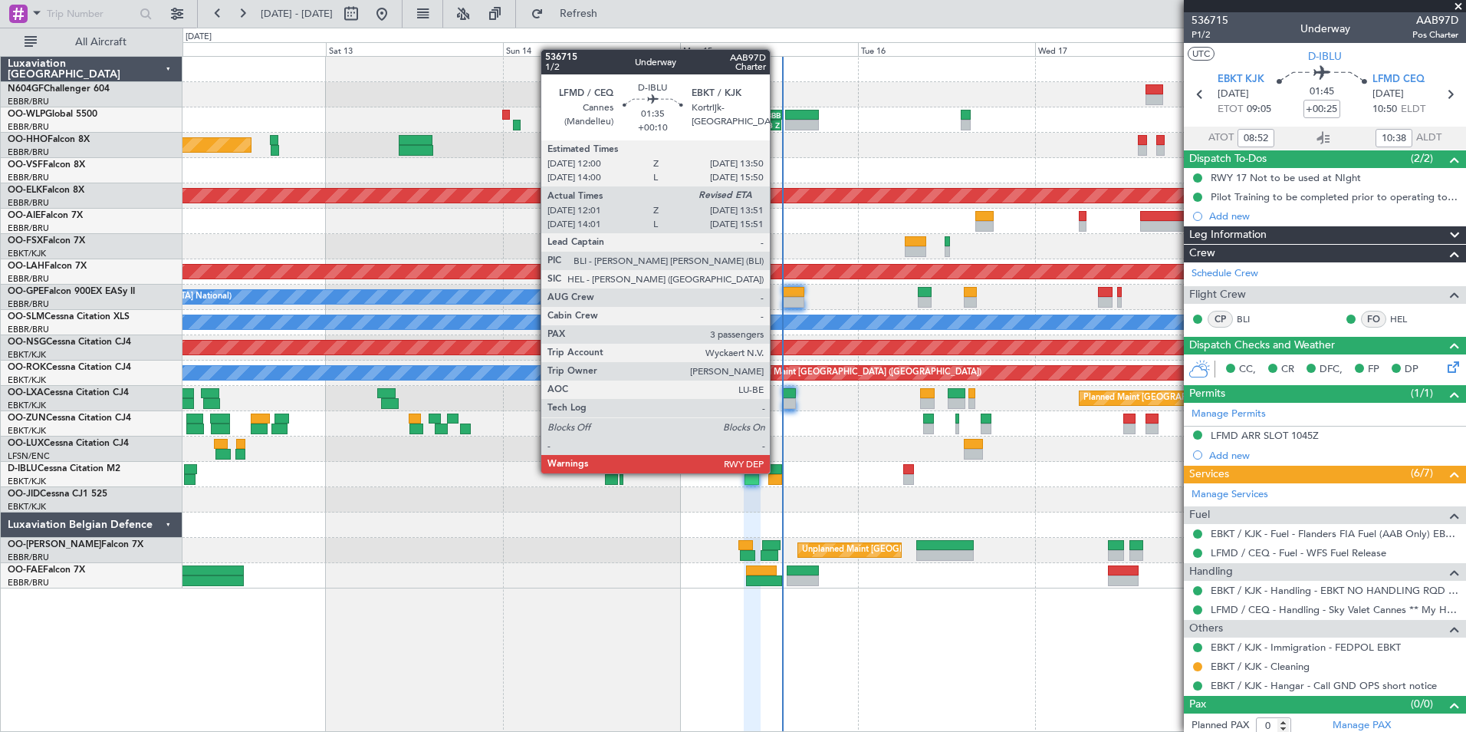
click at [777, 472] on div at bounding box center [775, 469] width 14 height 11
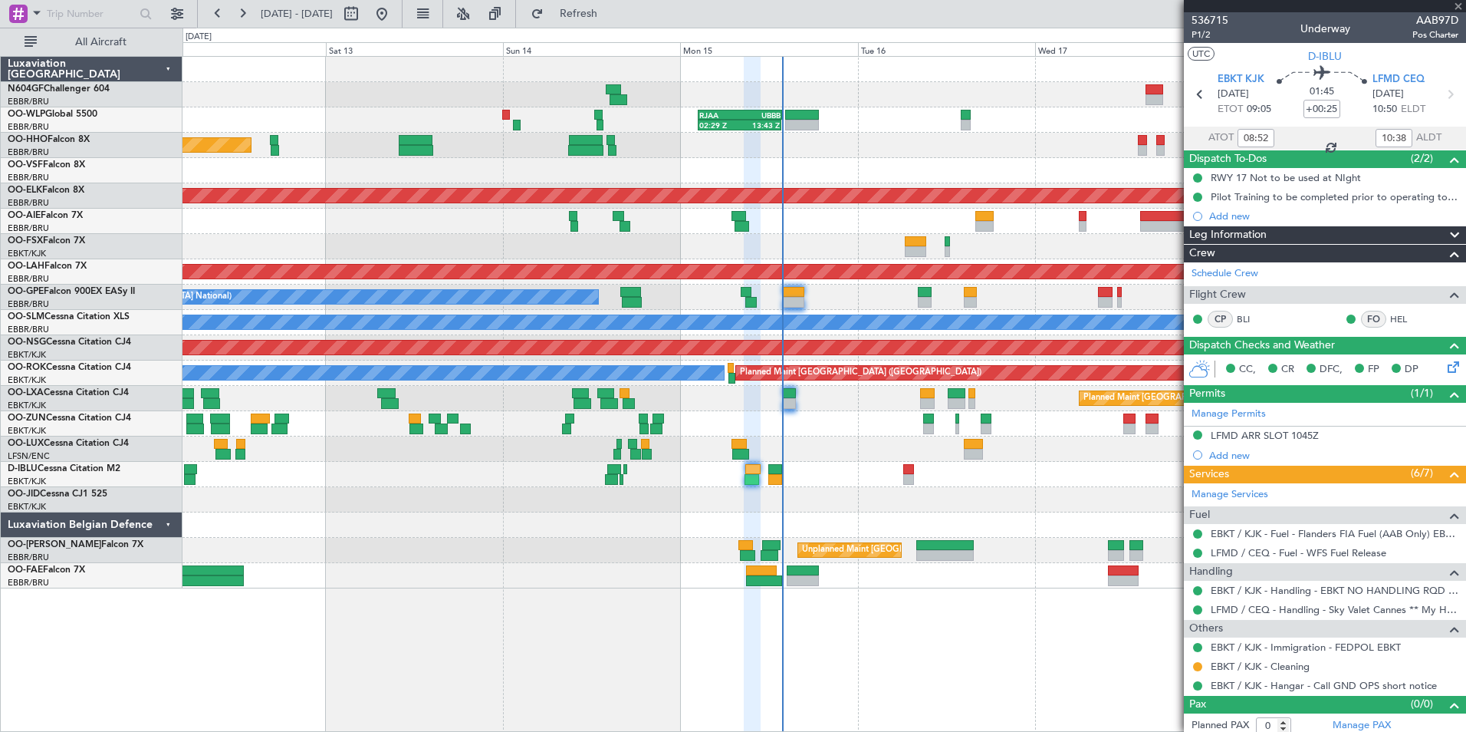
type input "+00:10"
type input "12:11"
type input "3"
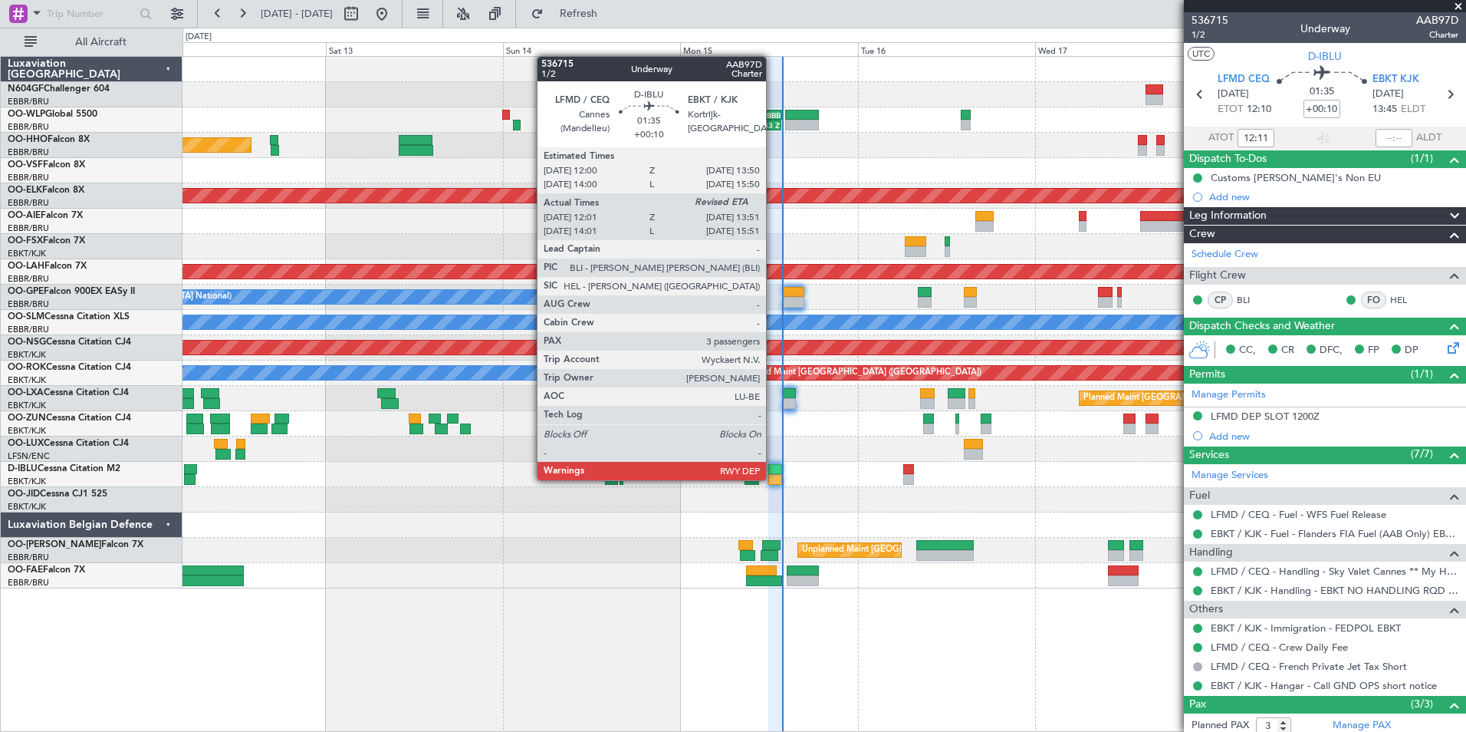
click at [773, 479] on div at bounding box center [775, 479] width 14 height 11
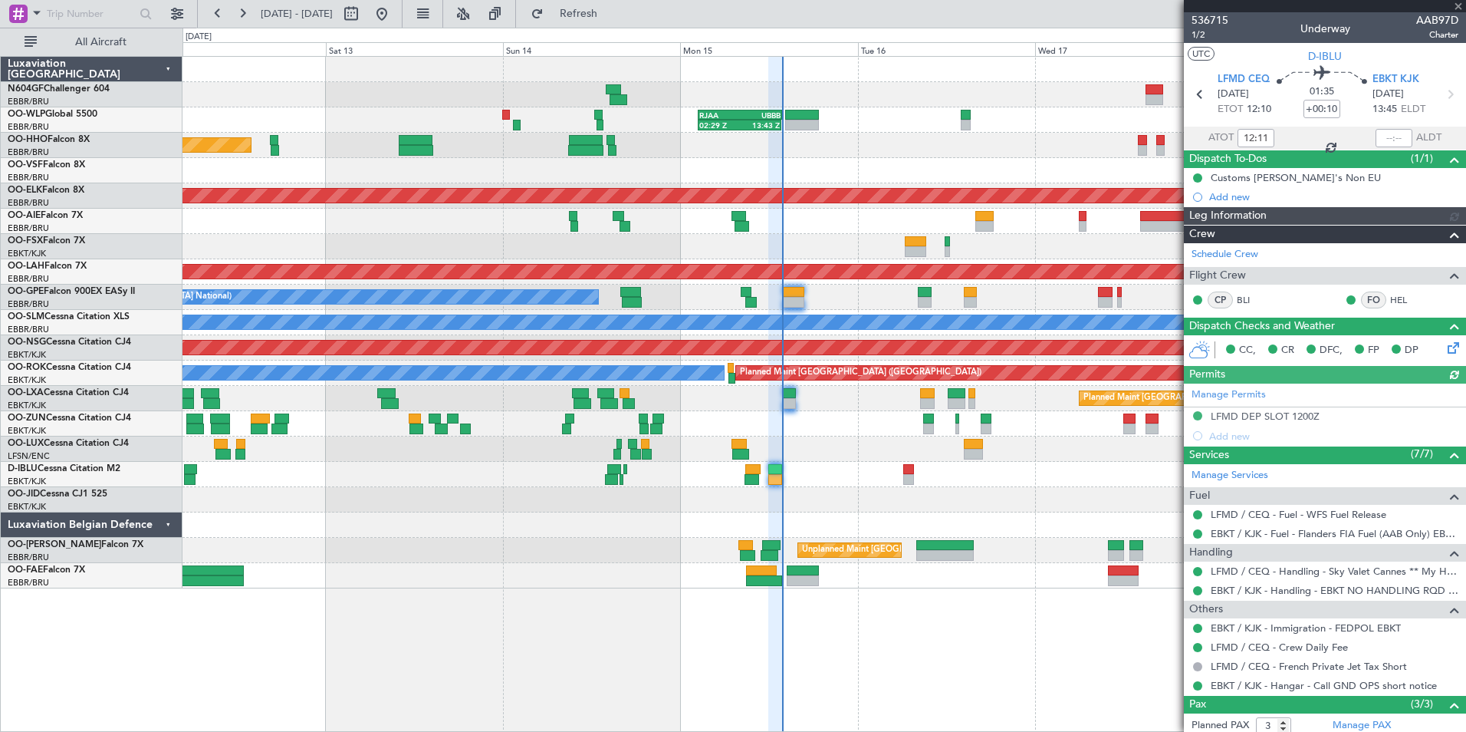
click at [1384, 136] on div at bounding box center [1394, 138] width 37 height 18
click at [1379, 140] on div at bounding box center [1394, 138] width 37 height 18
click at [1377, 139] on input "text" at bounding box center [1394, 138] width 37 height 18
click at [1019, 443] on div "No Crew [PERSON_NAME] ([PERSON_NAME])" at bounding box center [824, 448] width 1283 height 25
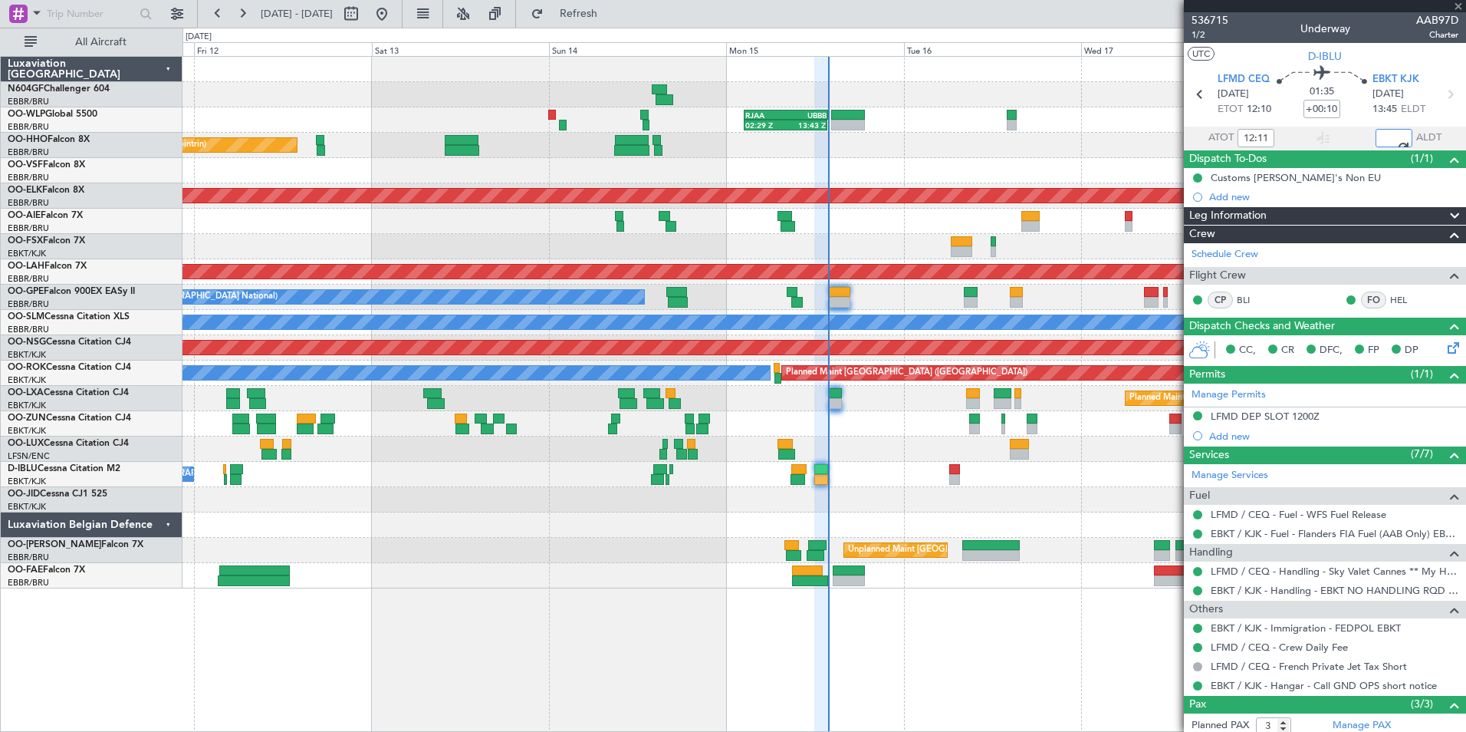
click at [902, 473] on div "No Crew [GEOGRAPHIC_DATA] ([GEOGRAPHIC_DATA] National)" at bounding box center [824, 474] width 1283 height 25
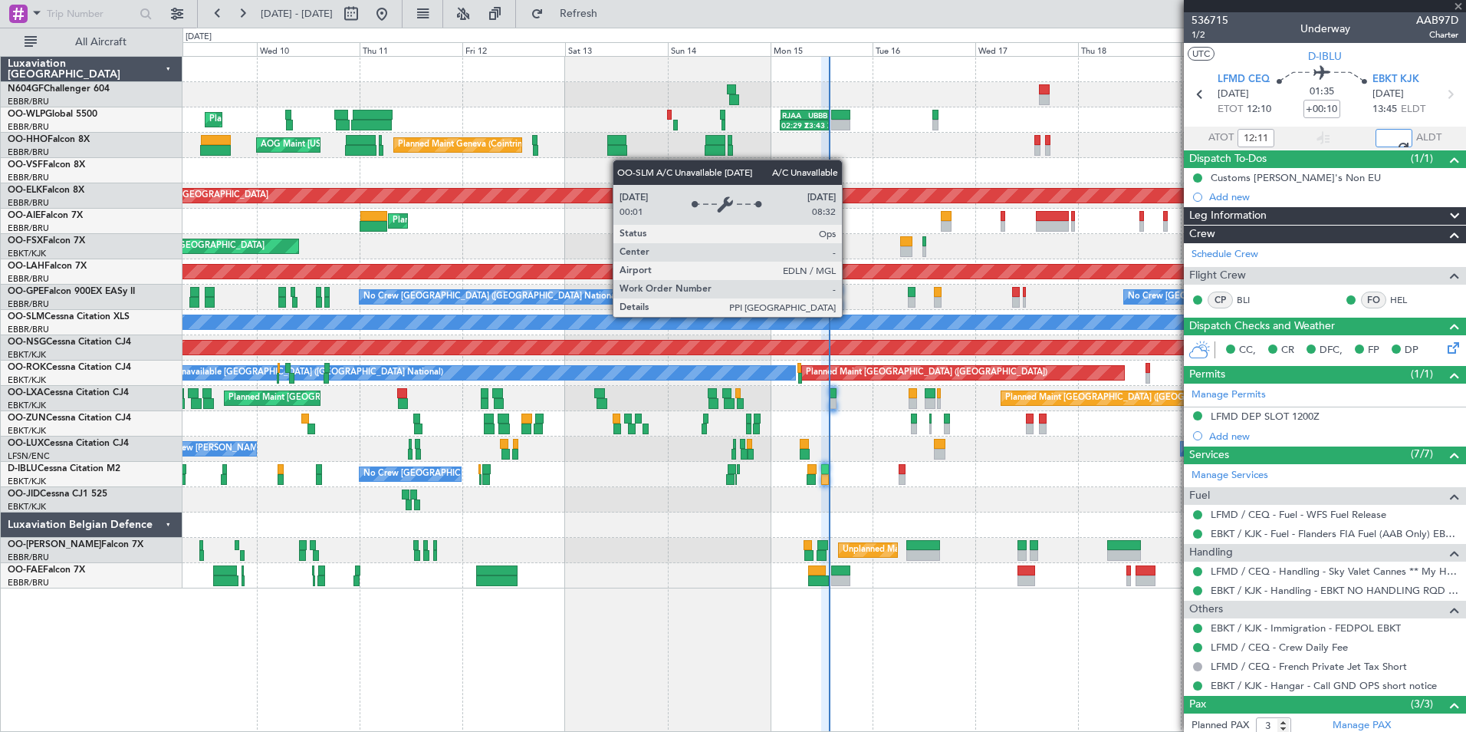
click at [887, 318] on div "A/C Unavailable [GEOGRAPHIC_DATA]" at bounding box center [824, 322] width 3848 height 14
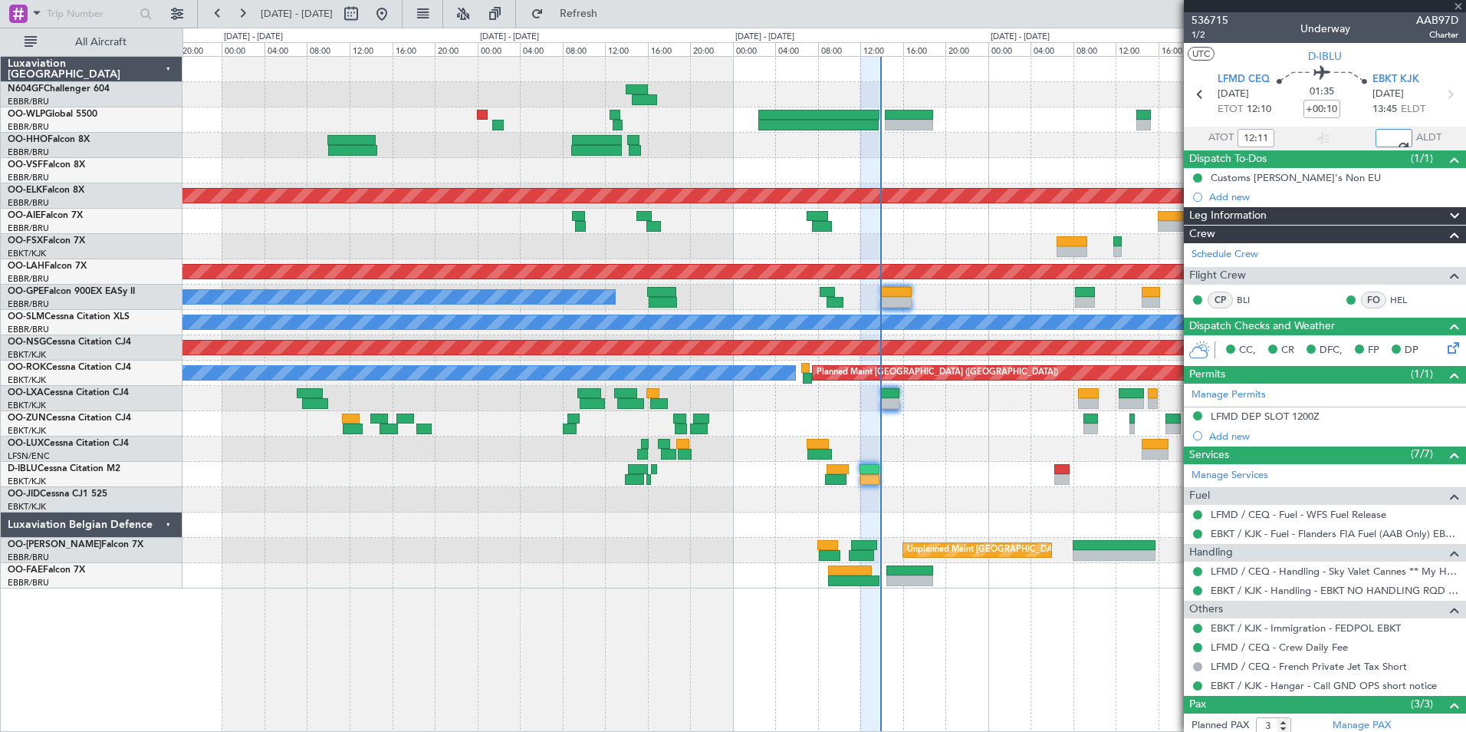
click at [972, 306] on div "Planned Maint Brussels (Brussels National) No Crew Brussels (Brussels National)…" at bounding box center [824, 297] width 1283 height 25
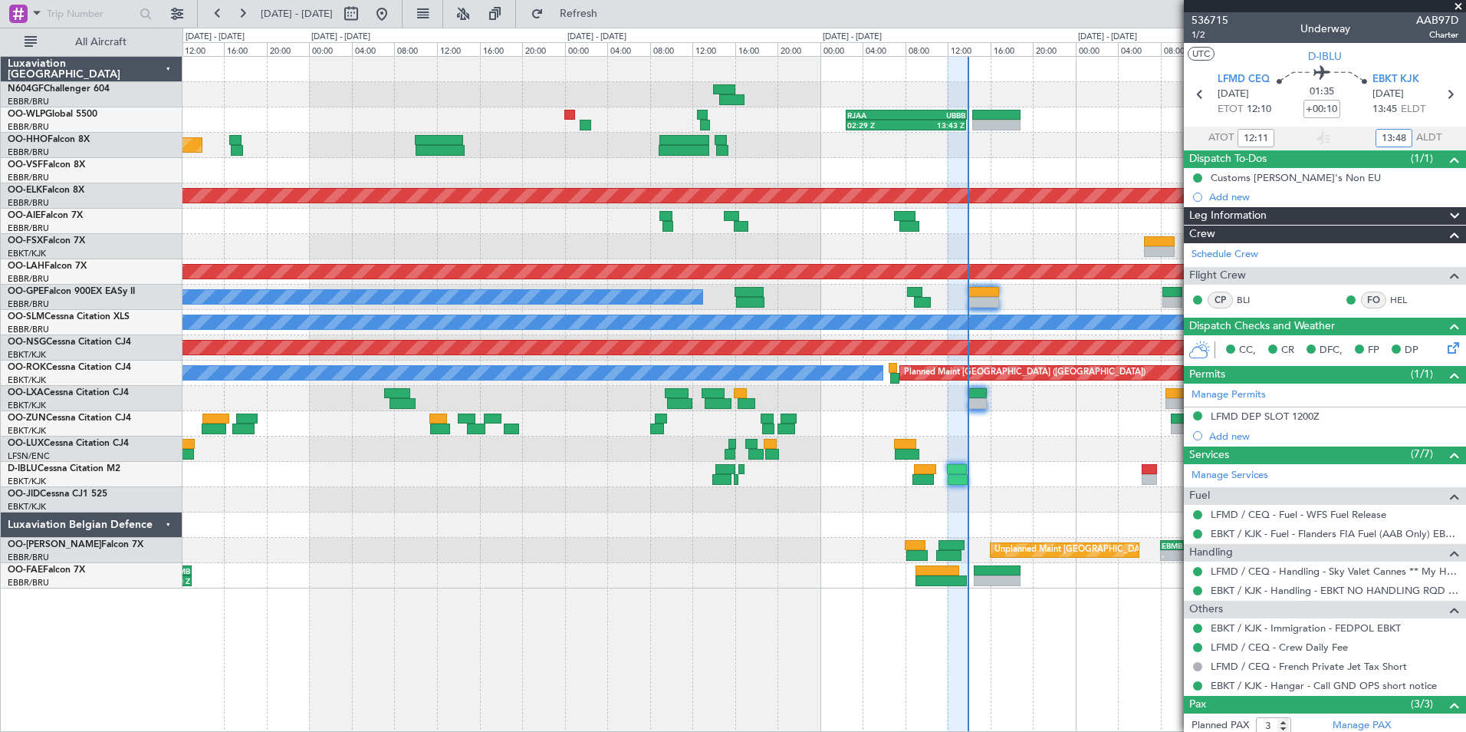
click at [966, 452] on div at bounding box center [824, 448] width 1283 height 25
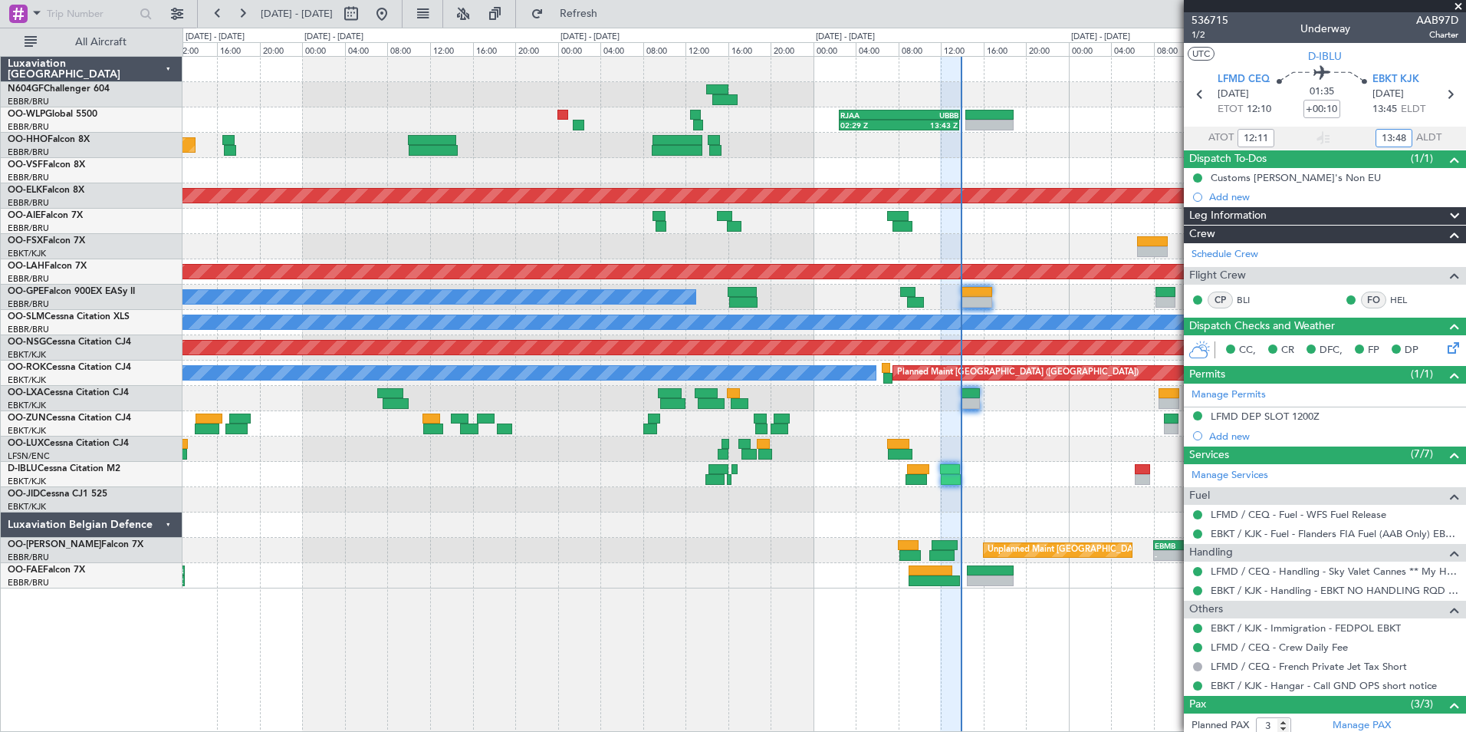
click at [1007, 173] on div at bounding box center [824, 170] width 1283 height 25
type input "13:48"
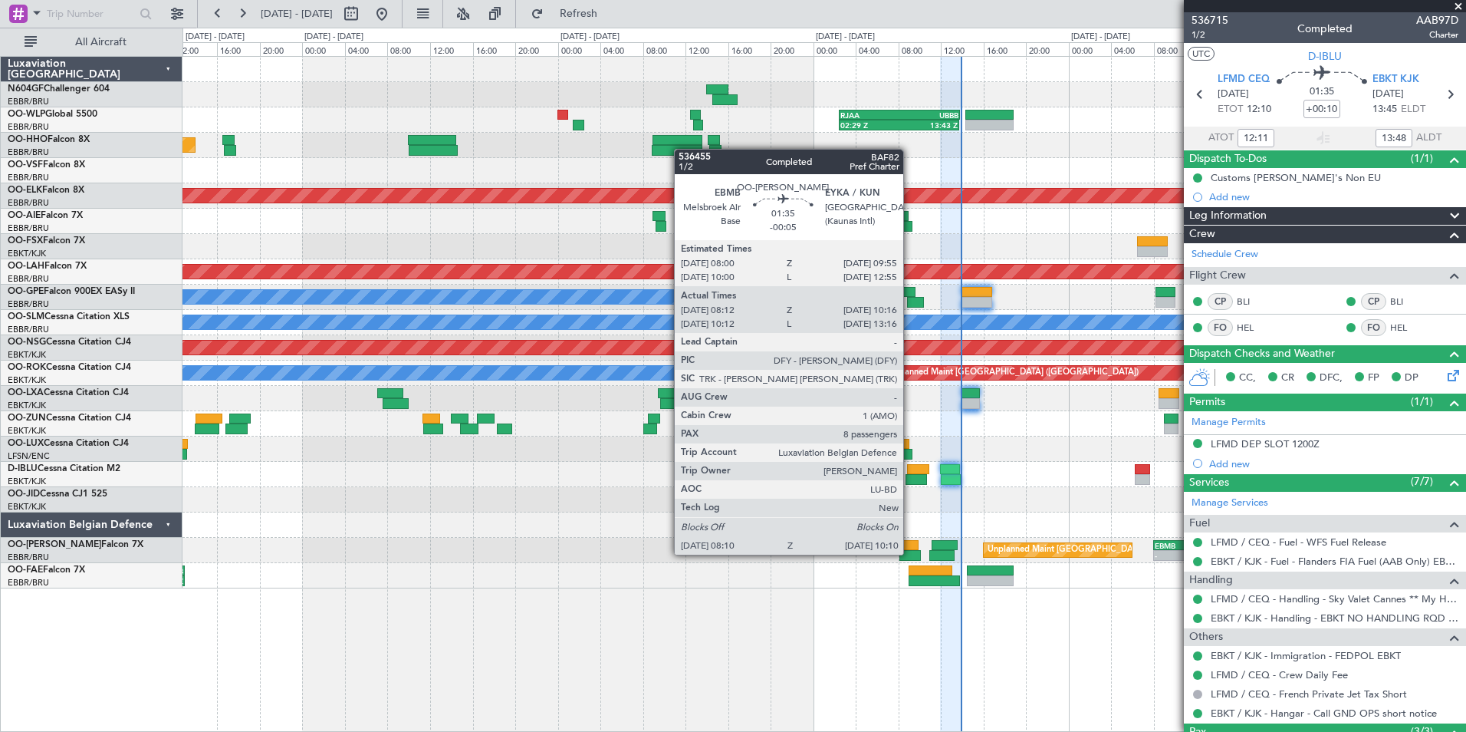
click at [912, 558] on div at bounding box center [910, 555] width 21 height 11
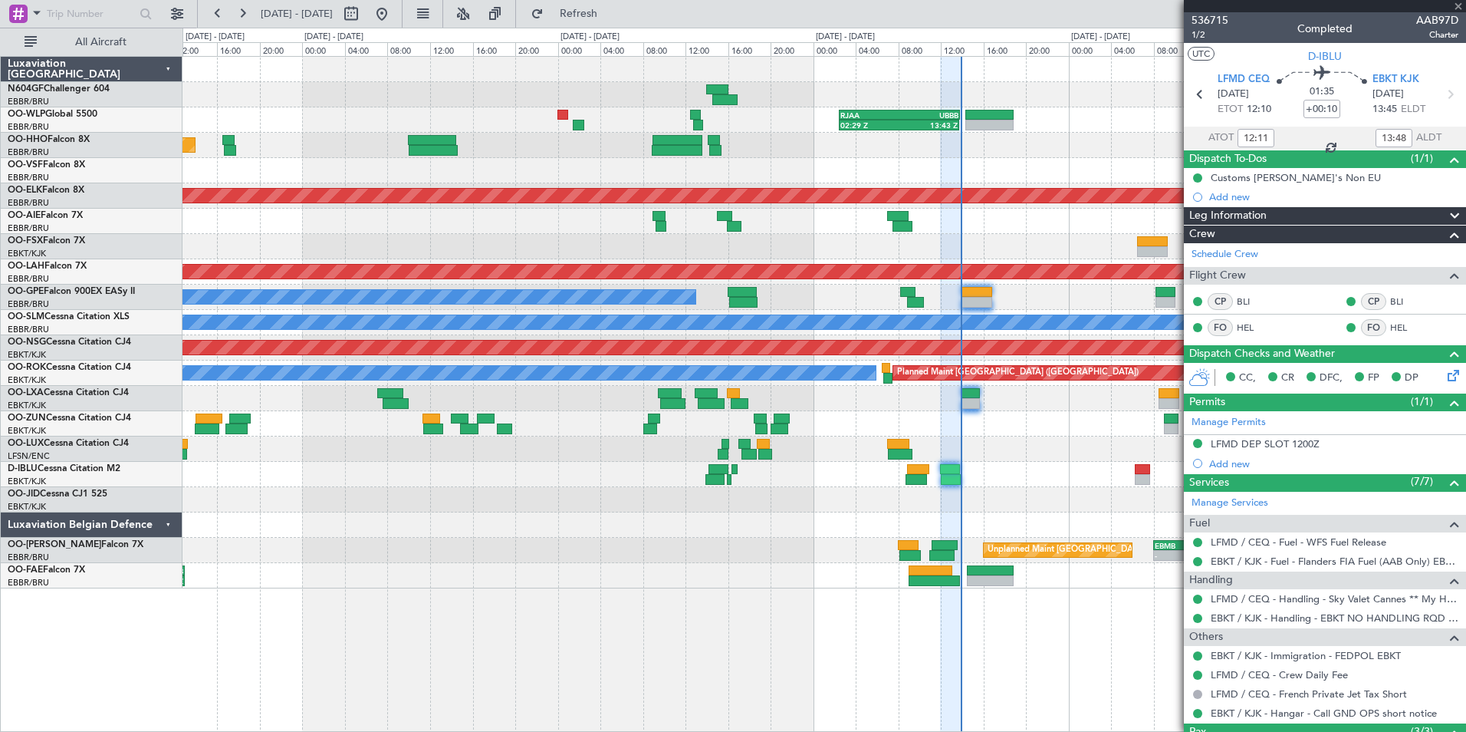
click at [992, 508] on div at bounding box center [824, 499] width 1283 height 25
type input "-00:05"
type input "08:22"
type input "10:06"
type input "8"
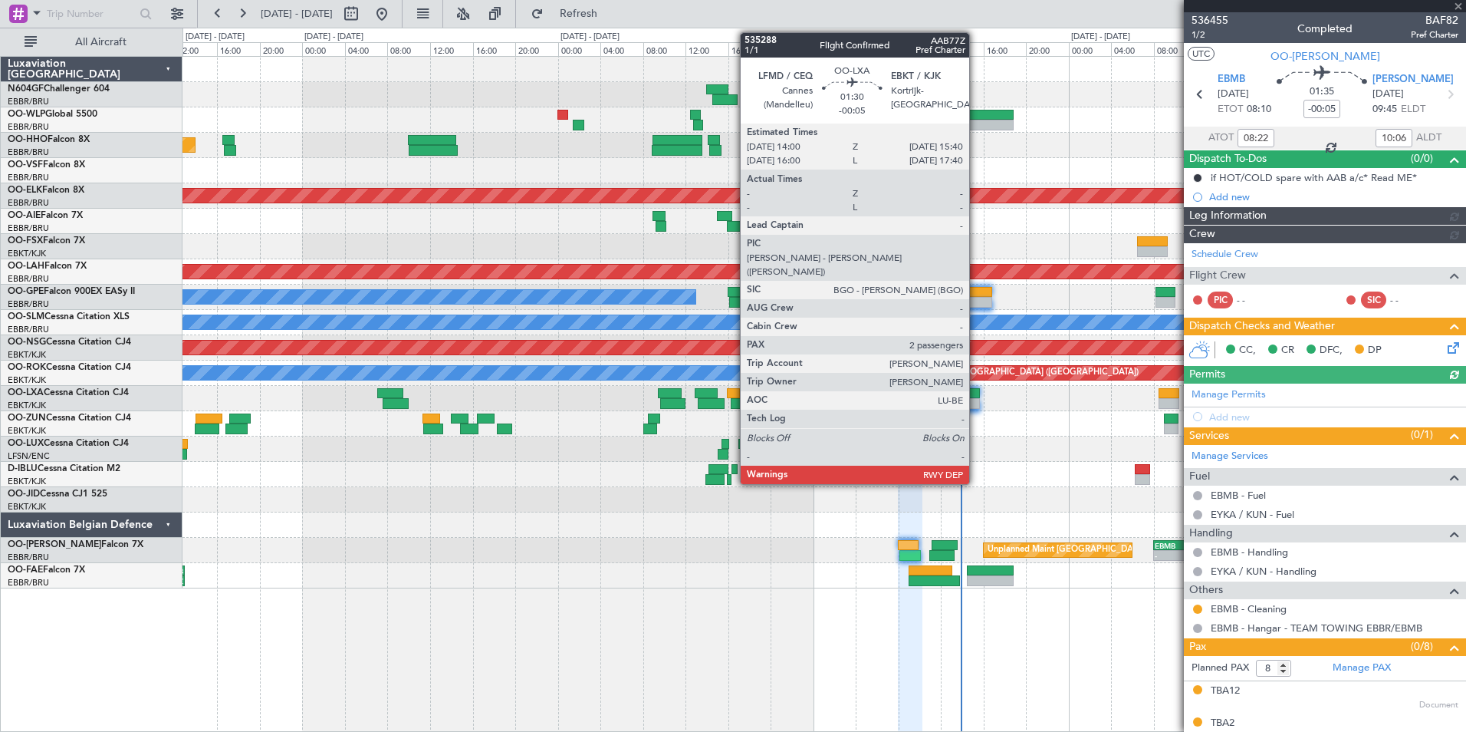
click at [976, 396] on div at bounding box center [971, 393] width 18 height 11
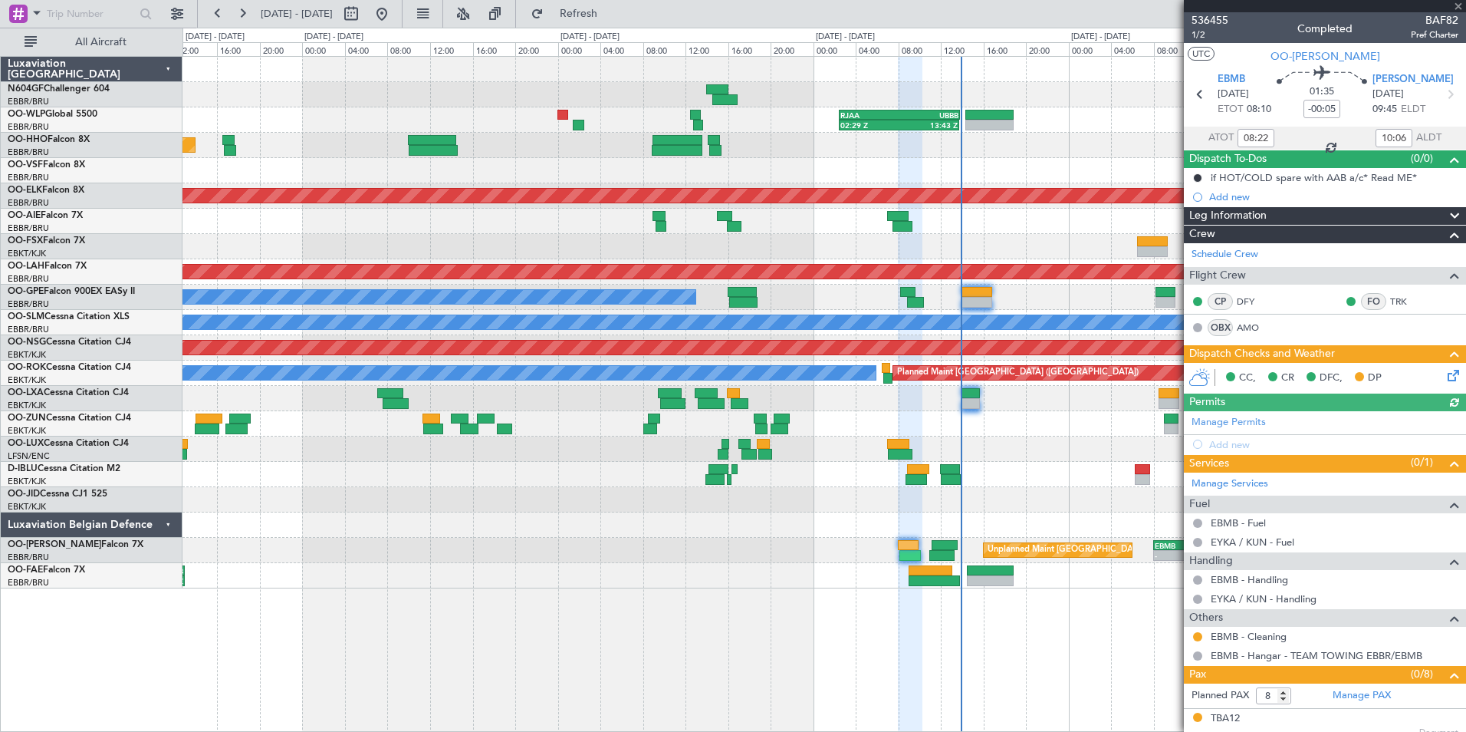
type input "2"
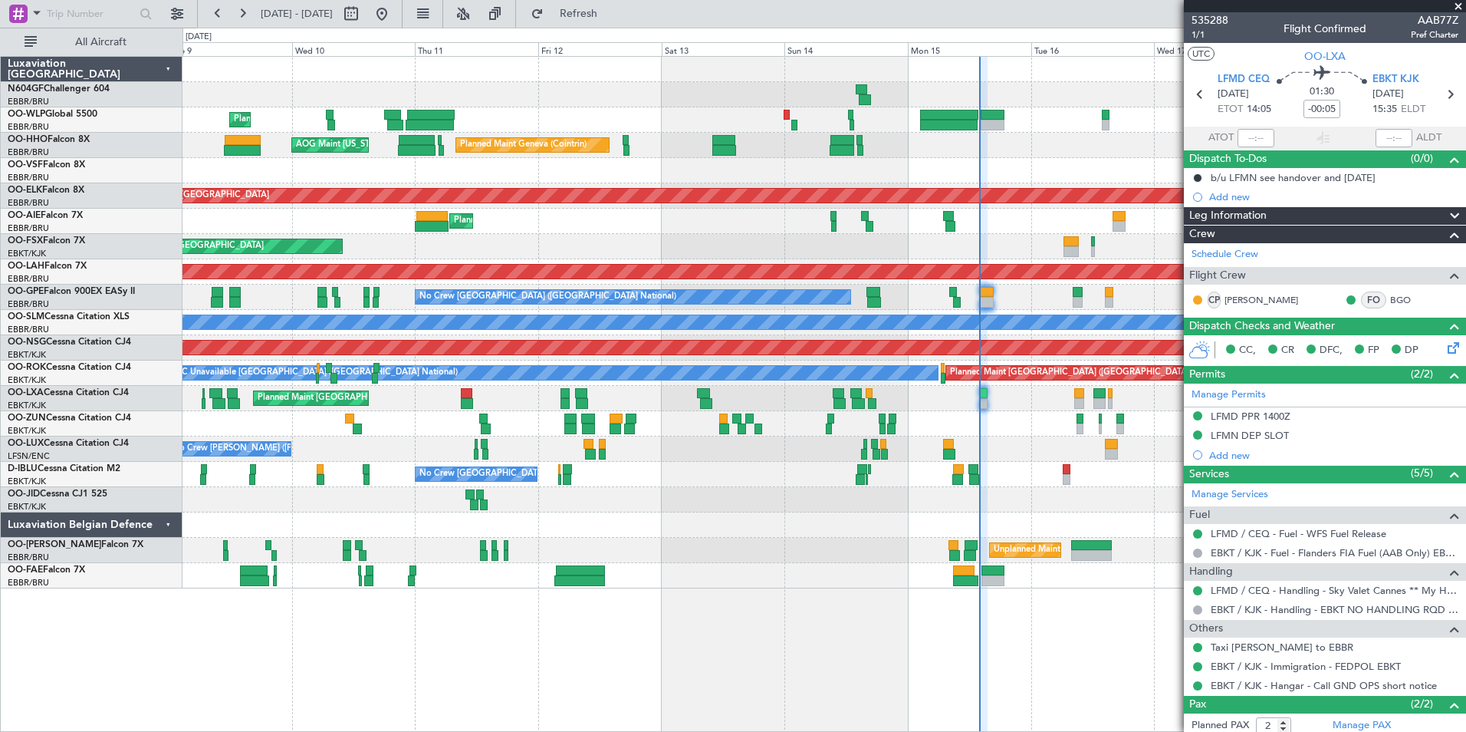
click at [899, 519] on div "Planned Maint Liege Planned Maint Geneva (Cointrin) AOG Maint New York (Teterbo…" at bounding box center [824, 322] width 1283 height 531
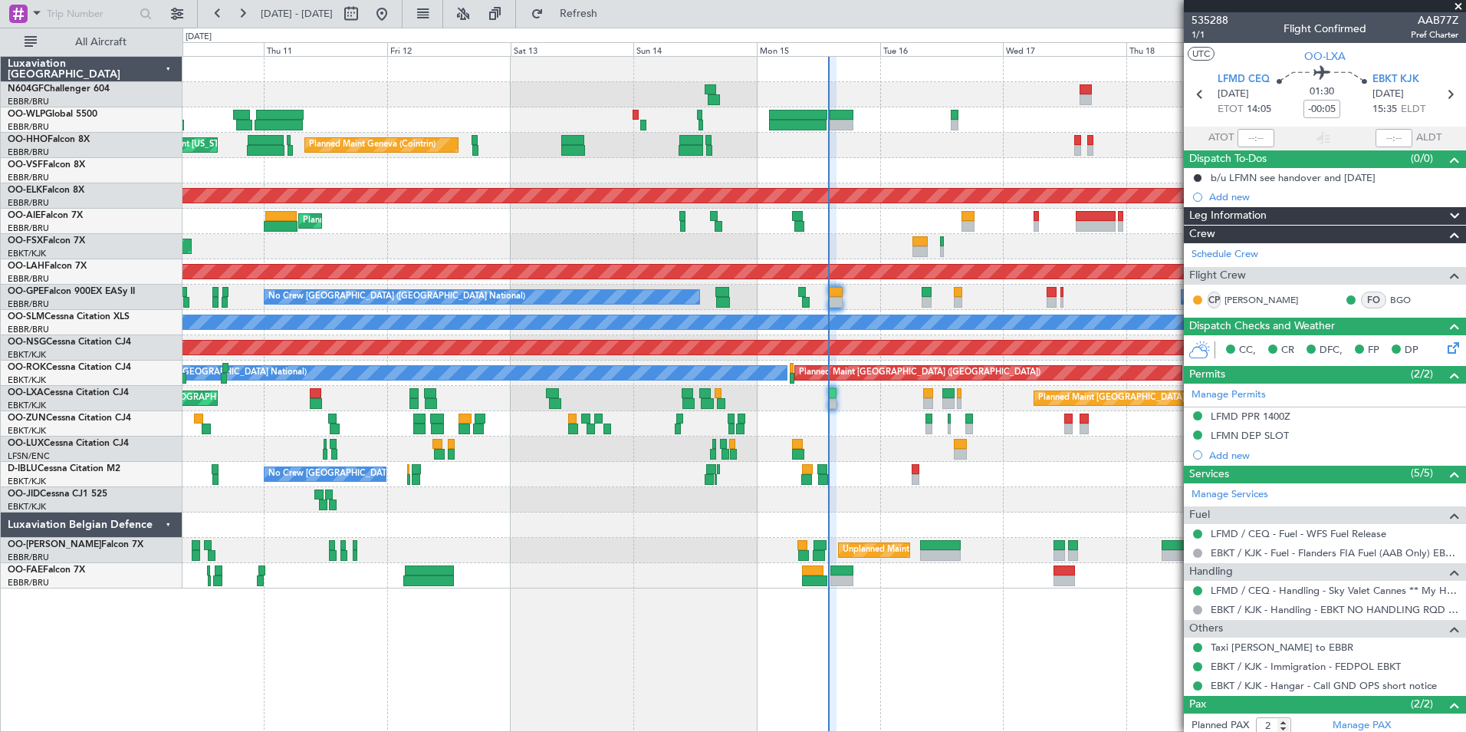
click at [891, 514] on div at bounding box center [824, 524] width 1283 height 25
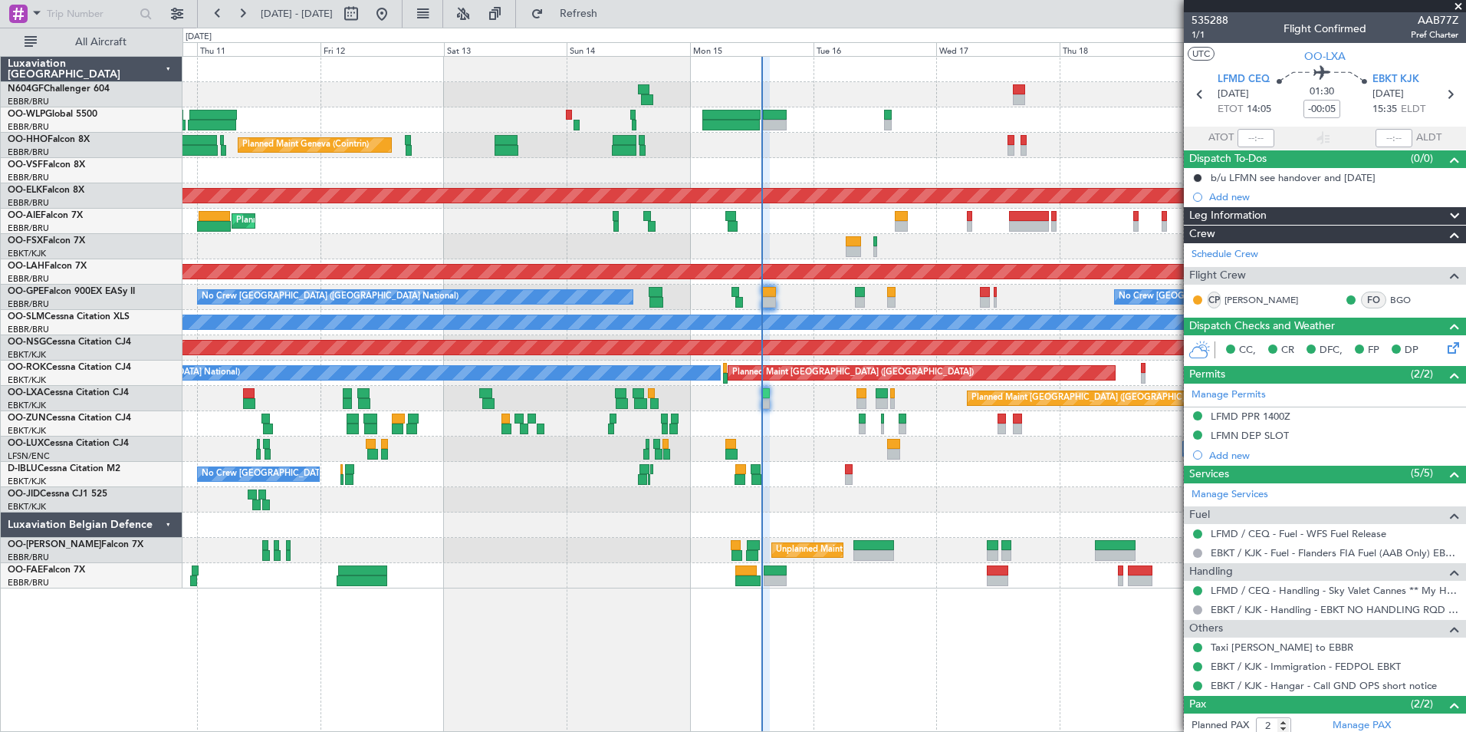
click at [594, 442] on div "Planned Maint Liege Planned Maint Geneva (Cointrin) AOG Maint New York (Teterbo…" at bounding box center [824, 322] width 1283 height 531
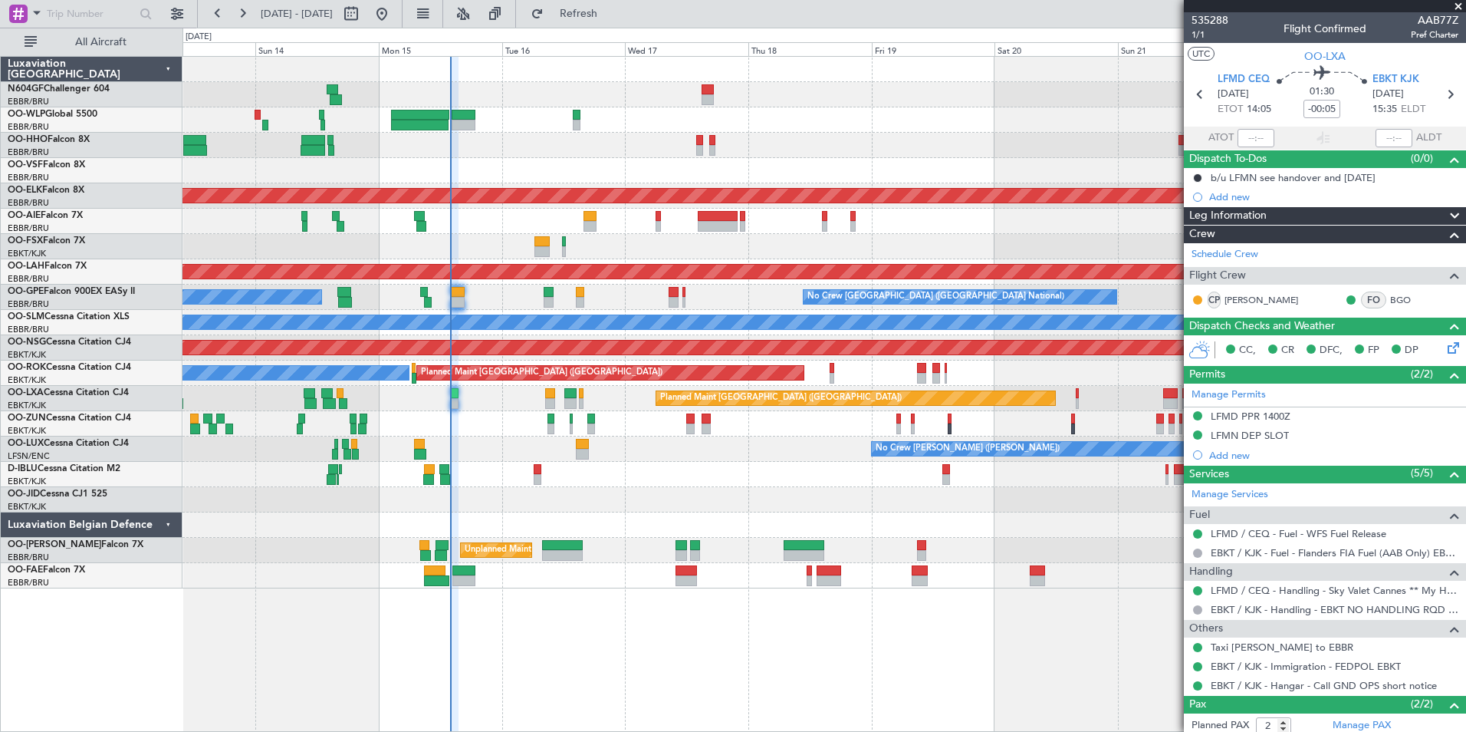
click at [633, 448] on div "Planned Maint Geneva (Cointrin) Planned Maint Kortrijk-Wevelgem Planned Maint L…" at bounding box center [824, 322] width 1283 height 531
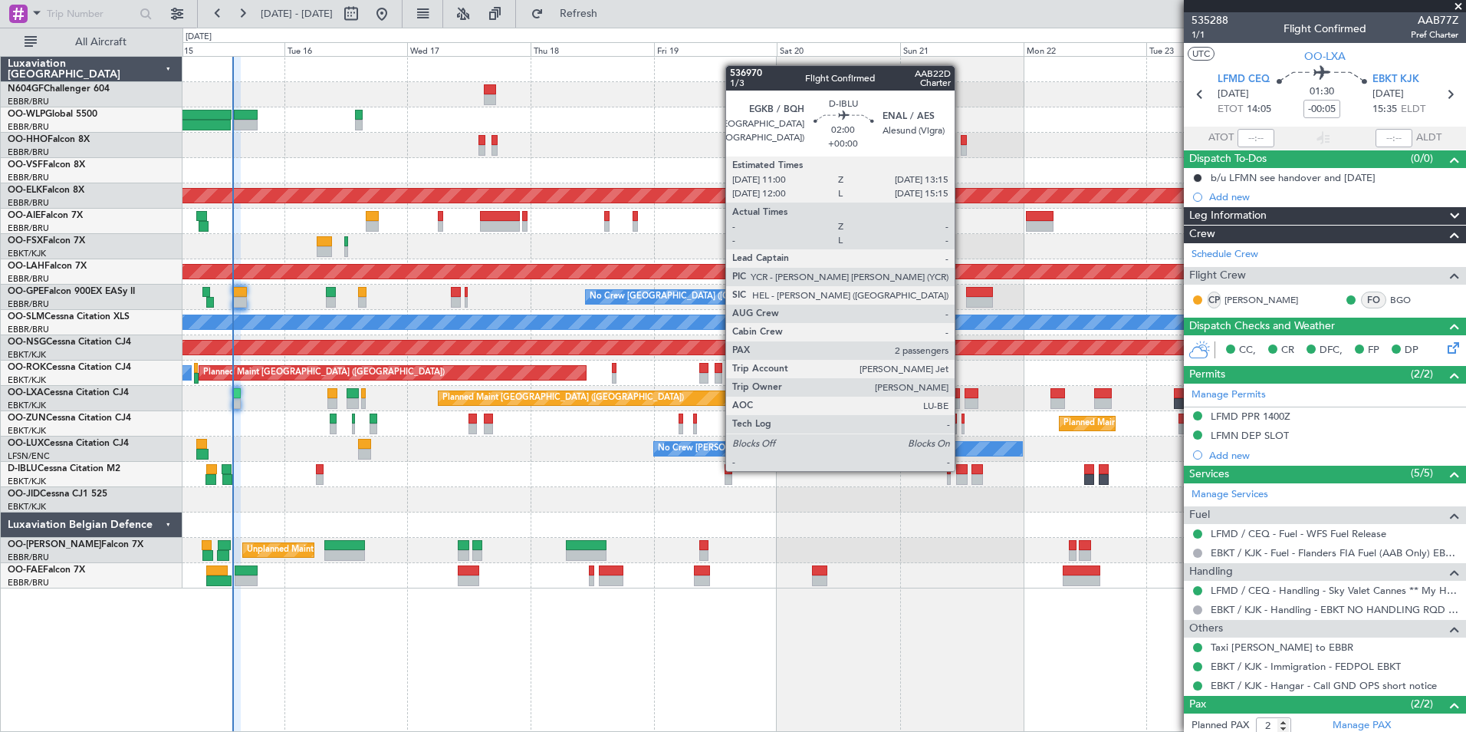
click at [960, 468] on div at bounding box center [962, 469] width 12 height 11
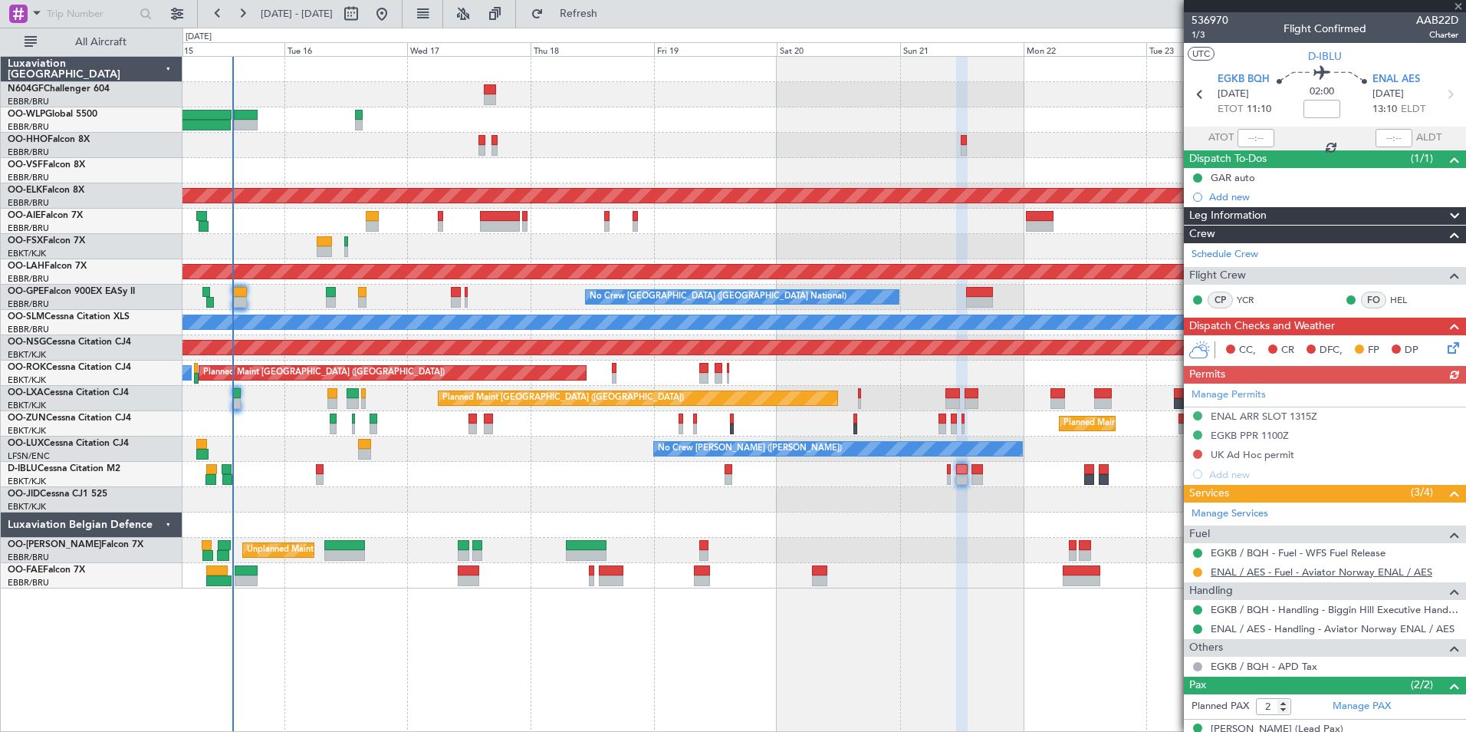
click at [1296, 574] on link "ENAL / AES - Fuel - Aviator Norway ENAL / AES" at bounding box center [1322, 571] width 222 height 13
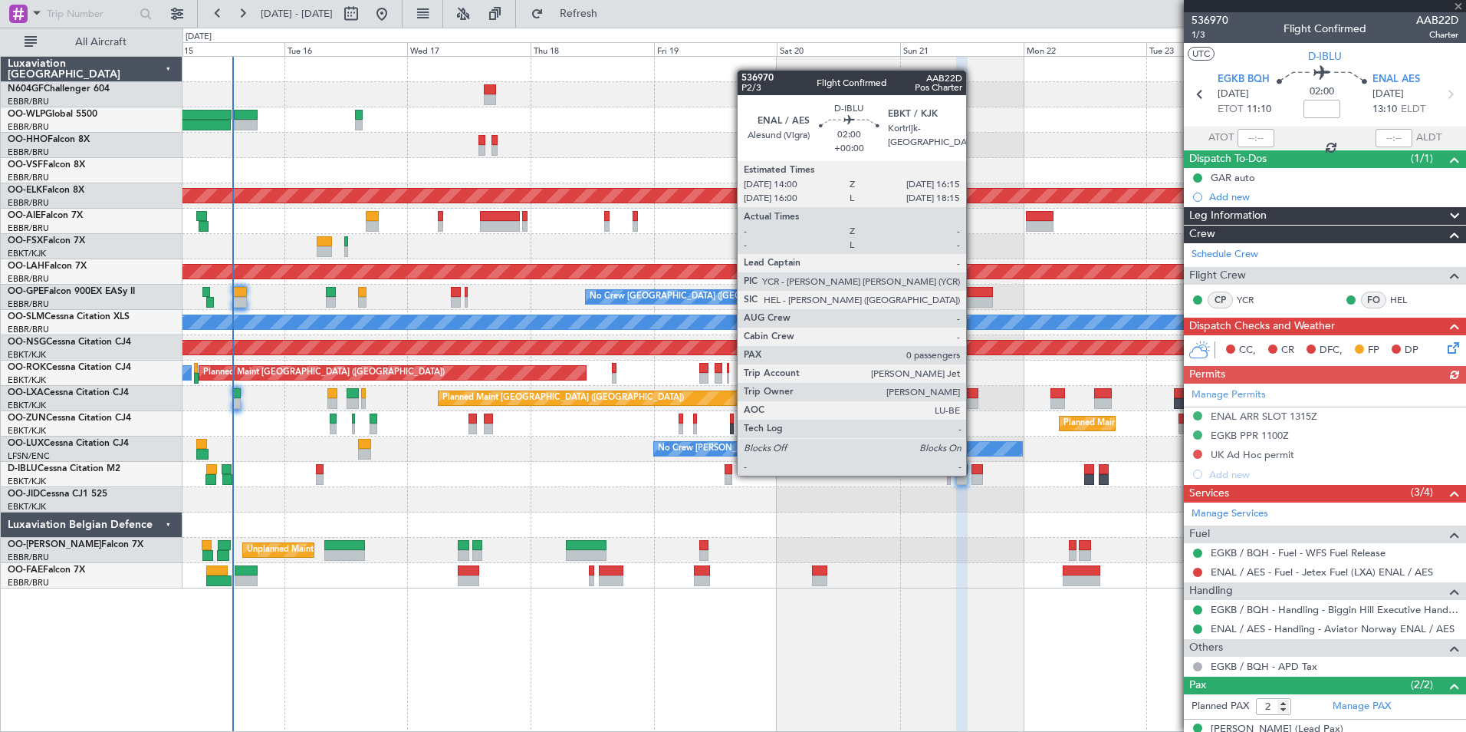
click at [972, 474] on div at bounding box center [978, 479] width 12 height 11
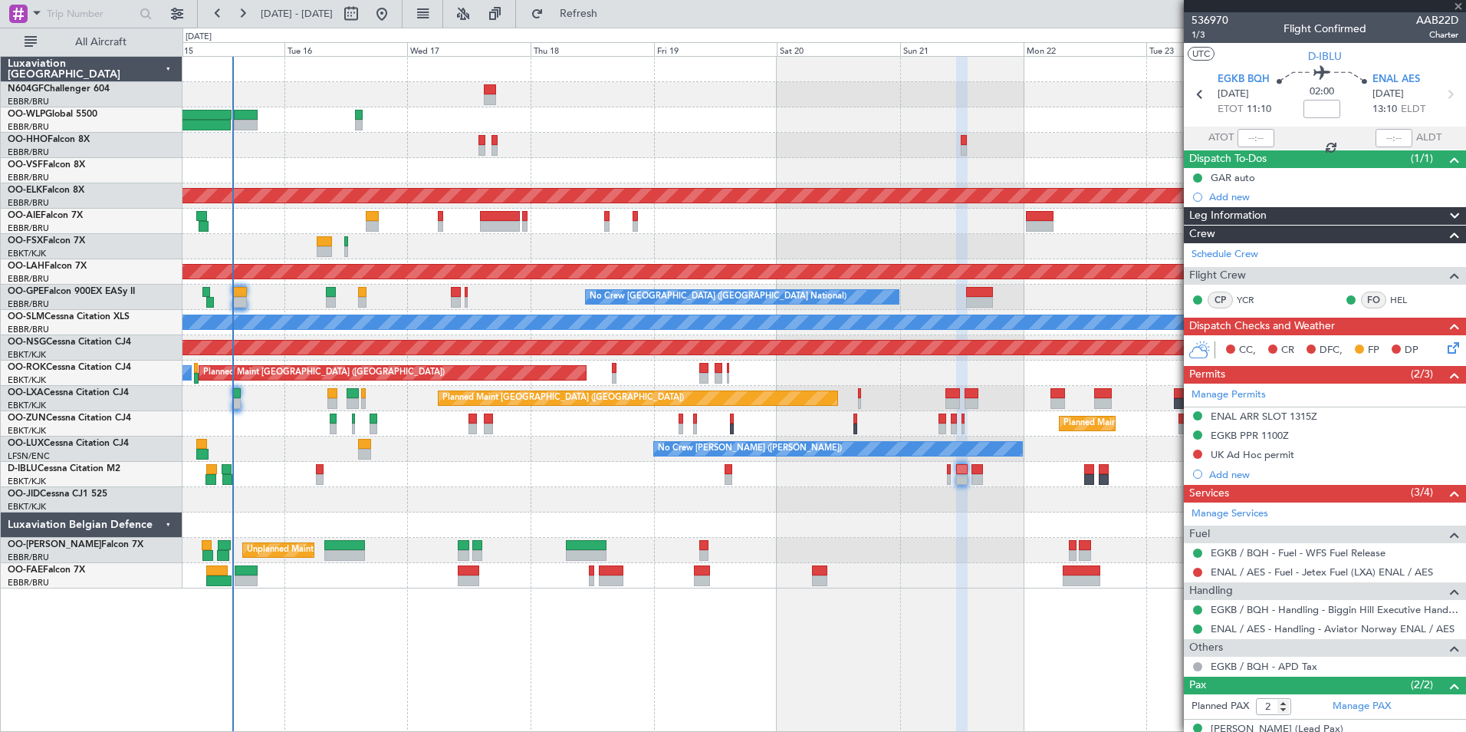
type input "0"
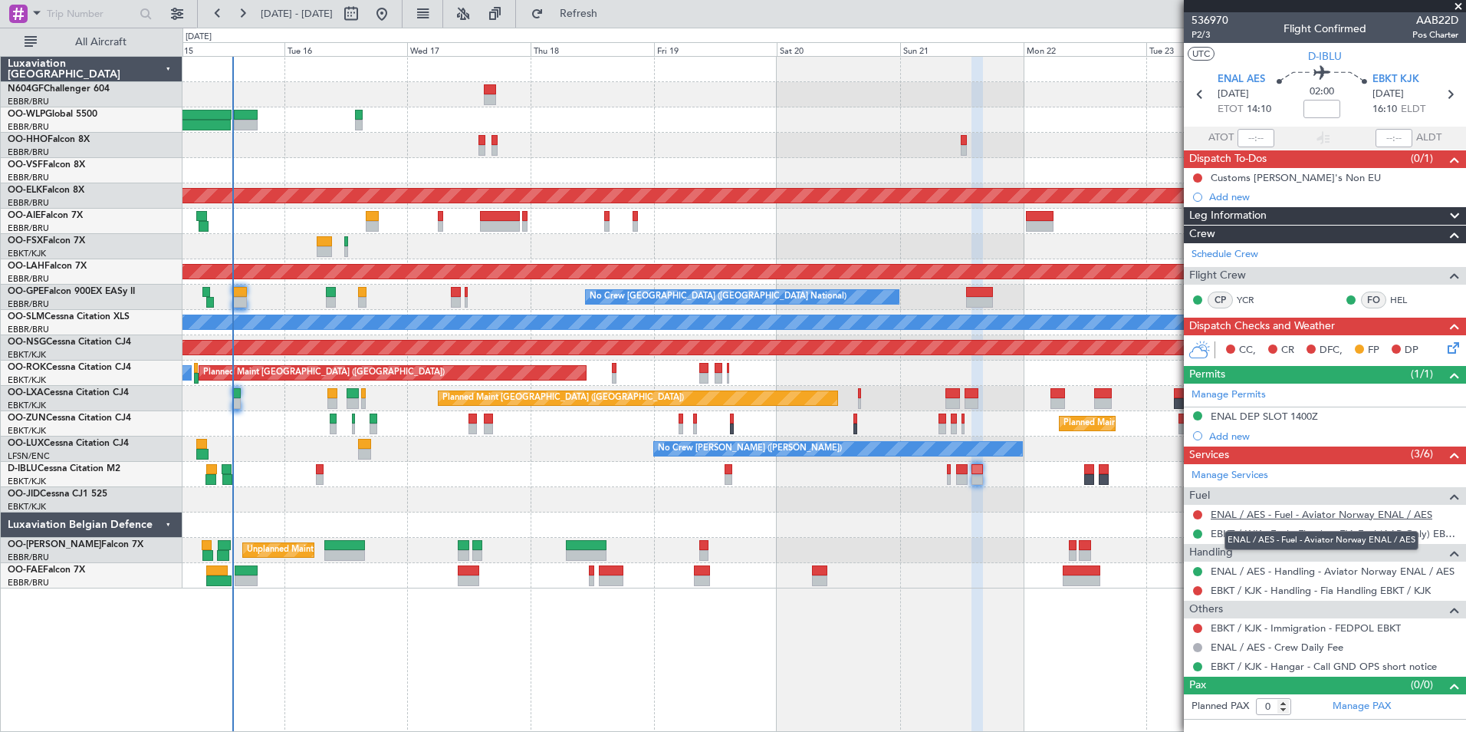
click at [1400, 517] on link "ENAL / AES - Fuel - Aviator Norway ENAL / AES" at bounding box center [1322, 514] width 222 height 13
click at [624, 26] on fb-refresh-button "Refresh" at bounding box center [569, 14] width 107 height 28
click at [616, 23] on button "Refresh" at bounding box center [570, 14] width 92 height 25
click at [603, 21] on button "Refresh" at bounding box center [570, 14] width 92 height 25
click at [1303, 516] on link "ENAL / AES - Fuel - Jetex Fuel (LXA) ENAL / AES" at bounding box center [1322, 514] width 222 height 13
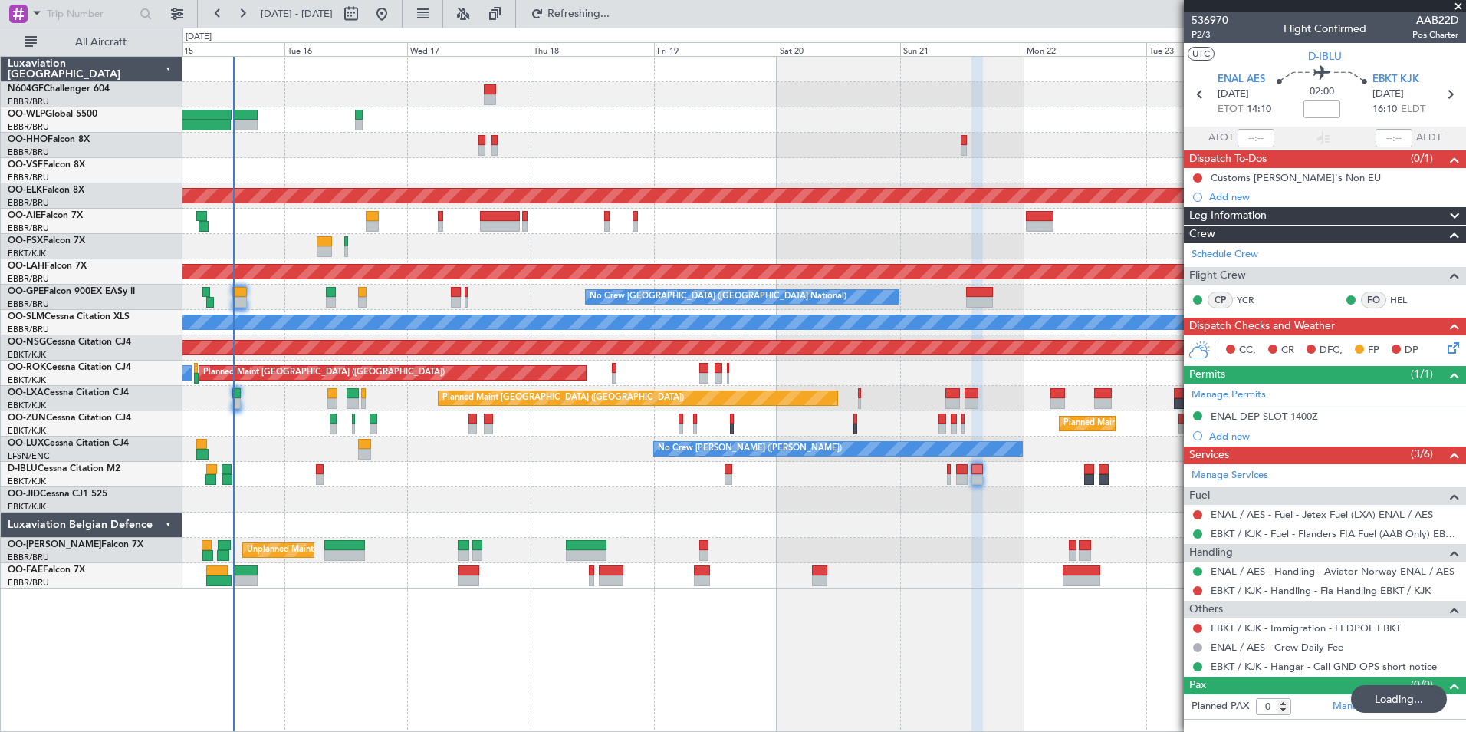
click at [941, 226] on div "Planned Maint [GEOGRAPHIC_DATA] ([GEOGRAPHIC_DATA])" at bounding box center [824, 221] width 1283 height 25
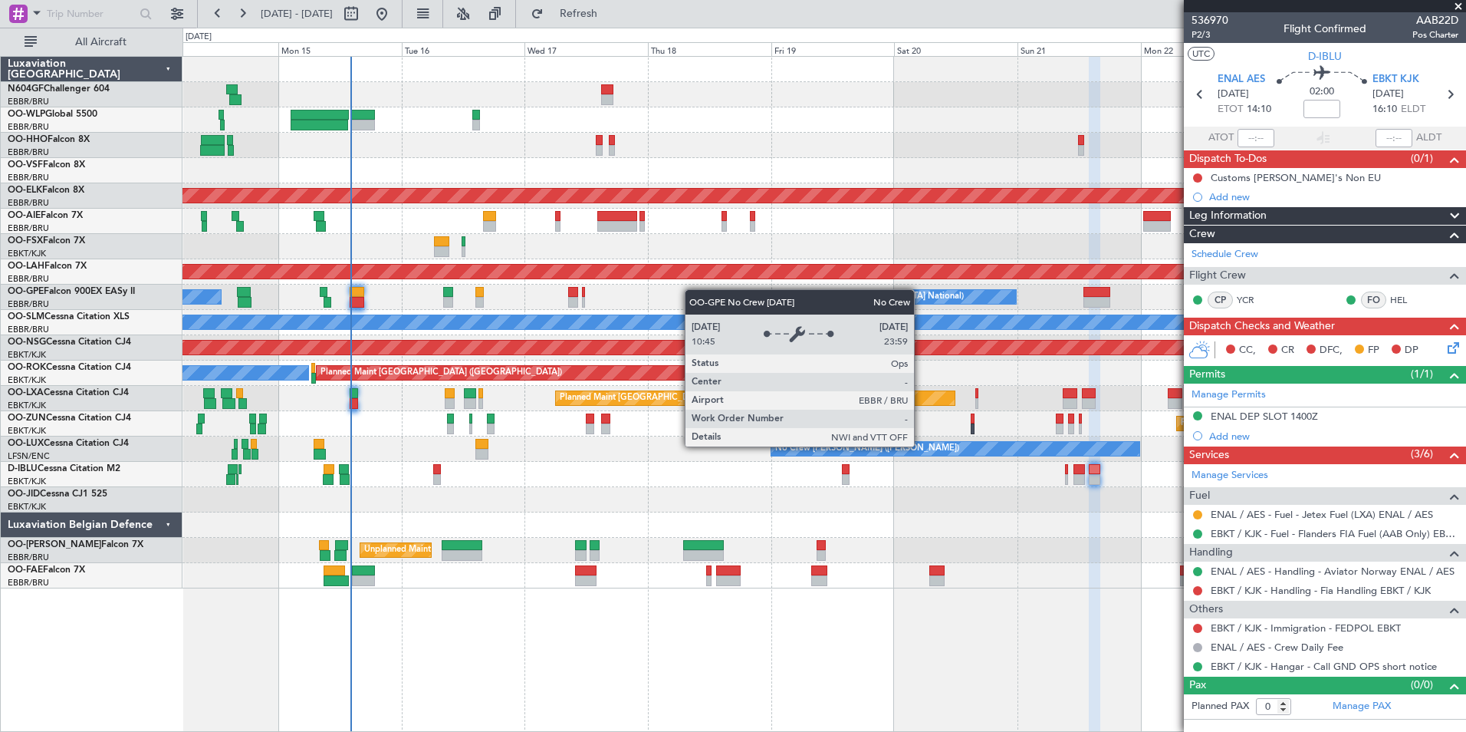
click at [706, 290] on div "Planned Maint Geneva (Cointrin) Planned Maint Kortrijk-Wevelgem Planned Maint L…" at bounding box center [824, 322] width 1283 height 531
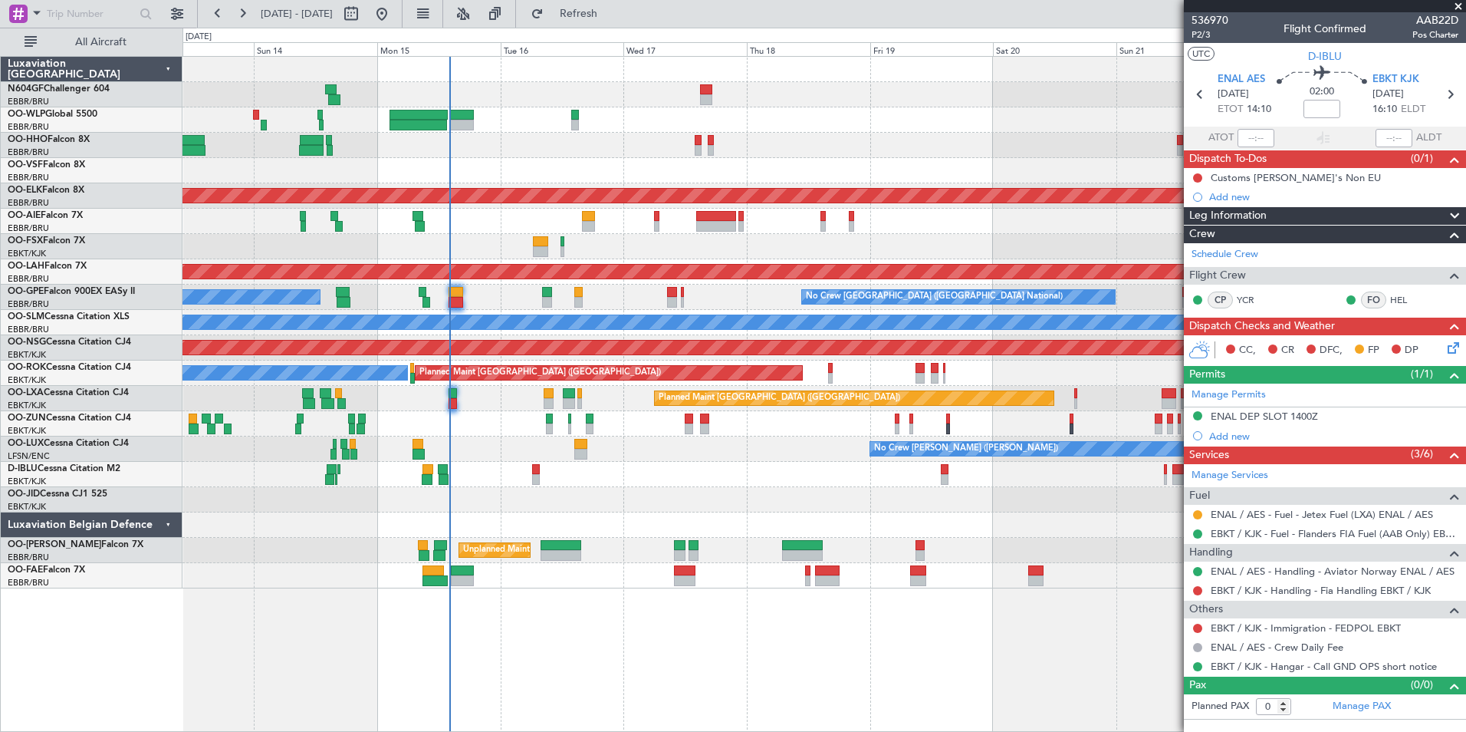
click at [634, 394] on div "Planned Maint Geneva (Cointrin) Planned Maint Kortrijk-Wevelgem Planned Maint L…" at bounding box center [824, 322] width 1283 height 531
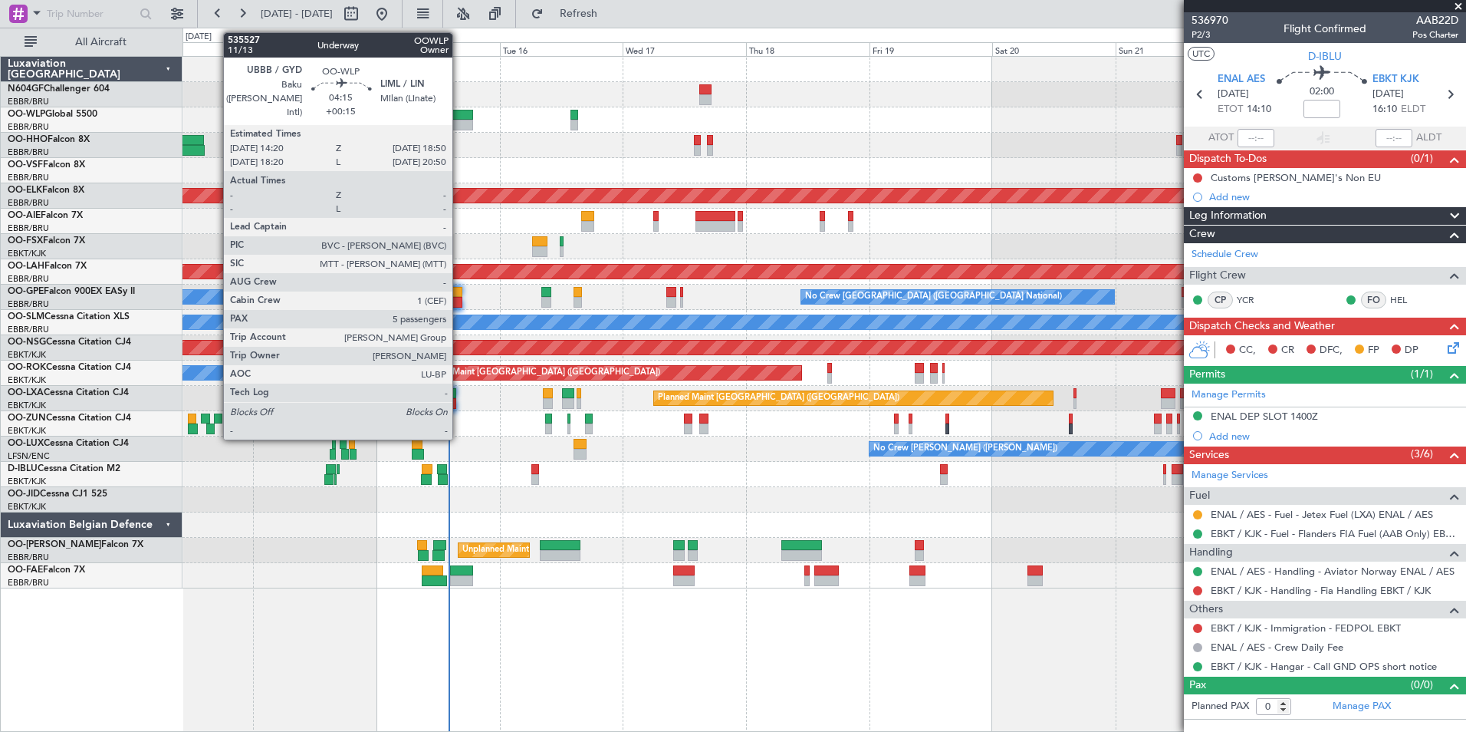
click at [459, 126] on div at bounding box center [461, 125] width 24 height 11
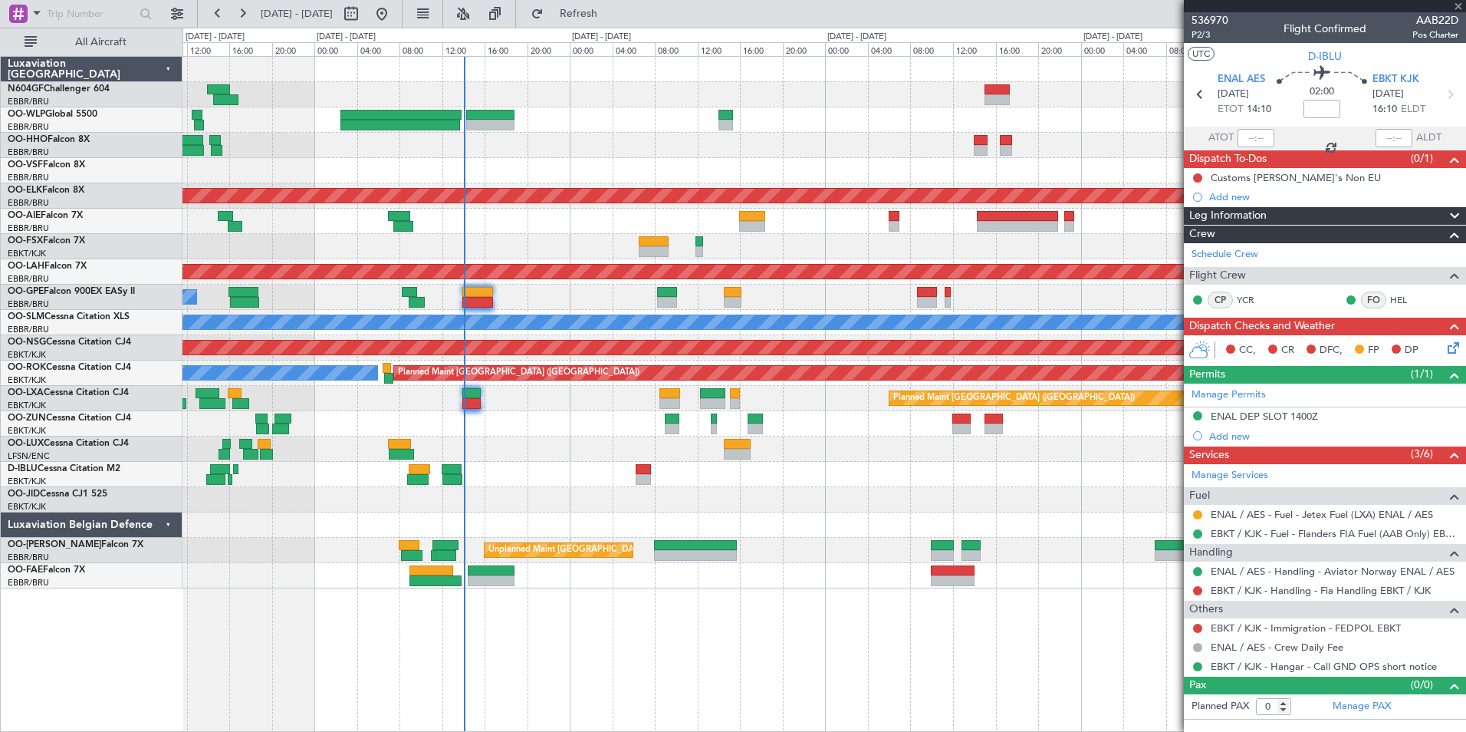
click at [490, 130] on div at bounding box center [490, 125] width 48 height 11
type input "+00:15"
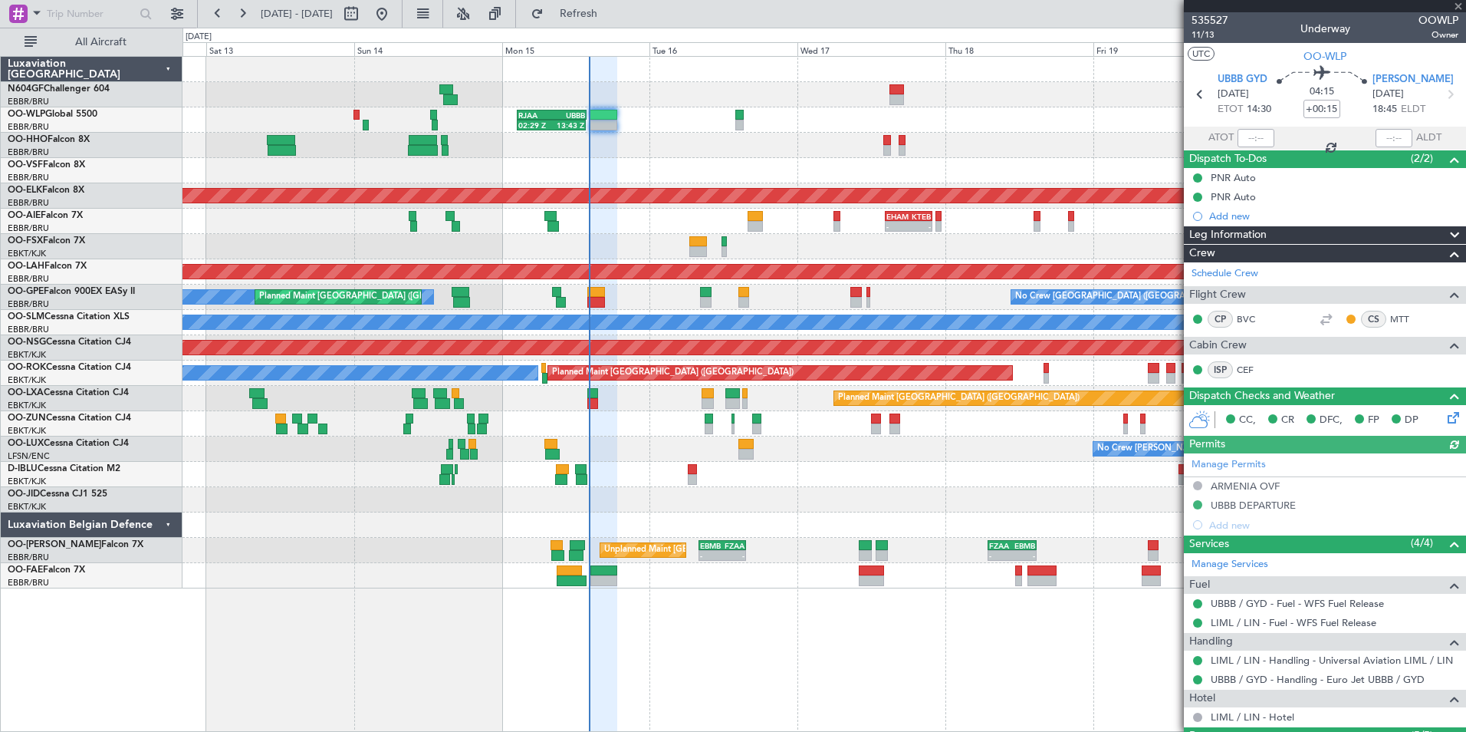
click at [734, 499] on div at bounding box center [824, 499] width 1283 height 25
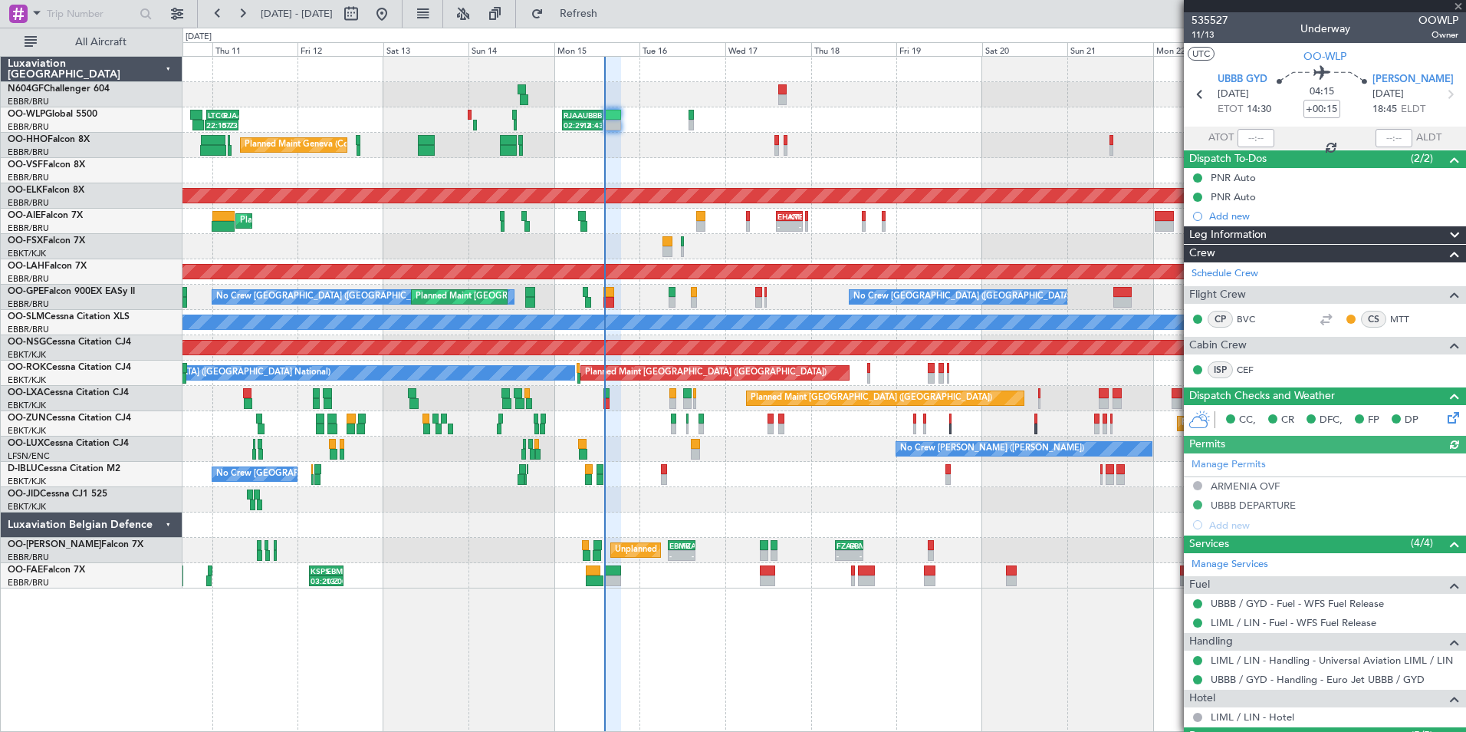
click at [788, 503] on div "Planned Maint Kortrijk-[GEOGRAPHIC_DATA]" at bounding box center [824, 499] width 1283 height 25
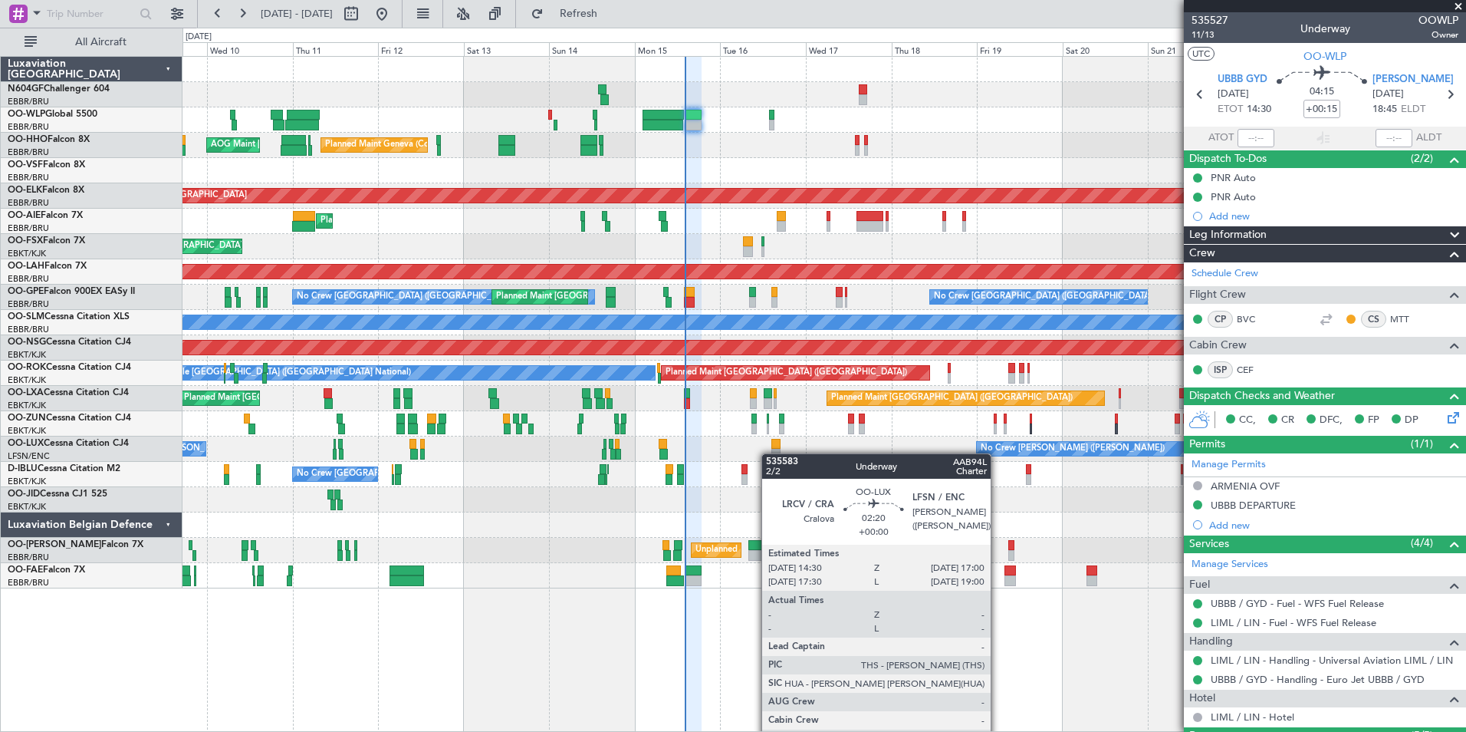
click at [775, 457] on div "No Crew Nancy (Essey) No Crew Nancy (Essey)" at bounding box center [824, 448] width 1283 height 25
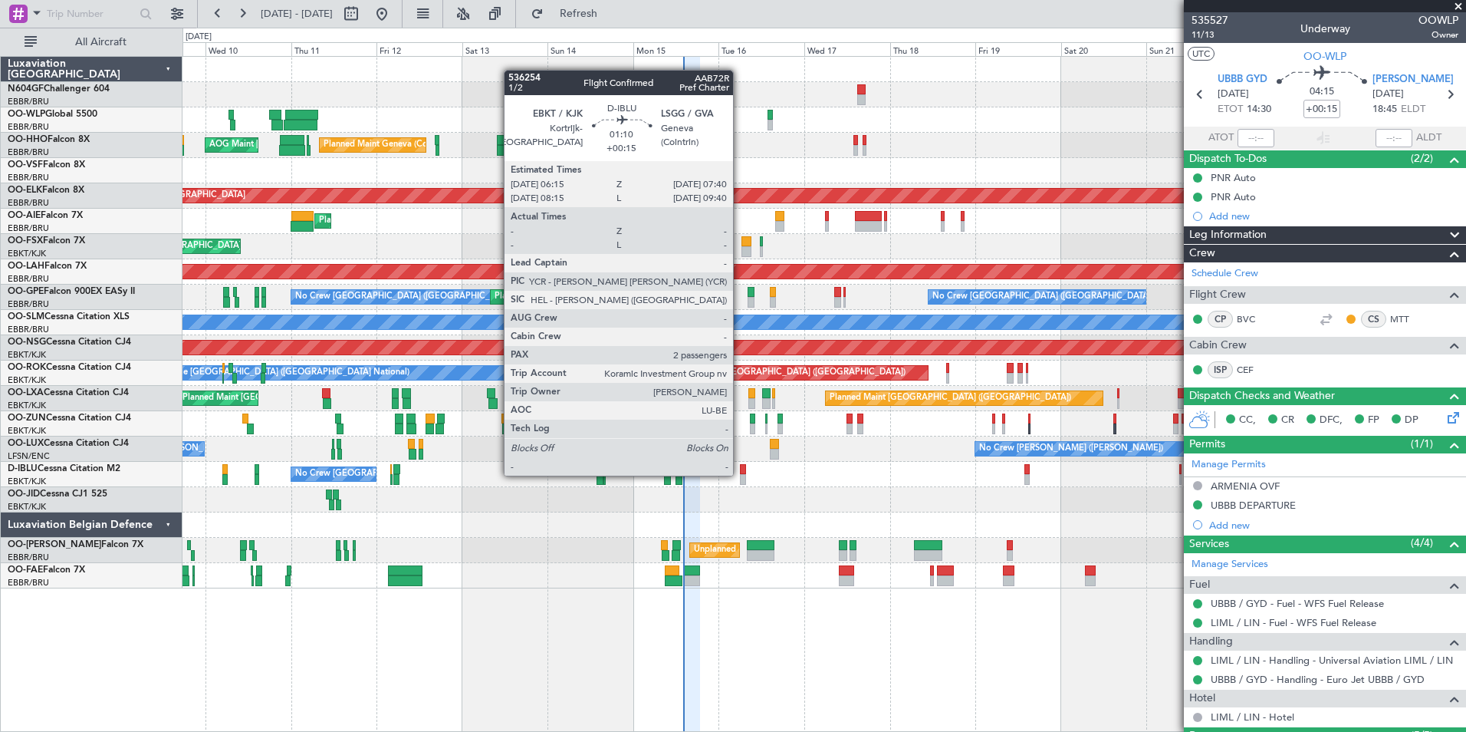
click at [740, 474] on div at bounding box center [742, 479] width 5 height 11
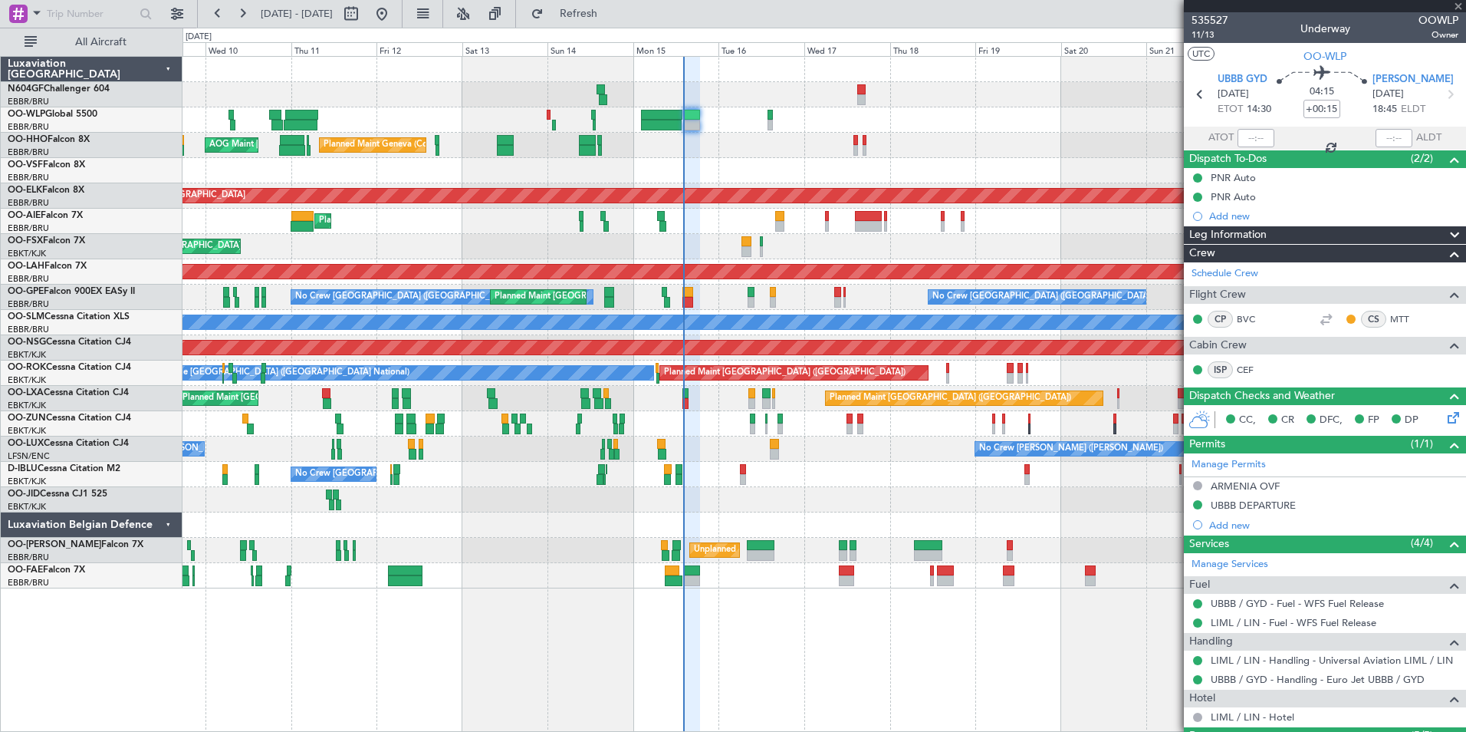
type input "2"
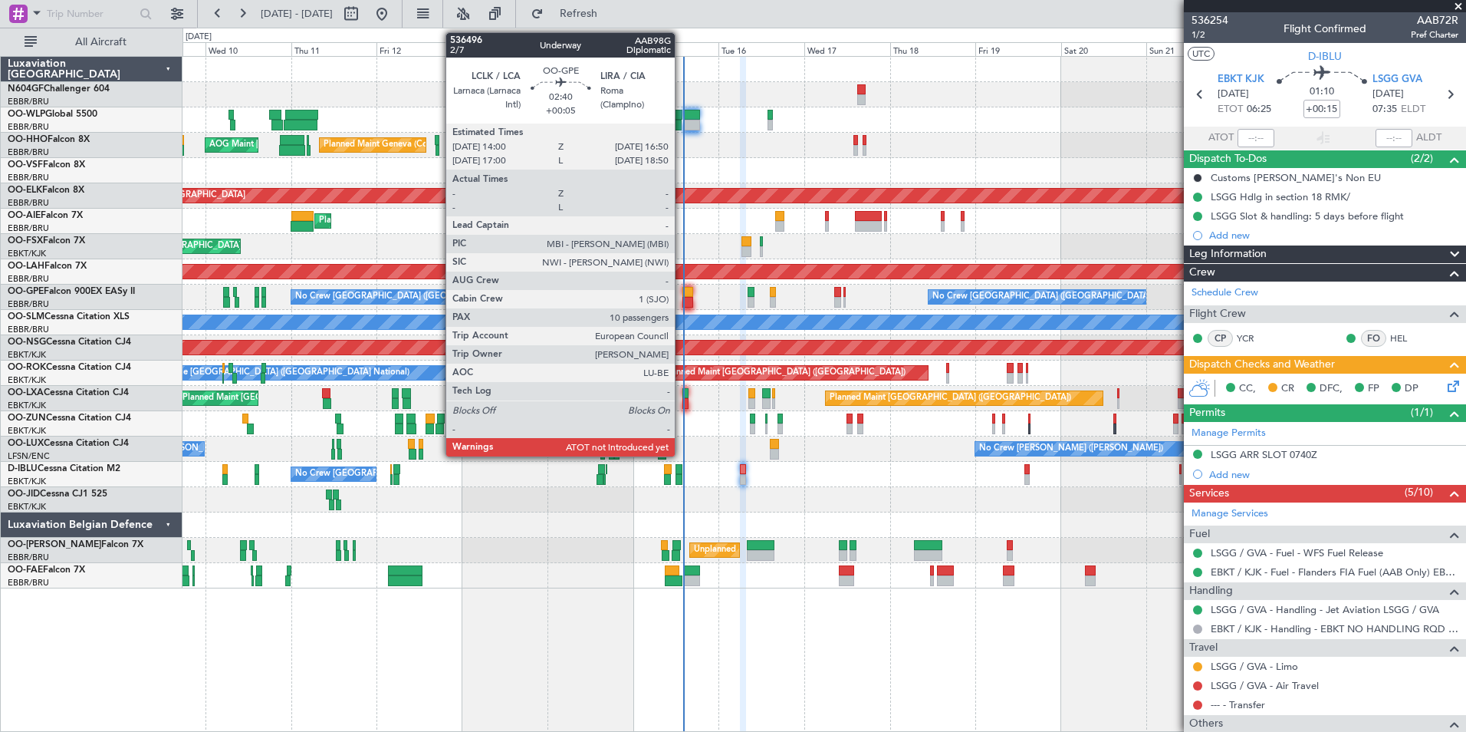
click at [683, 293] on div at bounding box center [688, 292] width 11 height 11
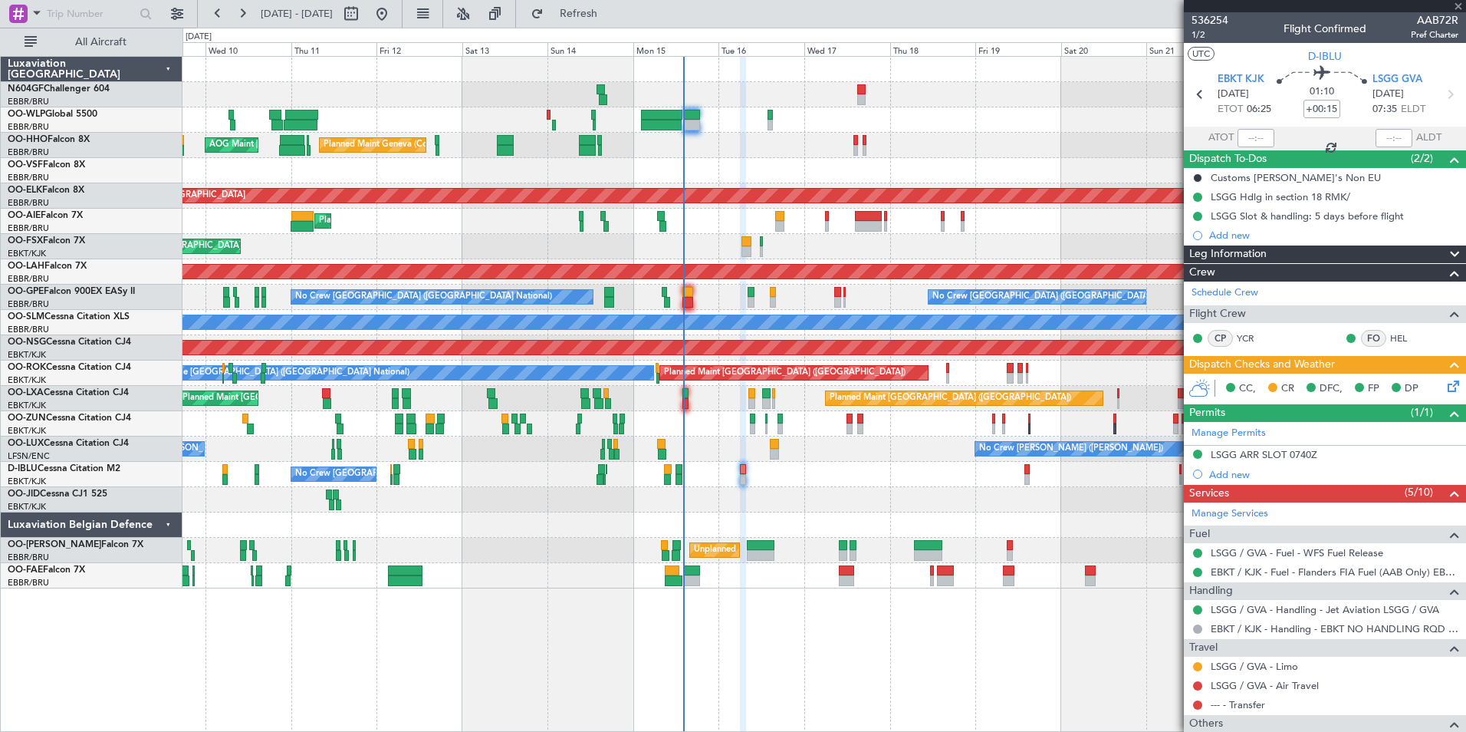
type input "+00:05"
type input "10"
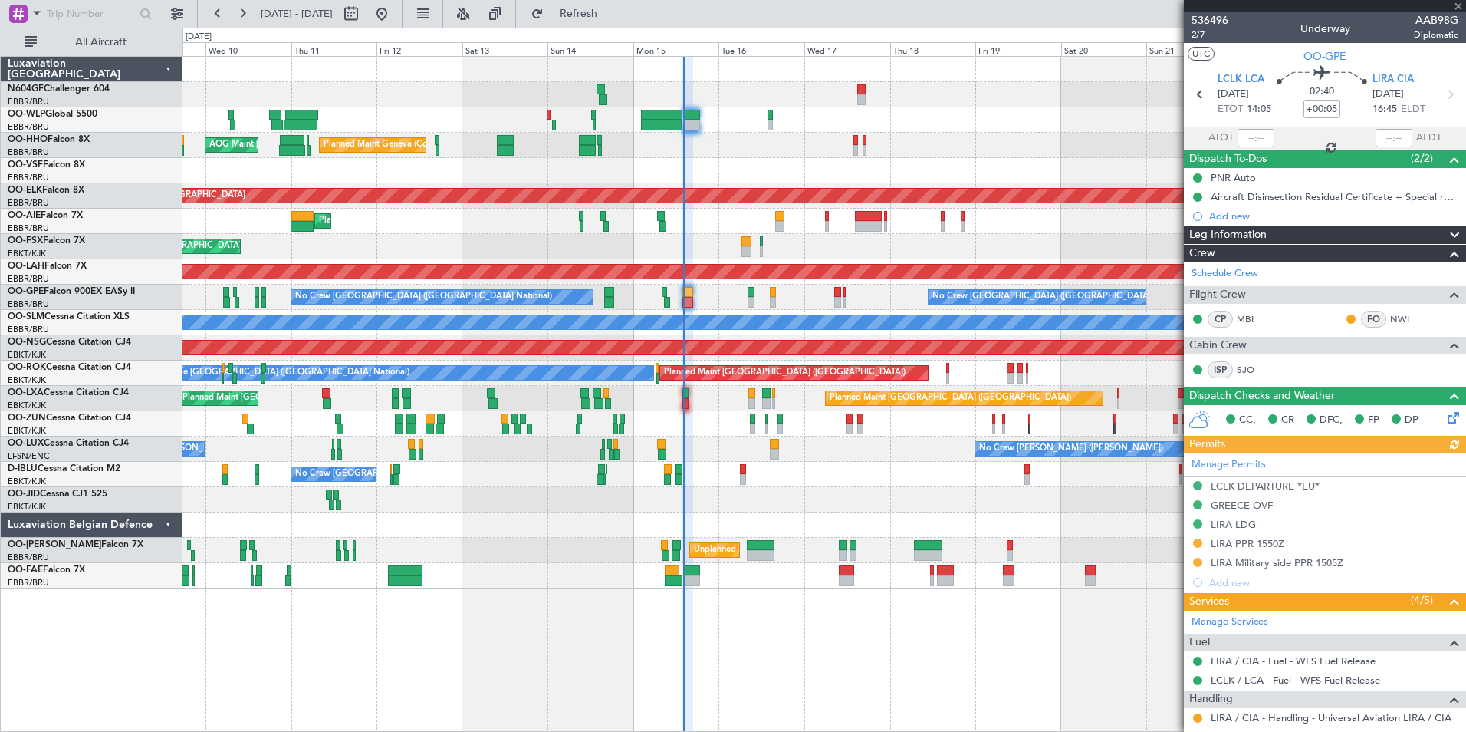
click at [1242, 131] on div at bounding box center [1256, 138] width 37 height 18
click at [1249, 137] on input "text" at bounding box center [1256, 138] width 37 height 18
click at [1061, 166] on div at bounding box center [824, 170] width 1283 height 25
type input "14:09"
click at [611, 14] on span "Refresh" at bounding box center [579, 13] width 64 height 11
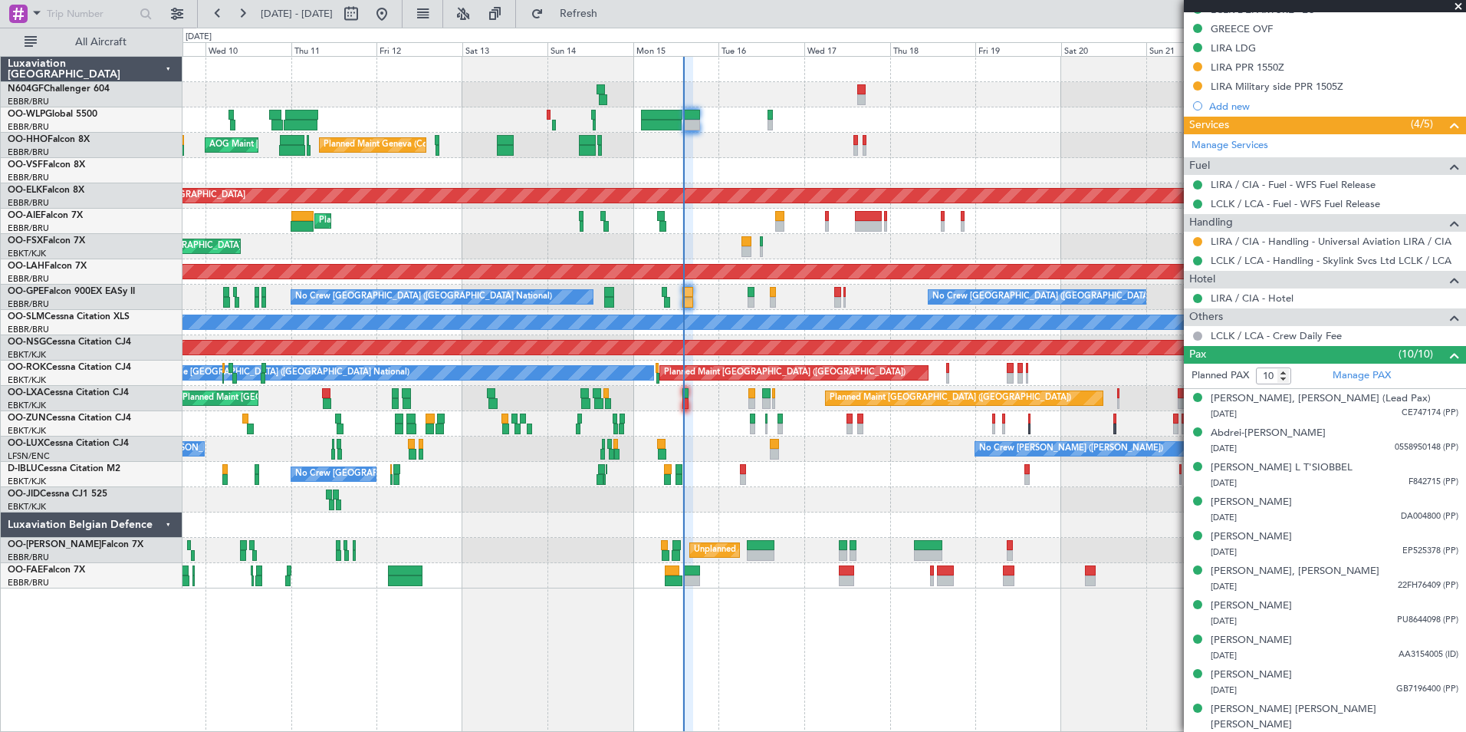
scroll to position [478, 0]
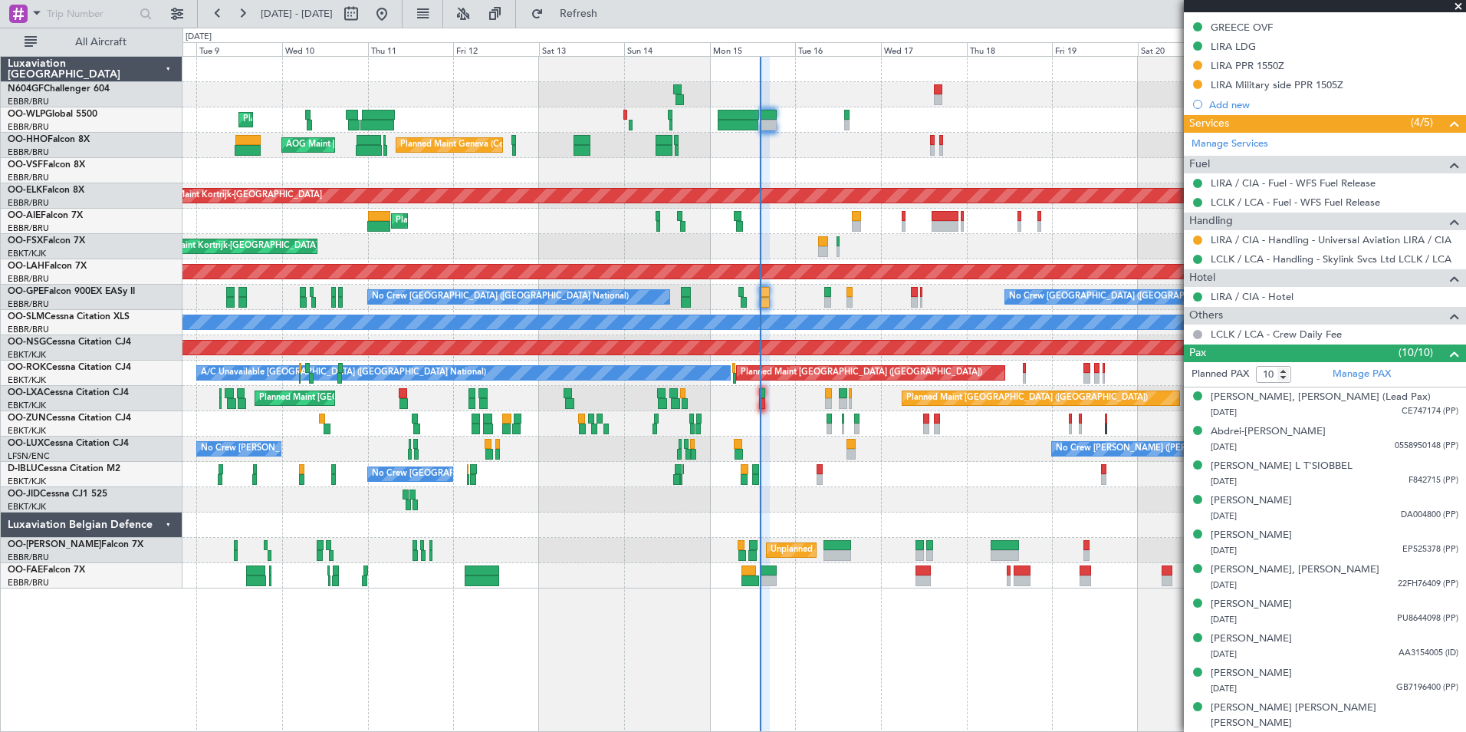
click at [893, 490] on div at bounding box center [824, 499] width 1283 height 25
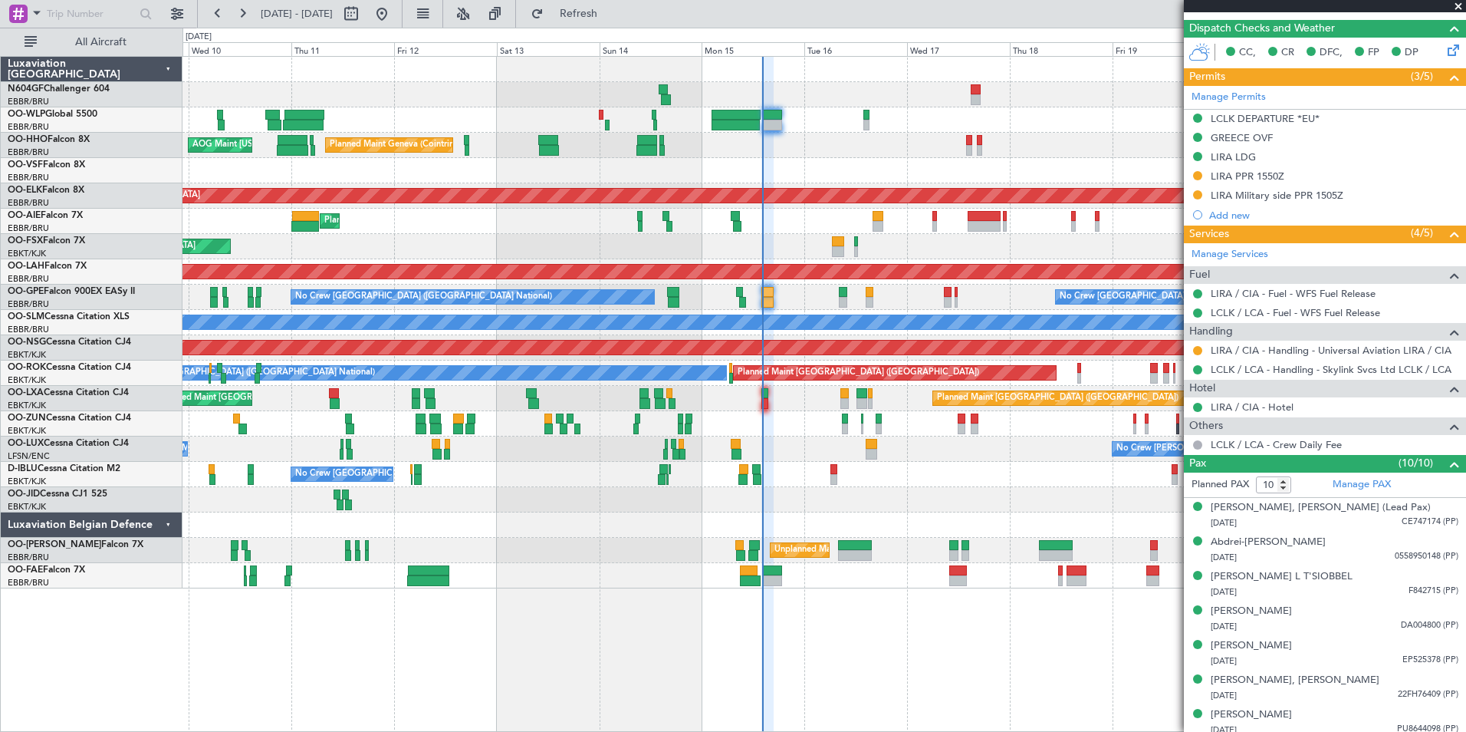
scroll to position [422, 0]
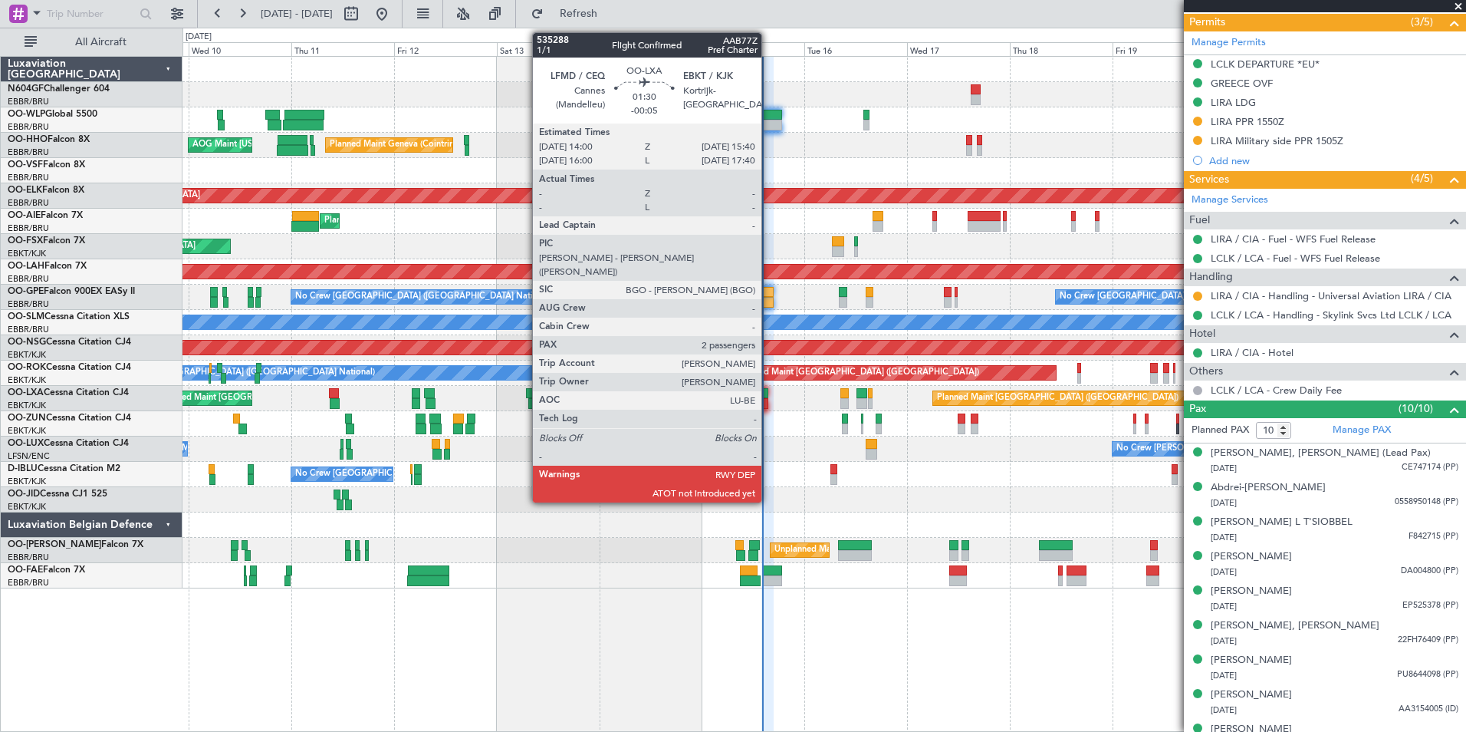
click at [768, 406] on div at bounding box center [766, 403] width 8 height 11
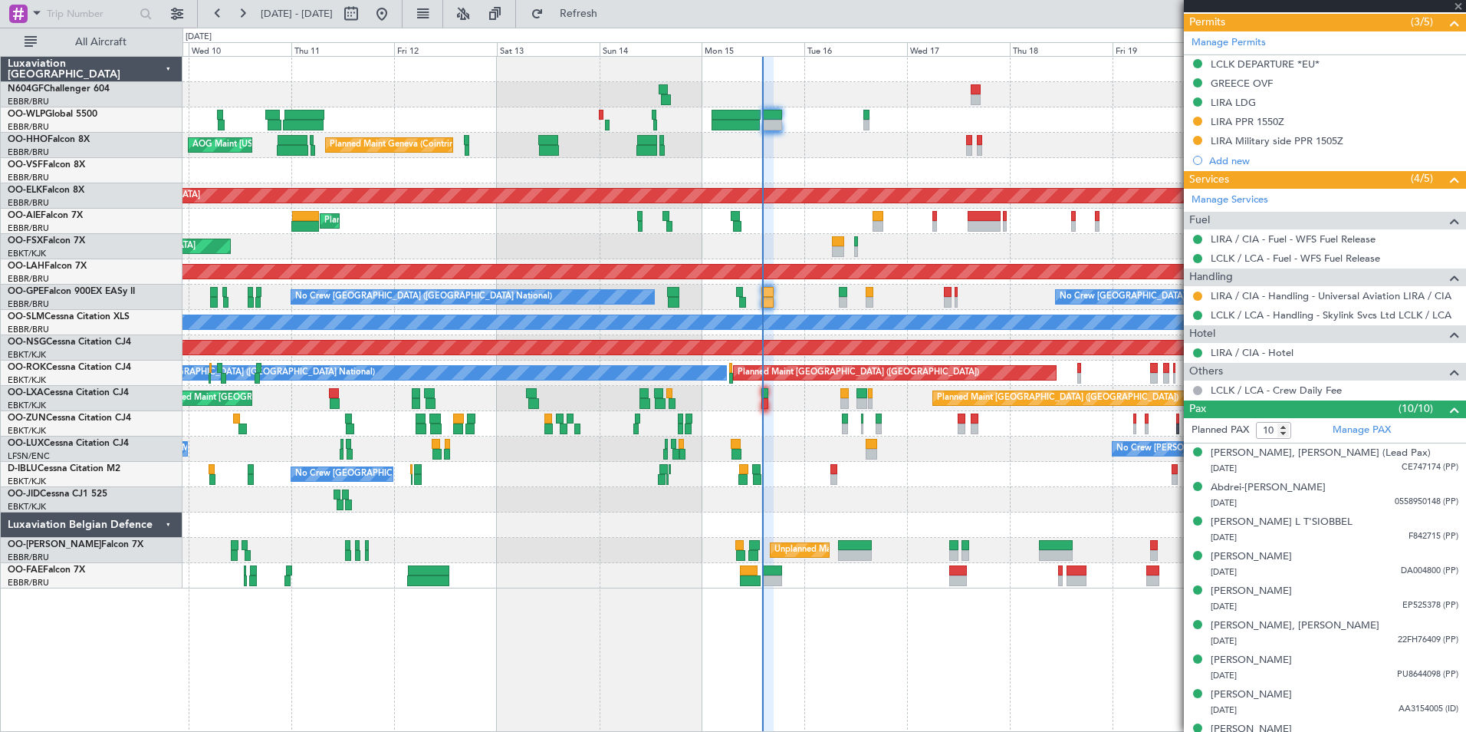
type input "-00:05"
type input "2"
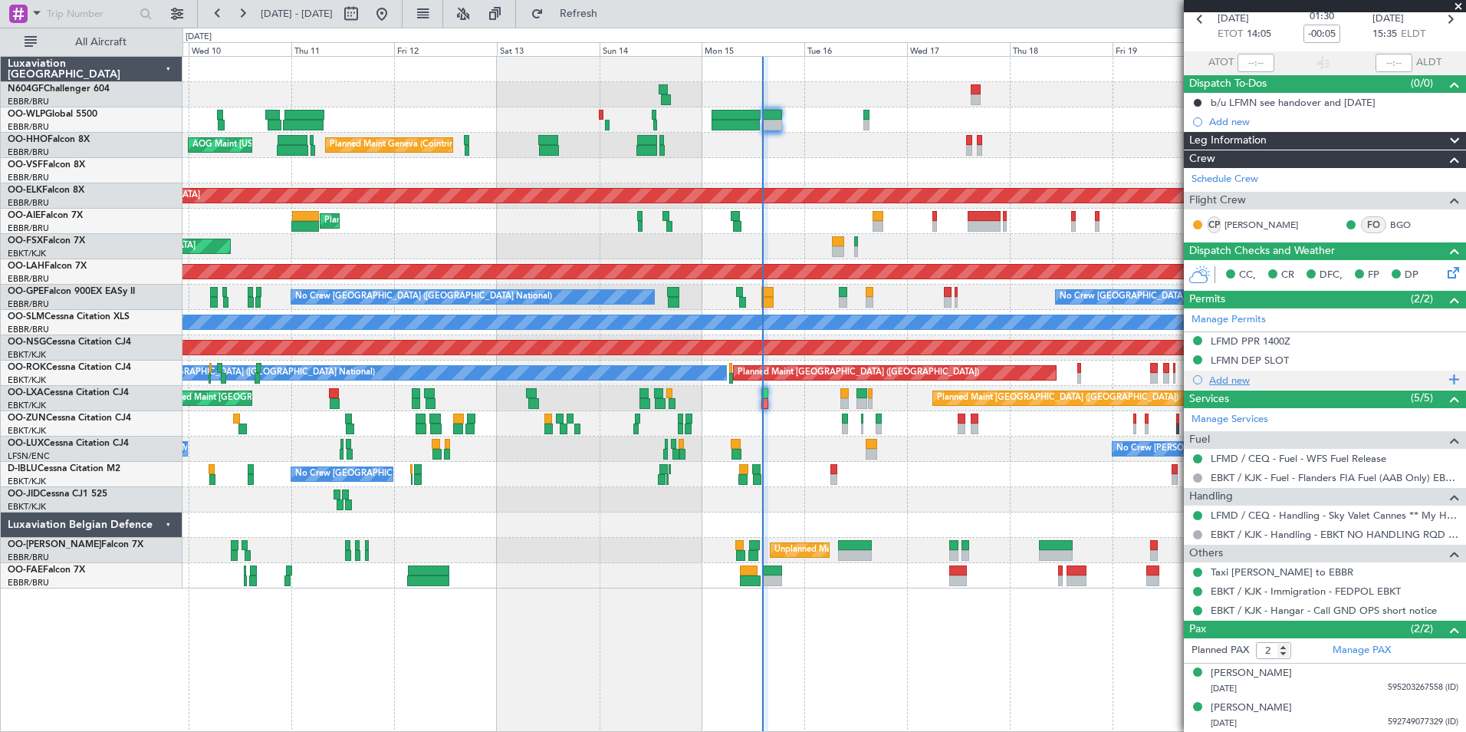
scroll to position [0, 0]
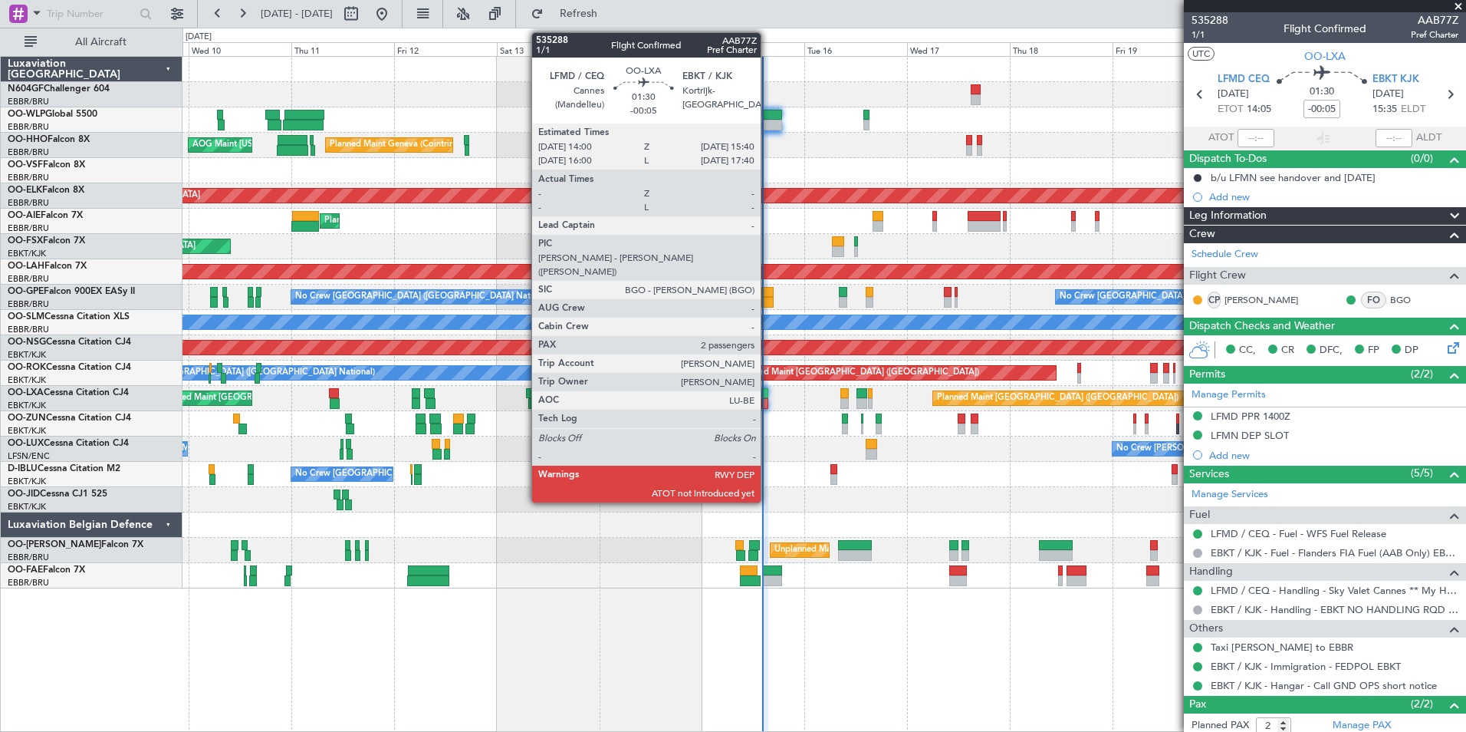
click at [768, 394] on div at bounding box center [766, 393] width 8 height 11
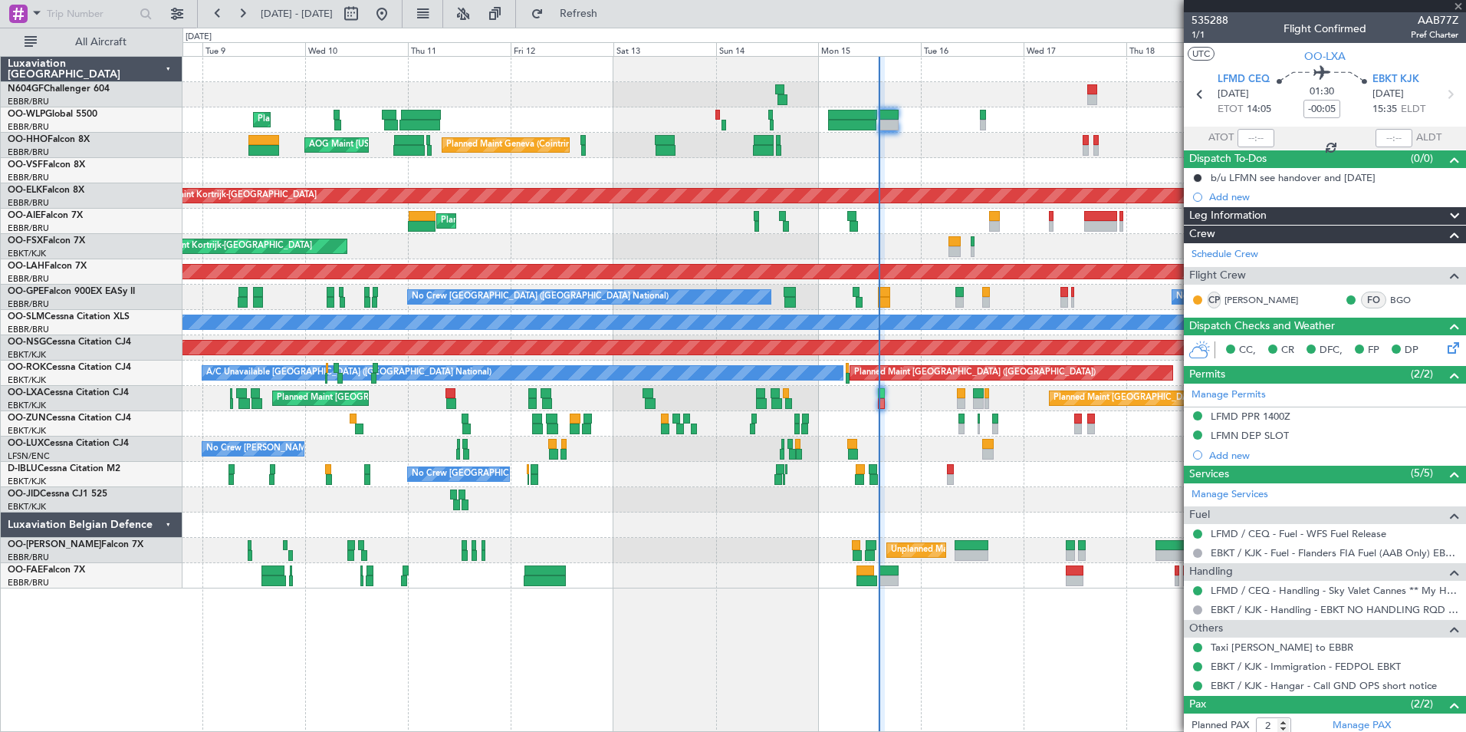
click at [899, 427] on div "Planned Maint Liege Planned Maint Geneva (Cointrin) AOG Maint New York (Teterbo…" at bounding box center [824, 322] width 1283 height 531
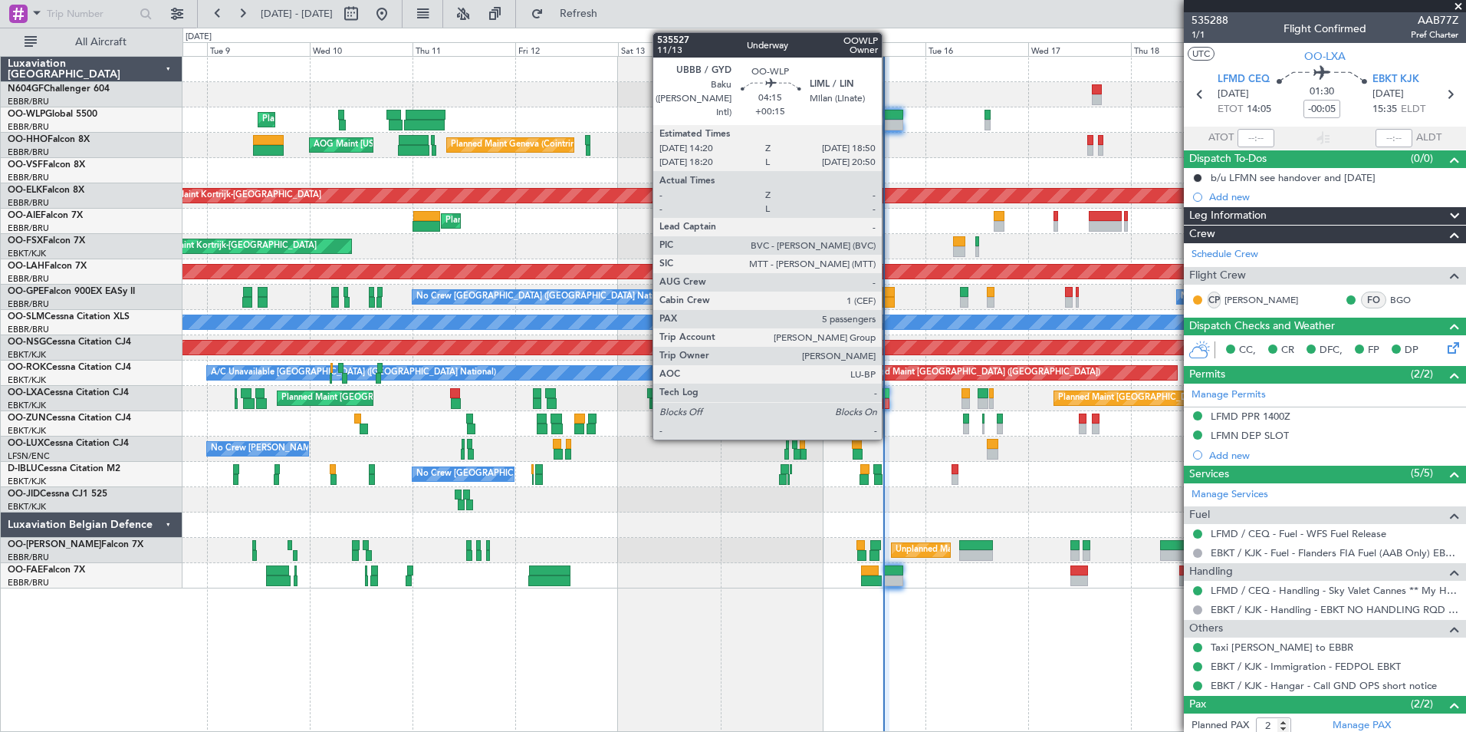
click at [889, 117] on div at bounding box center [893, 115] width 20 height 11
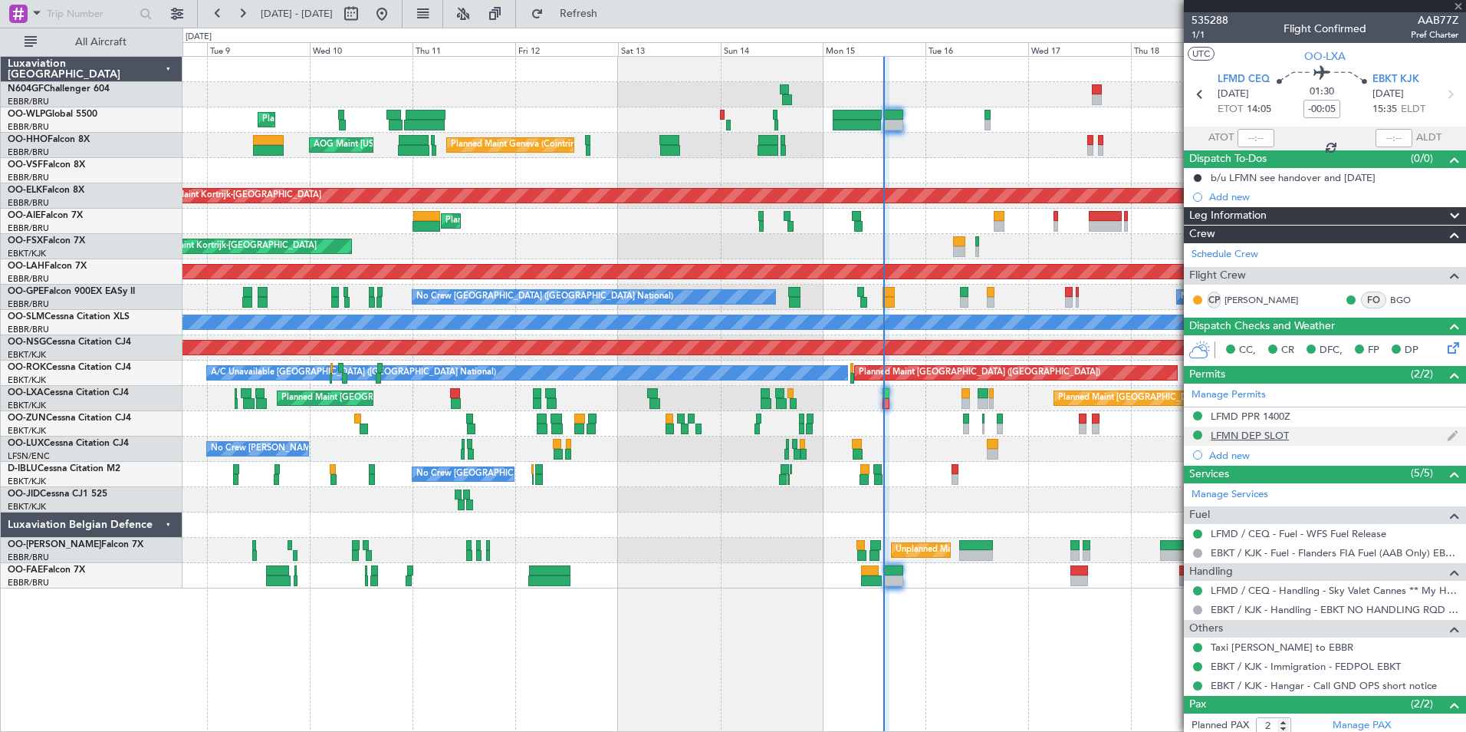
type input "+00:15"
type input "5"
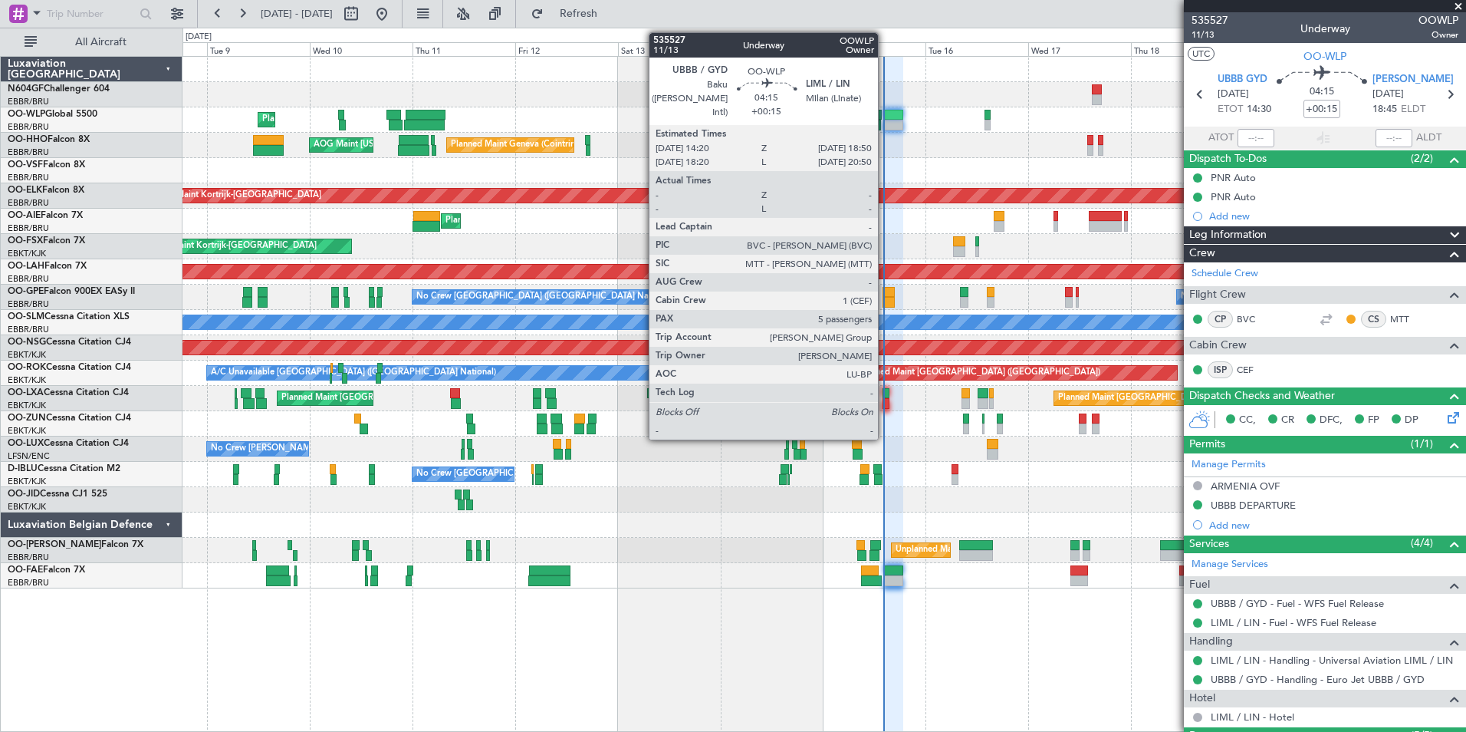
click at [887, 114] on div at bounding box center [893, 115] width 20 height 11
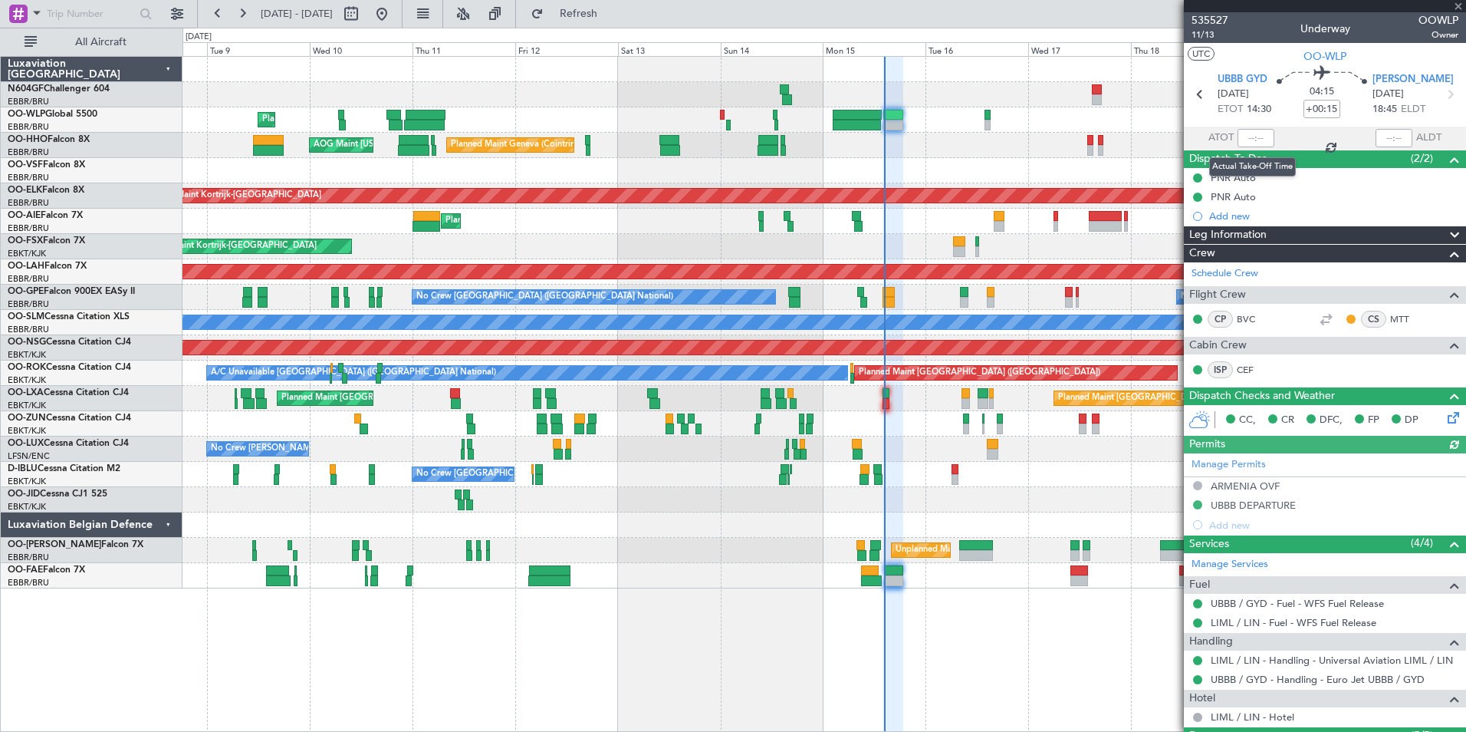
click at [1242, 137] on div at bounding box center [1256, 138] width 37 height 18
click at [1238, 137] on input "text" at bounding box center [1256, 138] width 37 height 18
click at [1245, 138] on input "text" at bounding box center [1256, 138] width 37 height 18
click at [1123, 143] on div "Planned Maint Geneva (Cointrin) AOG Maint New York (Teterboro)" at bounding box center [824, 145] width 1283 height 25
type input "14:16"
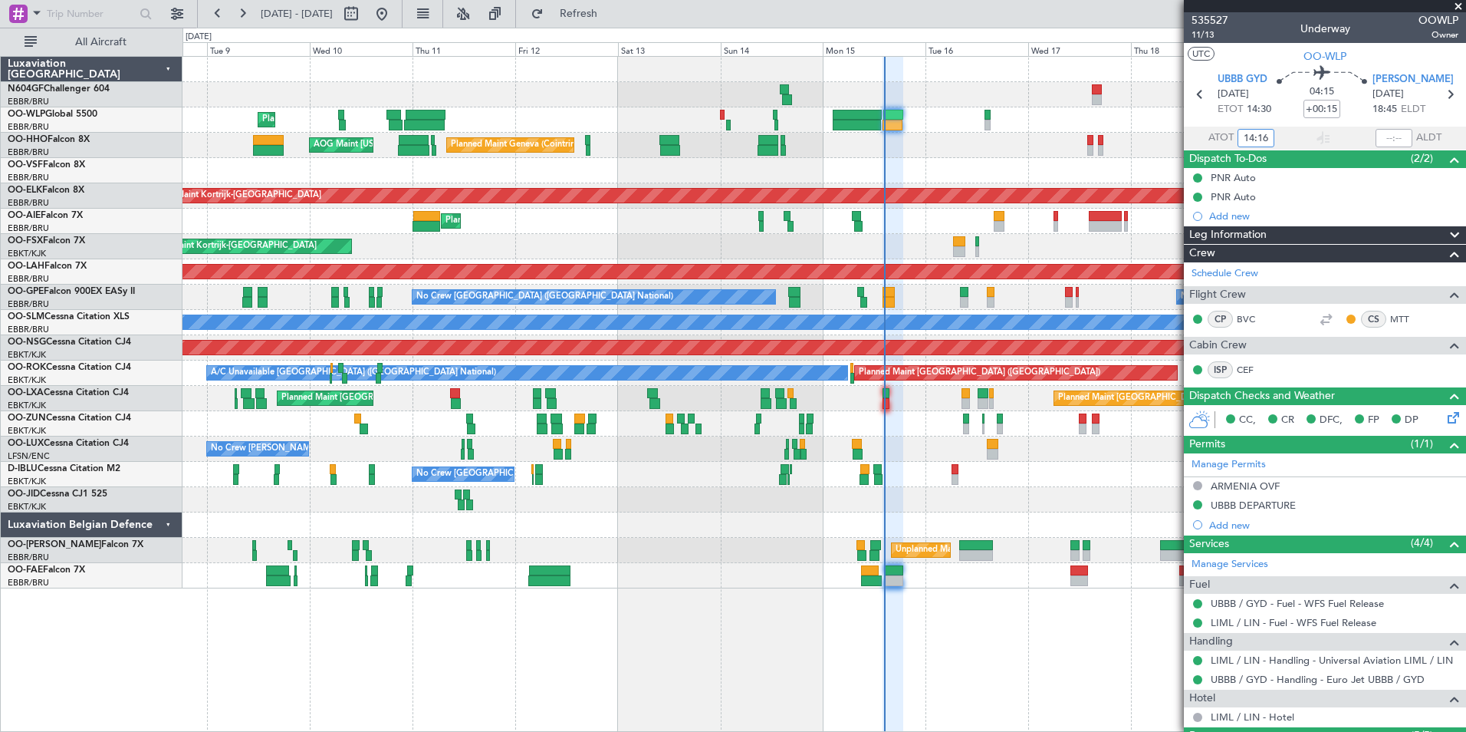
click at [960, 493] on div at bounding box center [824, 499] width 1283 height 25
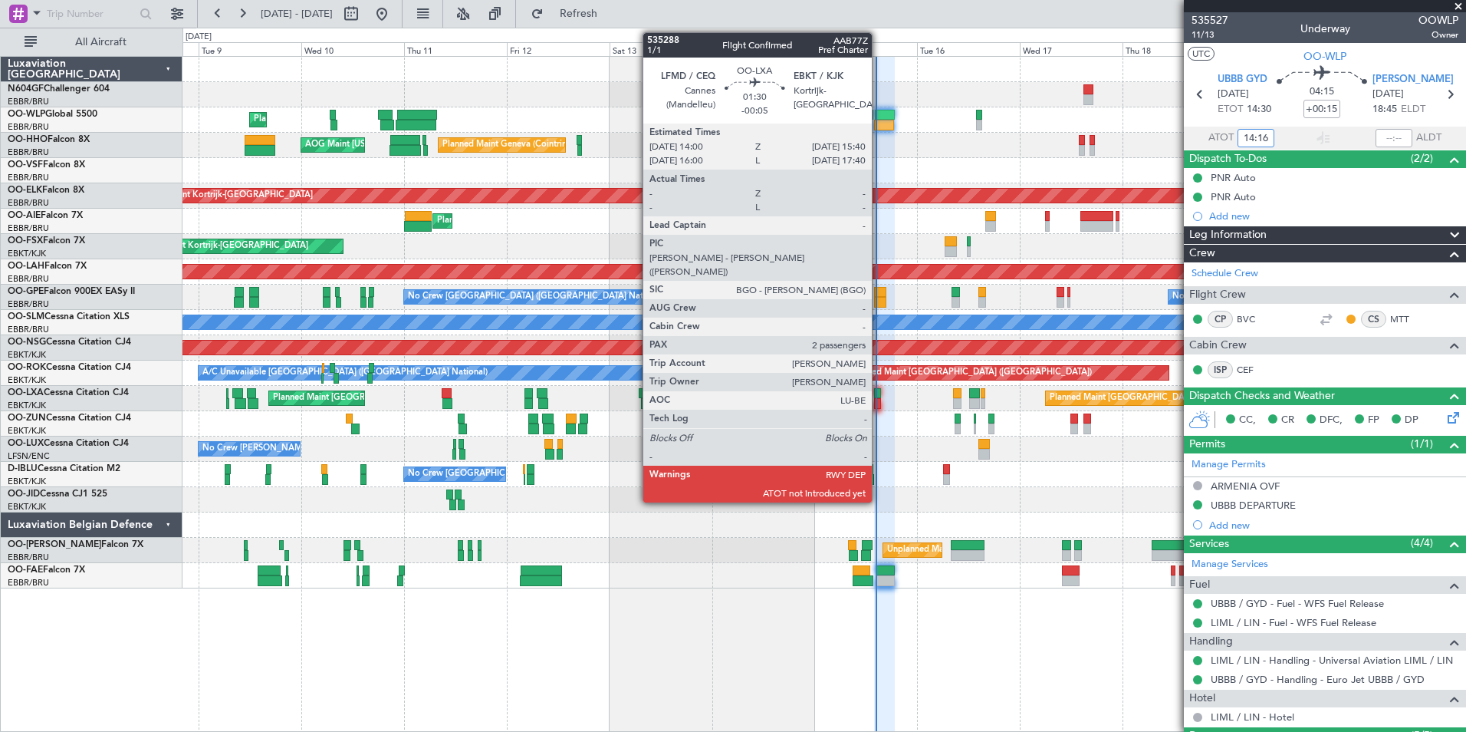
click at [879, 396] on div at bounding box center [878, 393] width 8 height 11
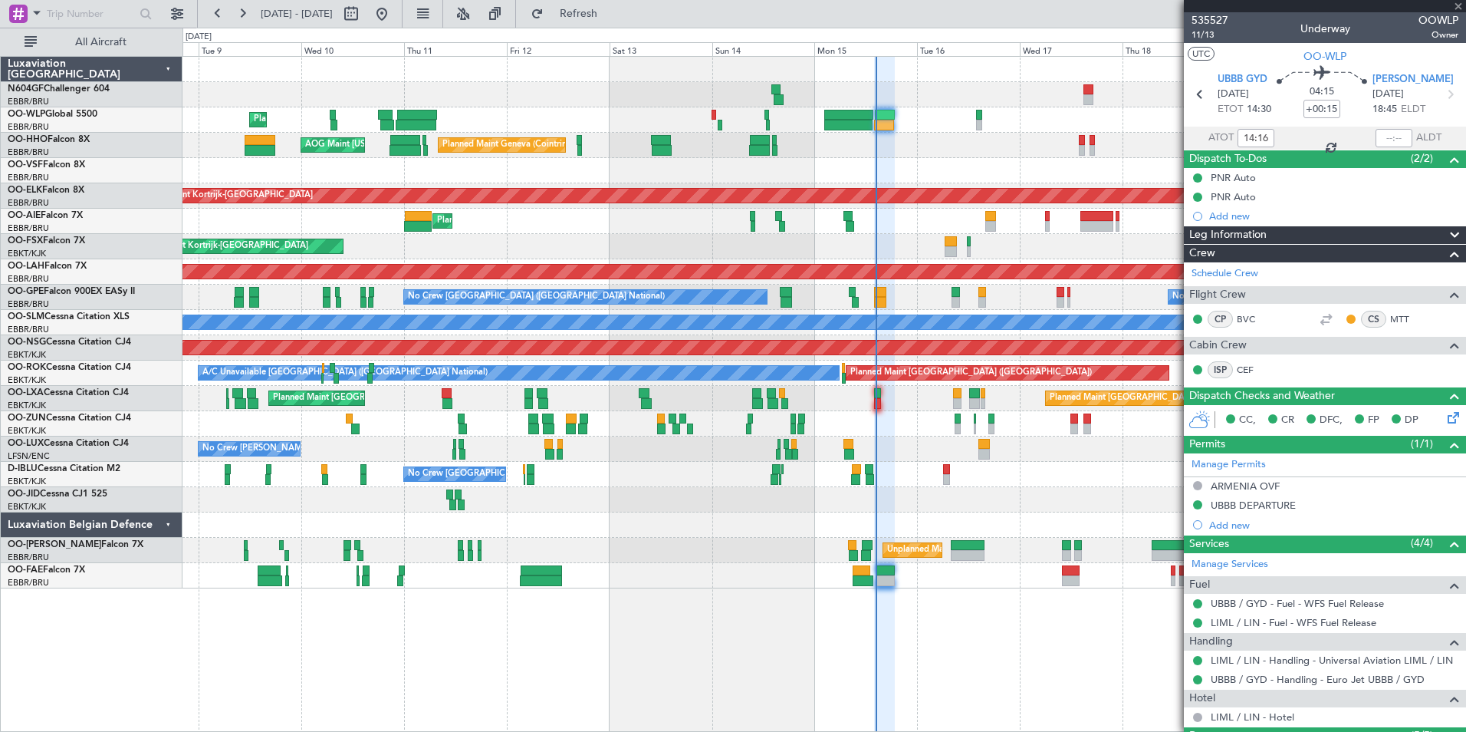
type input "-00:05"
type input "2"
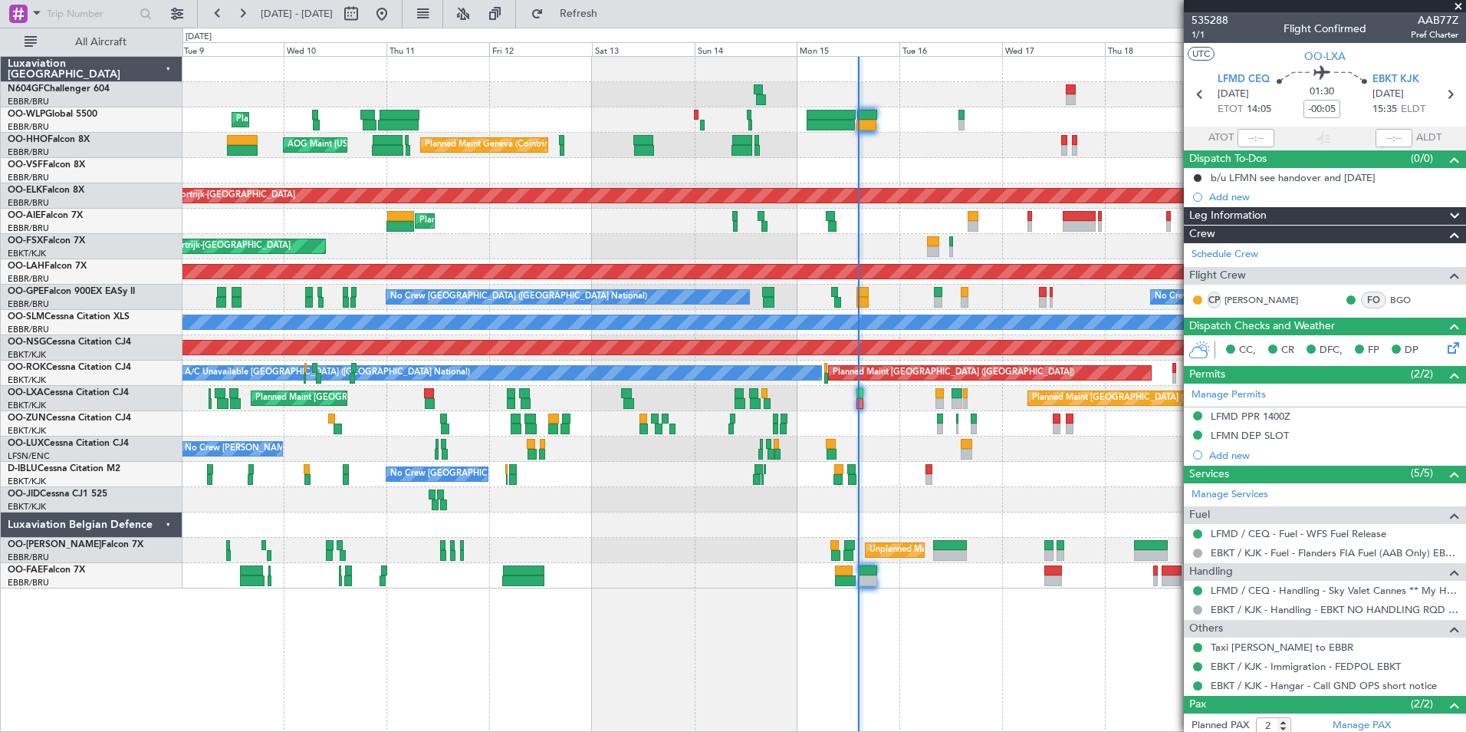
click at [928, 502] on div at bounding box center [824, 499] width 1283 height 25
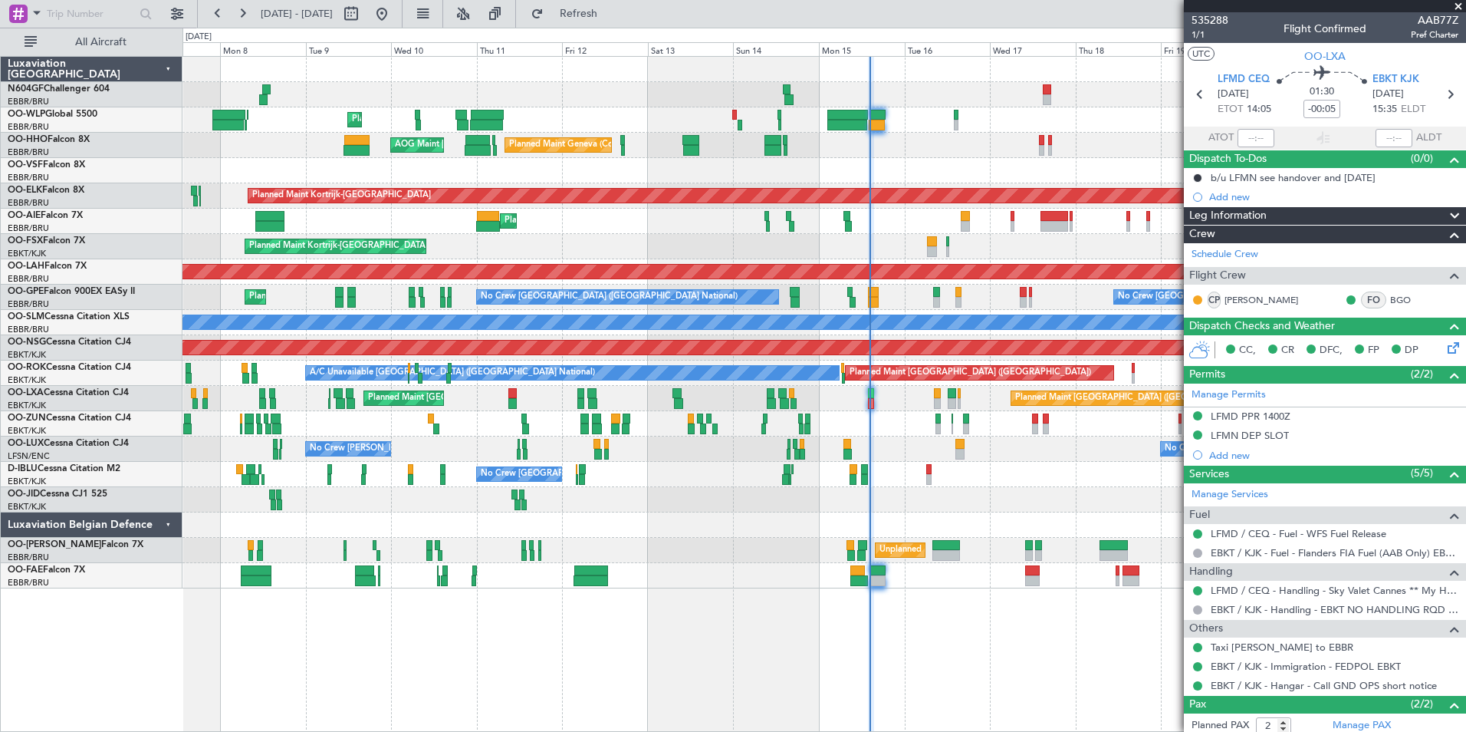
drag, startPoint x: 928, startPoint y: 502, endPoint x: 798, endPoint y: 497, distance: 130.5
click at [808, 662] on div "Planned Maint Liege Planned Maint Geneva (Cointrin) AOG Maint New York (Teterbo…" at bounding box center [825, 394] width 1284 height 676
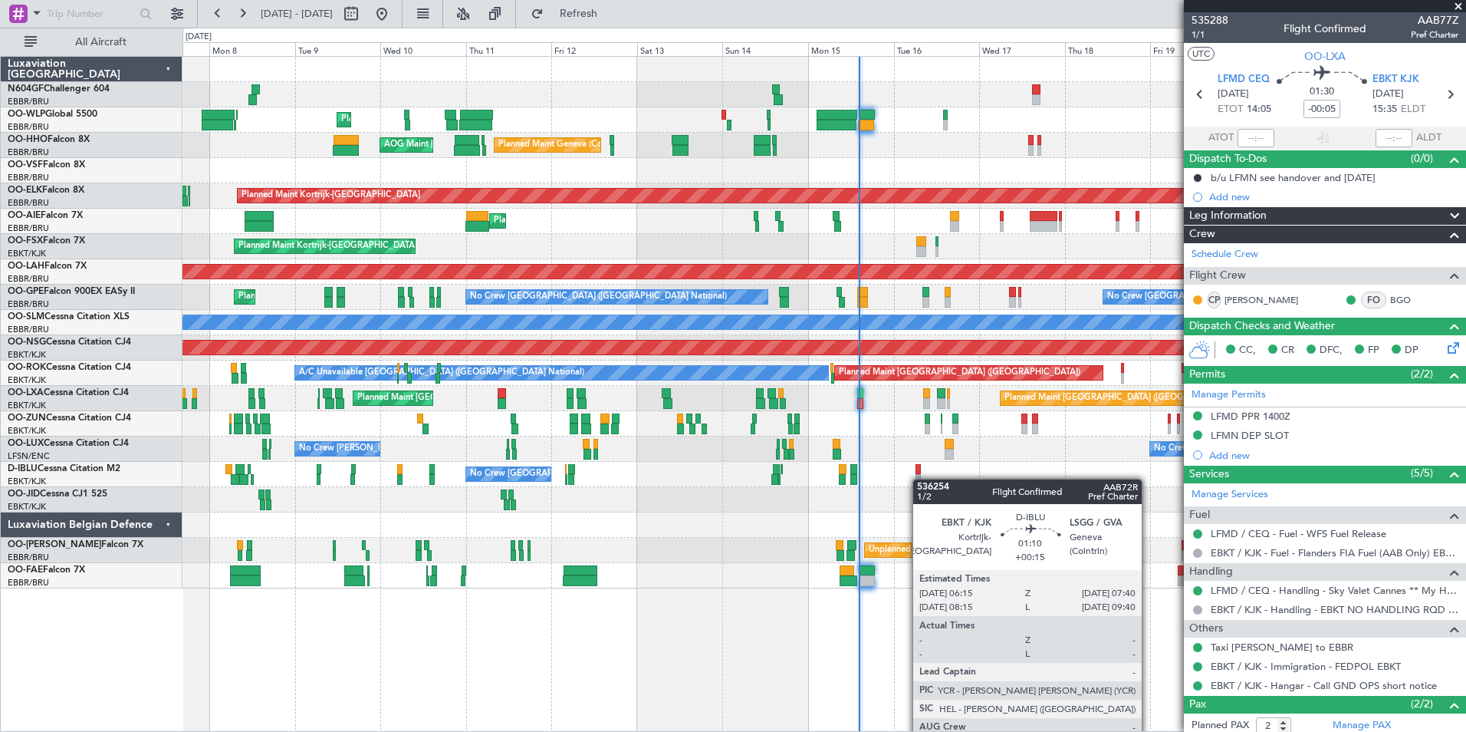
click at [920, 479] on div at bounding box center [918, 479] width 5 height 11
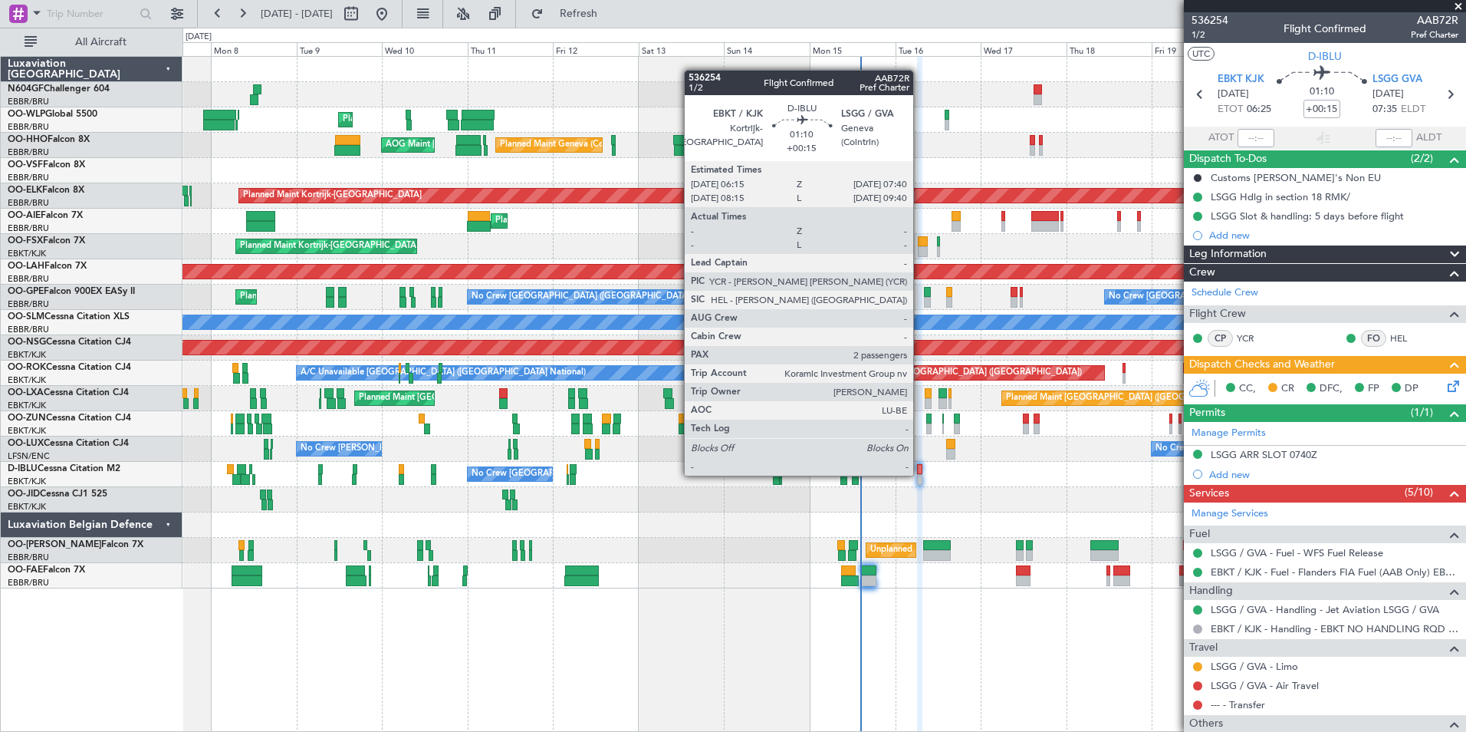
click at [920, 474] on div at bounding box center [919, 479] width 5 height 11
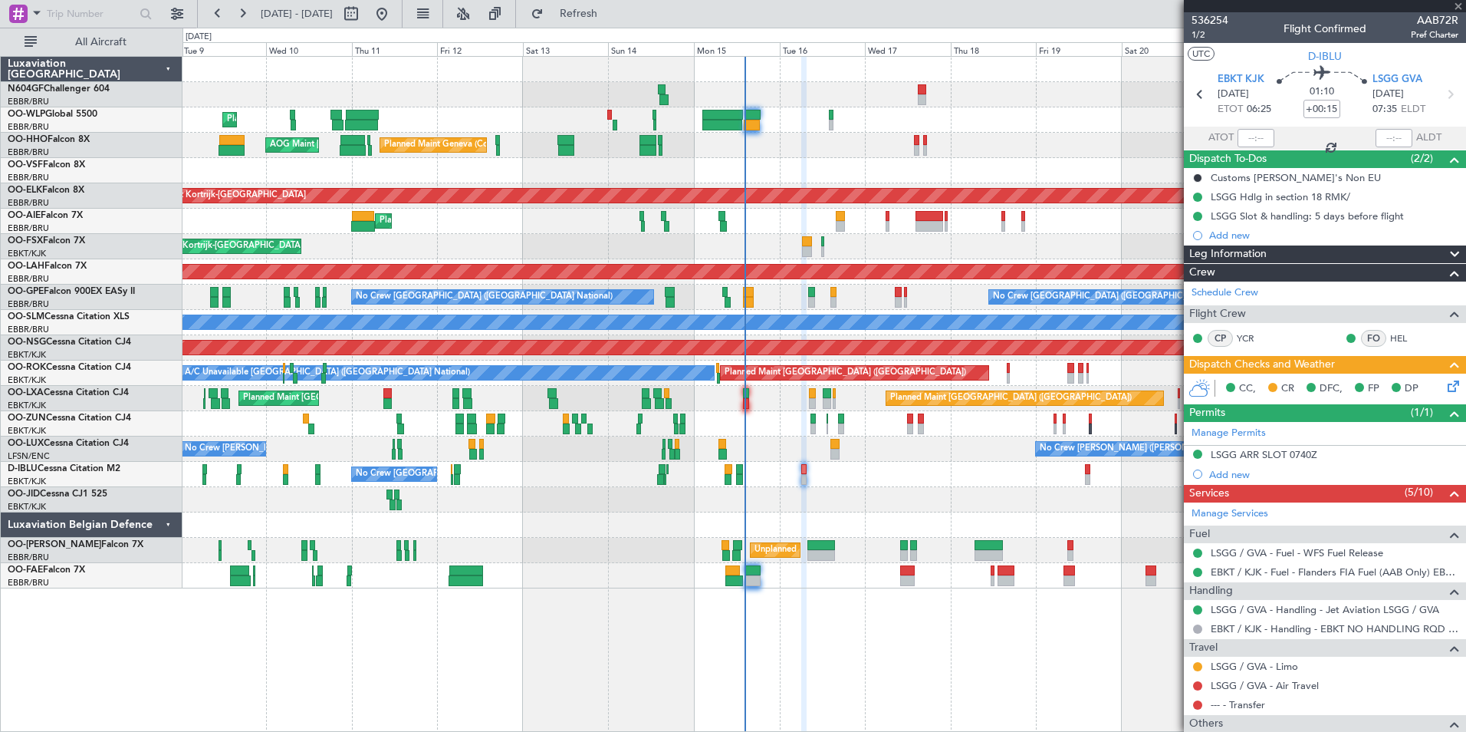
click at [811, 504] on div at bounding box center [824, 499] width 1283 height 25
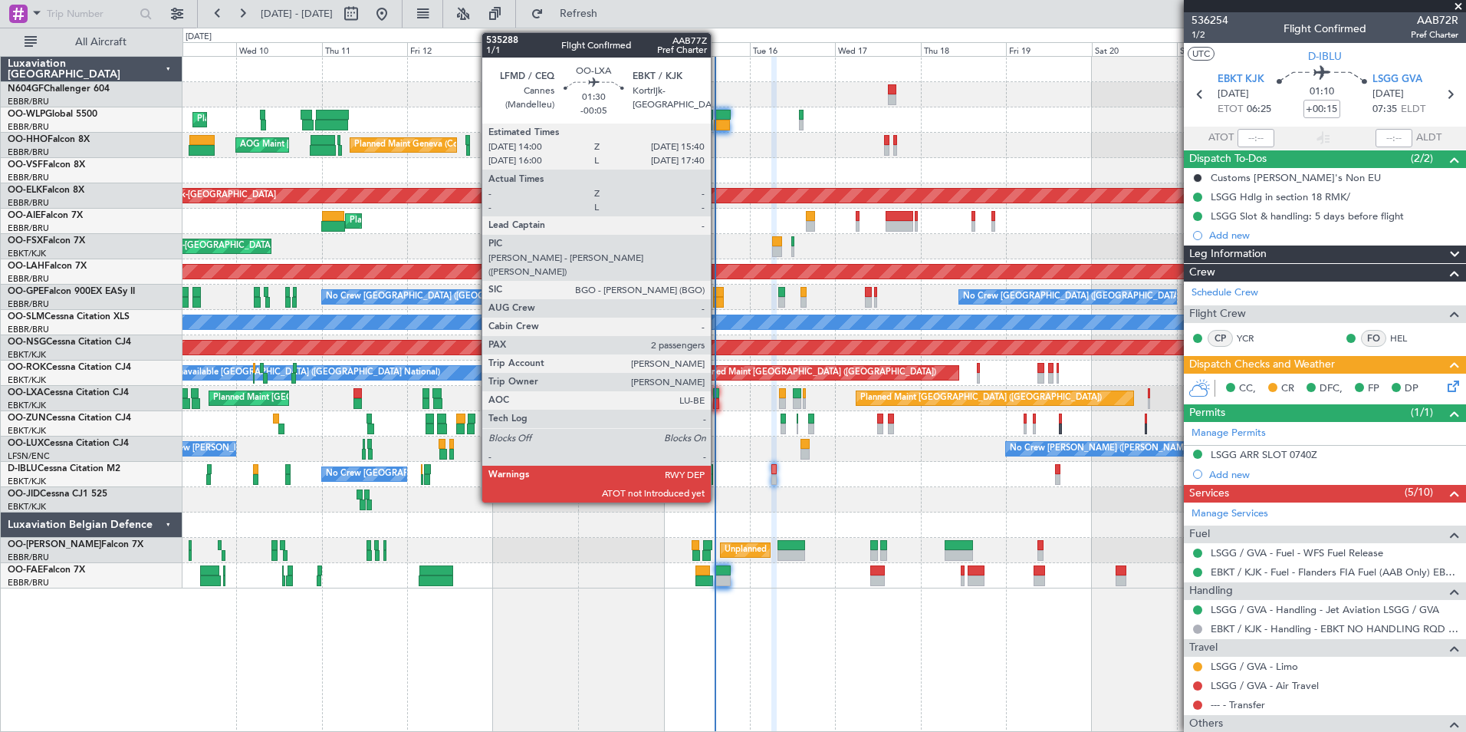
click at [718, 406] on div at bounding box center [716, 403] width 6 height 11
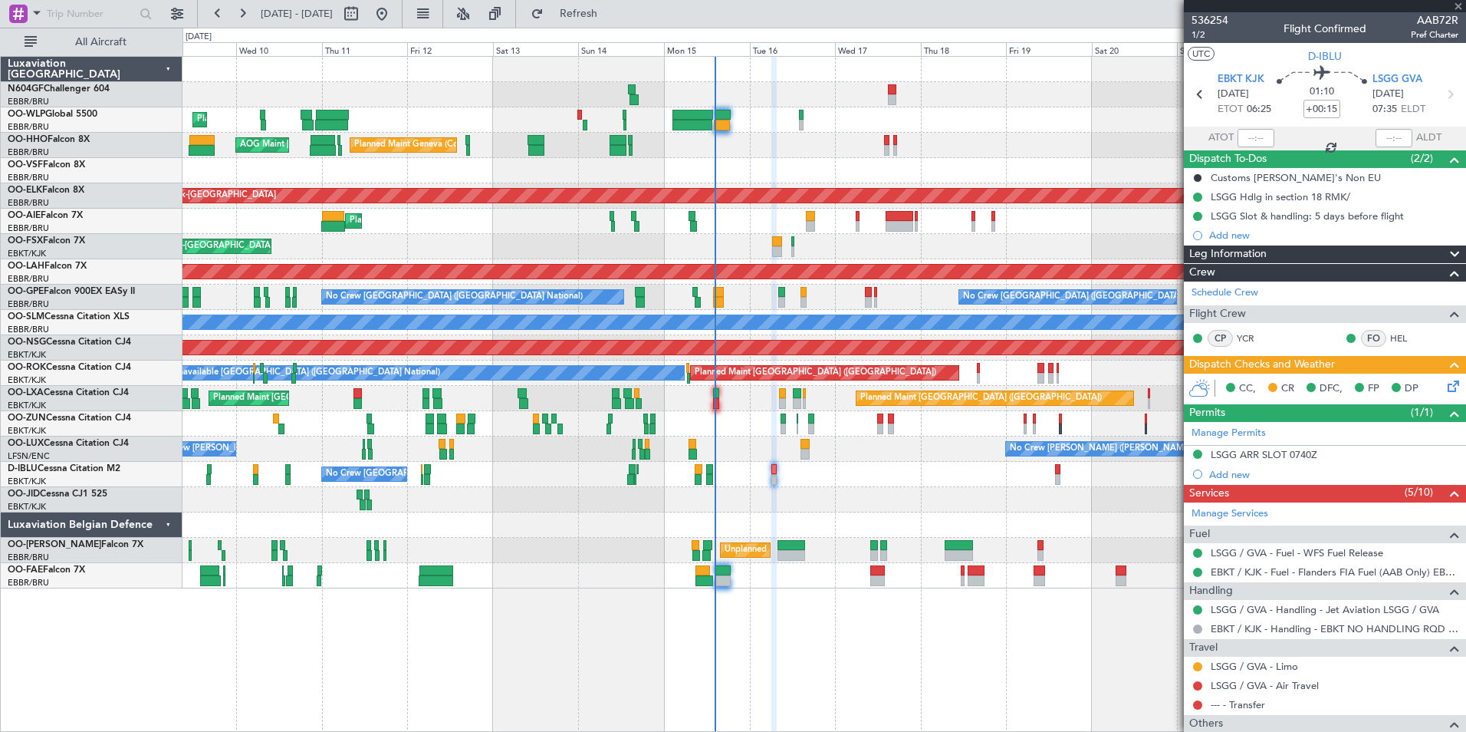
type input "-00:05"
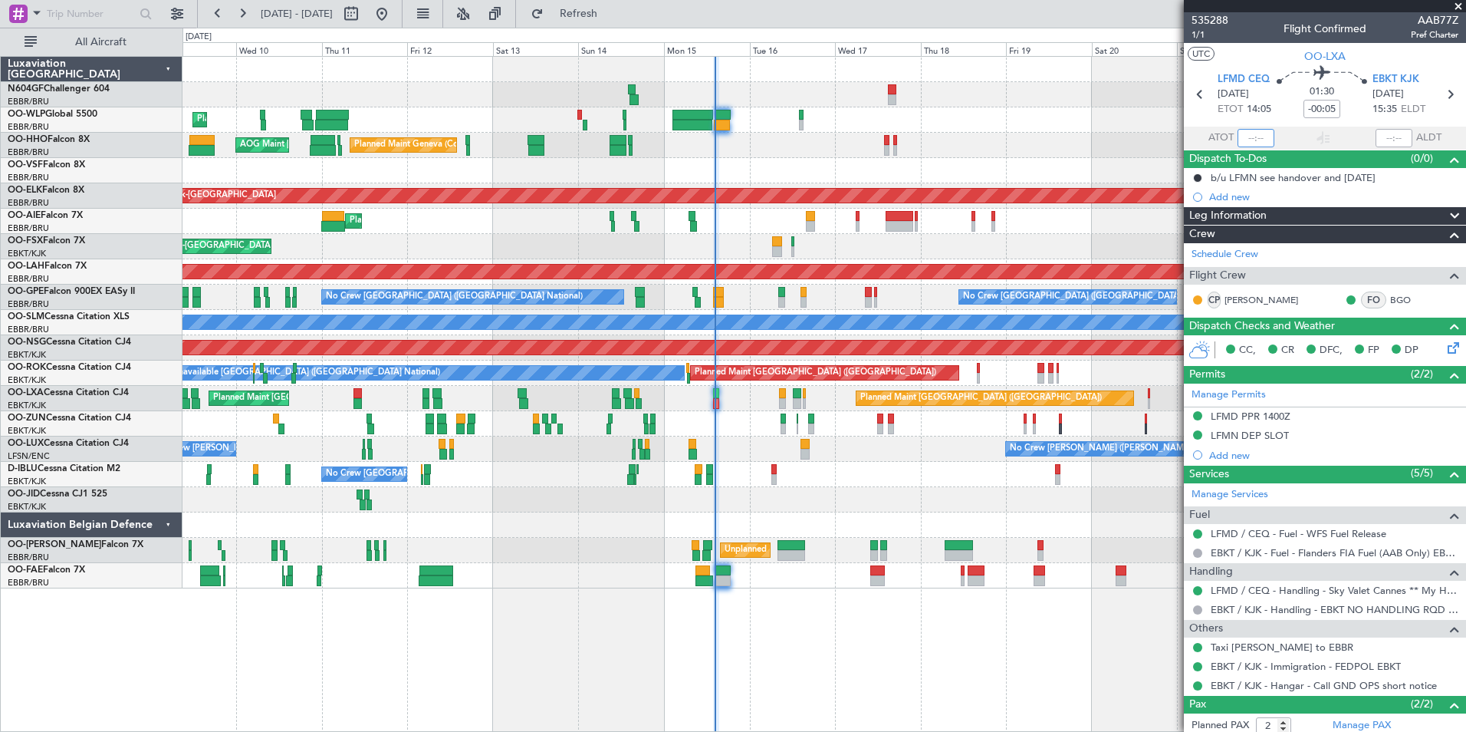
click at [1245, 139] on input "text" at bounding box center [1256, 138] width 37 height 18
click at [1176, 156] on mat-tooltip-component "Actual Take-Off Time" at bounding box center [1217, 165] width 108 height 41
click at [1118, 153] on div "Planned Maint Geneva (Cointrin) AOG Maint New York (Teterboro)" at bounding box center [824, 145] width 1283 height 25
type input "14:14"
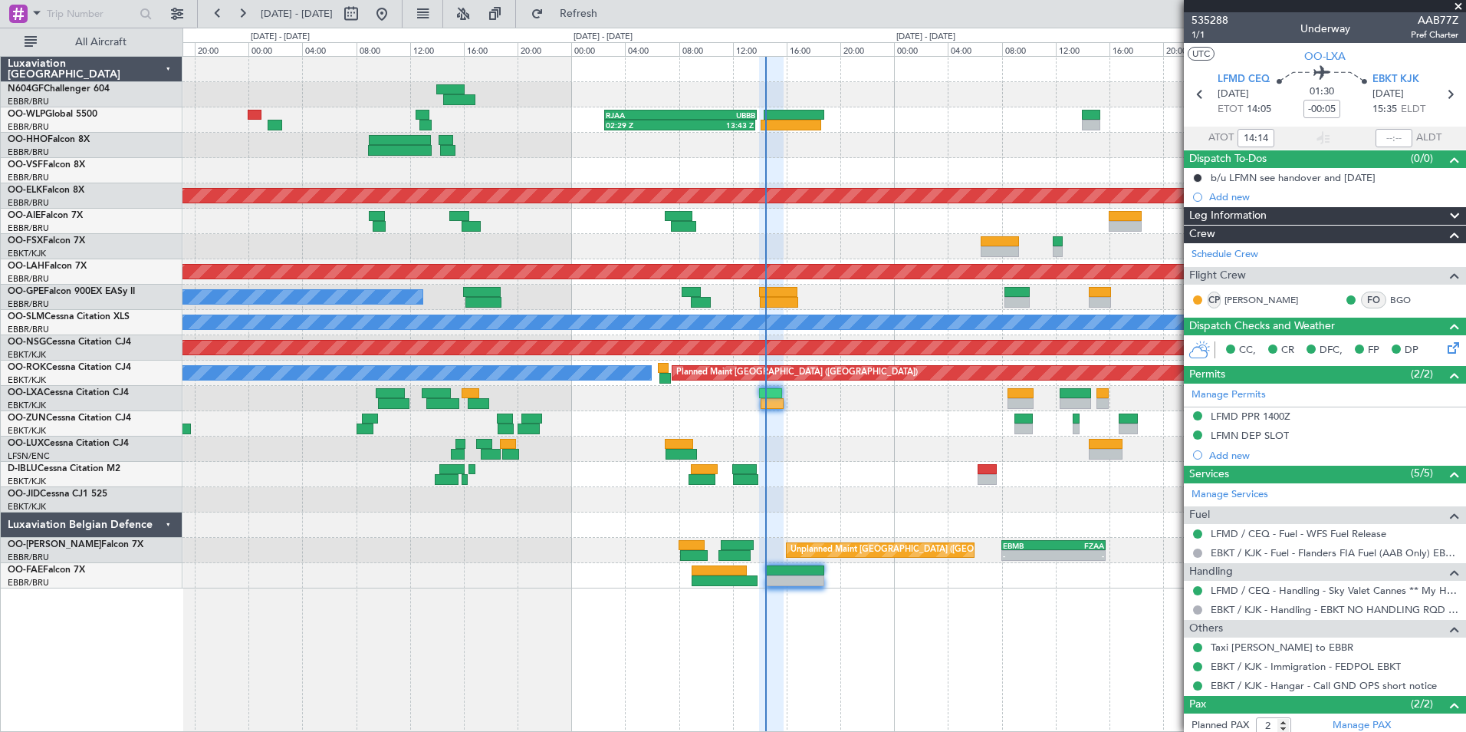
click at [799, 456] on div at bounding box center [824, 448] width 1283 height 25
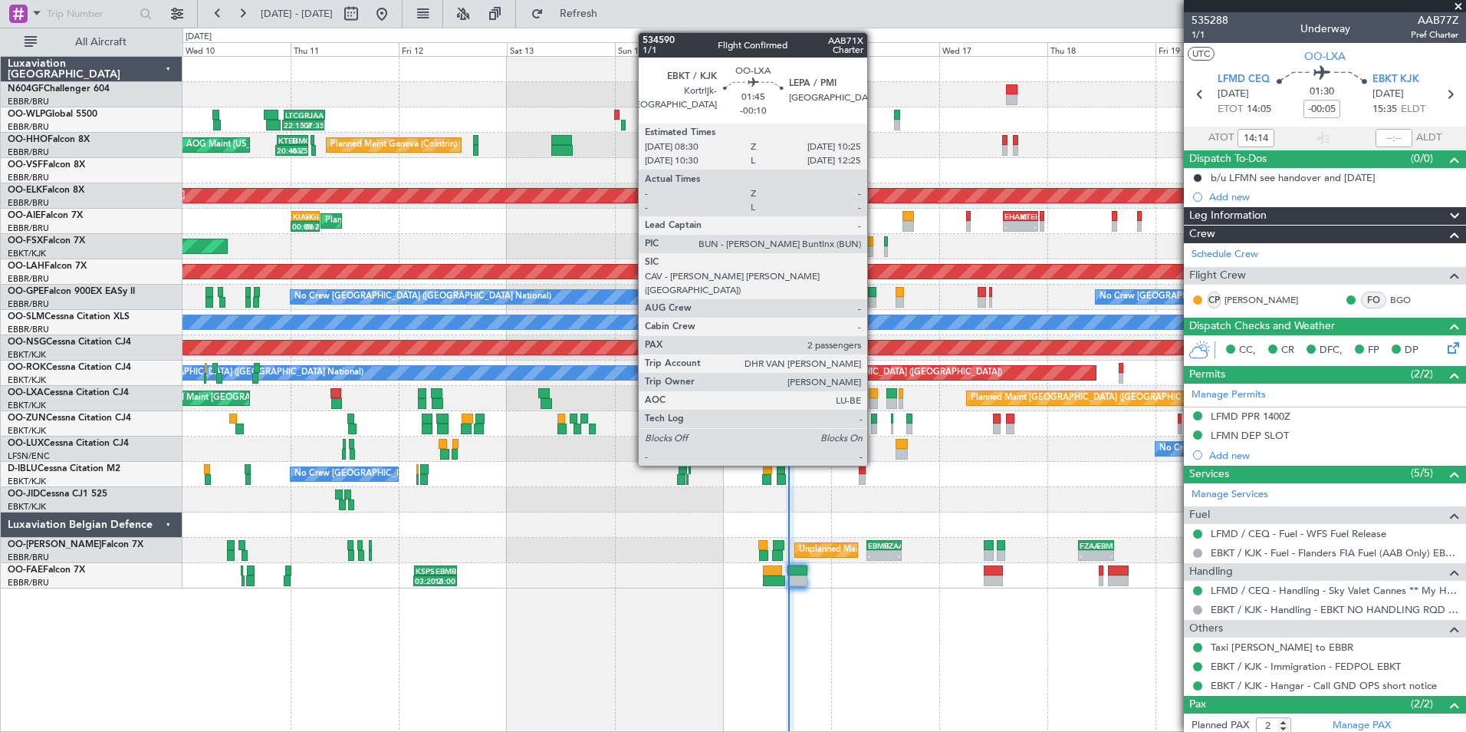
click at [687, 347] on div "02:29 Z 13:43 Z RJAA 02:30 Z UBBB 13:50 Z 22:15 Z 07:35 Z LTCG 22:35 Z RJAA 07:…" at bounding box center [824, 322] width 1283 height 531
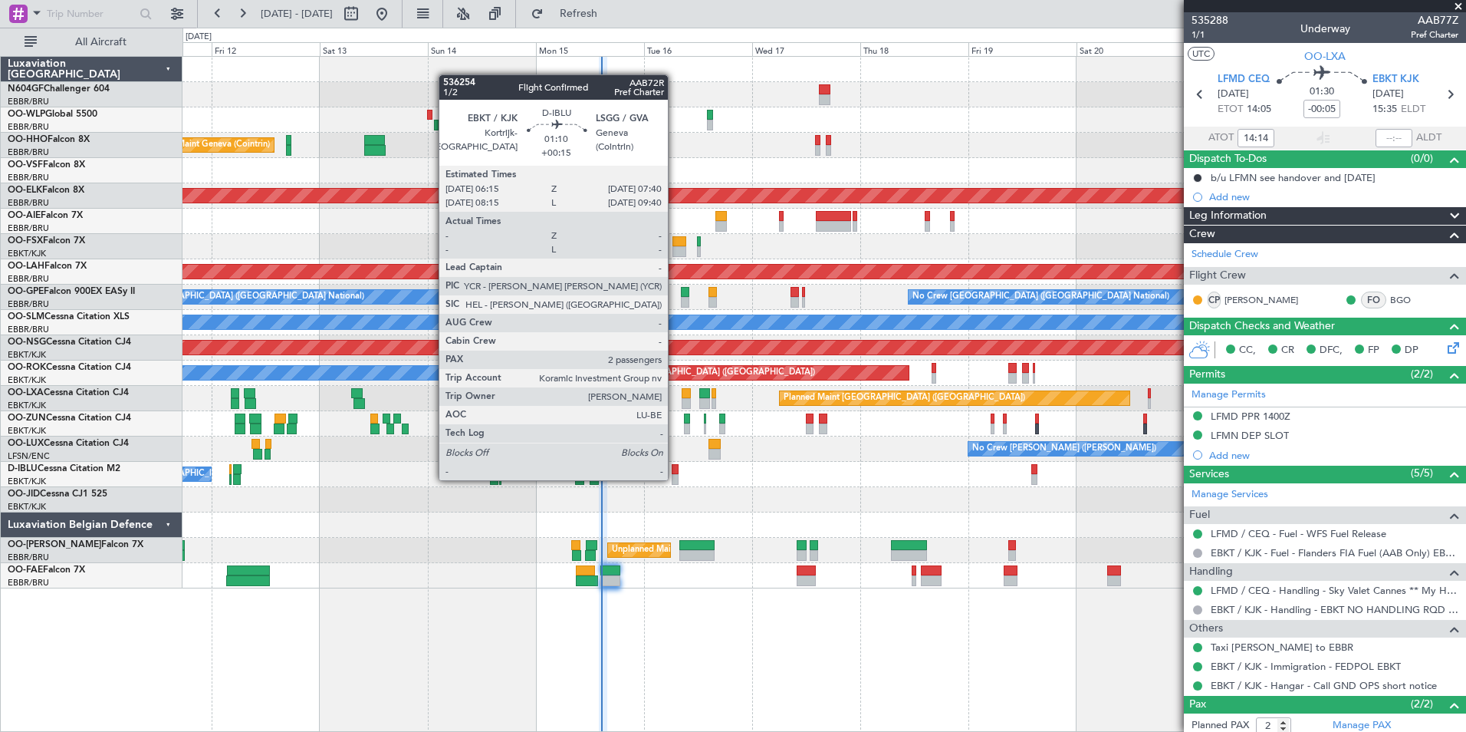
click at [675, 479] on div at bounding box center [675, 479] width 7 height 11
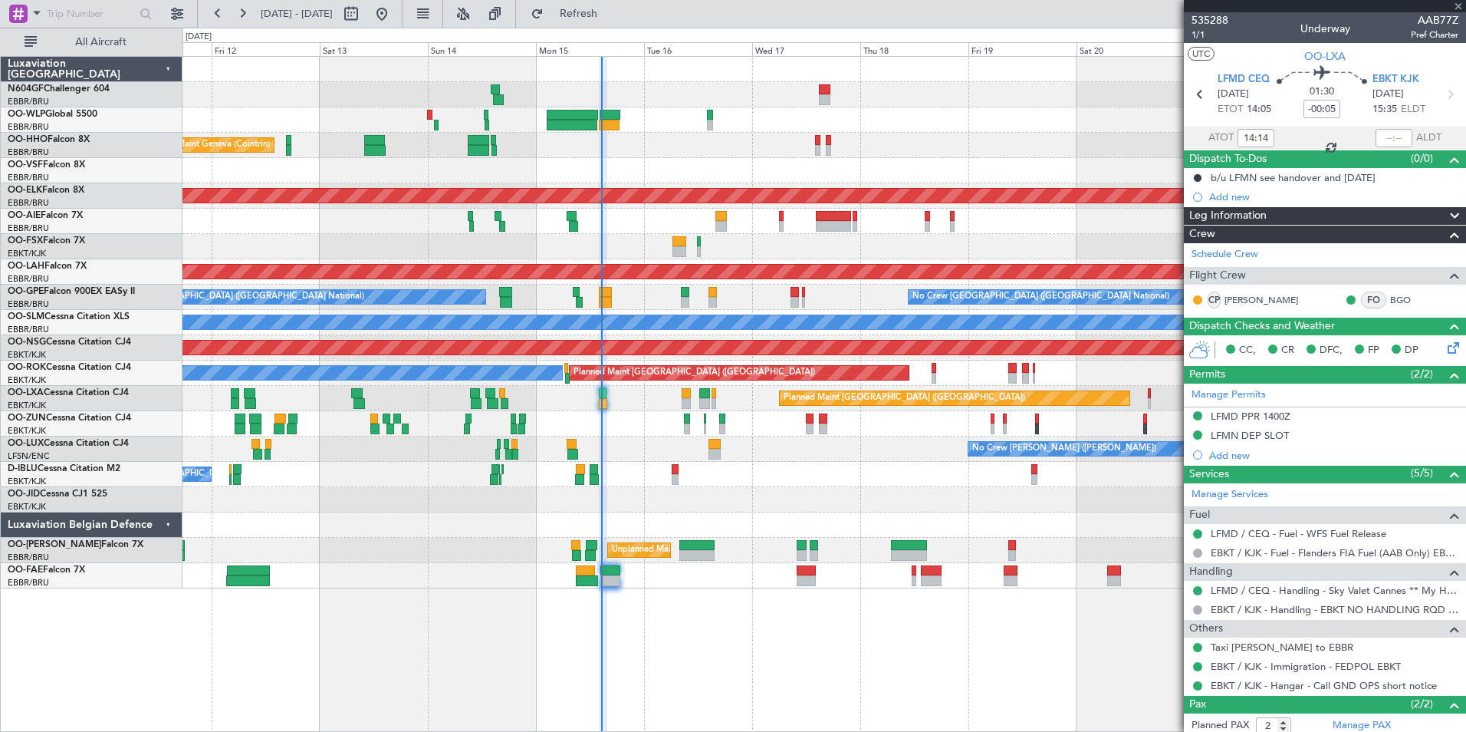
type input "+00:15"
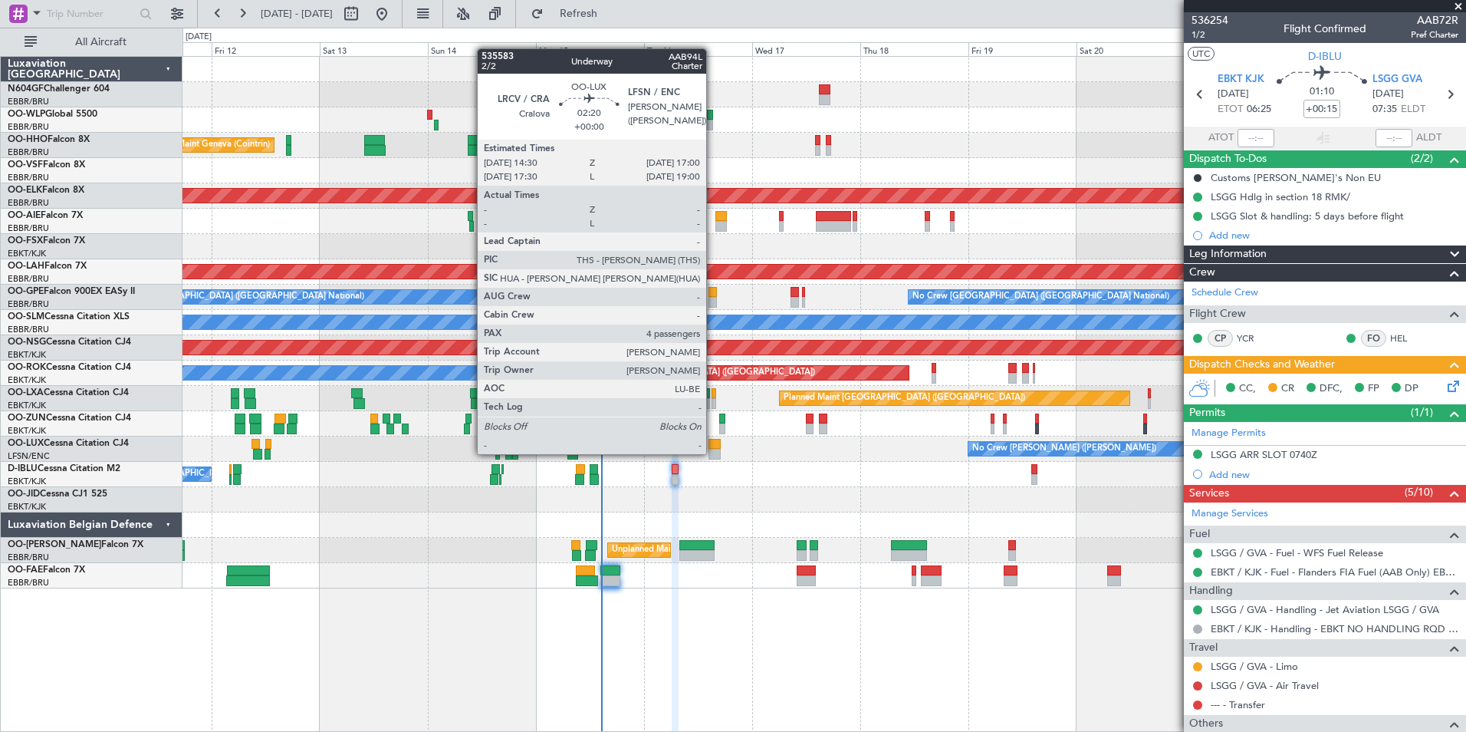
click at [713, 452] on div at bounding box center [715, 454] width 12 height 11
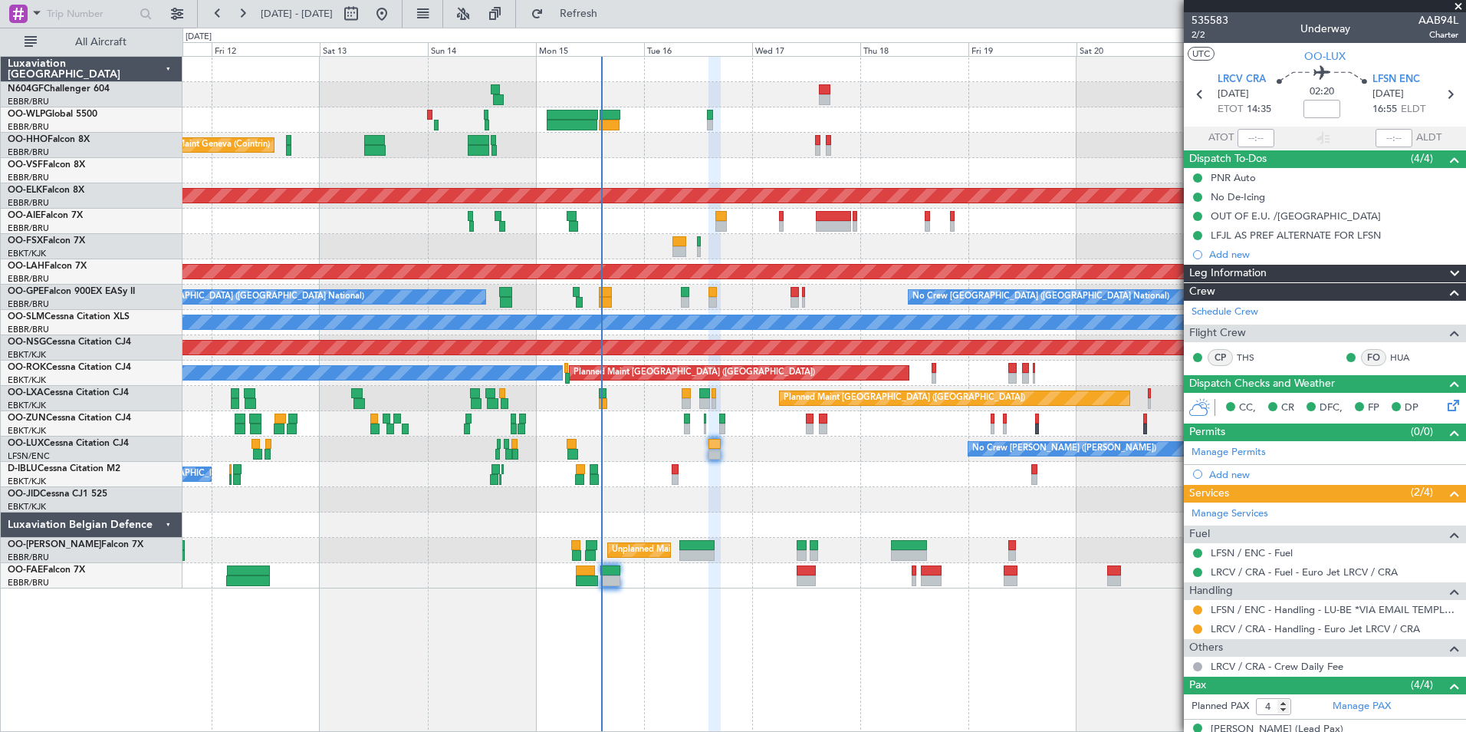
click at [979, 653] on div "Planned Maint Liege Planned Maint Geneva (Cointrin) AOG Maint New York (Teterbo…" at bounding box center [825, 394] width 1284 height 676
click at [937, 596] on div "Planned Maint Liege Planned Maint Geneva (Cointrin) AOG Maint New York (Teterbo…" at bounding box center [825, 394] width 1284 height 676
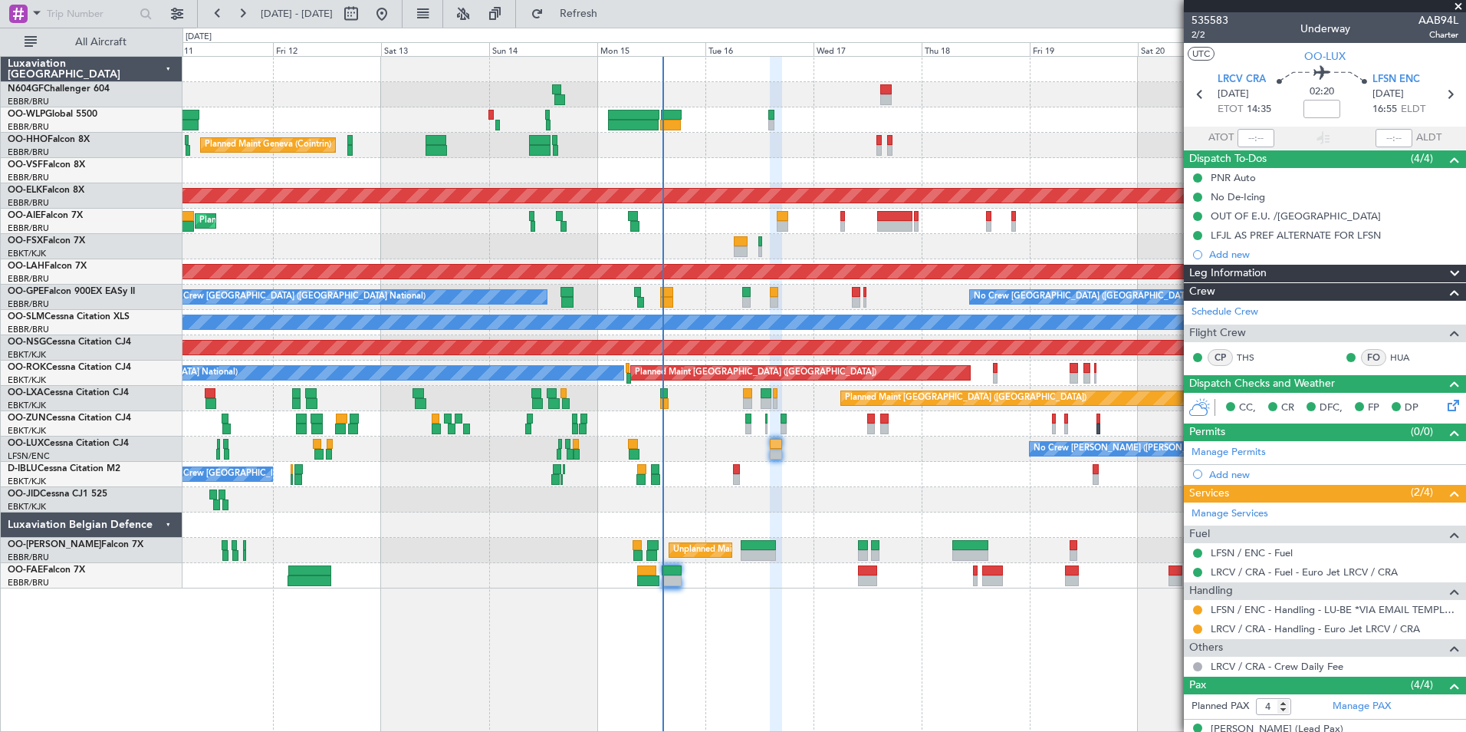
click at [736, 473] on div "No Crew [GEOGRAPHIC_DATA] ([GEOGRAPHIC_DATA] National)" at bounding box center [824, 474] width 1283 height 25
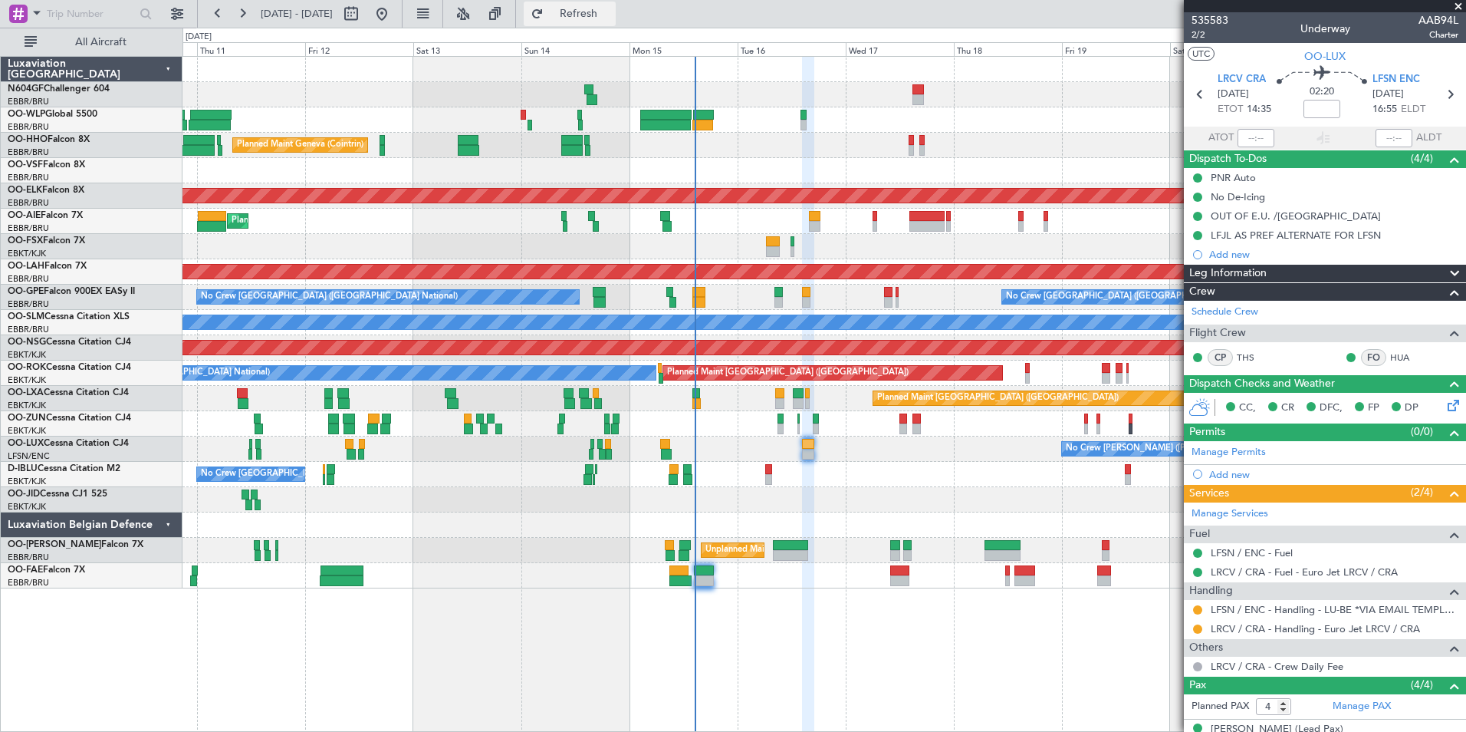
click at [611, 15] on span "Refresh" at bounding box center [579, 13] width 64 height 11
click at [614, 23] on button "Refresh" at bounding box center [570, 14] width 92 height 25
click at [481, 446] on div "Planned Maint Liege Planned Maint Geneva (Cointrin) AOG Maint New York (Teterbo…" at bounding box center [824, 322] width 1283 height 531
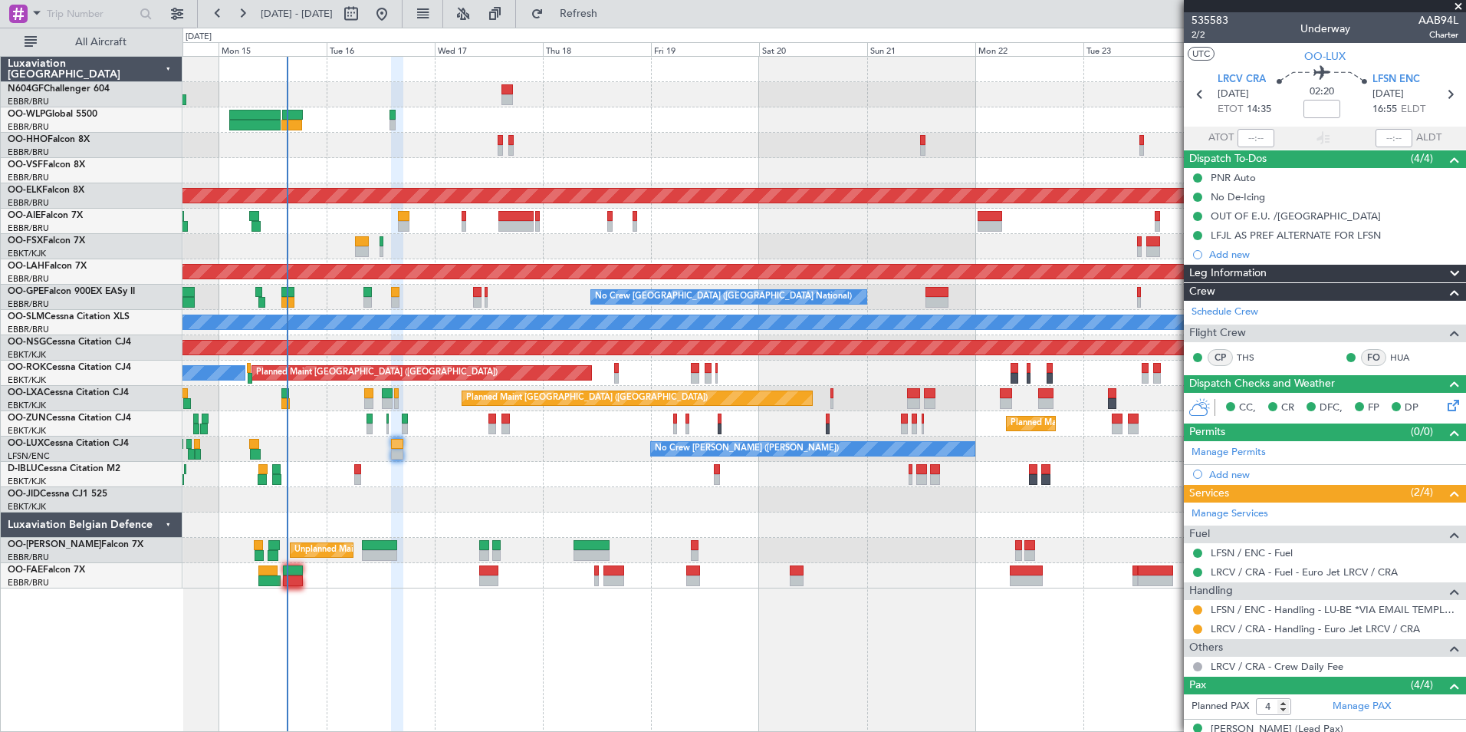
click at [701, 475] on div "A/C Unavailable Brussels (Brussels National) A/C Unavailable Kortrijk-Wevelgem …" at bounding box center [824, 474] width 1283 height 25
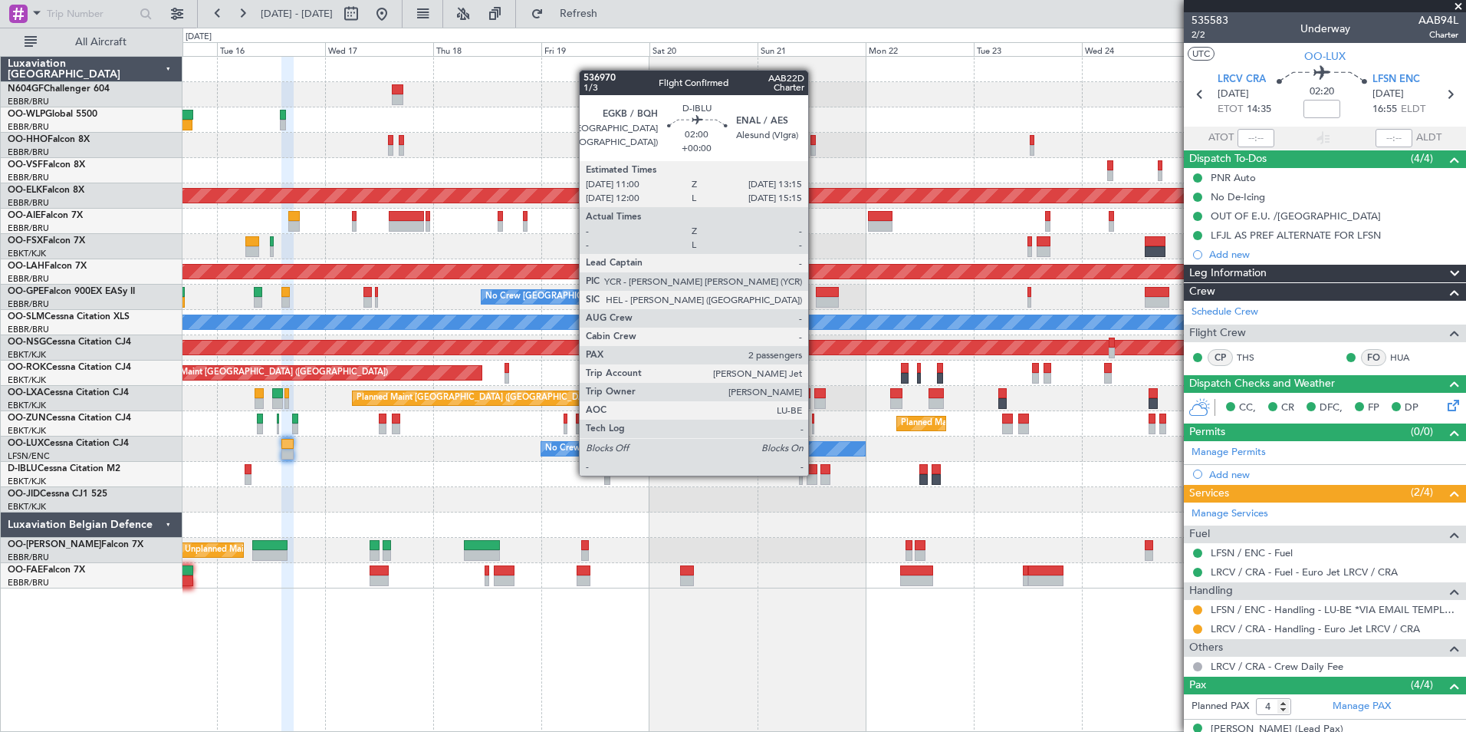
click at [815, 474] on div at bounding box center [812, 479] width 11 height 11
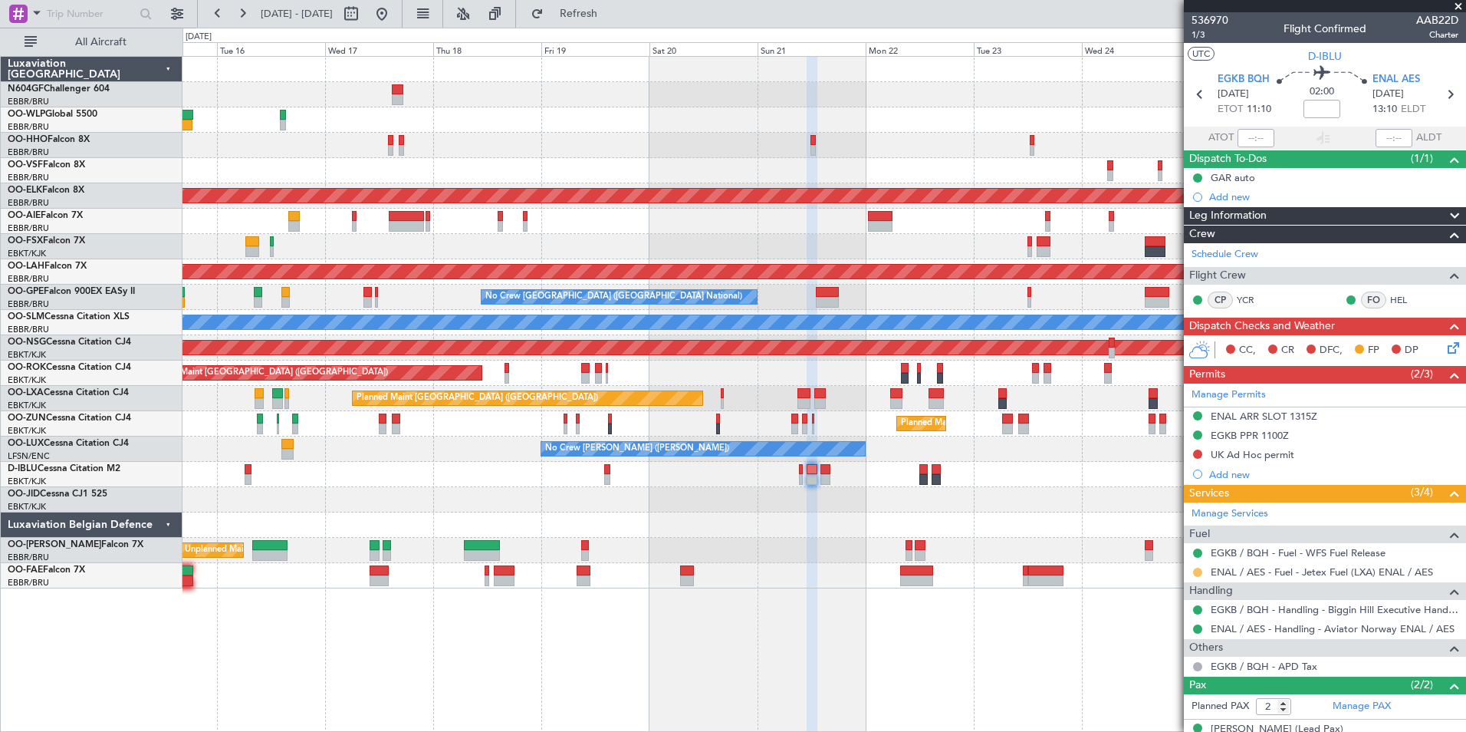
click at [1199, 571] on button at bounding box center [1197, 572] width 9 height 9
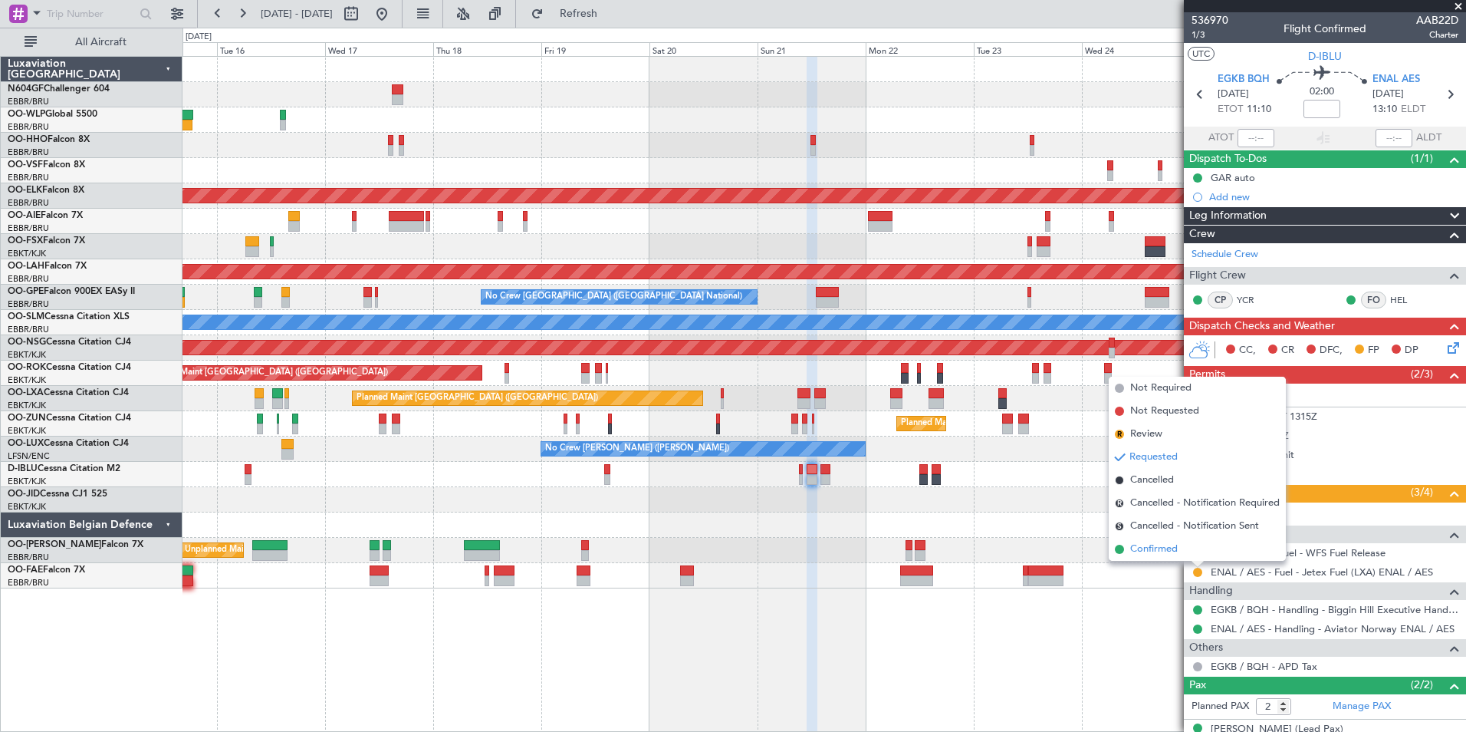
click at [1196, 546] on li "Confirmed" at bounding box center [1197, 549] width 177 height 23
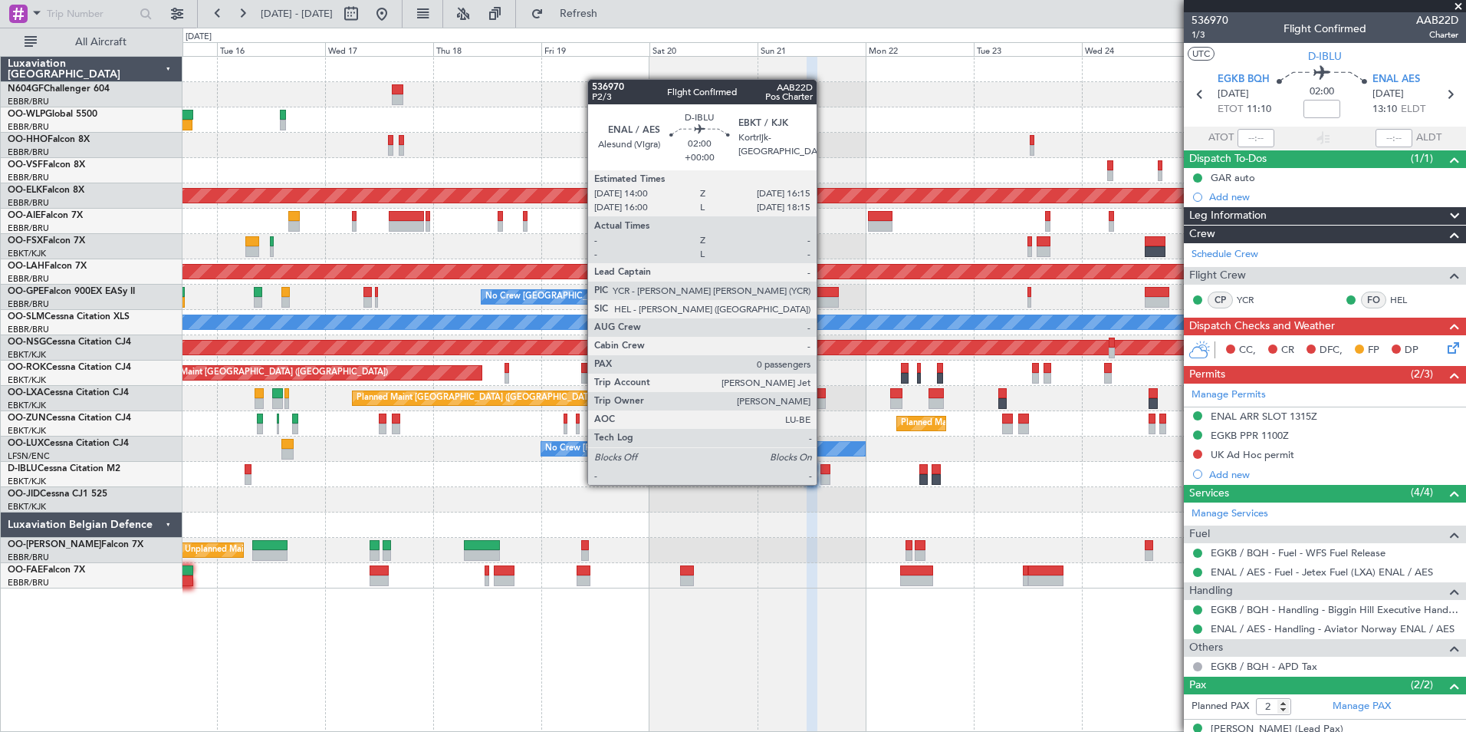
click at [824, 483] on div at bounding box center [826, 479] width 11 height 11
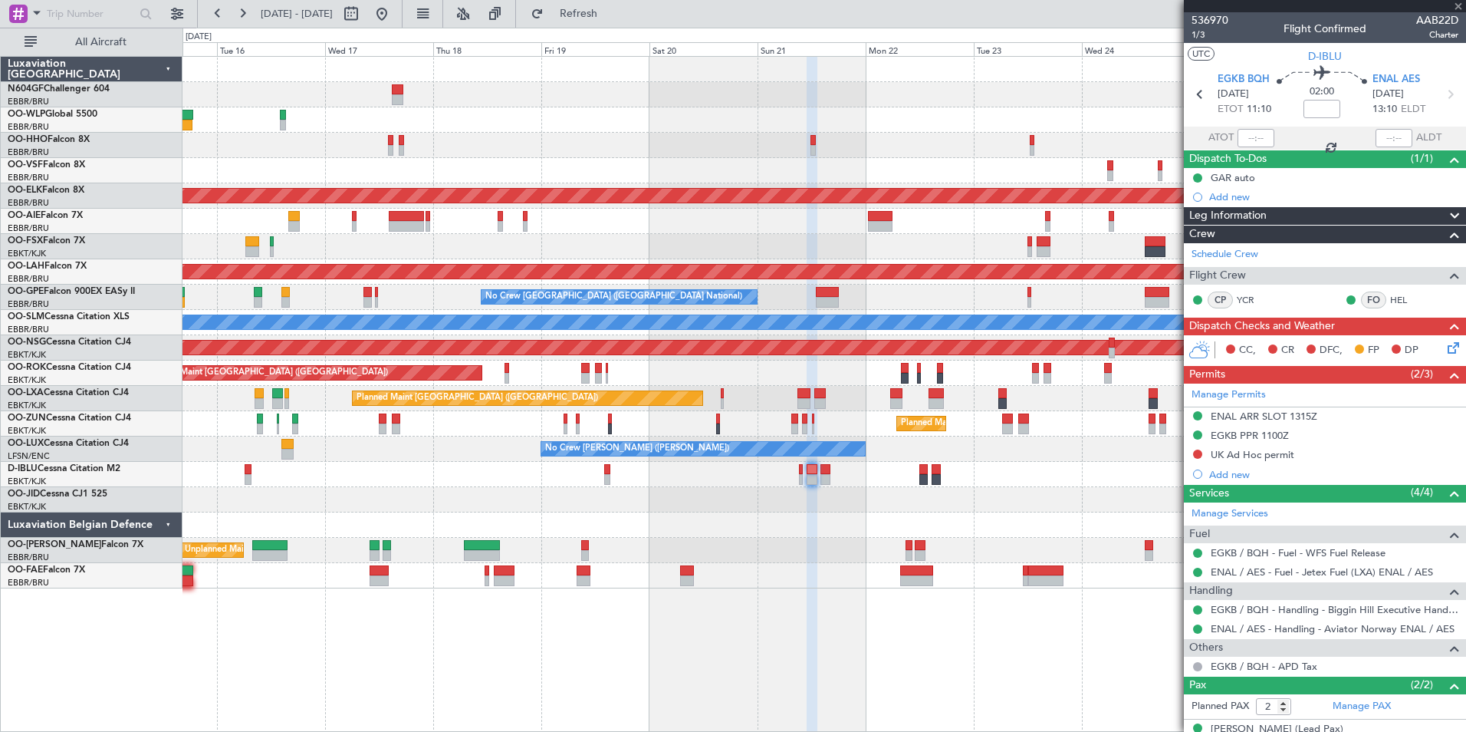
type input "0"
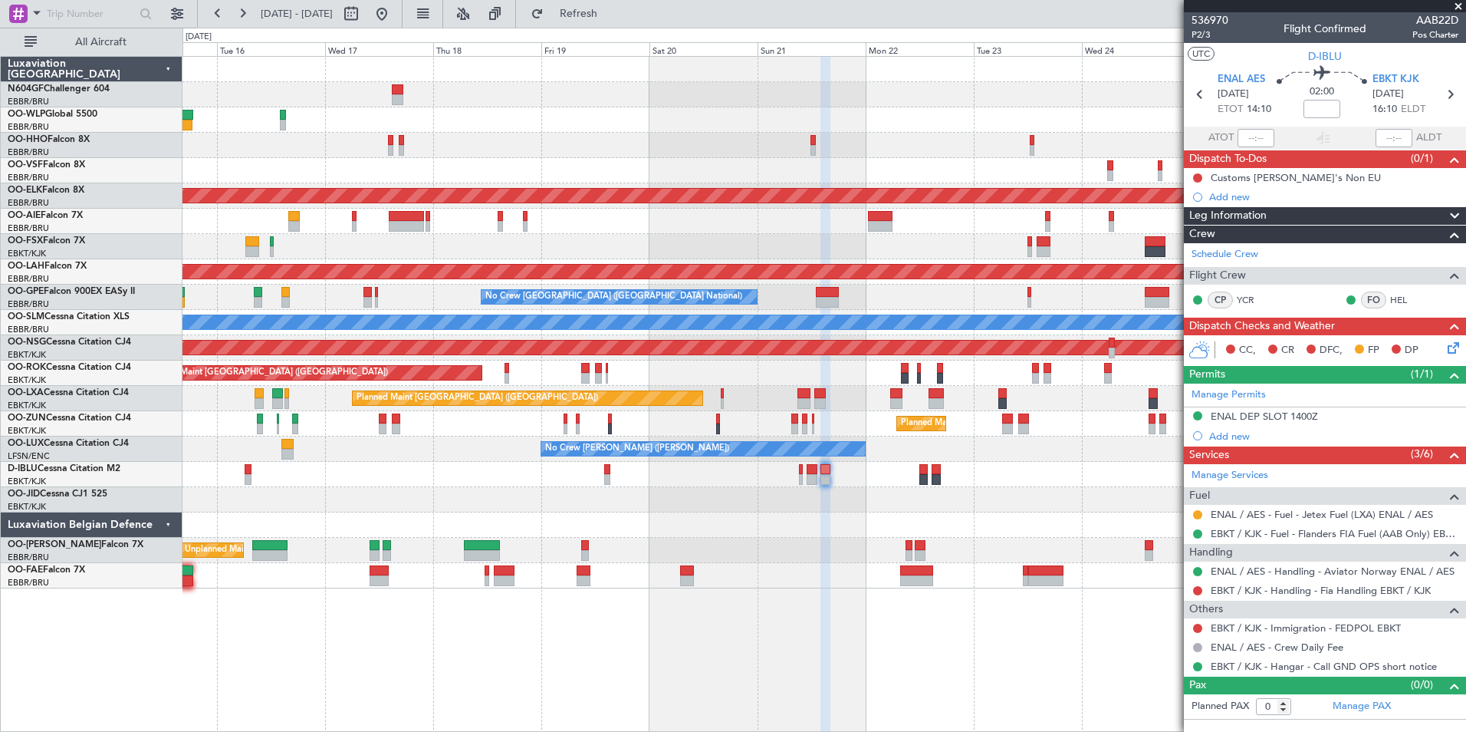
click at [762, 551] on div "Planned Maint Kortrijk-Wevelgem Planned Maint London (Farnborough) Planned Main…" at bounding box center [824, 322] width 1283 height 531
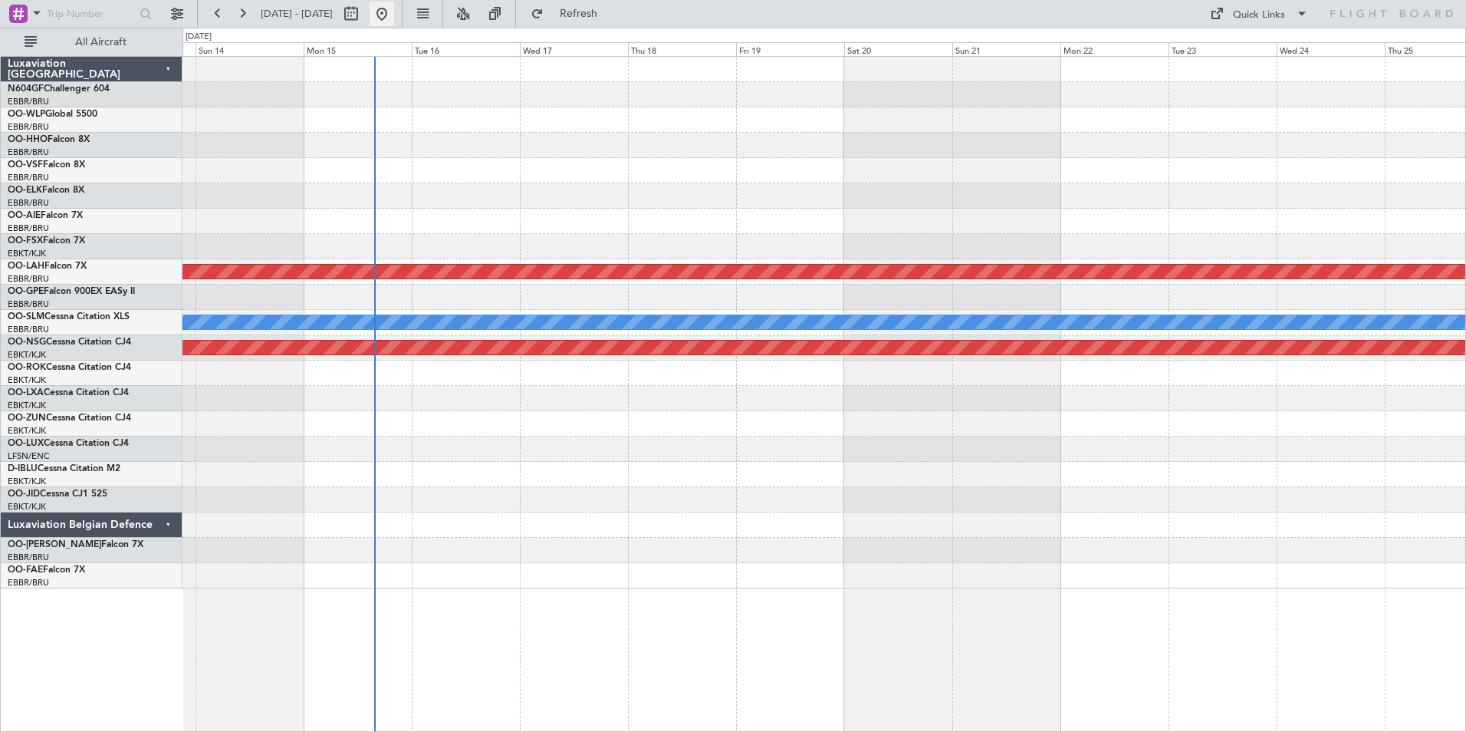
click at [394, 6] on button at bounding box center [382, 14] width 25 height 25
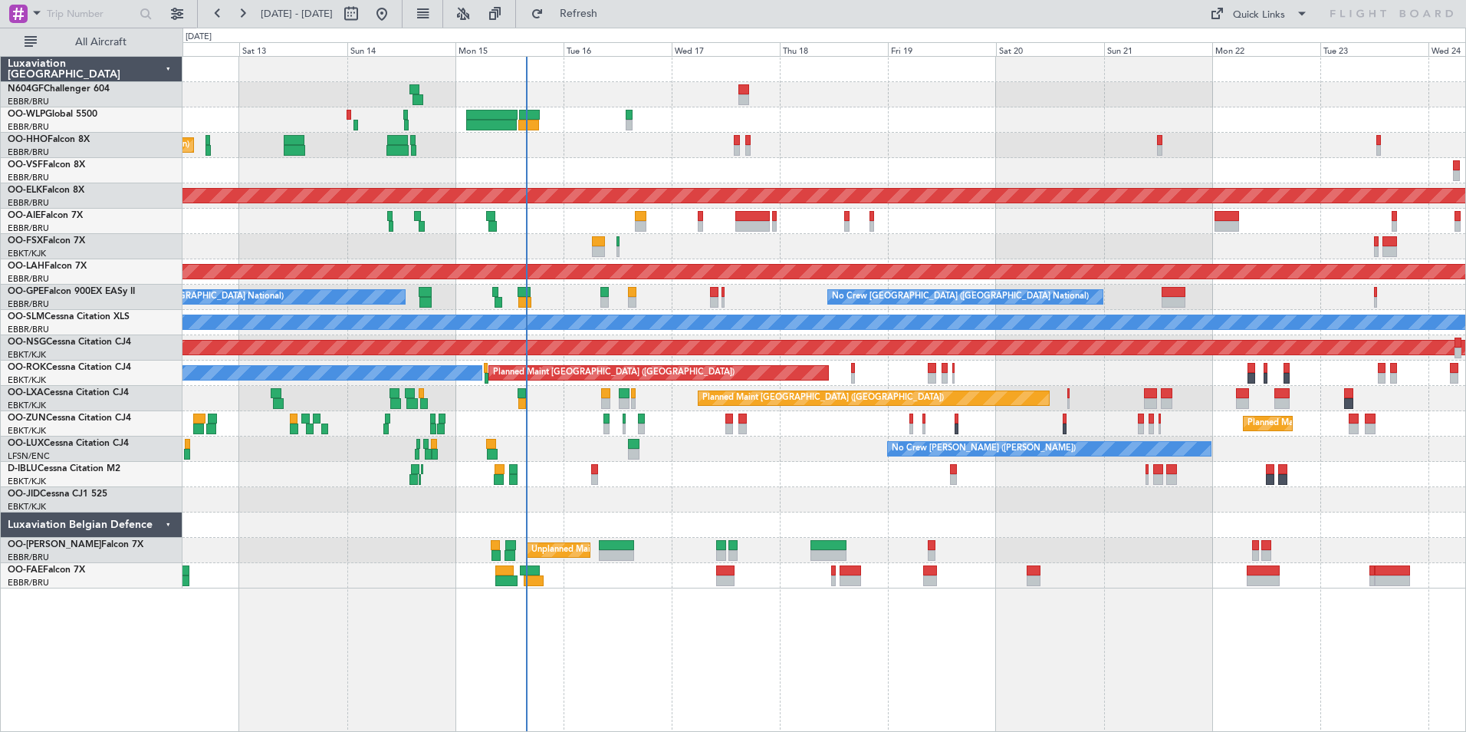
click at [782, 540] on div "Unplanned Maint [GEOGRAPHIC_DATA] ([GEOGRAPHIC_DATA] National)" at bounding box center [824, 550] width 1283 height 25
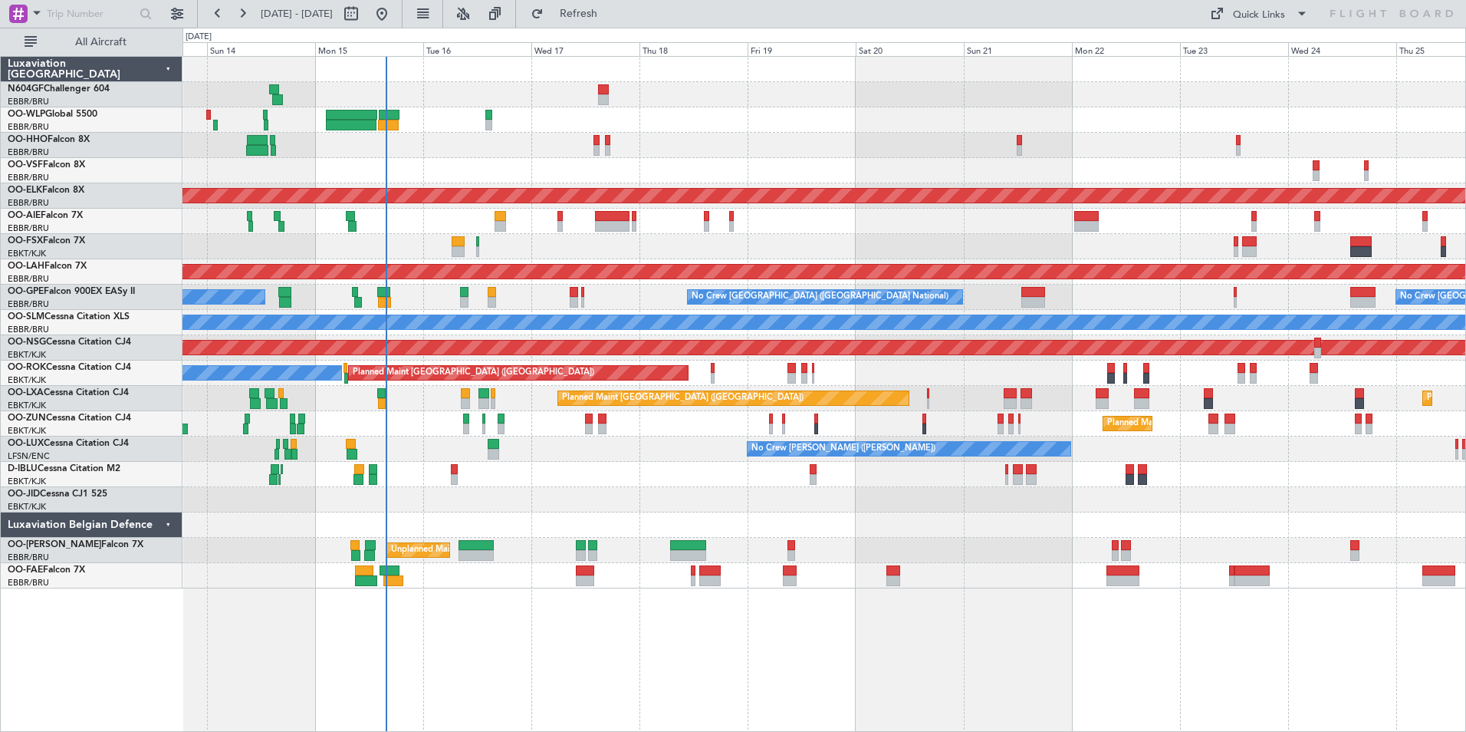
click at [816, 532] on div "Planned Maint Geneva (Cointrin) Planned Maint [GEOGRAPHIC_DATA]-[GEOGRAPHIC_DAT…" at bounding box center [824, 322] width 1283 height 531
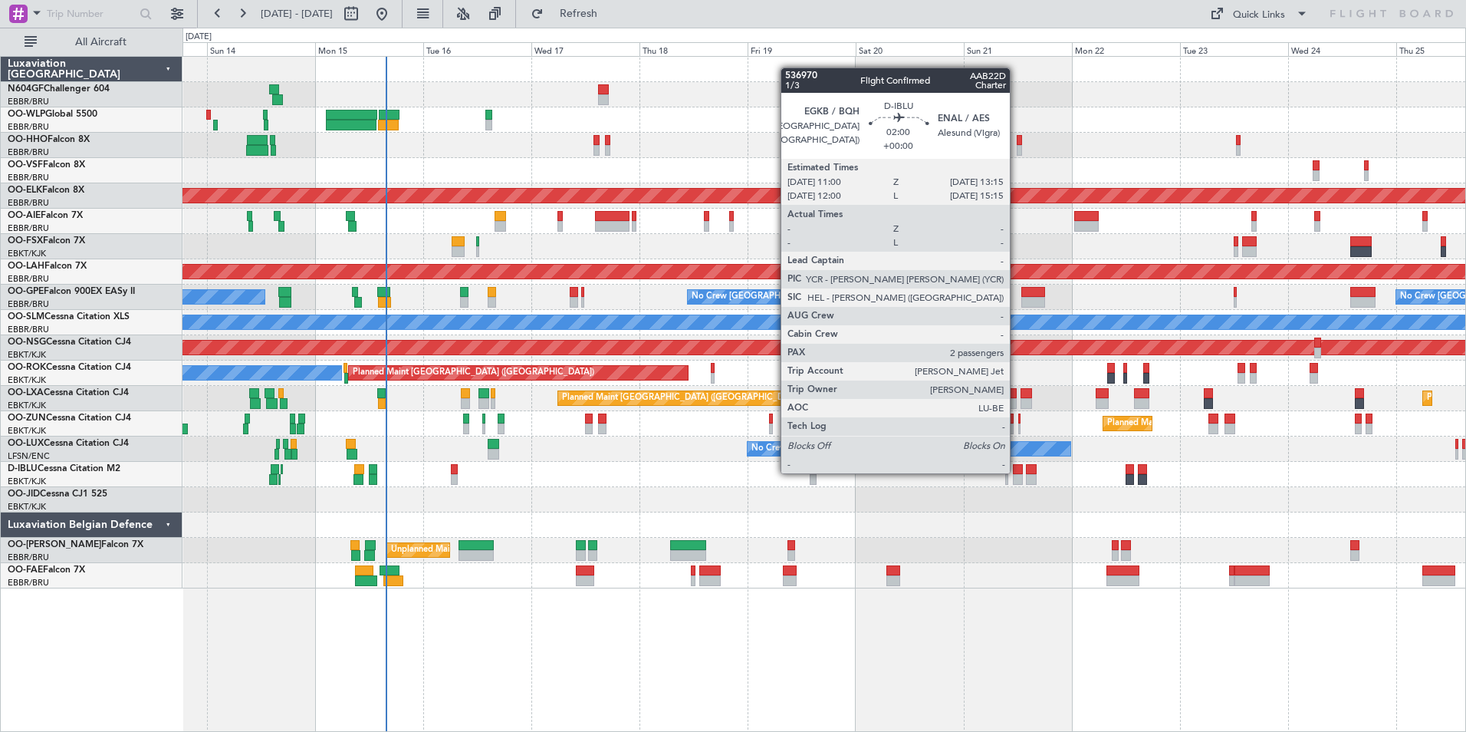
click at [1017, 472] on div at bounding box center [1018, 469] width 11 height 11
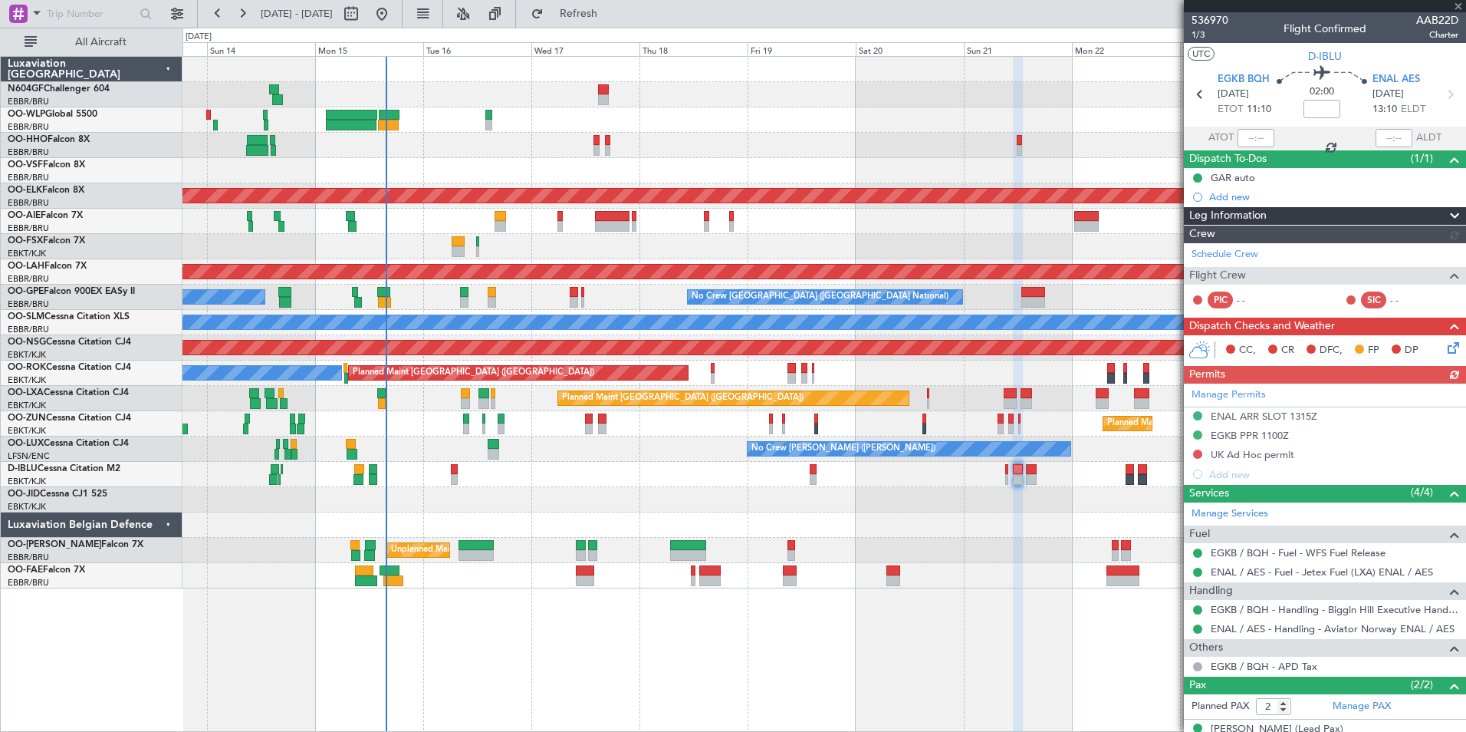
scroll to position [56, 0]
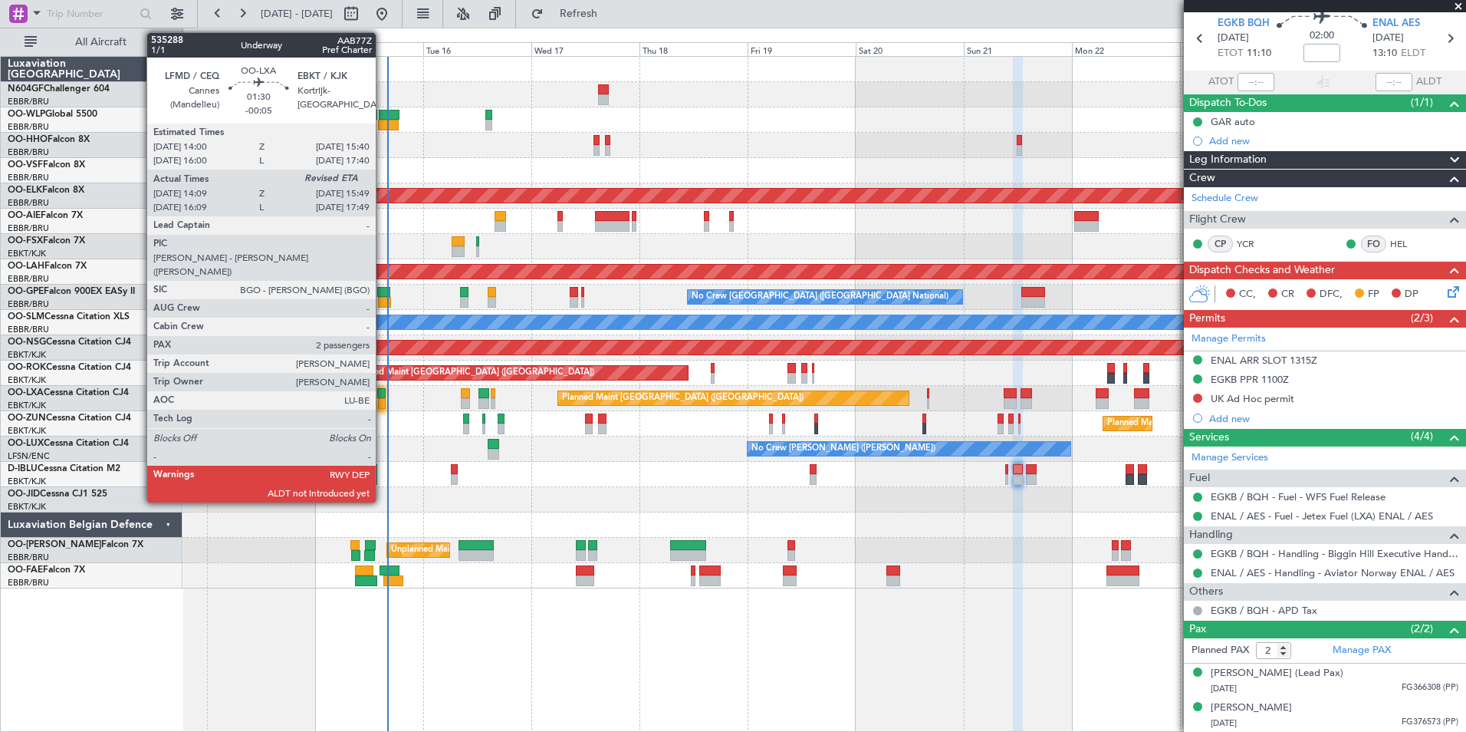
click at [383, 398] on div at bounding box center [382, 403] width 8 height 11
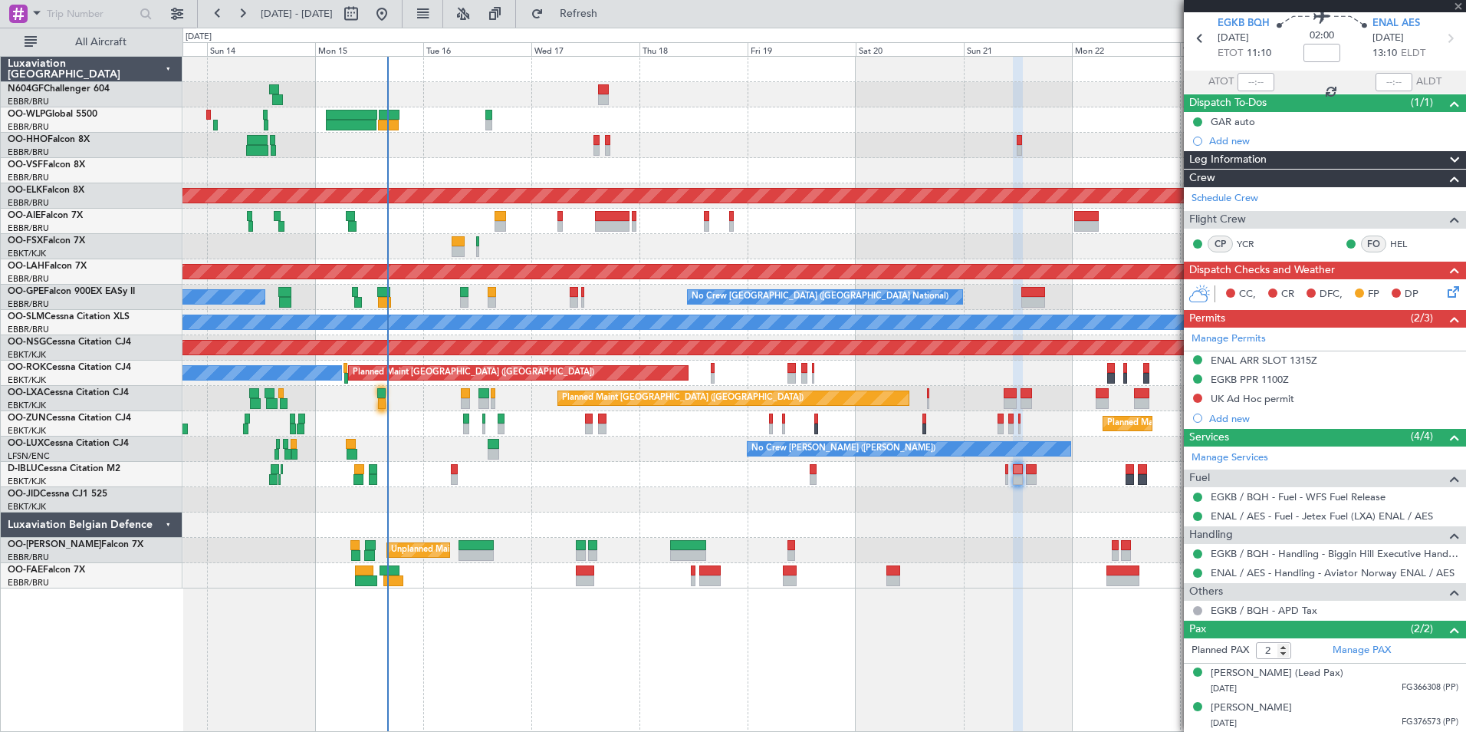
type input "-00:05"
type input "14:14"
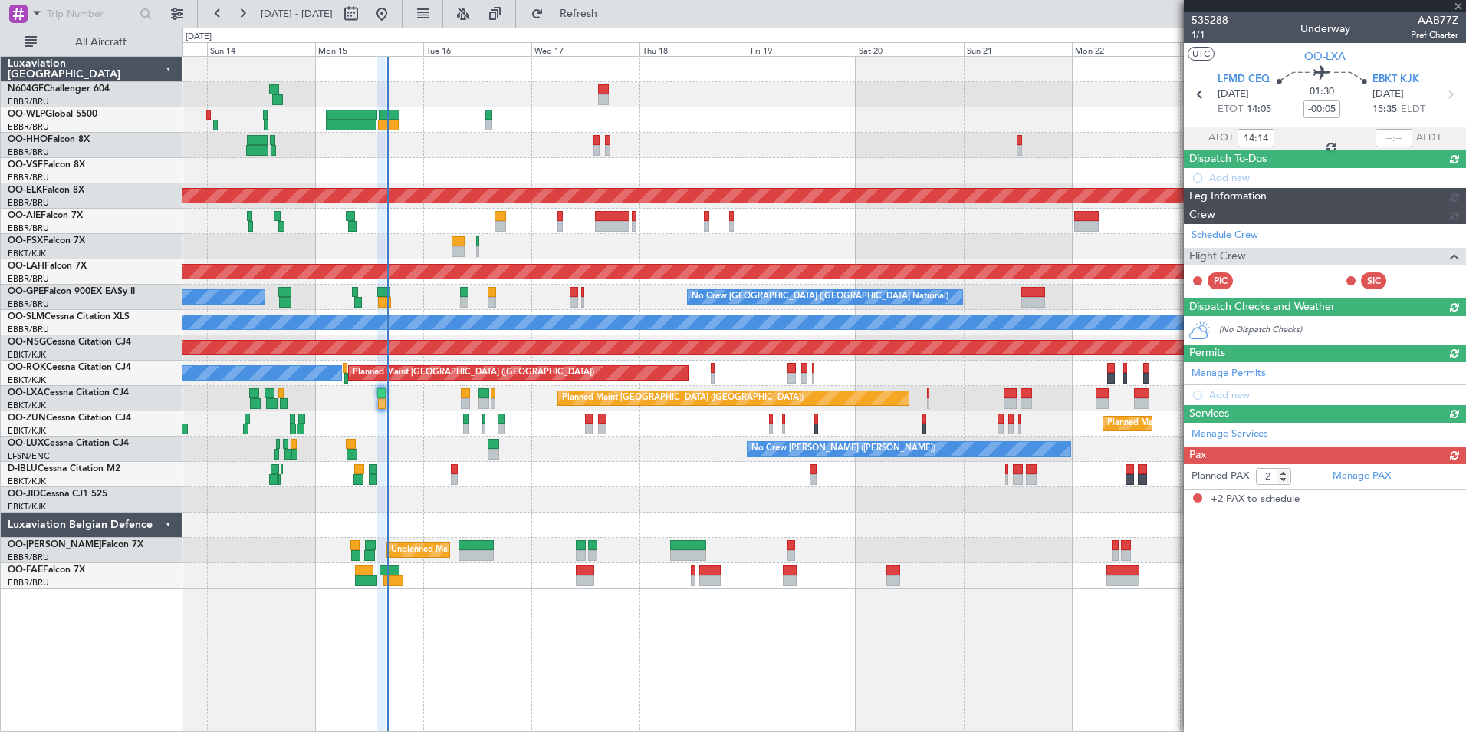
scroll to position [0, 0]
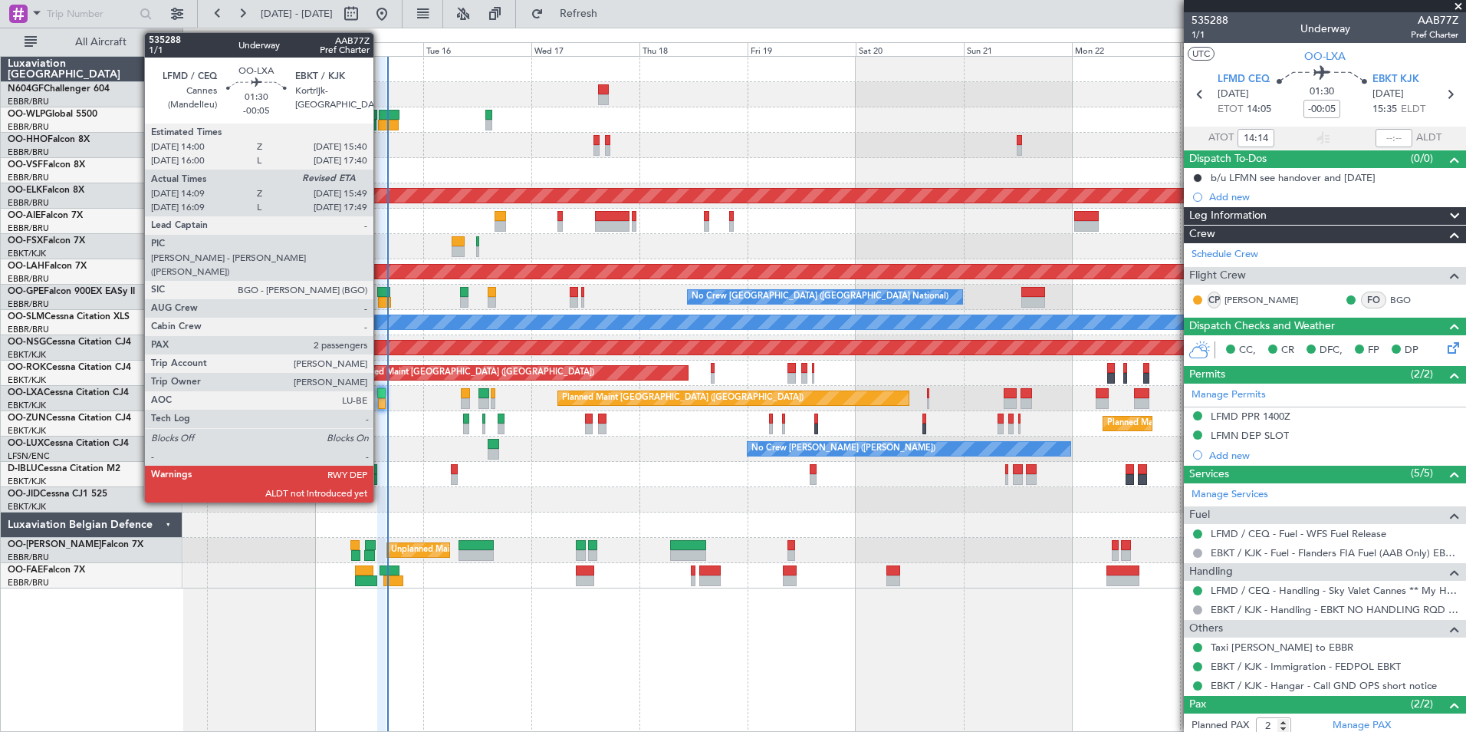
click at [382, 406] on div at bounding box center [382, 403] width 8 height 11
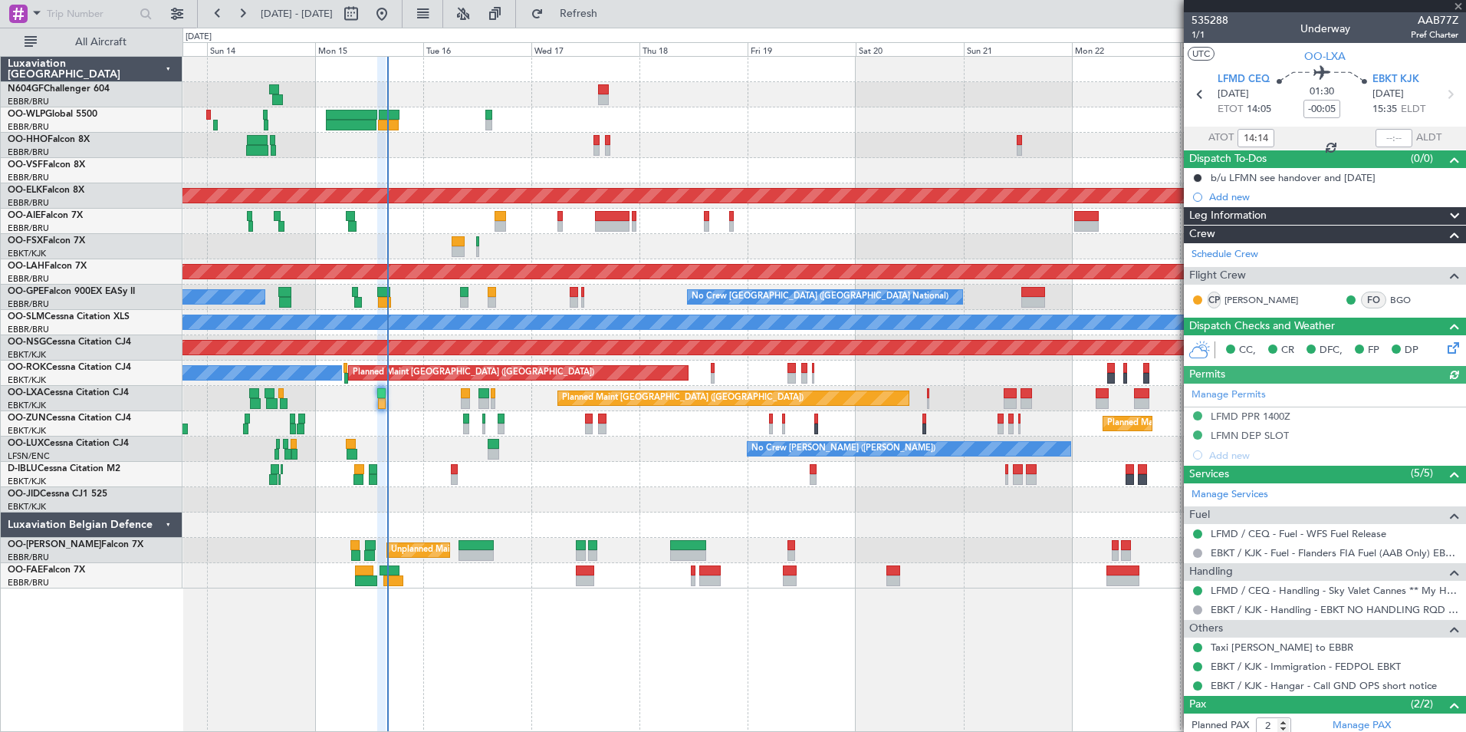
click at [1381, 136] on div at bounding box center [1394, 138] width 37 height 18
click at [1384, 137] on input "text" at bounding box center [1394, 138] width 37 height 18
click at [1107, 156] on div "Planned Maint Geneva (Cointrin)" at bounding box center [824, 145] width 1283 height 25
type input "15:42"
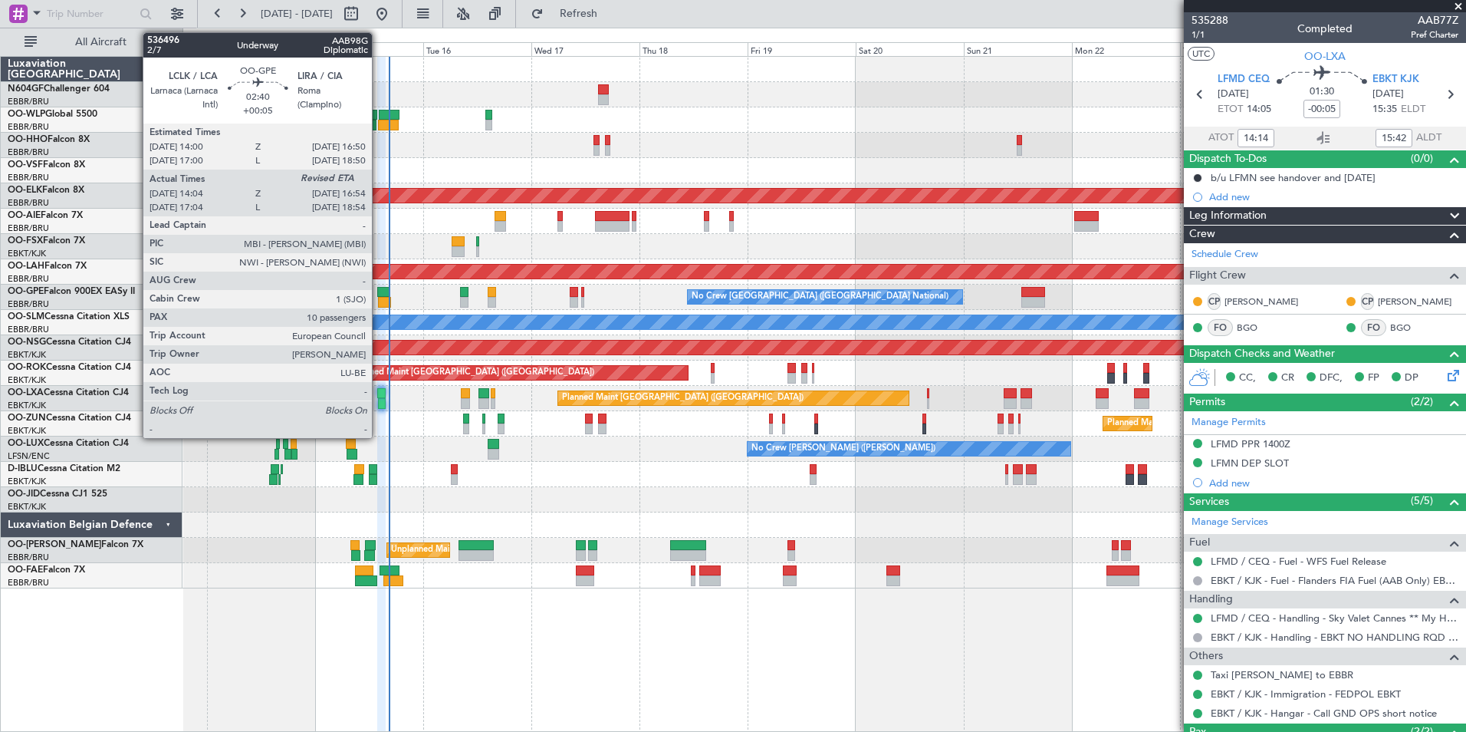
click at [379, 301] on div at bounding box center [384, 302] width 13 height 11
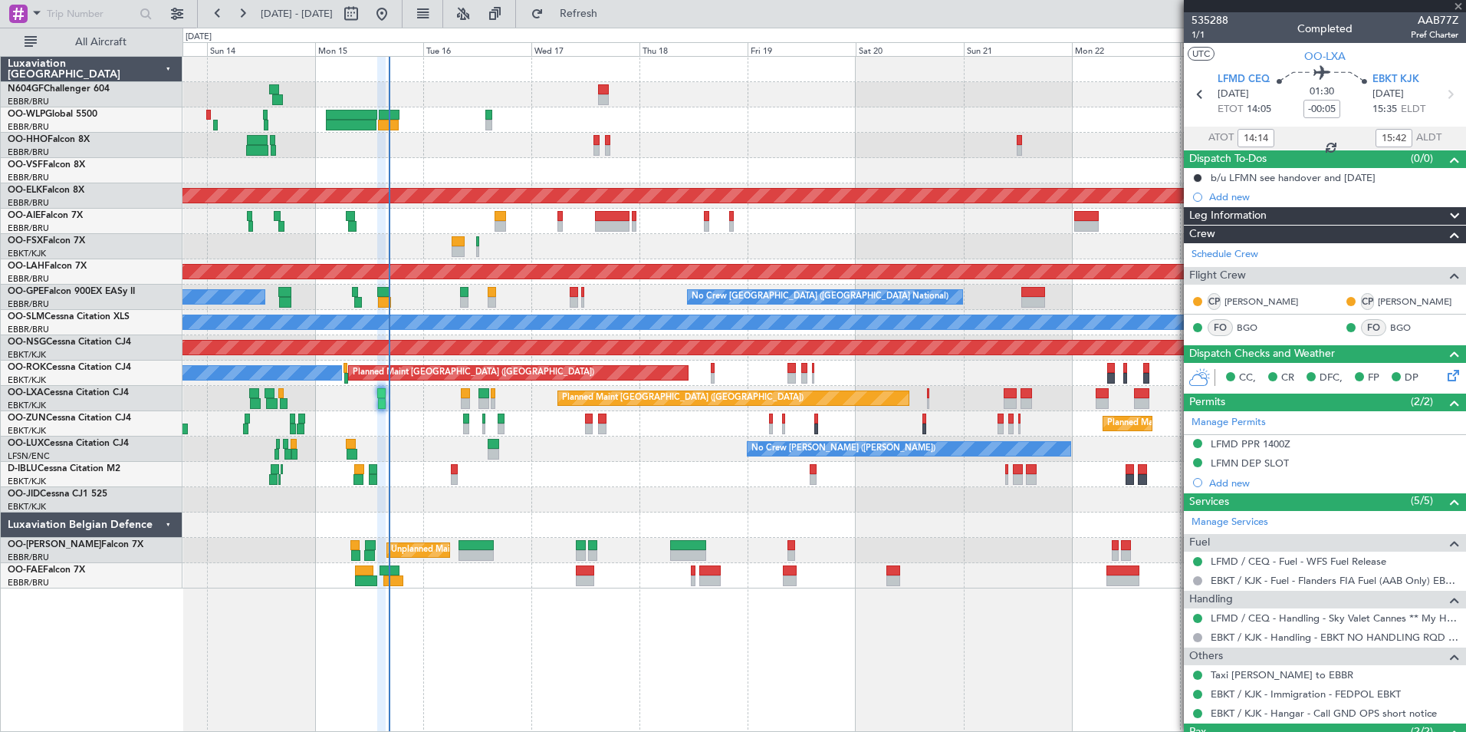
type input "+00:05"
type input "14:09"
type input "10"
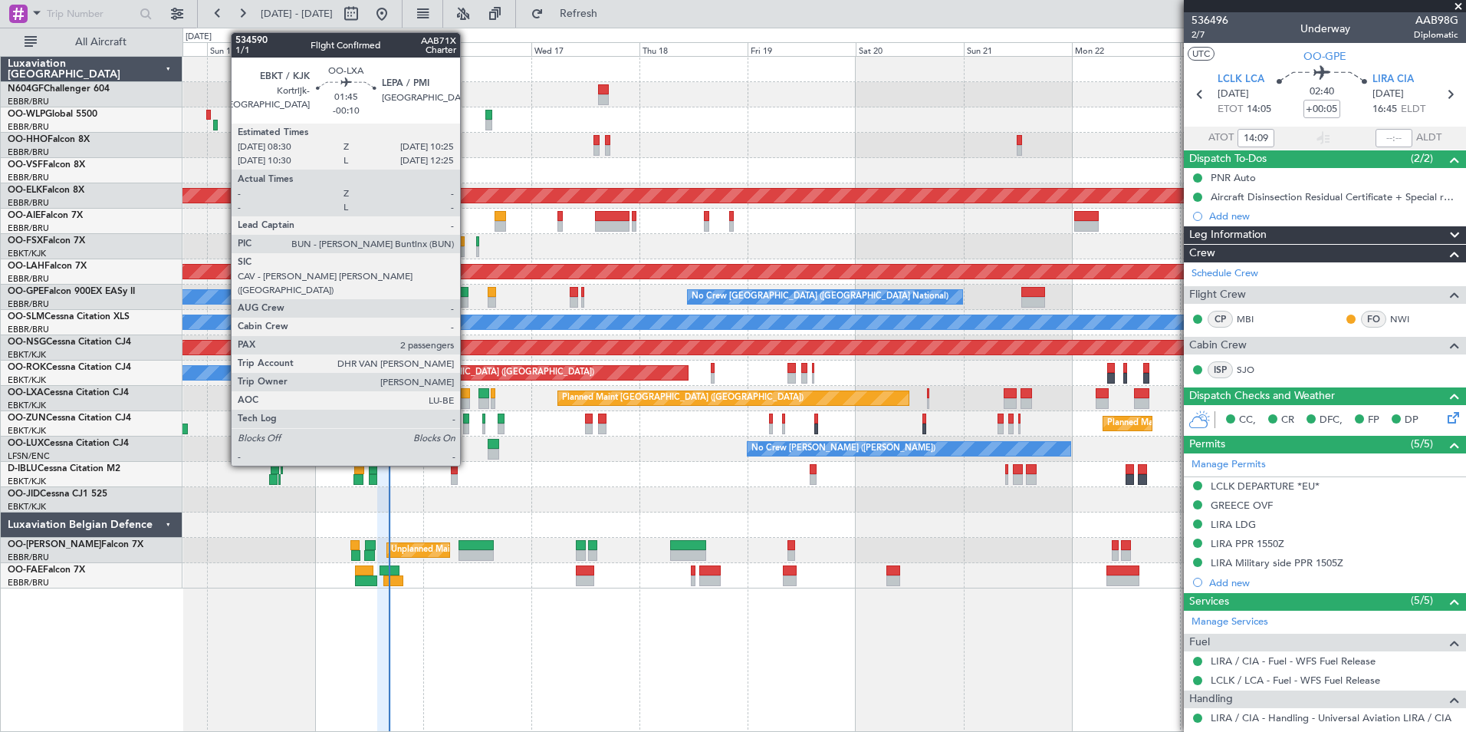
click at [467, 399] on div at bounding box center [465, 403] width 9 height 11
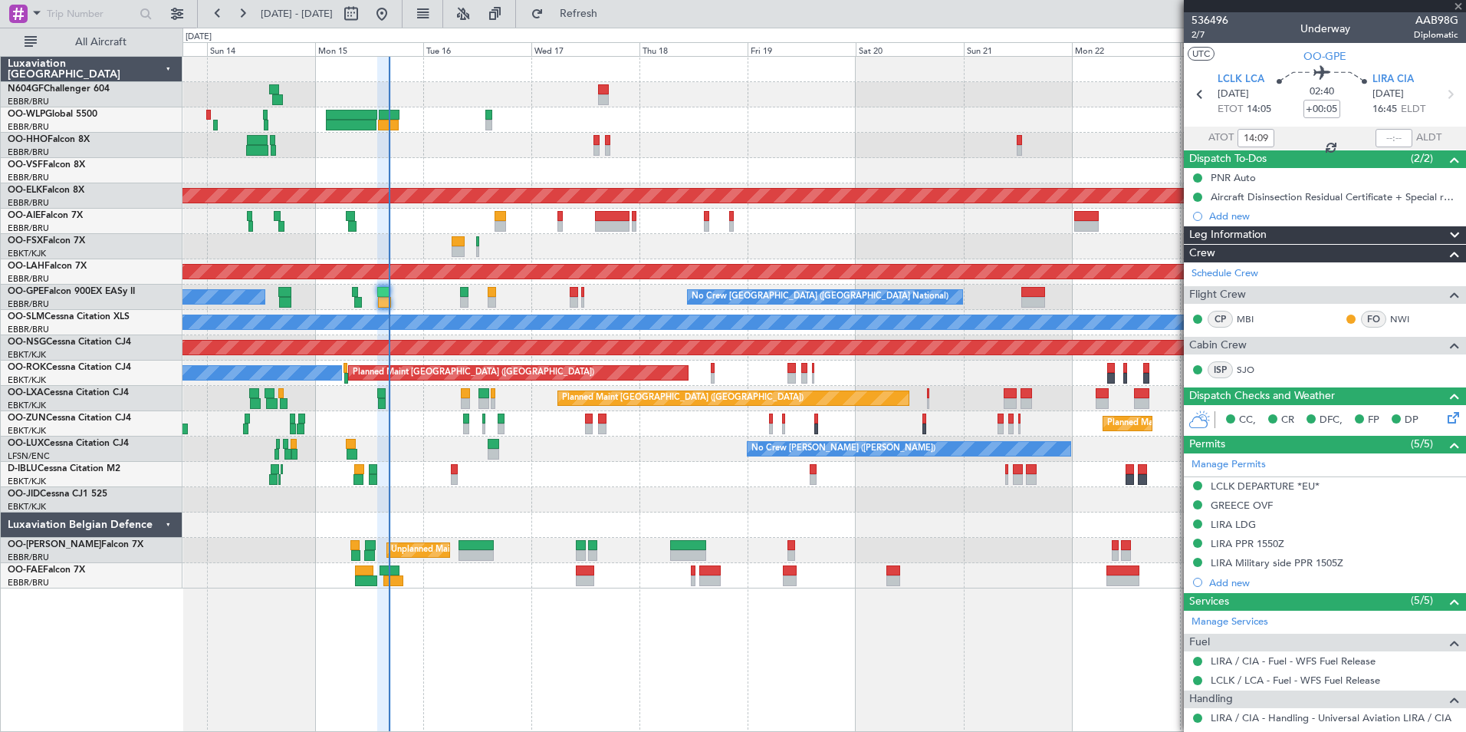
type input "-00:10"
type input "2"
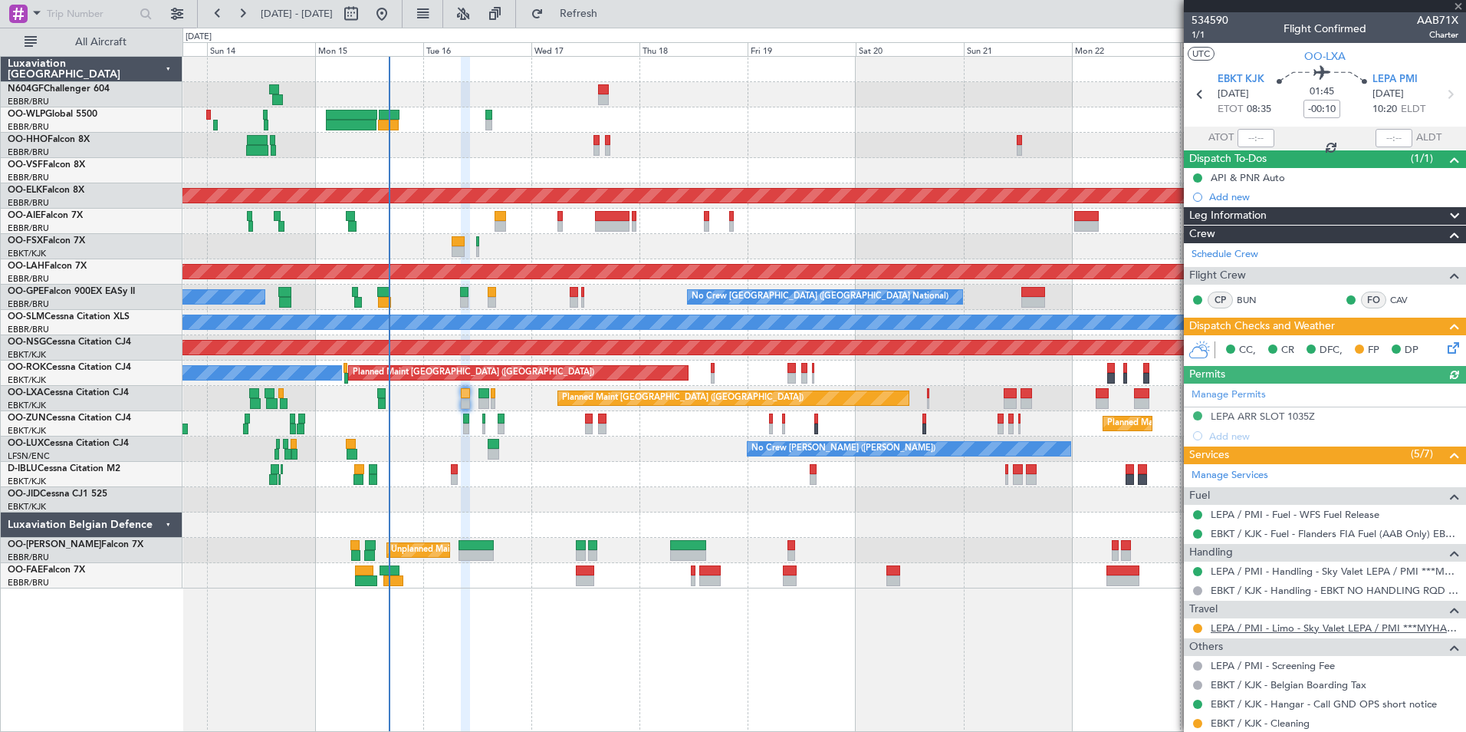
click at [1252, 629] on link "LEPA / PMI - Limo - Sky Valet LEPA / PMI ***MYHANDLING***" at bounding box center [1335, 627] width 248 height 13
click at [1196, 626] on button at bounding box center [1197, 628] width 9 height 9
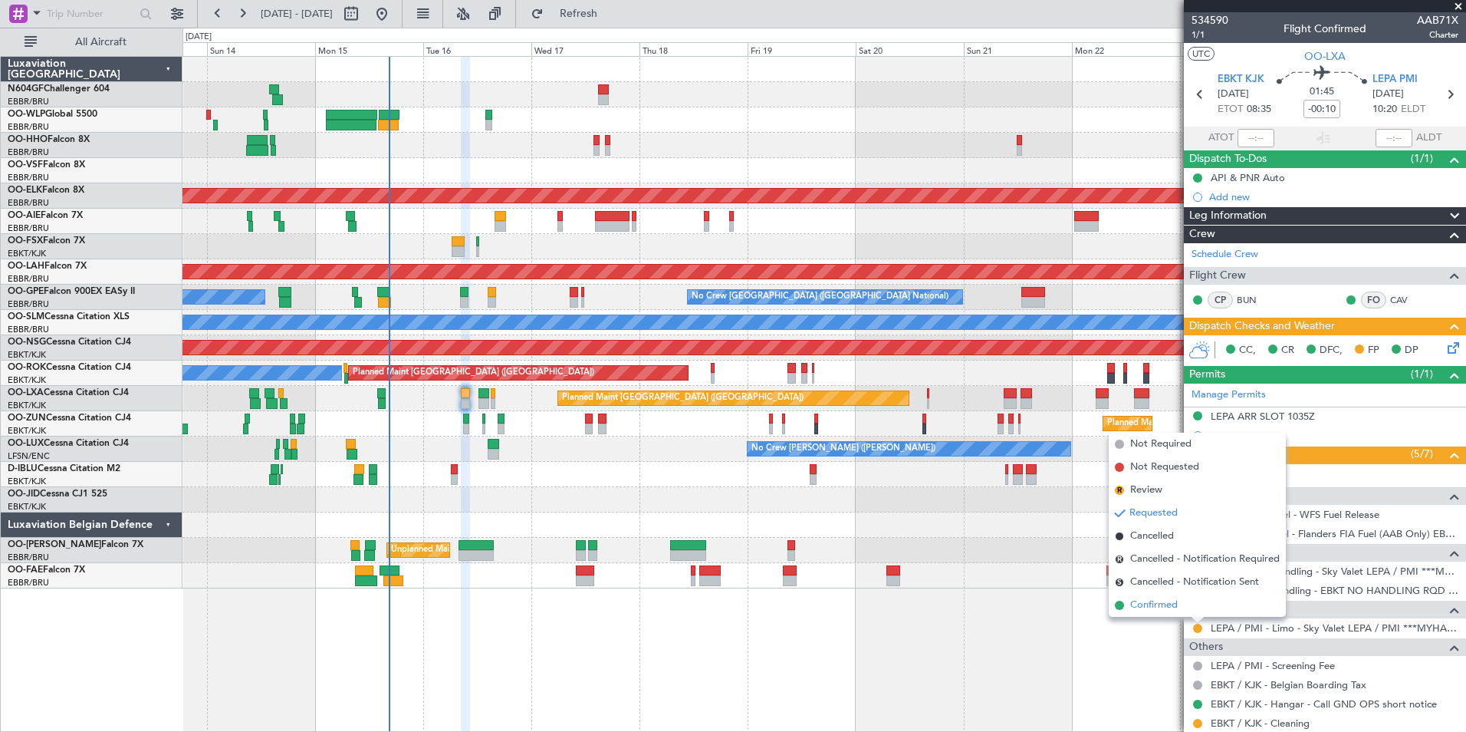
click at [1146, 598] on span "Confirmed" at bounding box center [1154, 604] width 48 height 15
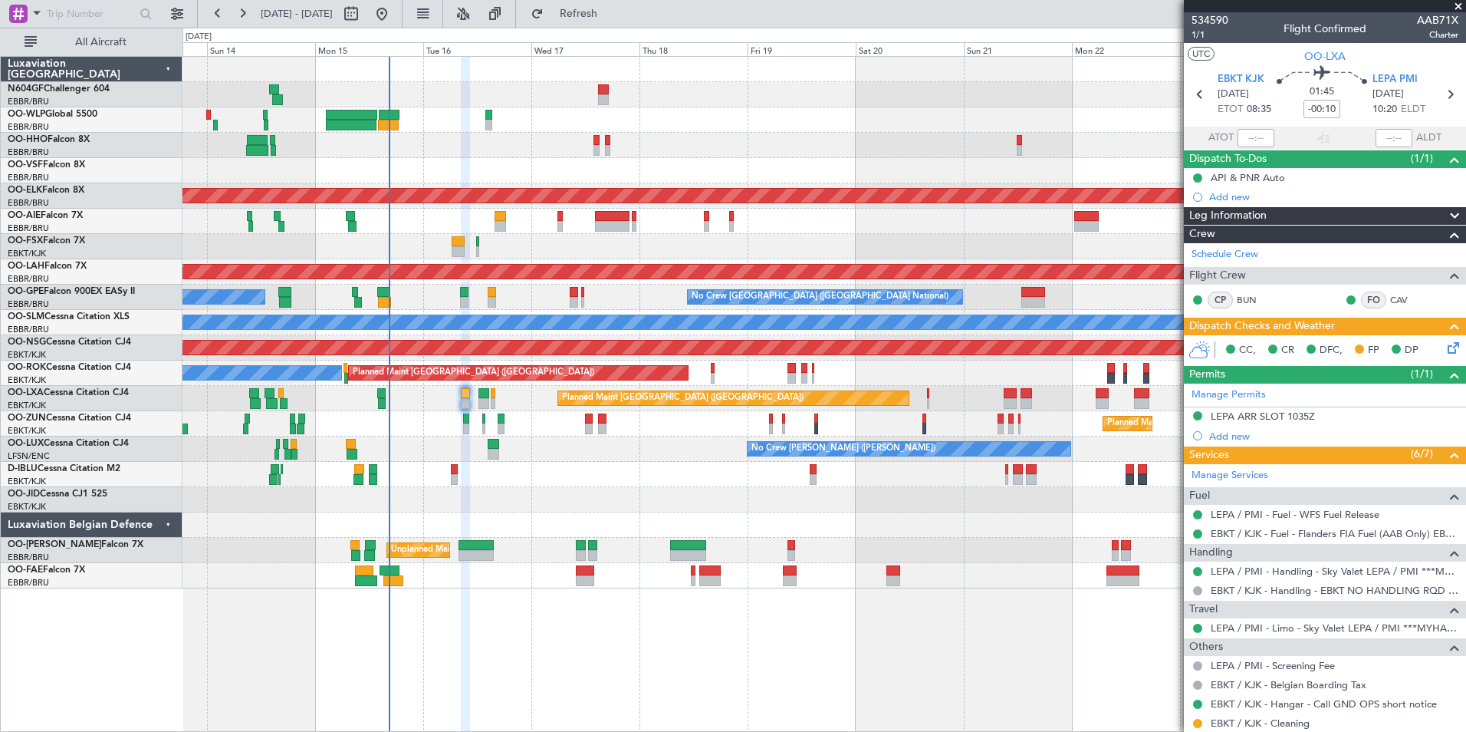
click at [778, 390] on div "Planned Maint Kortrijk-[GEOGRAPHIC_DATA] Planned Maint [GEOGRAPHIC_DATA] ([GEOG…" at bounding box center [824, 398] width 1283 height 25
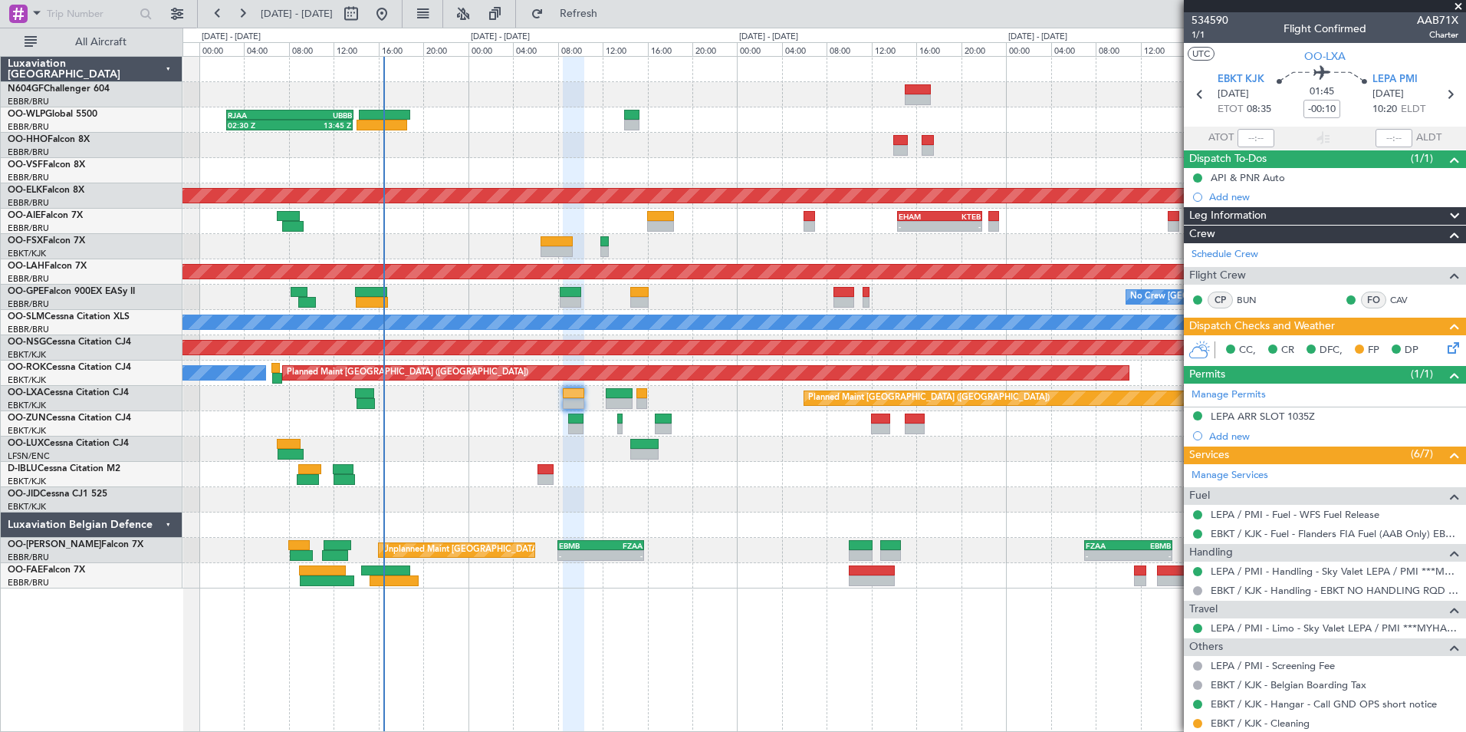
click at [1445, 351] on icon at bounding box center [1451, 345] width 12 height 12
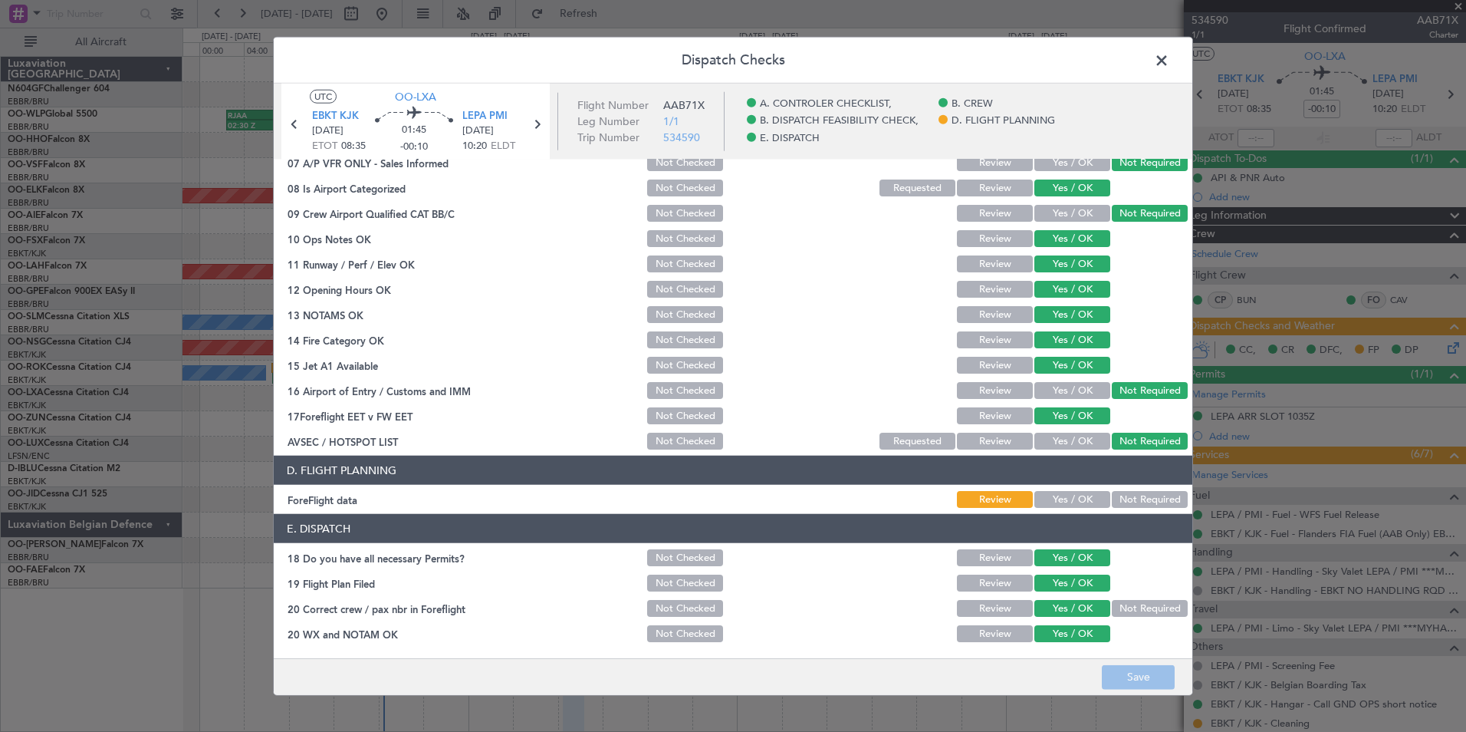
scroll to position [283, 0]
click at [1074, 506] on button "Yes / OK" at bounding box center [1073, 500] width 76 height 17
click at [1134, 685] on button "Save" at bounding box center [1138, 676] width 73 height 25
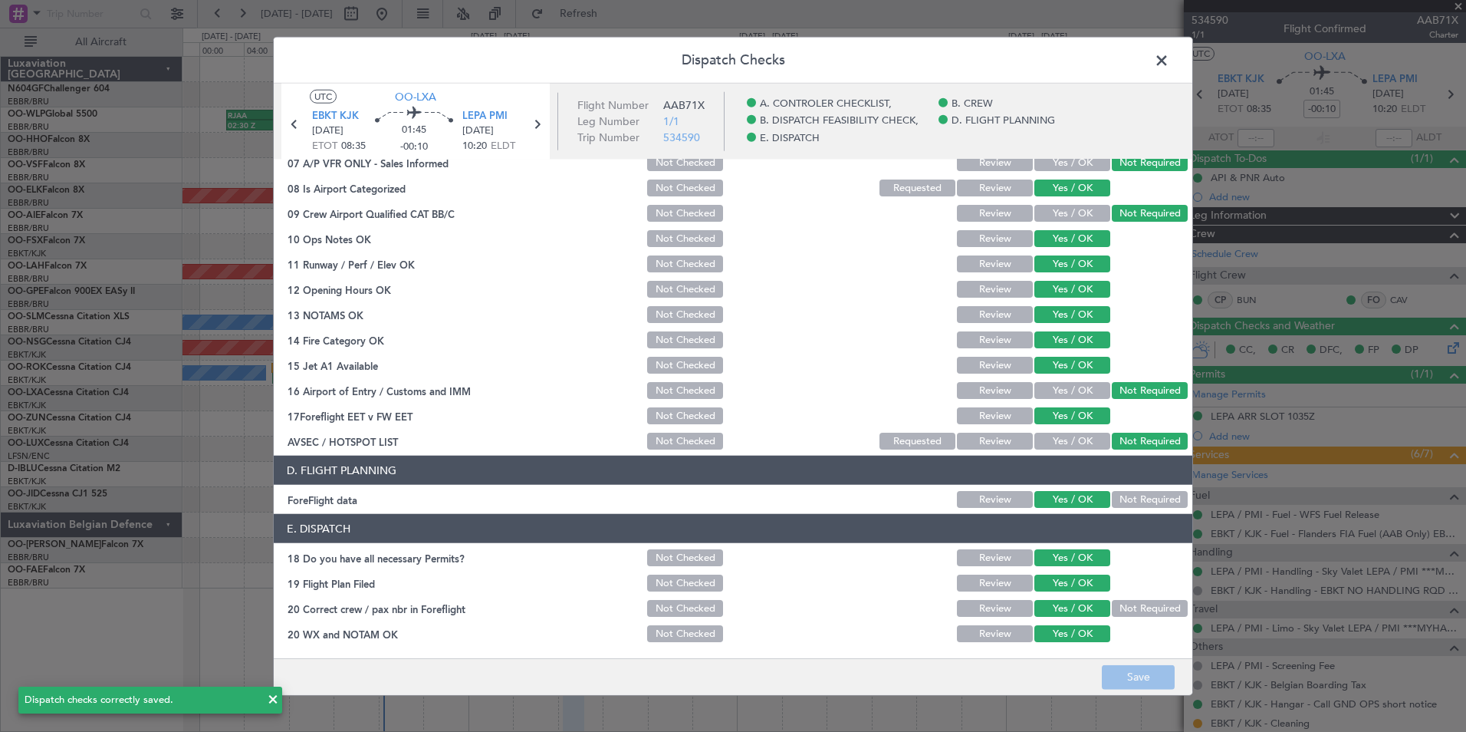
click at [1170, 60] on span at bounding box center [1170, 64] width 0 height 31
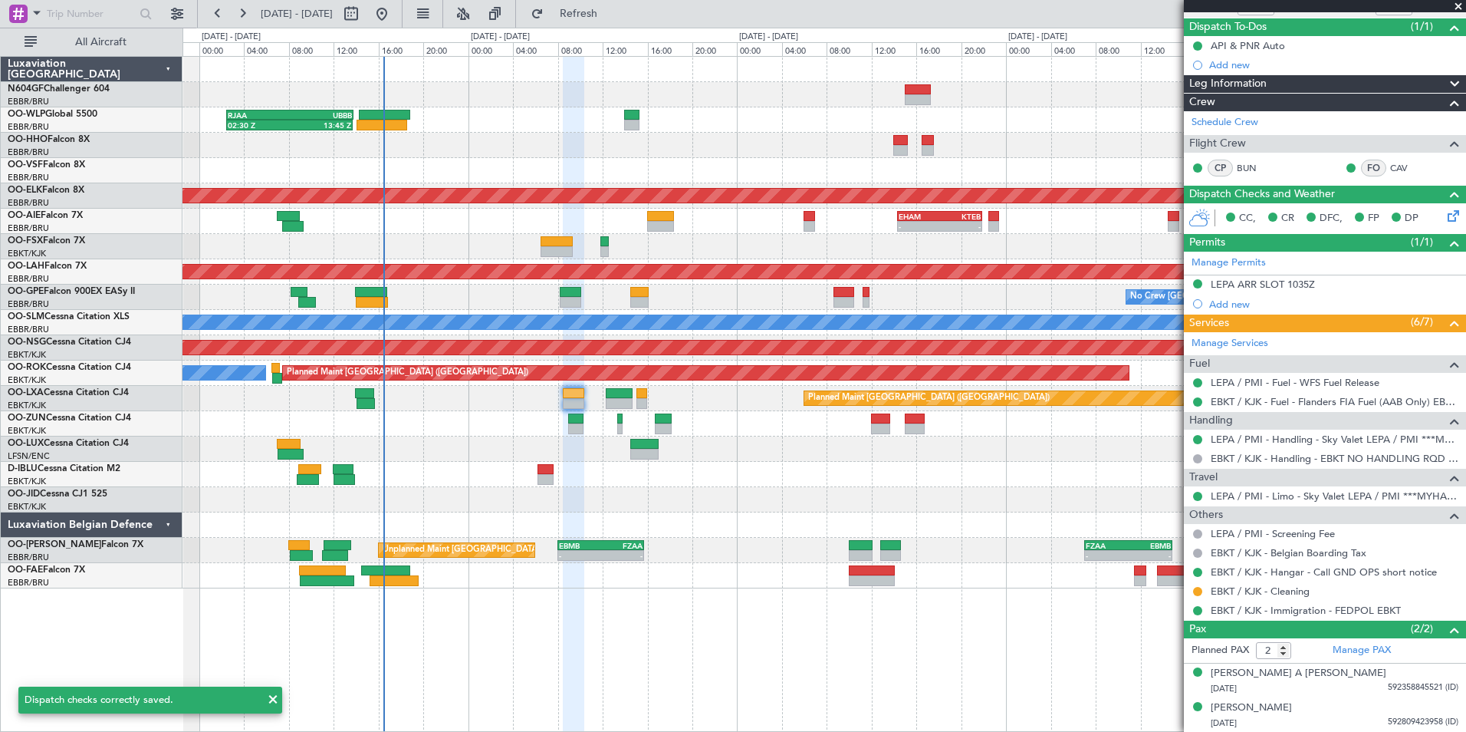
scroll to position [130, 0]
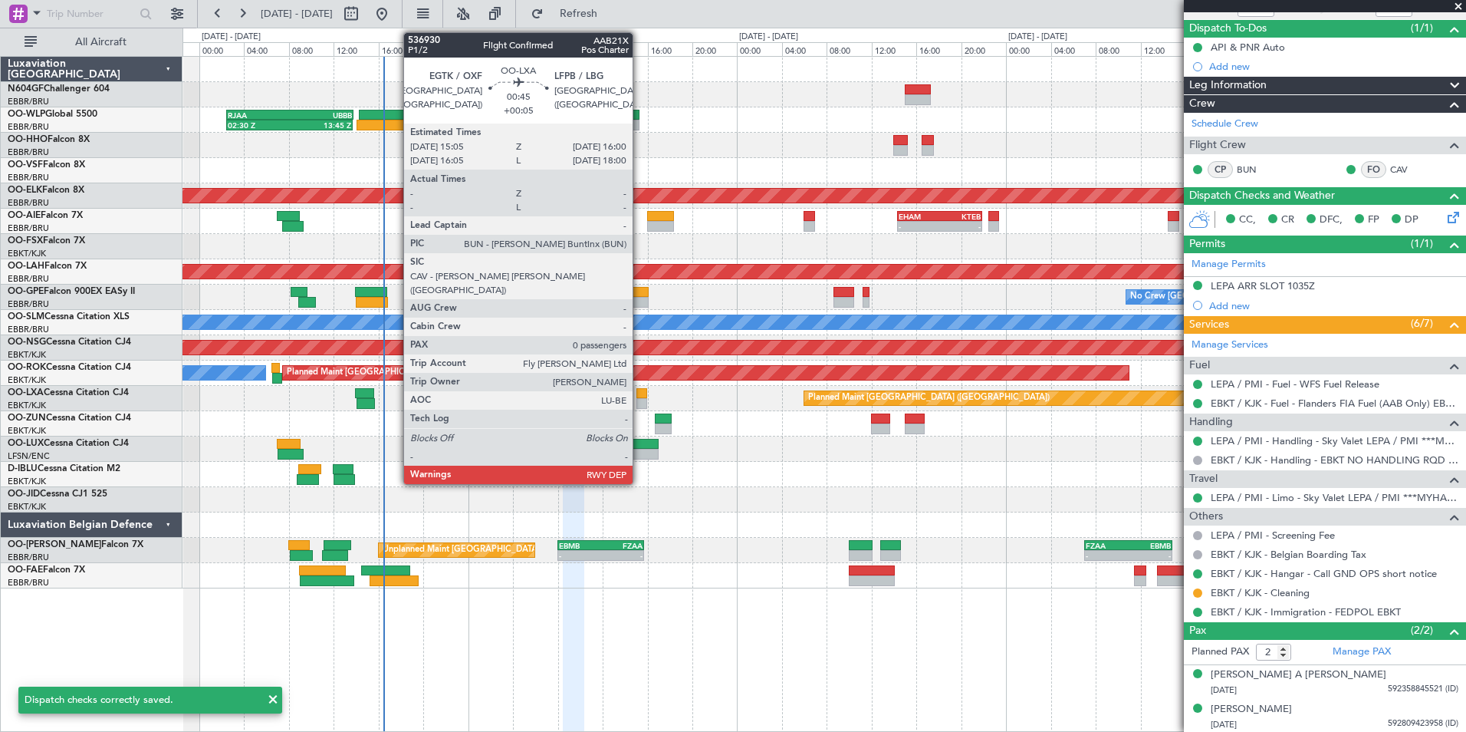
click at [640, 396] on div at bounding box center [642, 393] width 11 height 11
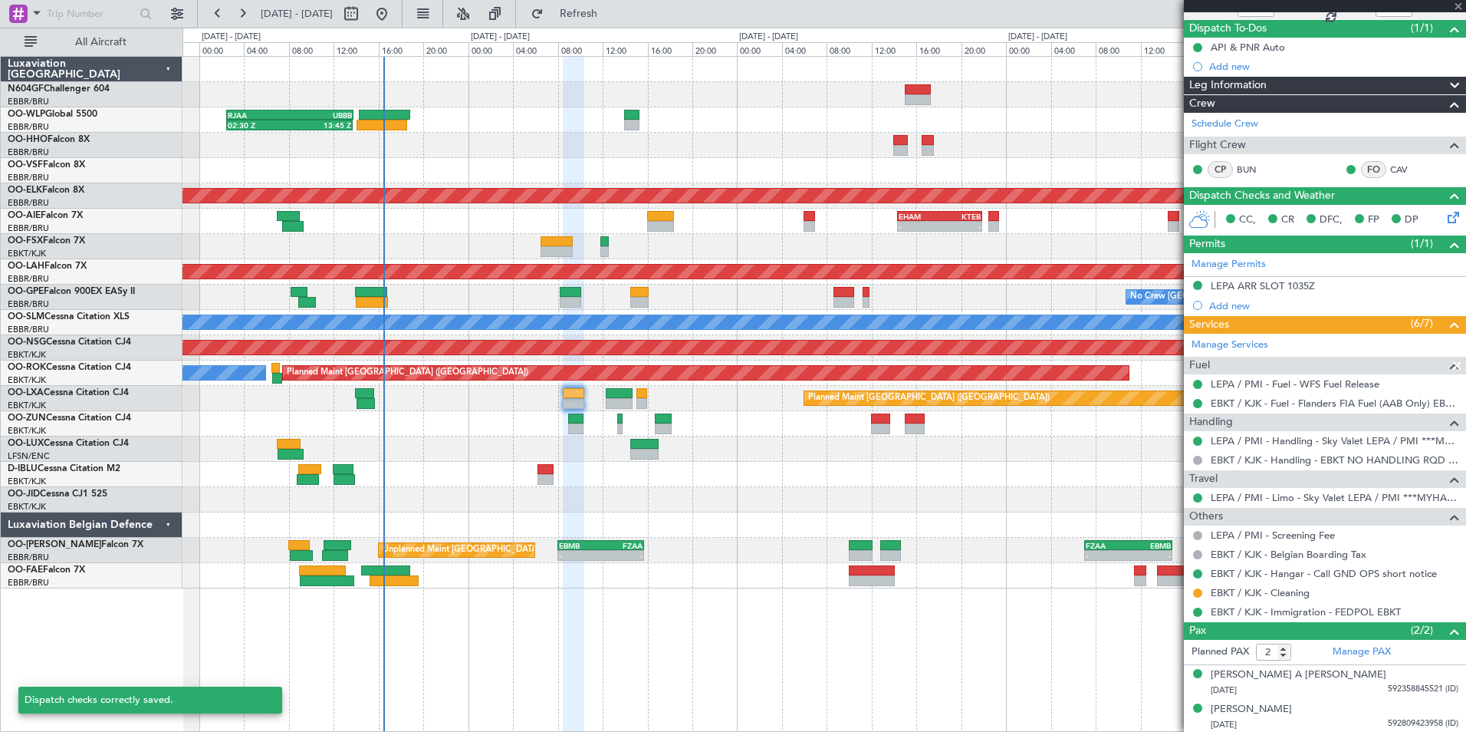
type input "+00:05"
type input "0"
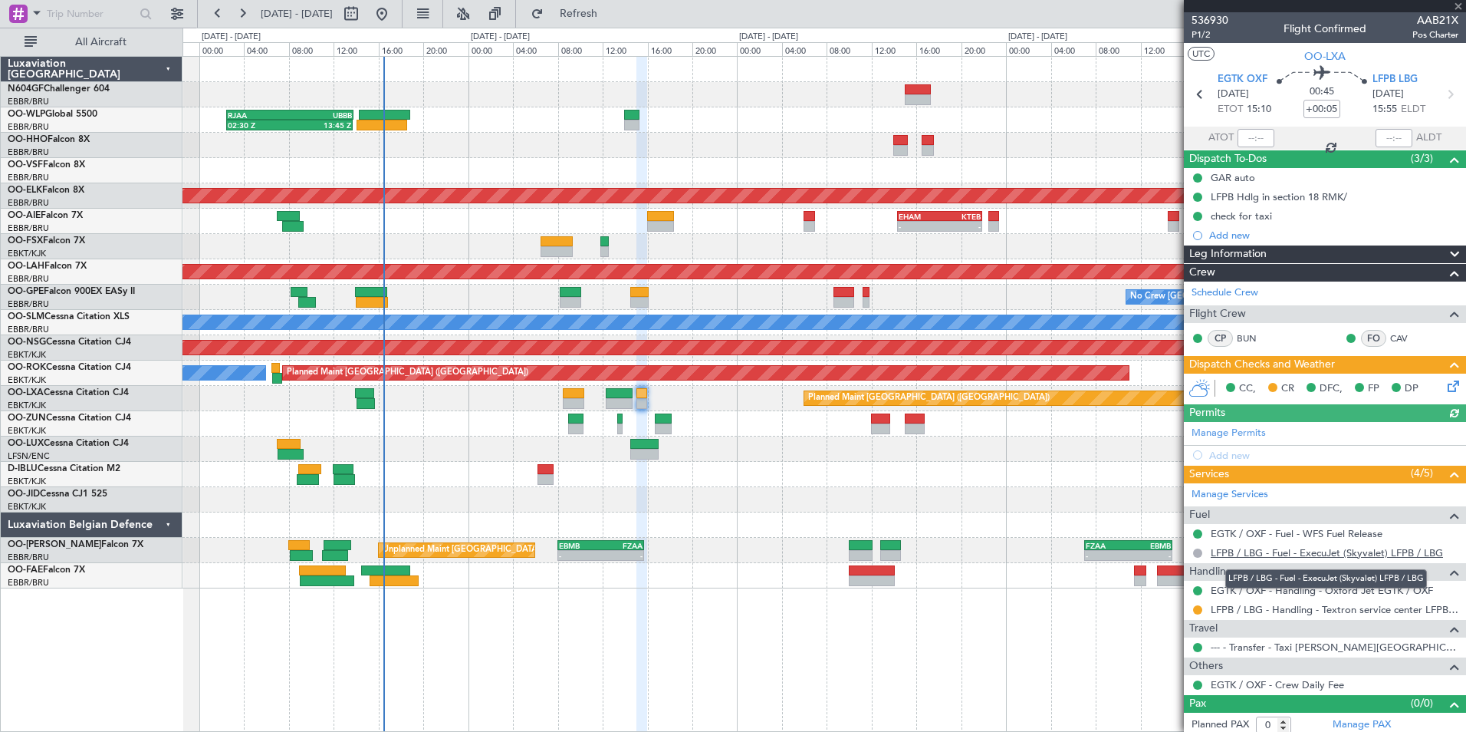
scroll to position [5, 0]
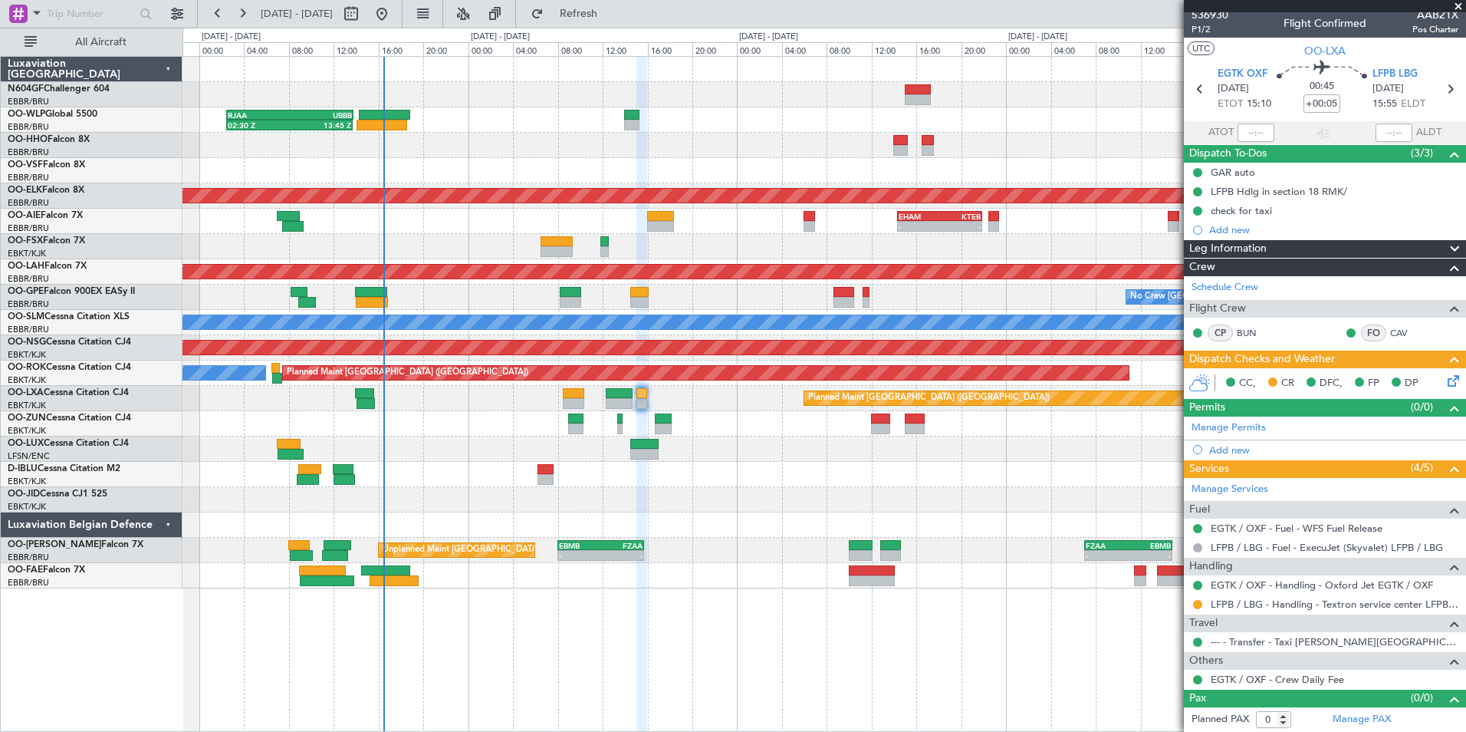
click at [1445, 383] on icon at bounding box center [1451, 378] width 12 height 12
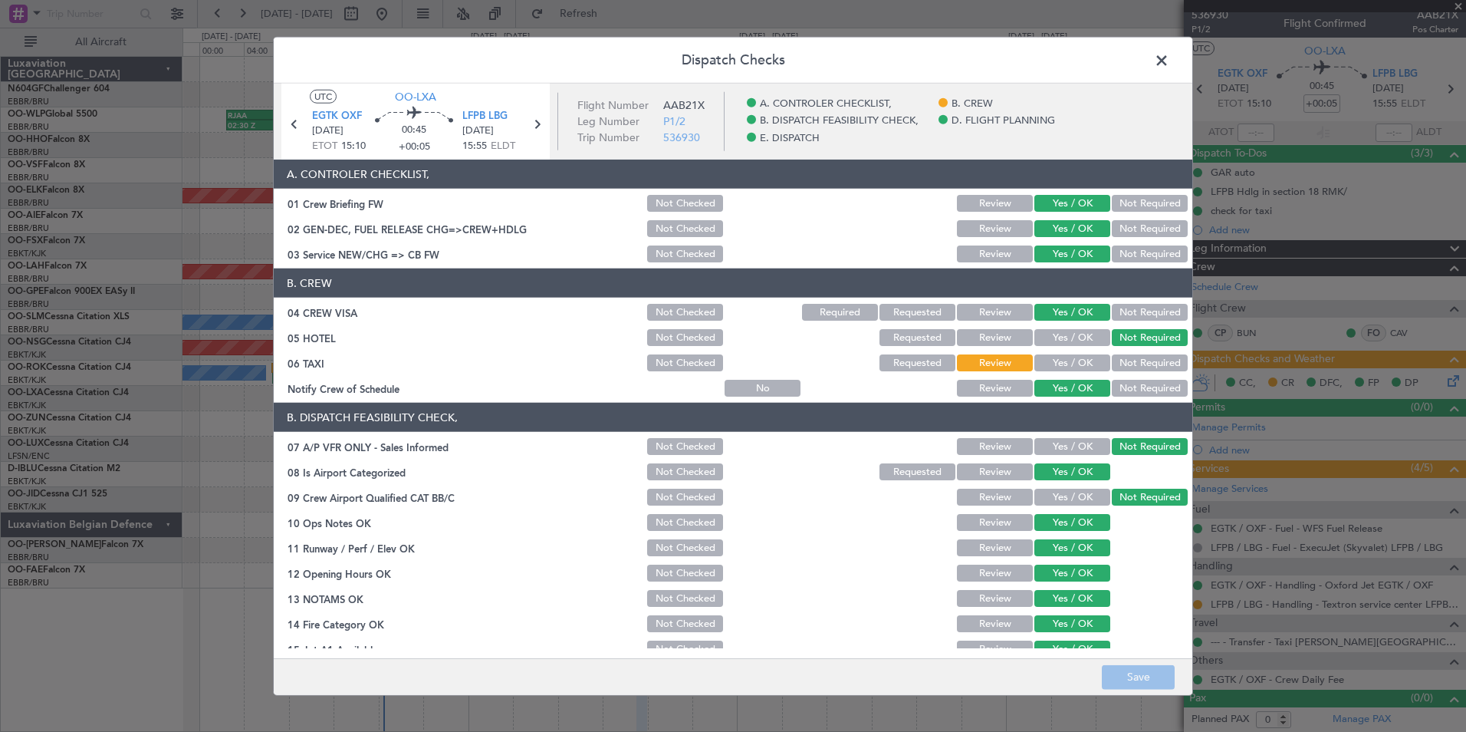
click at [1170, 58] on span at bounding box center [1170, 64] width 0 height 31
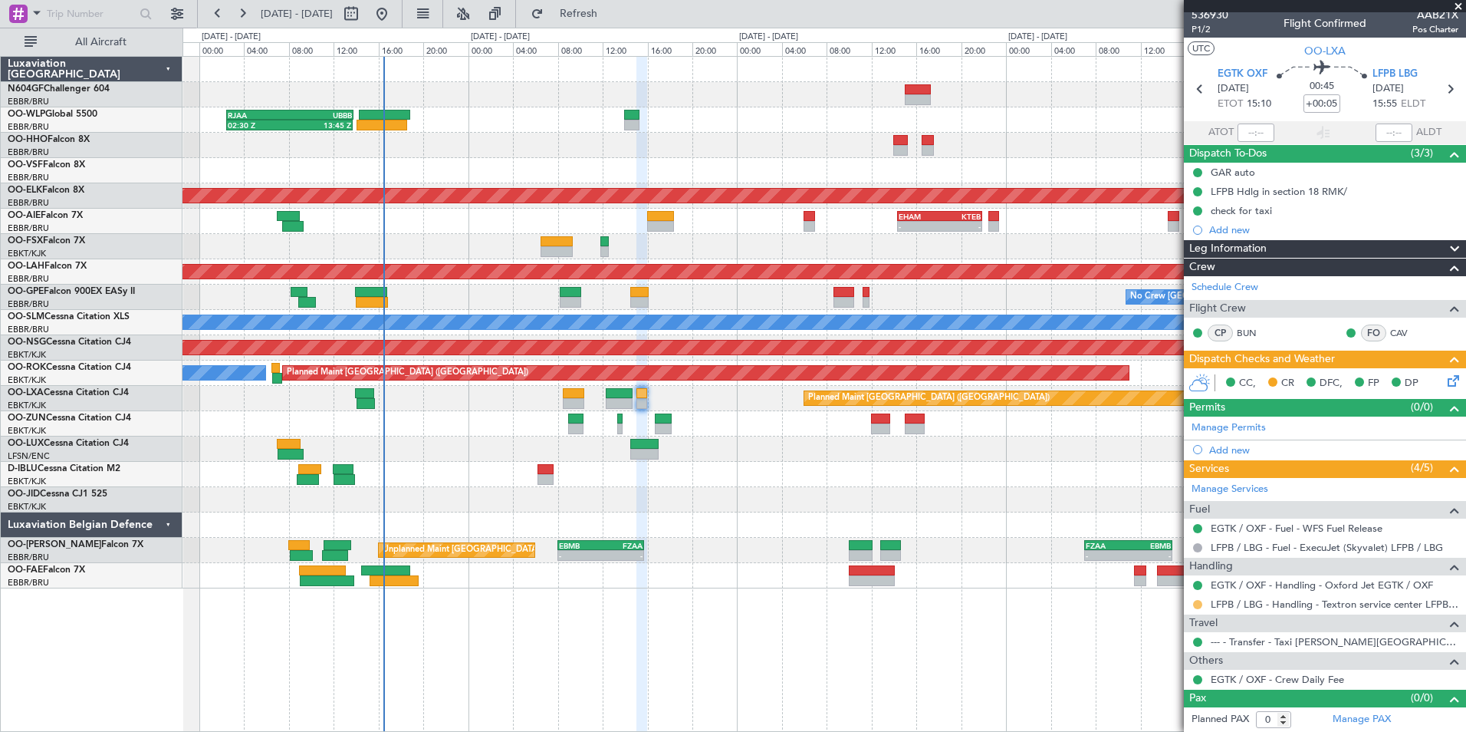
click at [1198, 604] on button at bounding box center [1197, 604] width 9 height 9
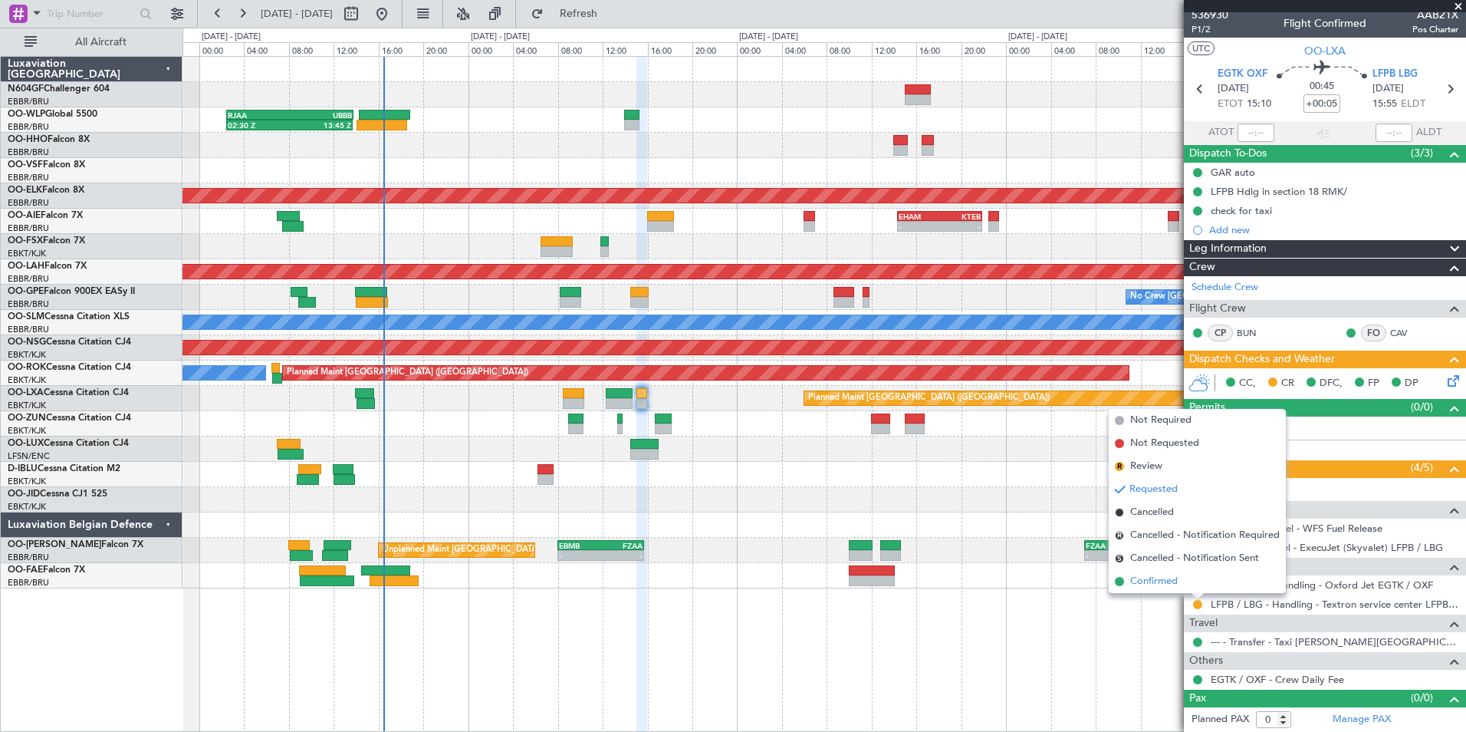
click at [1186, 583] on li "Confirmed" at bounding box center [1197, 581] width 177 height 23
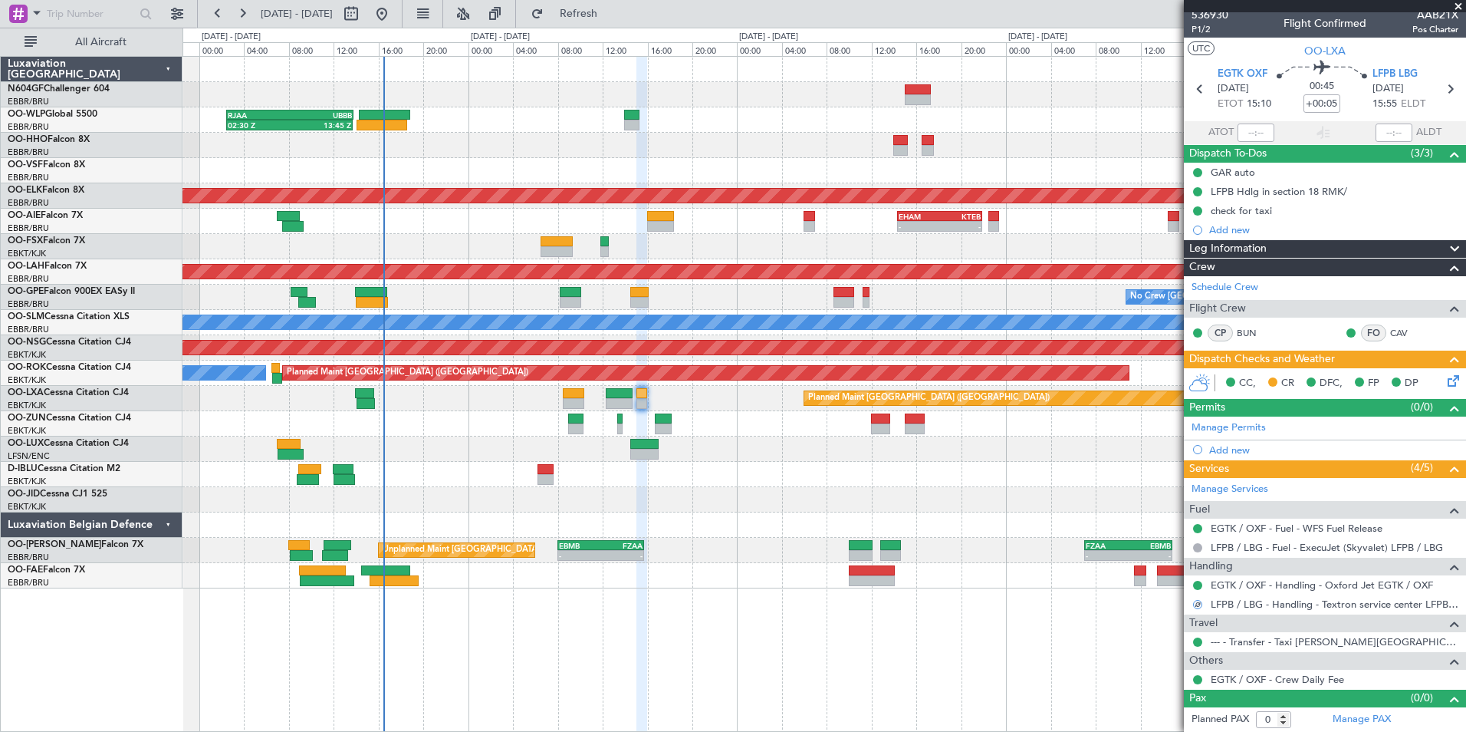
click at [1014, 637] on div "02:30 Z 13:45 Z RJAA 02:30 Z UBBB 13:50 Z Planned Maint [GEOGRAPHIC_DATA]-[GEOG…" at bounding box center [825, 394] width 1284 height 676
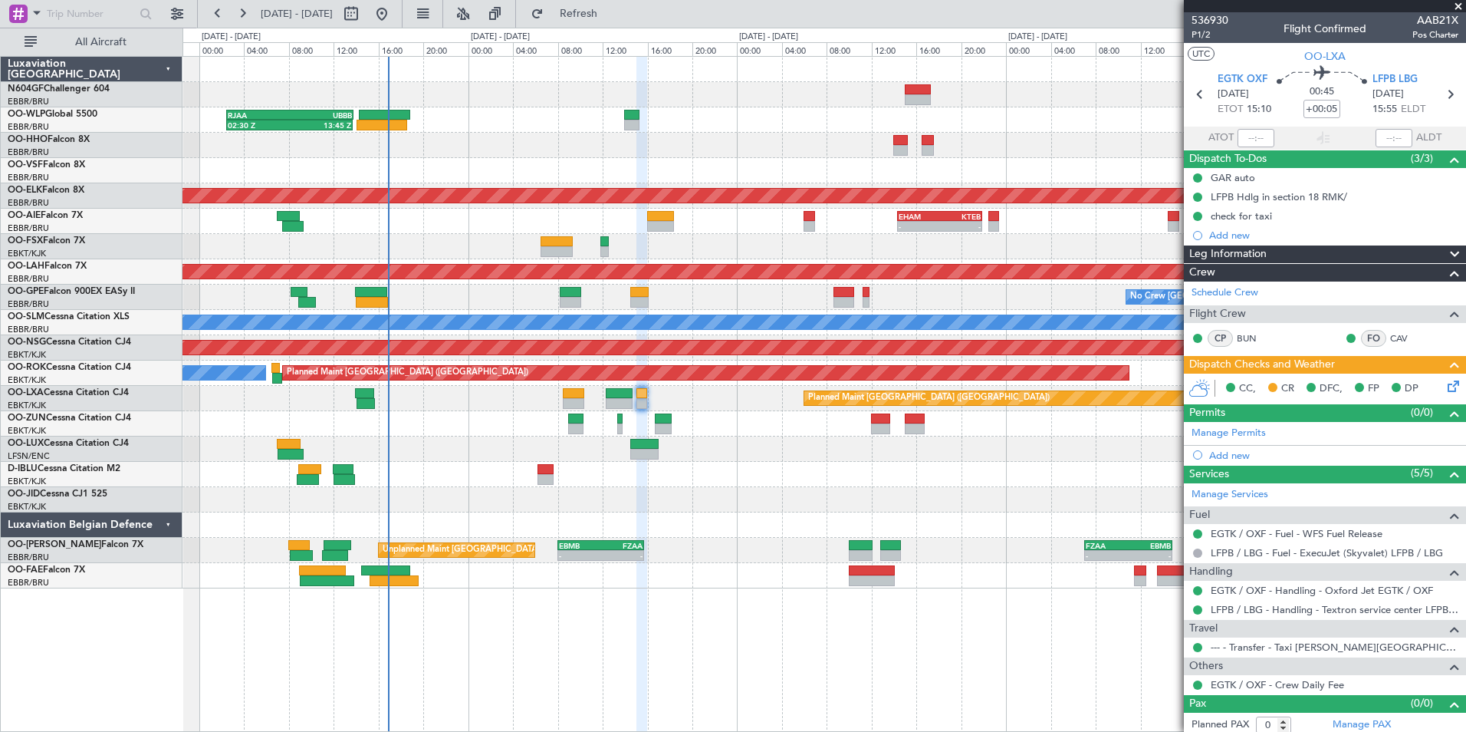
scroll to position [5, 0]
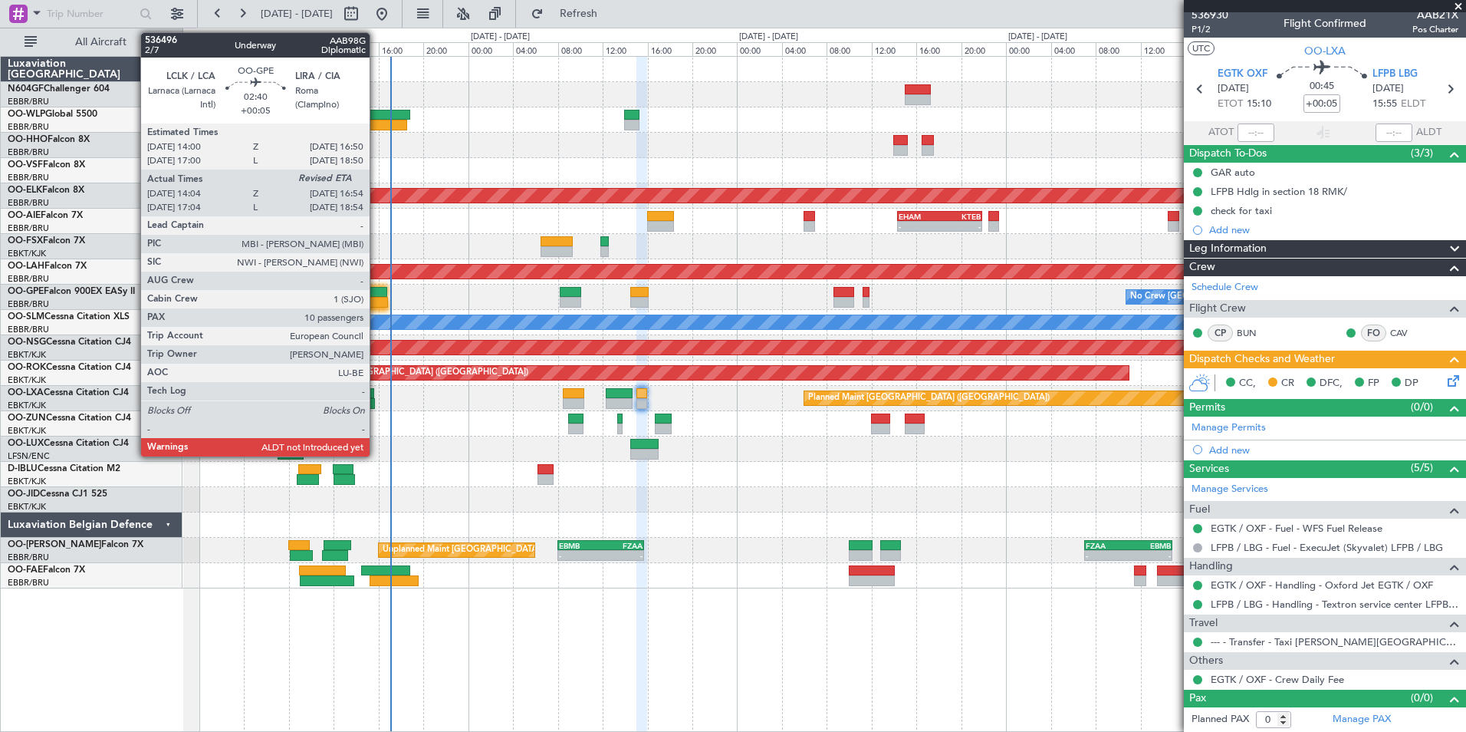
click at [377, 292] on div at bounding box center [371, 292] width 32 height 11
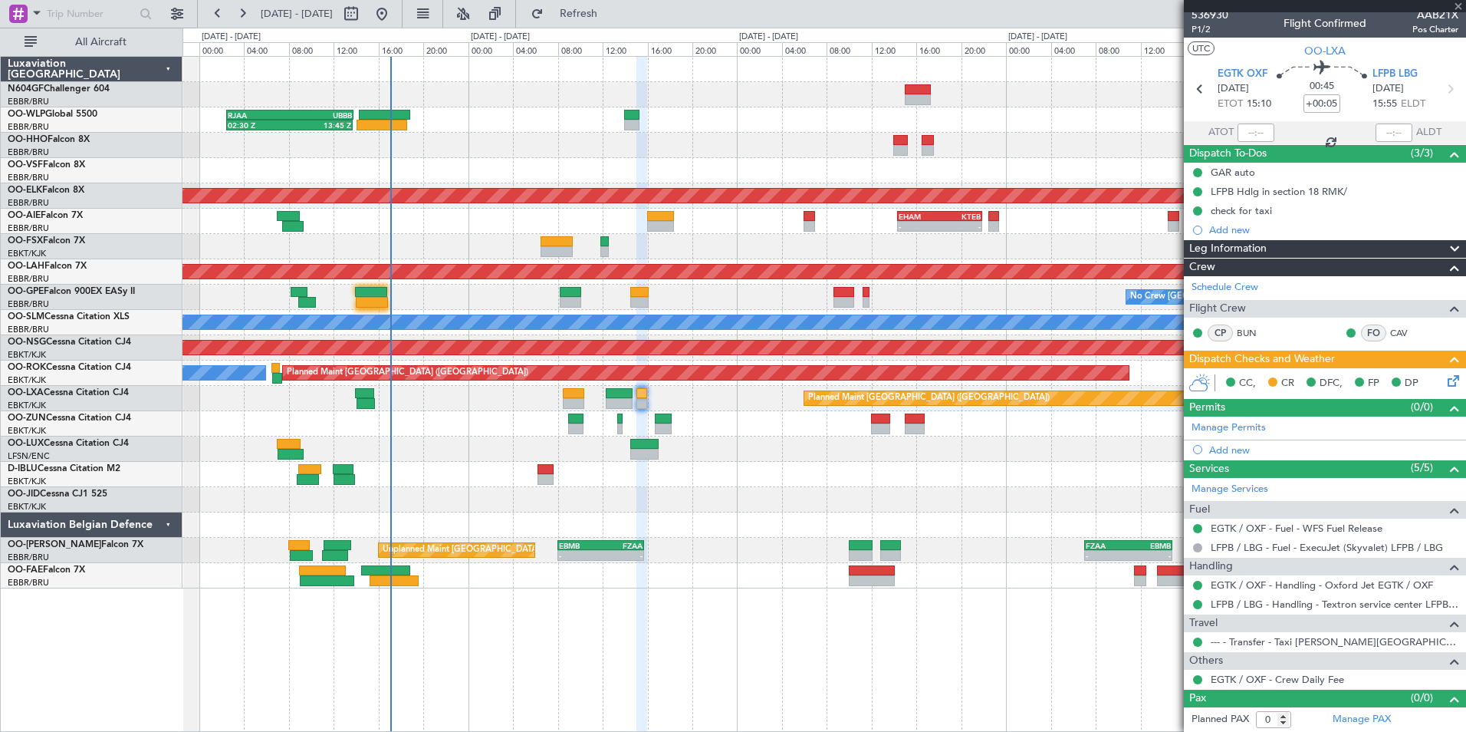
type input "14:09"
type input "10"
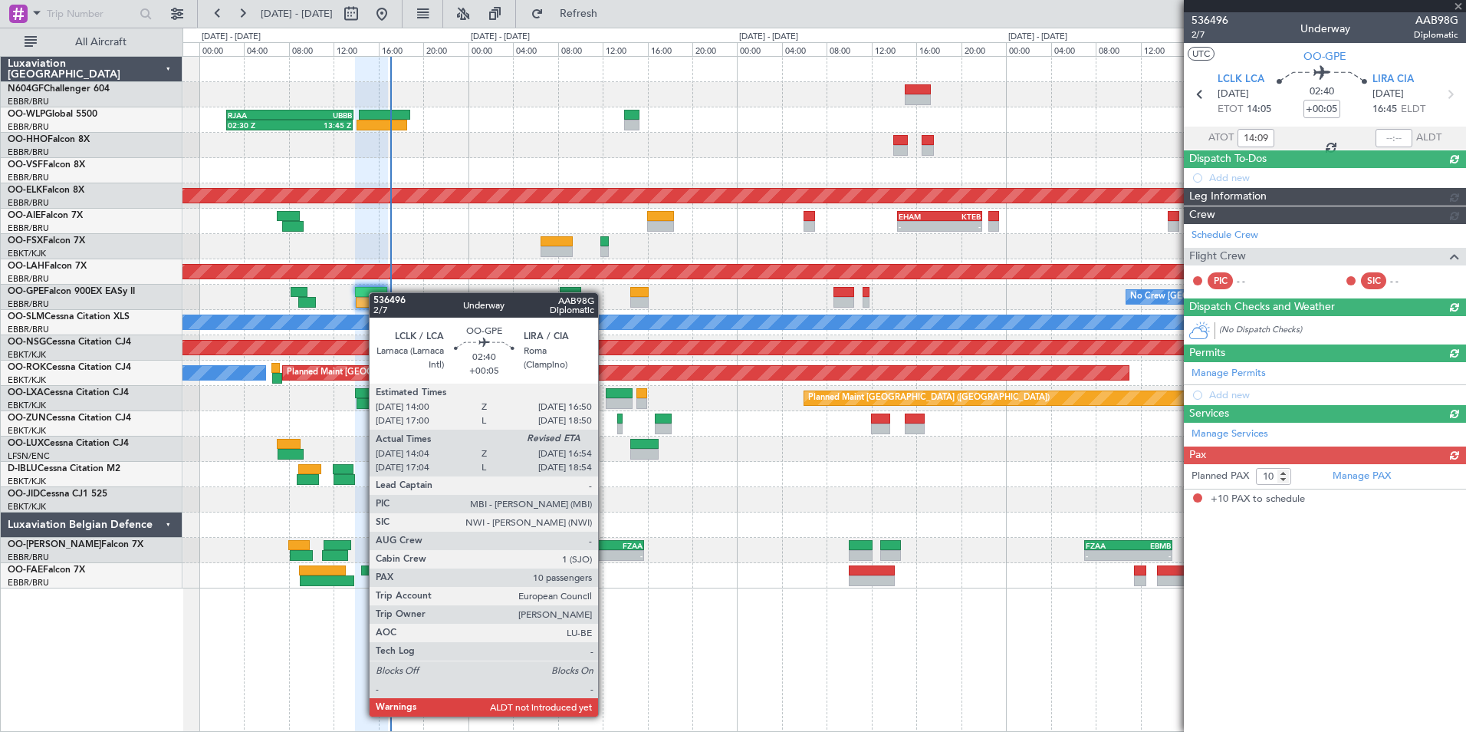
scroll to position [0, 0]
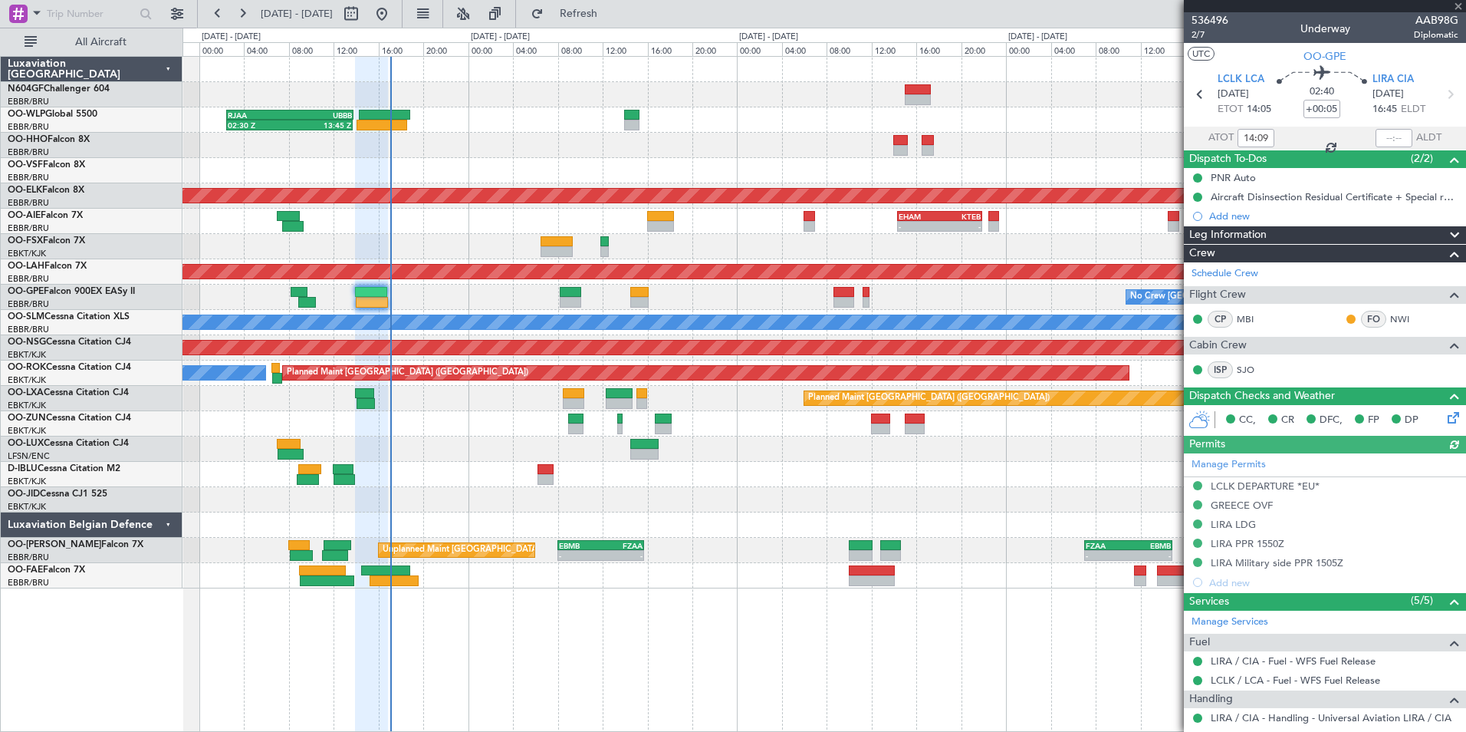
click at [1381, 136] on div at bounding box center [1394, 138] width 37 height 18
click at [1381, 136] on input "text" at bounding box center [1394, 138] width 37 height 18
click at [791, 168] on div at bounding box center [824, 170] width 1283 height 25
click at [658, 222] on div "02:30 Z 13:45 Z RJAA 02:30 Z UBBB 13:50 Z Planned Maint [GEOGRAPHIC_DATA]-[GEOG…" at bounding box center [824, 322] width 1283 height 531
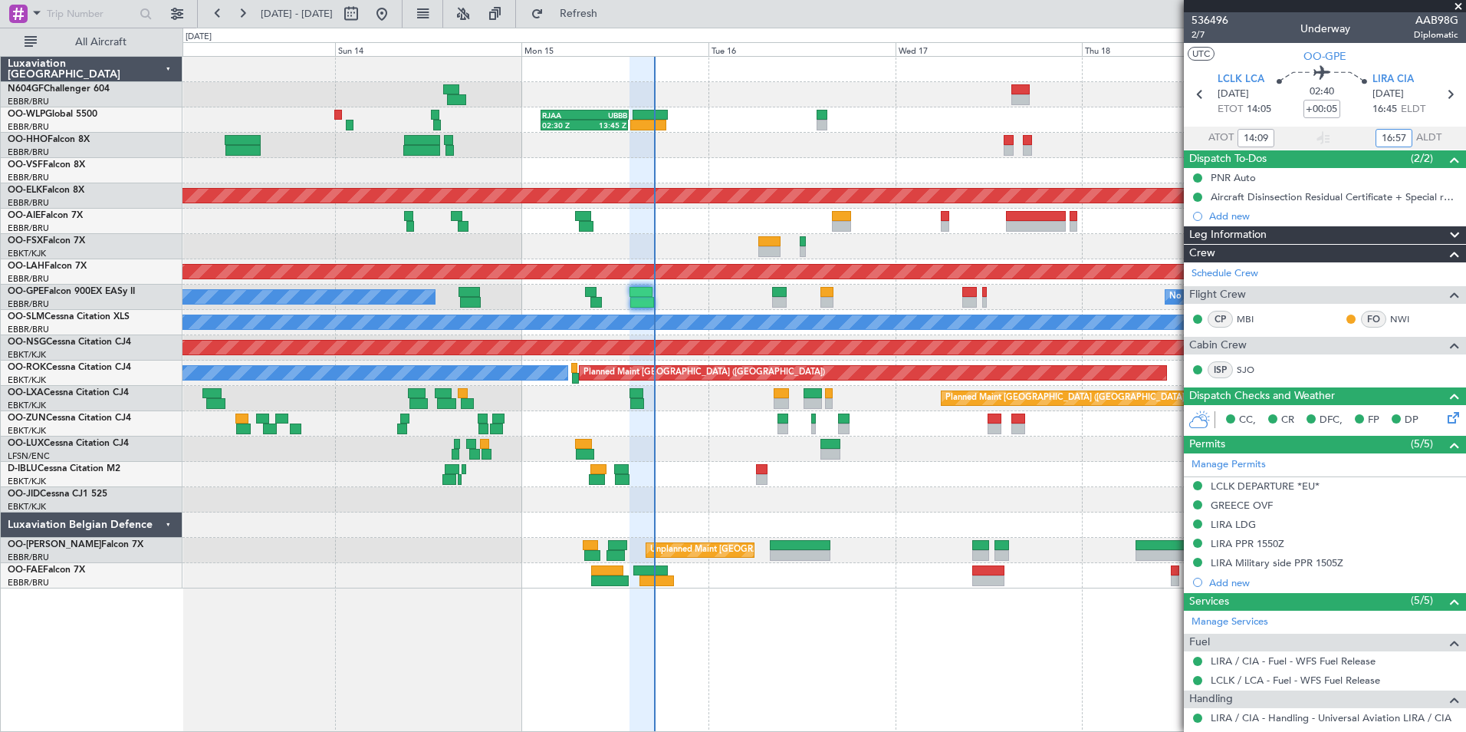
type input "16:57"
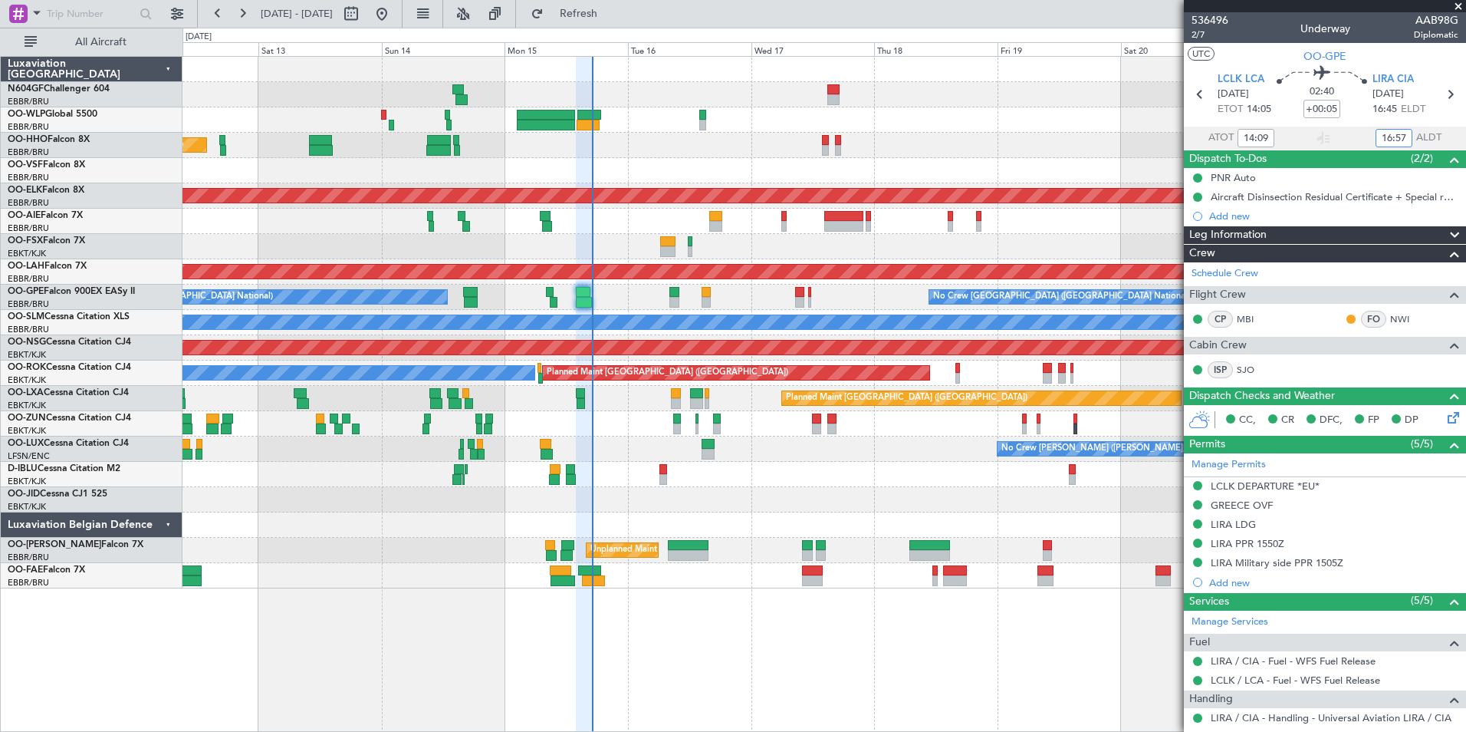
click at [727, 214] on div "Planned Maint [GEOGRAPHIC_DATA] ([GEOGRAPHIC_DATA])" at bounding box center [824, 221] width 1283 height 25
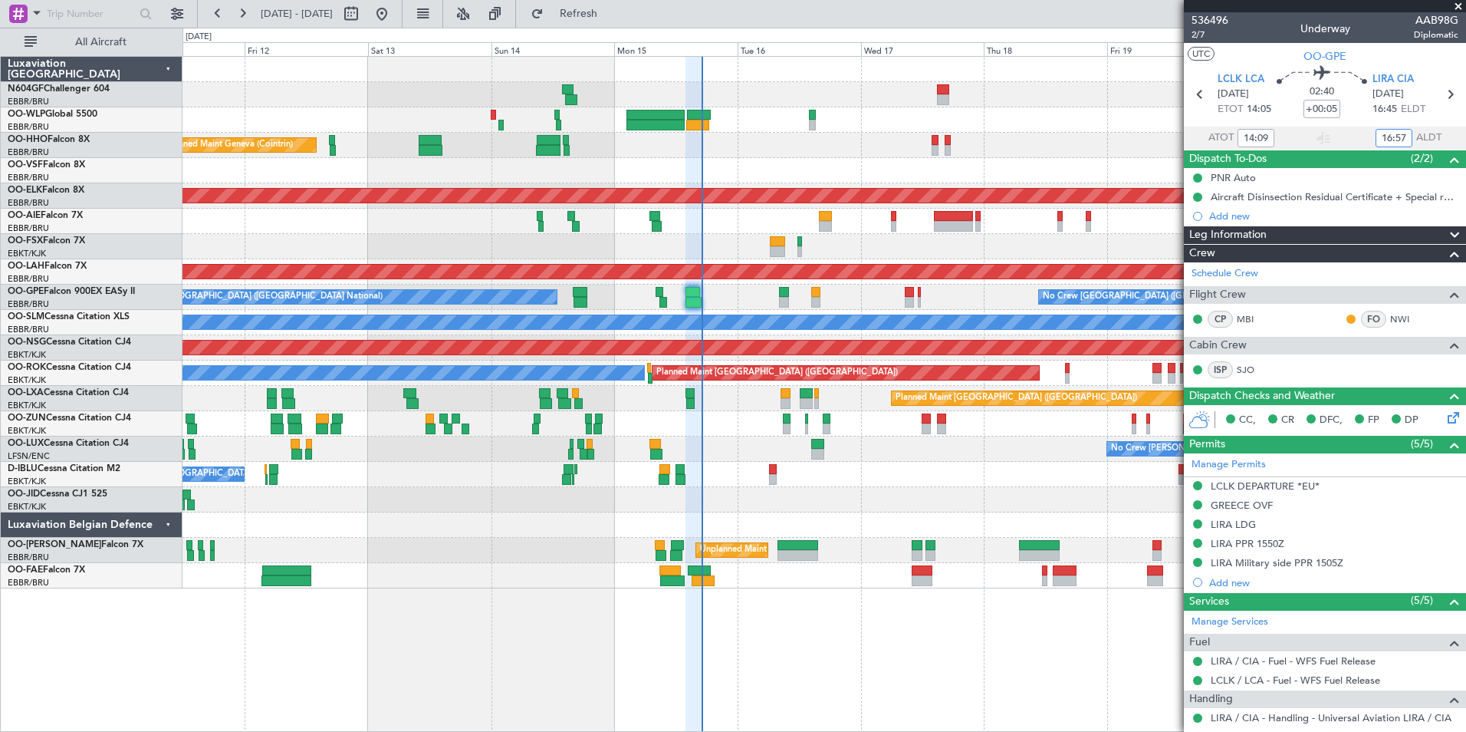
click at [760, 146] on div "Planned Maint Geneva (Cointrin) AOG Maint [US_STATE] ([GEOGRAPHIC_DATA])" at bounding box center [824, 145] width 1283 height 25
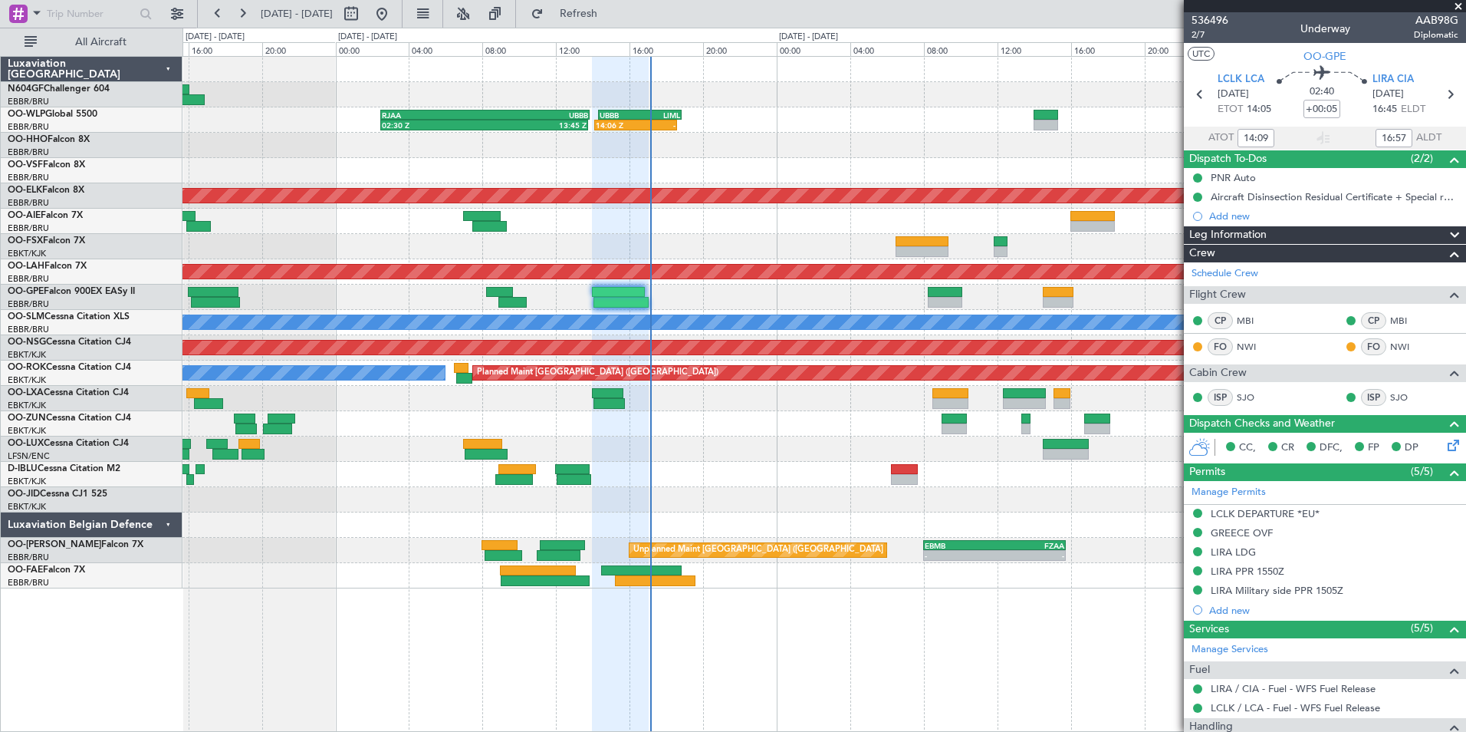
click at [723, 436] on div at bounding box center [824, 423] width 1283 height 25
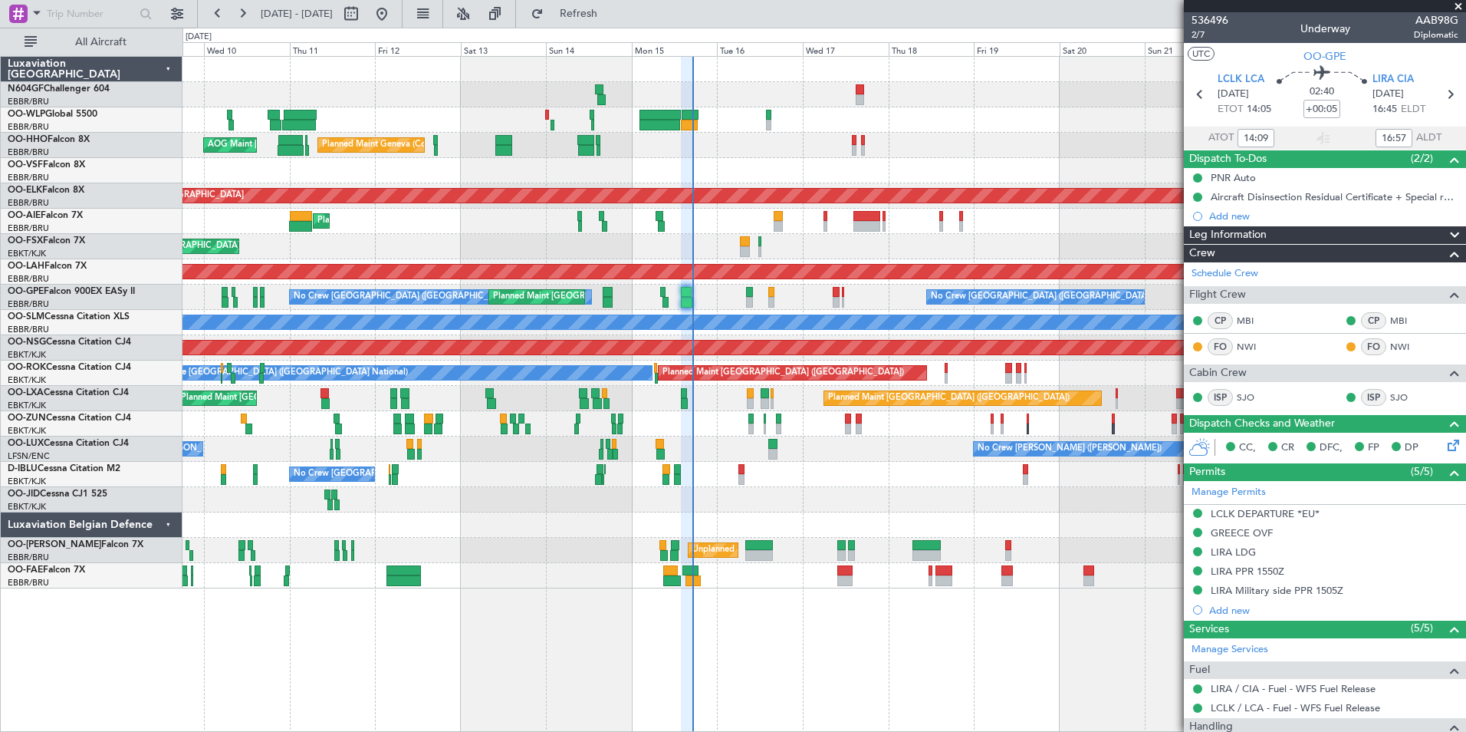
click at [709, 438] on div "No Crew [PERSON_NAME] ([PERSON_NAME]) No Crew [PERSON_NAME] ([PERSON_NAME])" at bounding box center [824, 448] width 1283 height 25
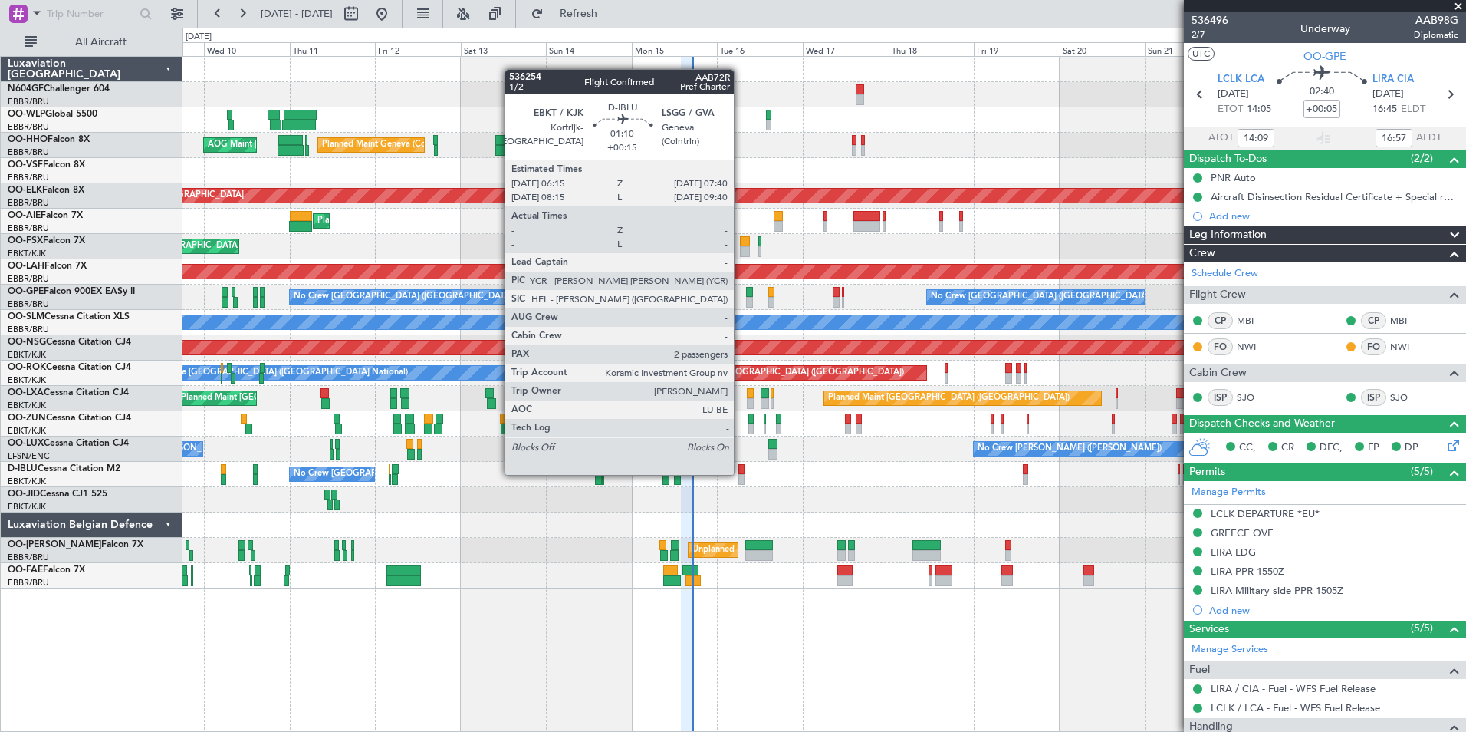
click at [741, 473] on div at bounding box center [741, 469] width 5 height 11
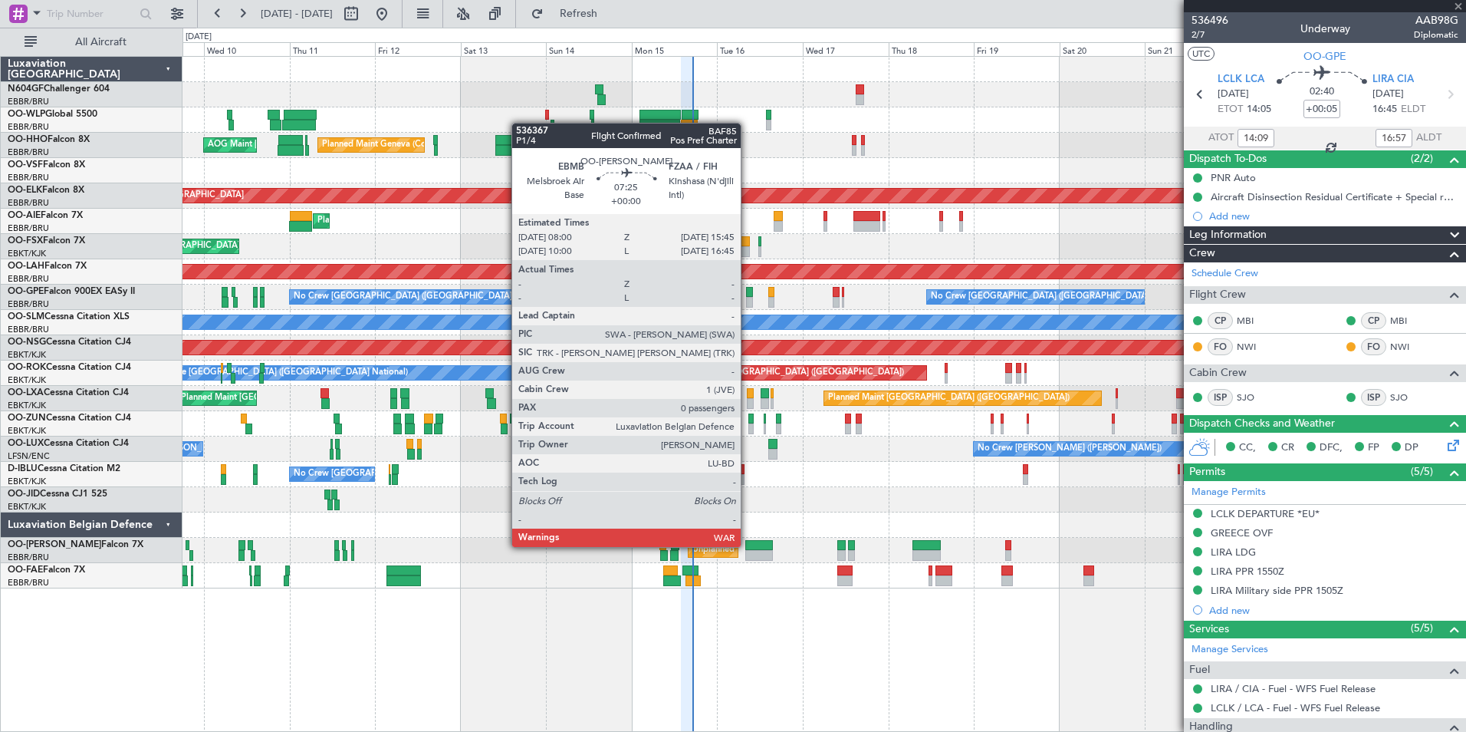
type input "+00:15"
type input "2"
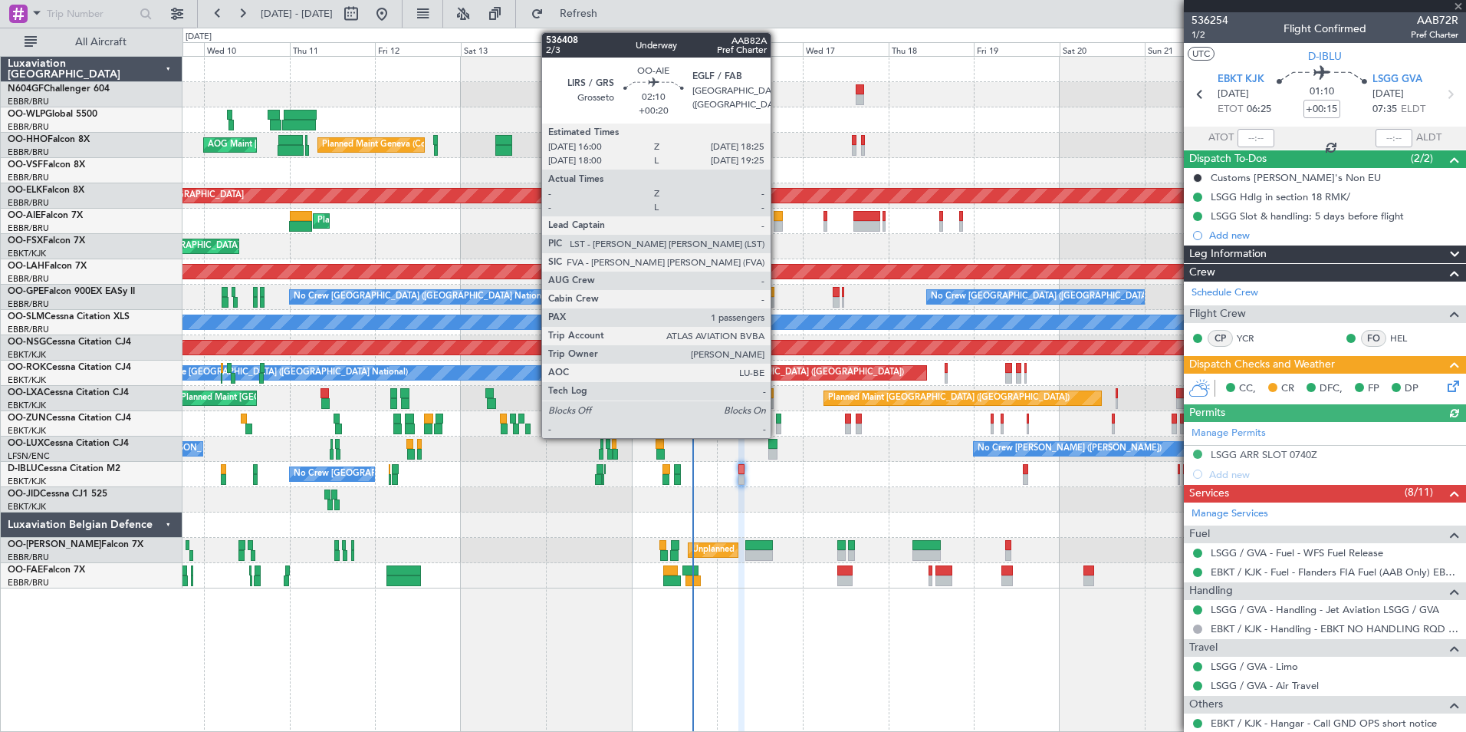
click at [778, 229] on div at bounding box center [778, 226] width 9 height 11
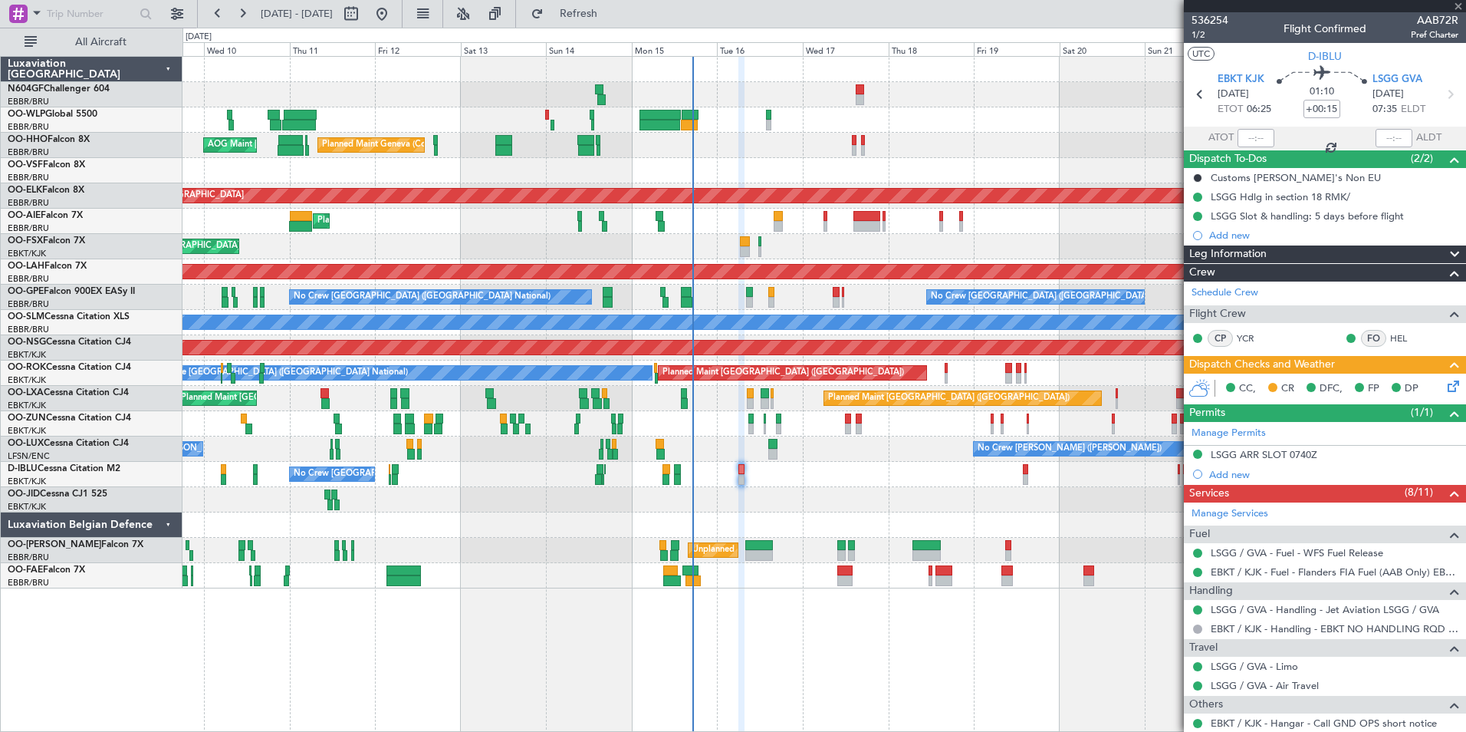
type input "+00:20"
type input "1"
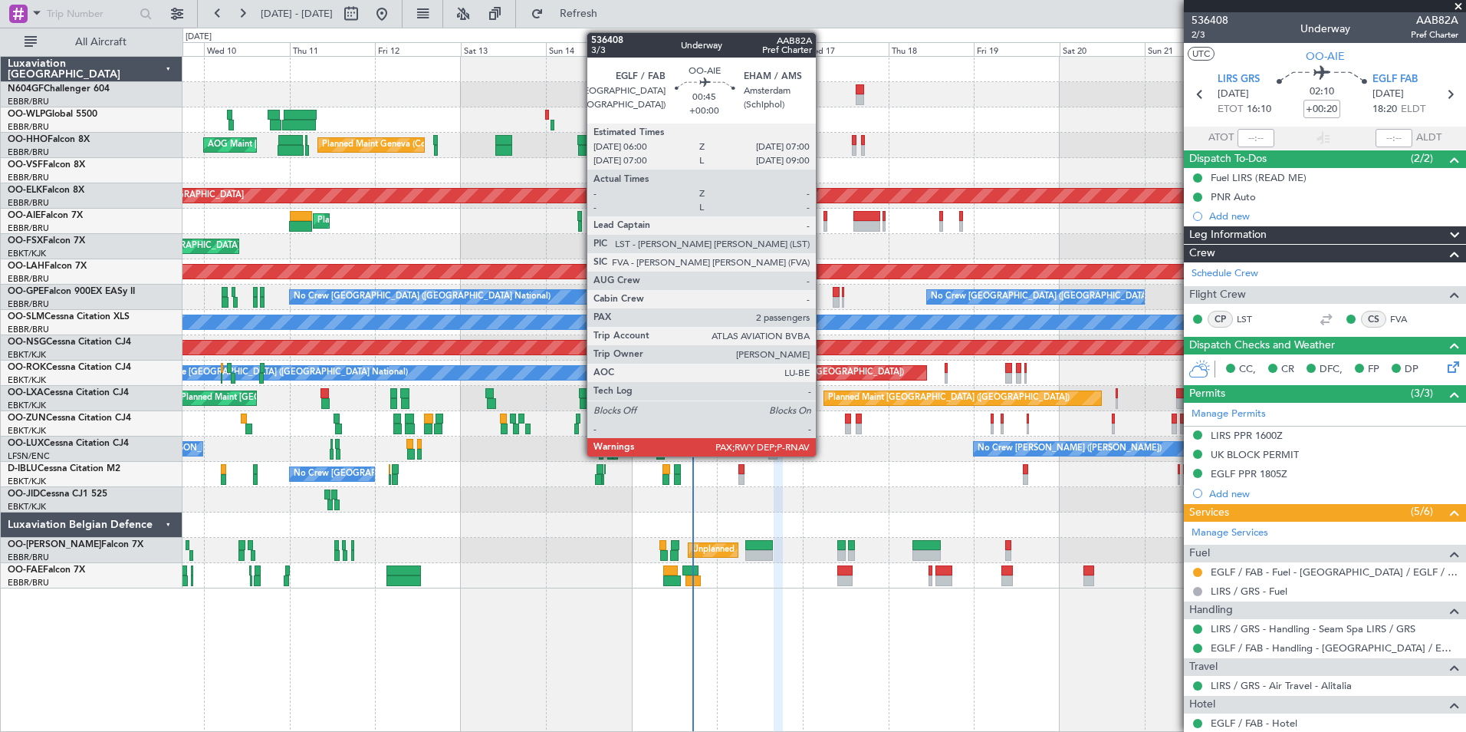
click at [824, 223] on div at bounding box center [826, 226] width 4 height 11
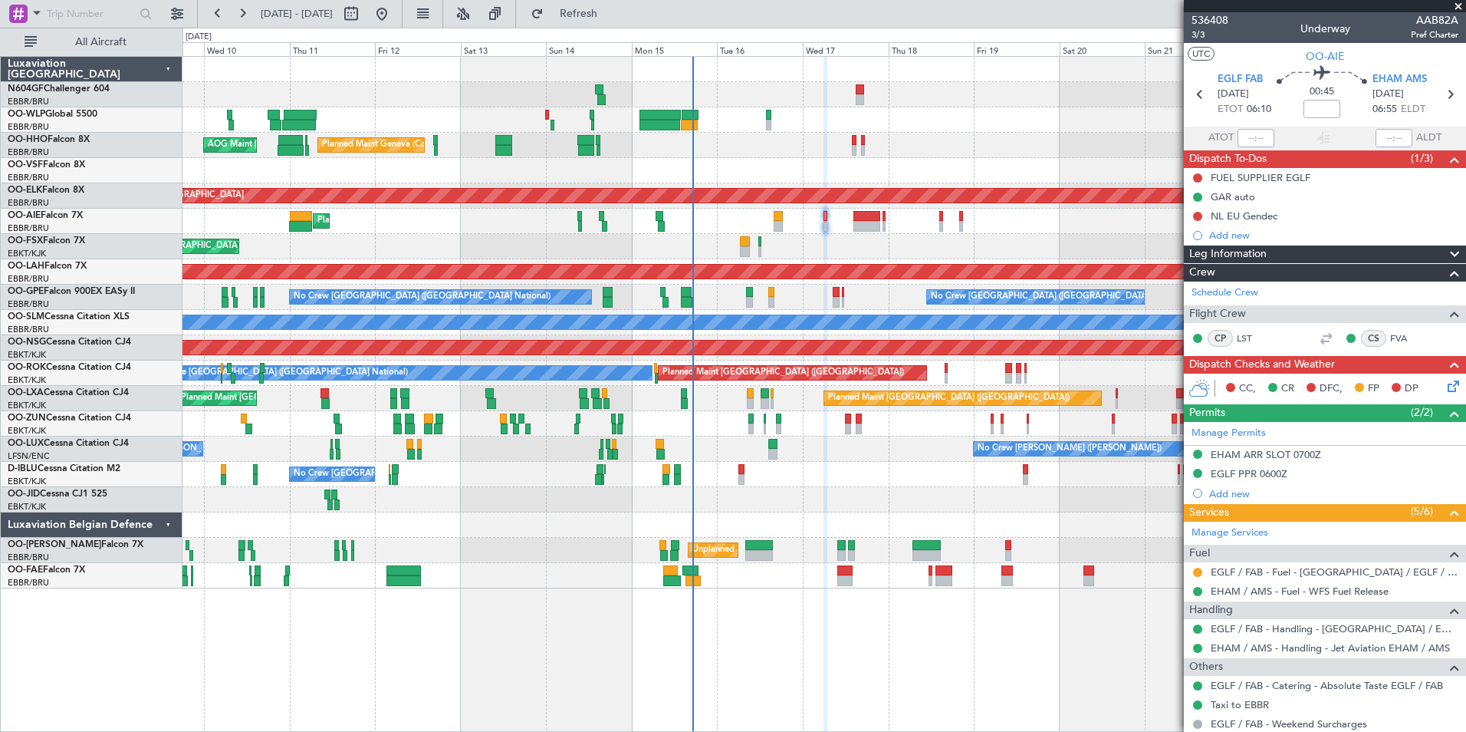
click at [959, 454] on div "No Crew [PERSON_NAME] ([PERSON_NAME]) No Crew [PERSON_NAME] ([PERSON_NAME])" at bounding box center [824, 448] width 1283 height 25
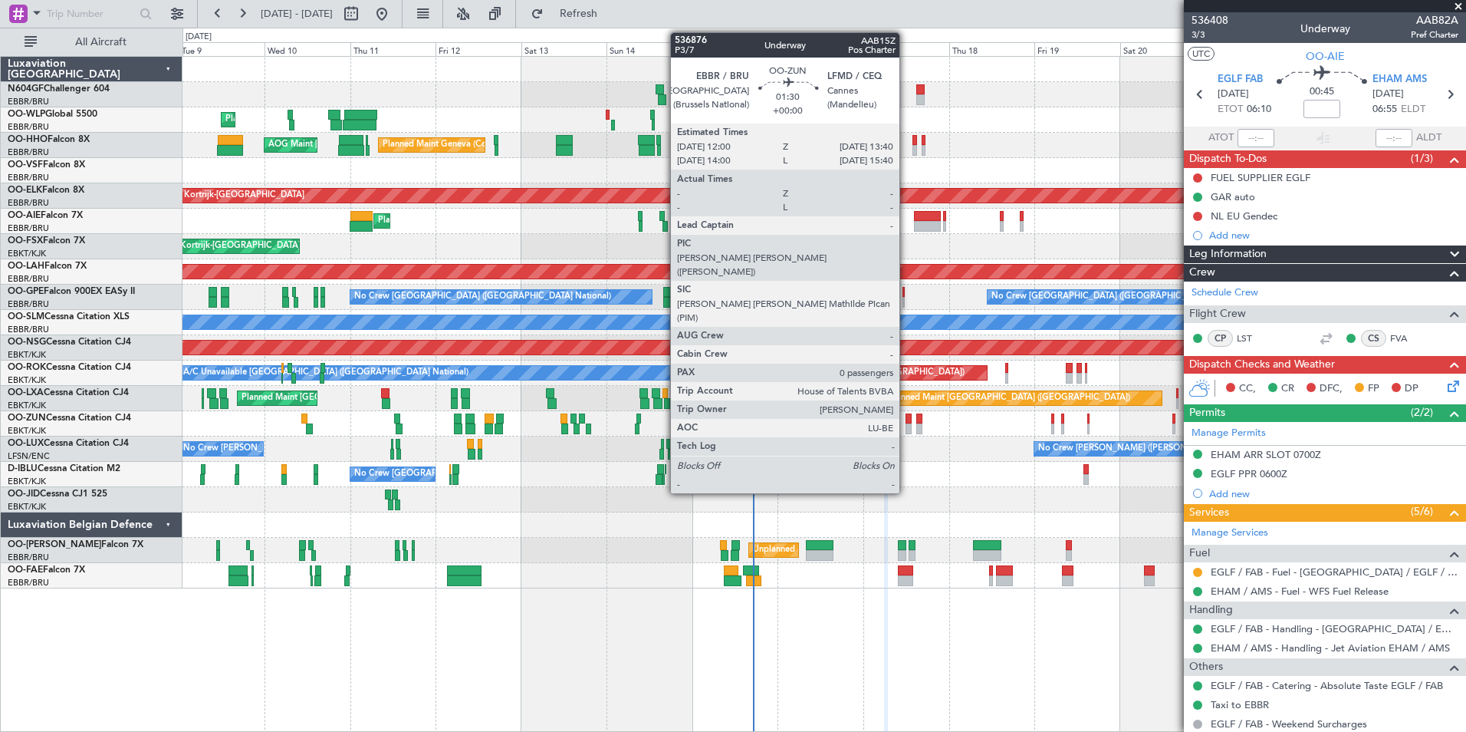
click at [906, 422] on div at bounding box center [909, 418] width 6 height 11
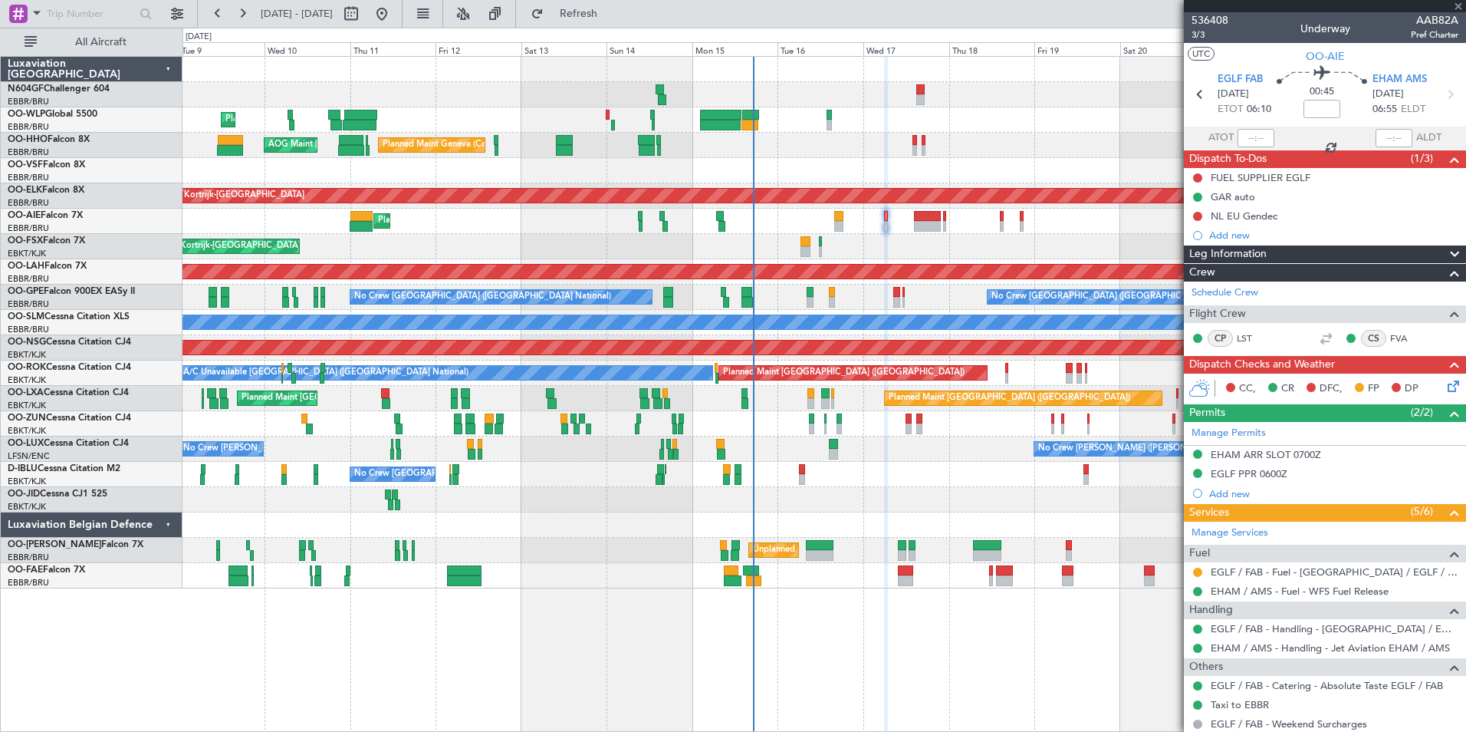
type input "0"
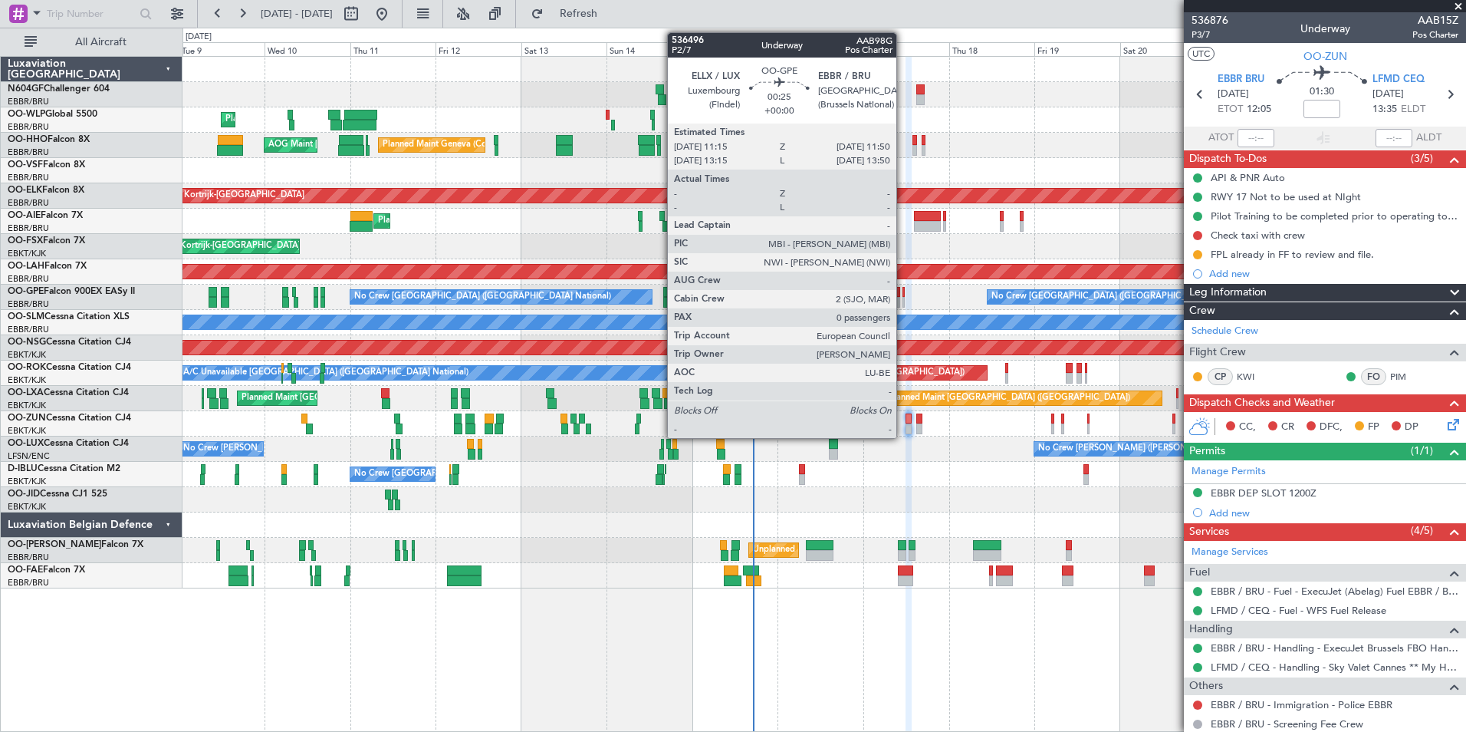
click at [903, 300] on div at bounding box center [904, 302] width 2 height 11
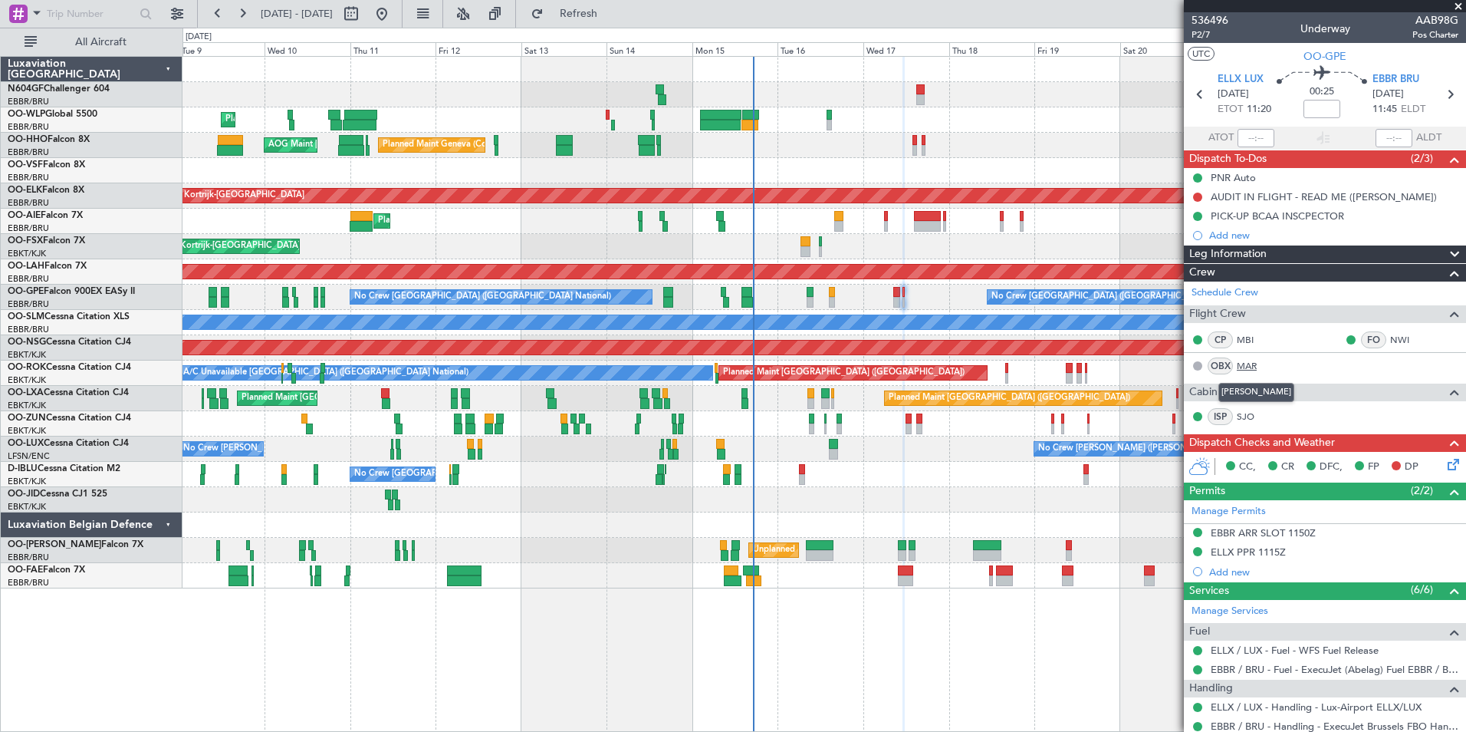
click at [1253, 366] on link "MAR" at bounding box center [1254, 366] width 35 height 14
click at [1246, 367] on link "MAR" at bounding box center [1254, 366] width 35 height 14
click at [616, 23] on button "Refresh" at bounding box center [570, 14] width 92 height 25
